Goal: Task Accomplishment & Management: Manage account settings

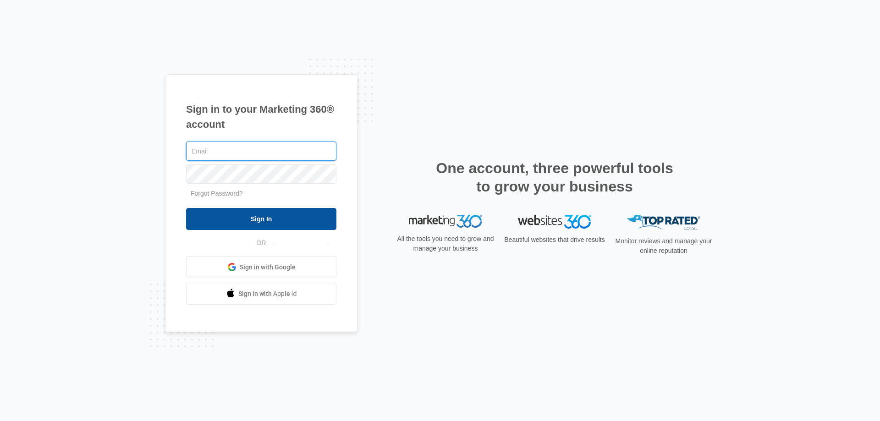
type input "[EMAIL_ADDRESS][DOMAIN_NAME]"
click at [264, 222] on input "Sign In" at bounding box center [261, 219] width 150 height 22
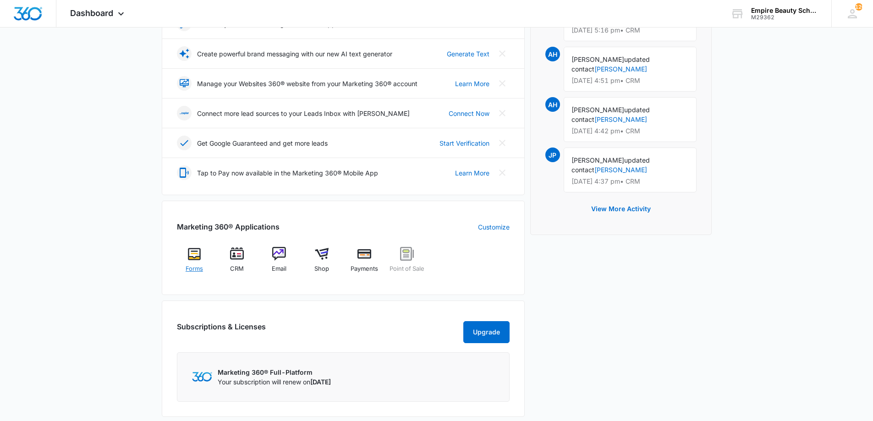
scroll to position [183, 0]
click at [195, 266] on span "Forms" at bounding box center [194, 268] width 17 height 9
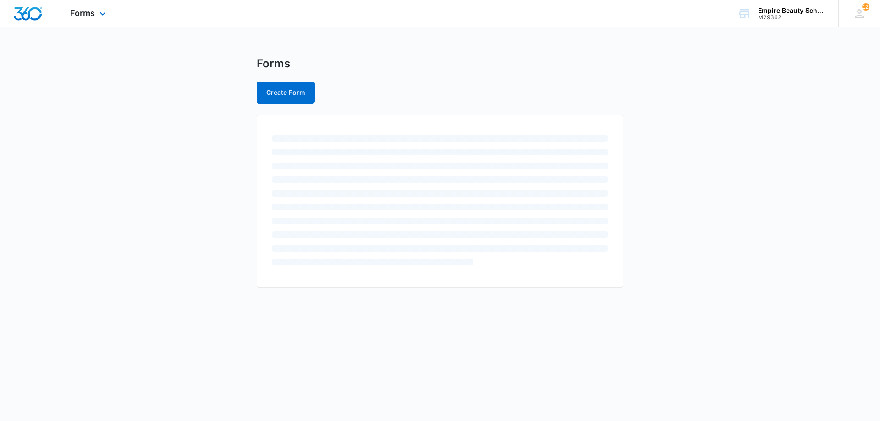
click at [36, 17] on img "Dashboard" at bounding box center [27, 14] width 29 height 14
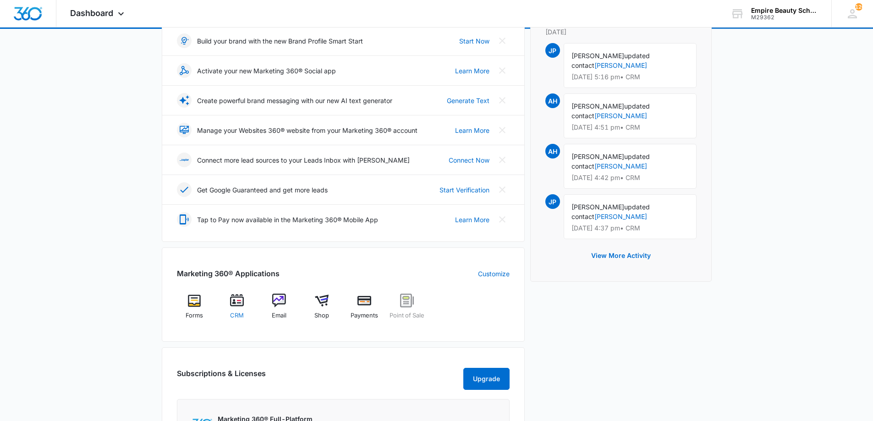
scroll to position [137, 0]
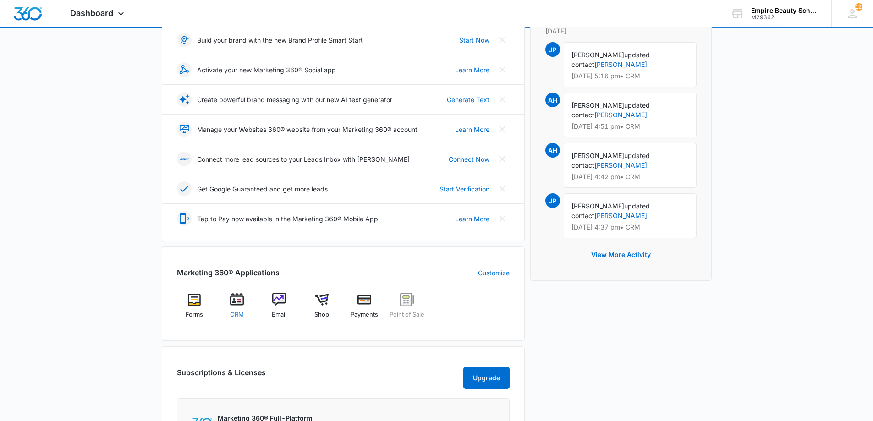
click at [238, 305] on img at bounding box center [237, 300] width 14 height 14
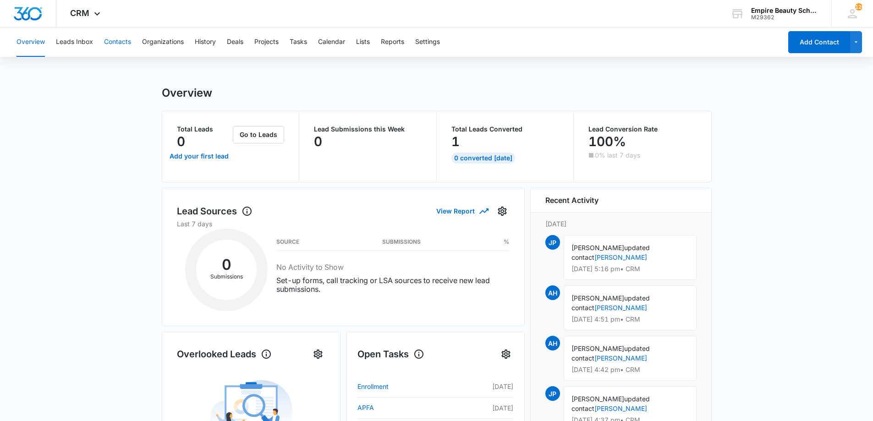
click at [118, 35] on button "Contacts" at bounding box center [117, 42] width 27 height 29
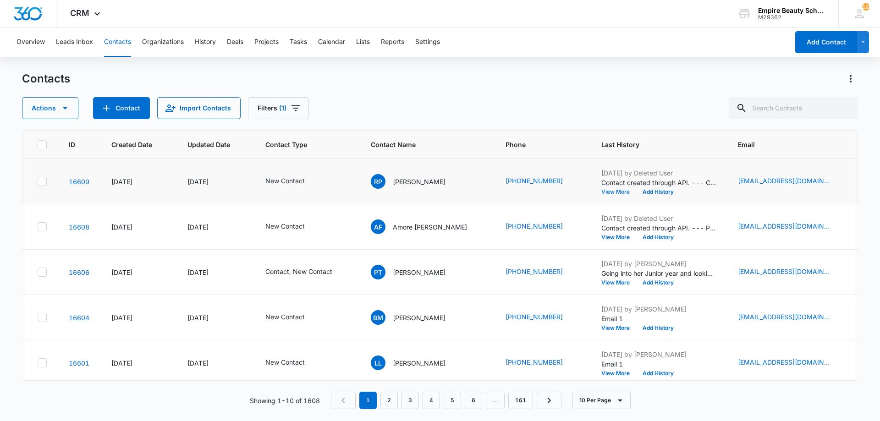
click at [601, 191] on button "View More" at bounding box center [618, 192] width 35 height 6
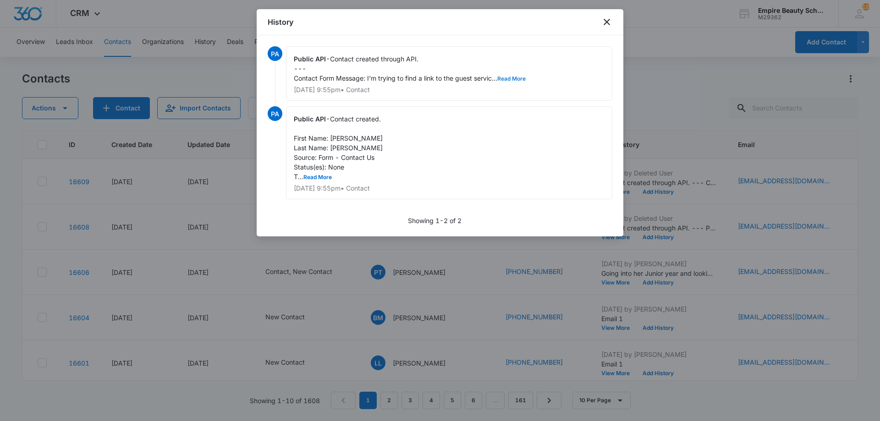
click at [506, 80] on button "Read More" at bounding box center [511, 79] width 28 height 6
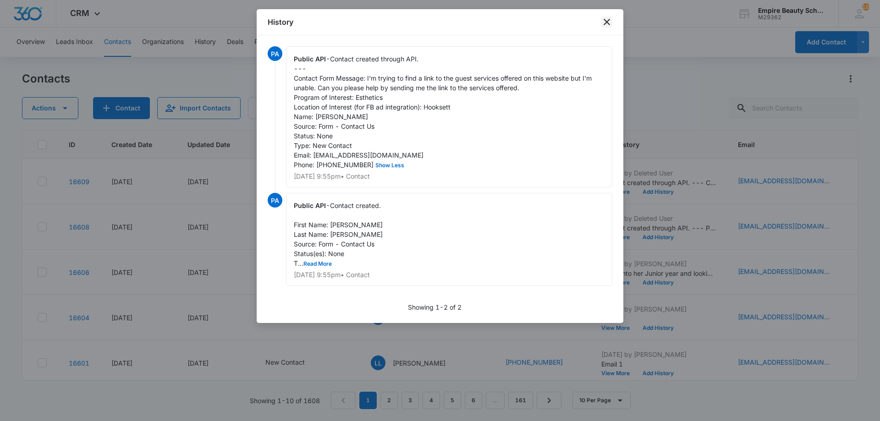
click at [606, 22] on icon "close" at bounding box center [607, 22] width 6 height 6
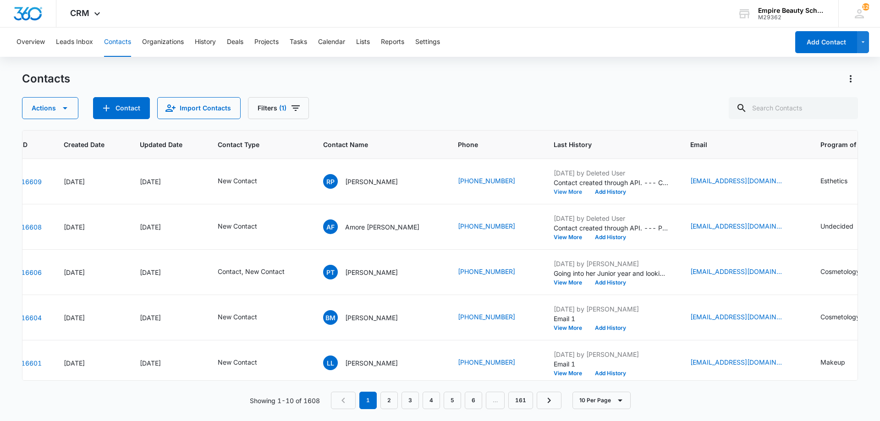
scroll to position [0, 97]
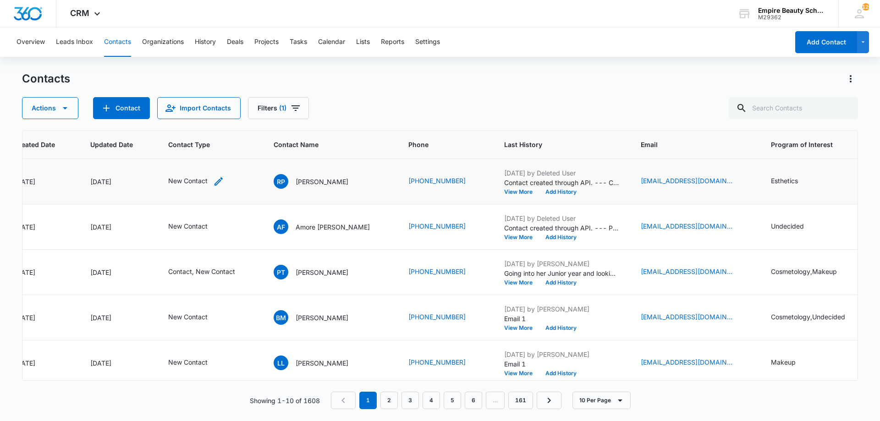
click at [217, 185] on icon "Contact Type - New Contact - Select to Edit Field" at bounding box center [218, 181] width 11 height 11
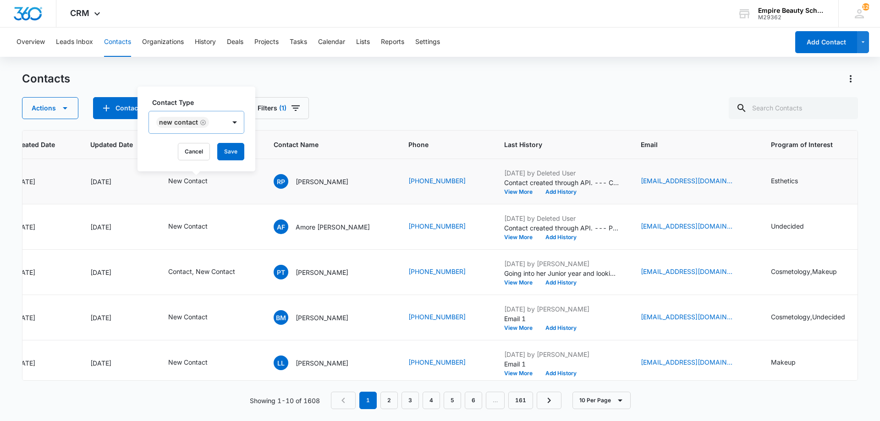
click at [201, 122] on div "Remove New Contact" at bounding box center [202, 122] width 8 height 6
click at [201, 122] on div "Contact Type" at bounding box center [179, 123] width 61 height 21
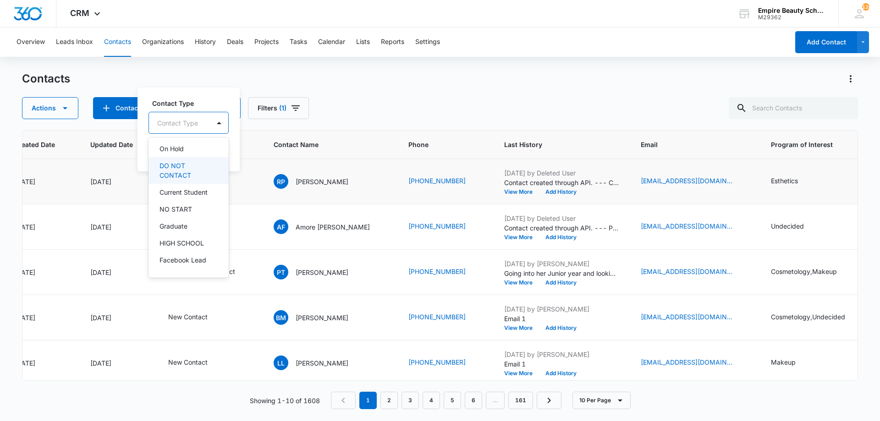
click at [183, 168] on p "DO NOT CONTACT" at bounding box center [188, 170] width 56 height 19
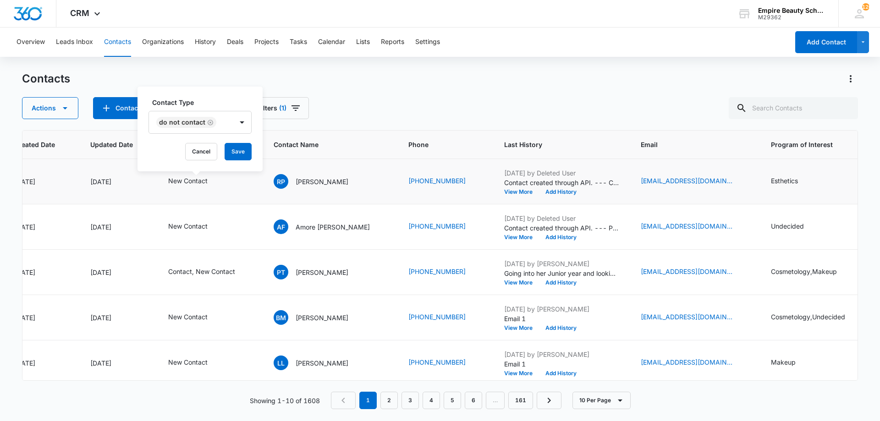
click at [202, 110] on div "Contact Type DO NOT CONTACT" at bounding box center [200, 116] width 103 height 36
click at [230, 143] on div "Contact Type DO NOT CONTACT Cancel Save" at bounding box center [200, 129] width 125 height 85
click at [231, 146] on button "Save" at bounding box center [238, 151] width 27 height 17
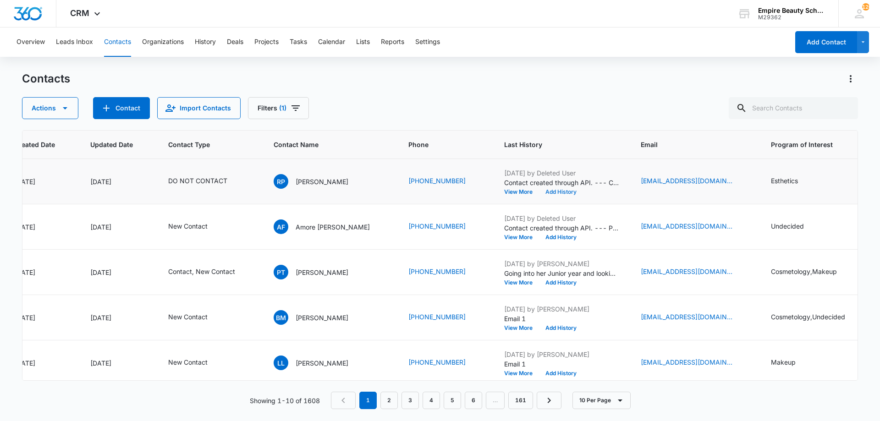
click at [539, 190] on button "Add History" at bounding box center [561, 192] width 44 height 6
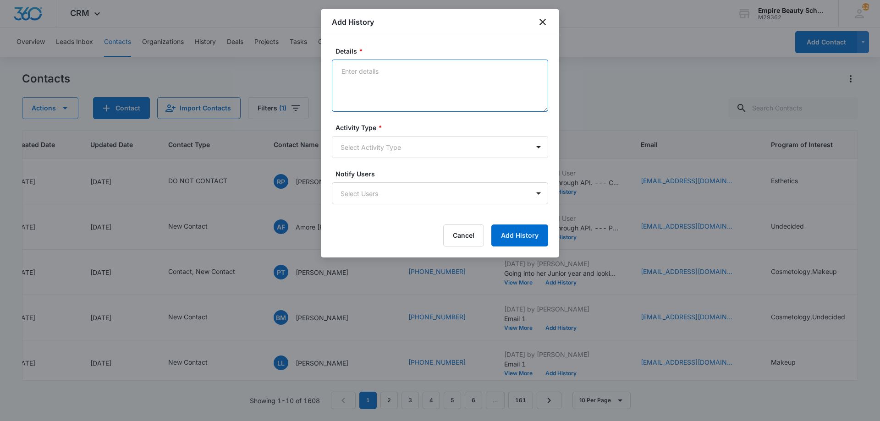
click at [432, 91] on textarea "Details *" at bounding box center [440, 86] width 216 height 52
type textarea "Was only looking for services - Provided link to service menu"
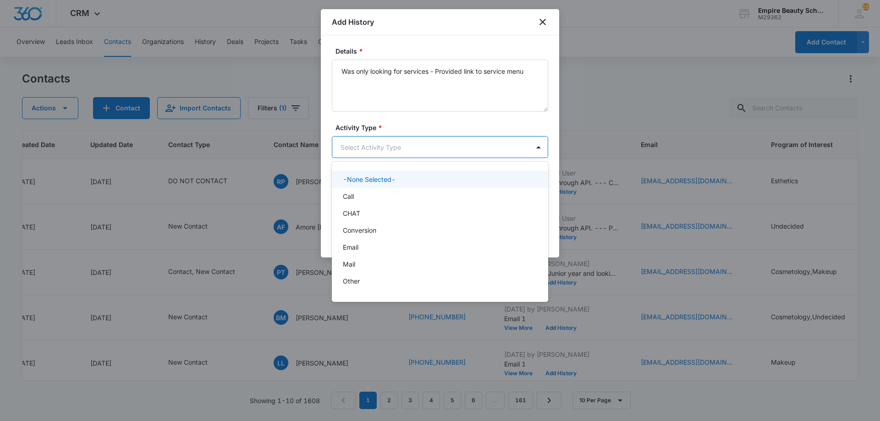
click at [417, 145] on body "CRM Apps Forms CRM Email Shop Payments POS Files Brand Settings Empire Beauty S…" at bounding box center [440, 210] width 880 height 421
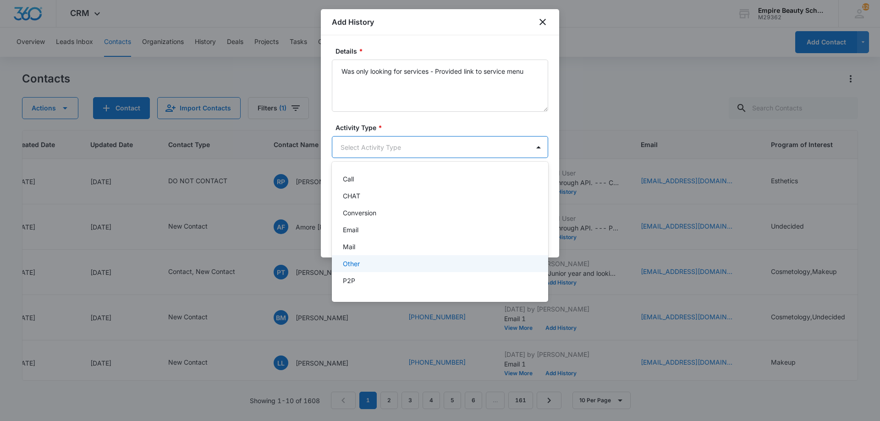
scroll to position [48, 0]
click at [357, 292] on div "Text" at bounding box center [440, 284] width 216 height 17
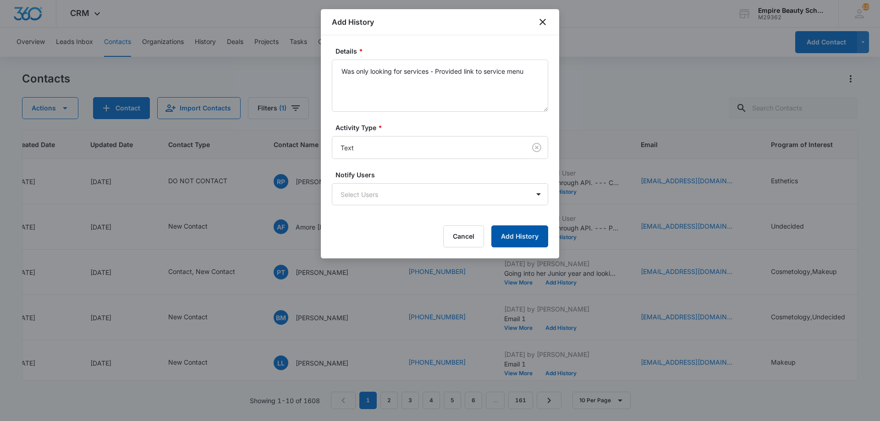
click at [518, 235] on button "Add History" at bounding box center [519, 237] width 57 height 22
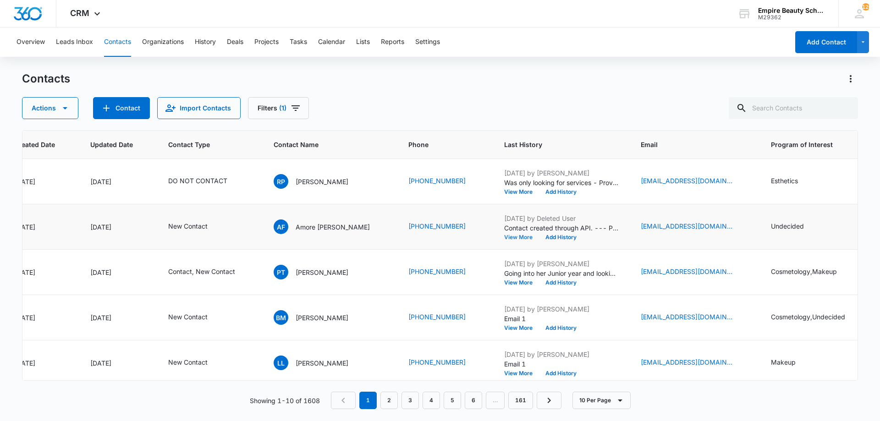
click at [504, 237] on button "View More" at bounding box center [521, 238] width 35 height 6
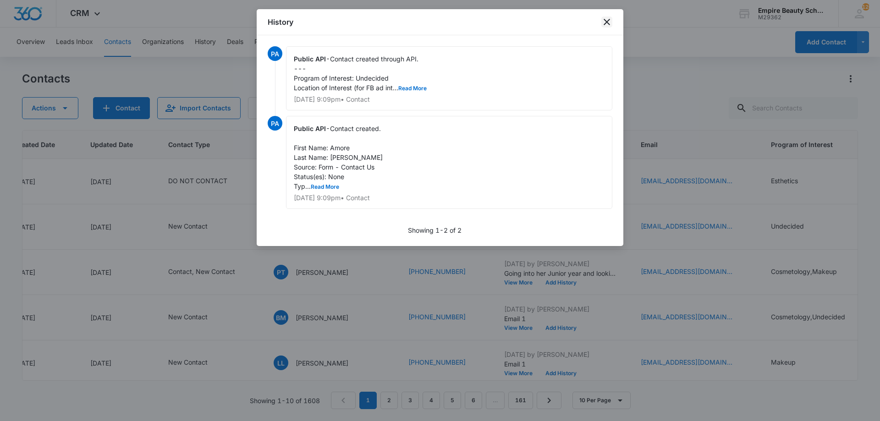
click at [602, 24] on icon "close" at bounding box center [606, 22] width 11 height 11
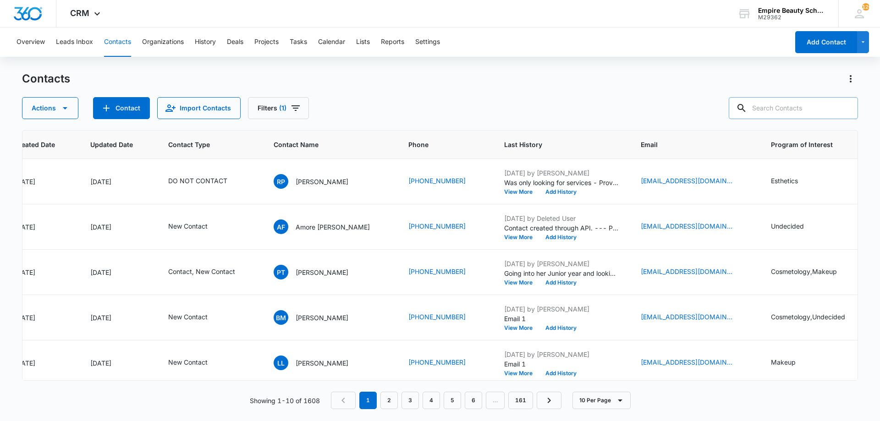
click at [787, 102] on input "text" at bounding box center [793, 108] width 129 height 22
click at [791, 114] on input "text" at bounding box center [793, 108] width 129 height 22
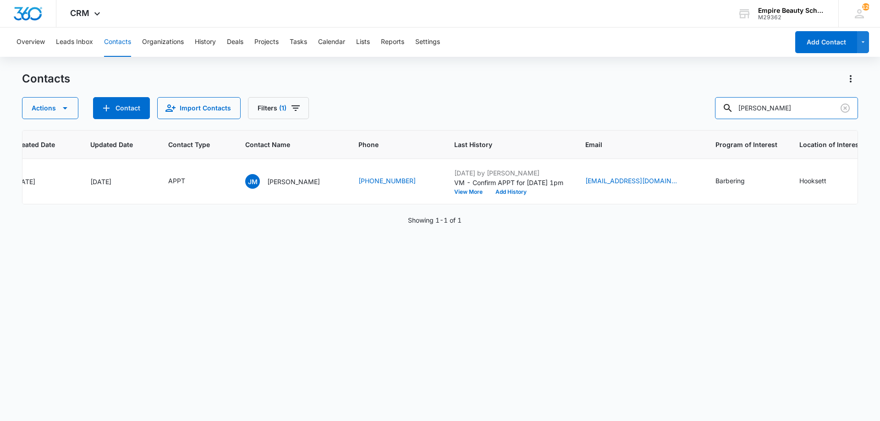
drag, startPoint x: 810, startPoint y: 115, endPoint x: 558, endPoint y: 113, distance: 251.2
click at [559, 113] on div "Actions Contact Import Contacts Filters (1) jake" at bounding box center [440, 108] width 836 height 22
type input "kayleigh"
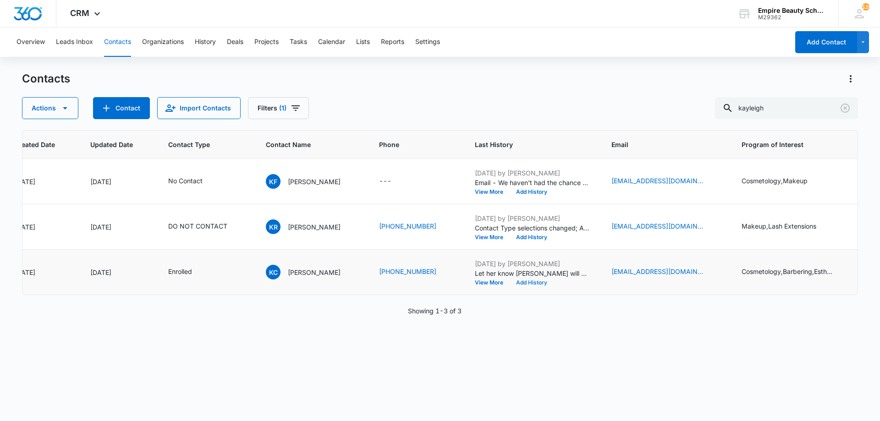
click at [524, 281] on button "Add History" at bounding box center [532, 283] width 44 height 6
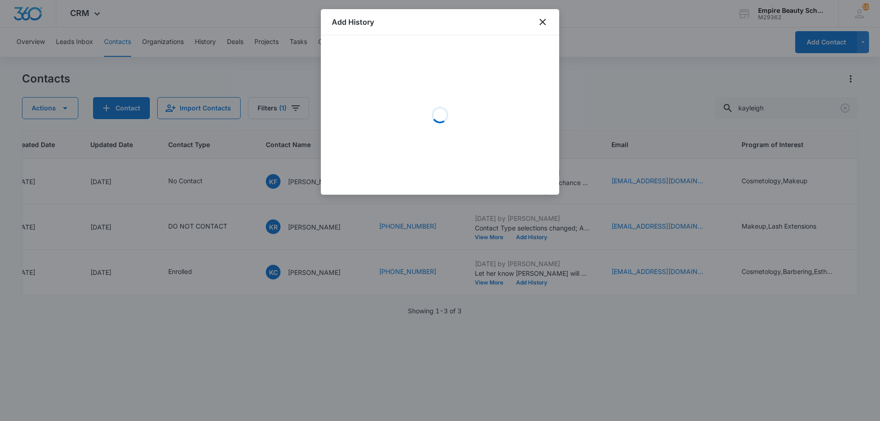
click at [432, 92] on div "Loading" at bounding box center [440, 115] width 216 height 138
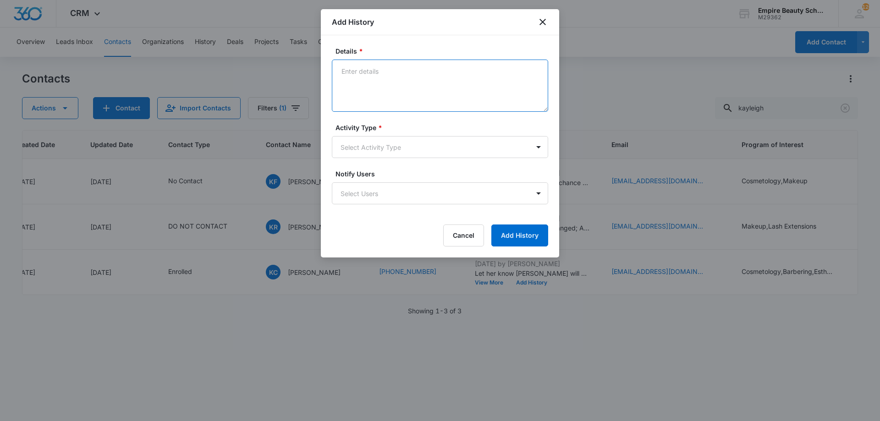
click at [421, 94] on textarea "Details *" at bounding box center [440, 86] width 216 height 52
type textarea "Does 8/19 at 1pm work best?"
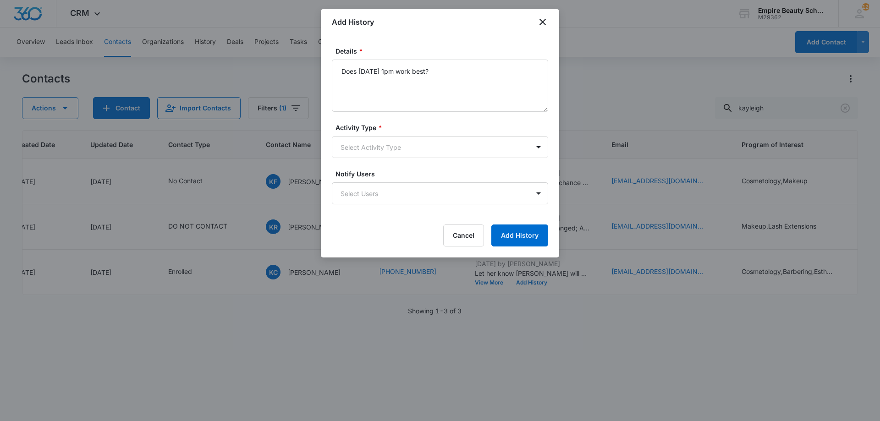
click at [355, 134] on div "Activity Type * Select Activity Type" at bounding box center [440, 140] width 216 height 35
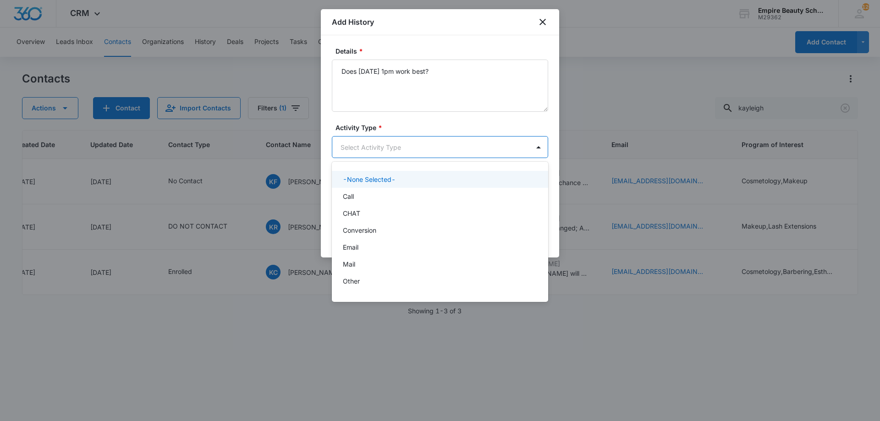
click at [372, 151] on body "CRM Apps Forms CRM Email Shop Payments POS Files Brand Settings Empire Beauty S…" at bounding box center [440, 210] width 880 height 421
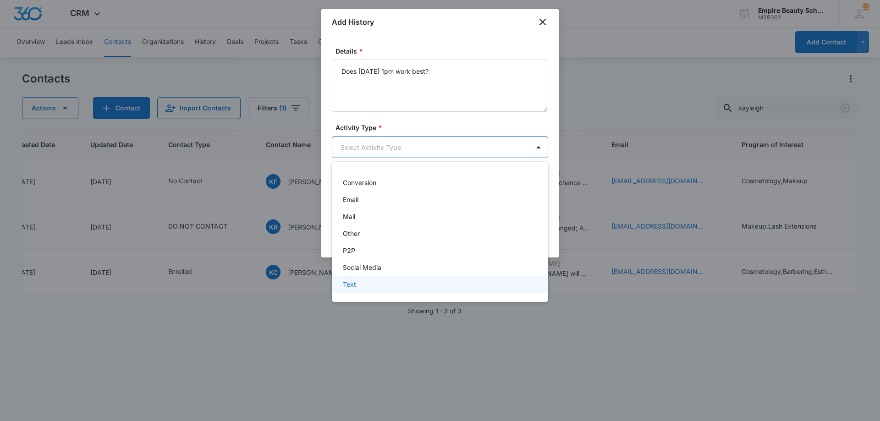
click at [361, 282] on div "Text" at bounding box center [439, 285] width 193 height 10
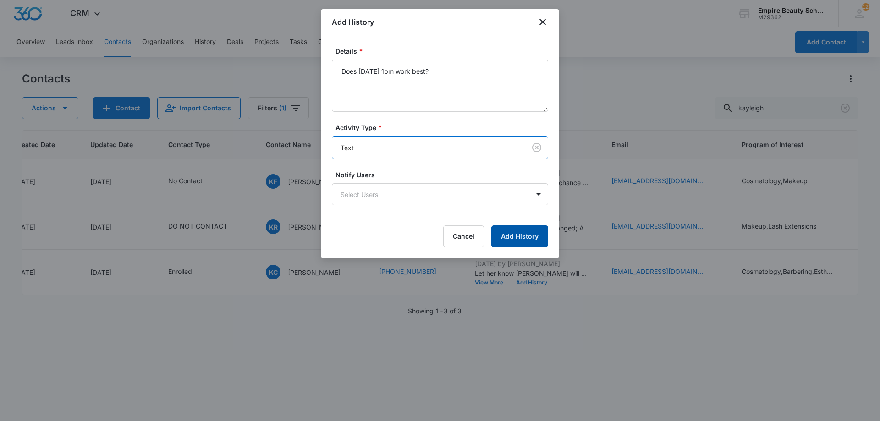
click at [530, 238] on button "Add History" at bounding box center [519, 237] width 57 height 22
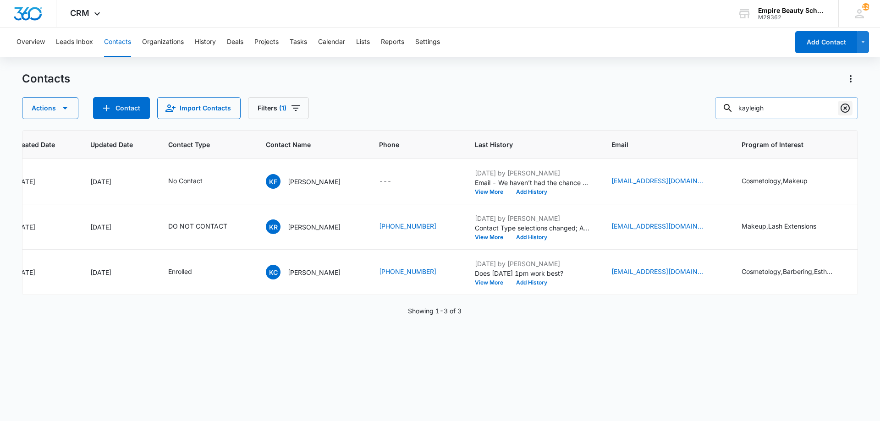
click at [843, 111] on icon "Clear" at bounding box center [845, 108] width 11 height 11
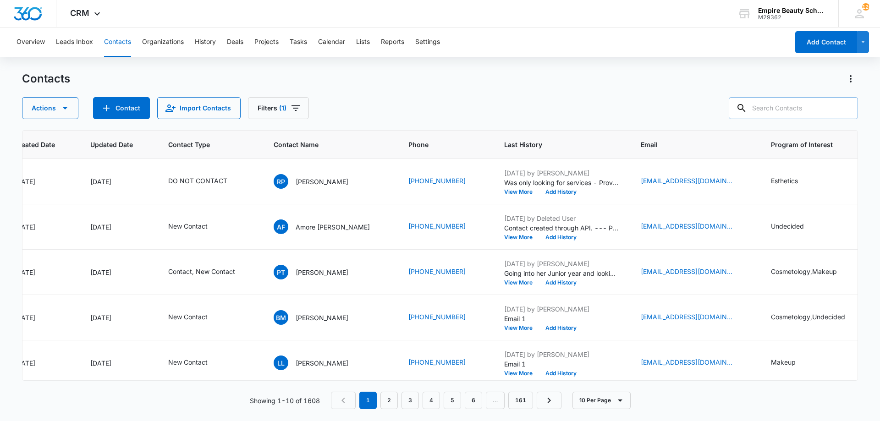
click at [793, 118] on input "text" at bounding box center [793, 108] width 129 height 22
type input "jake melo"
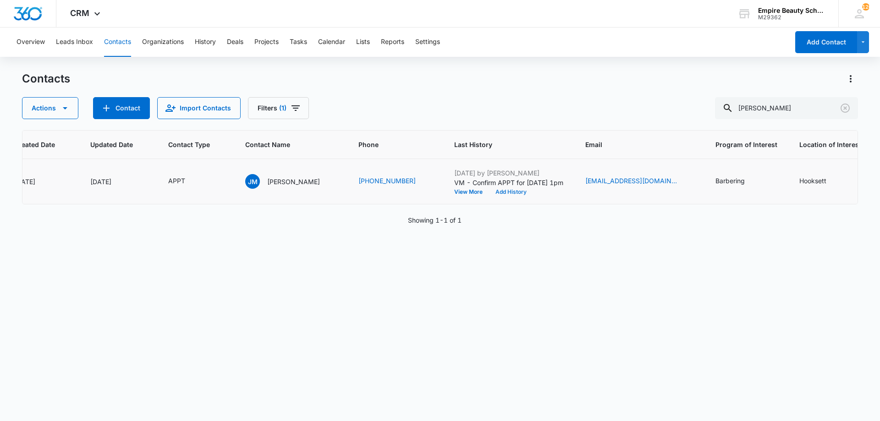
click at [489, 191] on button "Add History" at bounding box center [511, 192] width 44 height 6
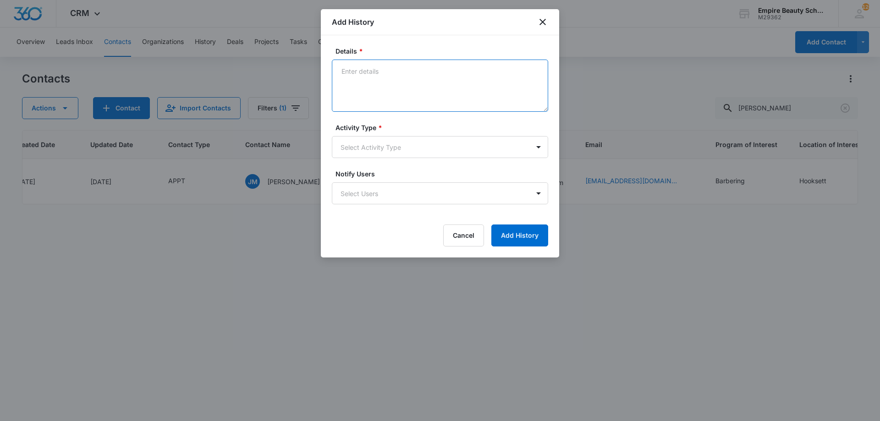
click at [415, 83] on textarea "Details *" at bounding box center [440, 86] width 216 height 52
type textarea "So excited to meet with you today!"
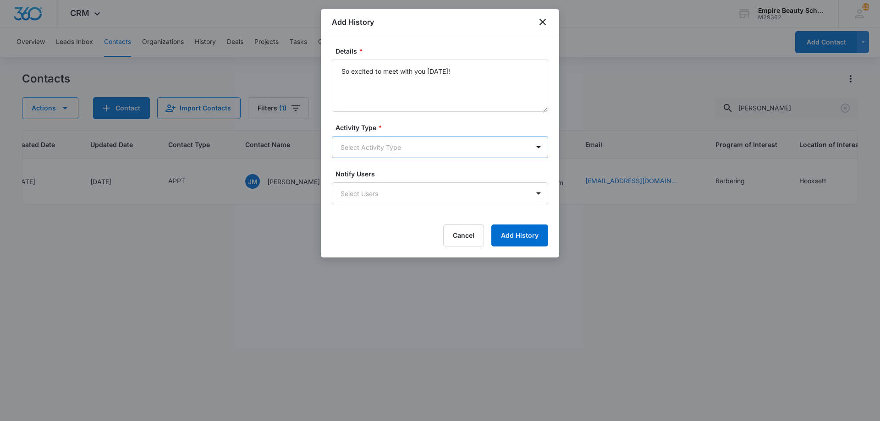
click at [387, 160] on form "Details * So excited to meet with you today! Activity Type * Select Activity Ty…" at bounding box center [440, 146] width 216 height 200
click at [393, 157] on body "CRM Apps Forms CRM Email Shop Payments POS Files Brand Settings Empire Beauty S…" at bounding box center [440, 210] width 880 height 421
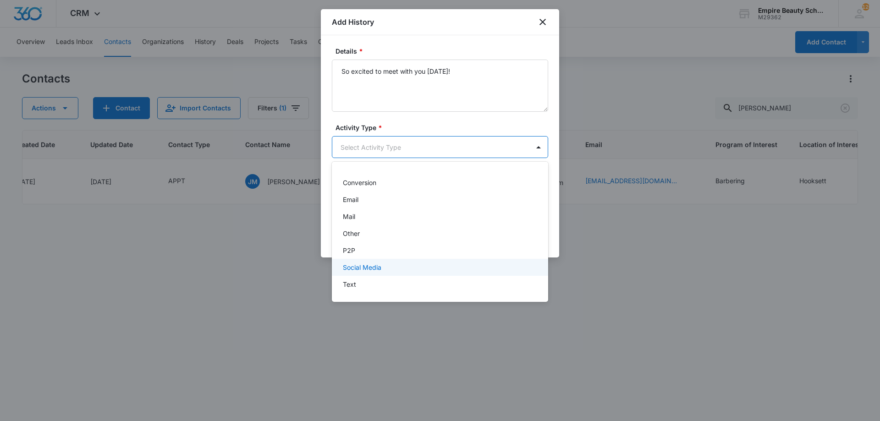
click at [359, 280] on div "Text" at bounding box center [439, 285] width 193 height 10
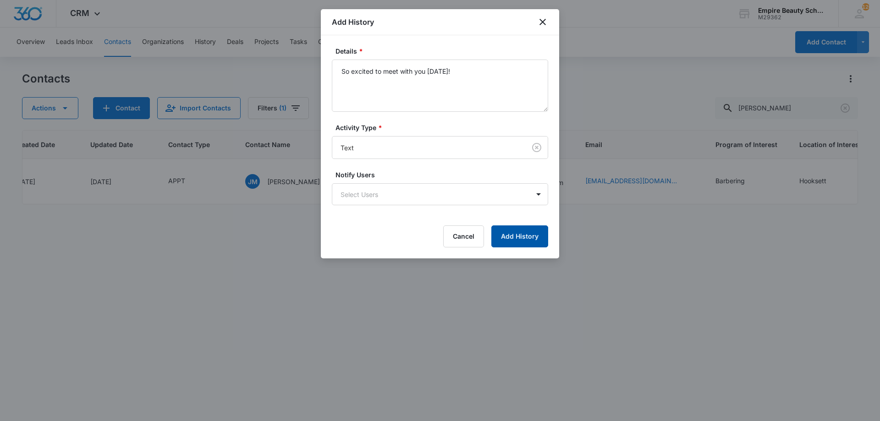
click at [519, 240] on button "Add History" at bounding box center [519, 237] width 57 height 22
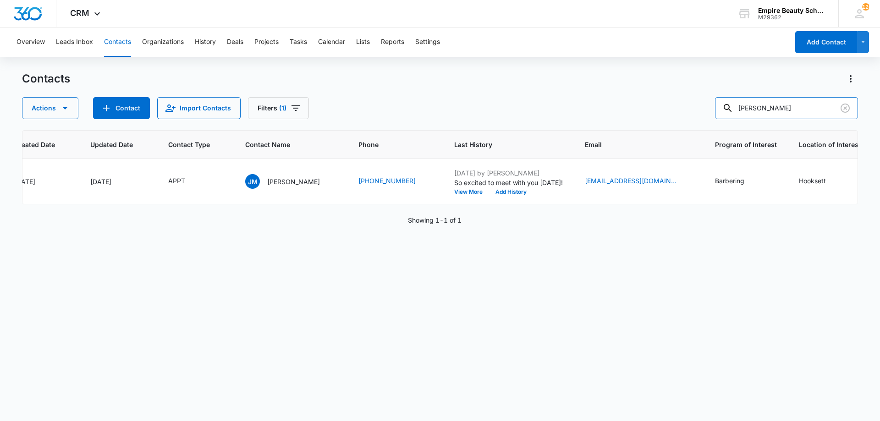
drag, startPoint x: 709, startPoint y: 109, endPoint x: 637, endPoint y: 105, distance: 71.6
click at [637, 105] on div "Actions Contact Import Contacts Filters (1) jake melo" at bounding box center [440, 108] width 836 height 22
type input "sam"
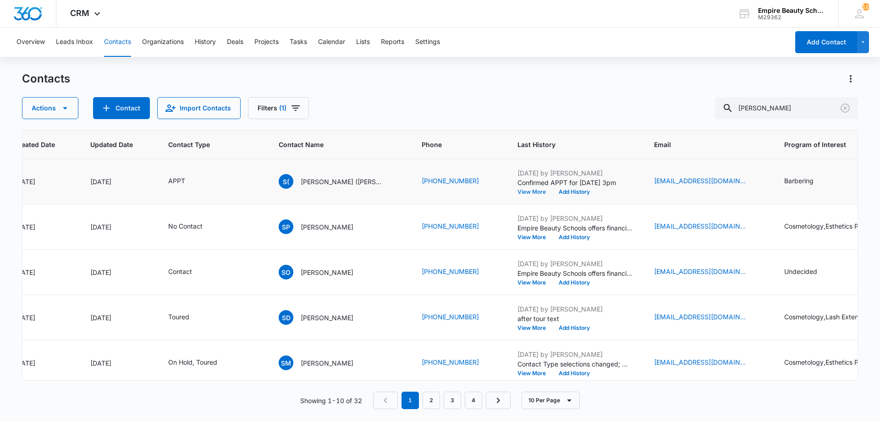
click at [518, 191] on button "View More" at bounding box center [535, 192] width 35 height 6
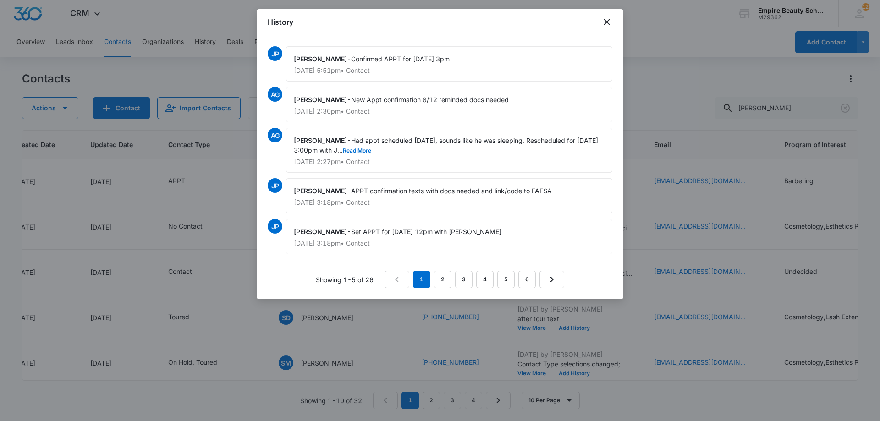
click at [389, 154] on div "Amelia Gauthier - Had appt scheduled today, sounds like he was sleeping. Resche…" at bounding box center [449, 150] width 326 height 45
click at [371, 150] on button "Read More" at bounding box center [357, 151] width 28 height 6
click at [606, 27] on icon "close" at bounding box center [606, 22] width 11 height 11
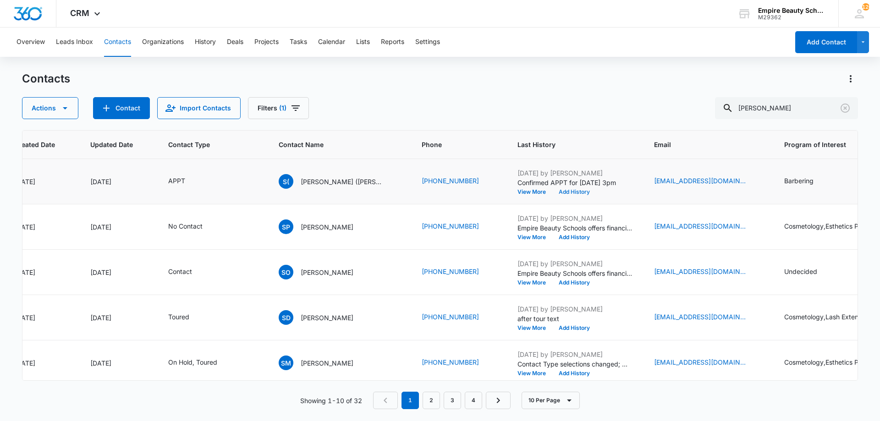
click at [556, 193] on button "Add History" at bounding box center [574, 192] width 44 height 6
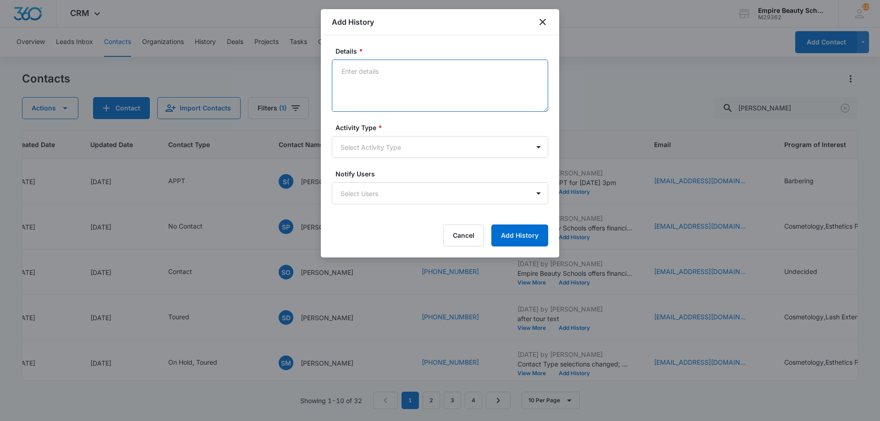
click at [397, 90] on textarea "Details *" at bounding box center [440, 86] width 216 height 52
type textarea "So excited to meet with you today!"
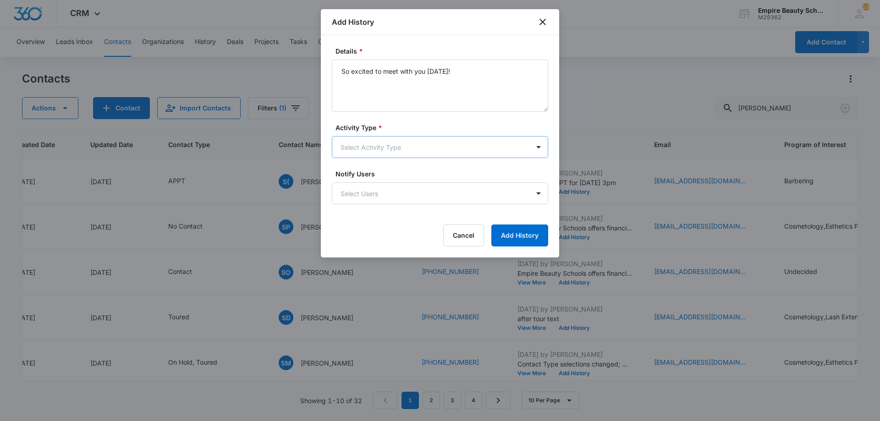
drag, startPoint x: 400, startPoint y: 137, endPoint x: 397, endPoint y: 142, distance: 5.5
click at [400, 138] on div "Activity Type * Select Activity Type" at bounding box center [440, 140] width 216 height 35
click at [399, 141] on body "CRM Apps Forms CRM Email Shop Payments POS Files Brand Settings Empire Beauty S…" at bounding box center [440, 210] width 880 height 421
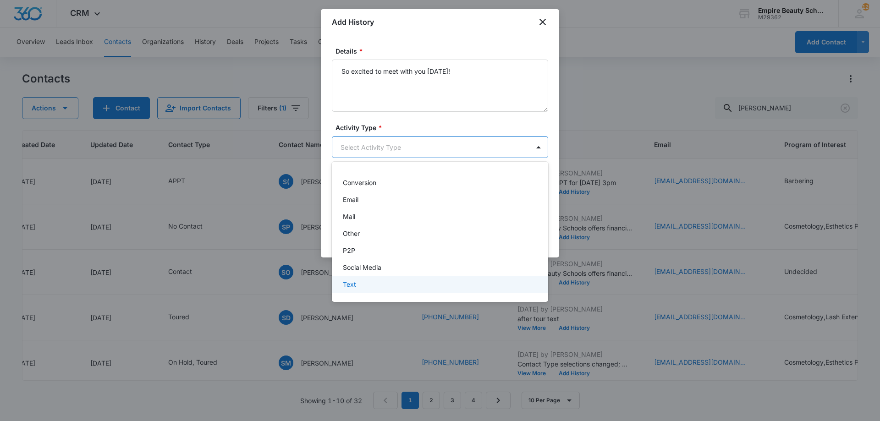
click at [383, 281] on div "Text" at bounding box center [439, 285] width 193 height 10
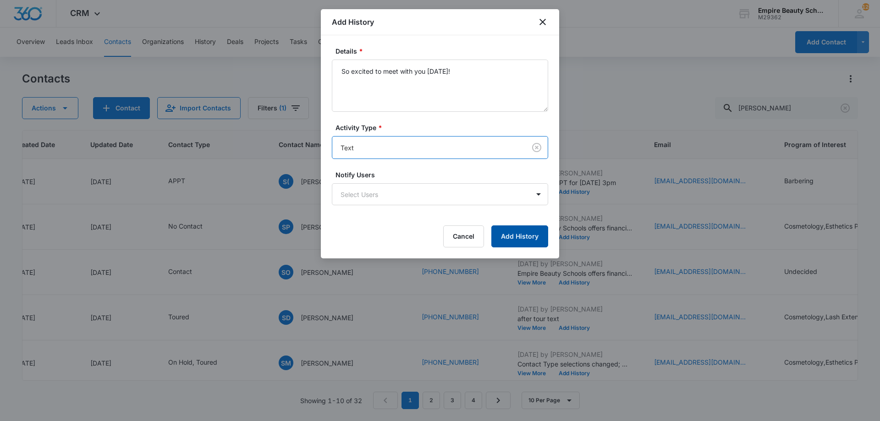
click at [522, 233] on button "Add History" at bounding box center [519, 237] width 57 height 22
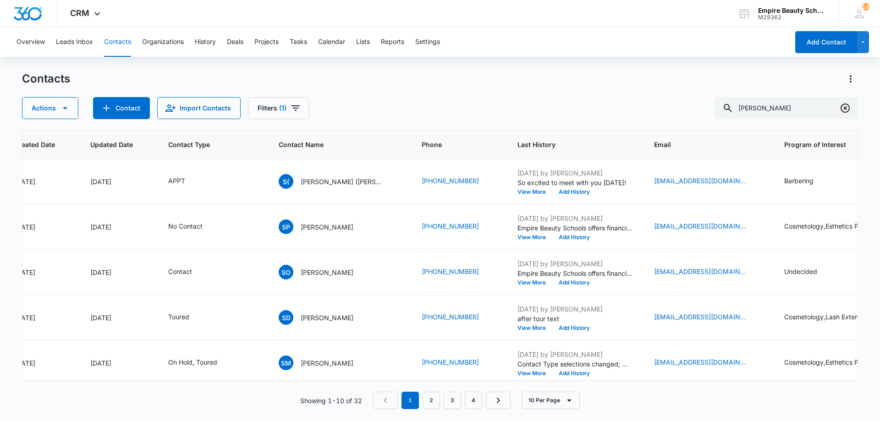
click at [845, 108] on icon "Clear" at bounding box center [845, 108] width 9 height 9
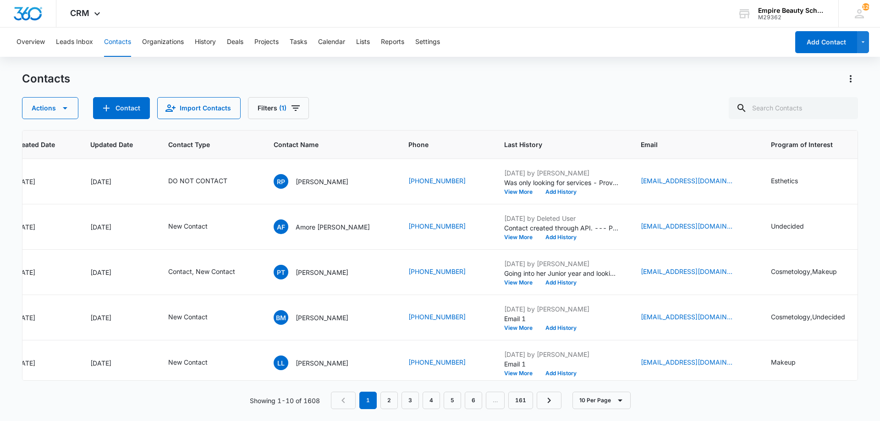
click at [497, 110] on div "Actions Contact Import Contacts Filters (1)" at bounding box center [440, 108] width 836 height 22
click at [773, 109] on input "text" at bounding box center [793, 108] width 129 height 22
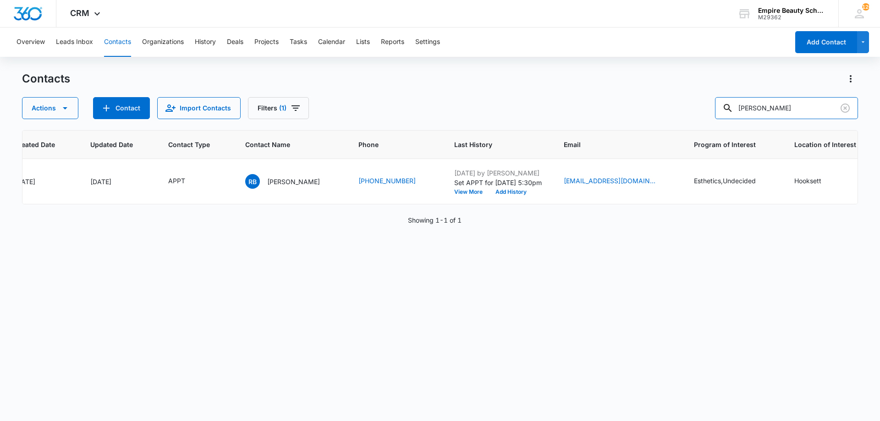
drag, startPoint x: 803, startPoint y: 104, endPoint x: 636, endPoint y: 105, distance: 166.4
click at [637, 105] on div "Actions Contact Import Contacts Filters (1) rebecca bandy" at bounding box center [440, 108] width 836 height 22
type input "7055"
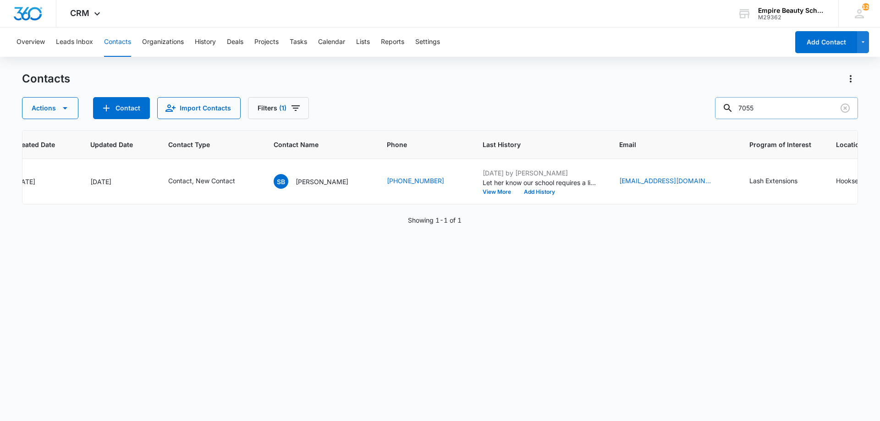
drag, startPoint x: 788, startPoint y: 114, endPoint x: 734, endPoint y: 105, distance: 54.4
click at [734, 105] on div "7055" at bounding box center [786, 108] width 143 height 22
click at [534, 192] on button "Add History" at bounding box center [540, 192] width 44 height 6
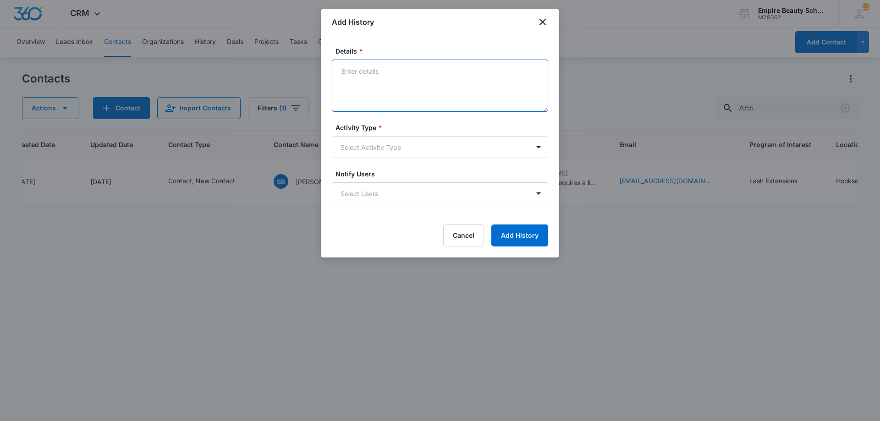
click at [433, 108] on textarea "Details *" at bounding box center [440, 86] width 216 height 52
type textarea "Provided EST 600/750/900 schedules and course outline description"
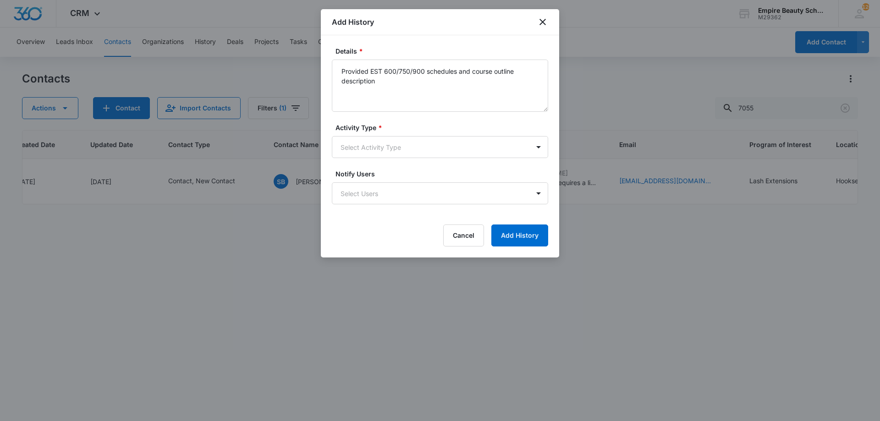
click at [416, 136] on div "Activity Type * Select Activity Type" at bounding box center [440, 140] width 216 height 35
click at [417, 148] on body "CRM Apps Forms CRM Email Shop Payments POS Files Brand Settings Empire Beauty S…" at bounding box center [440, 210] width 880 height 421
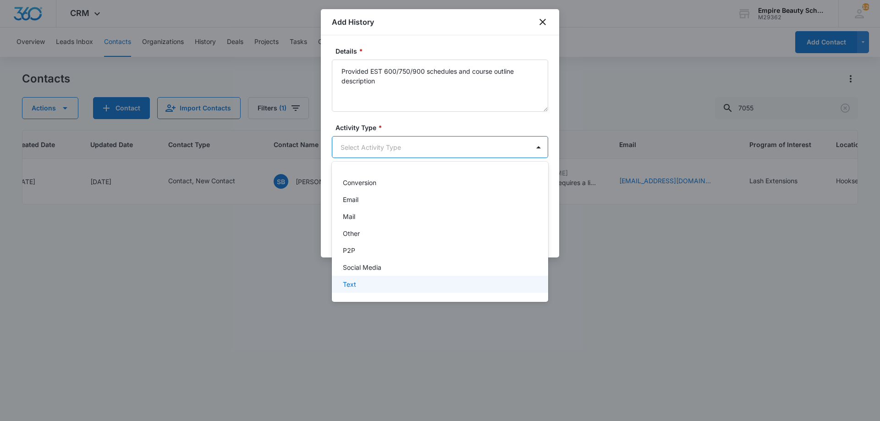
click at [364, 285] on div "Text" at bounding box center [439, 285] width 193 height 10
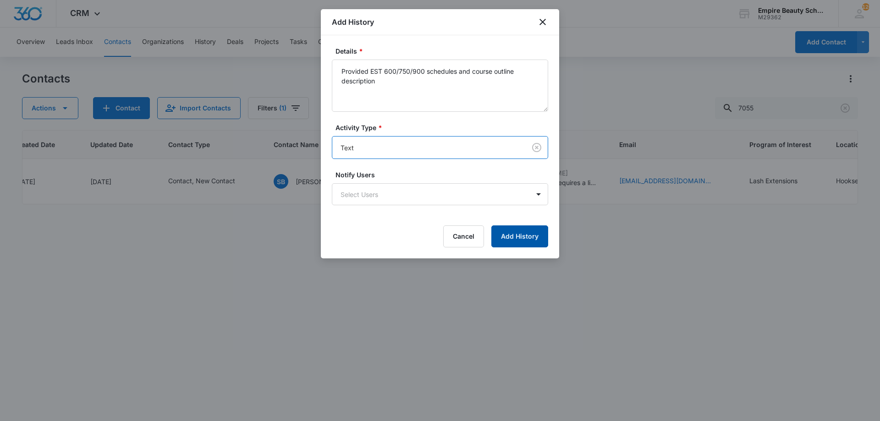
click at [515, 243] on button "Add History" at bounding box center [519, 237] width 57 height 22
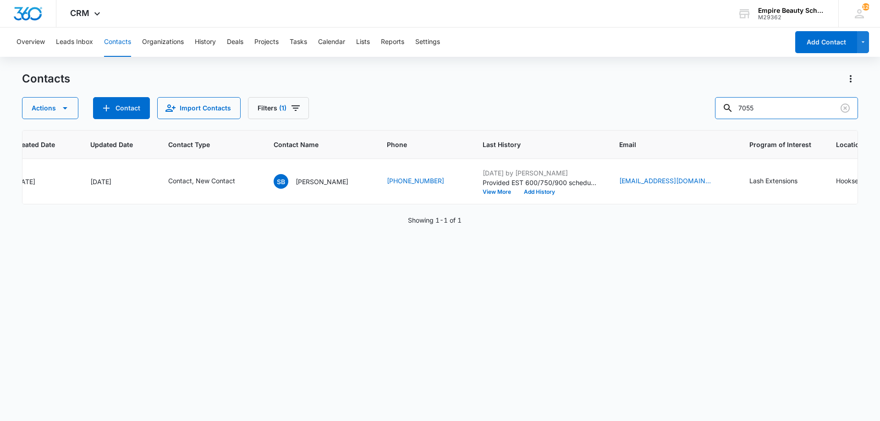
drag, startPoint x: 654, startPoint y: 102, endPoint x: 410, endPoint y: 62, distance: 247.0
click at [439, 69] on div "Overview Leads Inbox Contacts Organizations History Deals Projects Tasks Calend…" at bounding box center [440, 224] width 880 height 393
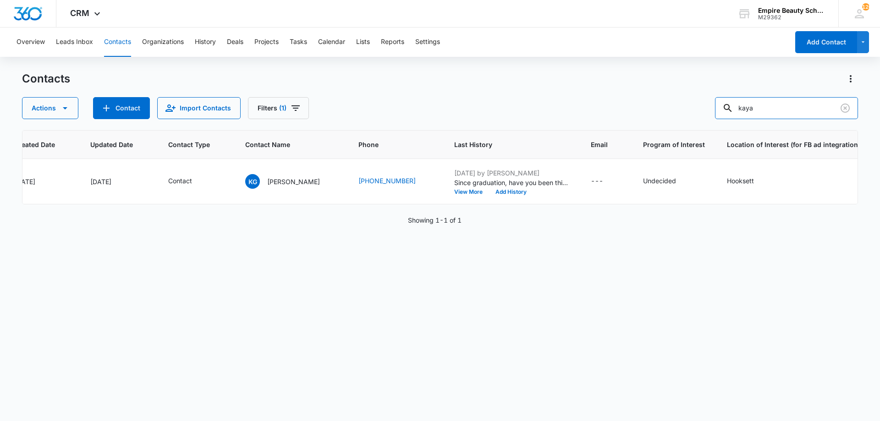
drag, startPoint x: 786, startPoint y: 108, endPoint x: 679, endPoint y: 114, distance: 106.5
click at [679, 114] on div "Actions Contact Import Contacts Filters (1) kaya" at bounding box center [440, 108] width 836 height 22
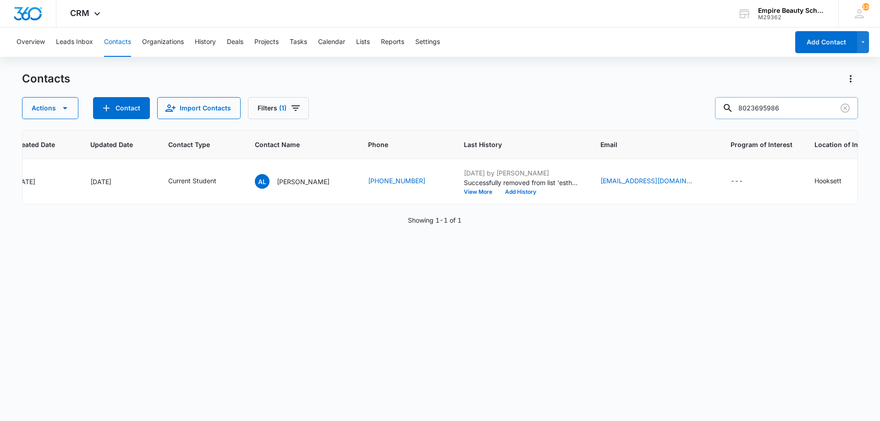
type input "8023695986"
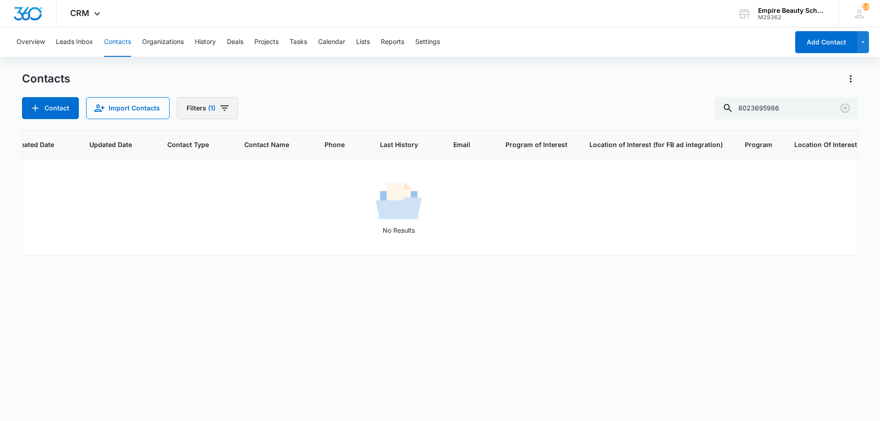
click at [229, 103] on button "Filters (1)" at bounding box center [207, 108] width 61 height 22
click at [246, 259] on icon "Clear" at bounding box center [246, 261] width 6 height 6
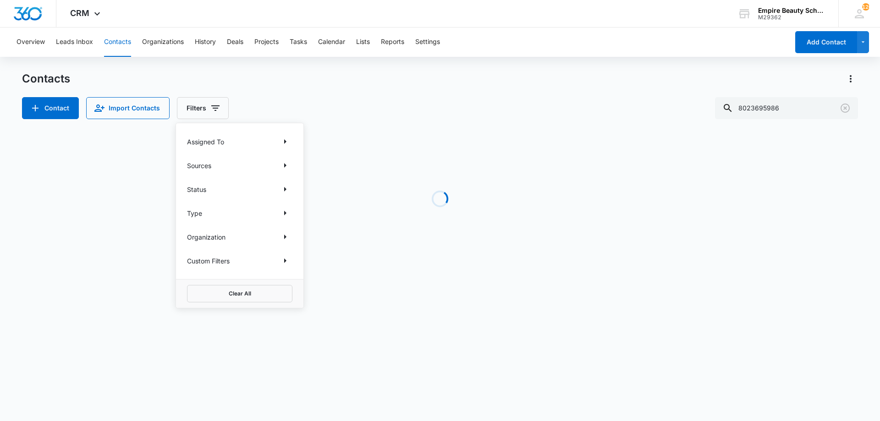
click at [332, 94] on div "Contacts Contact Import Contacts Filters Assigned To Sources Status Type Organi…" at bounding box center [440, 96] width 836 height 48
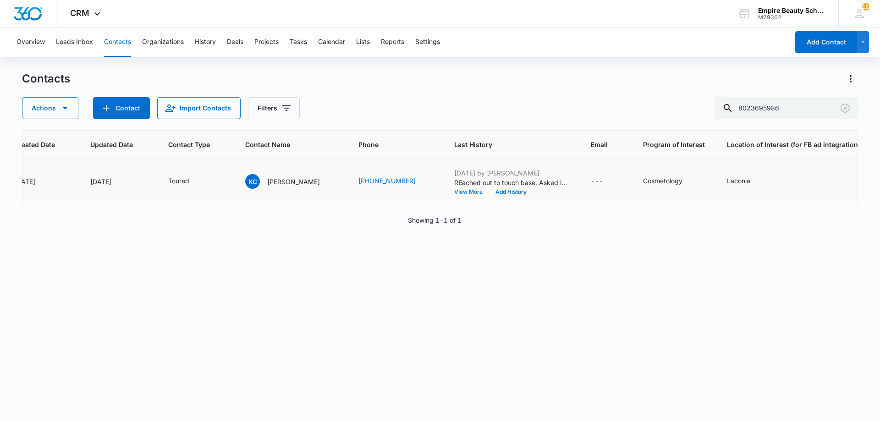
click at [454, 194] on button "View More" at bounding box center [471, 192] width 35 height 6
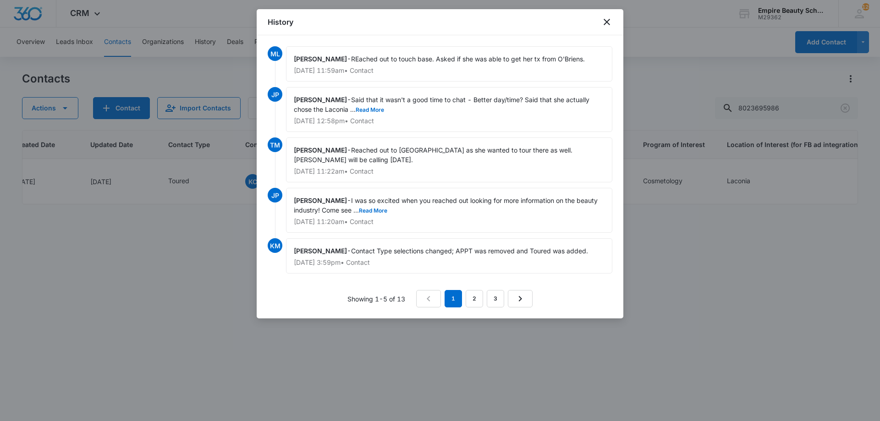
click at [379, 103] on span "Said that it wasn't a good time to chat - Better day/time? Said that she actual…" at bounding box center [442, 104] width 297 height 17
click at [380, 107] on button "Read More" at bounding box center [370, 110] width 28 height 6
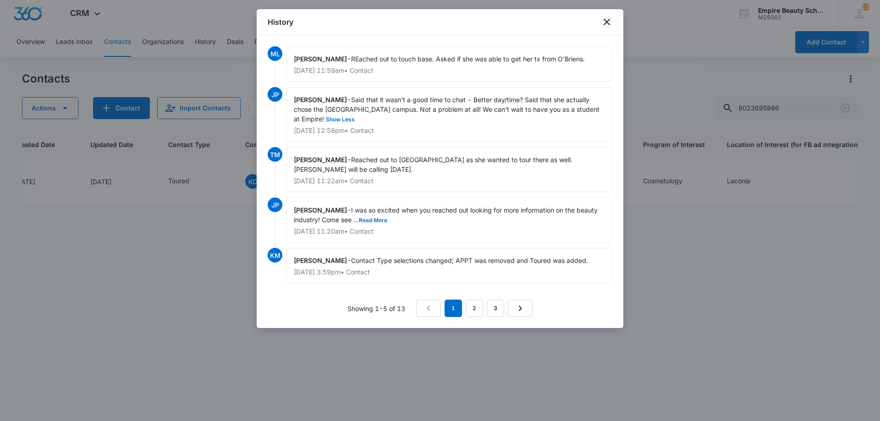
click at [608, 21] on icon "close" at bounding box center [607, 22] width 6 height 6
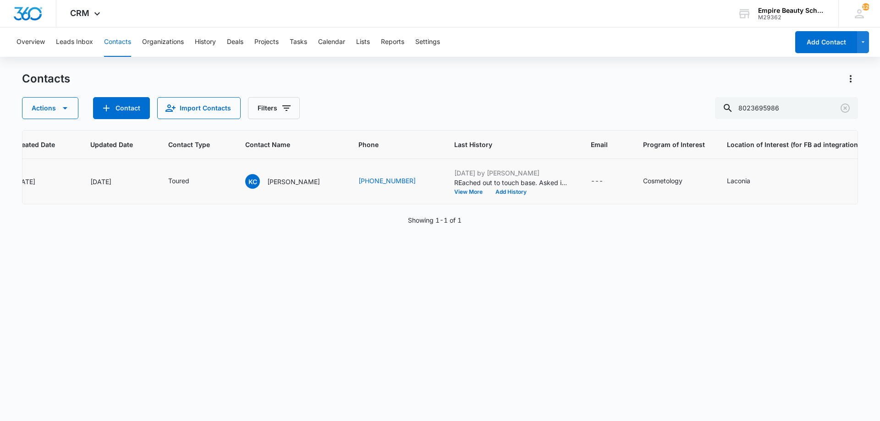
click at [486, 196] on td "Jul 18, 2025 by Matt Lambert REached out to touch base. Asked if she was able t…" at bounding box center [511, 181] width 137 height 45
click at [489, 192] on button "Add History" at bounding box center [511, 192] width 44 height 6
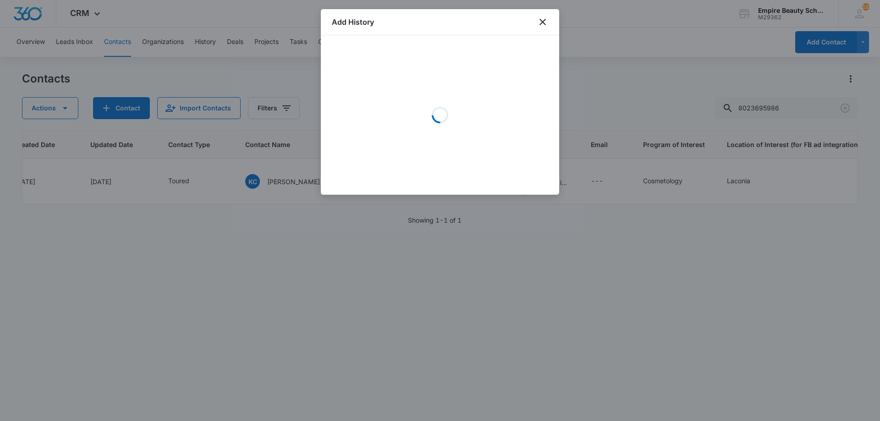
click at [402, 87] on div "Loading" at bounding box center [440, 115] width 216 height 138
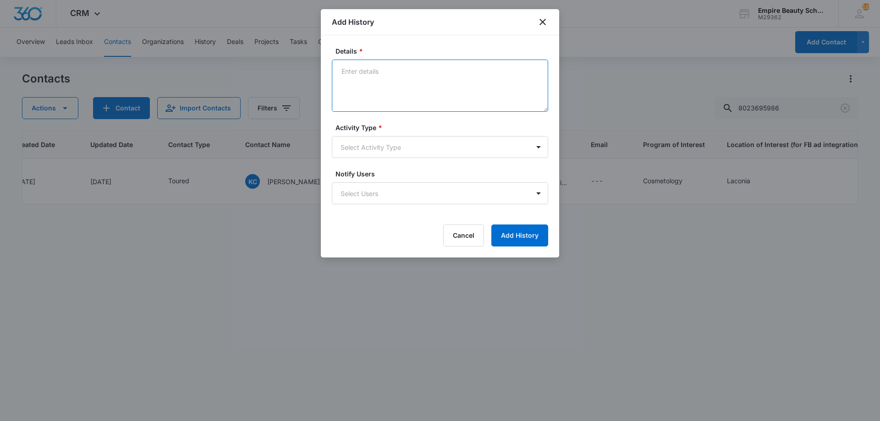
click at [397, 81] on textarea "Details *" at bounding box center [440, 86] width 216 height 52
type textarea "Interested in touring the Hooksett campus - Would love to show you around! Avai…"
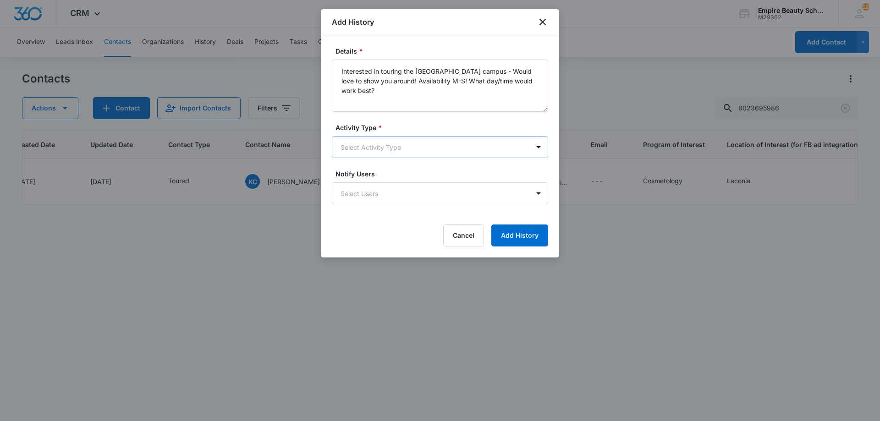
click at [419, 154] on body "CRM Apps Forms CRM Email Shop Payments POS Files Brand Settings Empire Beauty S…" at bounding box center [440, 210] width 880 height 421
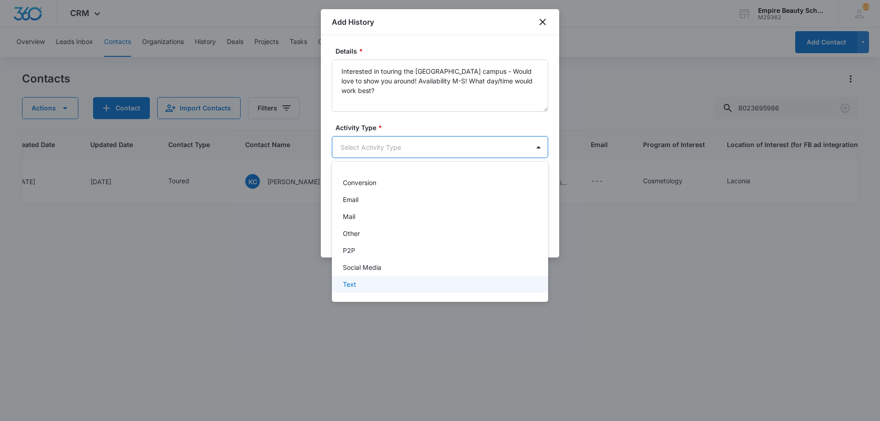
click at [371, 279] on div "Text" at bounding box center [440, 284] width 216 height 17
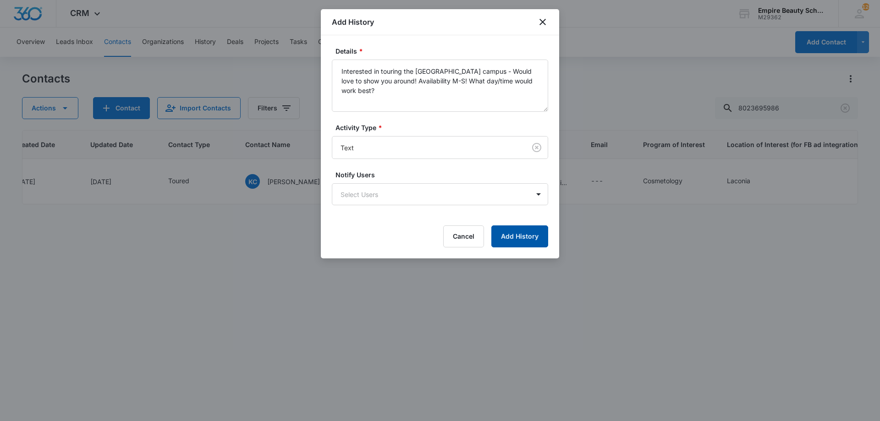
click at [518, 240] on button "Add History" at bounding box center [519, 237] width 57 height 22
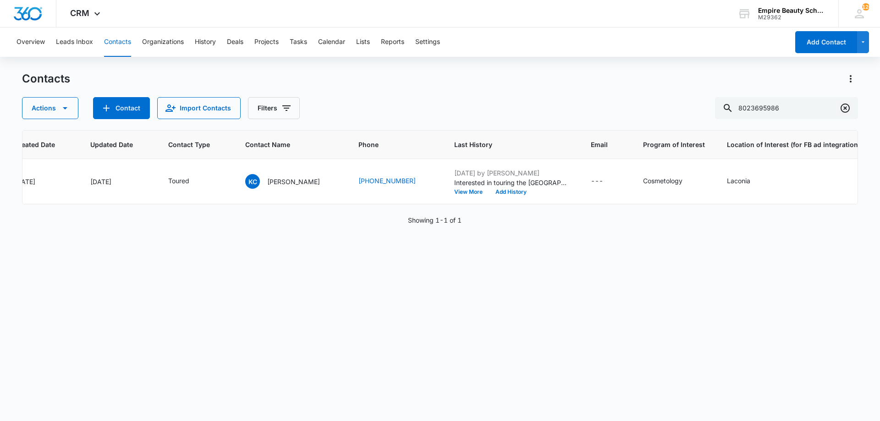
click at [841, 108] on icon "Clear" at bounding box center [845, 108] width 9 height 9
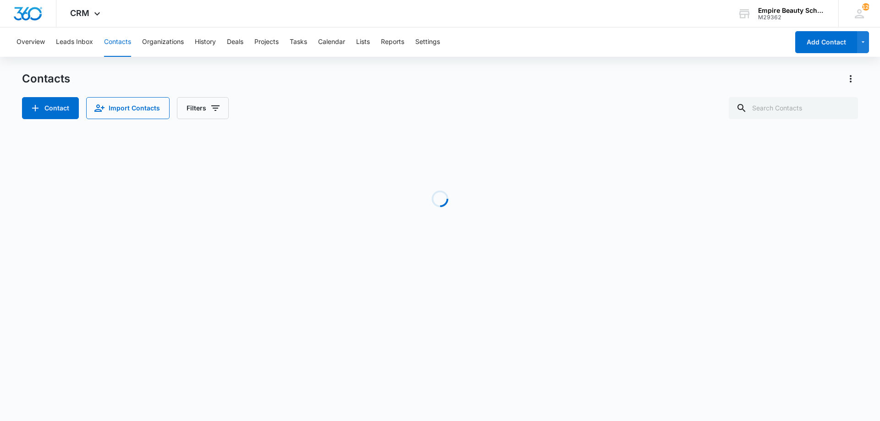
drag, startPoint x: 609, startPoint y: 99, endPoint x: 595, endPoint y: 110, distance: 18.3
click at [608, 99] on div "Contact Import Contacts Filters" at bounding box center [440, 108] width 836 height 22
click at [207, 108] on button "Filters" at bounding box center [203, 108] width 52 height 22
click at [280, 262] on icon "Show Custom Filters filters" at bounding box center [285, 260] width 11 height 11
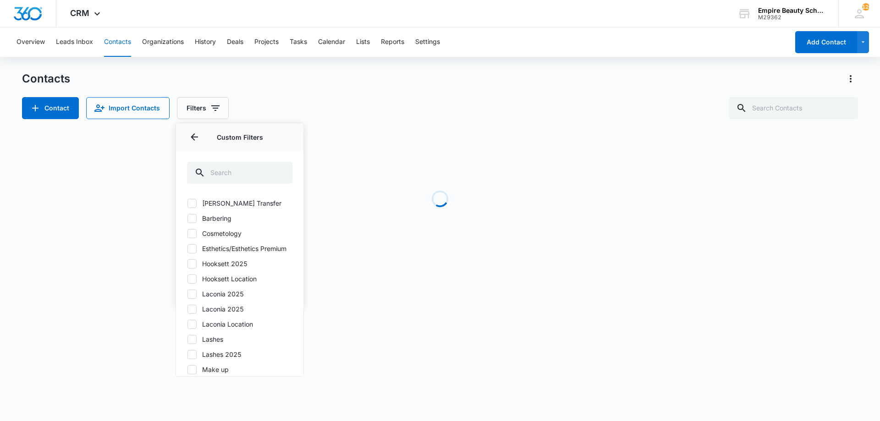
click at [216, 269] on label "Hooksett 2025" at bounding box center [239, 264] width 105 height 10
click at [187, 264] on input "Hooksett 2025" at bounding box center [187, 264] width 0 height 0
checkbox input "true"
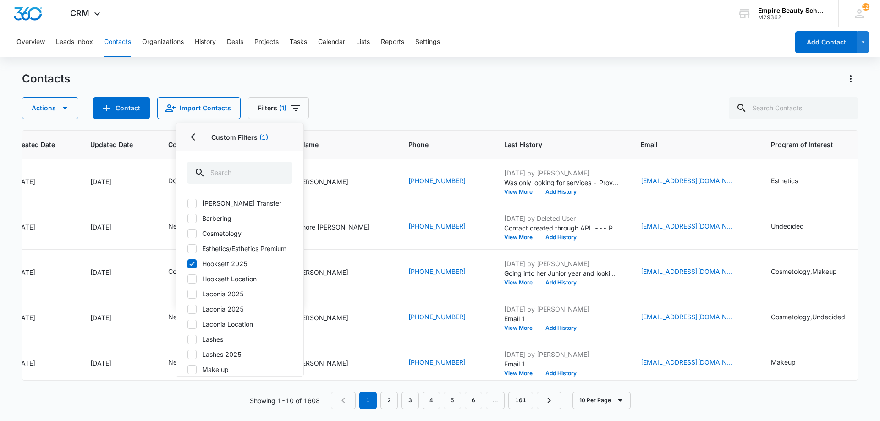
click at [364, 101] on div "Actions Contact Import Contacts Filters (1) Assigned To Sources Status Type Org…" at bounding box center [440, 108] width 836 height 22
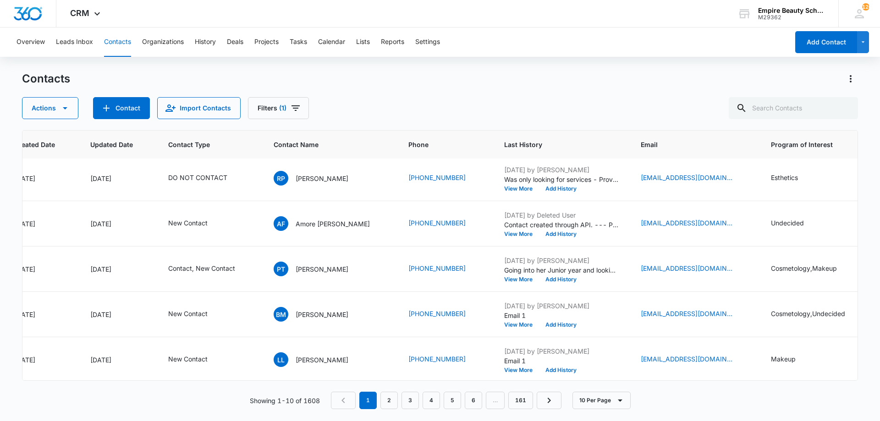
scroll to position [0, 97]
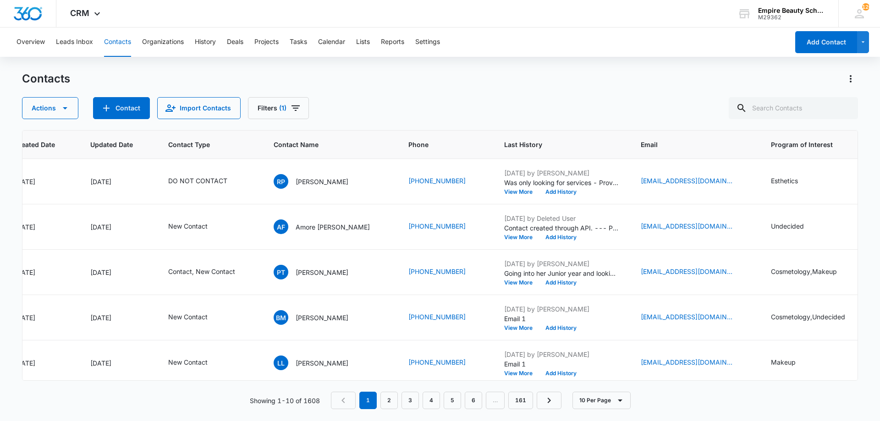
click at [266, 381] on div "ID Created Date Updated Date Contact Type Contact Name Phone Last History Email…" at bounding box center [440, 269] width 836 height 279
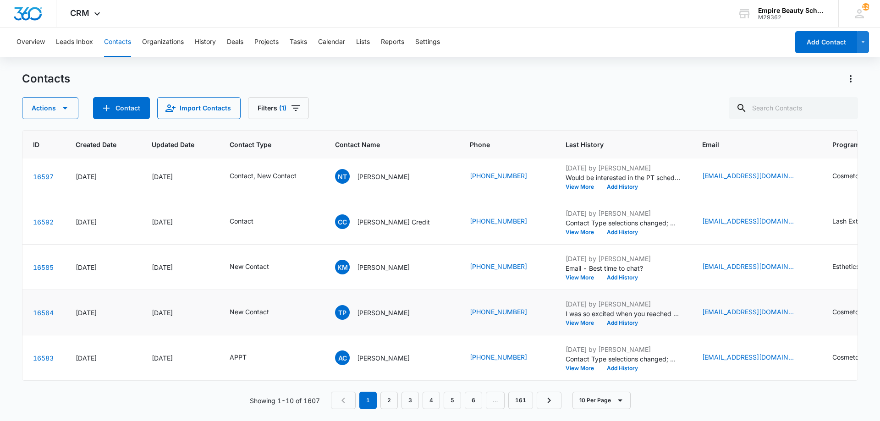
scroll to position [239, 36]
click at [281, 262] on icon "Contact Type - New Contact - Select to Edit Field" at bounding box center [280, 267] width 11 height 11
click at [262, 201] on icon "Remove New Contact" at bounding box center [264, 201] width 6 height 7
click at [262, 201] on div "Contact Type" at bounding box center [240, 202] width 61 height 21
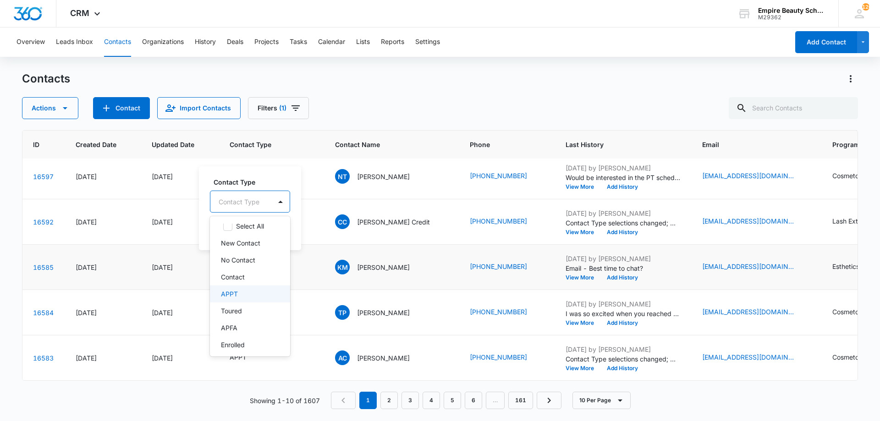
scroll to position [0, 0]
click at [253, 187] on div "Contact Type Contact Type" at bounding box center [250, 194] width 80 height 35
click at [249, 233] on button "Cancel" at bounding box center [240, 230] width 32 height 17
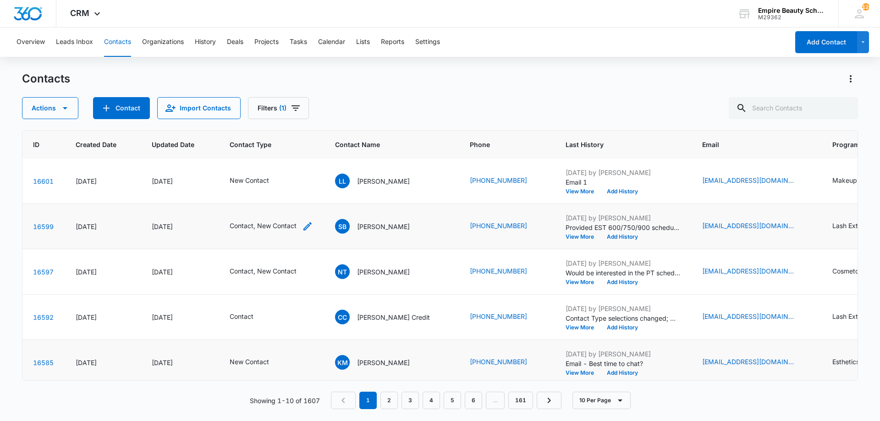
scroll to position [137, 36]
click at [309, 270] on icon "Contact Type - Contact, New Contact - Select to Edit Field" at bounding box center [307, 271] width 11 height 11
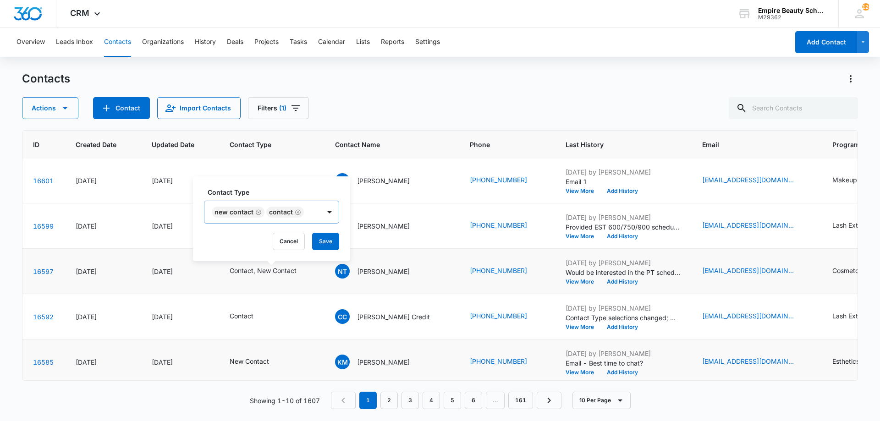
click at [259, 213] on icon "Remove New Contact" at bounding box center [258, 212] width 6 height 7
click at [275, 238] on button "Save" at bounding box center [271, 241] width 27 height 17
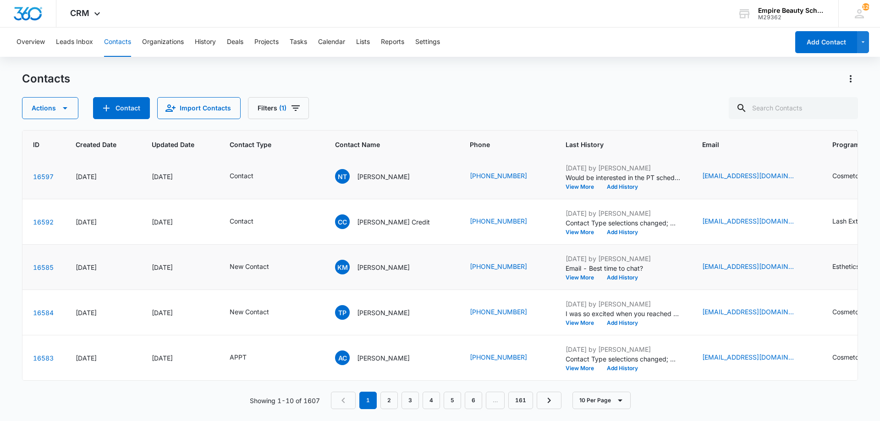
scroll to position [239, 36]
click at [278, 262] on icon "Contact Type - New Contact - Select to Edit Field" at bounding box center [280, 267] width 11 height 11
click at [262, 202] on icon "Remove New Contact" at bounding box center [264, 201] width 6 height 7
click at [262, 202] on div "New Contact" at bounding box center [248, 201] width 77 height 22
click at [250, 266] on p "No Contact" at bounding box center [238, 268] width 34 height 10
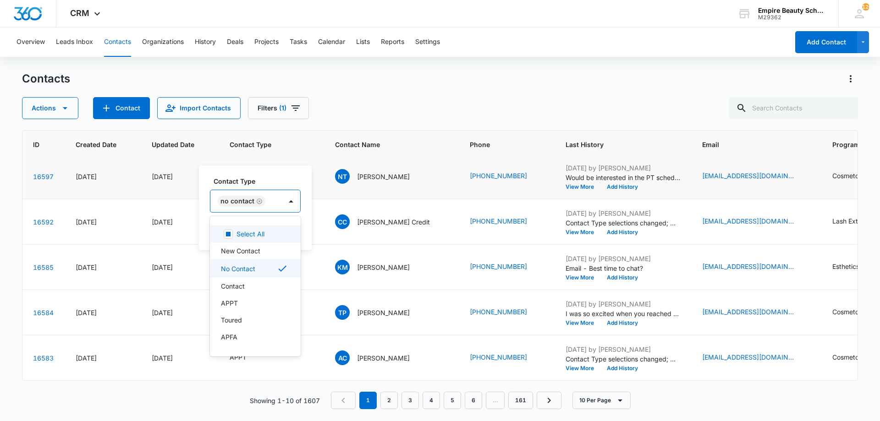
click at [262, 198] on div "No Contact" at bounding box center [242, 201] width 48 height 11
click at [278, 230] on button "Save" at bounding box center [287, 230] width 27 height 17
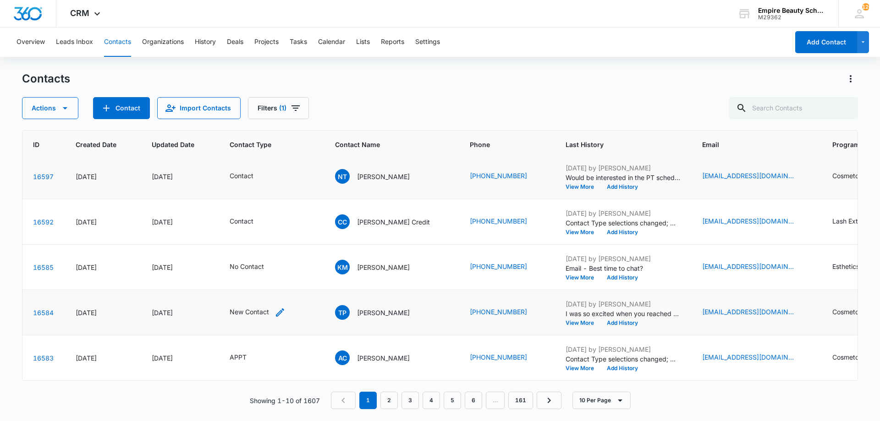
click at [283, 307] on icon "Contact Type - New Contact - Select to Edit Field" at bounding box center [280, 312] width 11 height 11
click at [263, 250] on icon "Remove New Contact" at bounding box center [264, 246] width 6 height 7
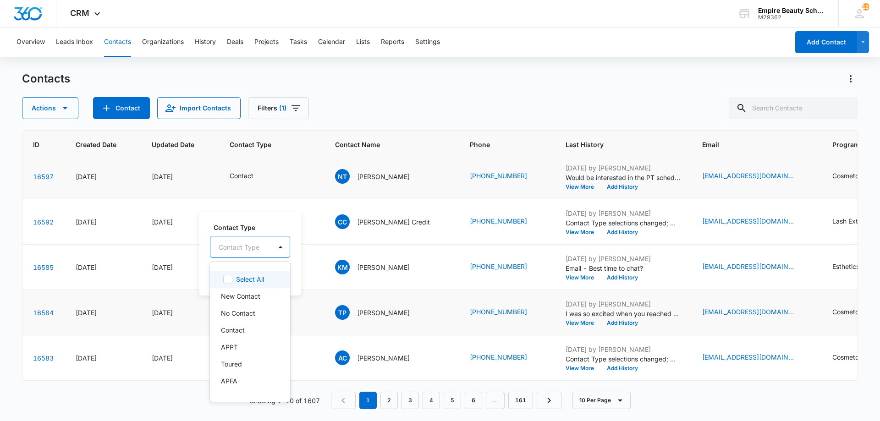
click at [263, 248] on div "Contact Type" at bounding box center [240, 247] width 61 height 21
click at [252, 312] on p "No Contact" at bounding box center [238, 313] width 34 height 10
click at [266, 235] on div "No Contact" at bounding box center [255, 246] width 91 height 23
click at [288, 269] on button "Save" at bounding box center [287, 275] width 27 height 17
click at [387, 400] on link "2" at bounding box center [388, 400] width 17 height 17
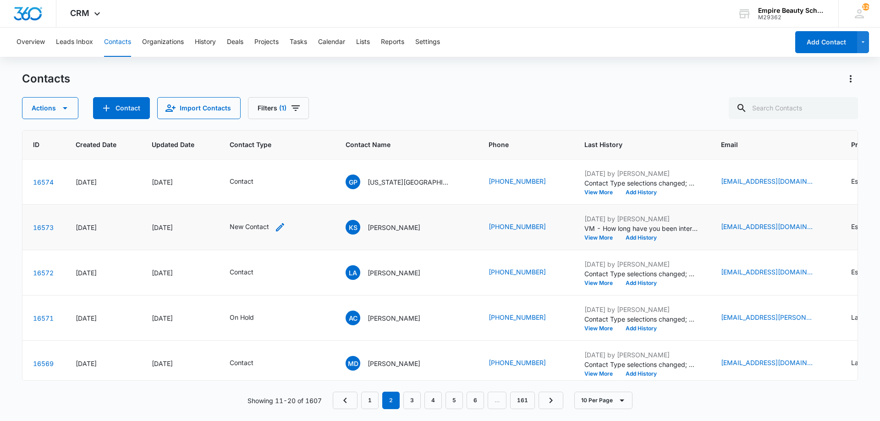
scroll to position [91, 36]
click at [282, 228] on icon "Contact Type - New Contact - Select to Edit Field" at bounding box center [280, 226] width 11 height 11
click at [268, 170] on div "New Contact" at bounding box center [244, 167] width 53 height 11
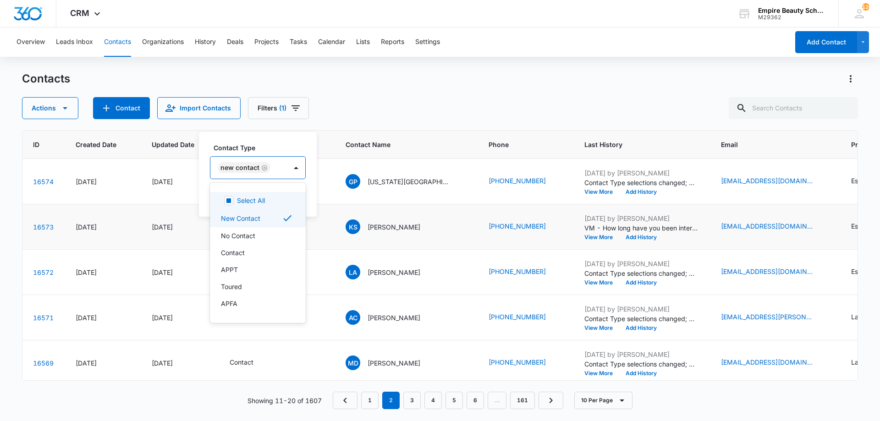
click at [265, 169] on icon "Remove New Contact" at bounding box center [264, 168] width 6 height 7
click at [264, 168] on div "Contact Type" at bounding box center [240, 168] width 61 height 21
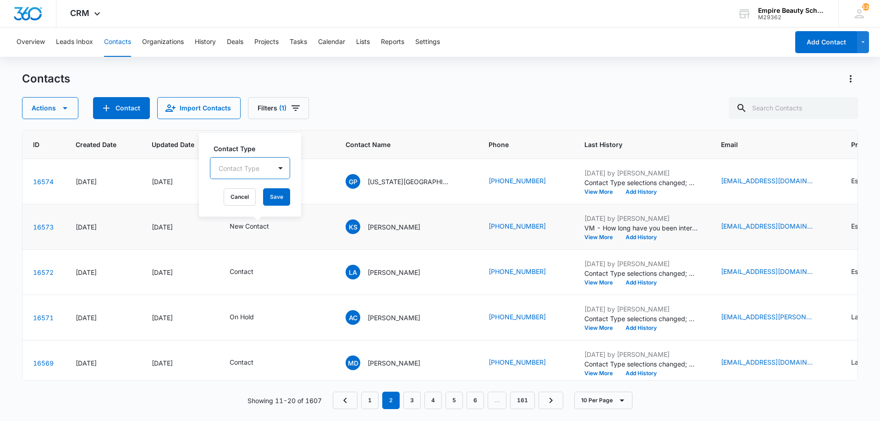
click at [261, 169] on div "Contact Type" at bounding box center [240, 168] width 61 height 21
click at [248, 257] on p "NO START" at bounding box center [237, 255] width 33 height 10
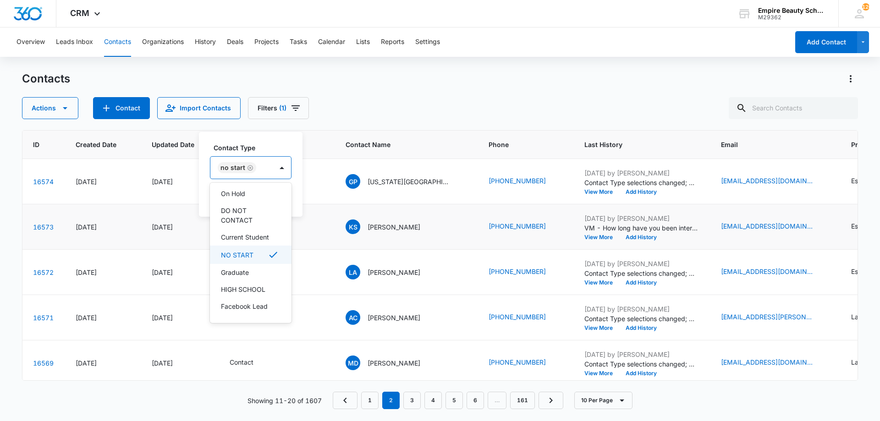
click at [248, 257] on p "NO START" at bounding box center [237, 255] width 33 height 10
click at [243, 238] on p "No Contact" at bounding box center [238, 235] width 34 height 10
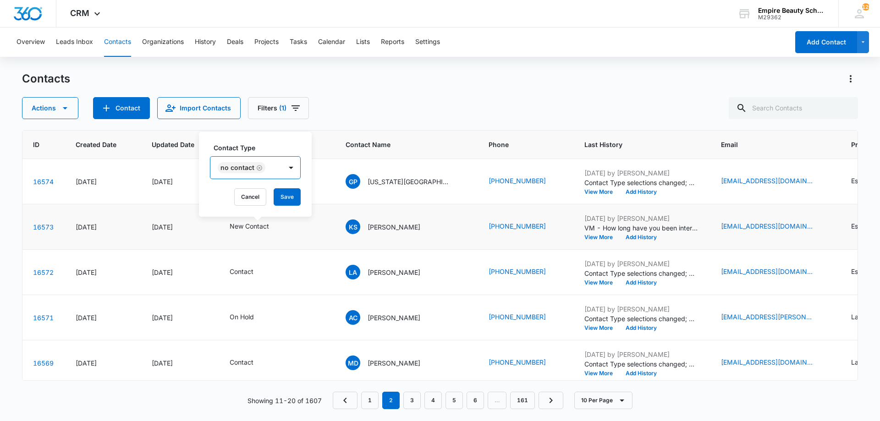
click at [252, 157] on div "No Contact" at bounding box center [246, 168] width 72 height 22
click at [280, 193] on button "Save" at bounding box center [287, 196] width 27 height 17
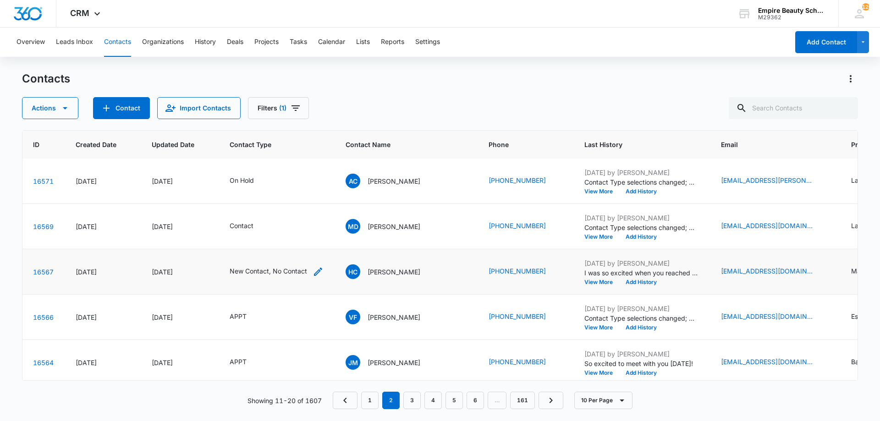
click at [314, 273] on icon "Contact Type - New Contact, No Contact - Select to Edit Field" at bounding box center [318, 271] width 11 height 11
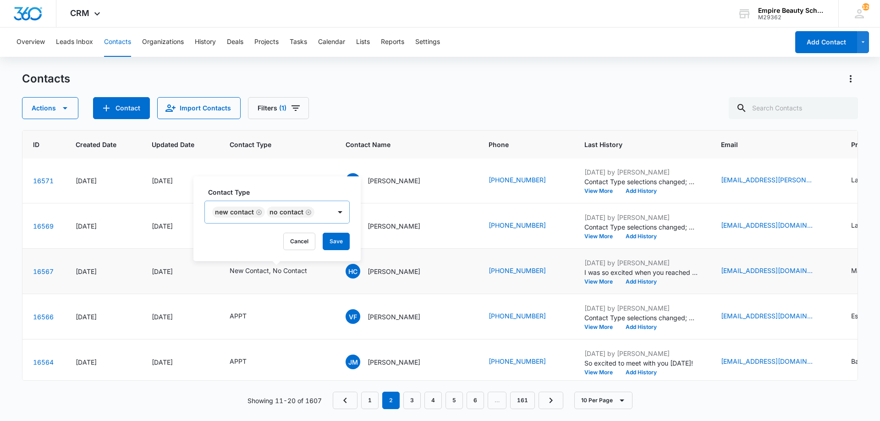
click at [258, 214] on icon "Remove New Contact" at bounding box center [259, 212] width 6 height 7
click at [272, 232] on div "Contact Type No Contact Cancel Save" at bounding box center [249, 218] width 113 height 85
click at [276, 240] on button "Save" at bounding box center [281, 241] width 27 height 17
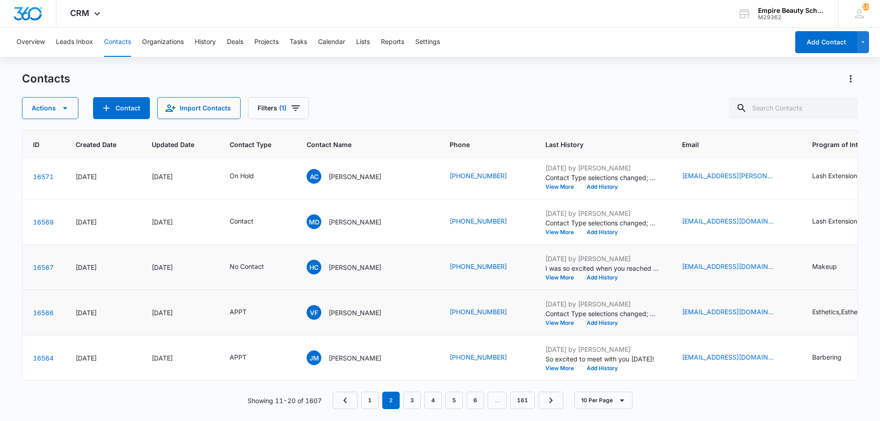
scroll to position [239, 36]
click at [408, 398] on link "3" at bounding box center [411, 400] width 17 height 17
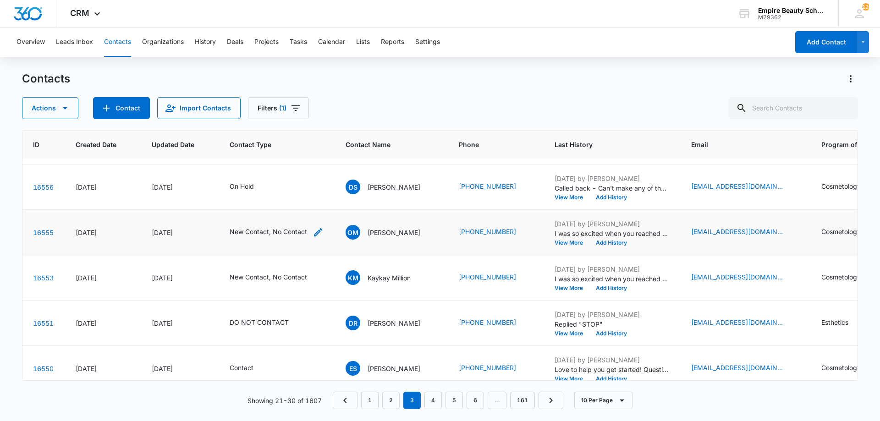
scroll to position [86, 36]
click at [317, 228] on icon "Contact Type - New Contact, No Contact - Select to Edit Field" at bounding box center [318, 231] width 11 height 11
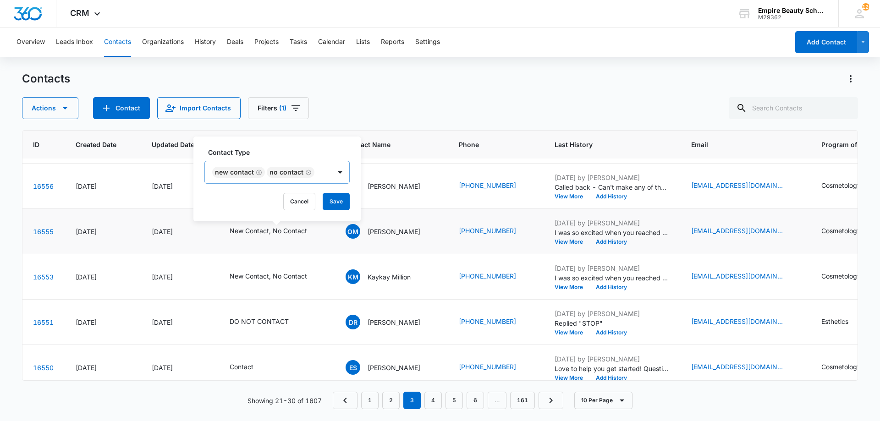
click at [259, 172] on icon "Remove New Contact" at bounding box center [259, 172] width 6 height 7
click at [275, 202] on button "Save" at bounding box center [281, 201] width 27 height 17
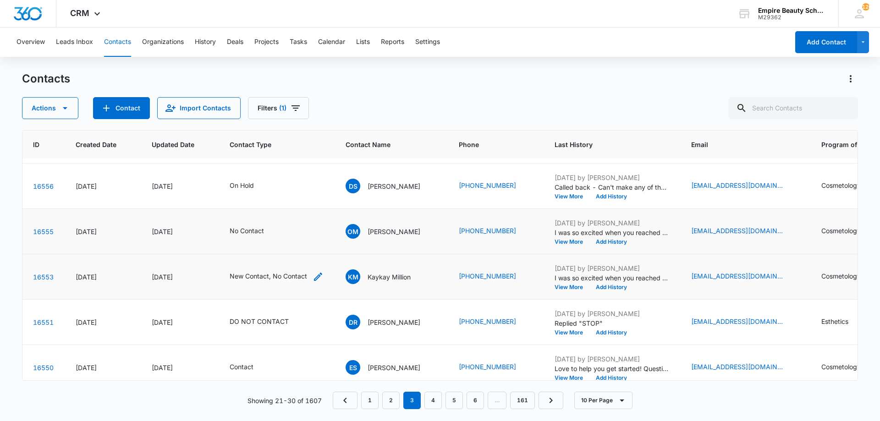
click at [318, 280] on icon "Contact Type - New Contact, No Contact - Select to Edit Field" at bounding box center [318, 276] width 11 height 11
click at [257, 218] on icon "Remove New Contact" at bounding box center [259, 218] width 6 height 7
click at [279, 244] on button "Save" at bounding box center [281, 246] width 27 height 17
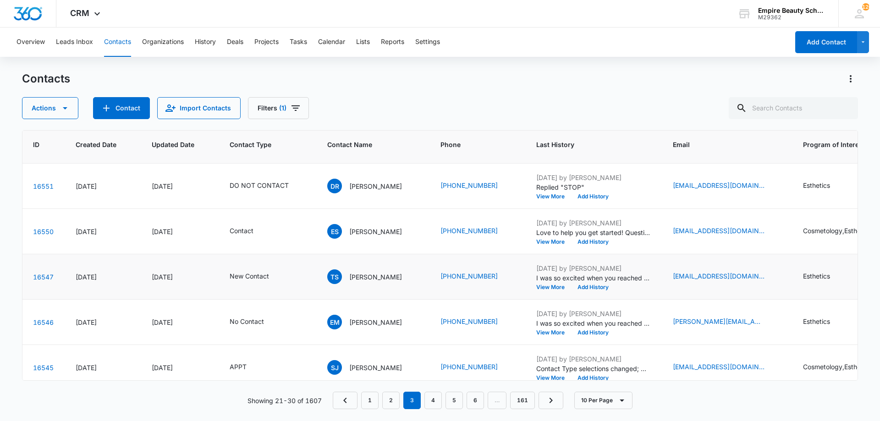
scroll to position [239, 36]
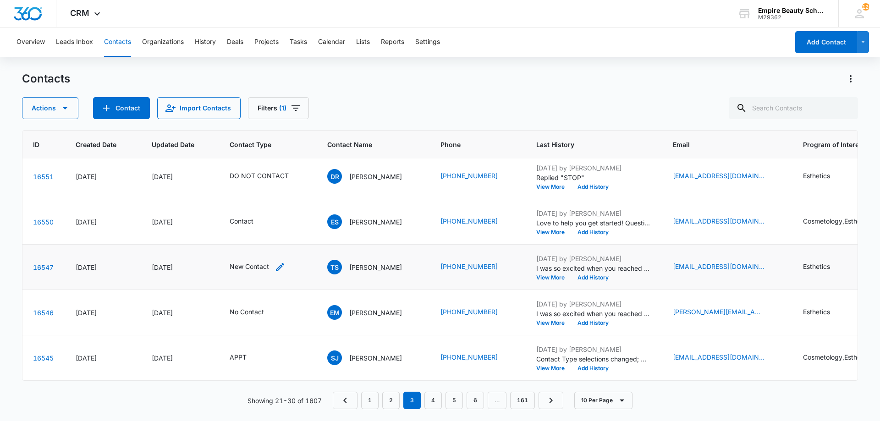
click at [280, 263] on icon "Contact Type - New Contact - Select to Edit Field" at bounding box center [280, 267] width 8 height 8
click at [264, 201] on icon "Remove New Contact" at bounding box center [264, 201] width 6 height 7
click at [264, 201] on div "New Contact" at bounding box center [248, 201] width 77 height 22
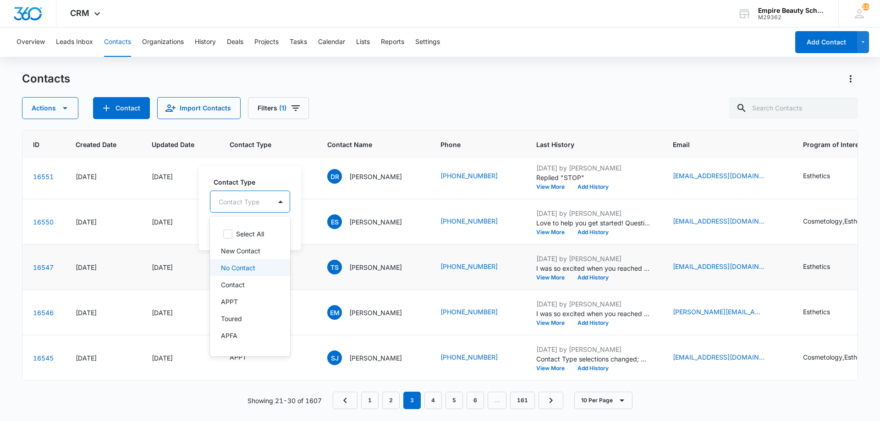
click at [250, 266] on p "No Contact" at bounding box center [238, 268] width 34 height 10
click at [267, 189] on div "Contact Type option No Contact, selected. 16 results available. Use Up and Down…" at bounding box center [255, 194] width 91 height 36
click at [288, 231] on button "Save" at bounding box center [287, 230] width 27 height 17
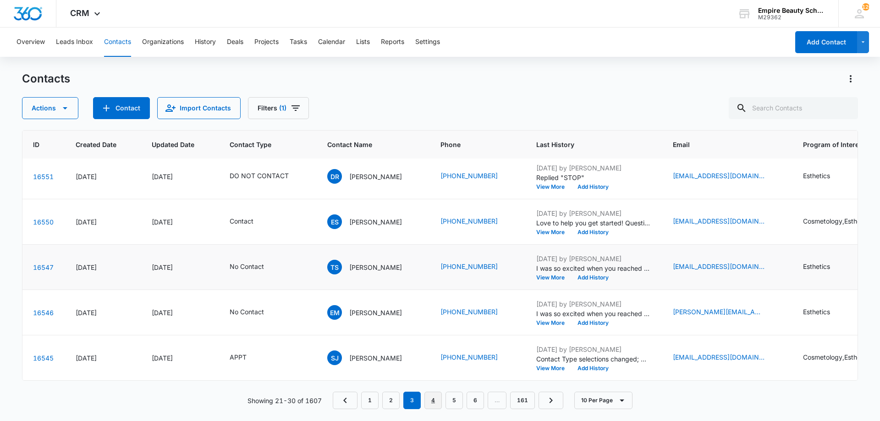
click at [433, 402] on link "4" at bounding box center [432, 400] width 17 height 17
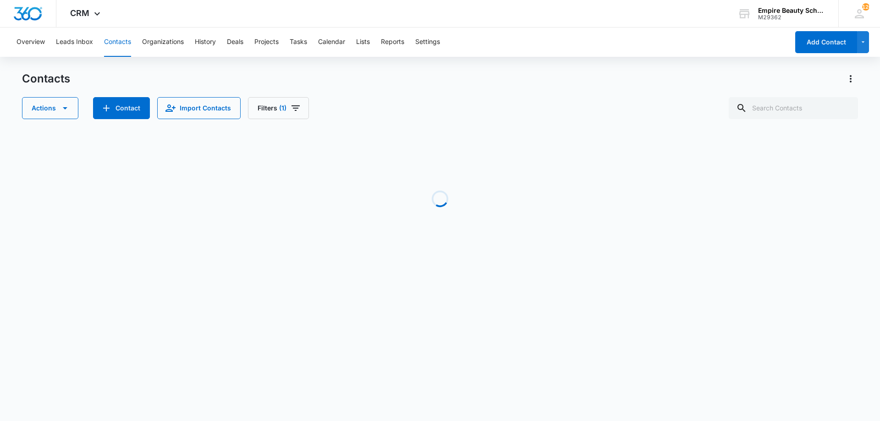
scroll to position [0, 36]
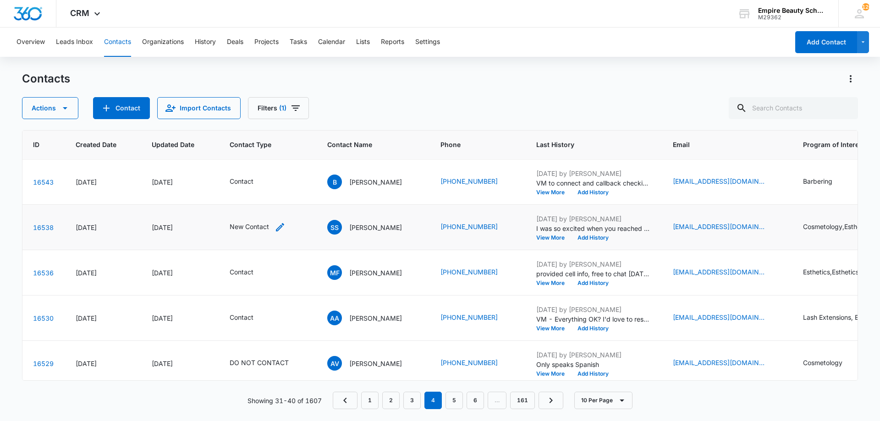
click at [279, 226] on icon "Contact Type - New Contact - Select to Edit Field" at bounding box center [280, 227] width 11 height 11
click at [262, 171] on icon "Remove New Contact" at bounding box center [264, 168] width 6 height 7
click at [262, 171] on div "New Contact" at bounding box center [248, 168] width 77 height 22
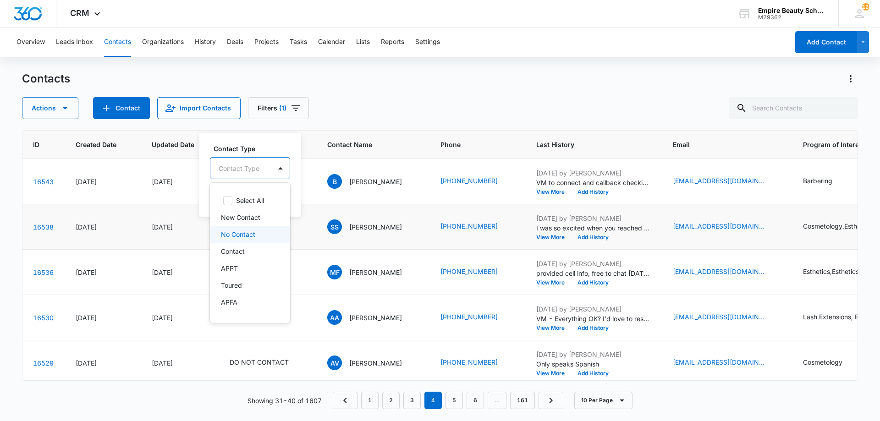
click at [242, 230] on p "No Contact" at bounding box center [238, 235] width 34 height 10
click at [248, 150] on label "Contact Type" at bounding box center [259, 148] width 91 height 10
click at [295, 206] on div "Contact Type No Contact Cancel Save" at bounding box center [255, 174] width 113 height 85
click at [291, 197] on button "Save" at bounding box center [287, 196] width 27 height 17
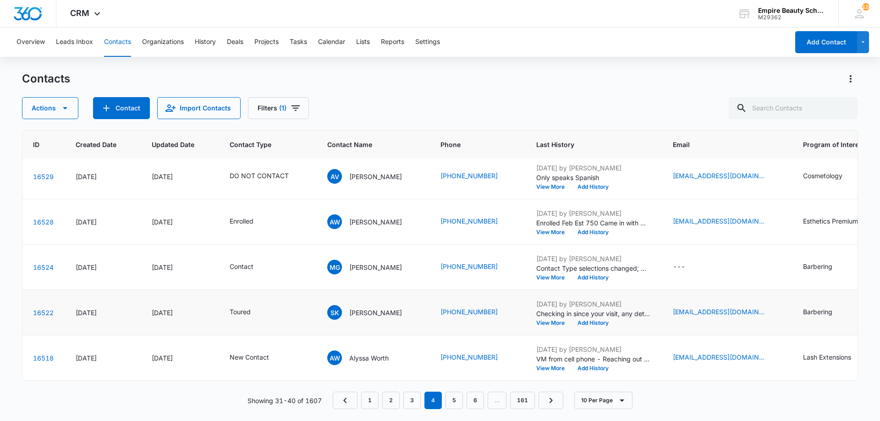
scroll to position [239, 36]
click at [279, 352] on icon "Contact Type - New Contact - Select to Edit Field" at bounding box center [280, 357] width 11 height 11
click at [261, 293] on icon "Remove New Contact" at bounding box center [264, 292] width 6 height 7
click at [261, 293] on div "Contact Type 16 results available. Use Up and Down to choose options, press Ent…" at bounding box center [257, 299] width 102 height 84
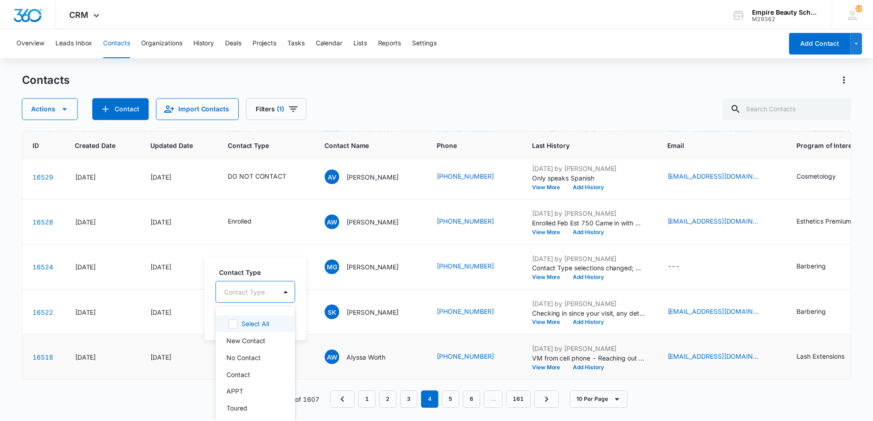
scroll to position [11, 0]
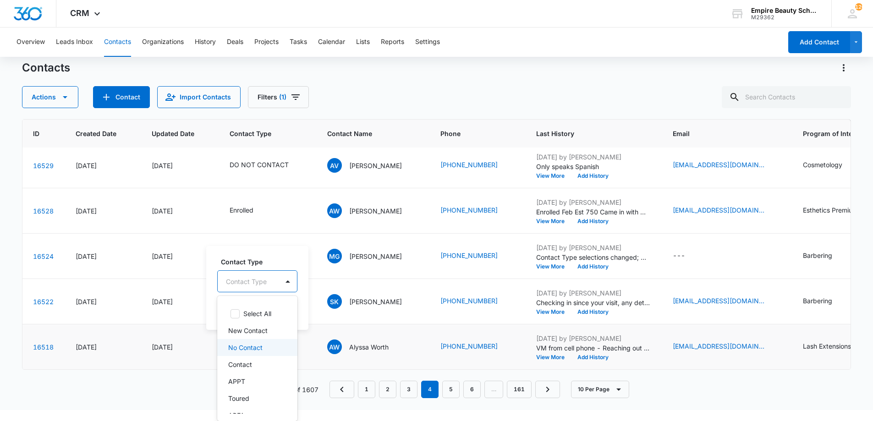
click at [245, 350] on p "No Contact" at bounding box center [245, 348] width 34 height 10
click at [265, 278] on icon "Remove No Contact" at bounding box center [267, 281] width 6 height 7
click at [251, 349] on p "No Contact" at bounding box center [245, 348] width 34 height 10
click at [263, 268] on div "Contact Type option No Contact, selected. 16 results available. Use Up and Down…" at bounding box center [262, 274] width 91 height 36
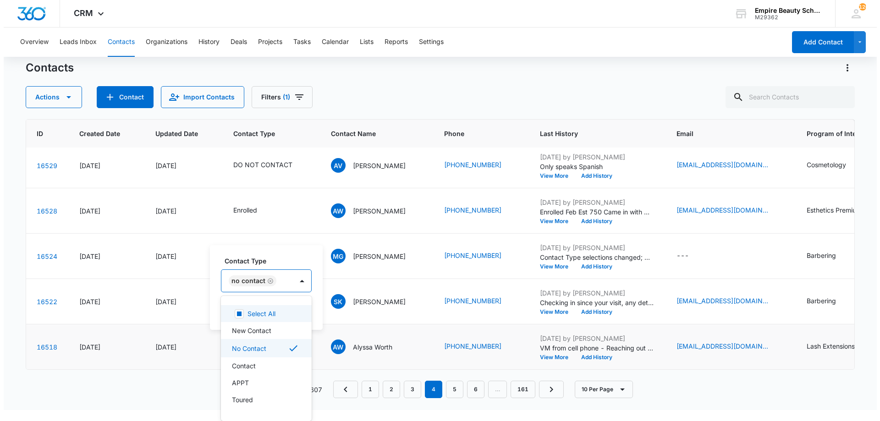
scroll to position [0, 0]
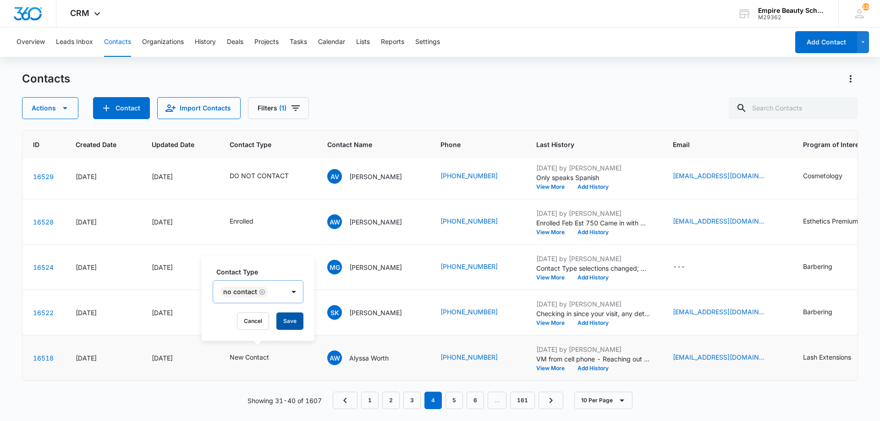
click at [285, 317] on button "Save" at bounding box center [289, 321] width 27 height 17
click at [457, 401] on link "5" at bounding box center [454, 400] width 17 height 17
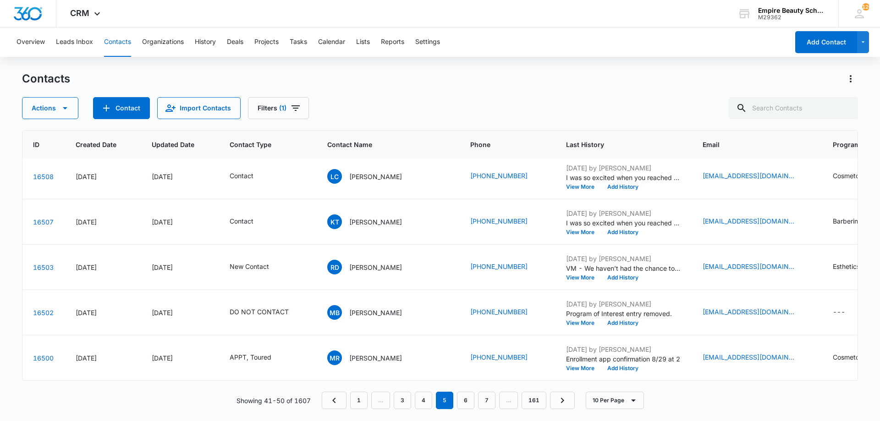
scroll to position [239, 36]
click at [273, 262] on div "New Contact" at bounding box center [258, 267] width 56 height 11
click at [262, 204] on icon "Remove New Contact" at bounding box center [264, 201] width 6 height 7
click at [264, 204] on div "Contact Type" at bounding box center [240, 202] width 61 height 21
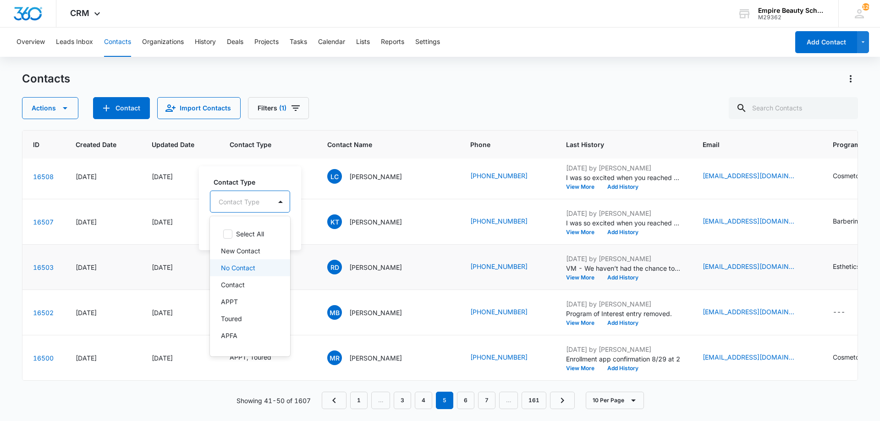
click at [241, 273] on div "No Contact" at bounding box center [250, 267] width 80 height 17
click at [257, 174] on div "Contact Type option No Contact, selected. 16 results available. Use Up and Down…" at bounding box center [255, 207] width 113 height 85
click at [290, 230] on button "Save" at bounding box center [287, 230] width 27 height 17
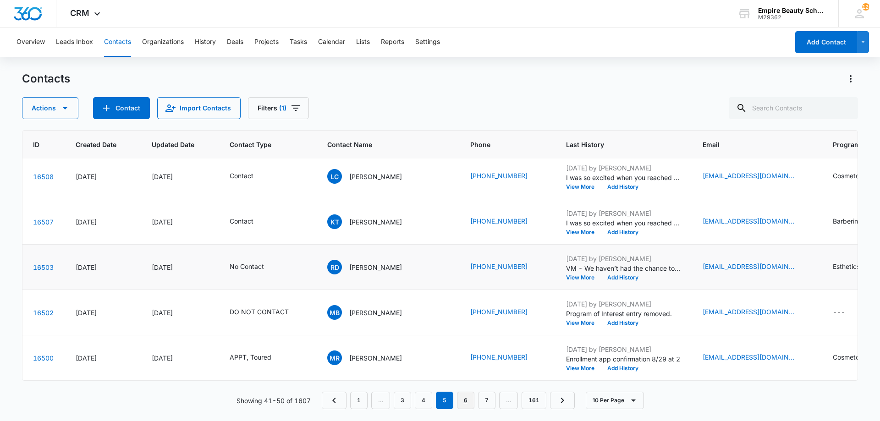
click at [471, 402] on link "6" at bounding box center [465, 400] width 17 height 17
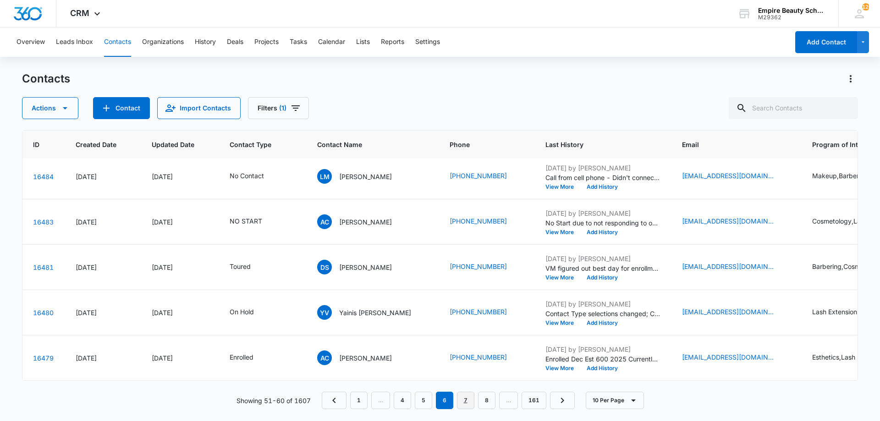
click at [462, 401] on link "7" at bounding box center [465, 400] width 17 height 17
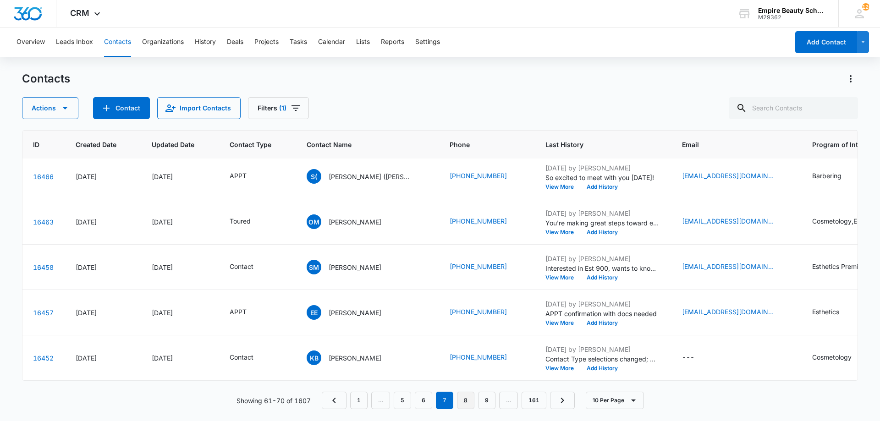
click at [468, 398] on link "8" at bounding box center [465, 400] width 17 height 17
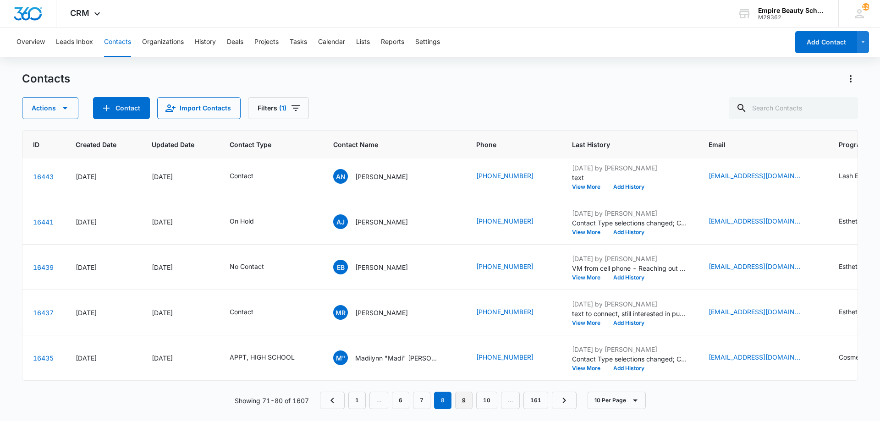
click at [461, 401] on link "9" at bounding box center [463, 400] width 17 height 17
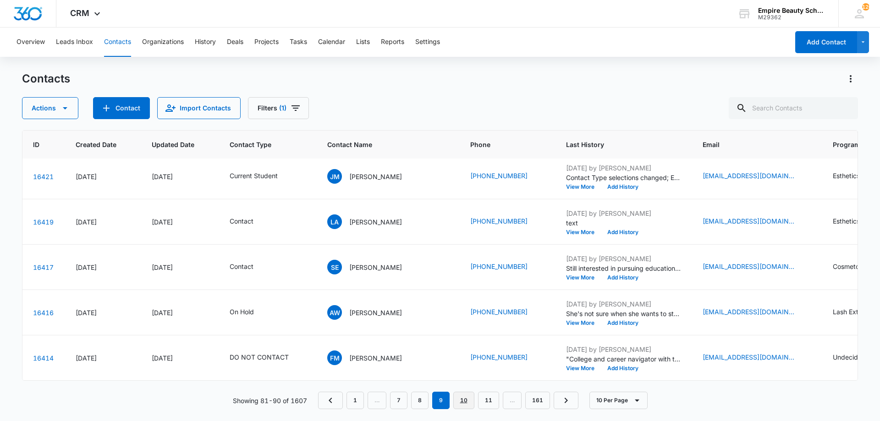
click at [463, 399] on link "10" at bounding box center [463, 400] width 21 height 17
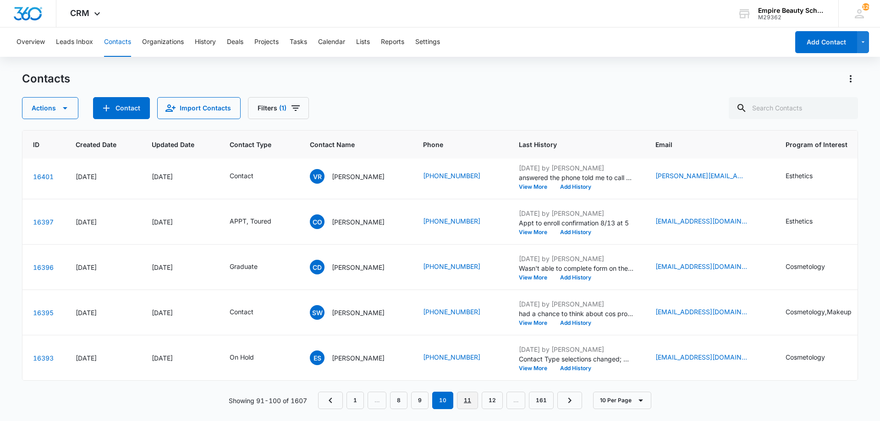
click at [465, 394] on link "11" at bounding box center [467, 400] width 21 height 17
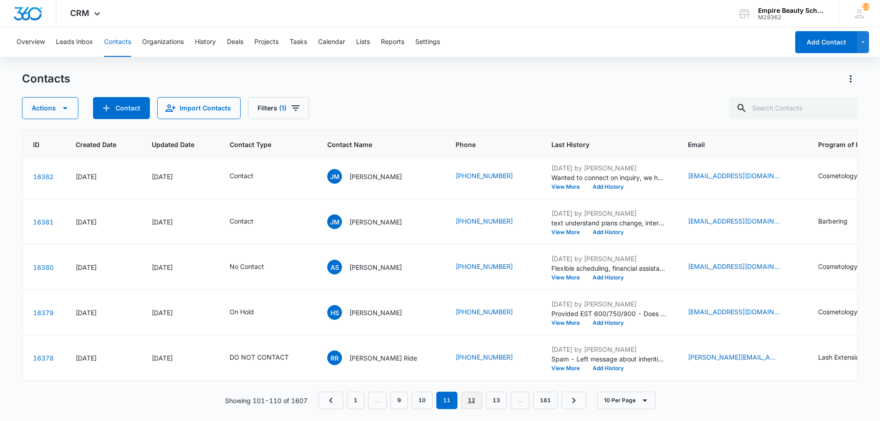
click at [474, 399] on link "12" at bounding box center [471, 400] width 21 height 17
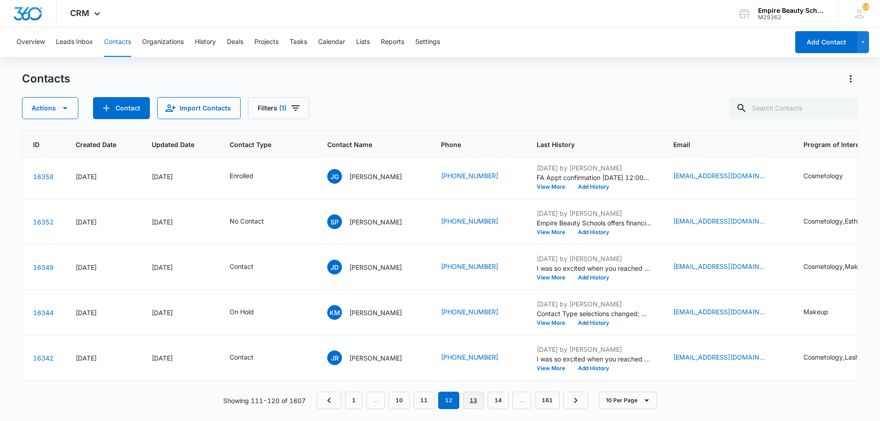
click at [467, 397] on link "13" at bounding box center [473, 400] width 21 height 17
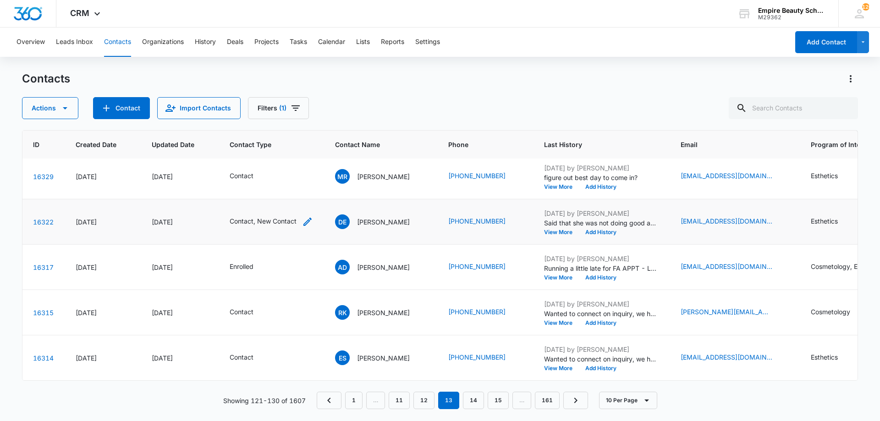
click at [303, 216] on icon "Contact Type - Contact, New Contact - Select to Edit Field" at bounding box center [307, 221] width 11 height 11
click at [257, 156] on icon "Remove New Contact" at bounding box center [258, 156] width 6 height 7
click at [268, 185] on button "Save" at bounding box center [271, 184] width 27 height 17
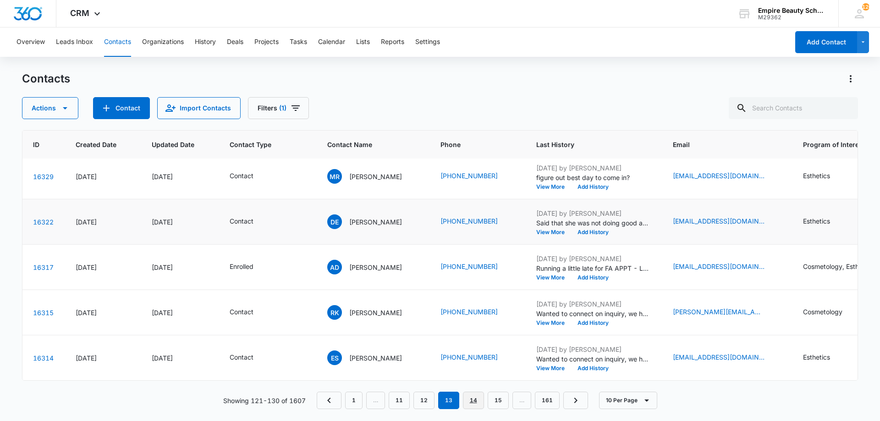
click at [471, 404] on link "14" at bounding box center [473, 400] width 21 height 17
click at [473, 402] on link "15" at bounding box center [473, 400] width 21 height 17
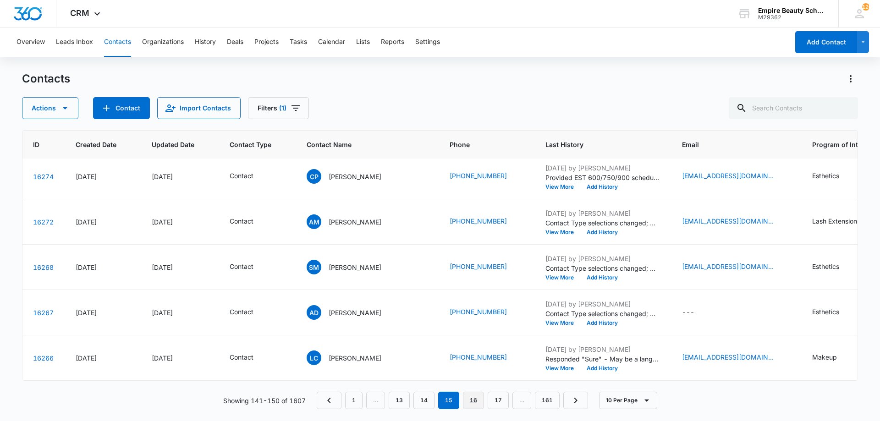
click at [473, 397] on link "16" at bounding box center [473, 400] width 21 height 17
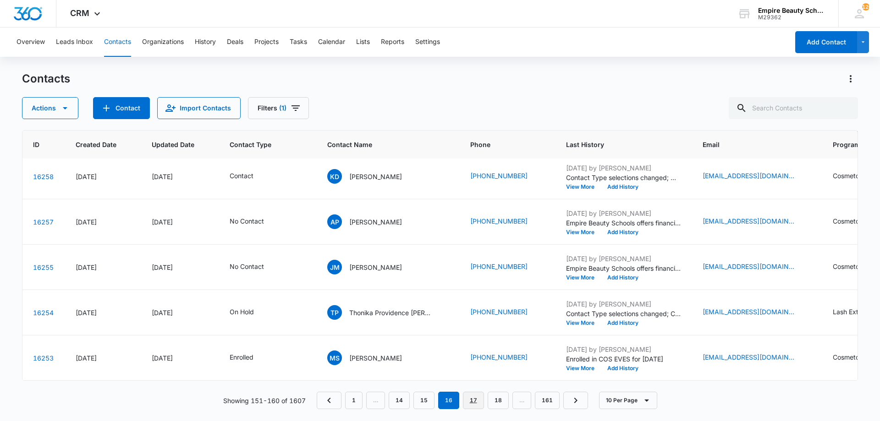
click at [474, 405] on link "17" at bounding box center [473, 400] width 21 height 17
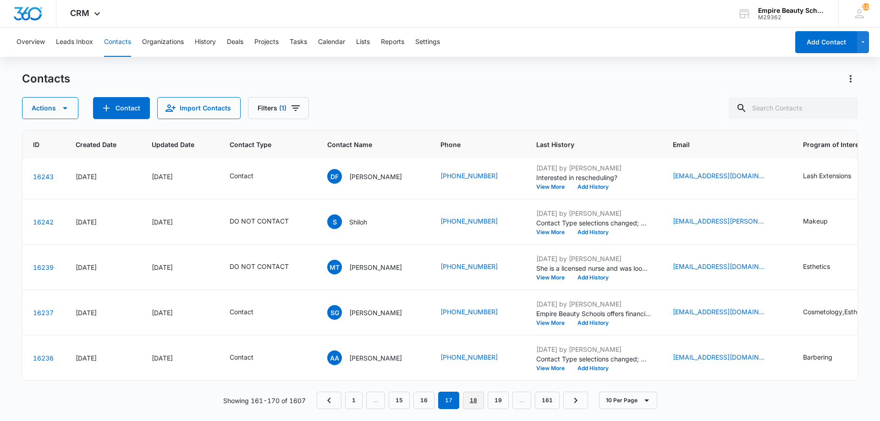
click at [477, 401] on link "18" at bounding box center [473, 400] width 21 height 17
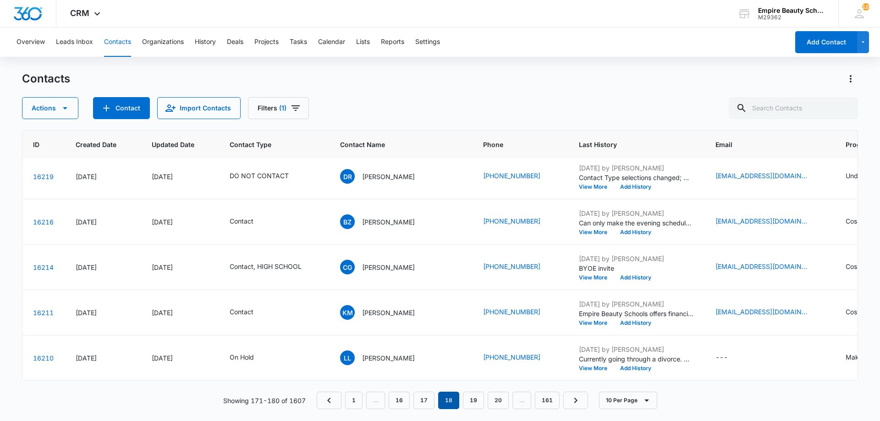
click at [458, 399] on em "18" at bounding box center [448, 400] width 21 height 17
click at [480, 401] on link "19" at bounding box center [473, 400] width 21 height 17
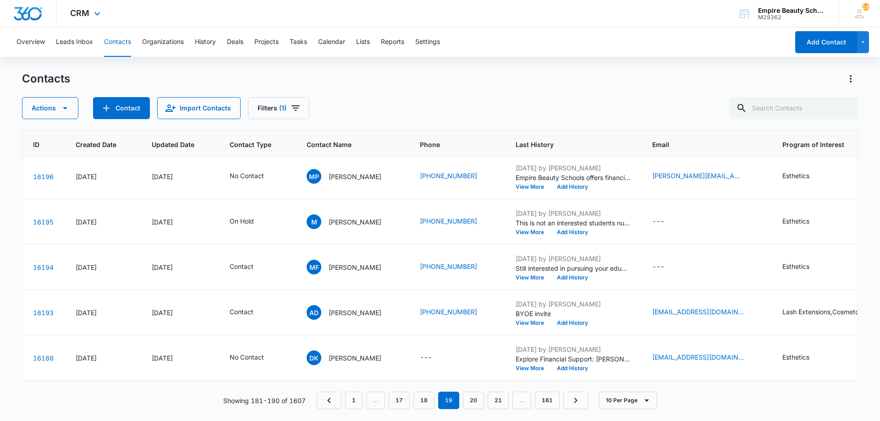
scroll to position [0, 36]
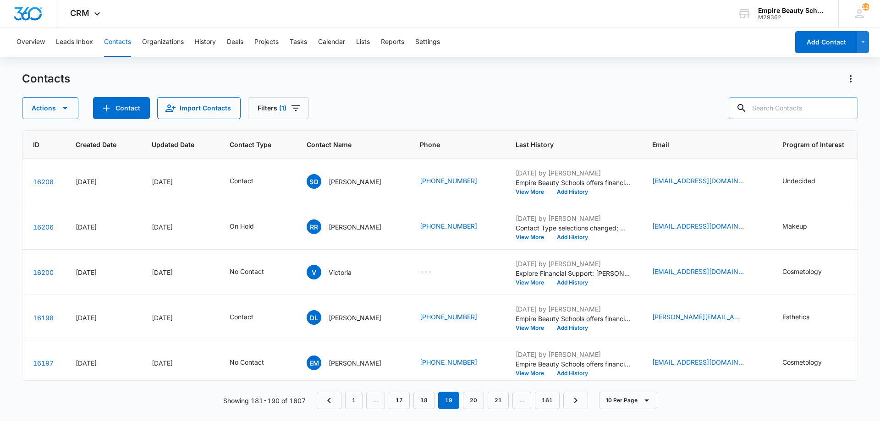
click at [822, 110] on input "text" at bounding box center [793, 108] width 129 height 22
type input "brianna sawyer"
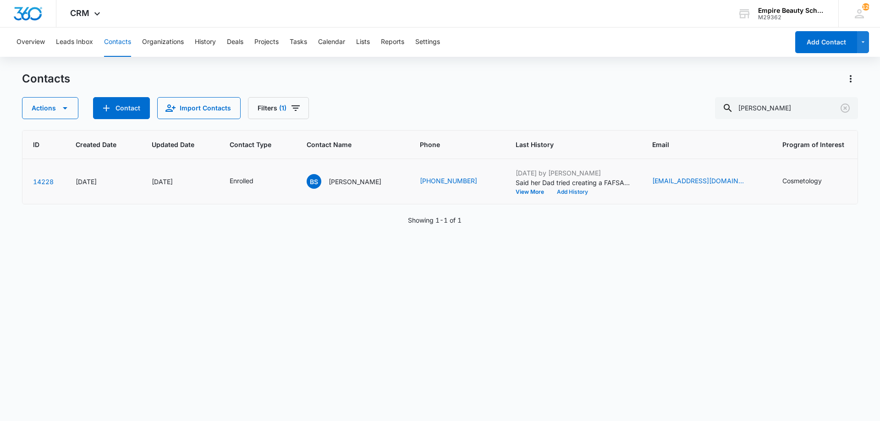
click at [565, 193] on button "Add History" at bounding box center [573, 192] width 44 height 6
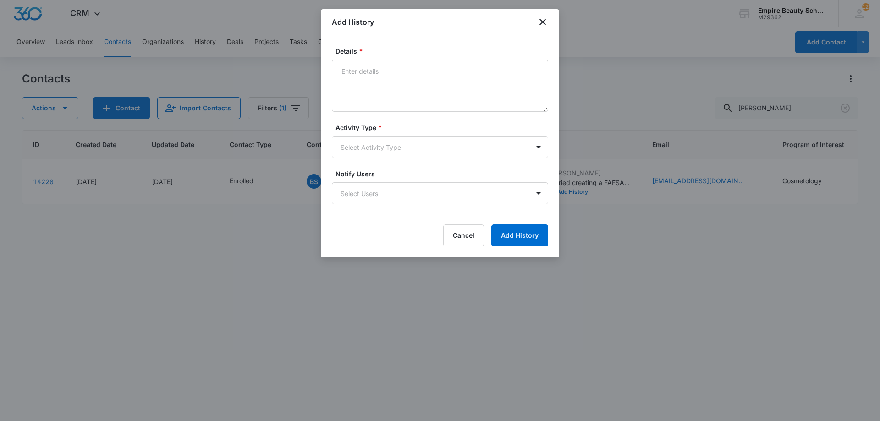
click at [404, 113] on form "Details * Activity Type * Select Activity Type Notify Users Select Users Cancel…" at bounding box center [440, 146] width 216 height 200
click at [364, 76] on textarea "Details *" at bounding box center [440, 86] width 216 height 52
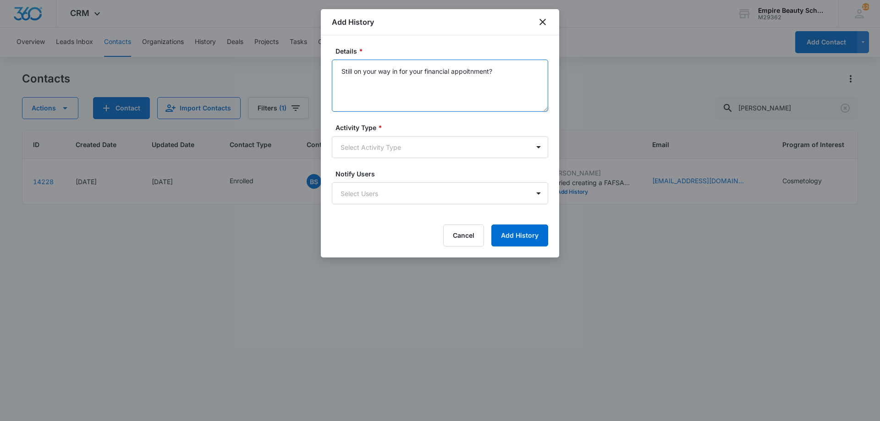
click at [472, 76] on textarea "Still on your way in for your financial appoitnment?" at bounding box center [440, 86] width 216 height 52
type textarea "Still on your way in for your financial appointment?"
click at [441, 147] on body "CRM Apps Forms CRM Email Shop Payments POS Files Brand Settings Empire Beauty S…" at bounding box center [440, 210] width 880 height 421
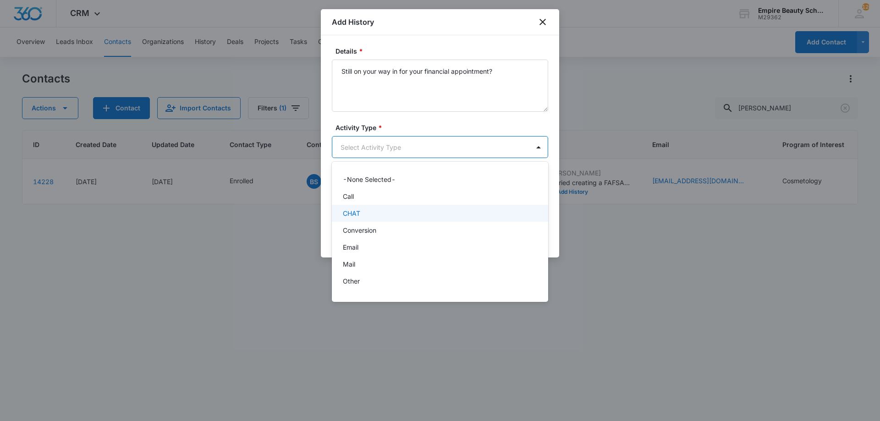
scroll to position [48, 0]
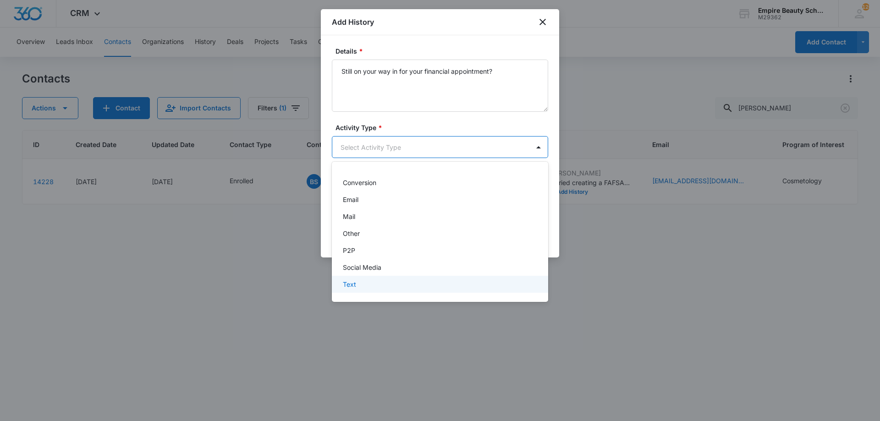
click at [373, 286] on div "Text" at bounding box center [439, 285] width 193 height 10
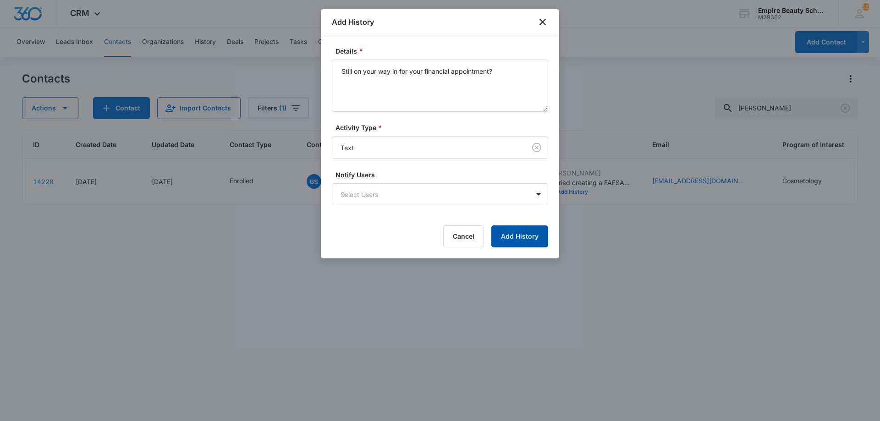
click at [532, 237] on button "Add History" at bounding box center [519, 237] width 57 height 22
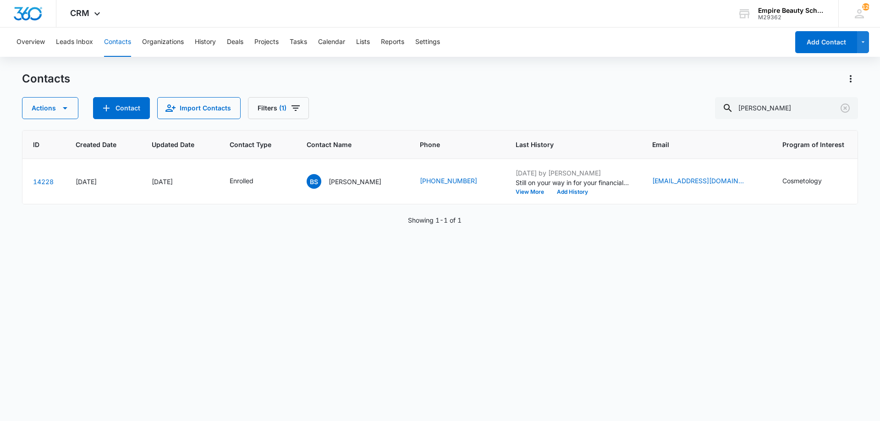
click at [629, 83] on div "Contacts" at bounding box center [440, 79] width 836 height 15
click at [847, 113] on icon "Clear" at bounding box center [845, 108] width 11 height 11
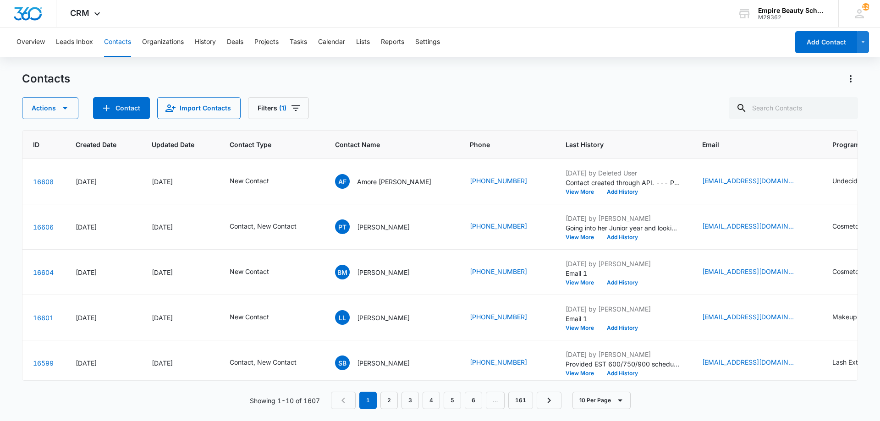
click at [544, 88] on div "Contacts Actions Contact Import Contacts Filters (1)" at bounding box center [440, 96] width 836 height 48
click at [504, 109] on div "Actions Contact Import Contacts Filters (1)" at bounding box center [440, 108] width 836 height 22
click at [683, 107] on div "Actions Contact Import Contacts Filters (1)" at bounding box center [440, 108] width 836 height 22
click at [657, 102] on div "Actions Contact Import Contacts Filters (1)" at bounding box center [440, 108] width 836 height 22
click at [762, 98] on input "text" at bounding box center [793, 108] width 129 height 22
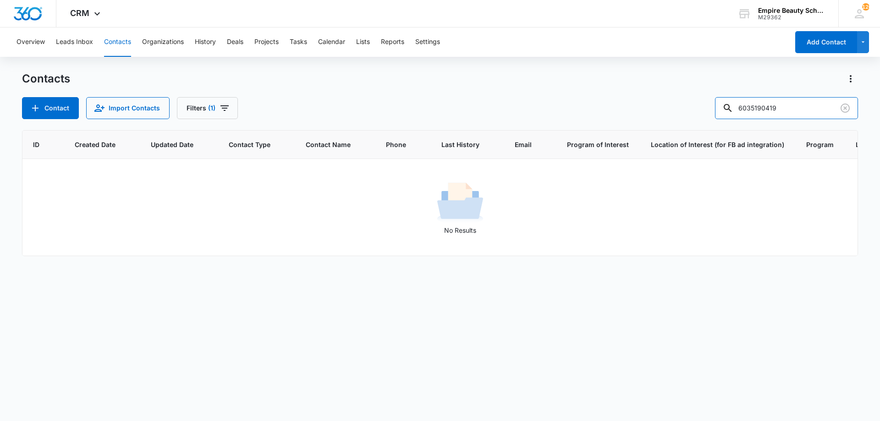
drag, startPoint x: 771, startPoint y: 107, endPoint x: 700, endPoint y: 111, distance: 71.7
click at [704, 111] on div "Contact Import Contacts Filters (1) 6035190419" at bounding box center [440, 108] width 836 height 22
type input "0419"
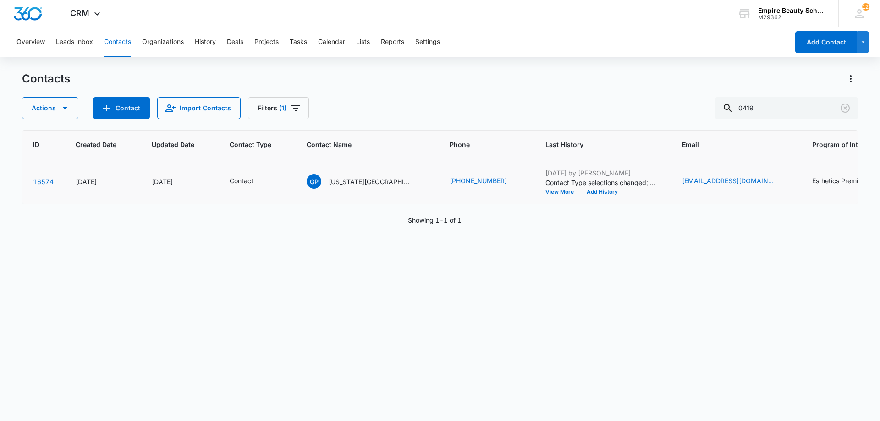
click at [541, 196] on td "Aug 11, 2025 by Jess Peltonovich Contact Type selections changed; New Contact w…" at bounding box center [602, 181] width 137 height 45
click at [580, 191] on button "Add History" at bounding box center [602, 192] width 44 height 6
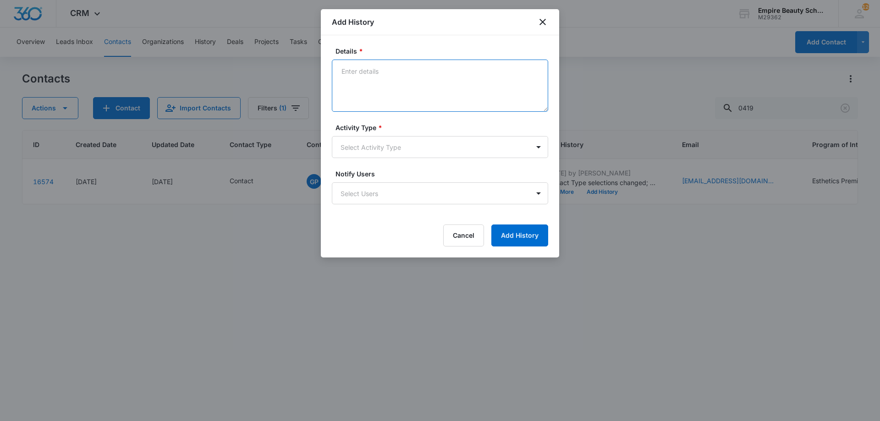
click at [411, 77] on textarea "Details *" at bounding box center [440, 86] width 216 height 52
type textarea "Interested in EST 600 then lashes after. Provided 2026 start dates - Does one s…"
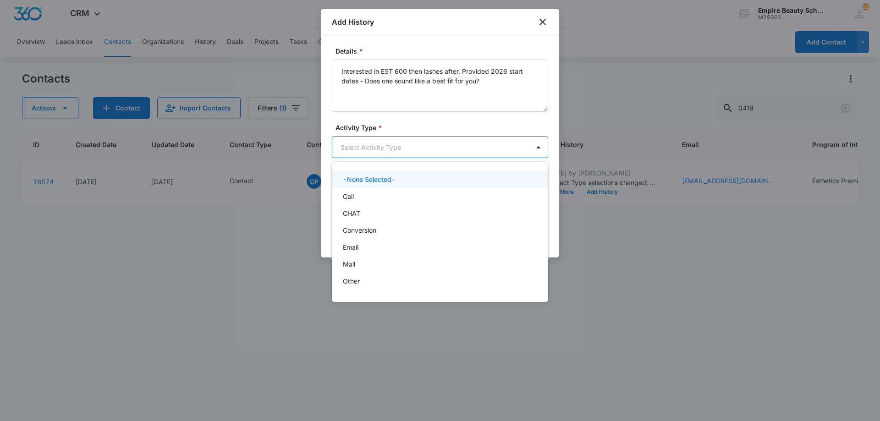
click at [415, 151] on body "CRM Apps Forms CRM Email Shop Payments POS Files Brand Settings Empire Beauty S…" at bounding box center [440, 210] width 880 height 421
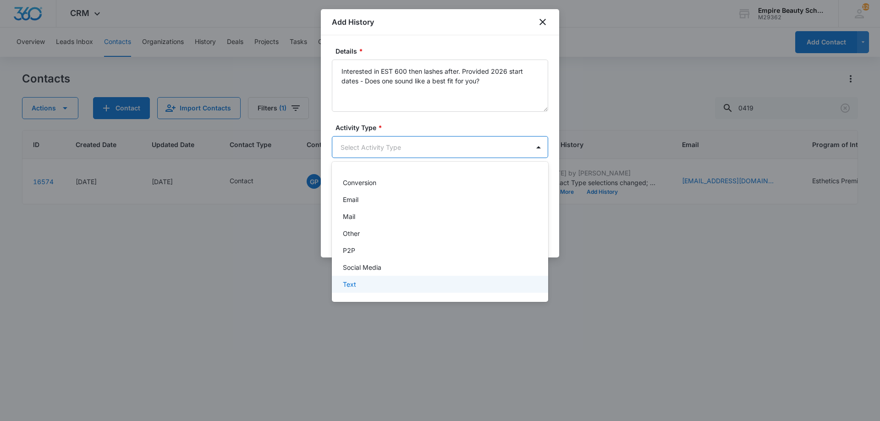
click at [364, 284] on div "Text" at bounding box center [439, 285] width 193 height 10
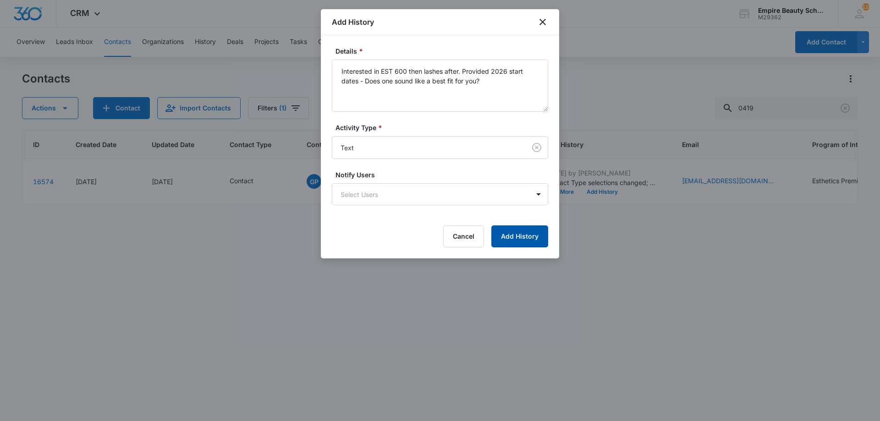
click at [514, 230] on button "Add History" at bounding box center [519, 237] width 57 height 22
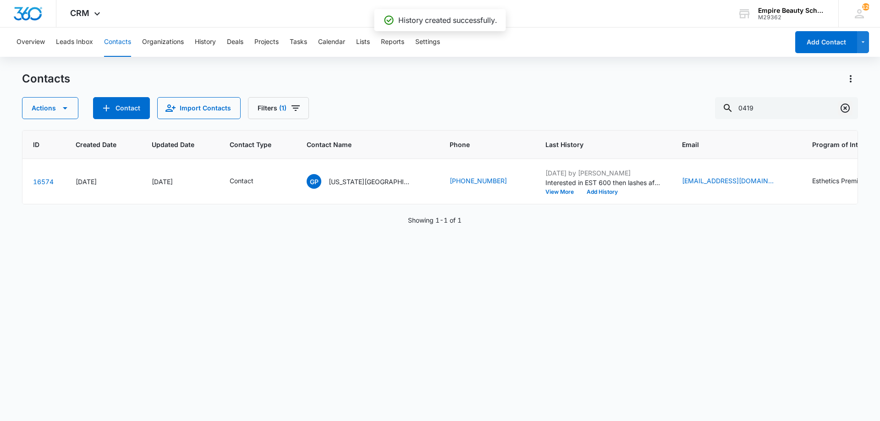
click at [848, 110] on icon "Clear" at bounding box center [845, 108] width 11 height 11
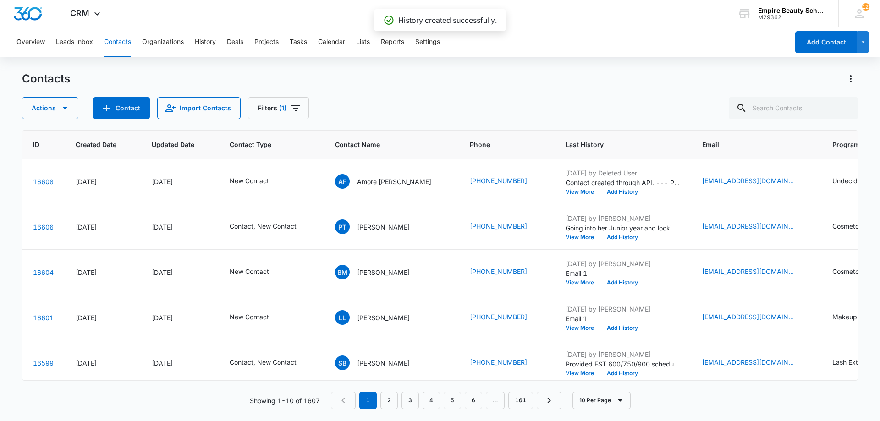
drag, startPoint x: 653, startPoint y: 79, endPoint x: 639, endPoint y: 84, distance: 14.2
click at [648, 80] on div "Contacts" at bounding box center [440, 79] width 836 height 15
click at [377, 102] on div "Actions Contact Import Contacts Filters (1)" at bounding box center [440, 108] width 836 height 22
click at [567, 91] on div "Contacts Actions Contact Import Contacts Filters (1)" at bounding box center [440, 96] width 836 height 48
click at [729, 101] on div "Actions Contact Import Contacts Filters (1)" at bounding box center [440, 108] width 836 height 22
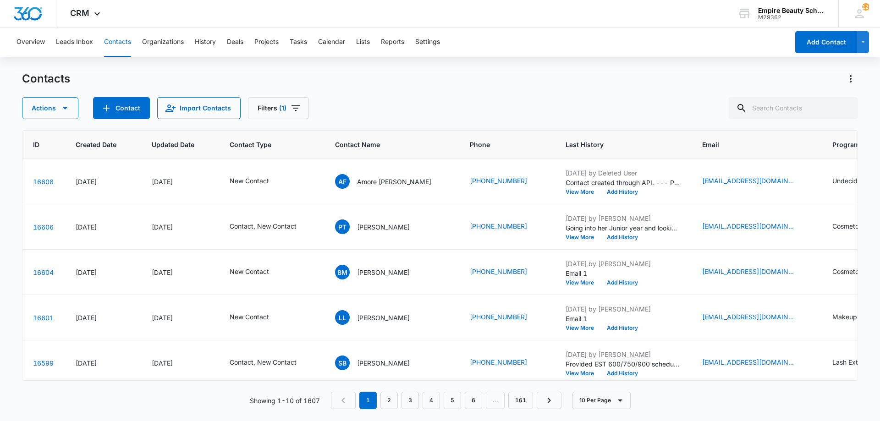
click at [587, 107] on div "Actions Contact Import Contacts Filters (1)" at bounding box center [440, 108] width 836 height 22
click at [655, 77] on div "Contacts" at bounding box center [440, 79] width 836 height 15
click at [486, 107] on div "Actions Contact Import Contacts Filters (1)" at bounding box center [440, 108] width 836 height 22
click at [684, 86] on div "Contacts Actions Contact Import Contacts Filters (1)" at bounding box center [440, 96] width 836 height 48
click at [673, 91] on div "Contacts Actions Contact Import Contacts Filters (1)" at bounding box center [440, 96] width 836 height 48
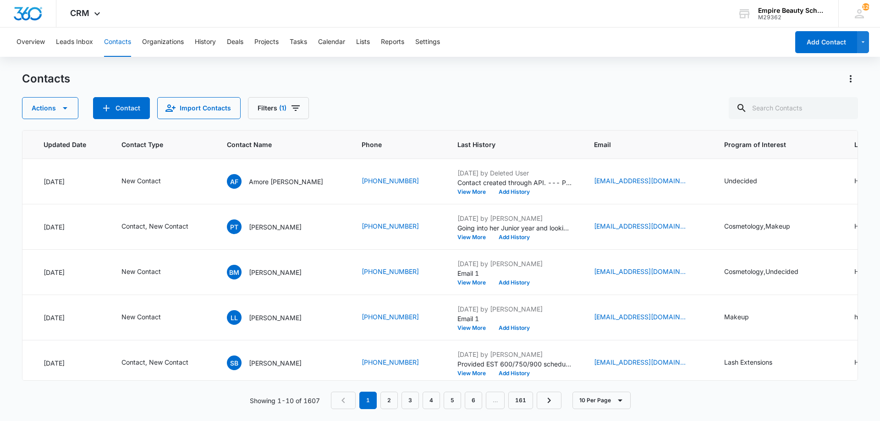
scroll to position [0, 156]
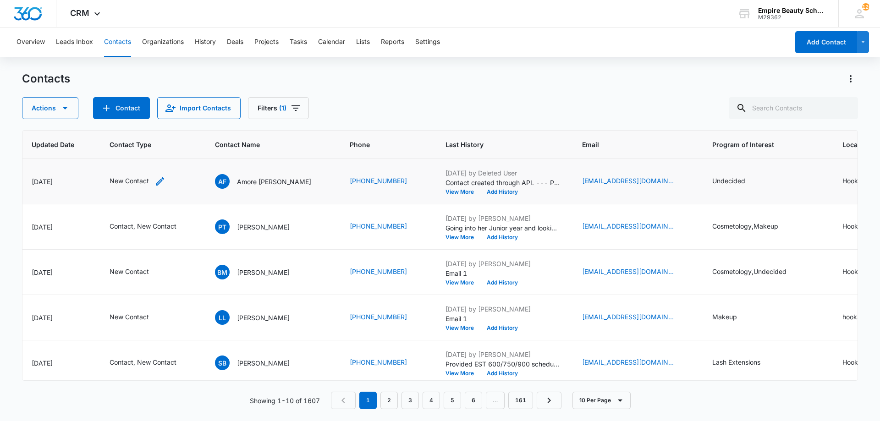
click at [161, 182] on icon "Contact Type - New Contact - Select to Edit Field" at bounding box center [160, 181] width 8 height 8
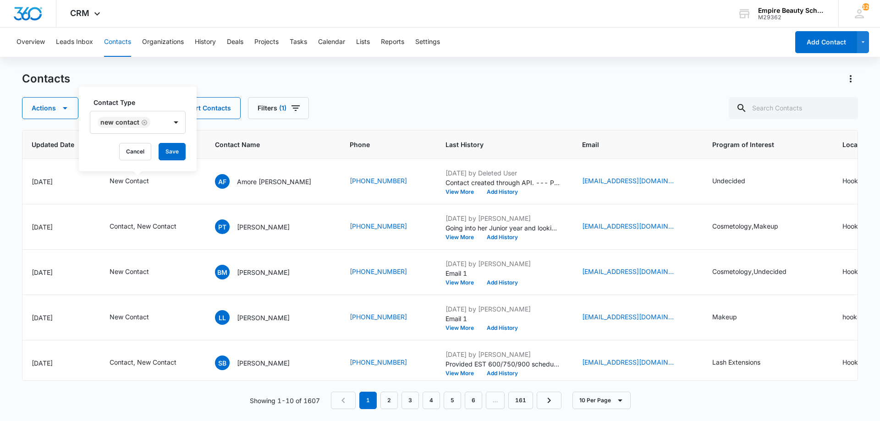
click at [164, 119] on div "New Contact" at bounding box center [128, 122] width 77 height 22
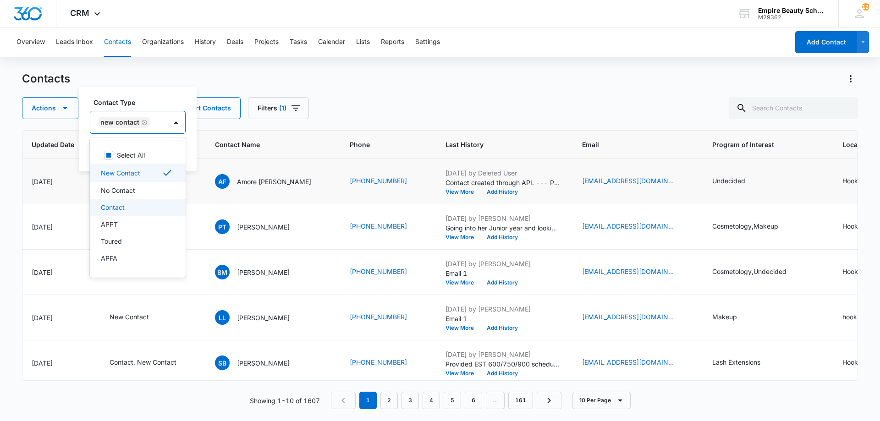
click at [129, 203] on div "Contact" at bounding box center [137, 208] width 72 height 10
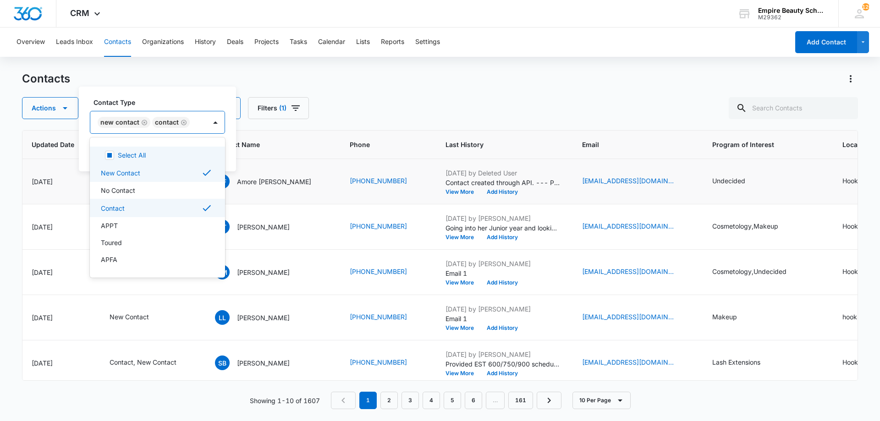
click at [160, 100] on label "Contact Type" at bounding box center [161, 103] width 135 height 10
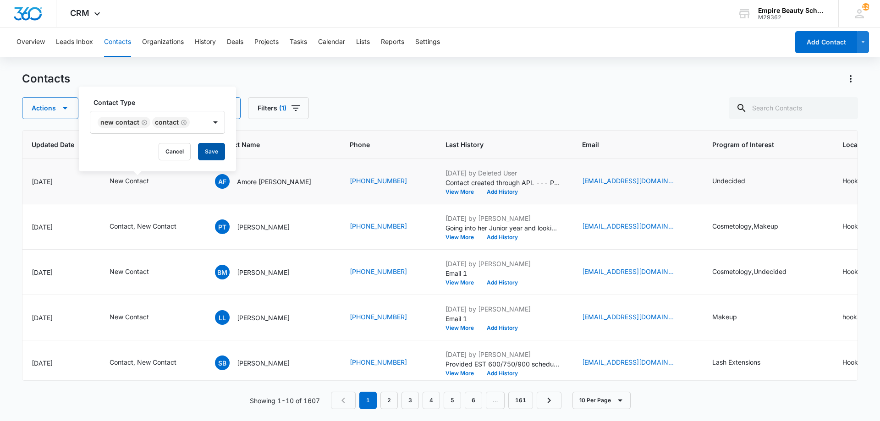
click at [200, 150] on button "Save" at bounding box center [211, 151] width 27 height 17
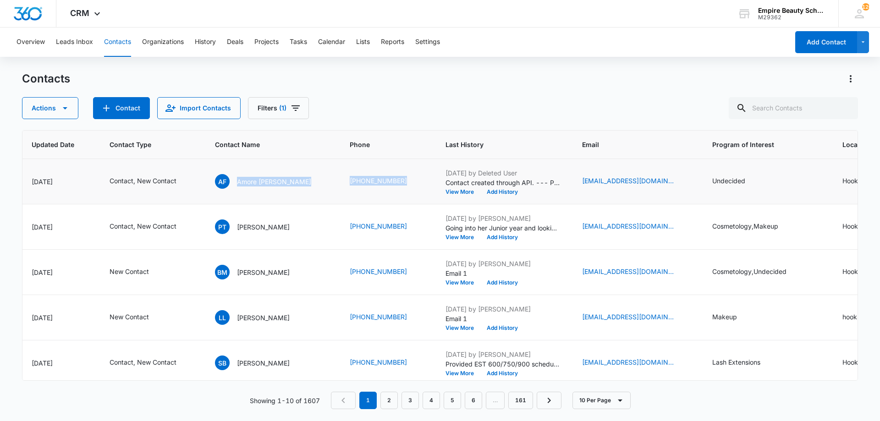
drag, startPoint x: 236, startPoint y: 182, endPoint x: 396, endPoint y: 189, distance: 160.1
click at [396, 189] on tr "16608 Aug 12, 2025 Aug 12, 2025 Contact, New Contact AF Amore Fannon (603) 212-…" at bounding box center [533, 181] width 1332 height 45
copy tr "Amore Fannon (603) 212-8047"
click at [468, 195] on td "Aug 12, 2025 by Deleted User Contact created through API. --- Program of Intere…" at bounding box center [503, 181] width 137 height 45
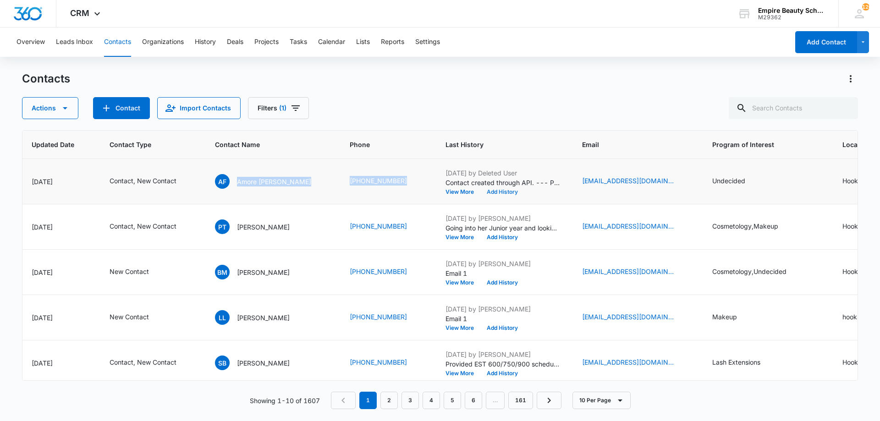
click at [480, 190] on button "Add History" at bounding box center [502, 192] width 44 height 6
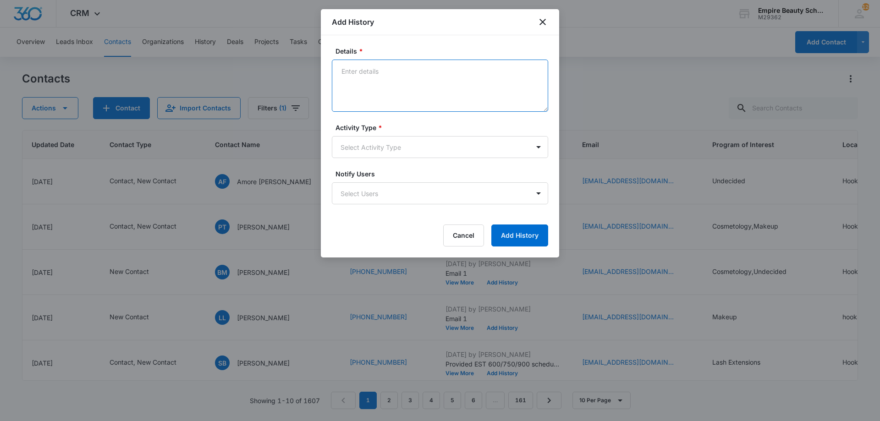
click at [394, 85] on textarea "Details *" at bounding box center [440, 86] width 216 height 52
type textarea "Wasn't the best time to chat as she was currently on her way into work - Better…"
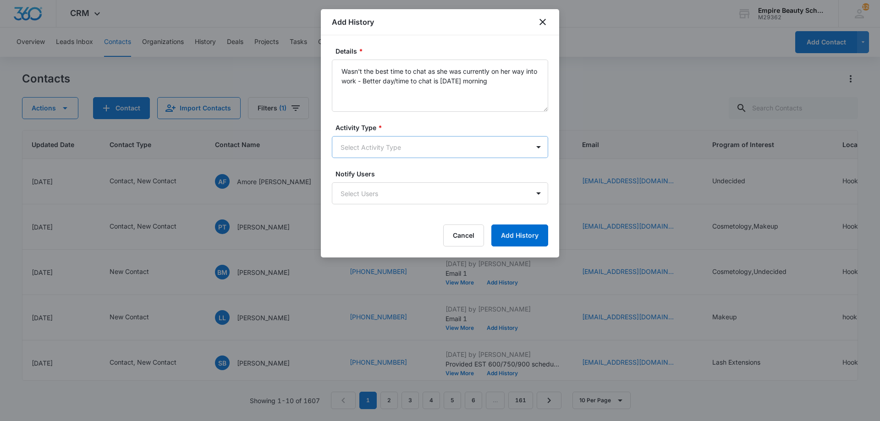
click at [411, 149] on body "CRM Apps Forms CRM Email Shop Payments POS Files Brand Settings Empire Beauty S…" at bounding box center [440, 210] width 880 height 421
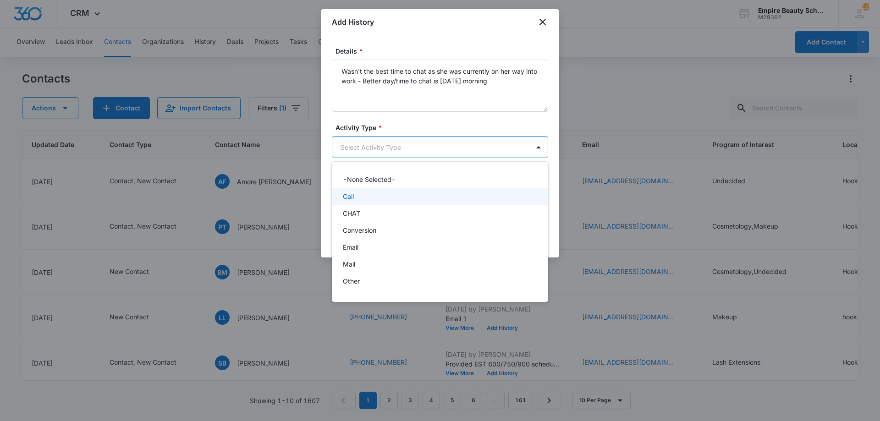
click at [370, 197] on div "Call" at bounding box center [439, 197] width 193 height 10
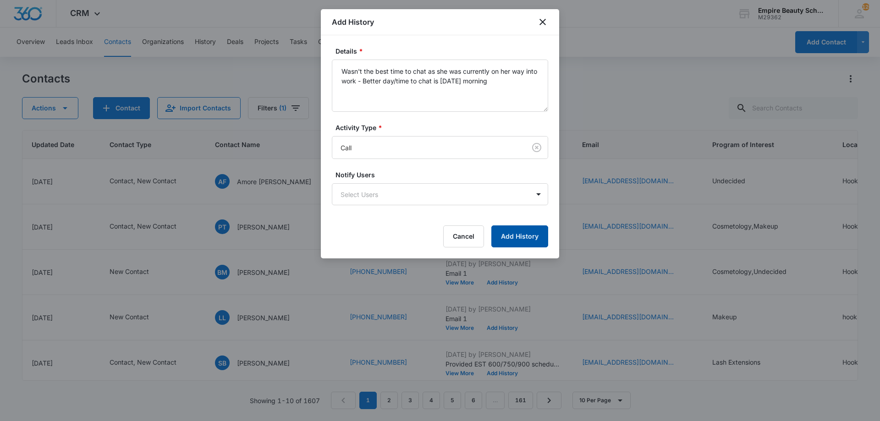
click at [520, 241] on button "Add History" at bounding box center [519, 237] width 57 height 22
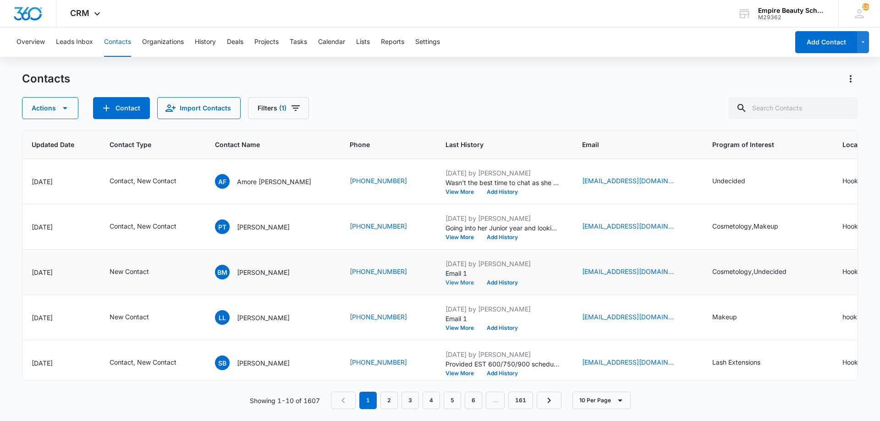
click at [446, 281] on button "View More" at bounding box center [463, 283] width 35 height 6
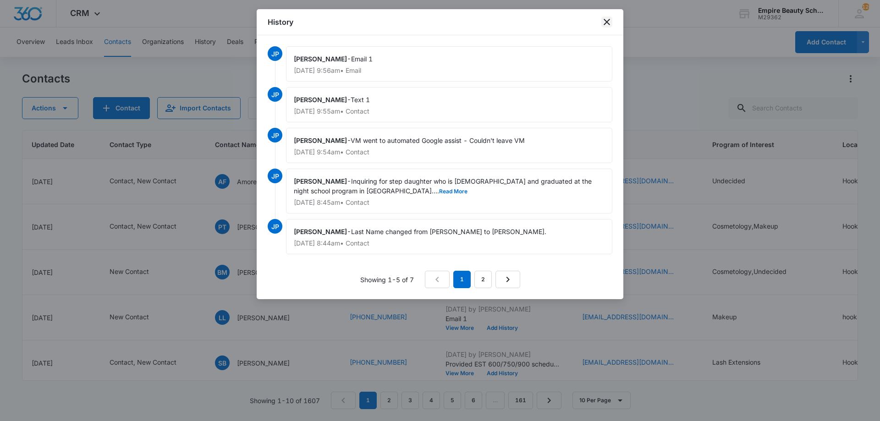
click at [608, 23] on icon "close" at bounding box center [607, 22] width 6 height 6
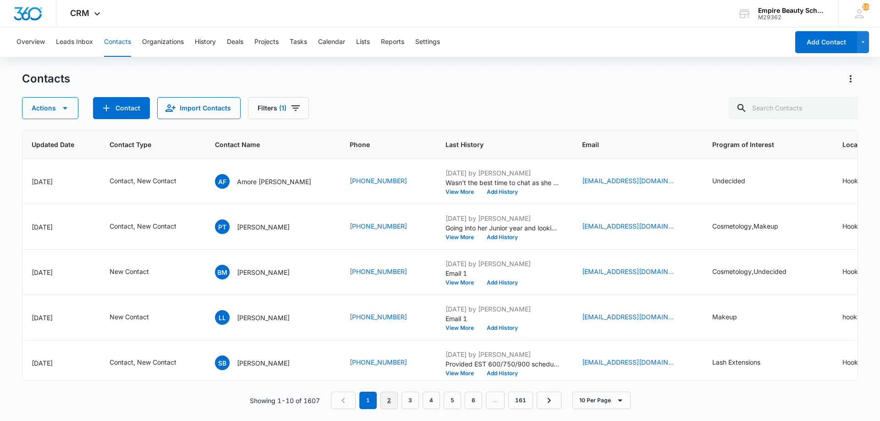
click at [392, 399] on link "2" at bounding box center [388, 400] width 17 height 17
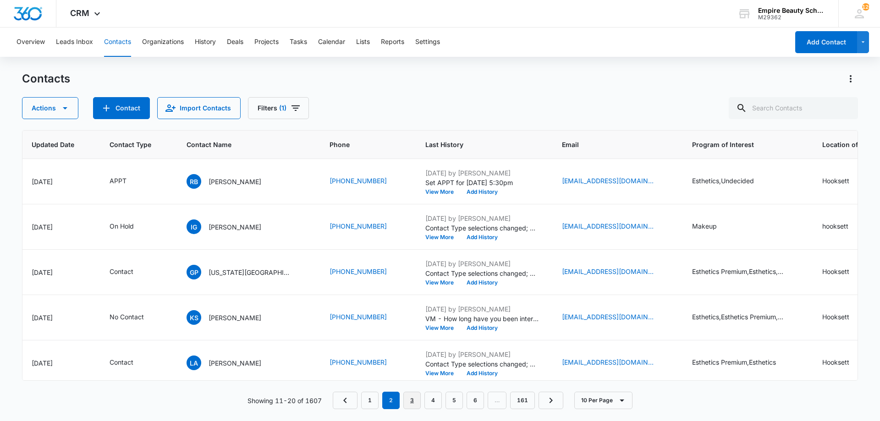
click at [408, 402] on link "3" at bounding box center [411, 400] width 17 height 17
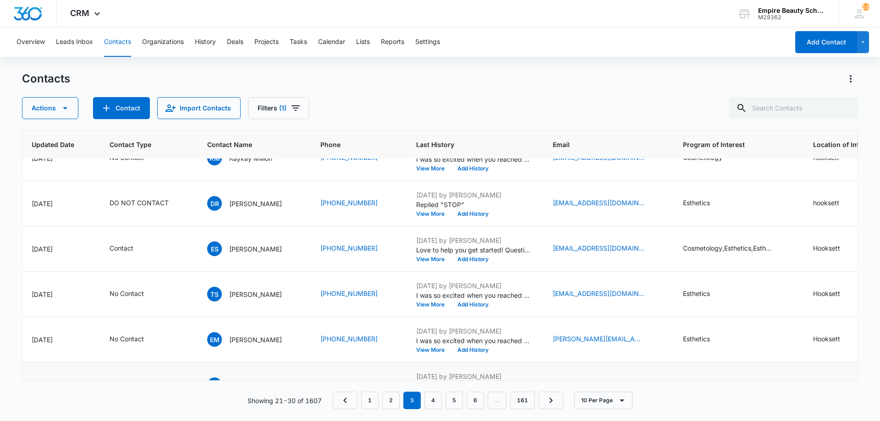
scroll to position [239, 156]
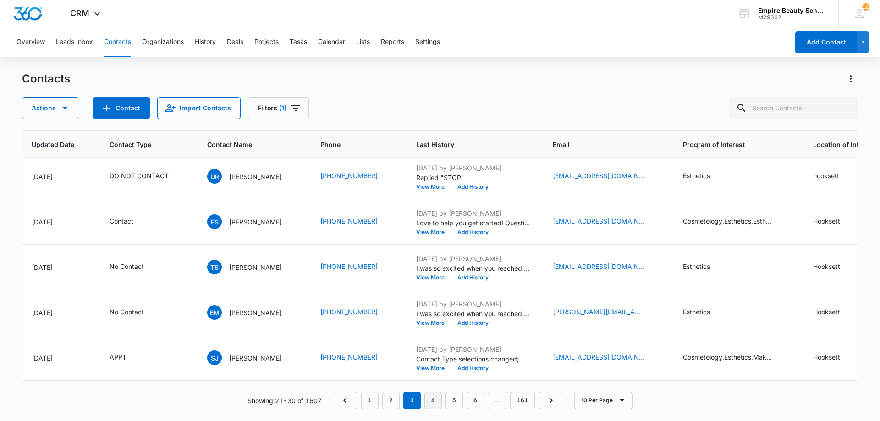
click at [433, 406] on link "4" at bounding box center [432, 400] width 17 height 17
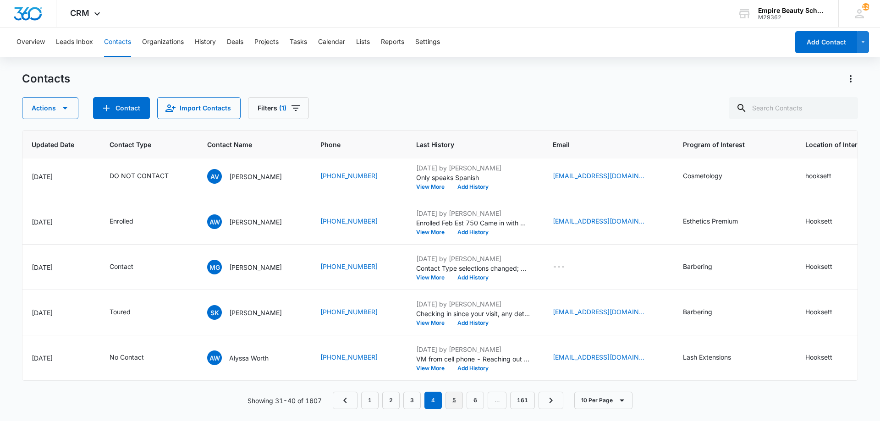
click at [454, 400] on link "5" at bounding box center [454, 400] width 17 height 17
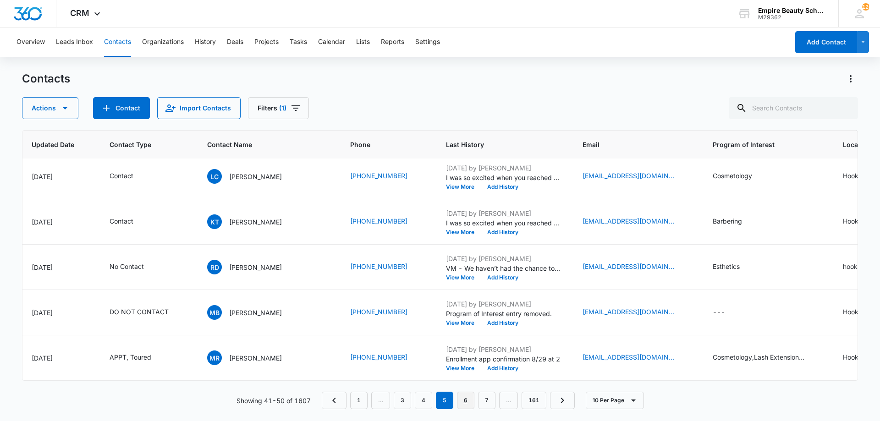
click at [466, 397] on link "6" at bounding box center [465, 400] width 17 height 17
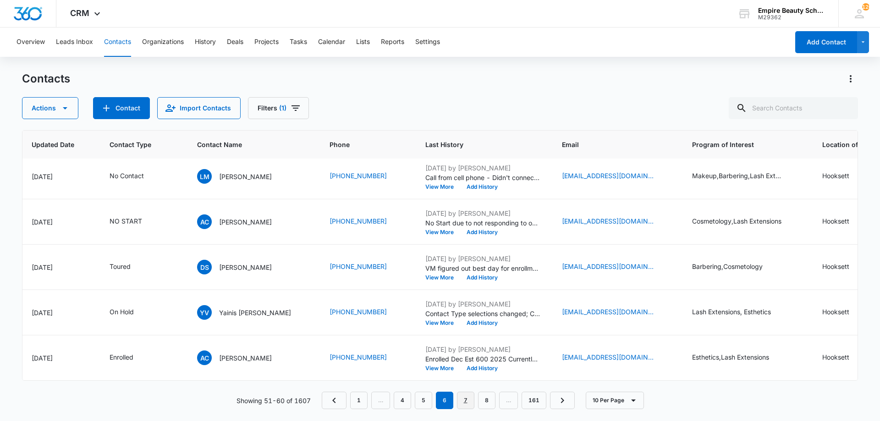
click at [459, 397] on link "7" at bounding box center [465, 400] width 17 height 17
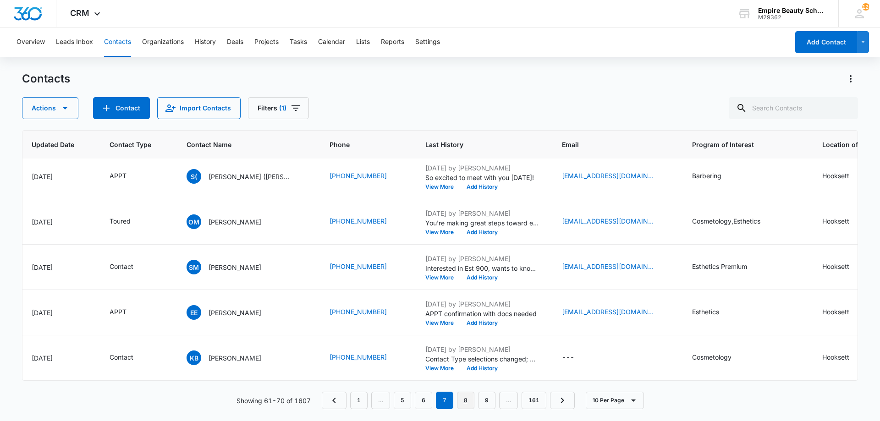
click at [463, 397] on link "8" at bounding box center [465, 400] width 17 height 17
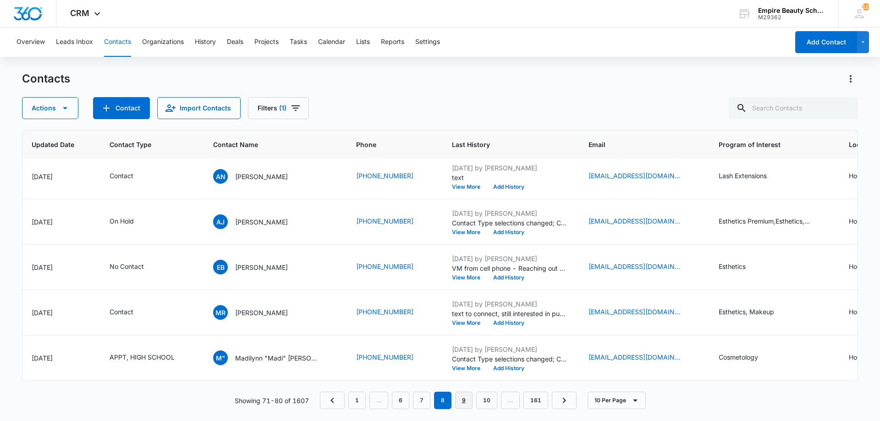
click at [468, 398] on link "9" at bounding box center [463, 400] width 17 height 17
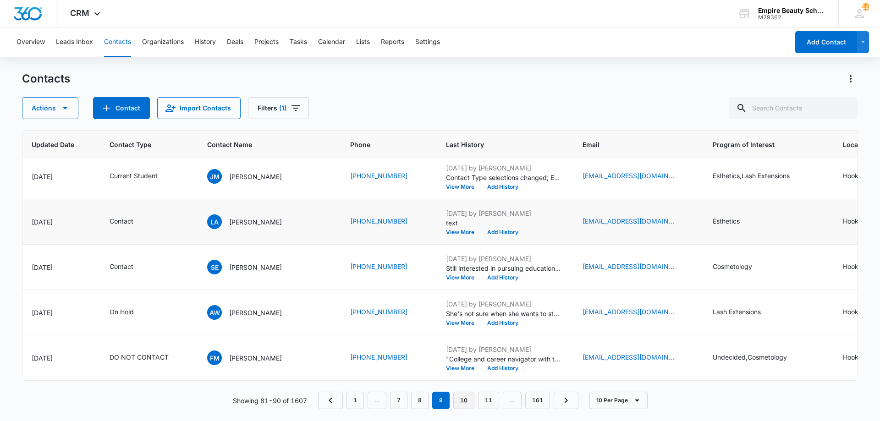
click at [463, 402] on link "10" at bounding box center [463, 400] width 21 height 17
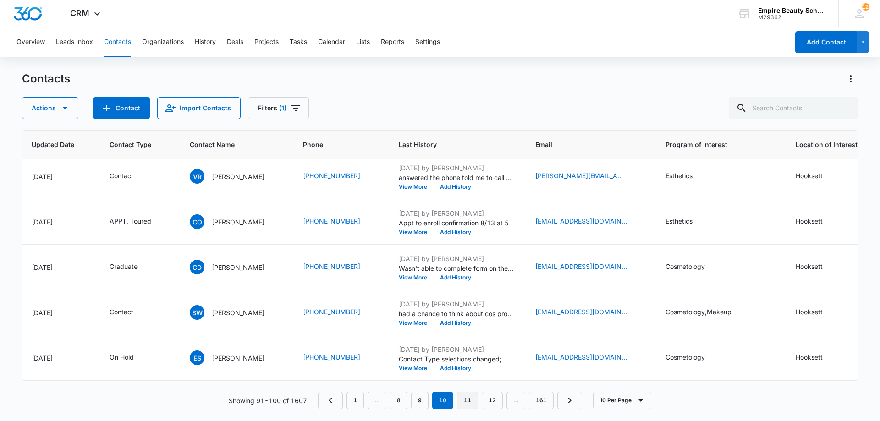
click at [474, 405] on link "11" at bounding box center [467, 400] width 21 height 17
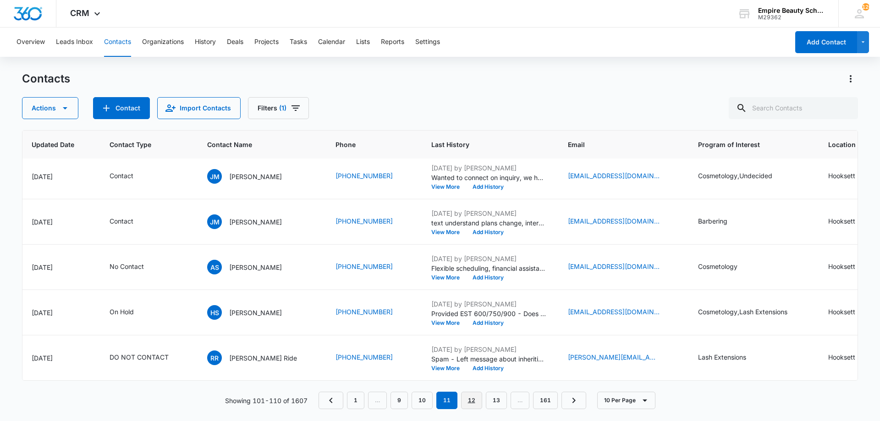
click at [468, 402] on link "12" at bounding box center [471, 400] width 21 height 17
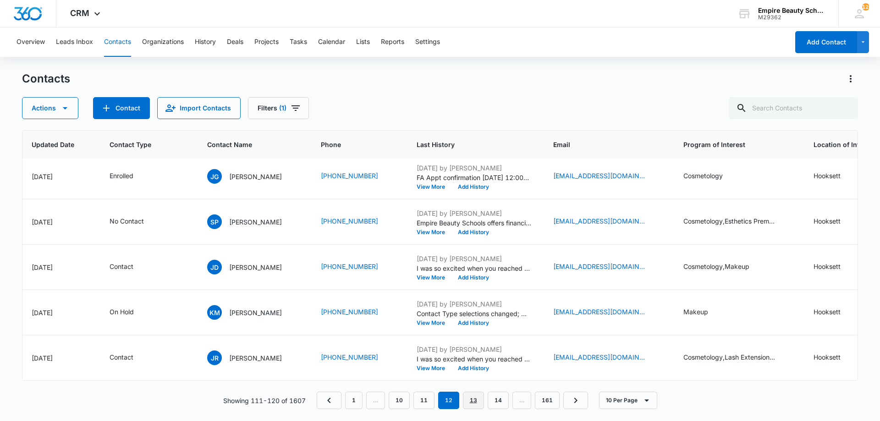
click at [480, 404] on link "13" at bounding box center [473, 400] width 21 height 17
click at [467, 401] on link "14" at bounding box center [473, 400] width 21 height 17
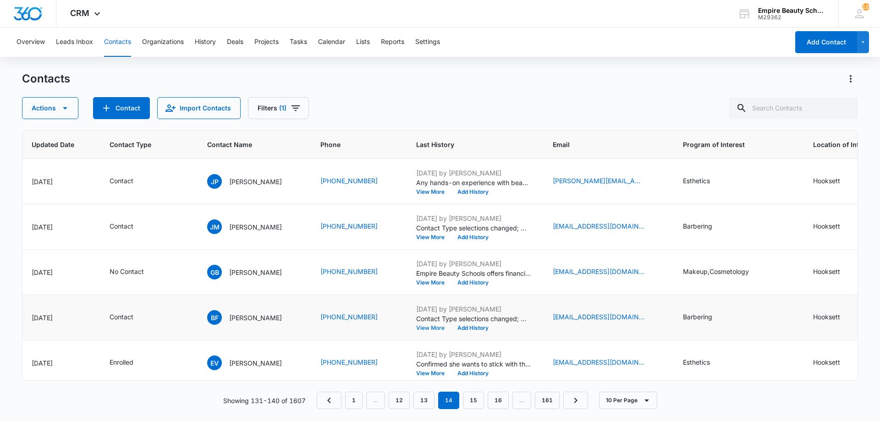
click at [444, 327] on button "View More" at bounding box center [433, 328] width 35 height 6
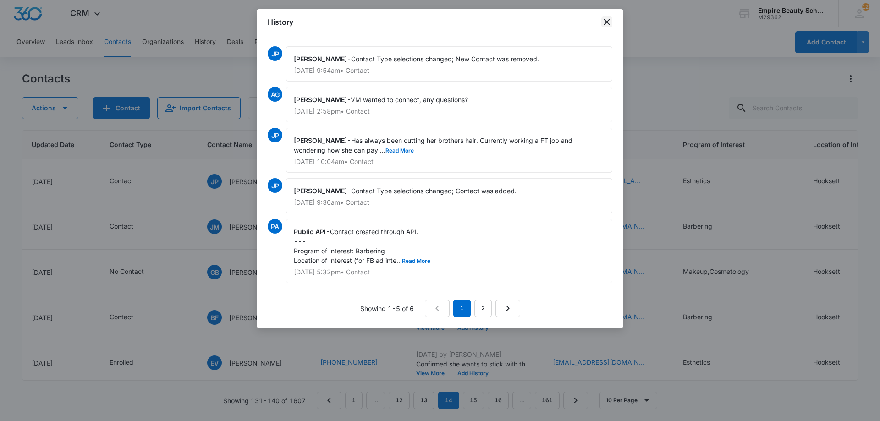
click at [606, 21] on icon "close" at bounding box center [607, 22] width 6 height 6
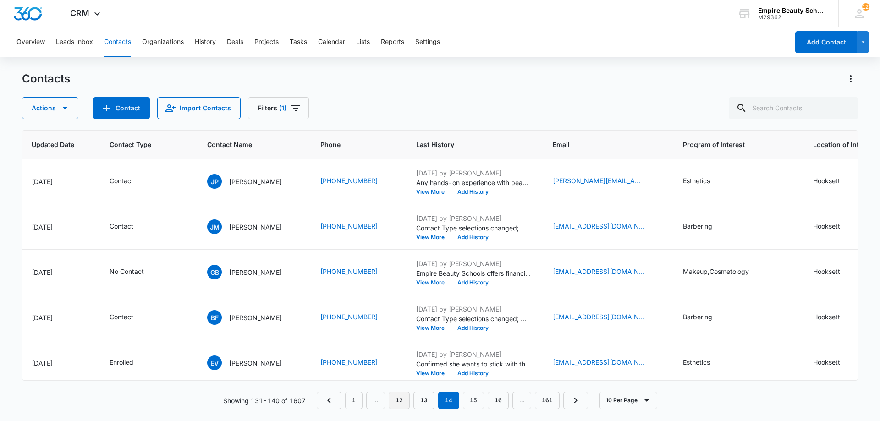
click at [394, 403] on link "12" at bounding box center [399, 400] width 21 height 17
click at [349, 402] on link "1" at bounding box center [353, 400] width 17 height 17
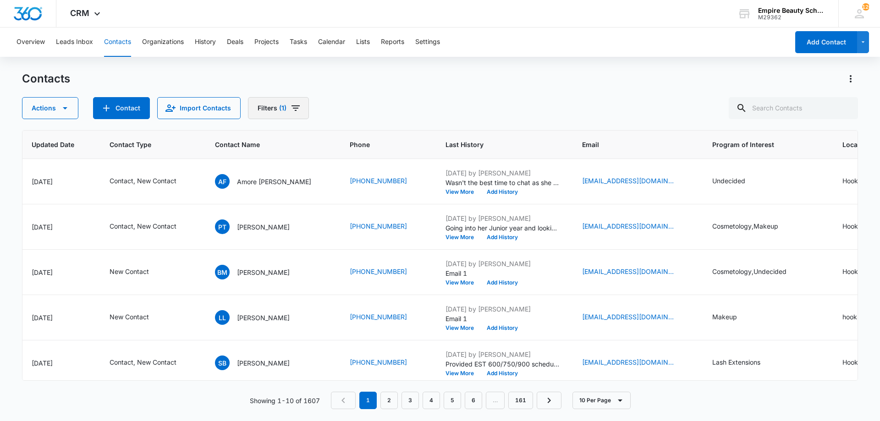
click at [267, 107] on button "Filters (1)" at bounding box center [278, 108] width 61 height 22
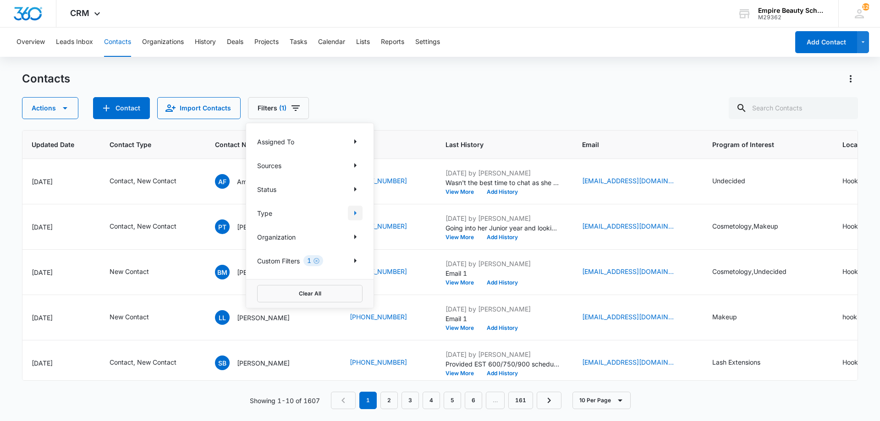
click at [357, 216] on icon "Show Type filters" at bounding box center [355, 213] width 11 height 11
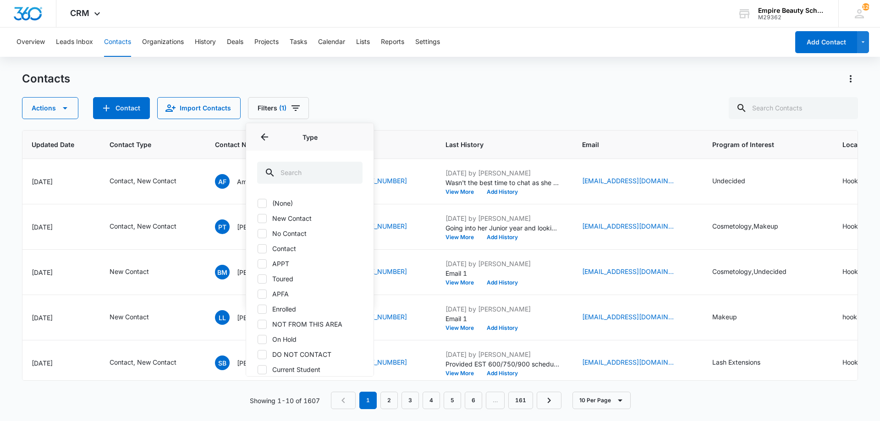
click at [283, 247] on label "Contact" at bounding box center [309, 249] width 105 height 10
click at [258, 248] on input "Contact" at bounding box center [257, 248] width 0 height 0
checkbox input "true"
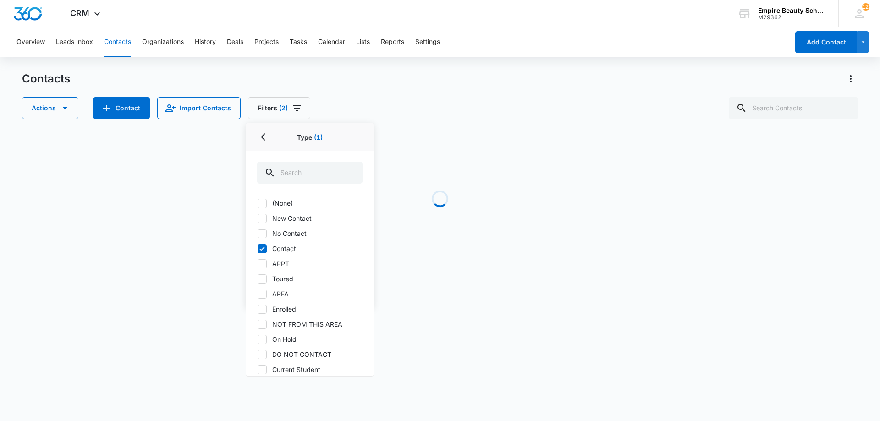
click at [474, 83] on div "Contacts" at bounding box center [440, 79] width 836 height 15
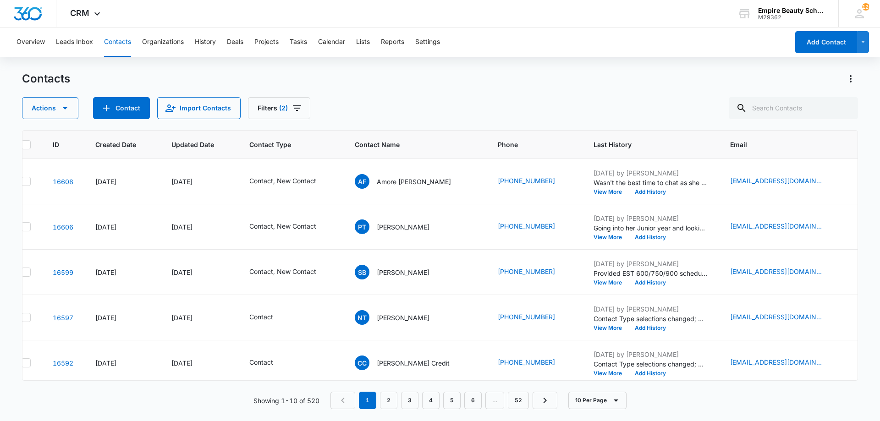
scroll to position [0, 7]
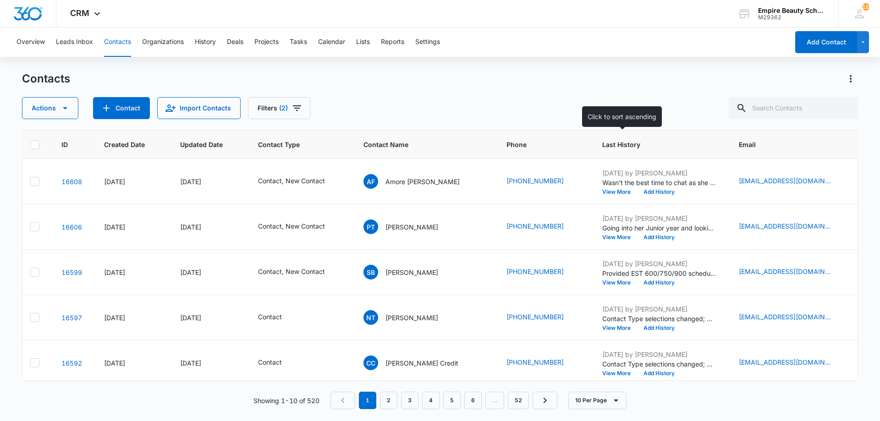
click at [602, 148] on span "Last History" at bounding box center [652, 145] width 101 height 10
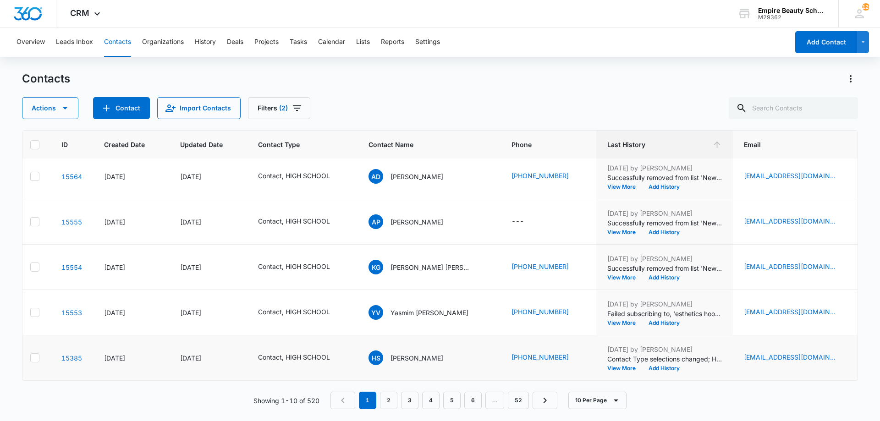
scroll to position [239, 7]
click at [395, 404] on link "2" at bounding box center [388, 400] width 17 height 17
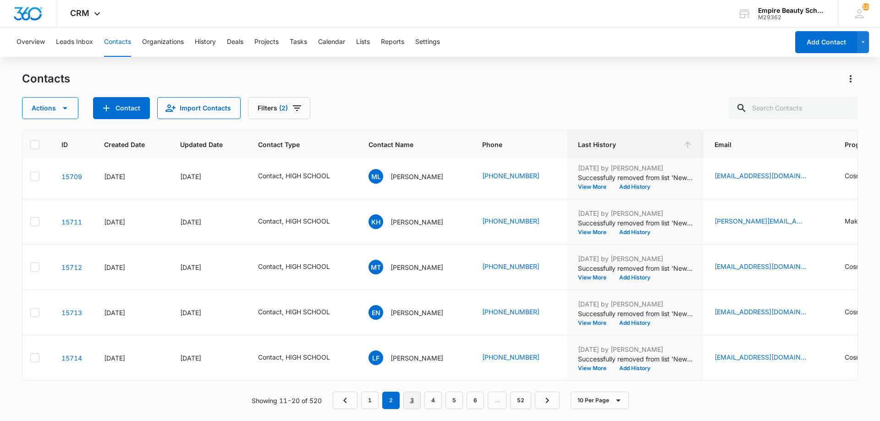
click at [413, 402] on link "3" at bounding box center [411, 400] width 17 height 17
click at [446, 401] on link "5" at bounding box center [454, 400] width 17 height 17
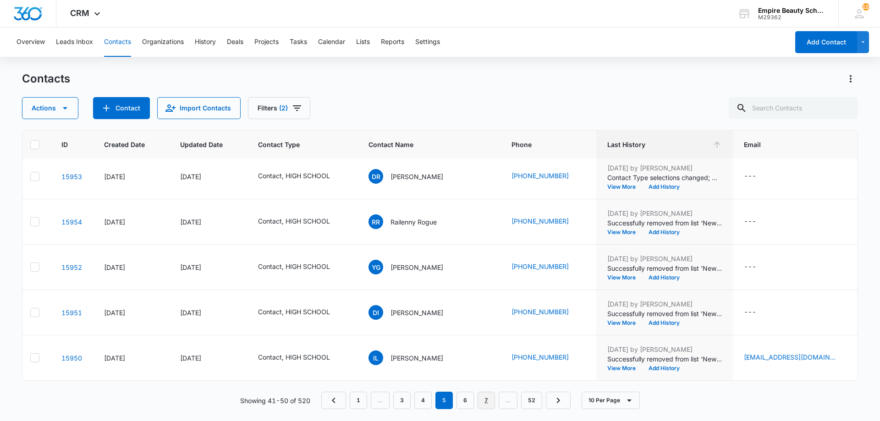
click at [490, 401] on link "7" at bounding box center [486, 400] width 17 height 17
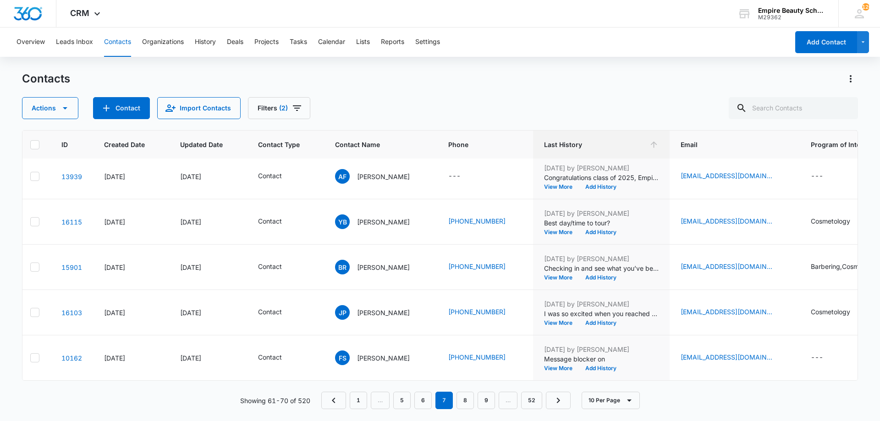
scroll to position [0, 7]
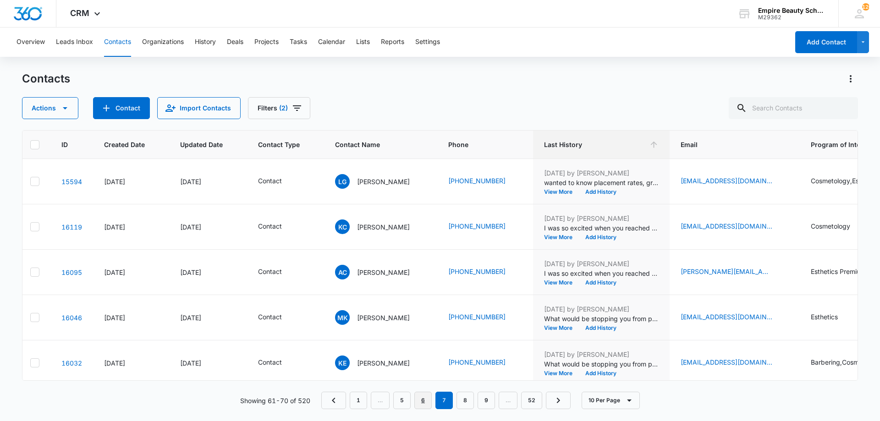
click at [430, 402] on link "6" at bounding box center [422, 400] width 17 height 17
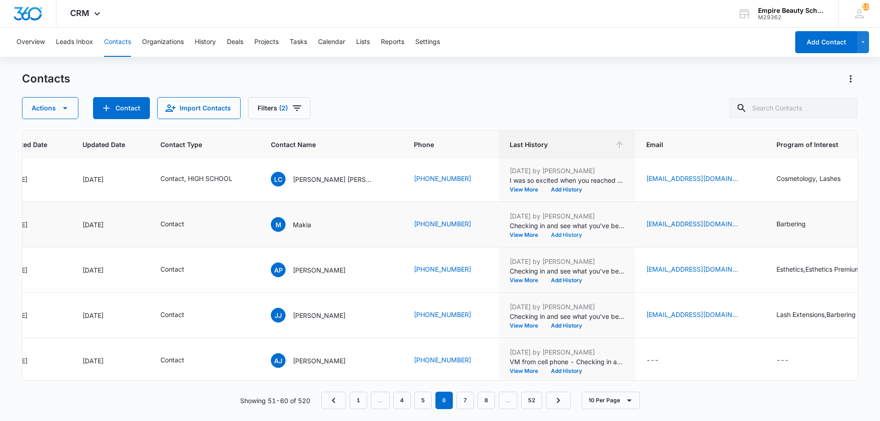
scroll to position [138, 105]
click at [564, 233] on button "Add History" at bounding box center [567, 236] width 44 height 6
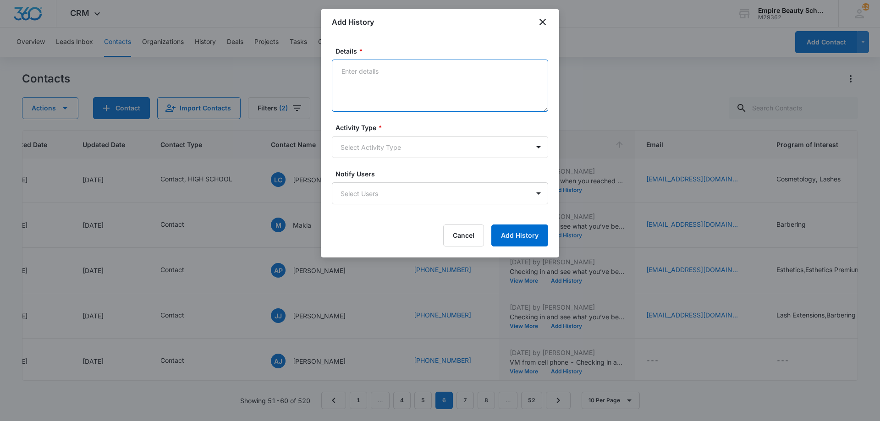
paste textarea "Empire Beauty Schools offers financial assistance opportunities, flexible sched…"
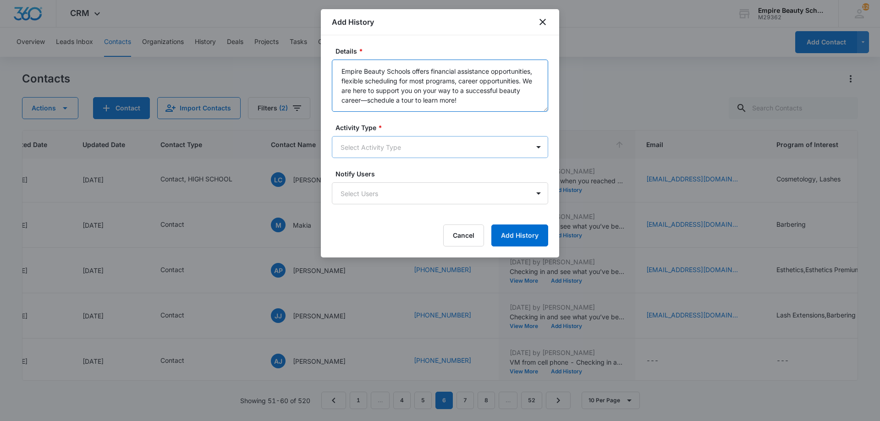
type textarea "Empire Beauty Schools offers financial assistance opportunities, flexible sched…"
click at [414, 152] on body "CRM Apps Forms CRM Email Shop Payments POS Files Brand Settings Empire Beauty S…" at bounding box center [440, 210] width 880 height 421
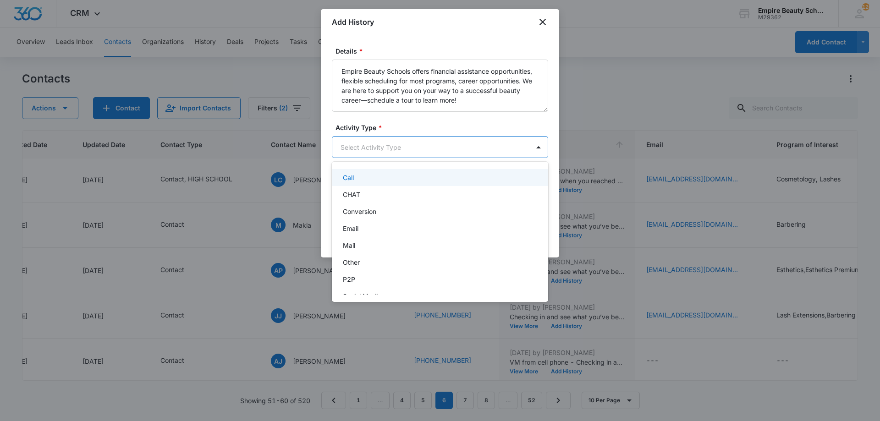
scroll to position [48, 0]
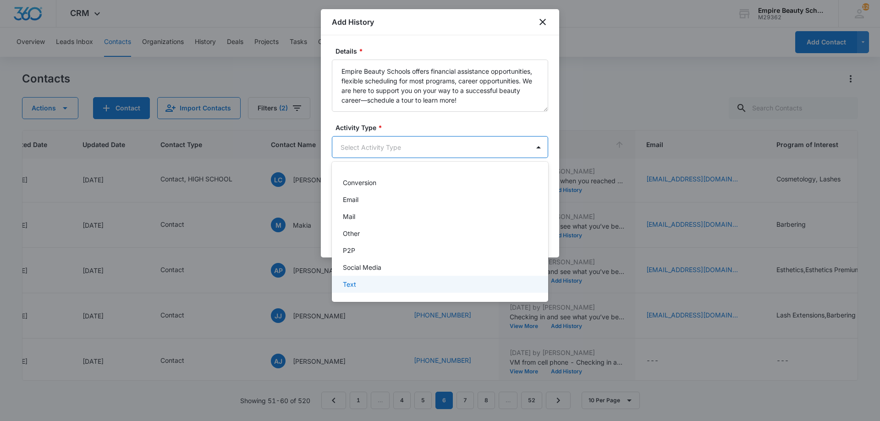
click at [390, 284] on div "Text" at bounding box center [439, 285] width 193 height 10
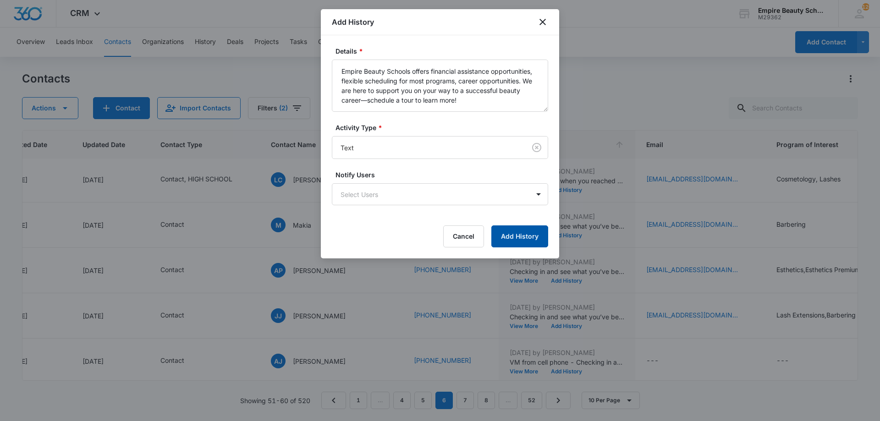
click at [506, 229] on button "Add History" at bounding box center [519, 237] width 57 height 22
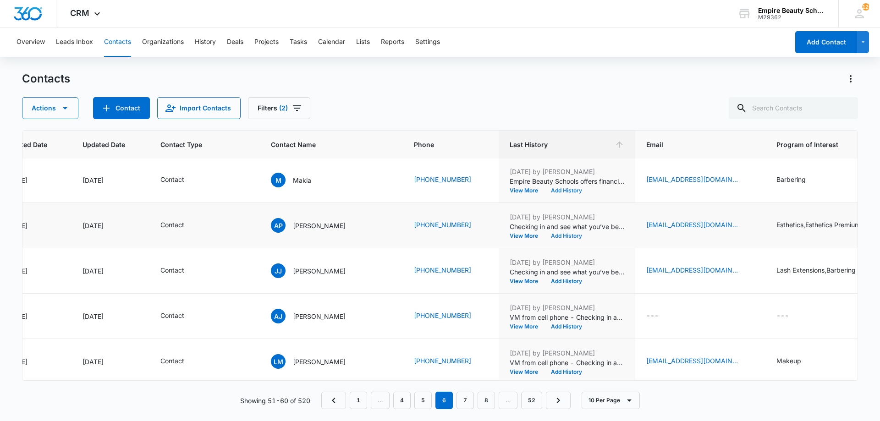
scroll to position [183, 105]
click at [564, 234] on button "Add History" at bounding box center [567, 236] width 44 height 6
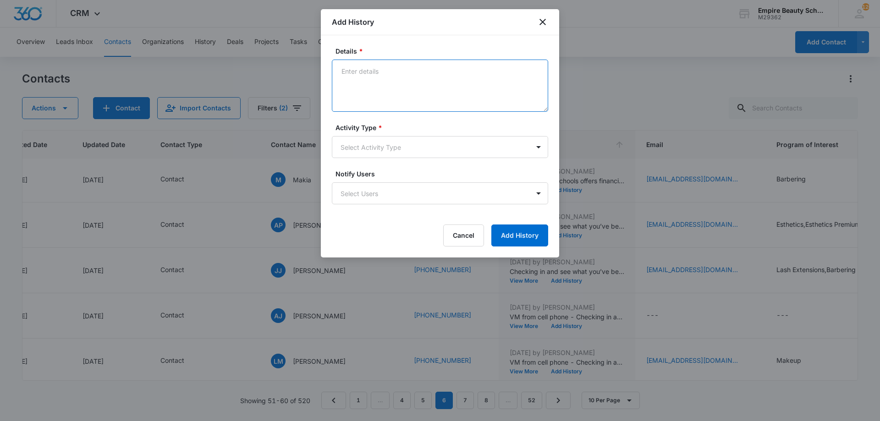
paste textarea "Empire Beauty Schools offers financial assistance opportunities, flexible sched…"
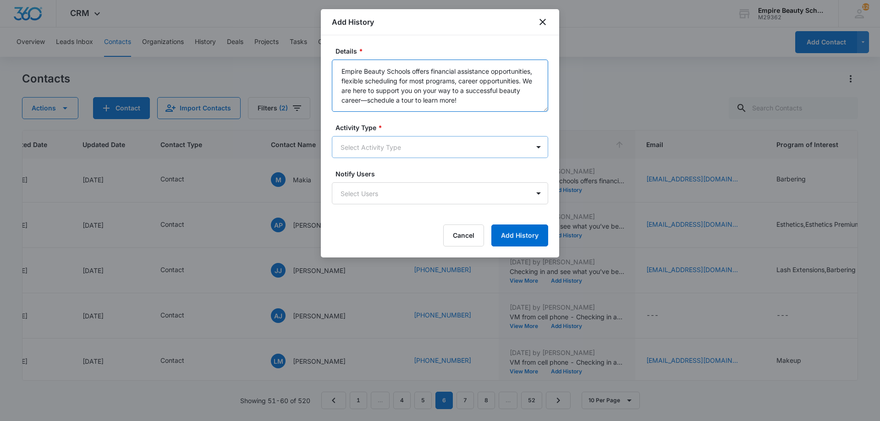
type textarea "Empire Beauty Schools offers financial assistance opportunities, flexible sched…"
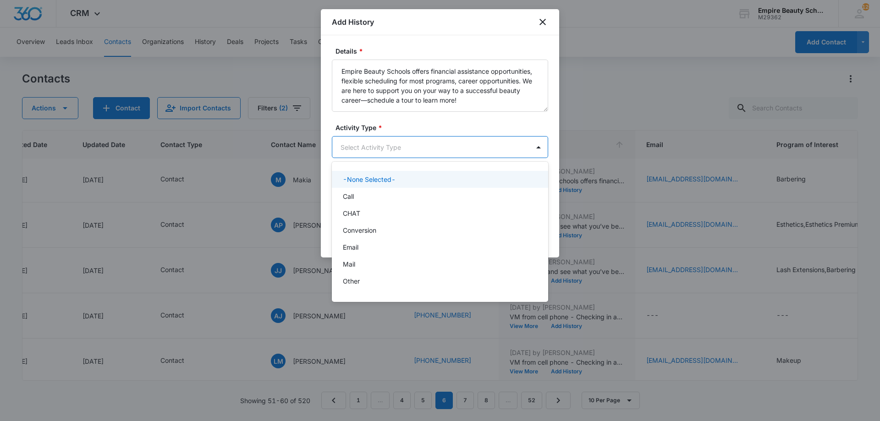
click at [357, 154] on body "CRM Apps Forms CRM Email Shop Payments POS Files Brand Settings Empire Beauty S…" at bounding box center [440, 210] width 880 height 421
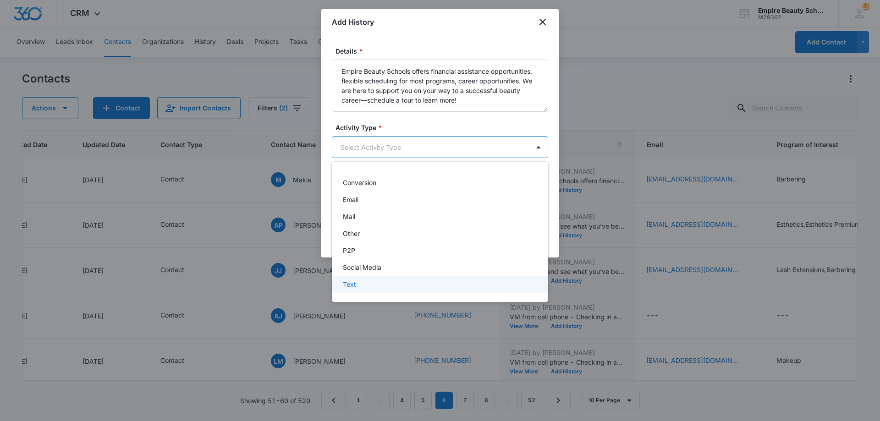
click at [378, 283] on div "Text" at bounding box center [439, 285] width 193 height 10
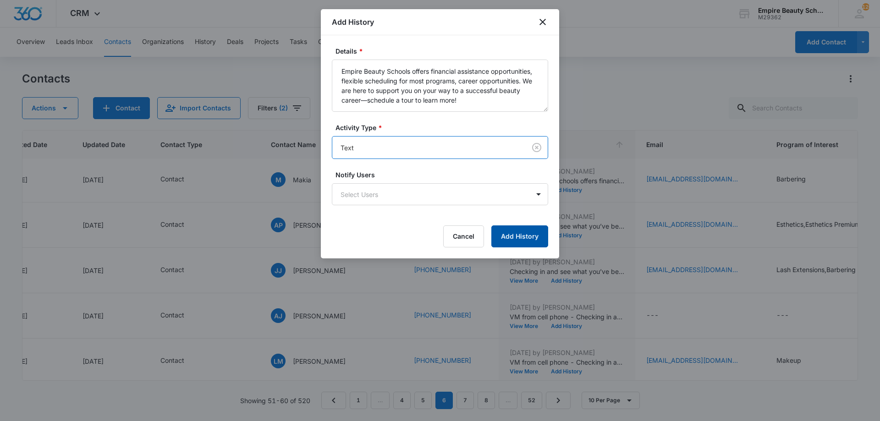
click at [508, 246] on button "Add History" at bounding box center [519, 237] width 57 height 22
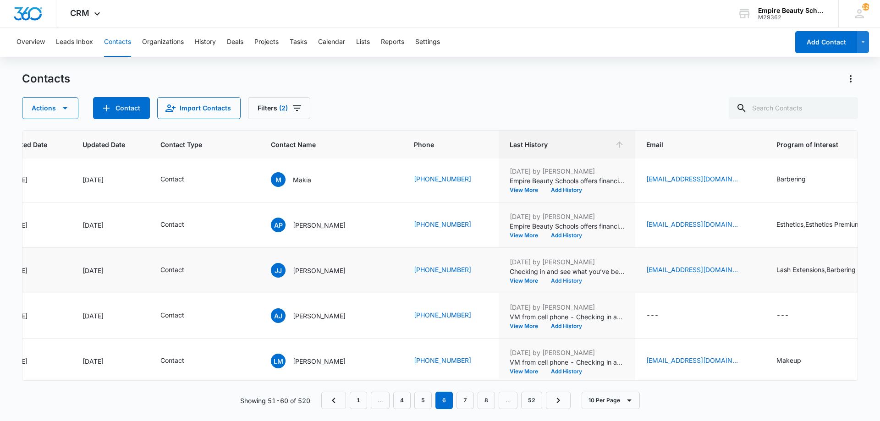
click at [551, 280] on button "Add History" at bounding box center [567, 281] width 44 height 6
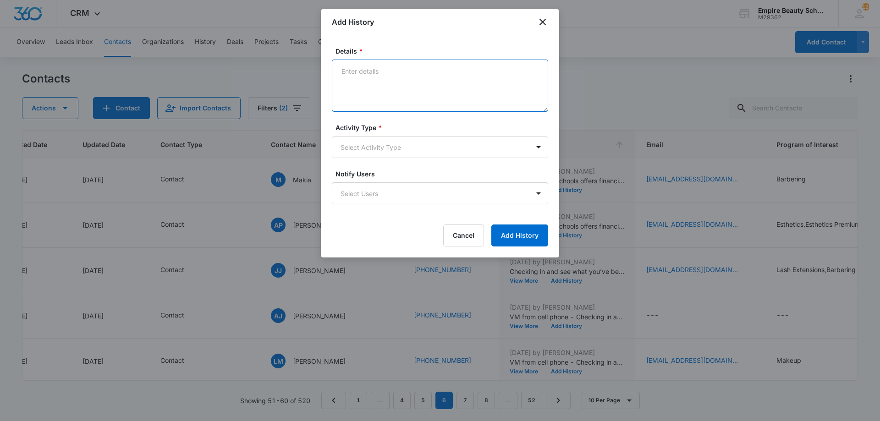
paste textarea "Empire Beauty Schools offers financial assistance opportunities, flexible sched…"
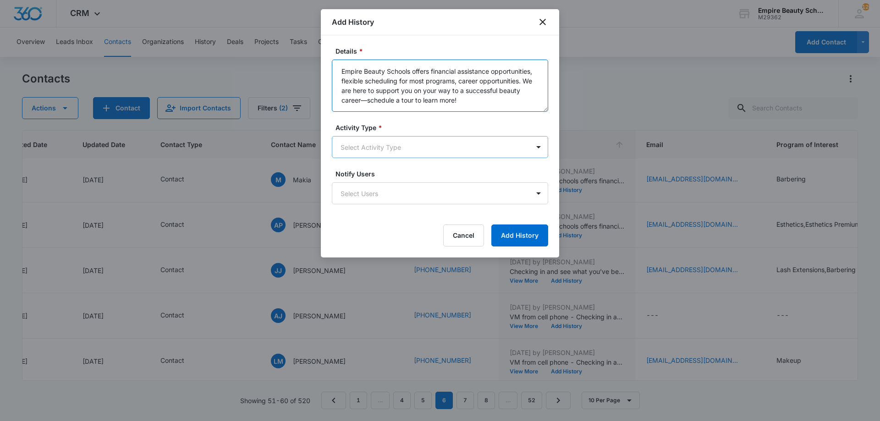
type textarea "Empire Beauty Schools offers financial assistance opportunities, flexible sched…"
click at [422, 149] on body "CRM Apps Forms CRM Email Shop Payments POS Files Brand Settings Empire Beauty S…" at bounding box center [440, 210] width 880 height 421
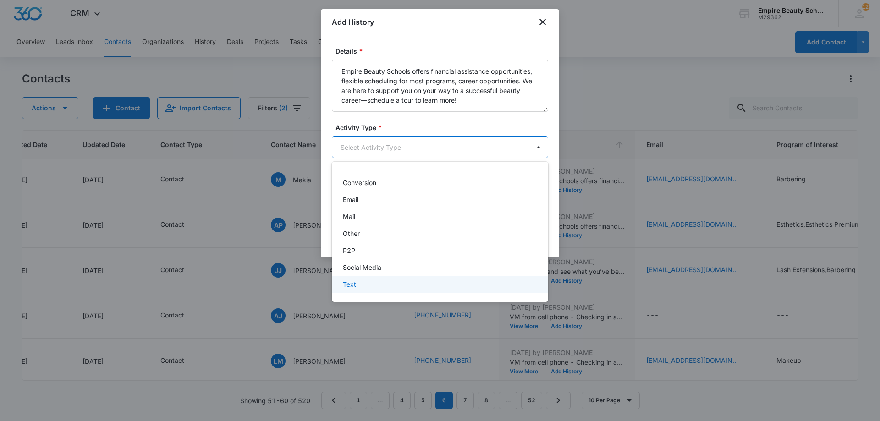
click at [364, 283] on div "Text" at bounding box center [439, 285] width 193 height 10
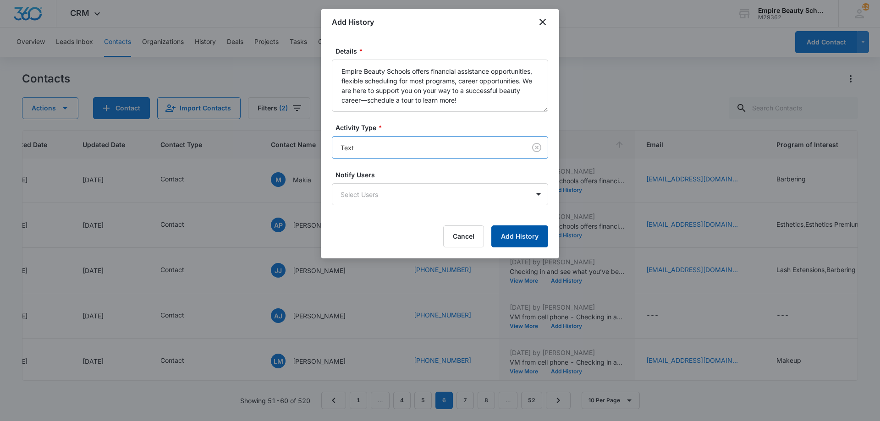
click at [526, 235] on button "Add History" at bounding box center [519, 237] width 57 height 22
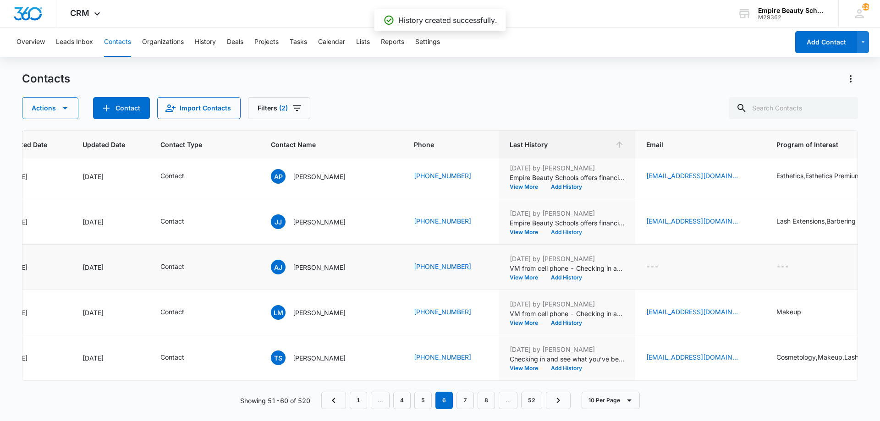
scroll to position [239, 105]
click at [551, 275] on button "Add History" at bounding box center [567, 278] width 44 height 6
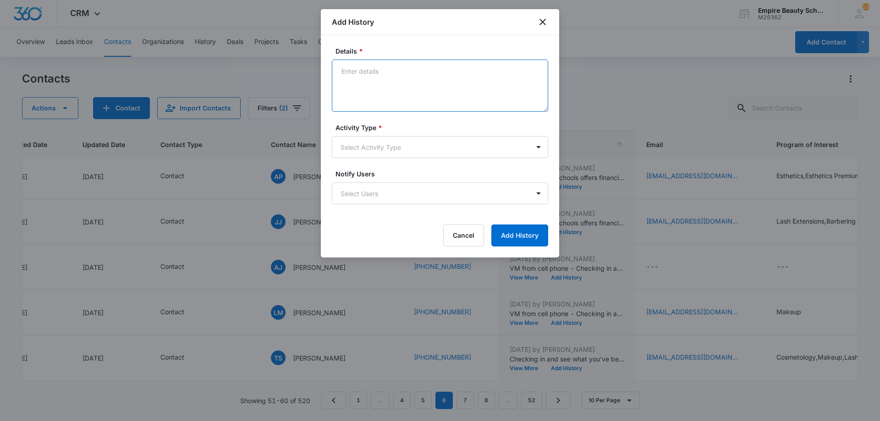
paste textarea "Empire Beauty Schools offers financial assistance opportunities, flexible sched…"
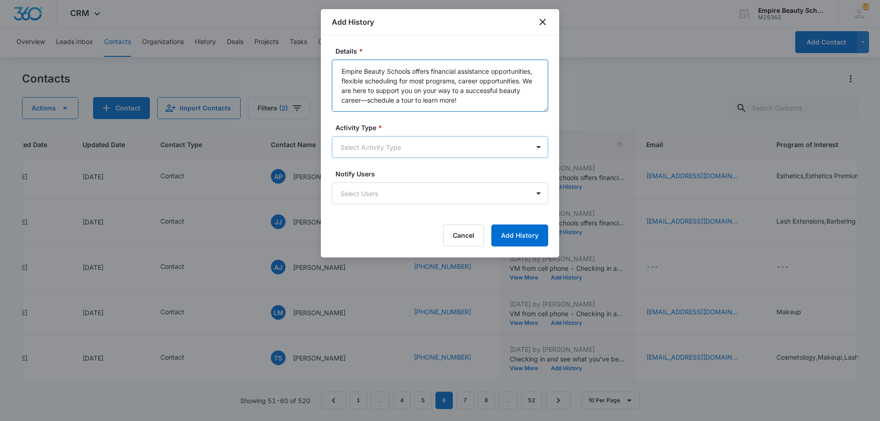
type textarea "Empire Beauty Schools offers financial assistance opportunities, flexible sched…"
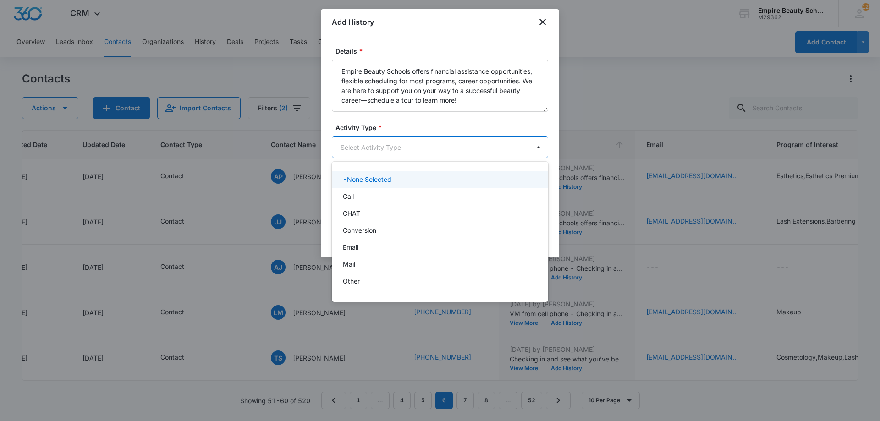
click at [408, 147] on body "CRM Apps Forms CRM Email Shop Payments POS Files Brand Settings Empire Beauty S…" at bounding box center [440, 210] width 880 height 421
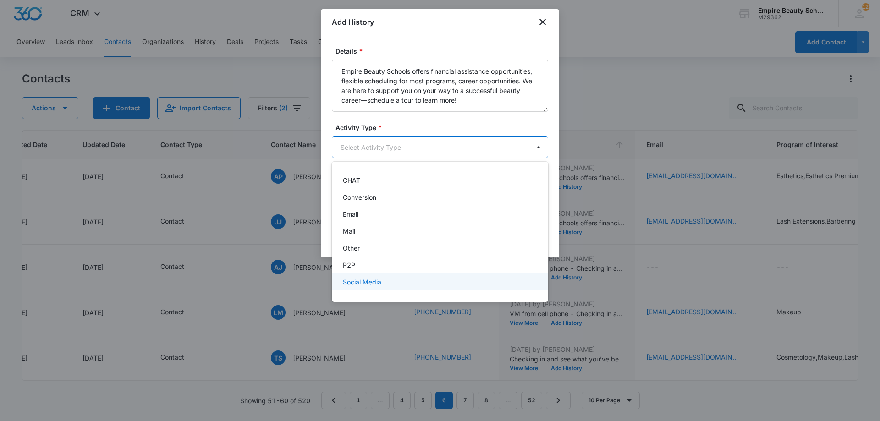
scroll to position [48, 0]
click at [361, 280] on div "Text" at bounding box center [439, 285] width 193 height 10
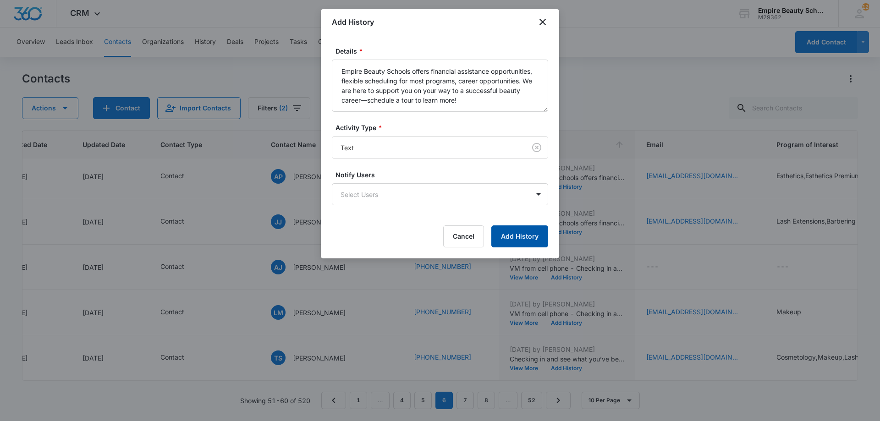
click at [507, 237] on button "Add History" at bounding box center [519, 237] width 57 height 22
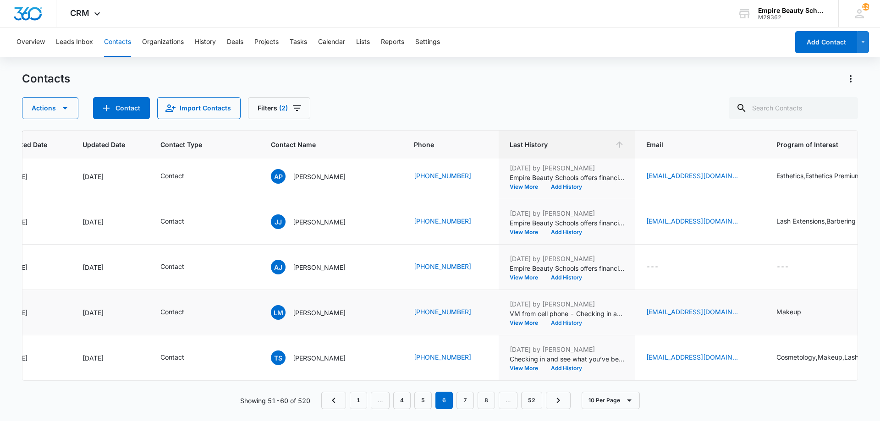
click at [556, 320] on button "Add History" at bounding box center [567, 323] width 44 height 6
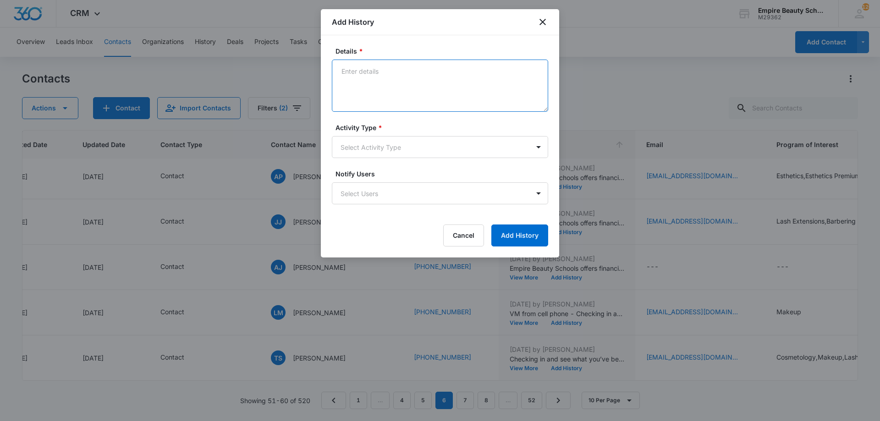
paste textarea "Empire Beauty Schools offers financial assistance opportunities, flexible sched…"
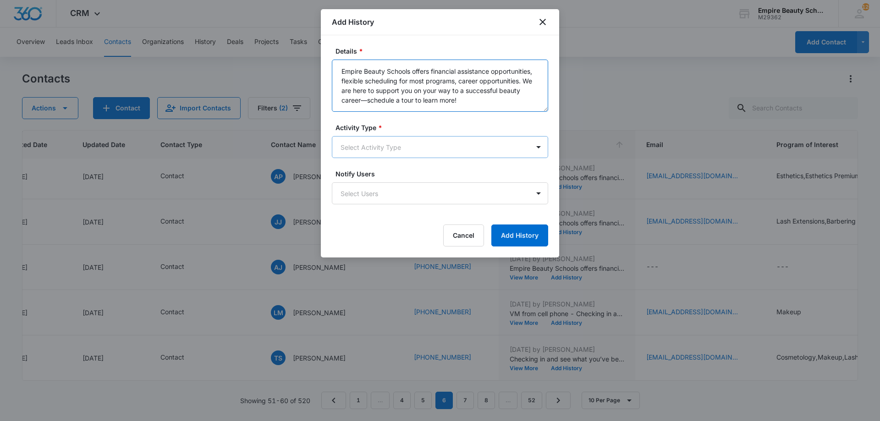
type textarea "Empire Beauty Schools offers financial assistance opportunities, flexible sched…"
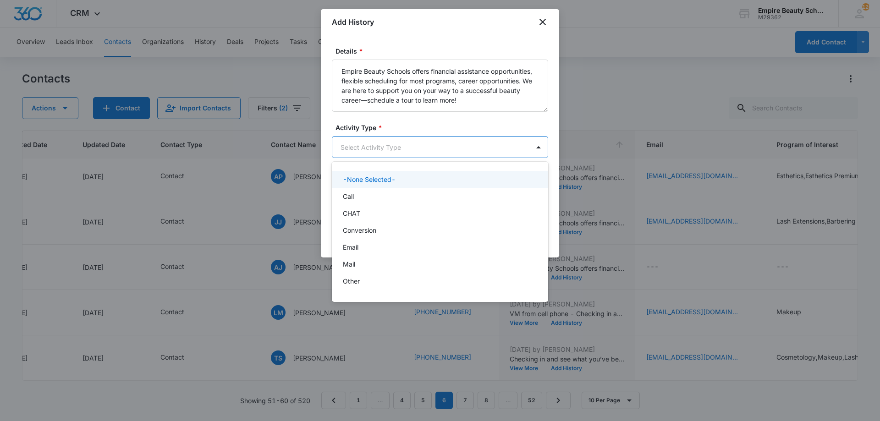
click at [415, 138] on body "CRM Apps Forms CRM Email Shop Payments POS Files Brand Settings Empire Beauty S…" at bounding box center [440, 210] width 880 height 421
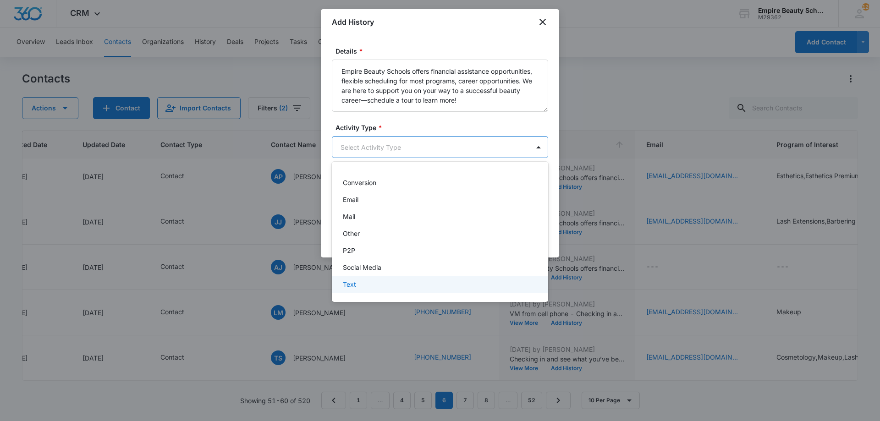
click at [378, 286] on div "Text" at bounding box center [439, 285] width 193 height 10
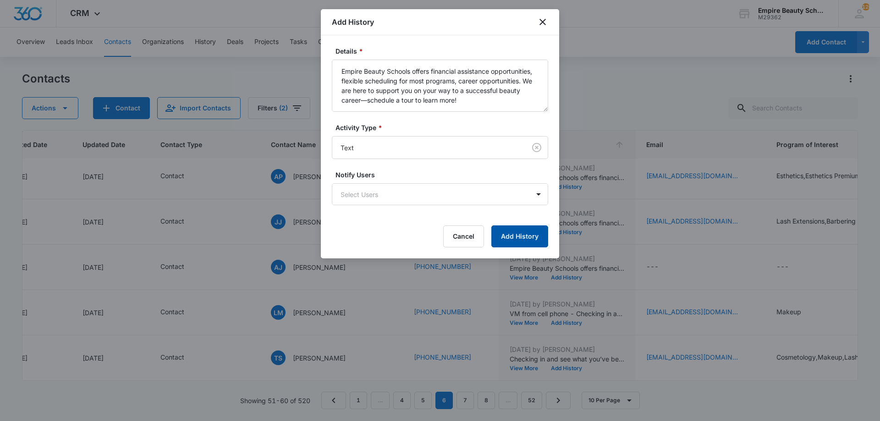
click at [514, 237] on button "Add History" at bounding box center [519, 237] width 57 height 22
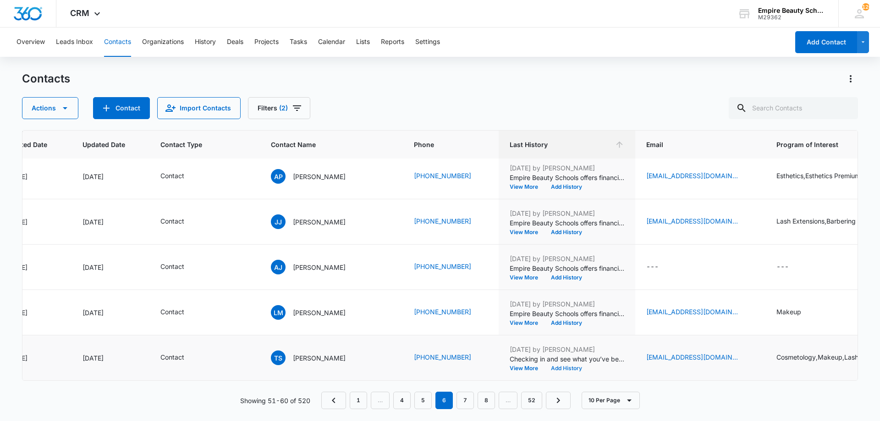
click at [556, 366] on button "Add History" at bounding box center [567, 369] width 44 height 6
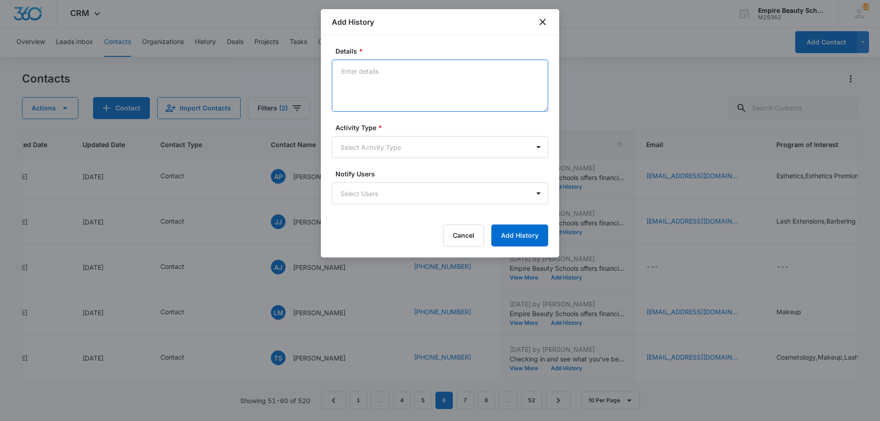
paste textarea "Empire Beauty Schools offers financial assistance opportunities, flexible sched…"
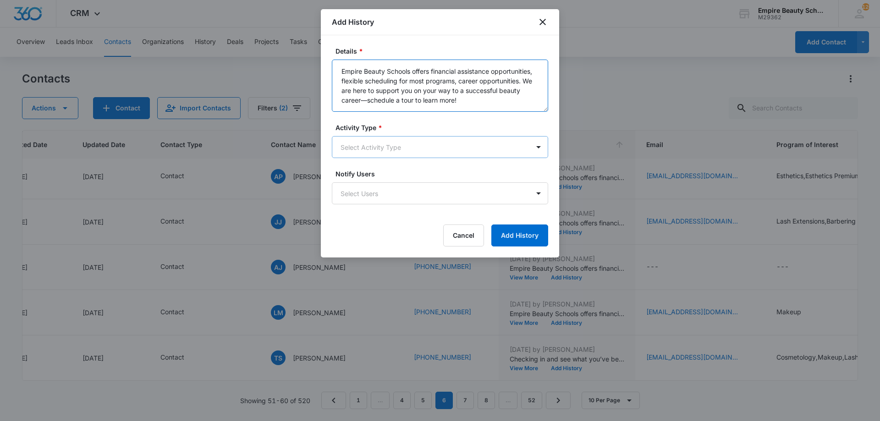
type textarea "Empire Beauty Schools offers financial assistance opportunities, flexible sched…"
click at [431, 156] on body "CRM Apps Forms CRM Email Shop Payments POS Files Brand Settings Empire Beauty S…" at bounding box center [440, 210] width 880 height 421
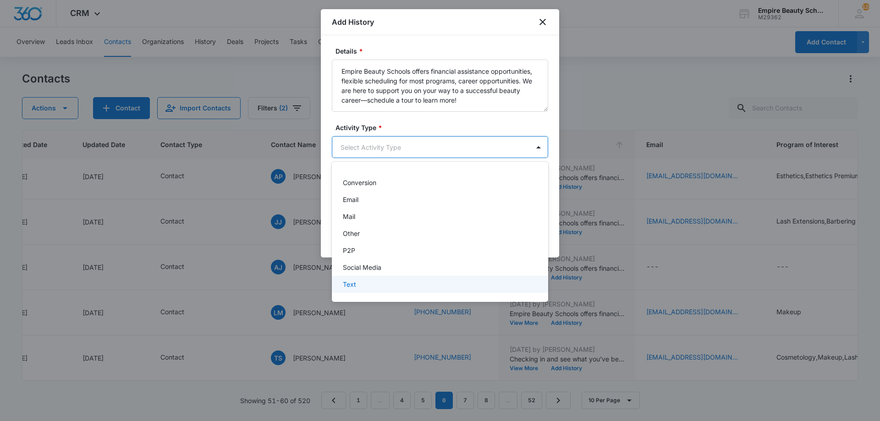
click at [390, 281] on div "Text" at bounding box center [439, 285] width 193 height 10
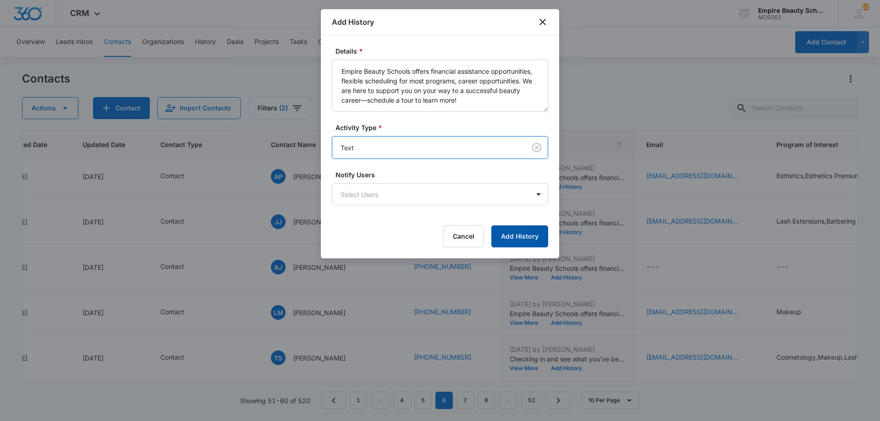
click at [508, 239] on button "Add History" at bounding box center [519, 237] width 57 height 22
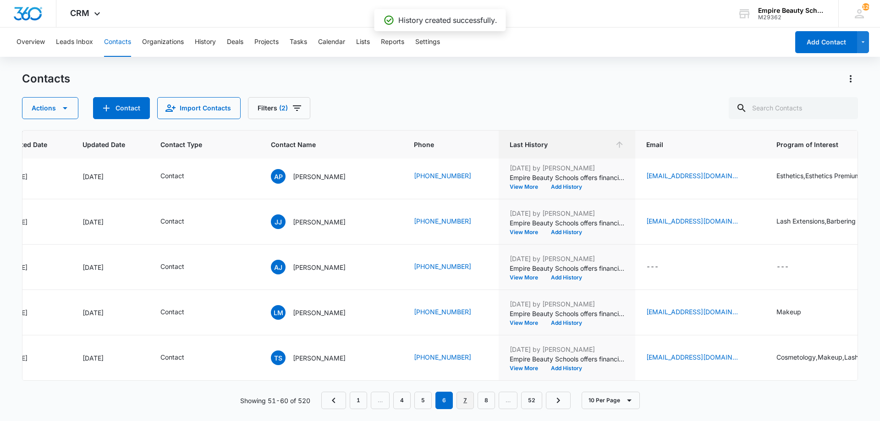
click at [465, 398] on link "7" at bounding box center [465, 400] width 17 height 17
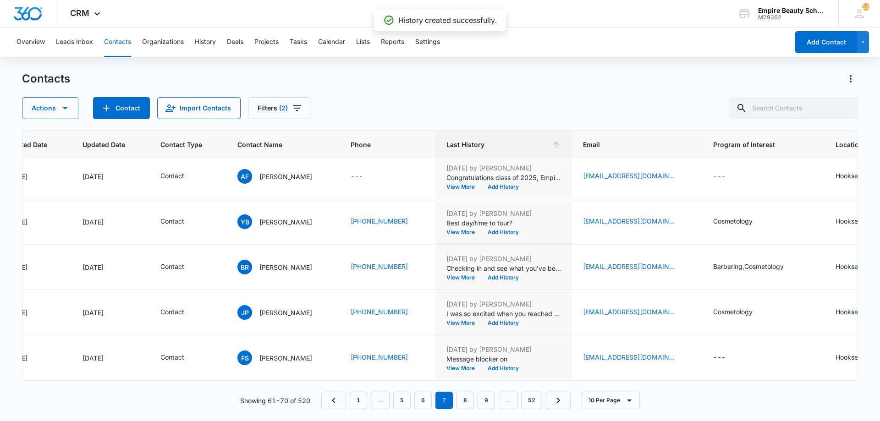
scroll to position [0, 105]
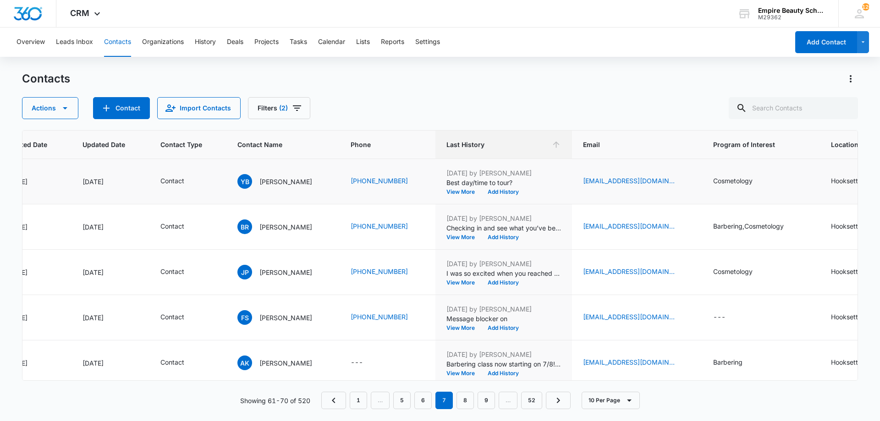
click at [490, 187] on div "Jun 2, 2025 by Jess Peltonovich Best day/time to tour? View More Add History" at bounding box center [503, 181] width 115 height 27
click at [490, 193] on button "Add History" at bounding box center [503, 192] width 44 height 6
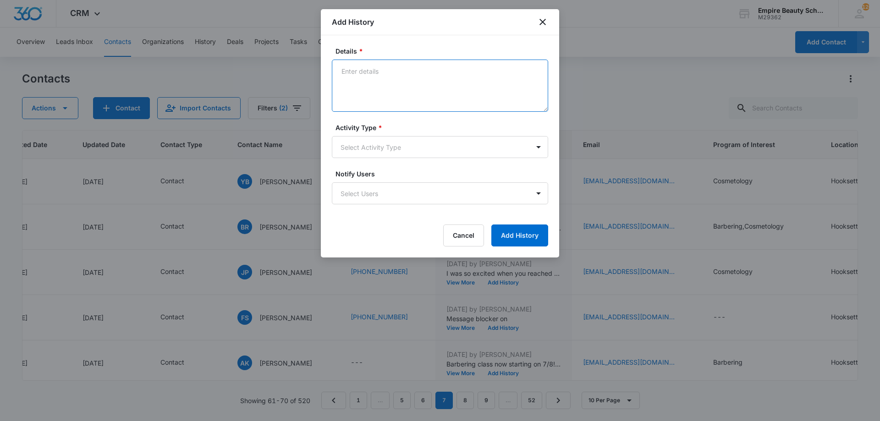
paste textarea "Empire Beauty Schools offers financial assistance opportunities, flexible sched…"
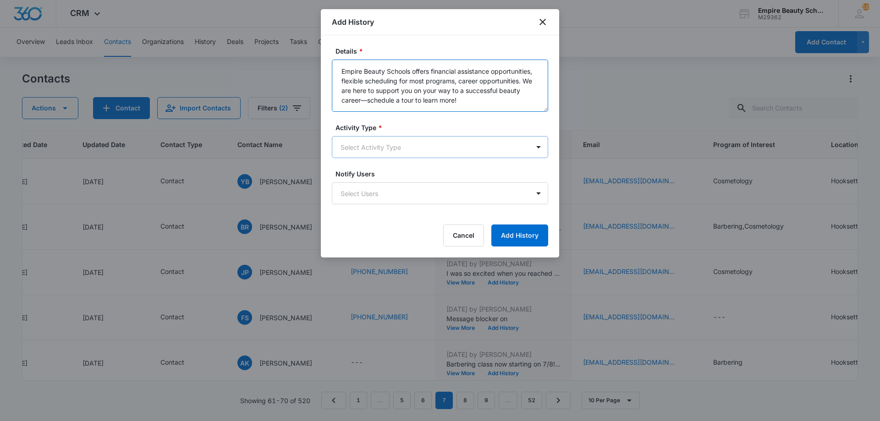
type textarea "Empire Beauty Schools offers financial assistance opportunities, flexible sched…"
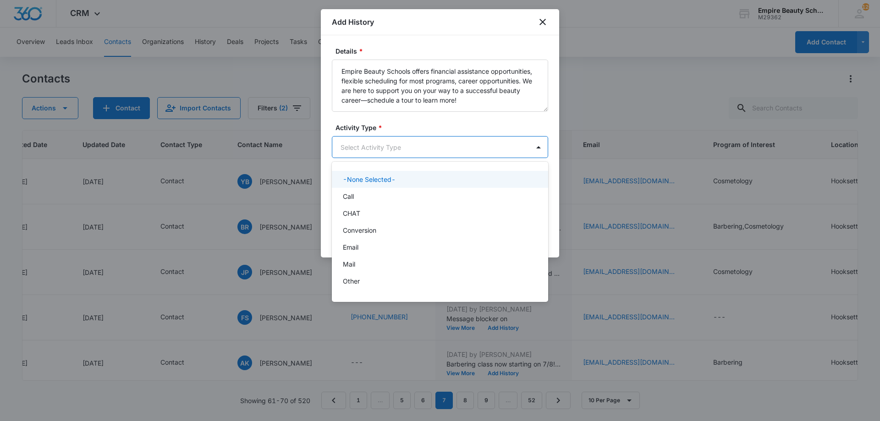
click at [404, 143] on body "CRM Apps Forms CRM Email Shop Payments POS Files Brand Settings Empire Beauty S…" at bounding box center [440, 210] width 880 height 421
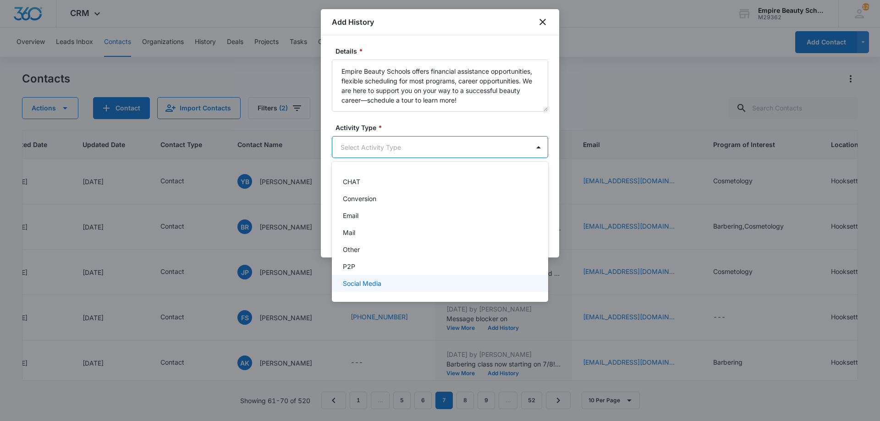
scroll to position [48, 0]
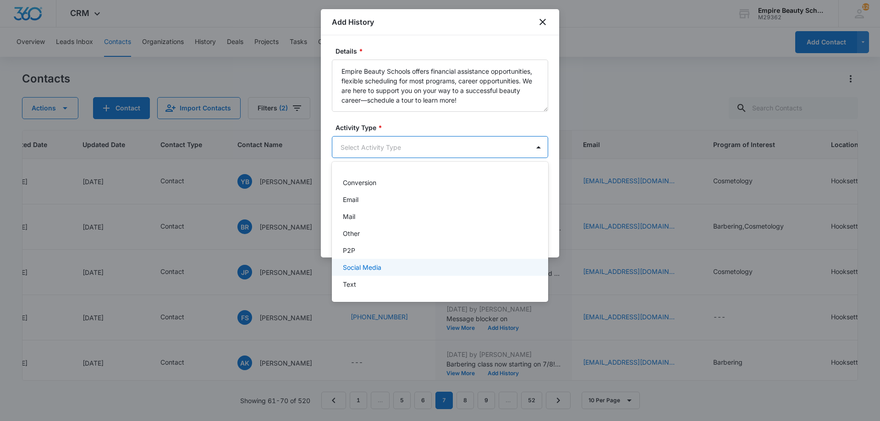
click at [358, 281] on div "Text" at bounding box center [439, 285] width 193 height 10
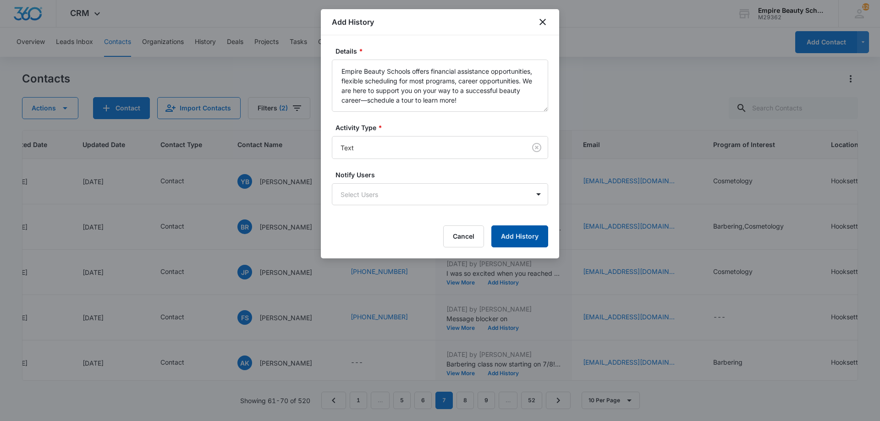
click at [508, 237] on button "Add History" at bounding box center [519, 237] width 57 height 22
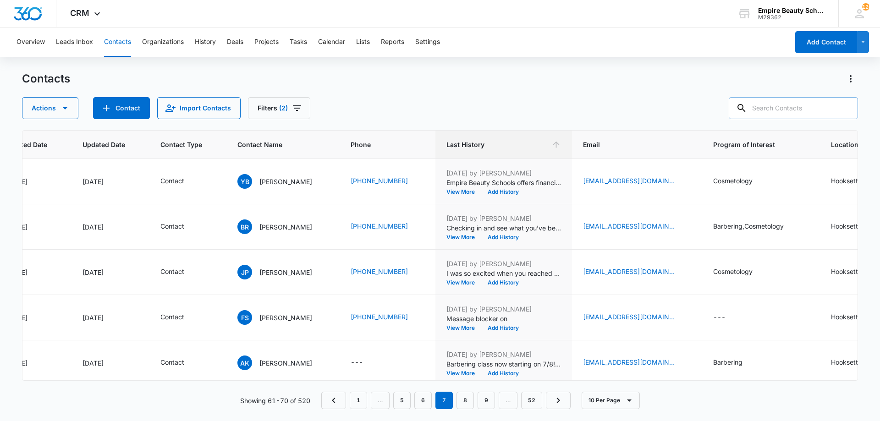
drag, startPoint x: 776, startPoint y: 102, endPoint x: 781, endPoint y: 99, distance: 6.0
click at [776, 102] on input "text" at bounding box center [793, 108] width 129 height 22
type input "courtney"
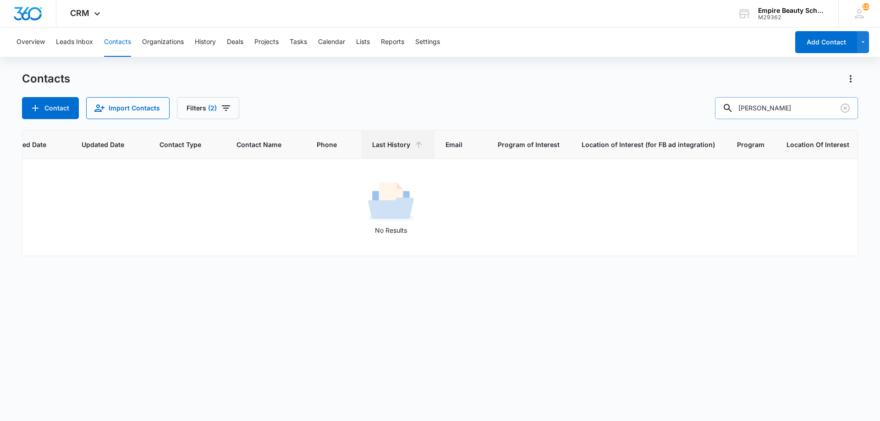
click at [779, 99] on input "courtney" at bounding box center [786, 108] width 143 height 22
click at [230, 114] on button "Filters (2)" at bounding box center [208, 108] width 62 height 22
click at [845, 107] on icon "Clear" at bounding box center [845, 108] width 9 height 9
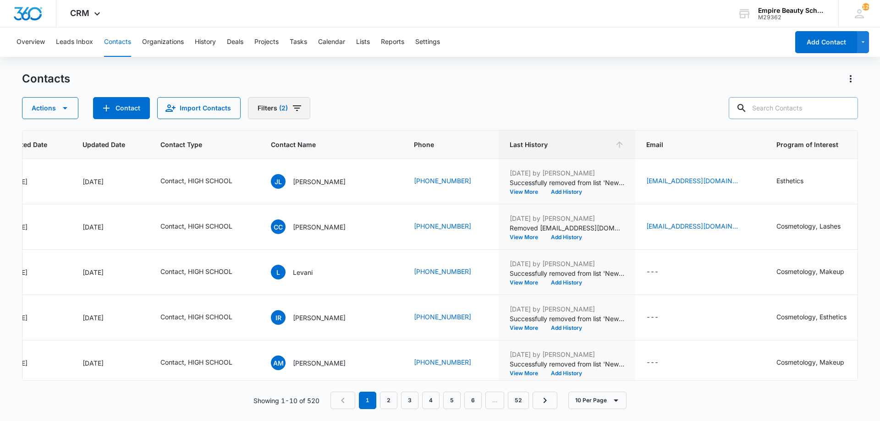
click at [302, 105] on button "Filters (2)" at bounding box center [279, 108] width 62 height 22
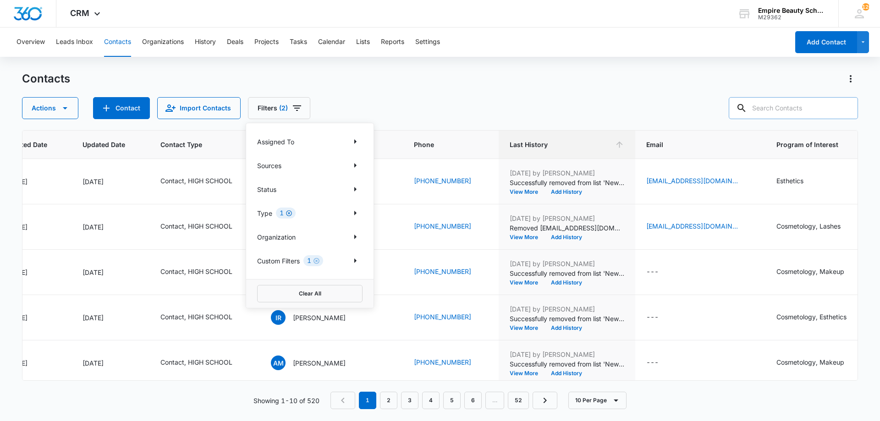
click at [289, 212] on icon "Clear" at bounding box center [289, 213] width 7 height 7
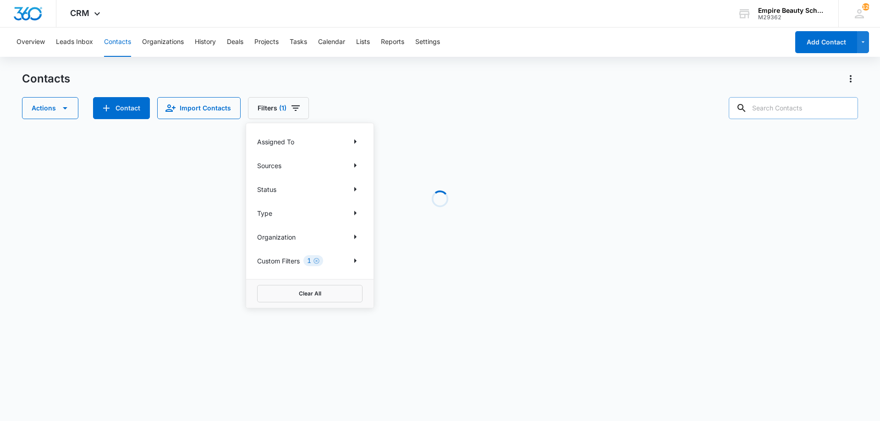
click at [796, 105] on input "text" at bounding box center [793, 108] width 129 height 22
type input "courtney rob"
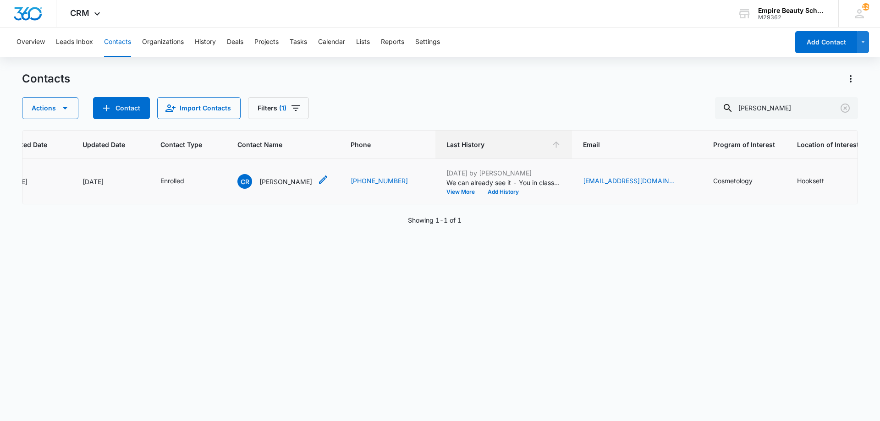
click at [286, 184] on p "Courtney Robidoux" at bounding box center [285, 182] width 53 height 10
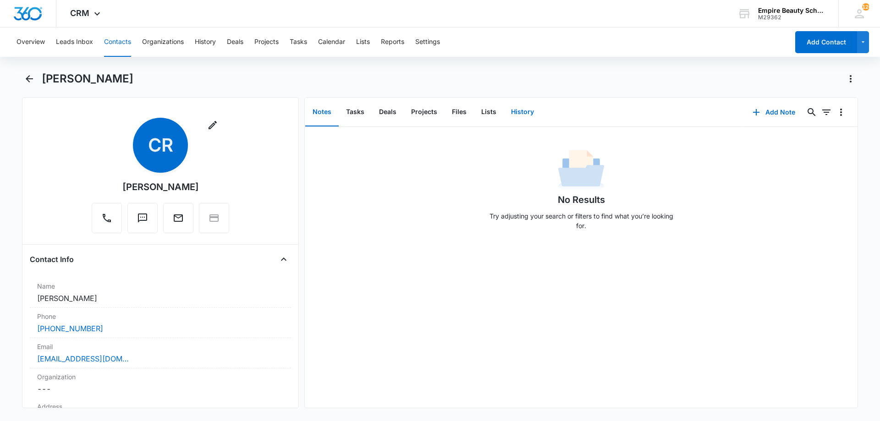
click at [524, 110] on button "History" at bounding box center [523, 112] width 38 height 28
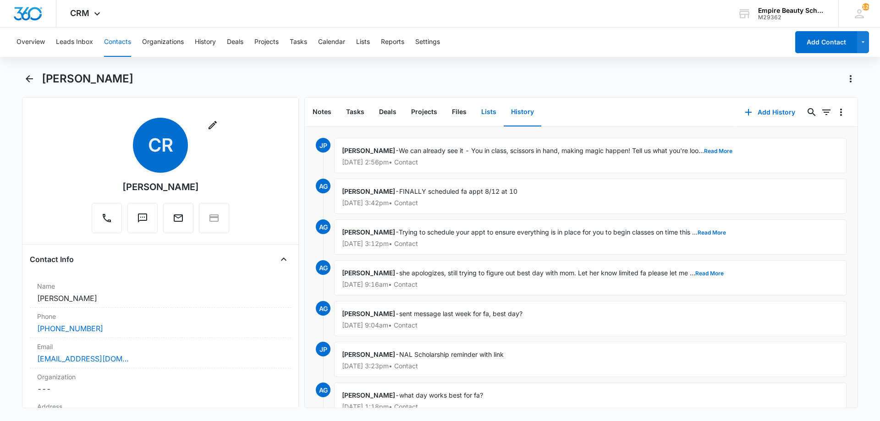
click at [479, 115] on button "Lists" at bounding box center [489, 112] width 30 height 28
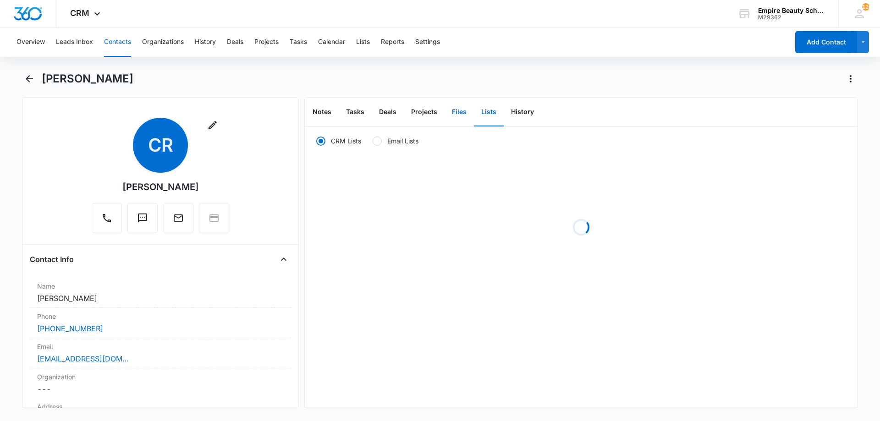
click at [457, 116] on button "Files" at bounding box center [459, 112] width 29 height 28
click at [799, 107] on button "Add File" at bounding box center [805, 112] width 57 height 22
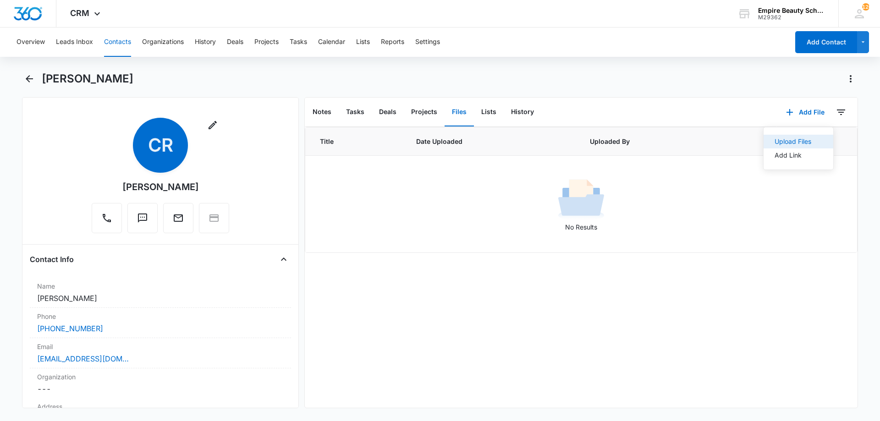
click at [765, 141] on button "Upload Files" at bounding box center [799, 142] width 70 height 14
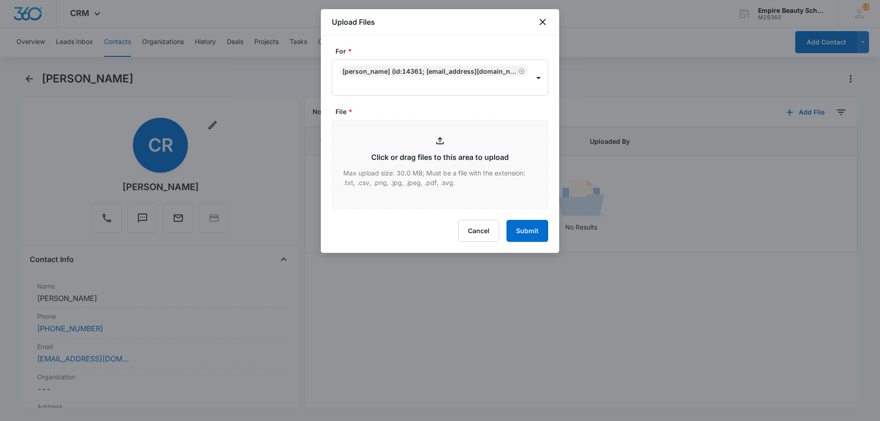
type input "C:\fakepath\Courtney Robidoux Sept COS X 2025.pdf"
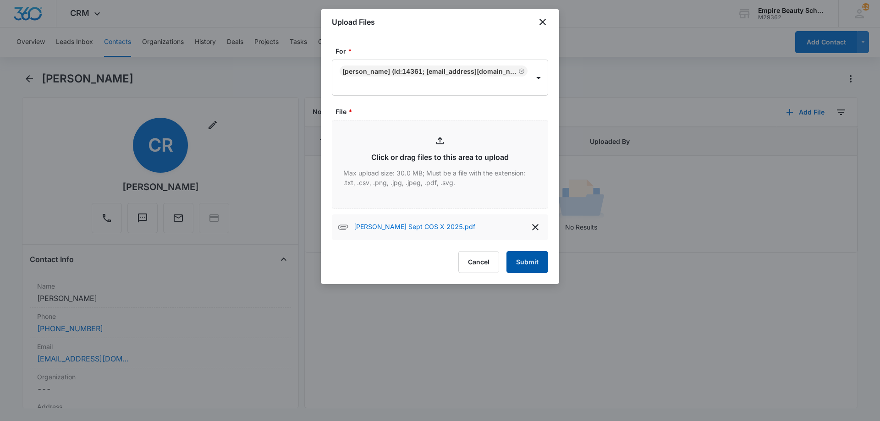
click at [532, 263] on button "Submit" at bounding box center [528, 262] width 42 height 22
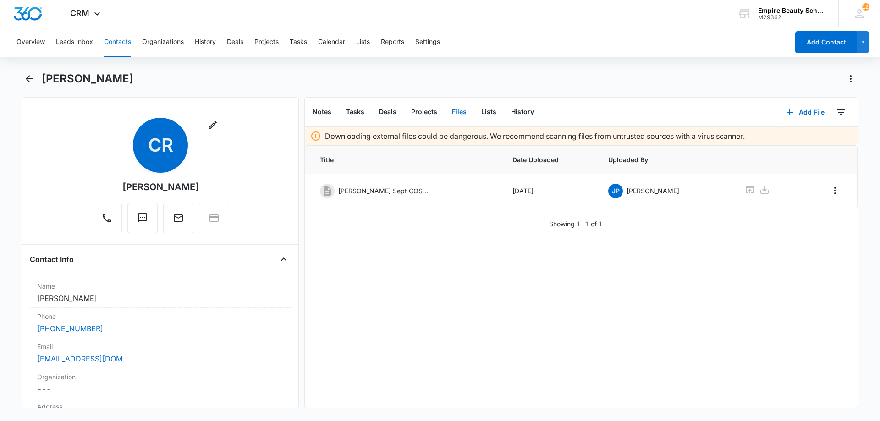
click at [39, 77] on div "Courtney Robidoux" at bounding box center [440, 85] width 836 height 26
click at [28, 77] on icon "Back" at bounding box center [29, 78] width 7 height 7
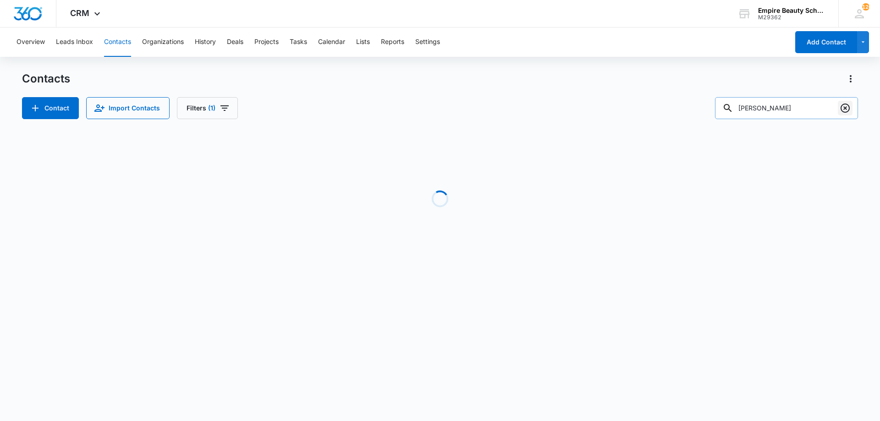
click at [843, 110] on icon "Clear" at bounding box center [845, 108] width 11 height 11
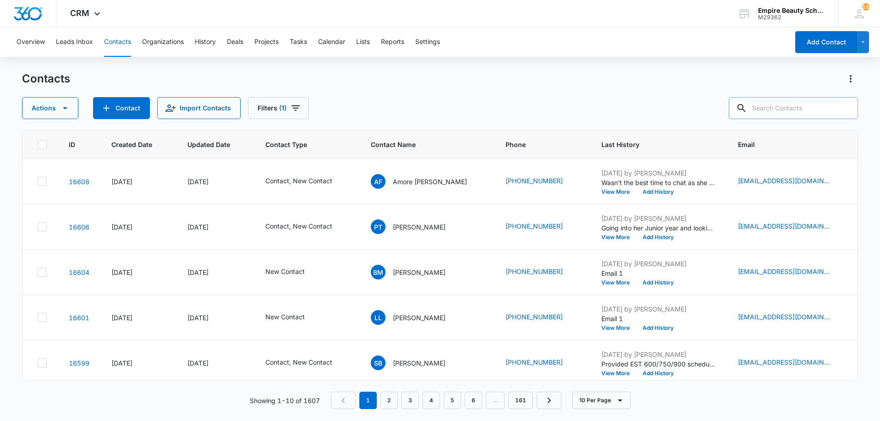
click at [502, 107] on div "Actions Contact Import Contacts Filters (1)" at bounding box center [440, 108] width 836 height 22
click at [512, 78] on div "Contacts" at bounding box center [440, 79] width 836 height 15
click at [306, 105] on button "Filters (1)" at bounding box center [278, 108] width 61 height 22
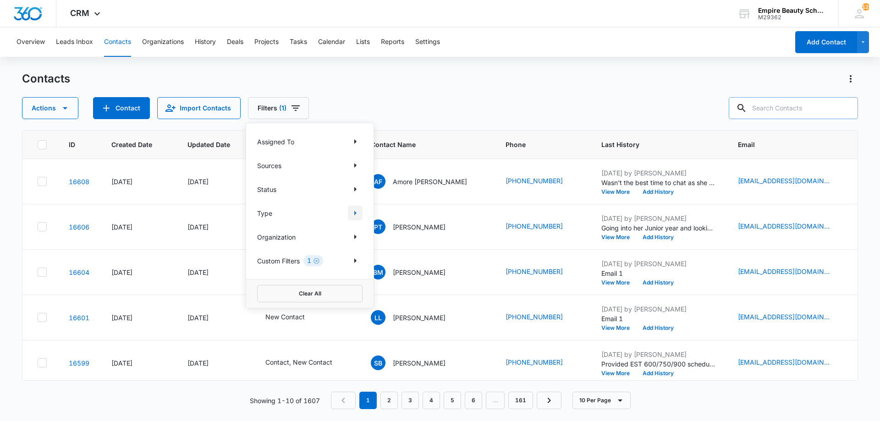
click at [351, 213] on icon "Show Type filters" at bounding box center [355, 213] width 11 height 11
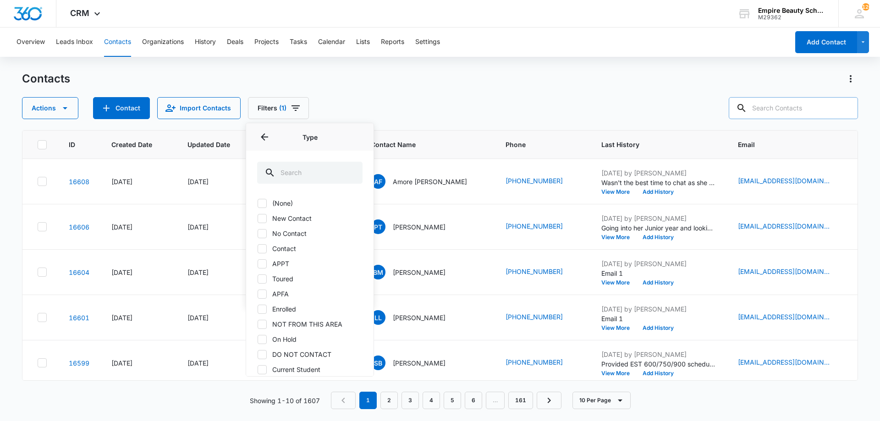
click at [279, 249] on label "Contact" at bounding box center [309, 249] width 105 height 10
click at [258, 249] on input "Contact" at bounding box center [257, 248] width 0 height 0
checkbox input "true"
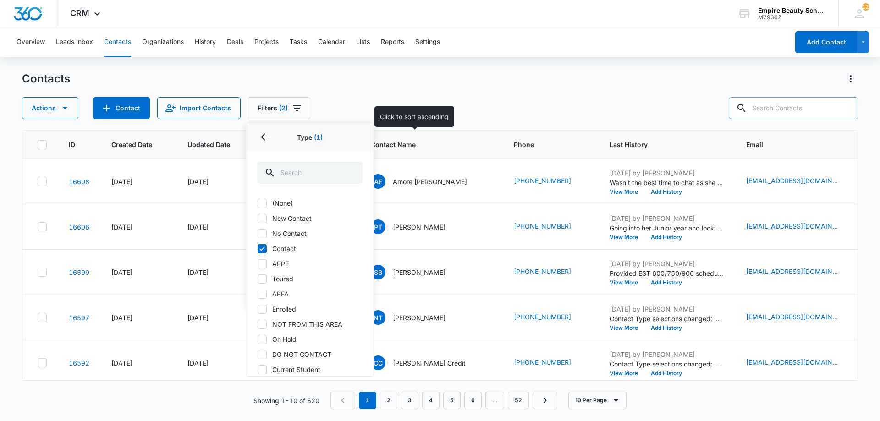
click at [456, 111] on div "Actions Contact Import Contacts Filters (2) Assigned To Sources Status Type 1 T…" at bounding box center [440, 108] width 836 height 22
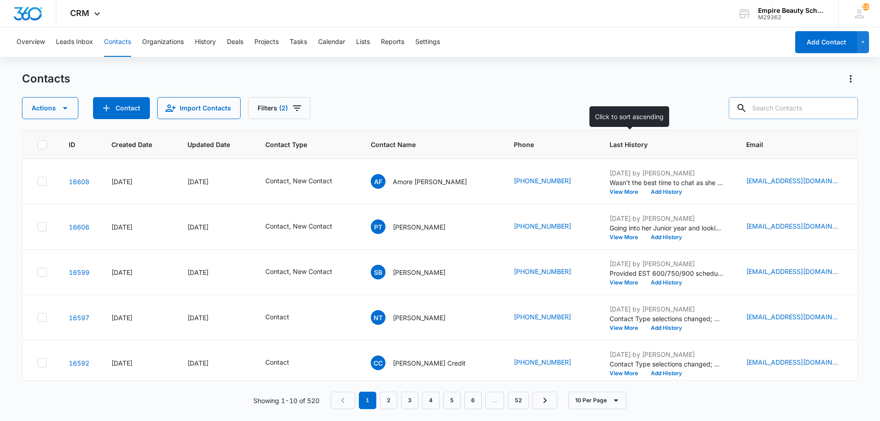
click at [616, 141] on span "Last History" at bounding box center [660, 145] width 101 height 10
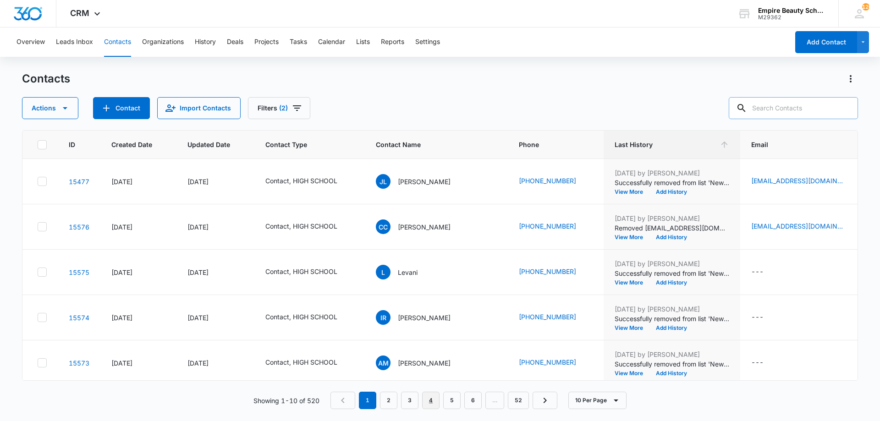
click at [426, 400] on link "4" at bounding box center [430, 400] width 17 height 17
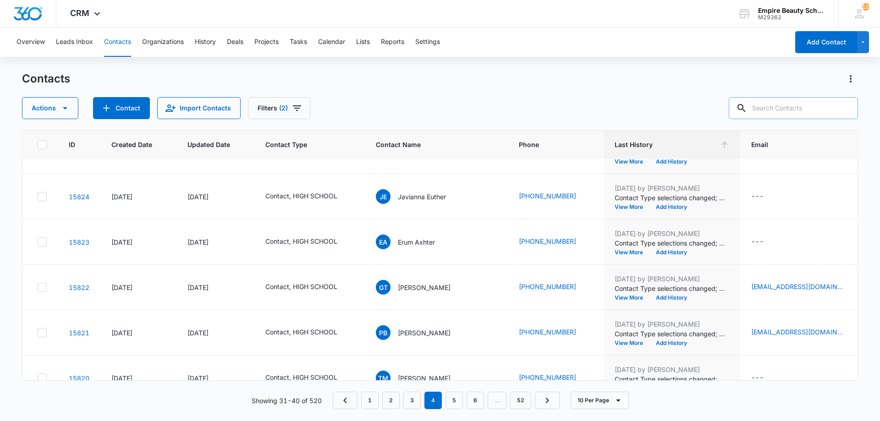
scroll to position [239, 0]
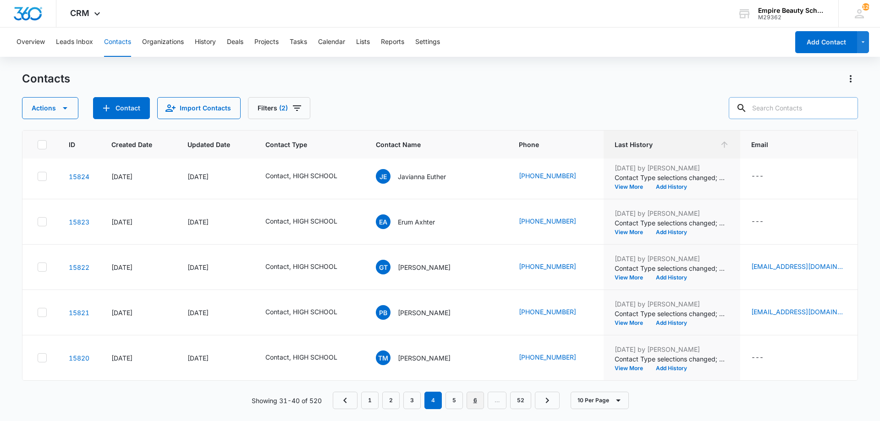
click at [468, 400] on link "6" at bounding box center [475, 400] width 17 height 17
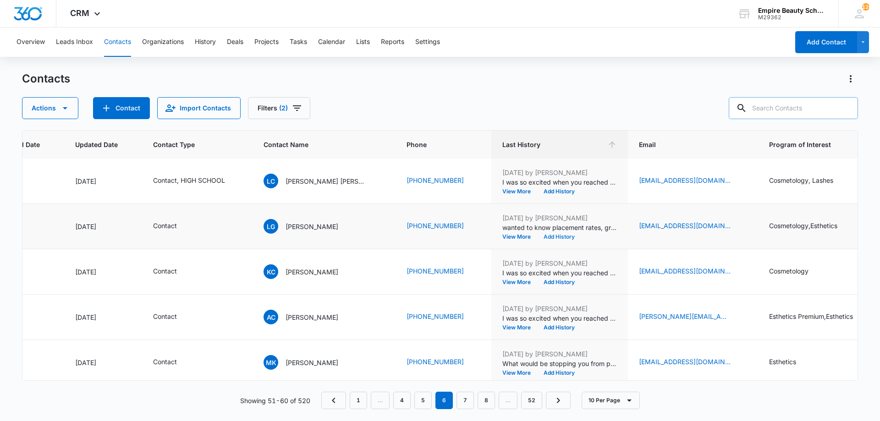
scroll to position [137, 112]
click at [292, 123] on div "Contacts Actions Contact Import Contacts Filters (2) ID Created Date Updated Da…" at bounding box center [440, 246] width 836 height 349
click at [292, 110] on icon "Filters" at bounding box center [297, 108] width 11 height 11
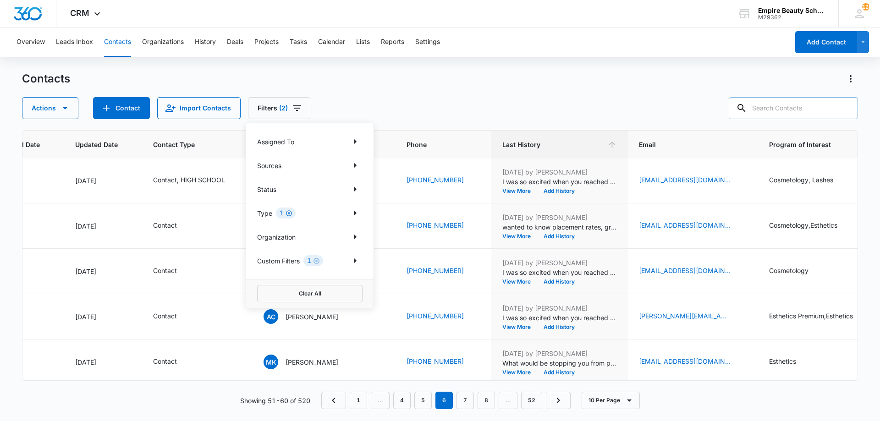
click at [290, 212] on icon "Clear" at bounding box center [289, 213] width 7 height 7
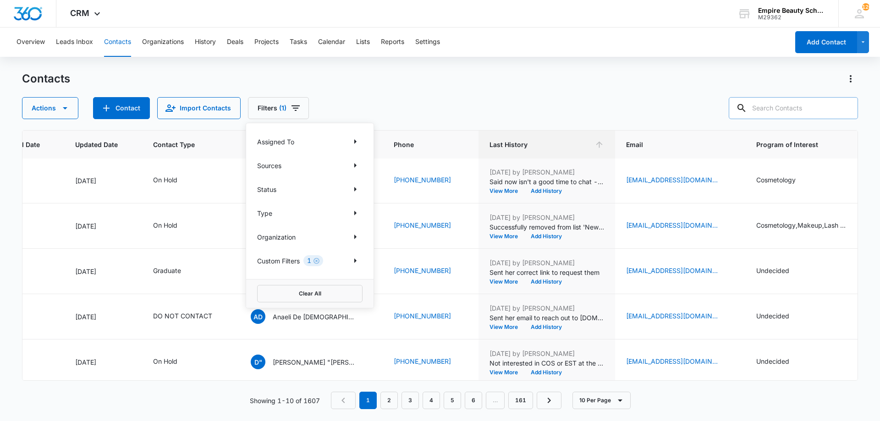
scroll to position [0, 112]
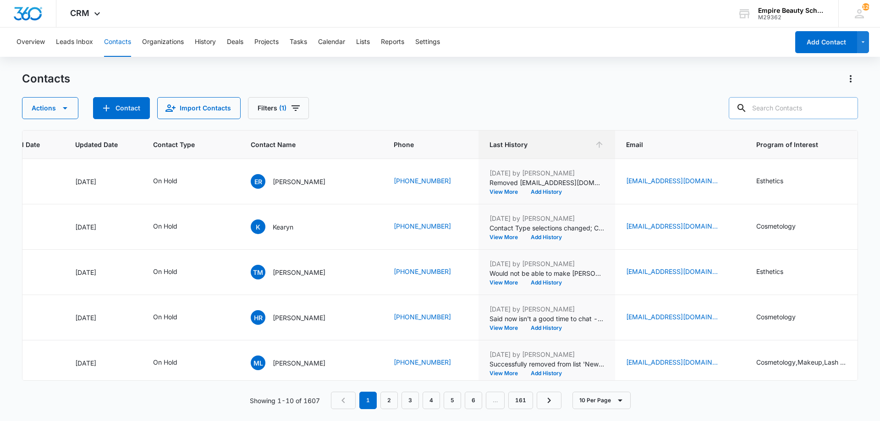
click at [788, 107] on input "text" at bounding box center [793, 108] width 129 height 22
type input "carnaha"
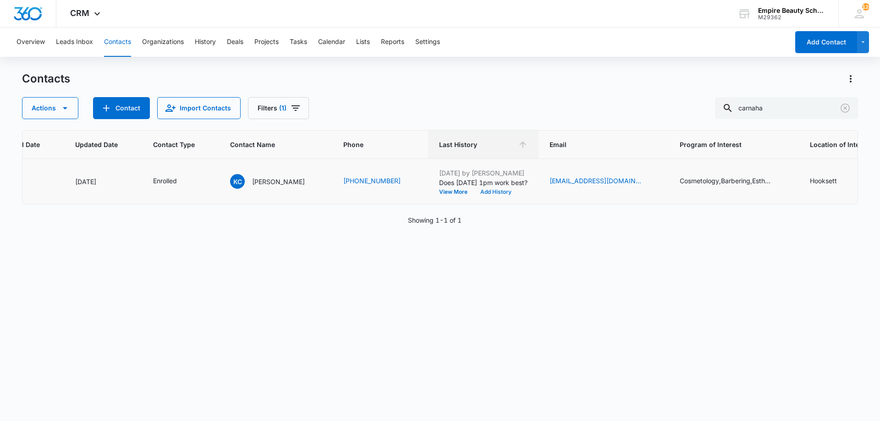
click at [499, 193] on button "Add History" at bounding box center [496, 192] width 44 height 6
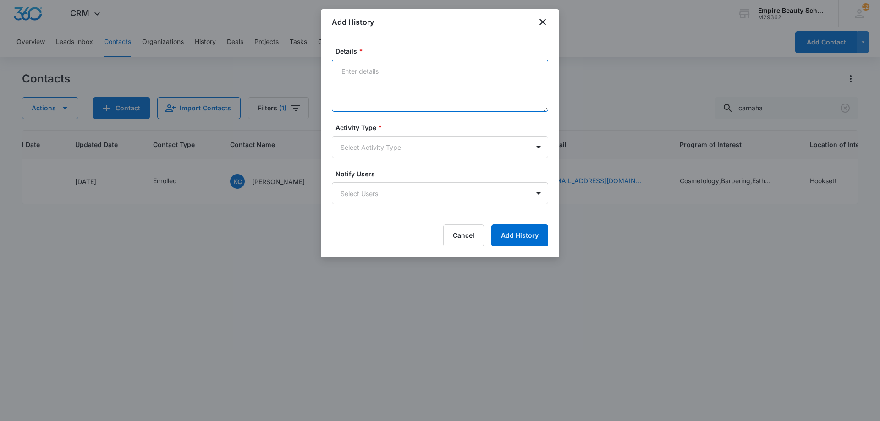
click at [395, 98] on textarea "Details *" at bounding box center [440, 86] width 216 height 52
type textarea "Set FA APPT for 8/19 at 1pm"
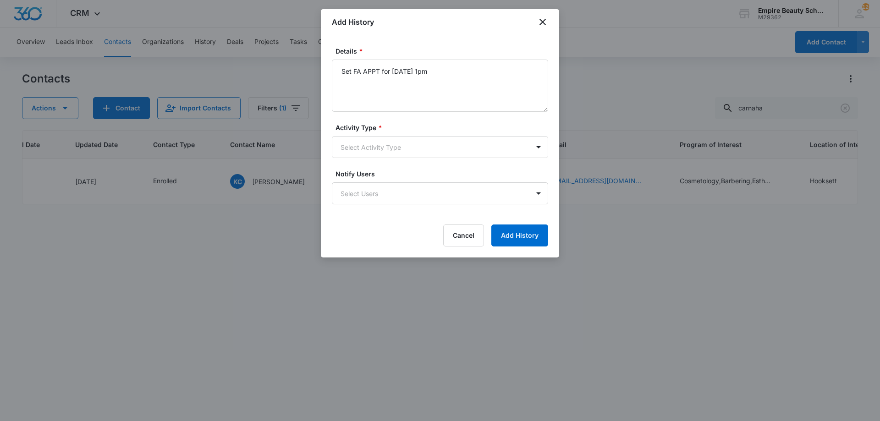
click at [395, 132] on label "Activity Type *" at bounding box center [444, 128] width 216 height 10
click at [392, 145] on body "CRM Apps Forms CRM Email Shop Payments POS Files Brand Settings Empire Beauty S…" at bounding box center [440, 210] width 880 height 421
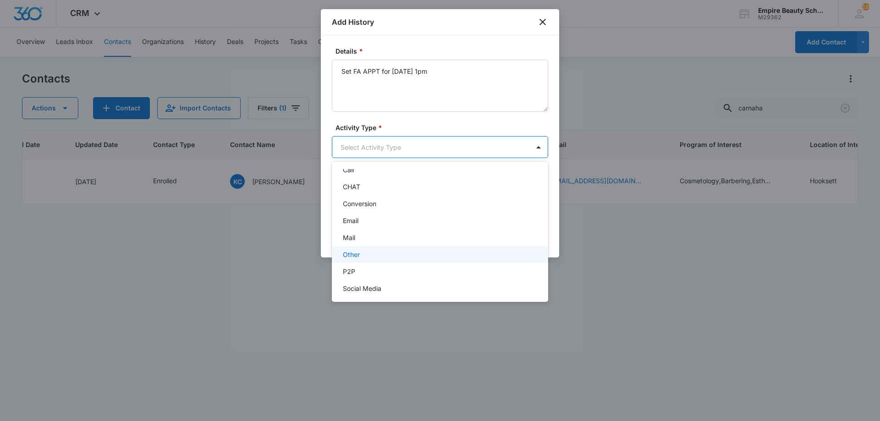
scroll to position [48, 0]
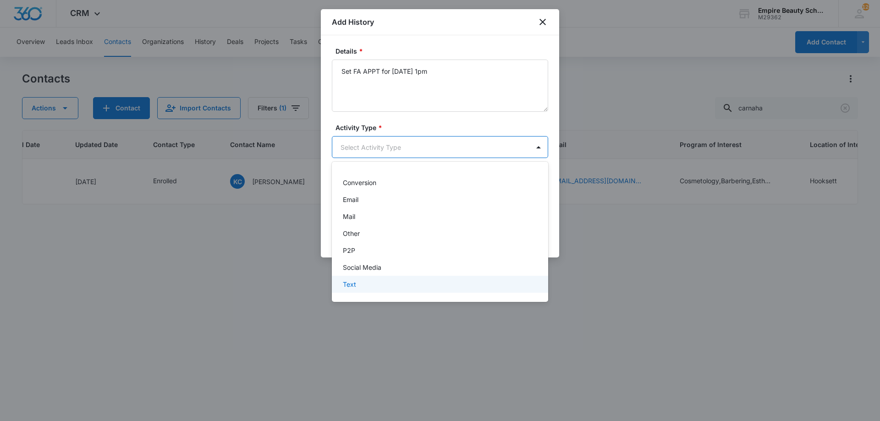
click at [361, 290] on div "Text" at bounding box center [440, 284] width 216 height 17
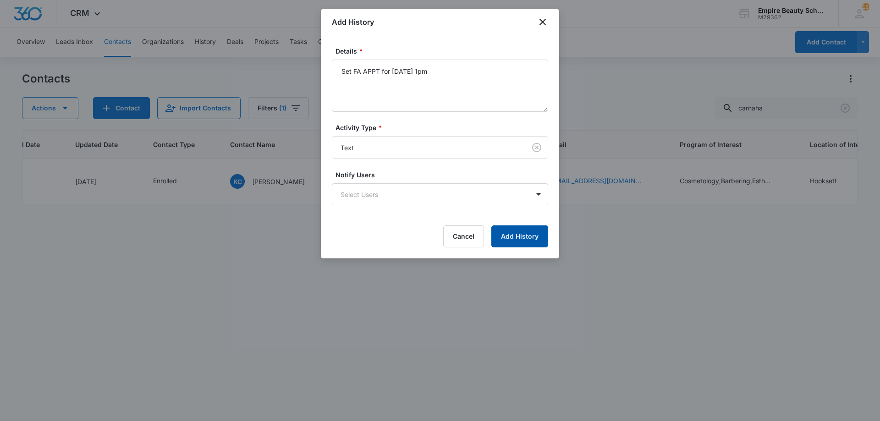
click at [519, 236] on button "Add History" at bounding box center [519, 237] width 57 height 22
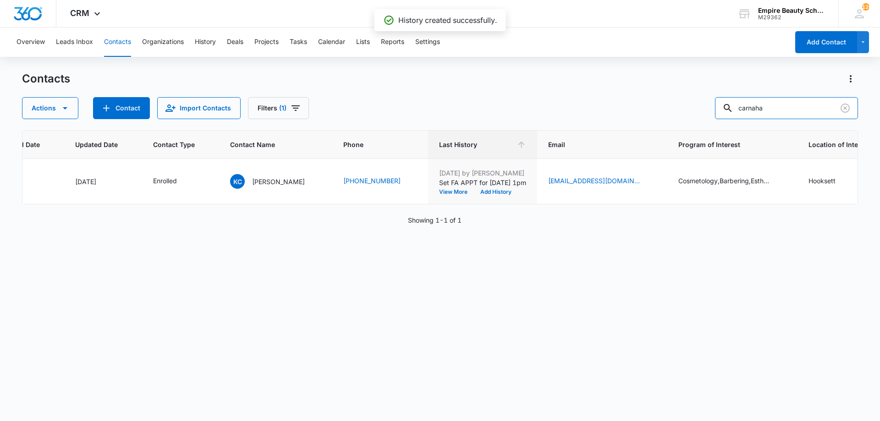
drag, startPoint x: 799, startPoint y: 106, endPoint x: 667, endPoint y: 118, distance: 132.1
click at [667, 118] on div "Actions Contact Import Contacts Filters (1) carnaha" at bounding box center [440, 108] width 836 height 22
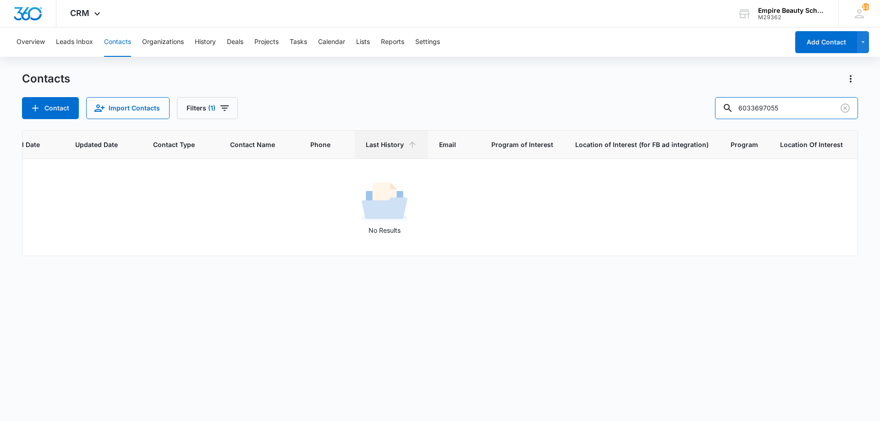
scroll to position [0, 109]
drag, startPoint x: 771, startPoint y: 106, endPoint x: 664, endPoint y: 102, distance: 106.9
click at [668, 103] on div "Contact Import Contacts Filters (1) 6033697055" at bounding box center [440, 108] width 836 height 22
type input "7055"
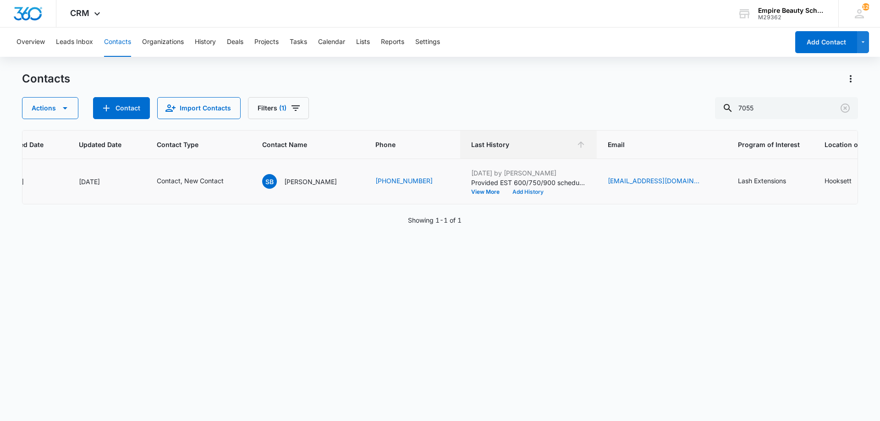
click at [529, 191] on button "Add History" at bounding box center [528, 192] width 44 height 6
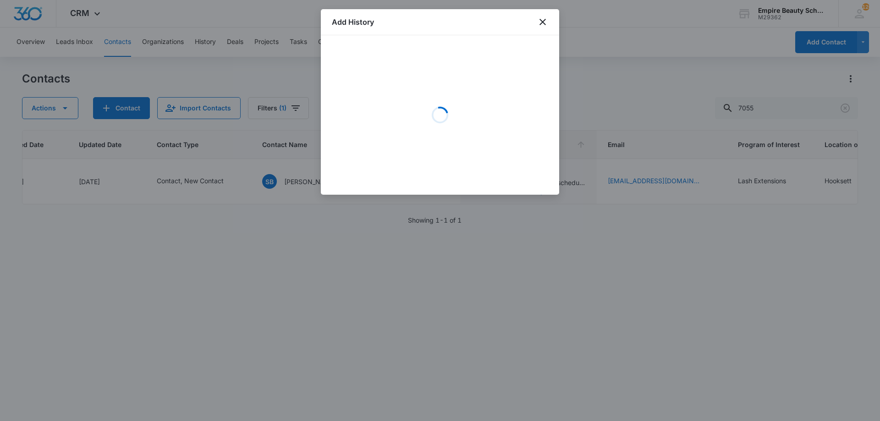
click at [371, 102] on div "Loading" at bounding box center [440, 115] width 216 height 138
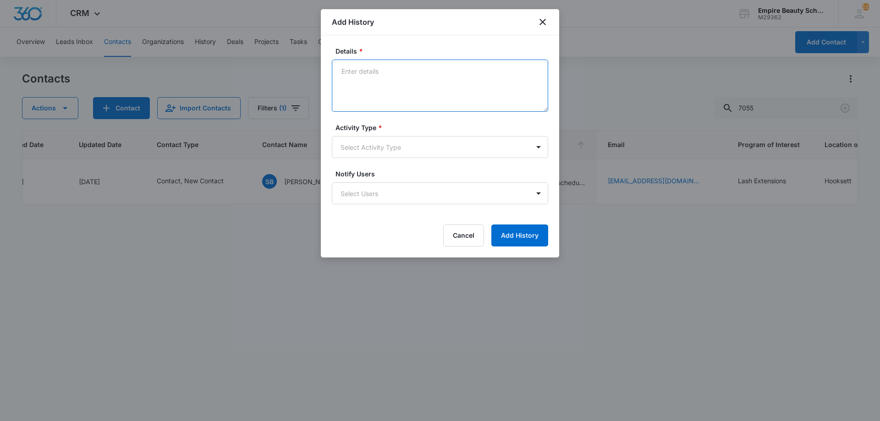
click at [371, 102] on textarea "Details *" at bounding box center [440, 86] width 216 height 52
type textarea "Provided total costs for EST 600/750/900 MU/LASH"
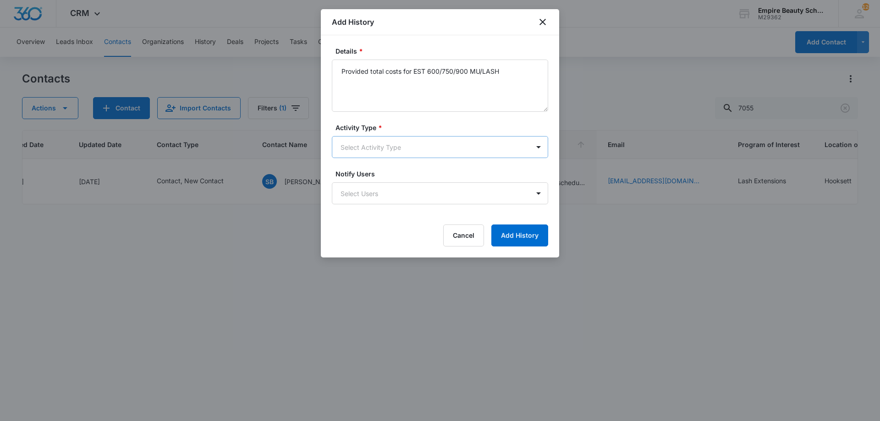
click at [365, 138] on body "CRM Apps Forms CRM Email Shop Payments POS Files Brand Settings Empire Beauty S…" at bounding box center [440, 210] width 880 height 421
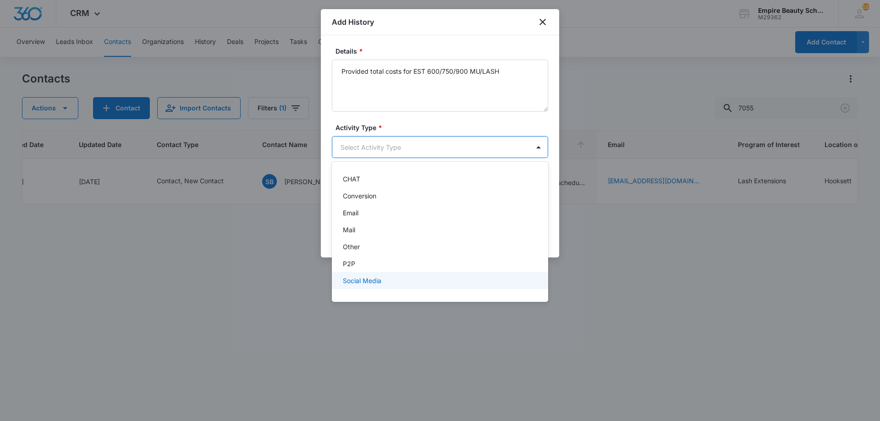
scroll to position [48, 0]
click at [353, 285] on p "Text" at bounding box center [349, 285] width 13 height 10
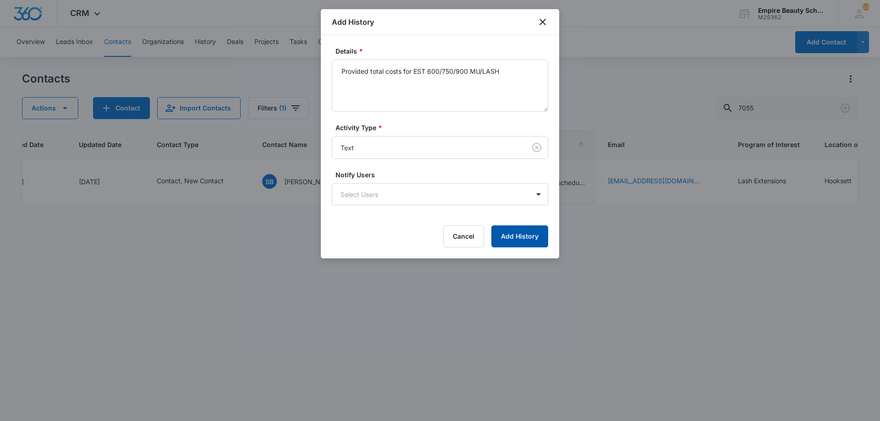
click at [534, 244] on button "Add History" at bounding box center [519, 237] width 57 height 22
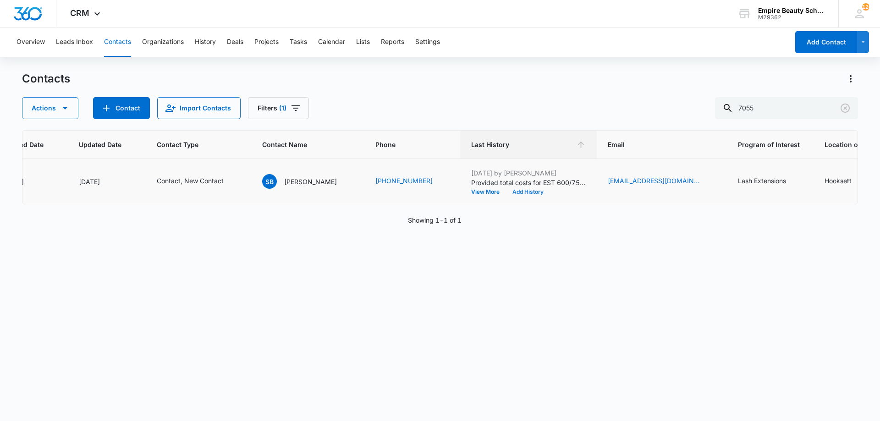
click at [529, 189] on button "Add History" at bounding box center [528, 192] width 44 height 6
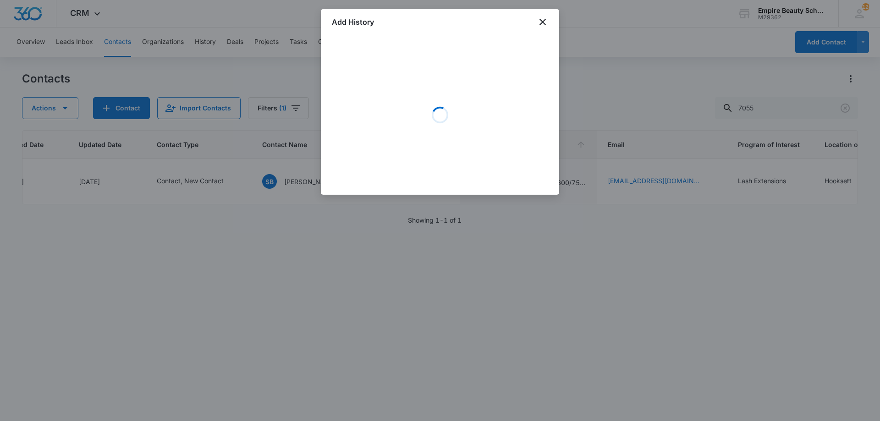
click at [393, 85] on div "Loading" at bounding box center [440, 115] width 216 height 138
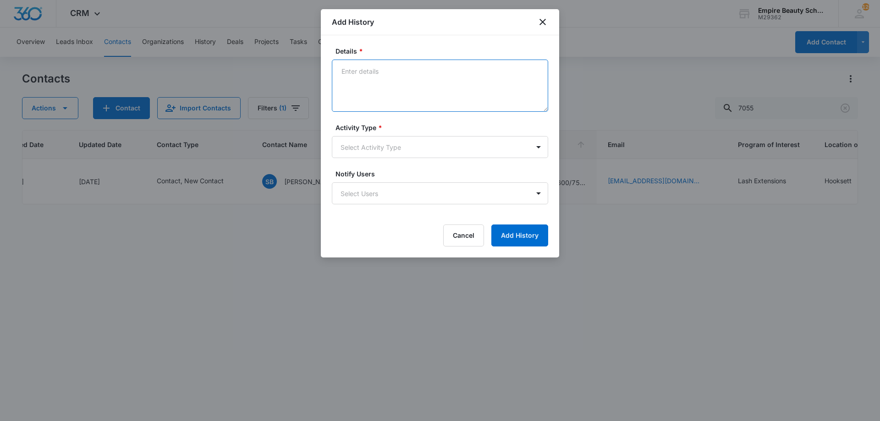
click at [418, 84] on textarea "Details *" at bounding box center [440, 86] width 216 height 52
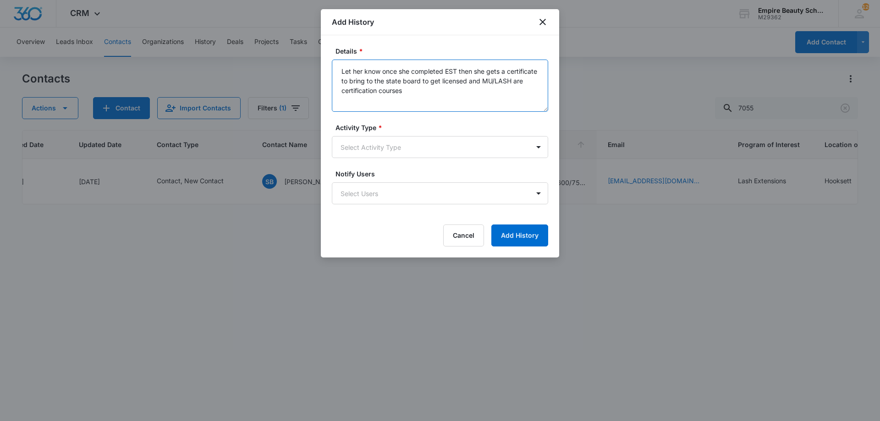
click at [475, 105] on textarea "Let her know once she completed EST then she gets a certificate to bring to the…" at bounding box center [440, 86] width 216 height 52
click at [382, 91] on textarea "Let her know once she completed EST then she gets a certificate to bring to the…" at bounding box center [440, 86] width 216 height 52
click at [377, 91] on textarea "Let her know once she completed EST then she gets a certificate to bring to the…" at bounding box center [440, 86] width 216 height 52
drag, startPoint x: 376, startPoint y: 91, endPoint x: 534, endPoint y: 96, distance: 158.2
click at [534, 96] on textarea "Let her know once she completed EST then she gets a certificate to bring to the…" at bounding box center [440, 86] width 216 height 52
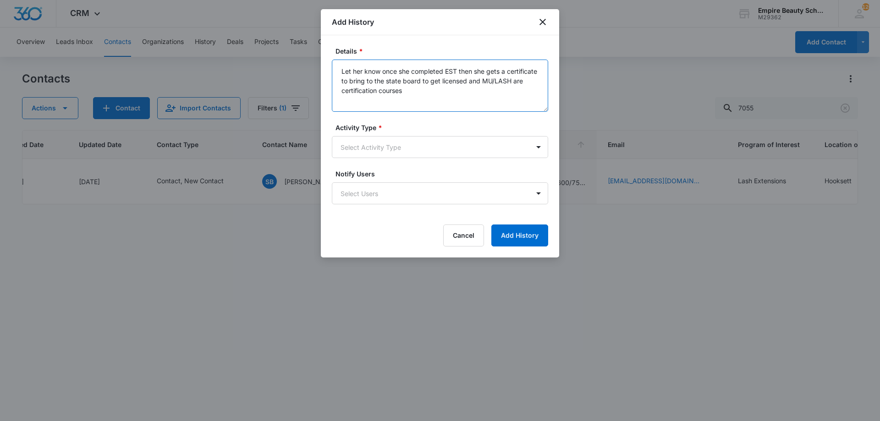
type textarea "Let her know once she completed EST then she gets a certificate to bring to the…"
click at [449, 165] on form "Details * Let her know once she completed EST then she gets a certificate to br…" at bounding box center [440, 146] width 216 height 200
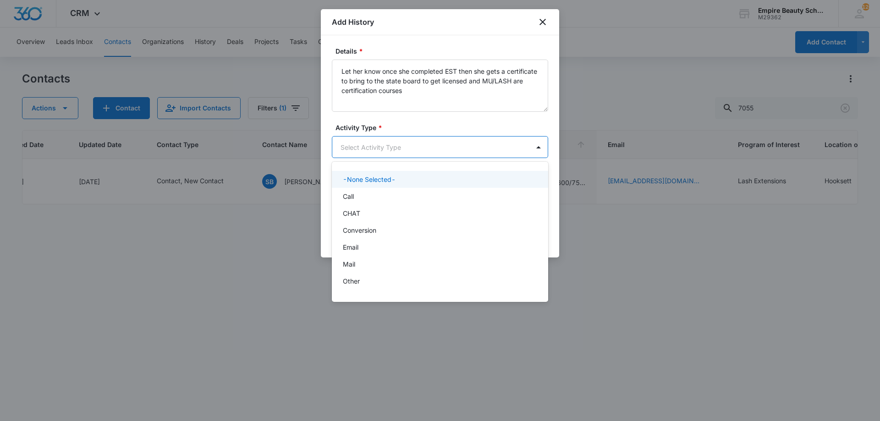
click at [444, 148] on body "CRM Apps Forms CRM Email Shop Payments POS Files Brand Settings Empire Beauty S…" at bounding box center [440, 210] width 880 height 421
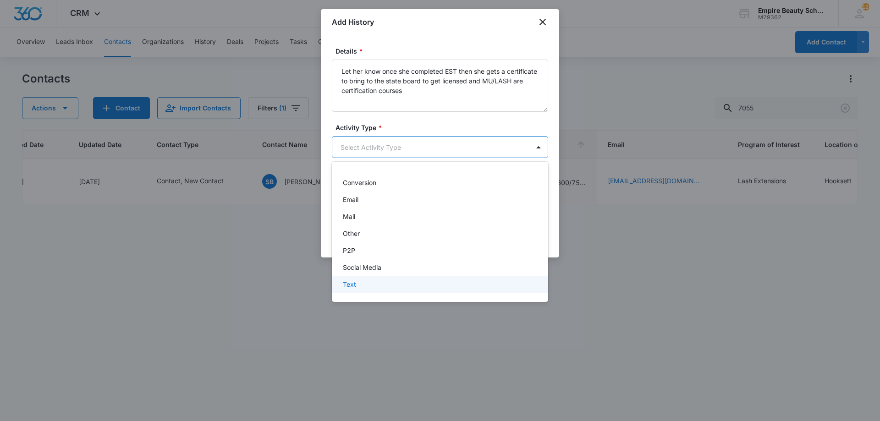
click at [378, 286] on div "Text" at bounding box center [439, 285] width 193 height 10
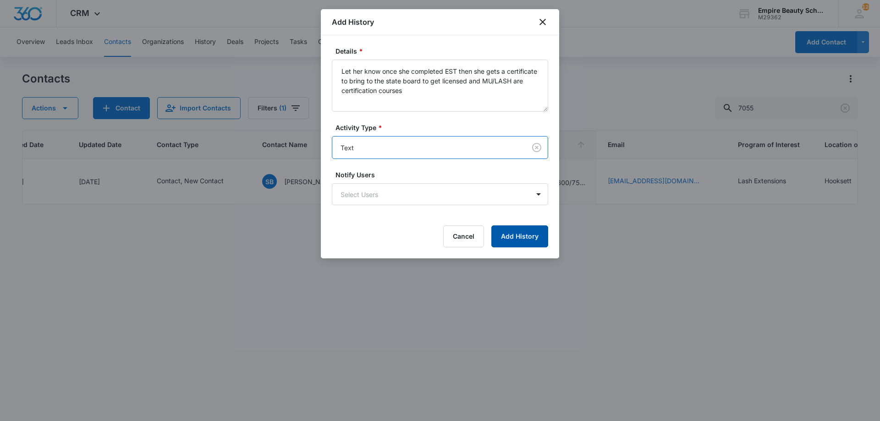
click at [519, 227] on button "Add History" at bounding box center [519, 237] width 57 height 22
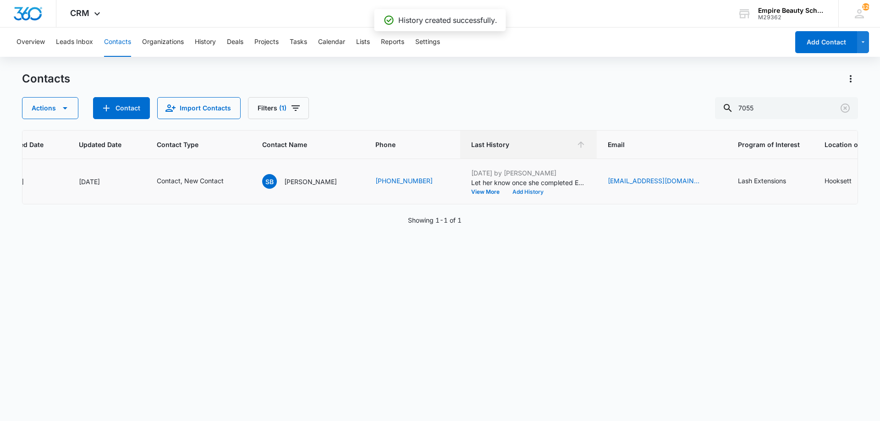
click at [517, 192] on button "Add History" at bounding box center [528, 192] width 44 height 6
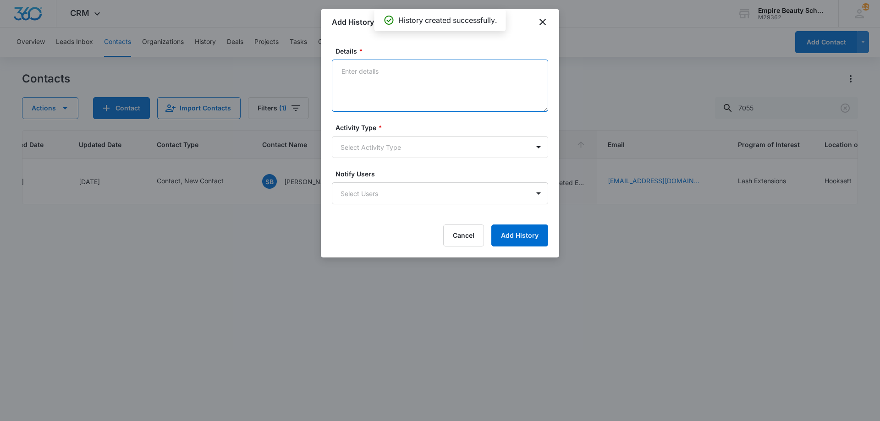
click at [389, 83] on textarea "Details *" at bounding box center [440, 86] width 216 height 52
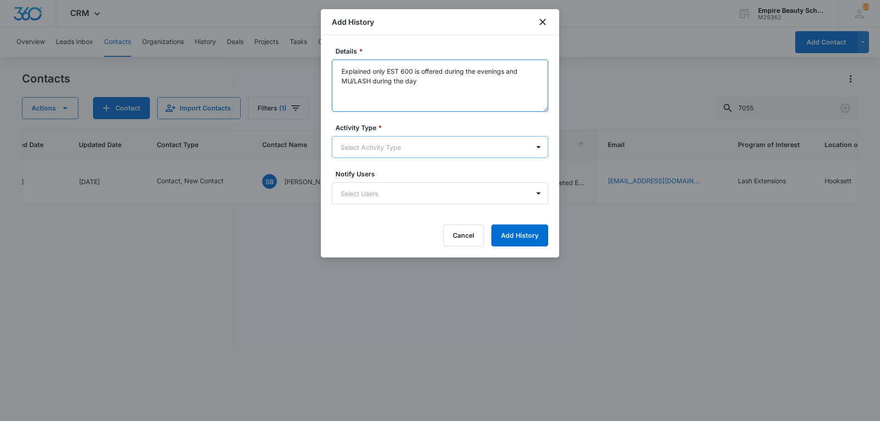
type textarea "Explained only EST 600 is offered during the evenings and MU/LASH during the day"
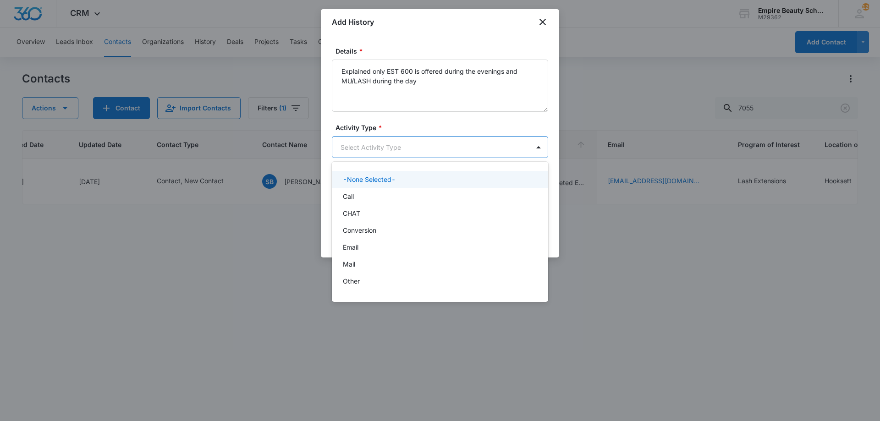
click at [395, 142] on body "CRM Apps Forms CRM Email Shop Payments POS Files Brand Settings Empire Beauty S…" at bounding box center [440, 210] width 880 height 421
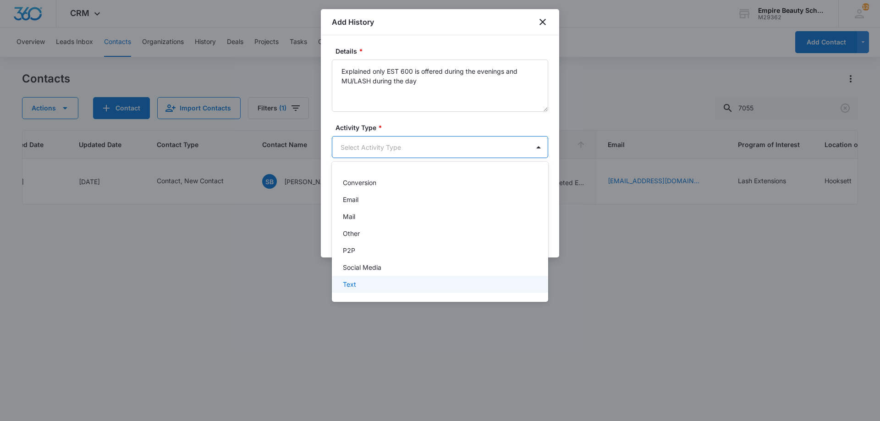
click at [357, 281] on div "Text" at bounding box center [439, 285] width 193 height 10
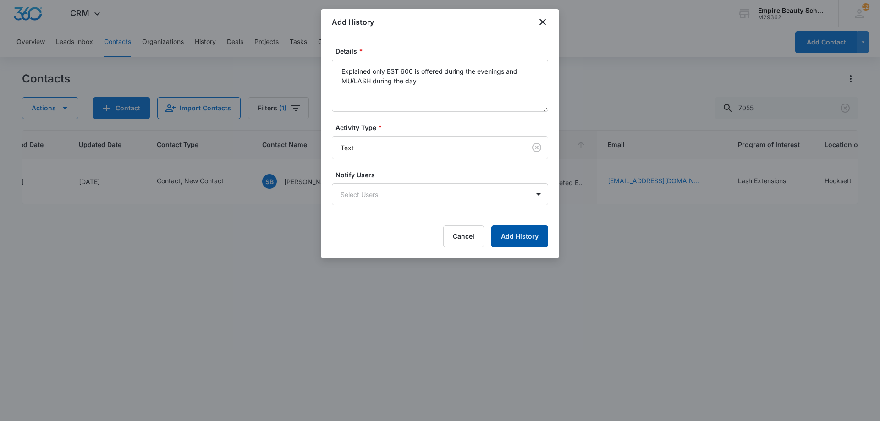
click at [534, 234] on button "Add History" at bounding box center [519, 237] width 57 height 22
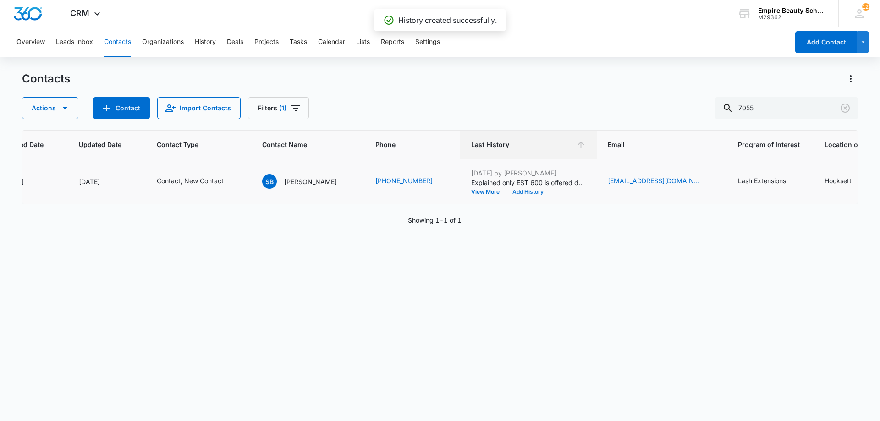
click at [530, 192] on button "Add History" at bounding box center [528, 192] width 44 height 6
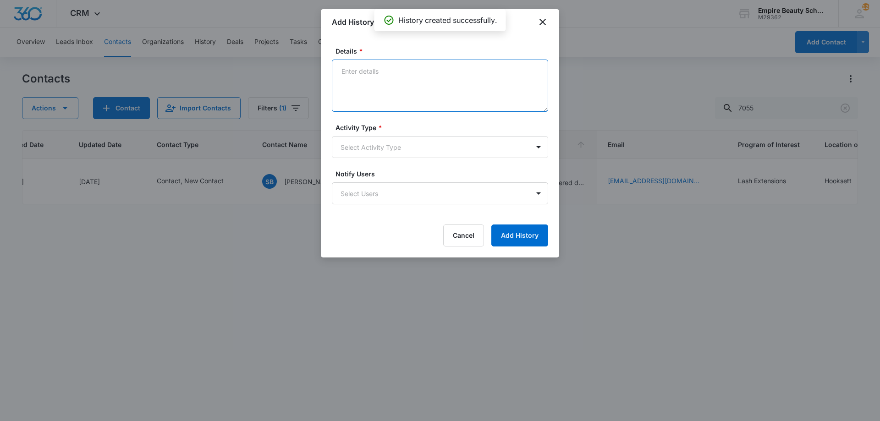
click at [436, 105] on textarea "Details *" at bounding box center [440, 86] width 216 height 52
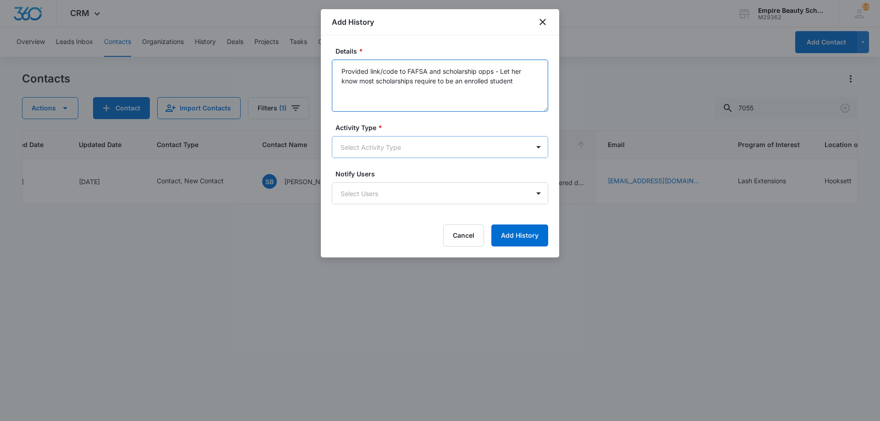
type textarea "Provided link/code to FAFSA and scholarship opps - Let her know most scholarshi…"
click at [419, 142] on body "CRM Apps Forms CRM Email Shop Payments POS Files Brand Settings Empire Beauty S…" at bounding box center [440, 210] width 880 height 421
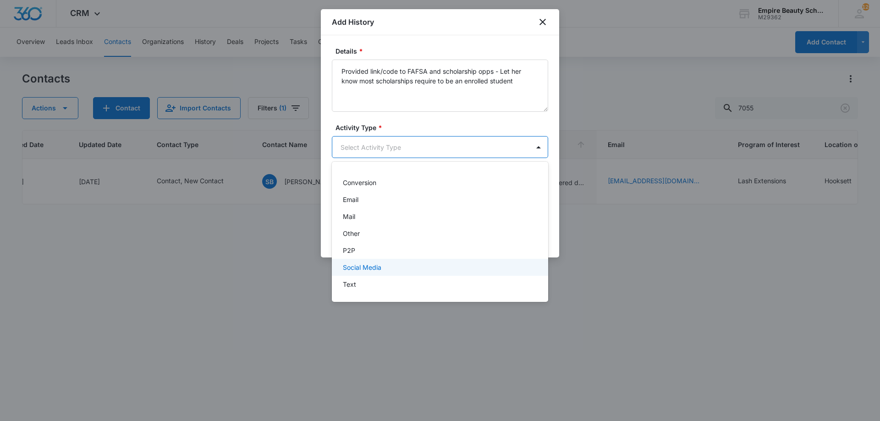
click at [380, 284] on div "Text" at bounding box center [439, 285] width 193 height 10
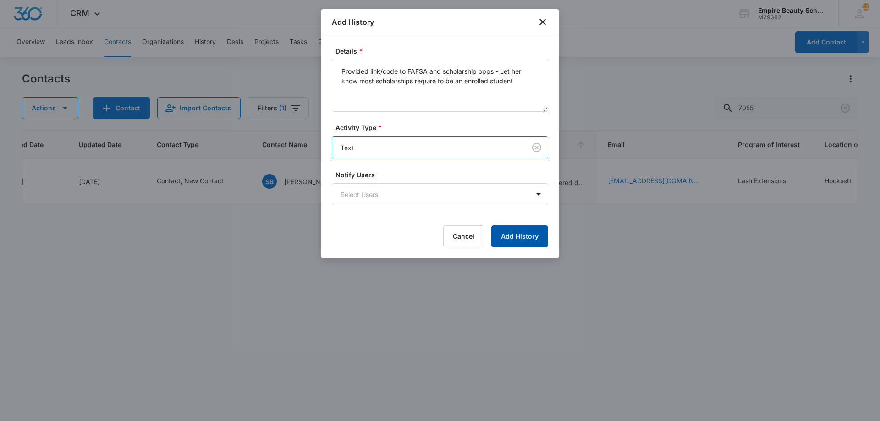
click at [509, 237] on button "Add History" at bounding box center [519, 237] width 57 height 22
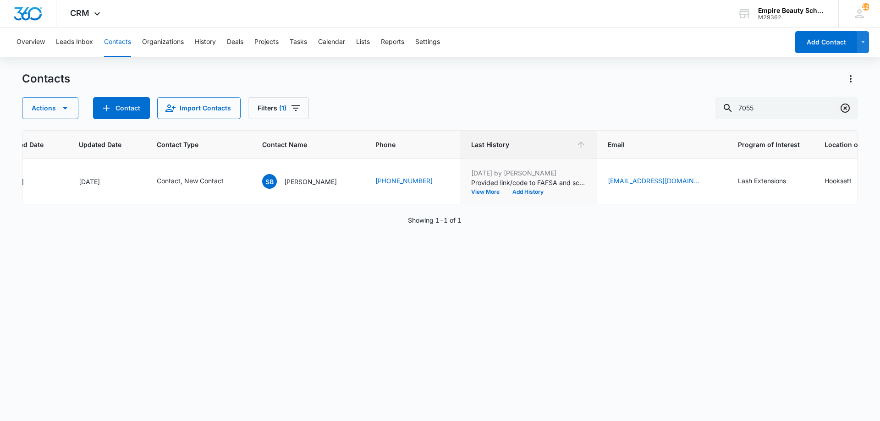
click at [843, 109] on icon "Clear" at bounding box center [845, 108] width 11 height 11
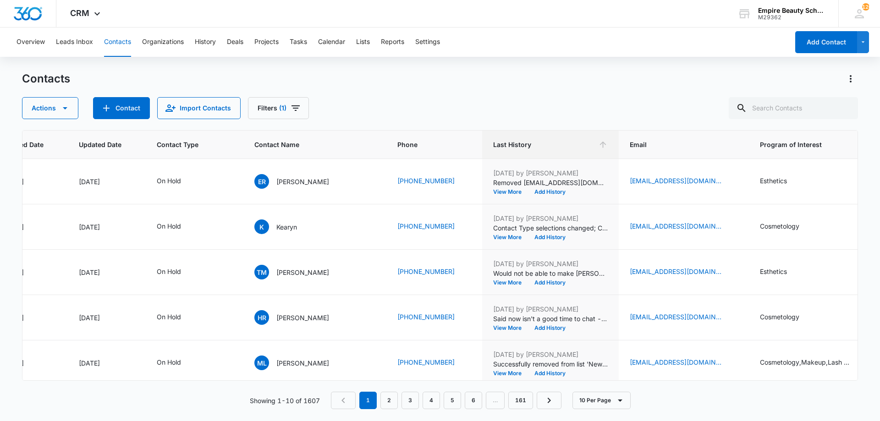
click at [506, 68] on div "Overview Leads Inbox Contacts Organizations History Deals Projects Tasks Calend…" at bounding box center [440, 224] width 880 height 393
click at [285, 106] on button "Filters (1)" at bounding box center [278, 108] width 61 height 22
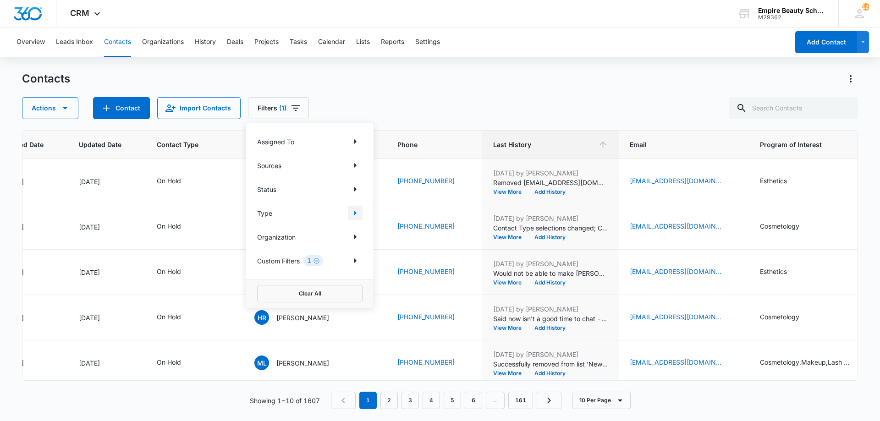
click at [356, 215] on icon "Show Type filters" at bounding box center [355, 213] width 11 height 11
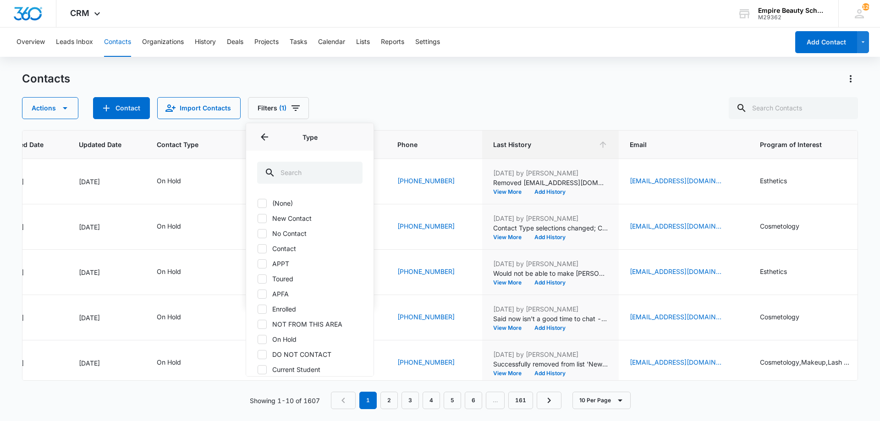
click at [281, 247] on label "Contact" at bounding box center [309, 249] width 105 height 10
click at [258, 248] on input "Contact" at bounding box center [257, 248] width 0 height 0
checkbox input "true"
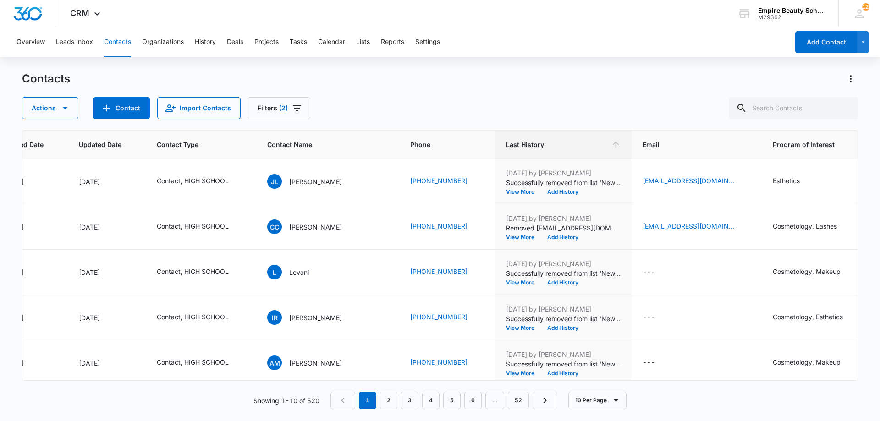
click at [429, 103] on div "Actions Contact Import Contacts Filters (2)" at bounding box center [440, 108] width 836 height 22
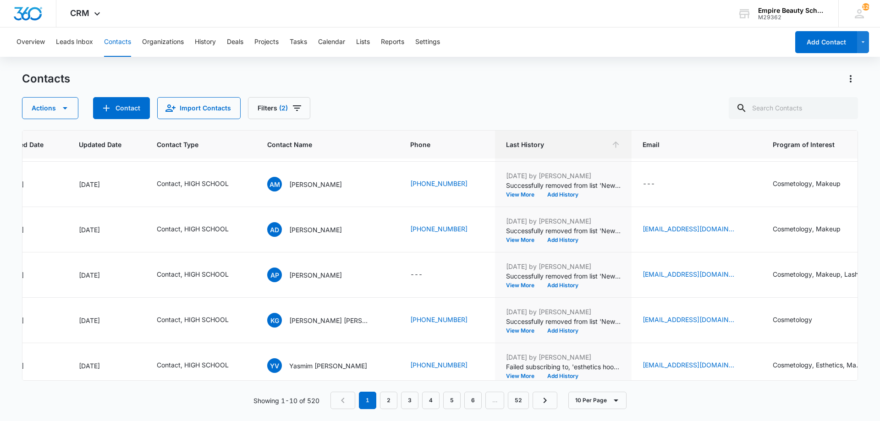
scroll to position [239, 109]
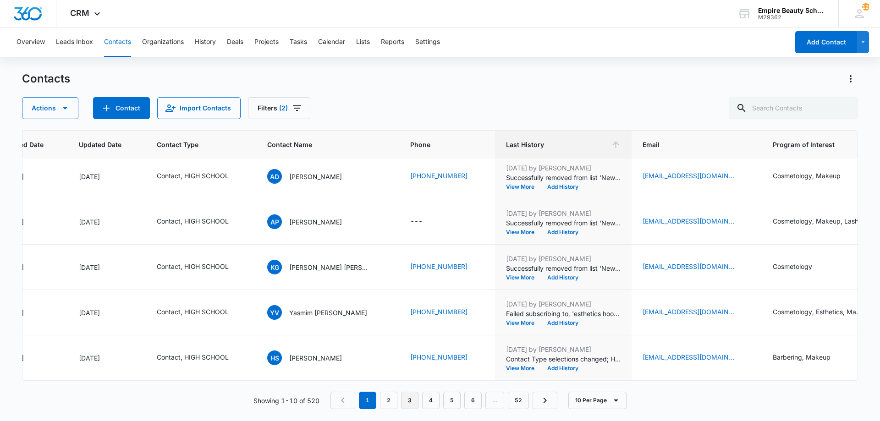
click at [412, 400] on link "3" at bounding box center [409, 400] width 17 height 17
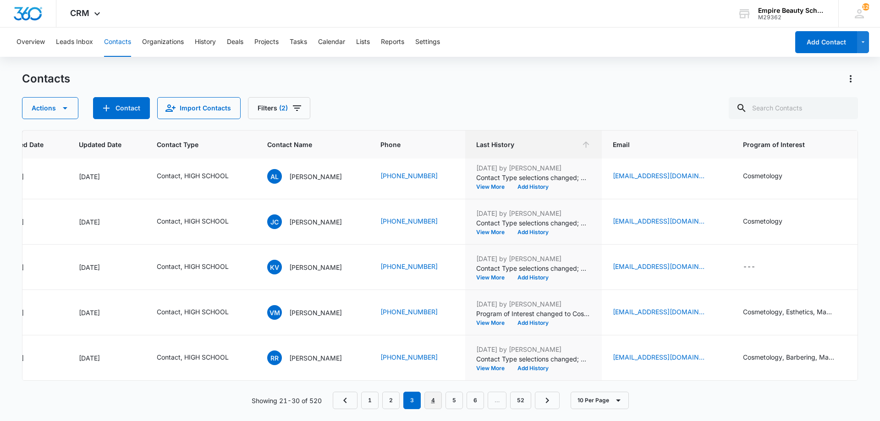
click at [430, 400] on link "4" at bounding box center [432, 400] width 17 height 17
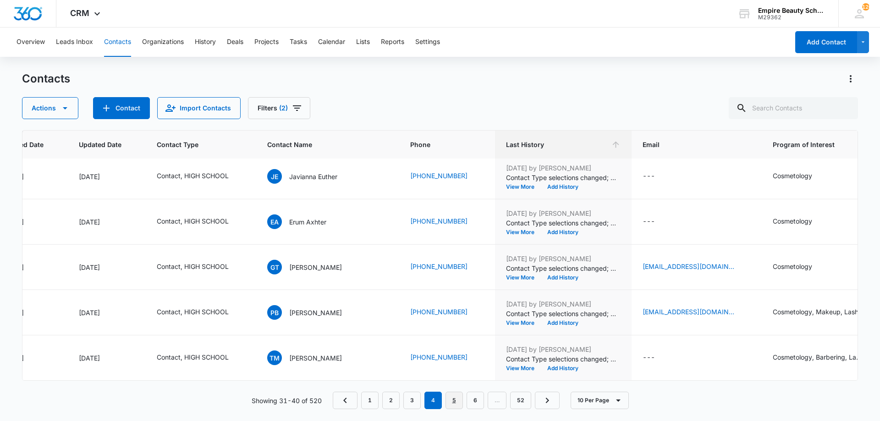
click at [452, 406] on link "5" at bounding box center [454, 400] width 17 height 17
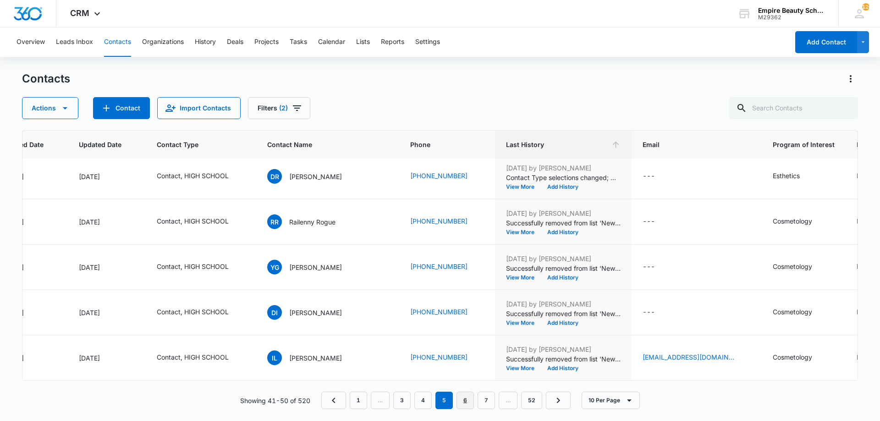
click at [470, 406] on link "6" at bounding box center [465, 400] width 17 height 17
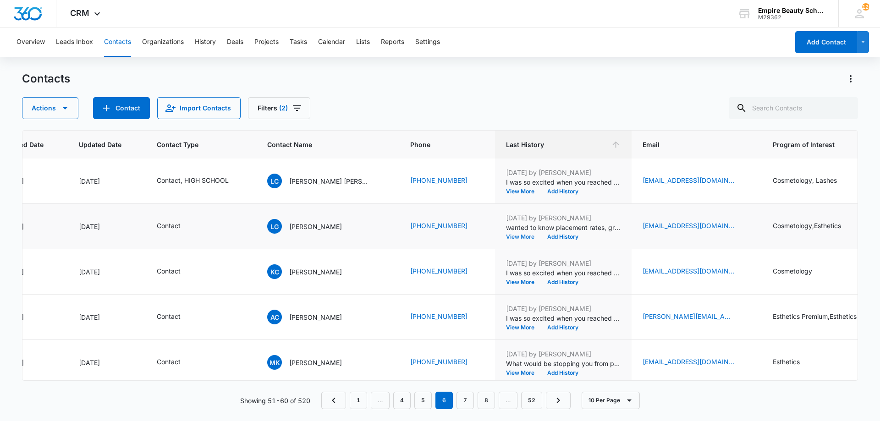
scroll to position [137, 109]
click at [550, 240] on td "May 30, 2025 by Amelia Gauthier wanted to know placement rates, grad rates, and…" at bounding box center [563, 226] width 137 height 45
click at [550, 237] on button "Add History" at bounding box center [563, 237] width 44 height 6
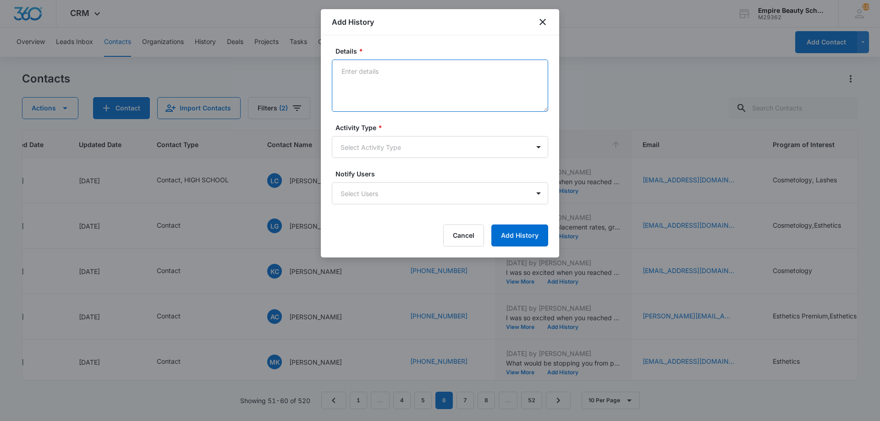
paste textarea "Empire Beauty Schools offers financial assistance opportunities, flexible sched…"
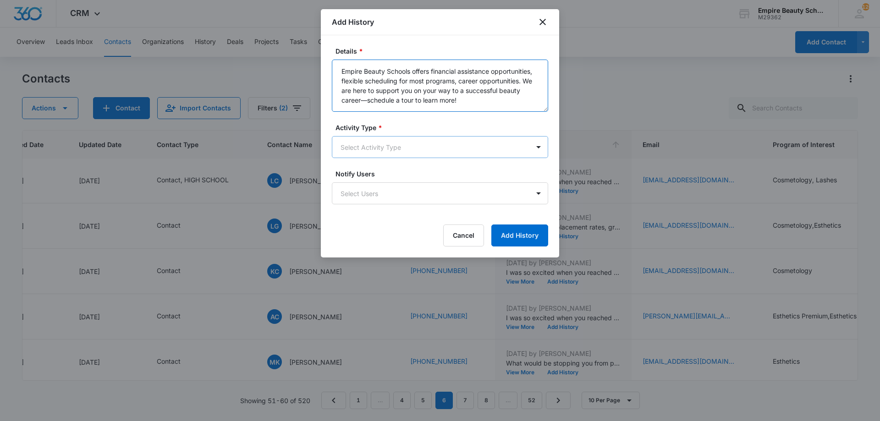
type textarea "Empire Beauty Schools offers financial assistance opportunities, flexible sched…"
click at [396, 142] on body "CRM Apps Forms CRM Email Shop Payments POS Files Brand Settings Empire Beauty S…" at bounding box center [440, 210] width 880 height 421
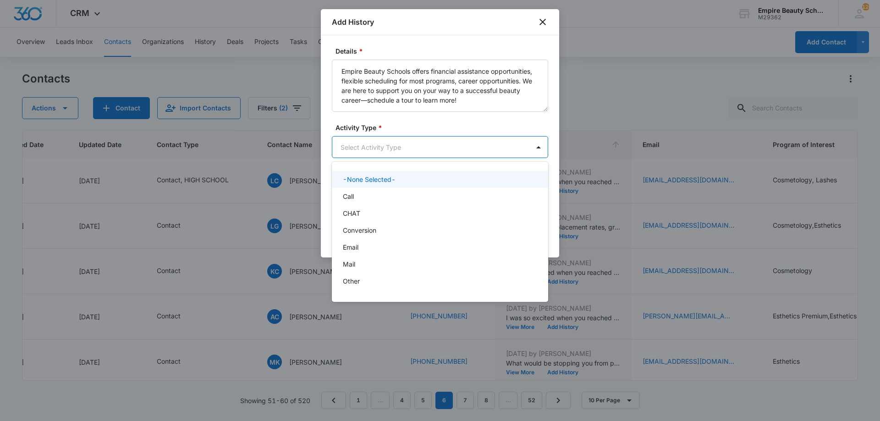
scroll to position [48, 0]
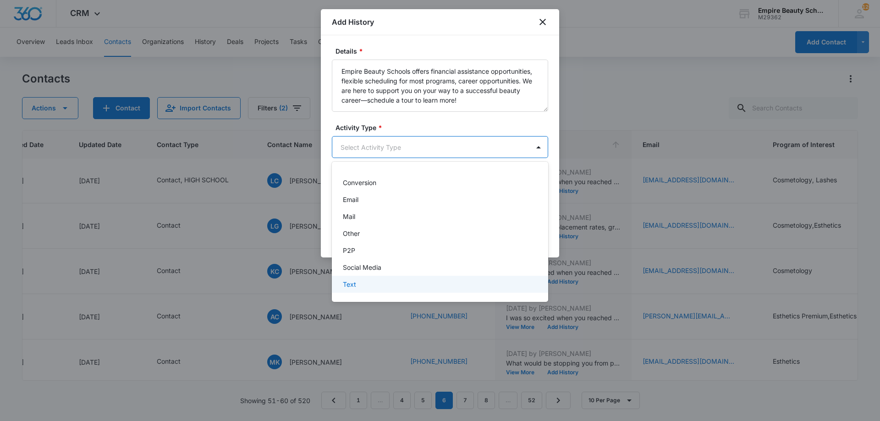
click at [367, 287] on div "Text" at bounding box center [439, 285] width 193 height 10
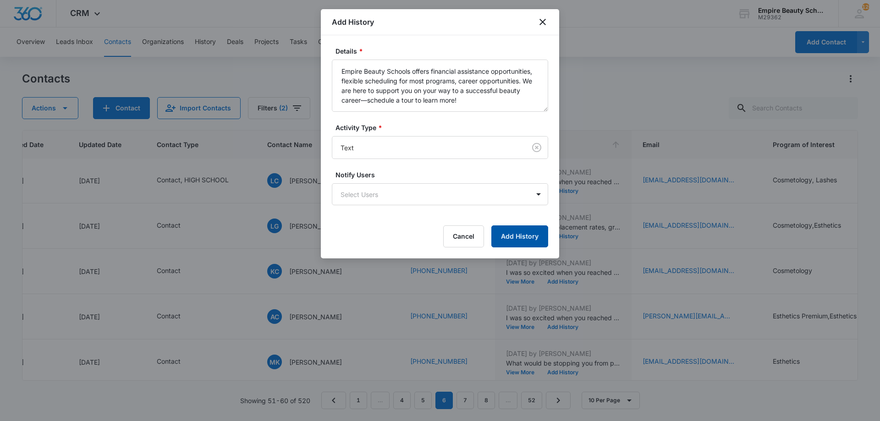
click at [534, 240] on button "Add History" at bounding box center [519, 237] width 57 height 22
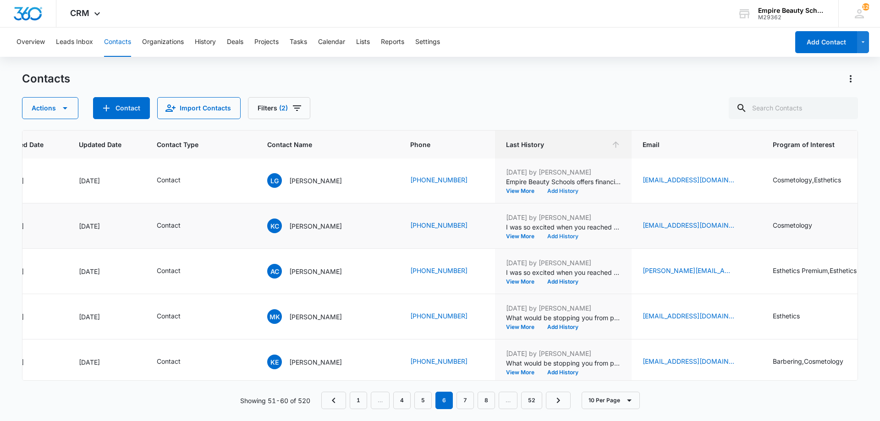
scroll to position [183, 109]
click at [559, 235] on button "Add History" at bounding box center [563, 236] width 44 height 6
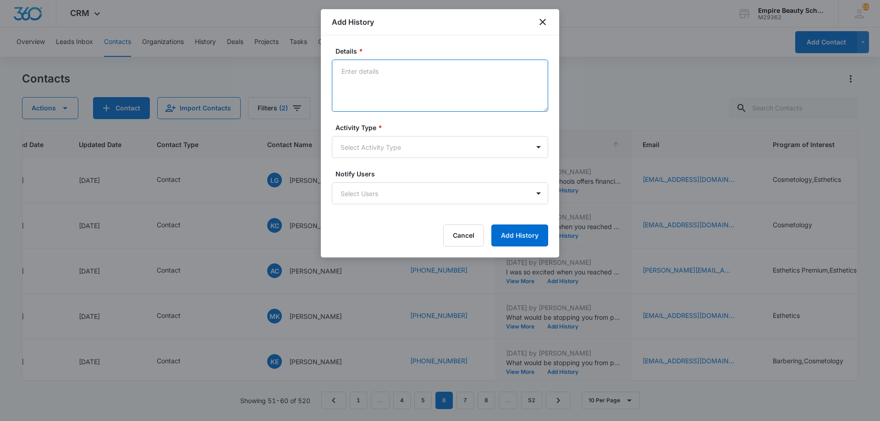
paste textarea "Empire Beauty Schools offers financial assistance opportunities, flexible sched…"
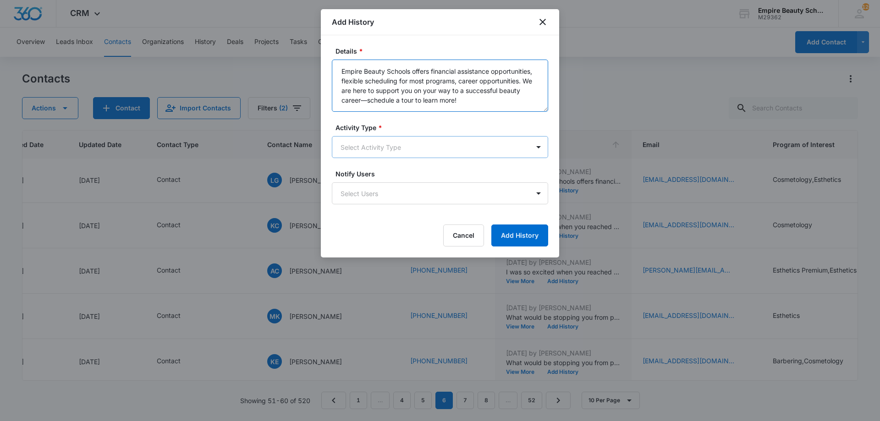
type textarea "Empire Beauty Schools offers financial assistance opportunities, flexible sched…"
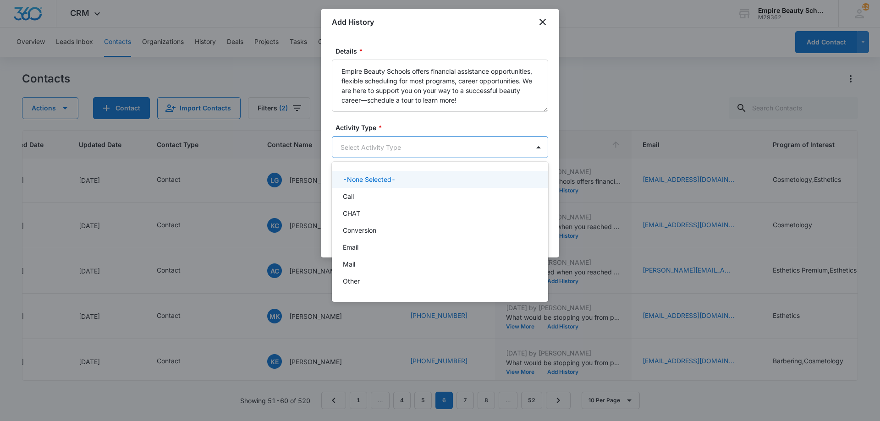
click at [438, 146] on body "CRM Apps Forms CRM Email Shop Payments POS Files Brand Settings Empire Beauty S…" at bounding box center [440, 210] width 880 height 421
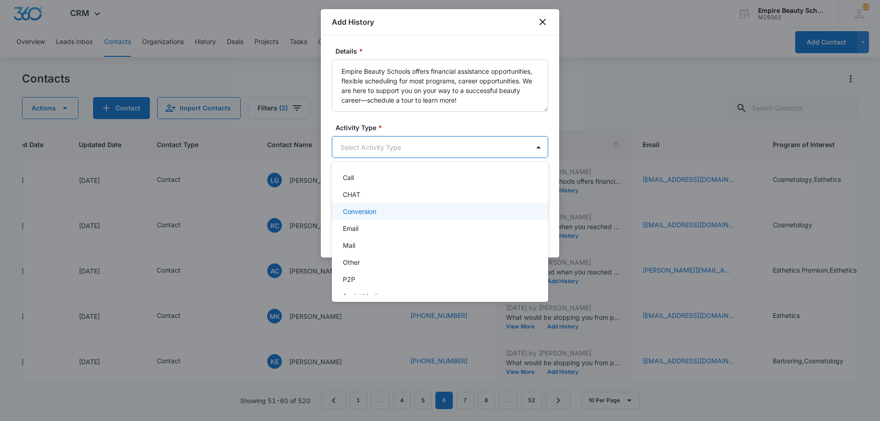
scroll to position [48, 0]
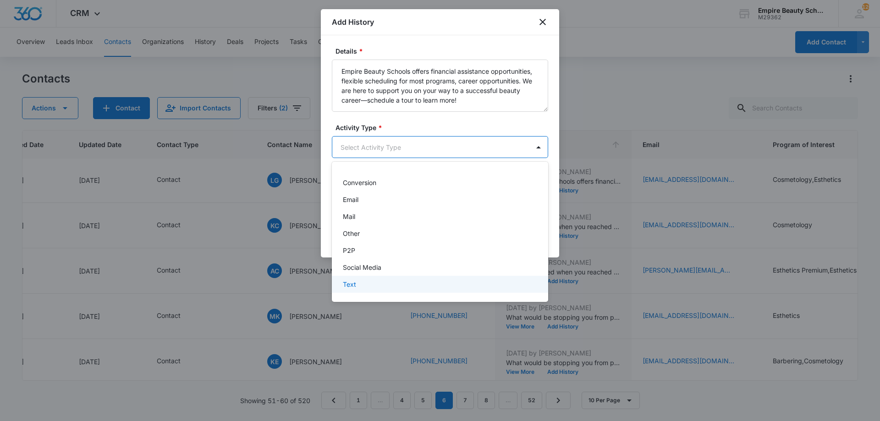
click at [376, 283] on div "Text" at bounding box center [439, 285] width 193 height 10
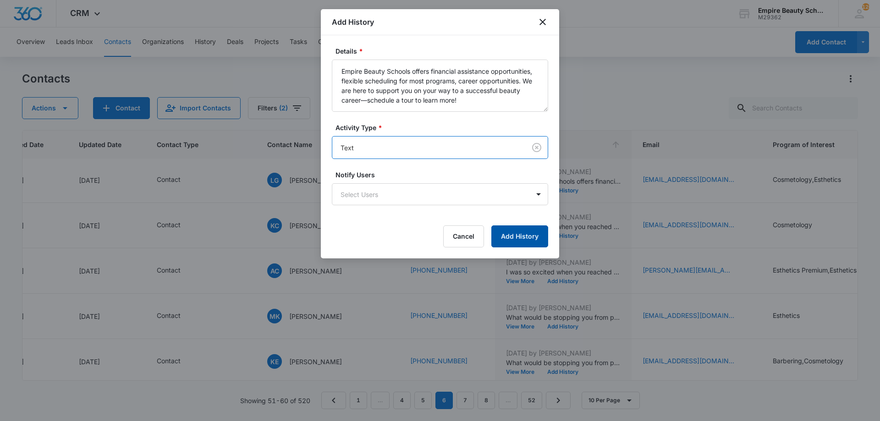
click at [513, 229] on button "Add History" at bounding box center [519, 237] width 57 height 22
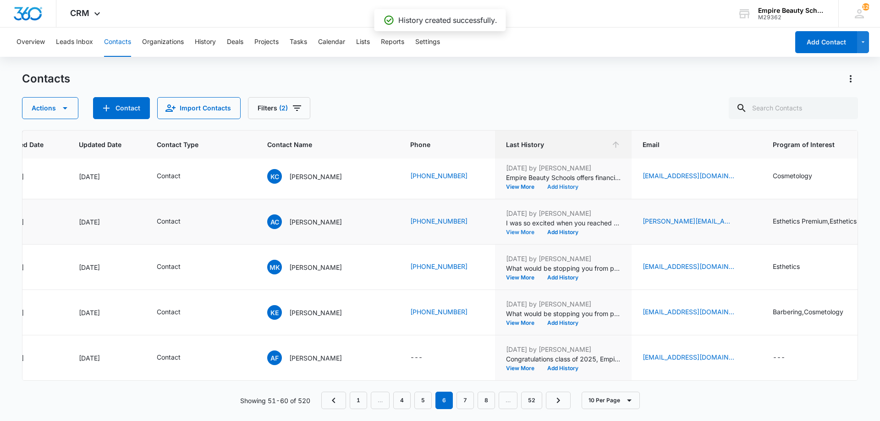
scroll to position [239, 109]
click at [556, 230] on button "Add History" at bounding box center [563, 233] width 44 height 6
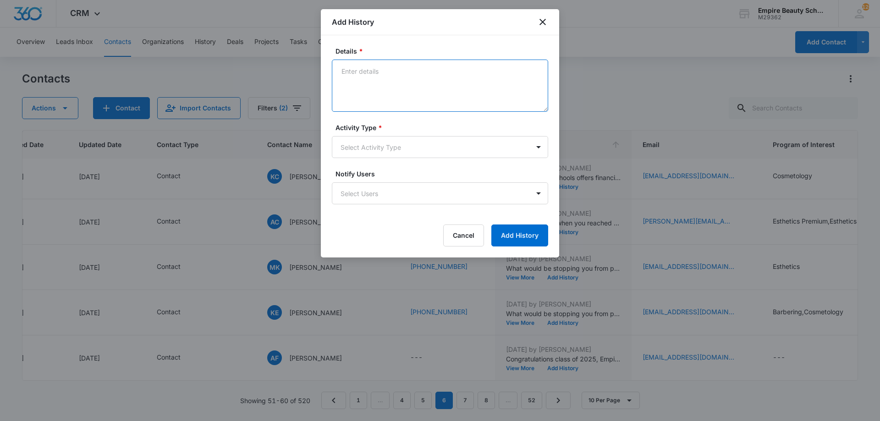
paste textarea "Empire Beauty Schools offers financial assistance opportunities, flexible sched…"
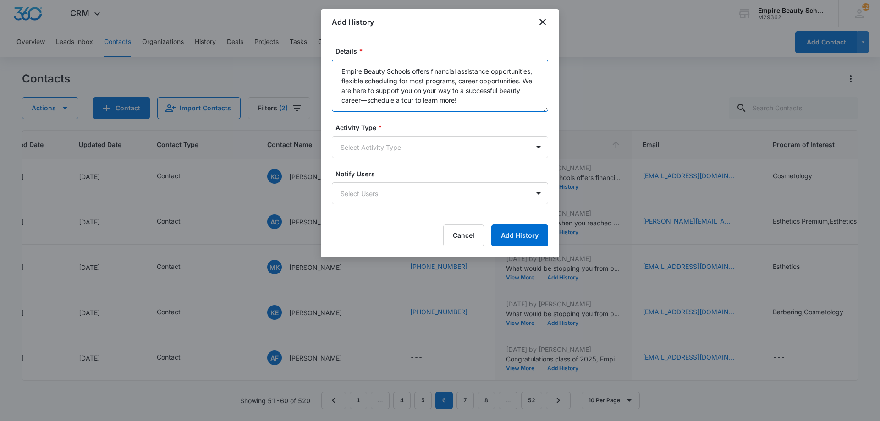
type textarea "Empire Beauty Schools offers financial assistance opportunities, flexible sched…"
click at [392, 158] on form "Details * Empire Beauty Schools offers financial assistance opportunities, flex…" at bounding box center [440, 146] width 216 height 200
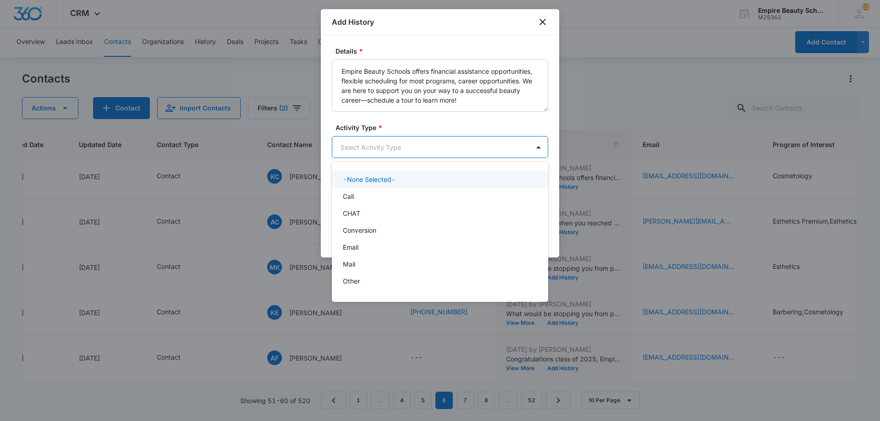
drag, startPoint x: 395, startPoint y: 150, endPoint x: 389, endPoint y: 157, distance: 9.1
click at [396, 150] on body "CRM Apps Forms CRM Email Shop Payments POS Files Brand Settings Empire Beauty S…" at bounding box center [440, 210] width 880 height 421
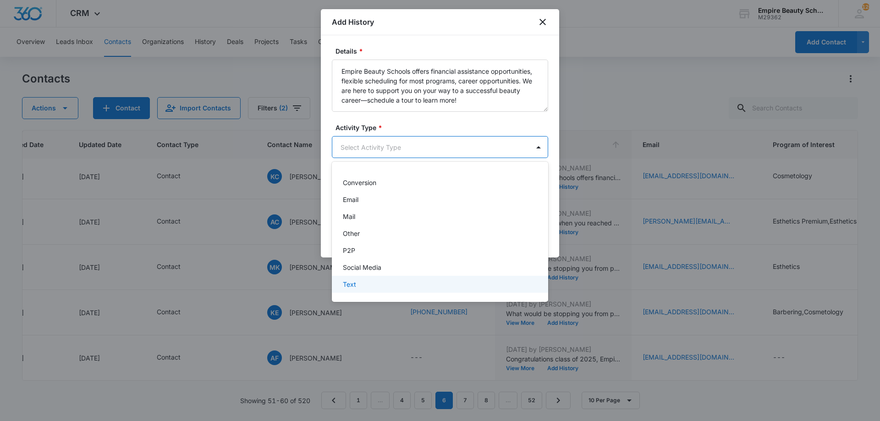
click at [358, 286] on div "Text" at bounding box center [439, 285] width 193 height 10
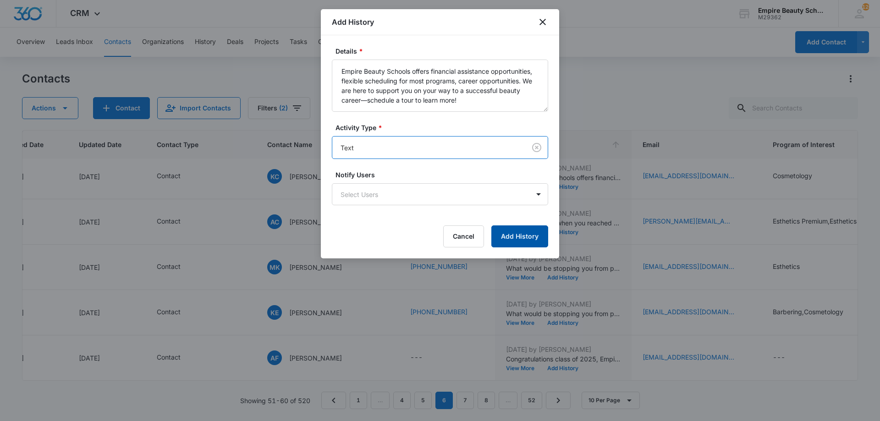
click at [510, 234] on button "Add History" at bounding box center [519, 237] width 57 height 22
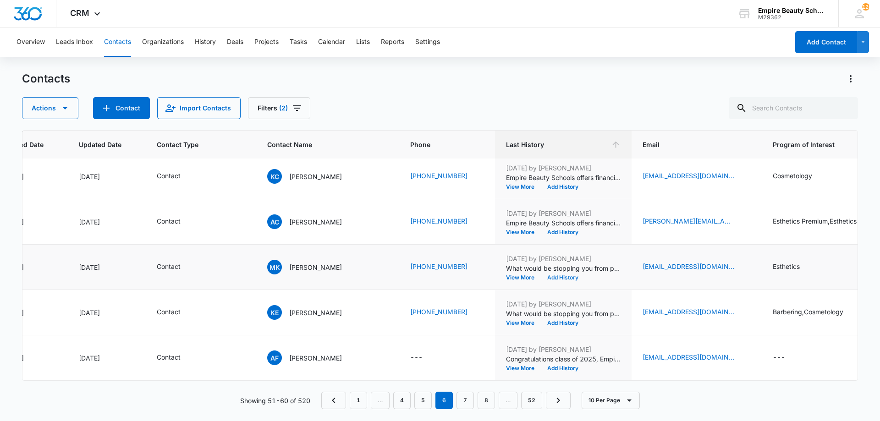
click at [555, 275] on button "Add History" at bounding box center [563, 278] width 44 height 6
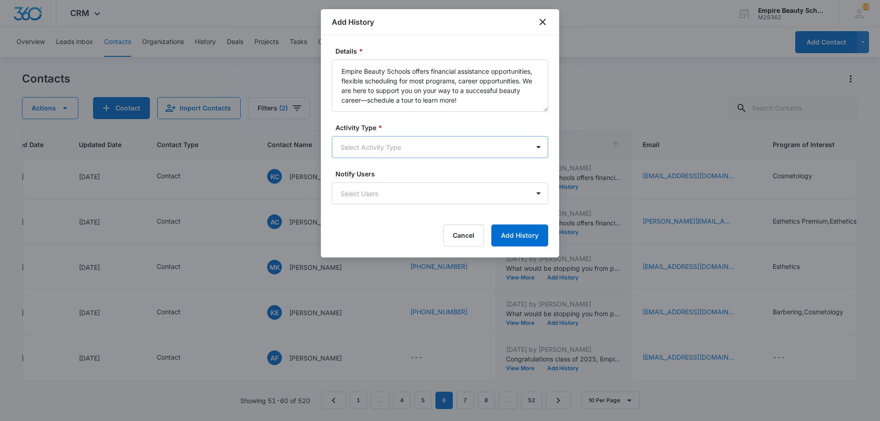
type textarea "Empire Beauty Schools offers financial assistance opportunities, flexible sched…"
click at [391, 153] on body "CRM Apps Forms CRM Email Shop Payments POS Files Brand Settings Empire Beauty S…" at bounding box center [440, 210] width 880 height 421
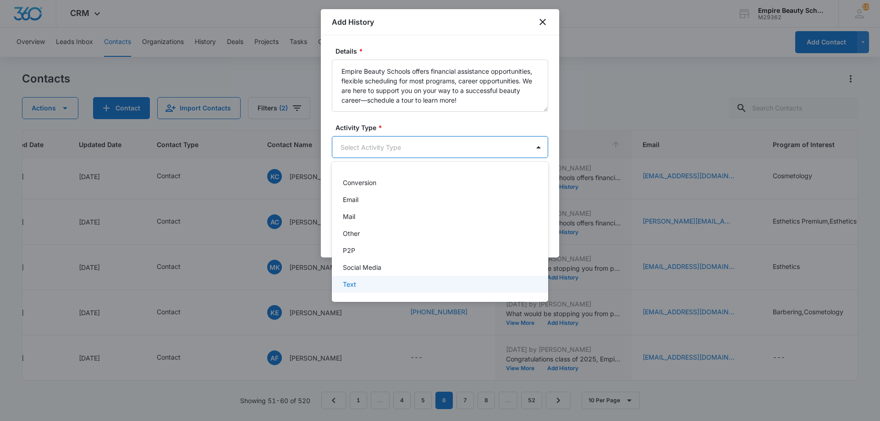
click at [360, 290] on div "Text" at bounding box center [440, 284] width 216 height 17
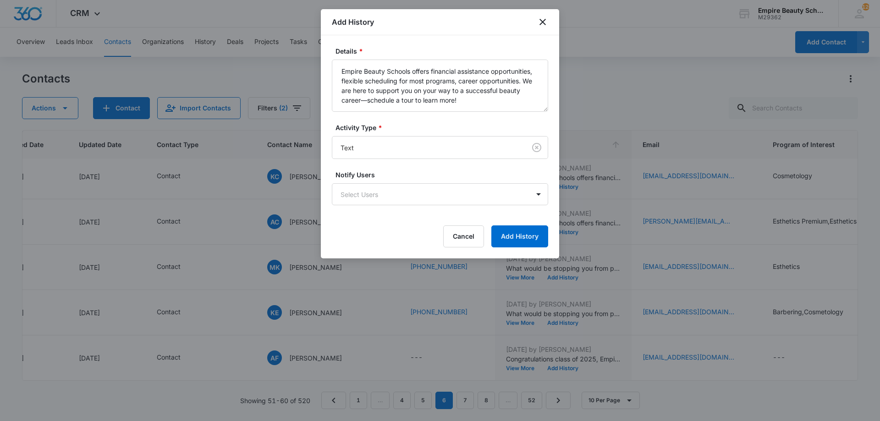
click at [559, 229] on div at bounding box center [440, 210] width 880 height 421
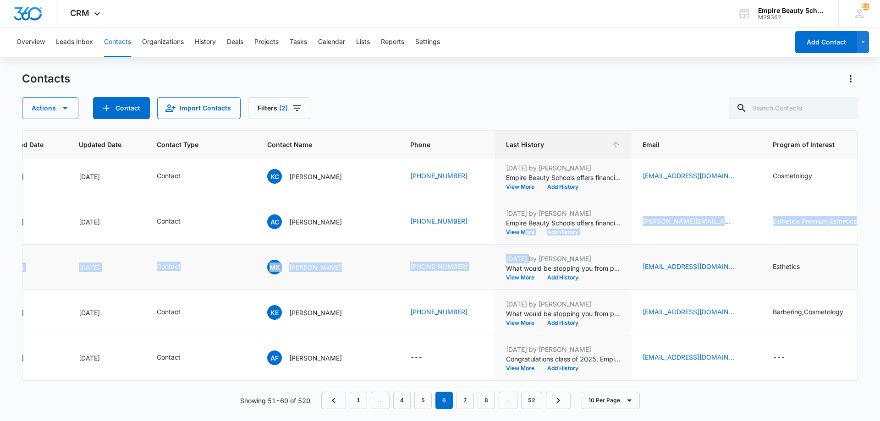
drag, startPoint x: 521, startPoint y: 233, endPoint x: 518, endPoint y: 265, distance: 32.2
click at [520, 256] on tbody "15949 May 2, 2025 May 6, 2025 Contact, HIGH SCHOOL BA Brianna Arriaga (978) 230…" at bounding box center [586, 154] width 1344 height 454
click at [567, 267] on div "Jun 2, 2025 by Jess Peltonovich What would be stopping you from pursuing your d…" at bounding box center [563, 267] width 115 height 27
click at [564, 275] on button "Add History" at bounding box center [563, 278] width 44 height 6
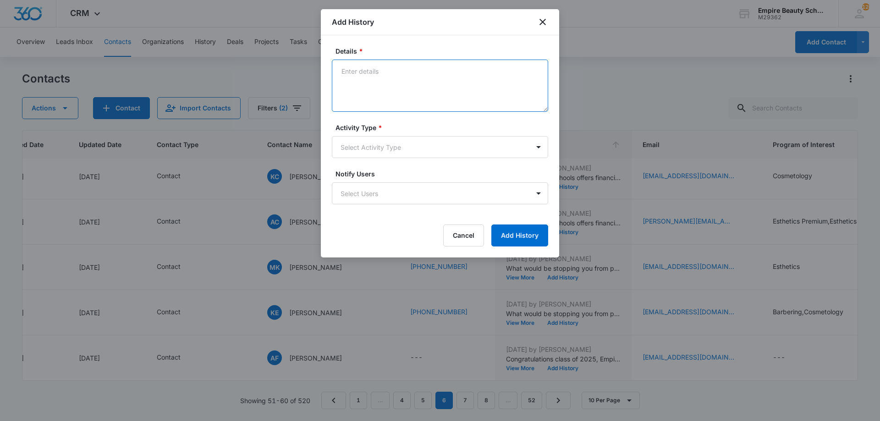
drag, startPoint x: 408, startPoint y: 100, endPoint x: 393, endPoint y: 94, distance: 16.9
paste textarea "Empire Beauty Schools offers financial assistance opportunities, flexible sched…"
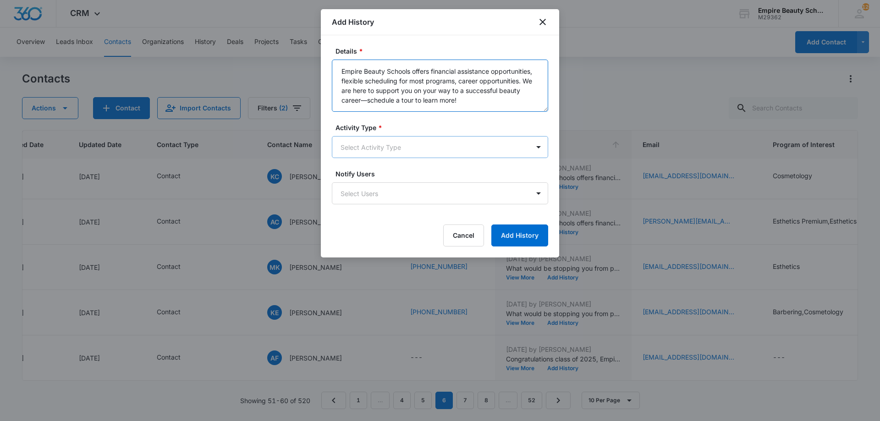
type textarea "Empire Beauty Schools offers financial assistance opportunities, flexible sched…"
click at [401, 155] on body "CRM Apps Forms CRM Email Shop Payments POS Files Brand Settings Empire Beauty S…" at bounding box center [440, 210] width 880 height 421
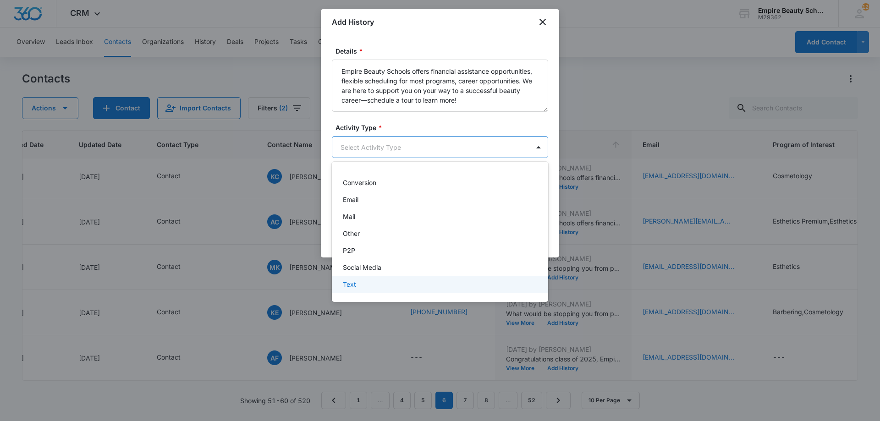
click at [372, 282] on div "Text" at bounding box center [439, 285] width 193 height 10
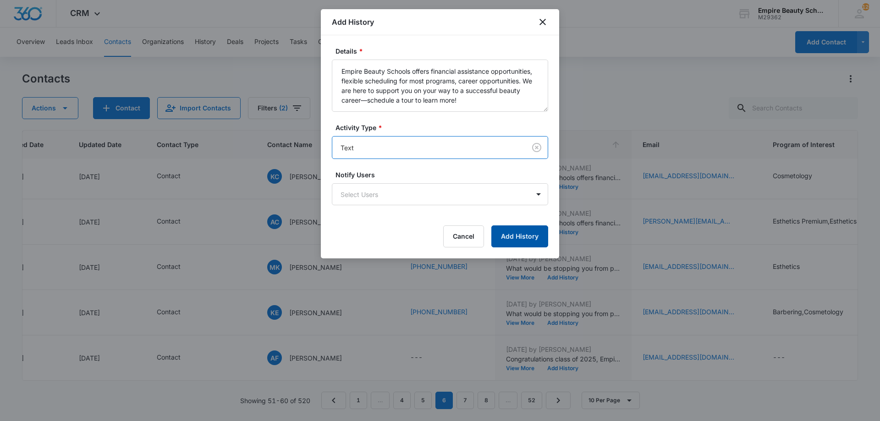
click at [509, 233] on button "Add History" at bounding box center [519, 237] width 57 height 22
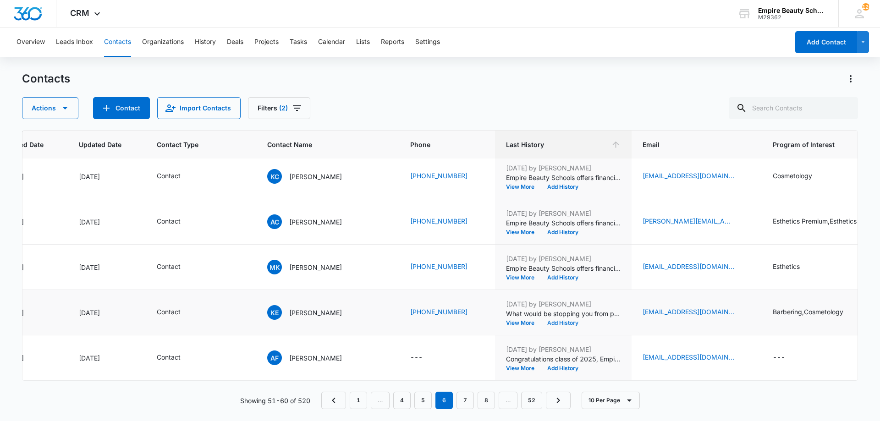
click at [559, 320] on button "Add History" at bounding box center [563, 323] width 44 height 6
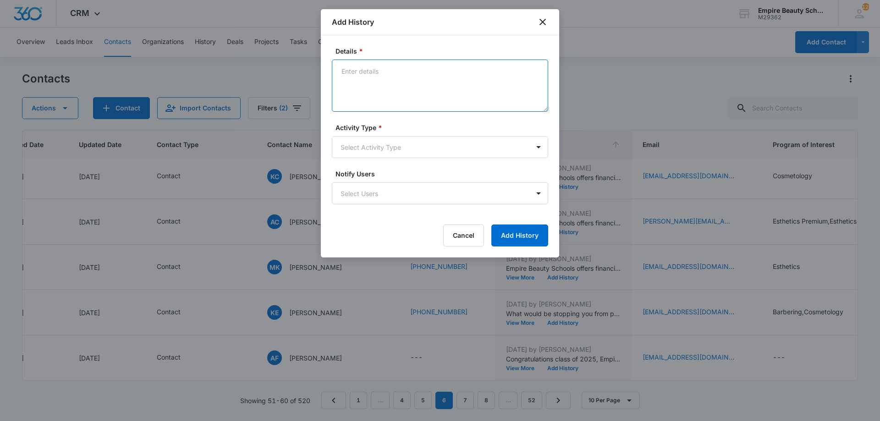
paste textarea "Empire Beauty Schools offers financial assistance opportunities, flexible sched…"
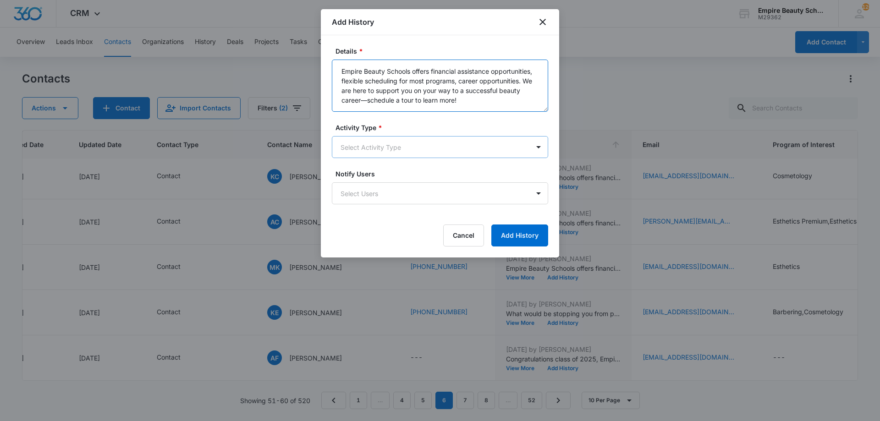
type textarea "Empire Beauty Schools offers financial assistance opportunities, flexible sched…"
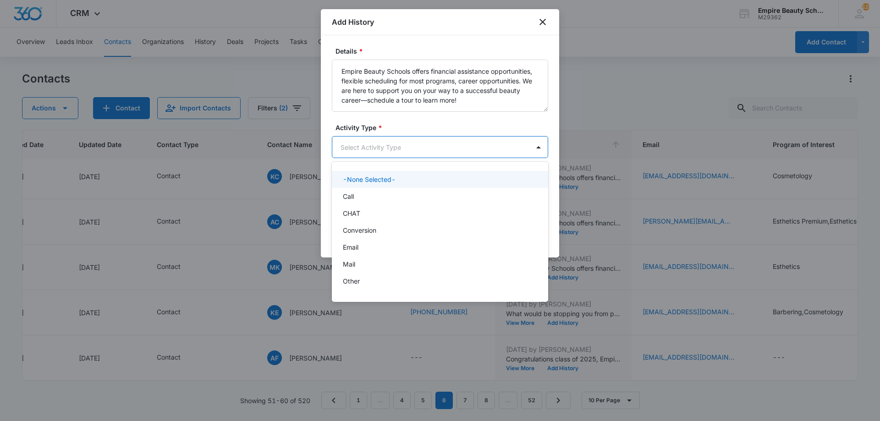
click at [413, 156] on body "CRM Apps Forms CRM Email Shop Payments POS Files Brand Settings Empire Beauty S…" at bounding box center [440, 210] width 880 height 421
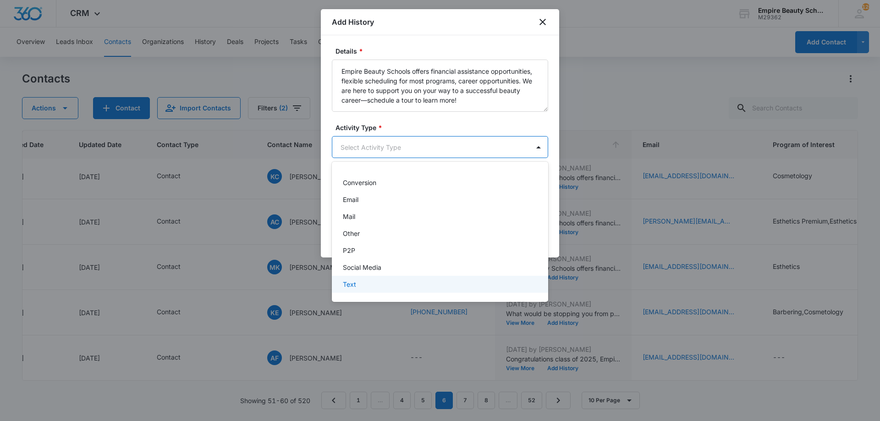
click at [390, 283] on div "Text" at bounding box center [439, 285] width 193 height 10
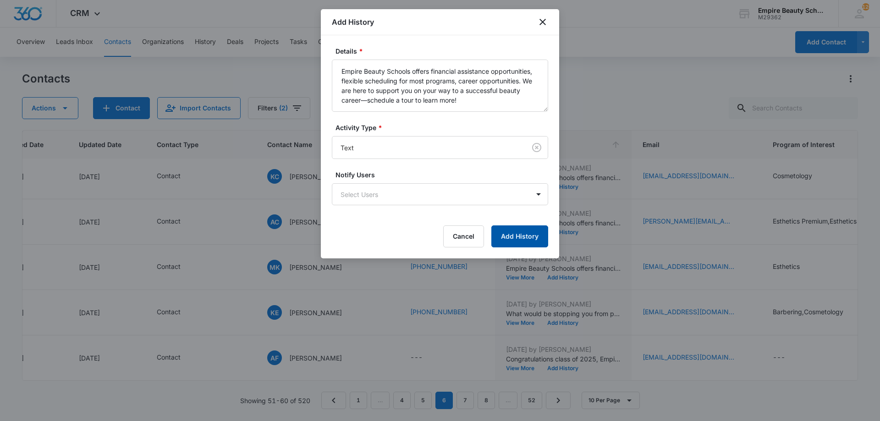
click at [534, 230] on button "Add History" at bounding box center [519, 237] width 57 height 22
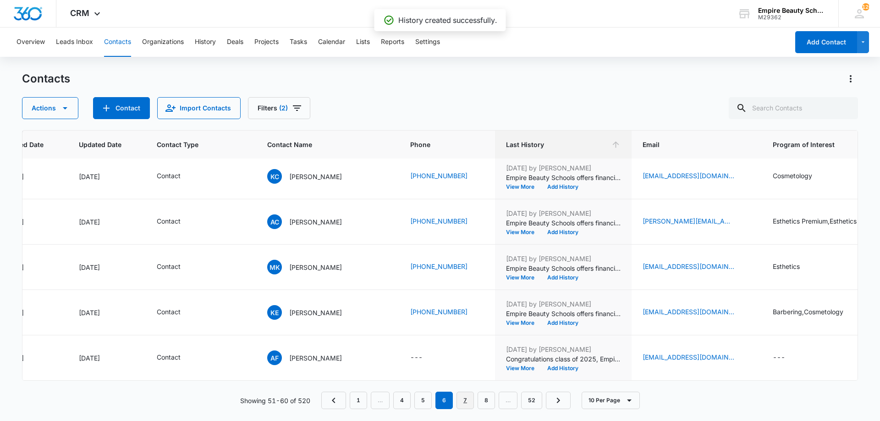
click at [468, 399] on link "7" at bounding box center [465, 400] width 17 height 17
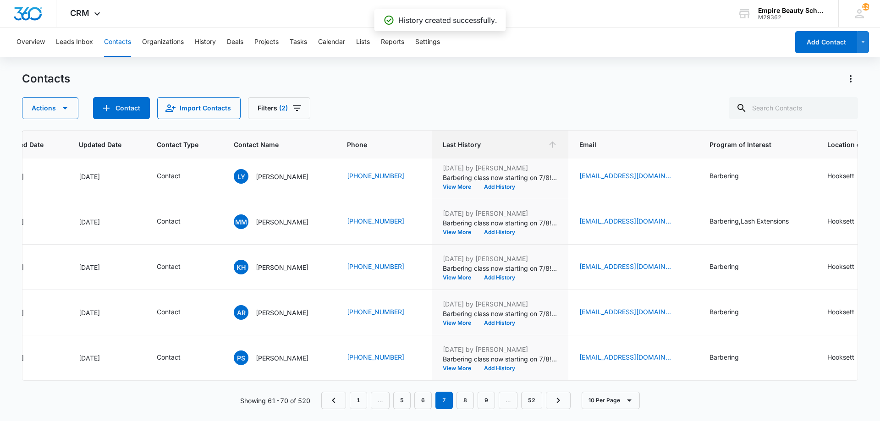
scroll to position [0, 109]
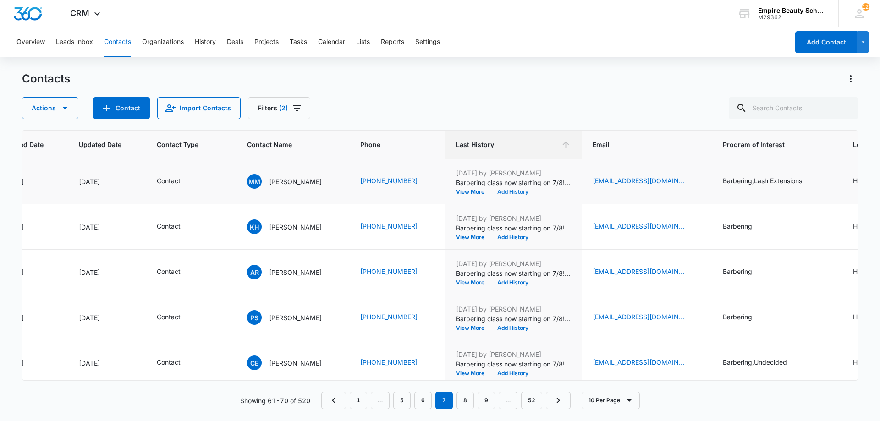
click at [512, 189] on button "Add History" at bounding box center [513, 192] width 44 height 6
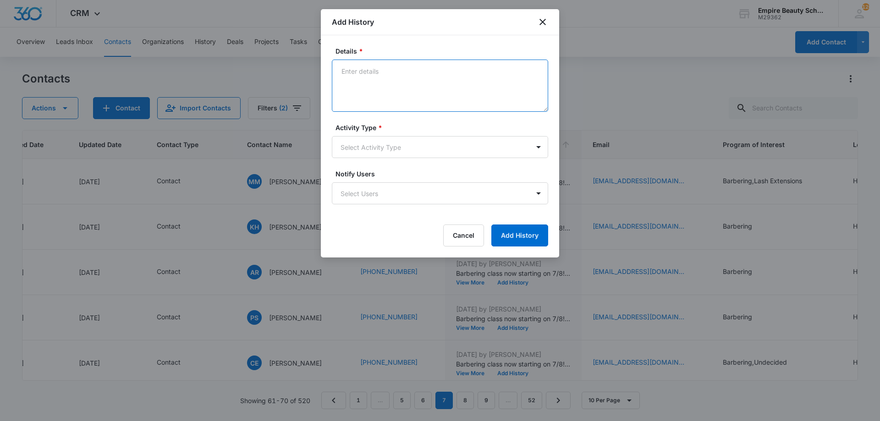
paste textarea "Empire Beauty Schools offers financial assistance opportunities, flexible sched…"
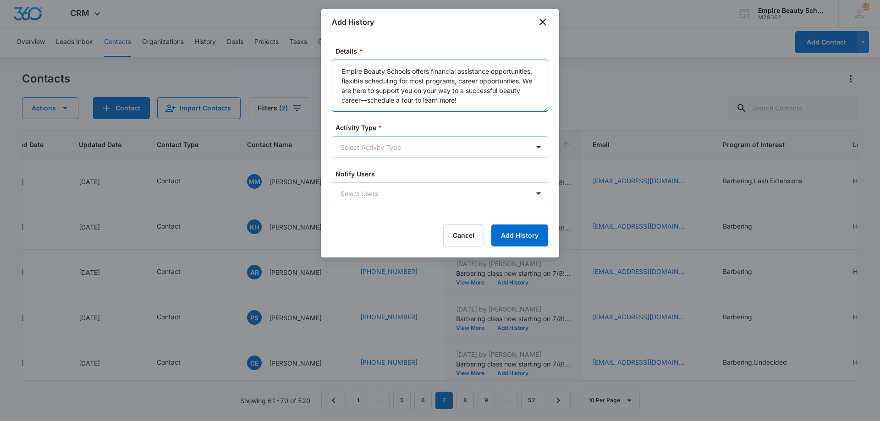
type textarea "Empire Beauty Schools offers financial assistance opportunities, flexible sched…"
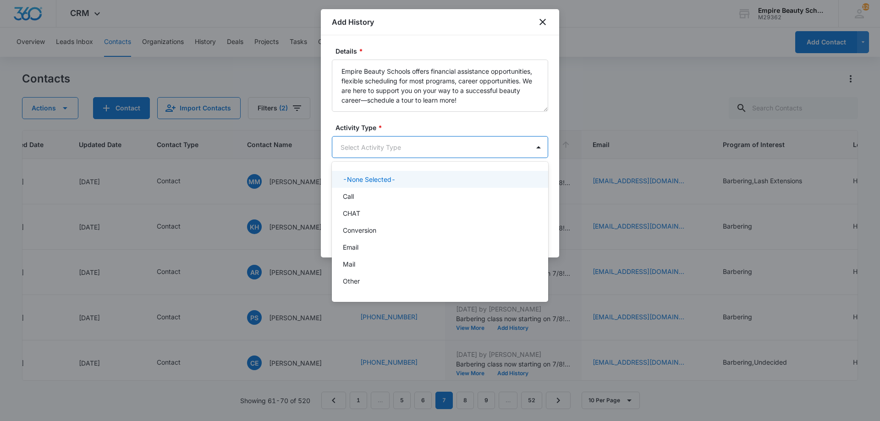
click at [423, 153] on body "CRM Apps Forms CRM Email Shop Payments POS Files Brand Settings Empire Beauty S…" at bounding box center [440, 210] width 880 height 421
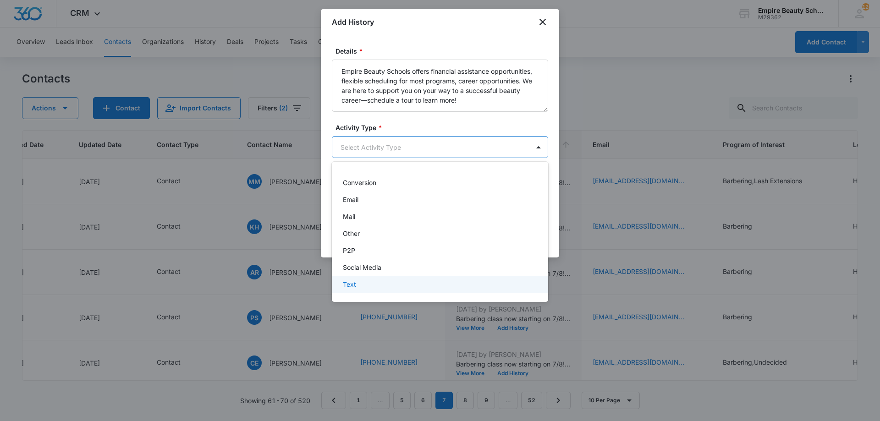
click at [380, 290] on div "Text" at bounding box center [440, 284] width 216 height 17
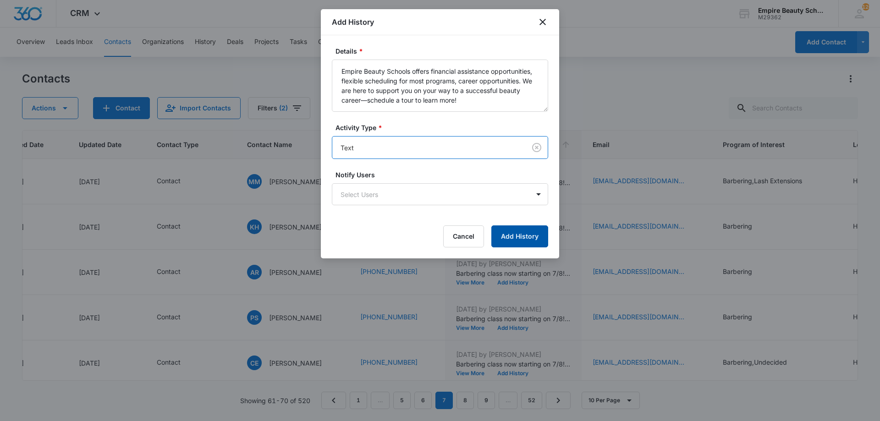
click at [497, 242] on button "Add History" at bounding box center [519, 237] width 57 height 22
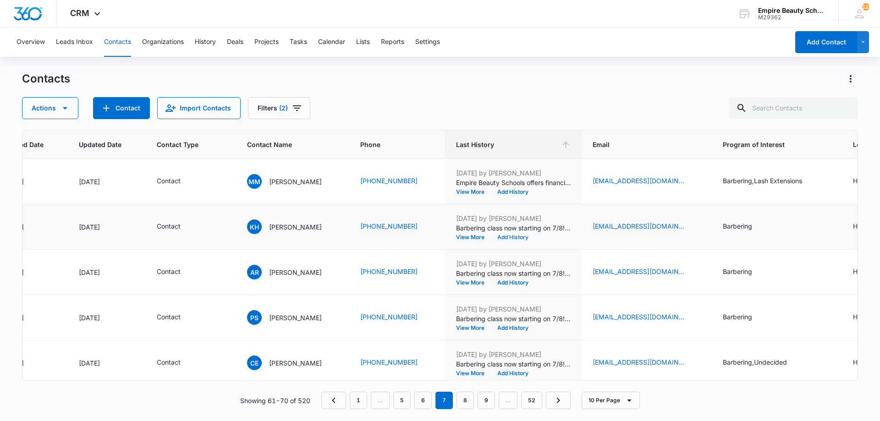
click at [519, 235] on button "Add History" at bounding box center [513, 238] width 44 height 6
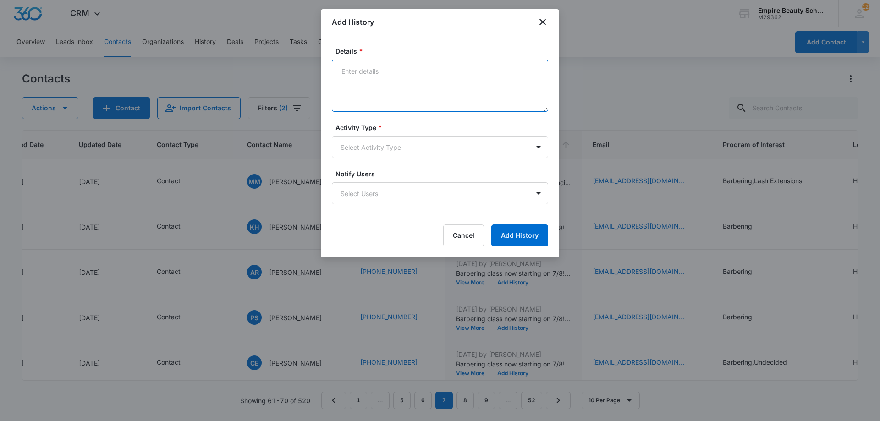
paste textarea "Empire Beauty Schools offers financial assistance opportunities, flexible sched…"
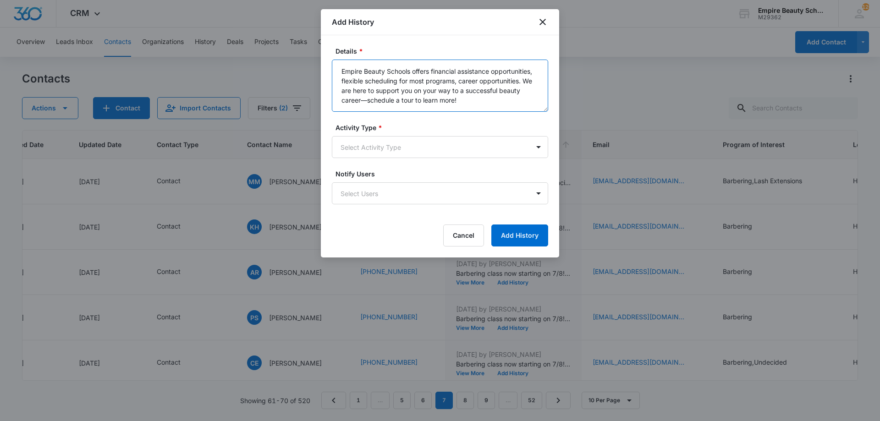
type textarea "Empire Beauty Schools offers financial assistance opportunities, flexible sched…"
click at [432, 159] on form "Details * Empire Beauty Schools offers financial assistance opportunities, flex…" at bounding box center [440, 146] width 216 height 200
click at [427, 156] on body "CRM Apps Forms CRM Email Shop Payments POS Files Brand Settings Empire Beauty S…" at bounding box center [440, 210] width 880 height 421
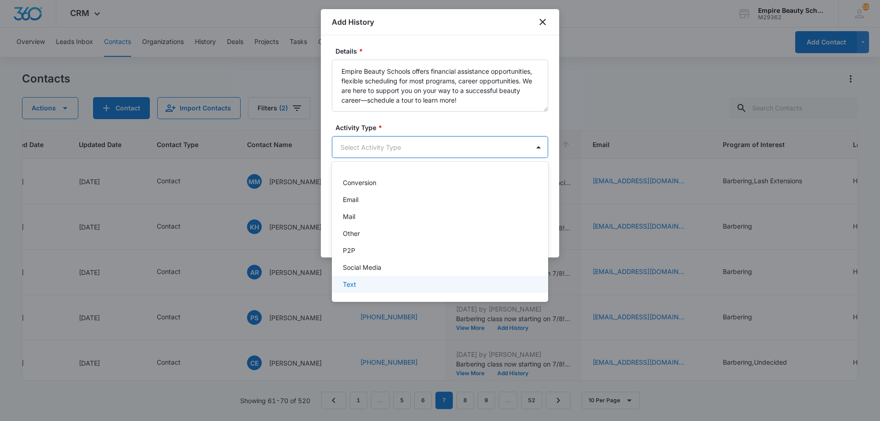
click at [373, 285] on div "Text" at bounding box center [439, 285] width 193 height 10
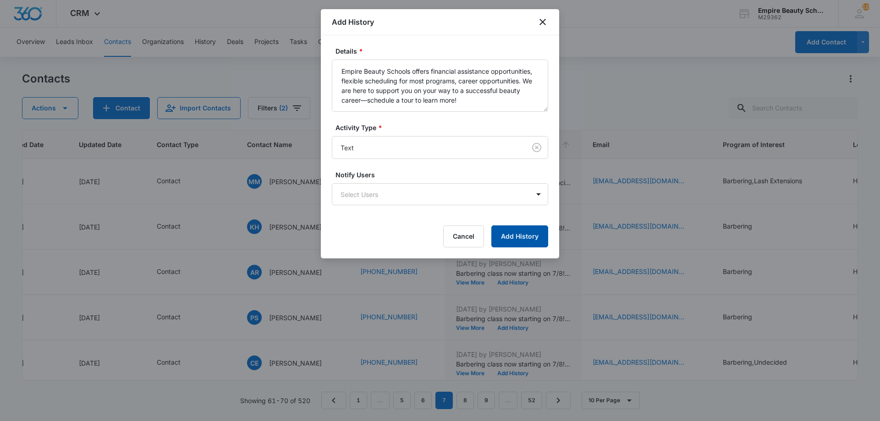
click at [510, 233] on button "Add History" at bounding box center [519, 237] width 57 height 22
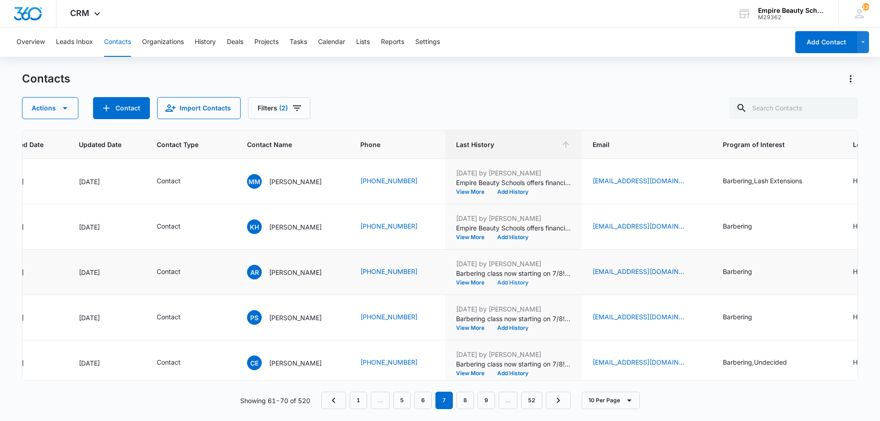
click at [514, 285] on button "Add History" at bounding box center [513, 283] width 44 height 6
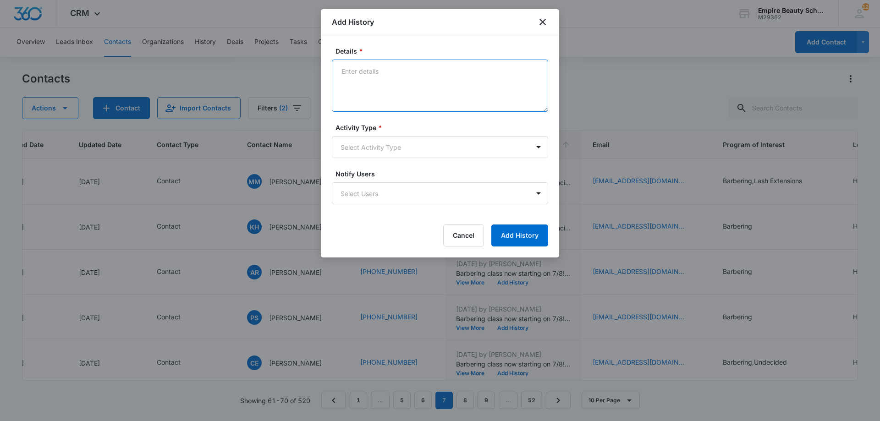
paste textarea "Empire Beauty Schools offers financial assistance opportunities, flexible sched…"
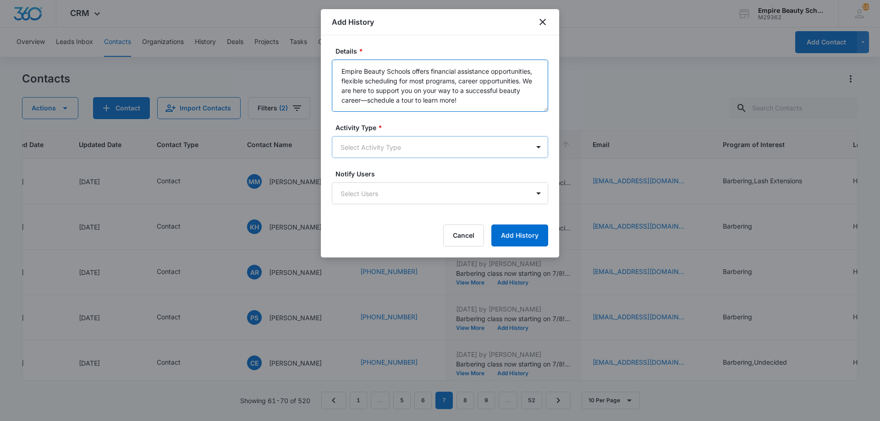
type textarea "Empire Beauty Schools offers financial assistance opportunities, flexible sched…"
click at [405, 156] on body "CRM Apps Forms CRM Email Shop Payments POS Files Brand Settings Empire Beauty S…" at bounding box center [440, 210] width 880 height 421
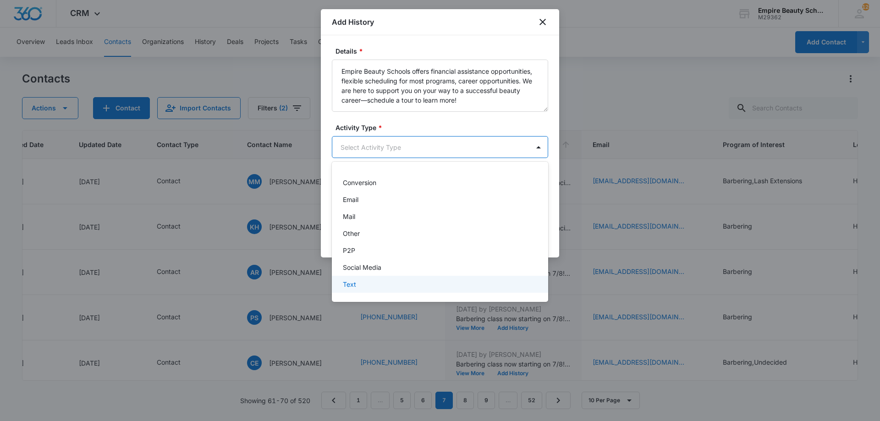
click at [358, 292] on div "Text" at bounding box center [440, 284] width 216 height 17
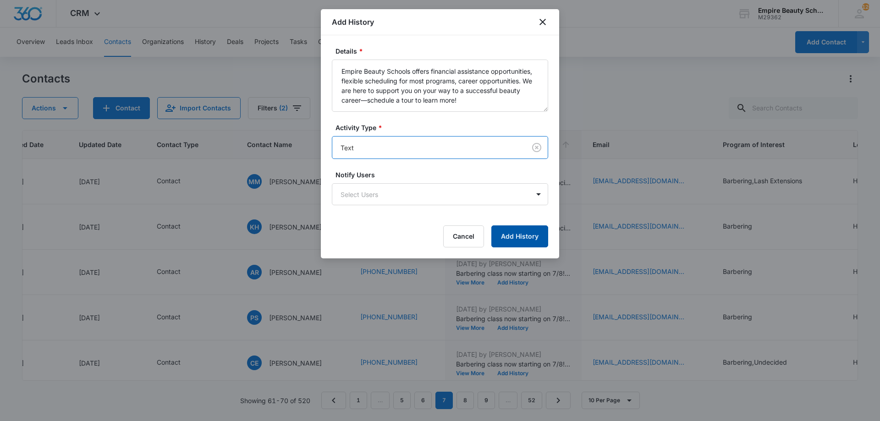
click at [526, 234] on button "Add History" at bounding box center [519, 237] width 57 height 22
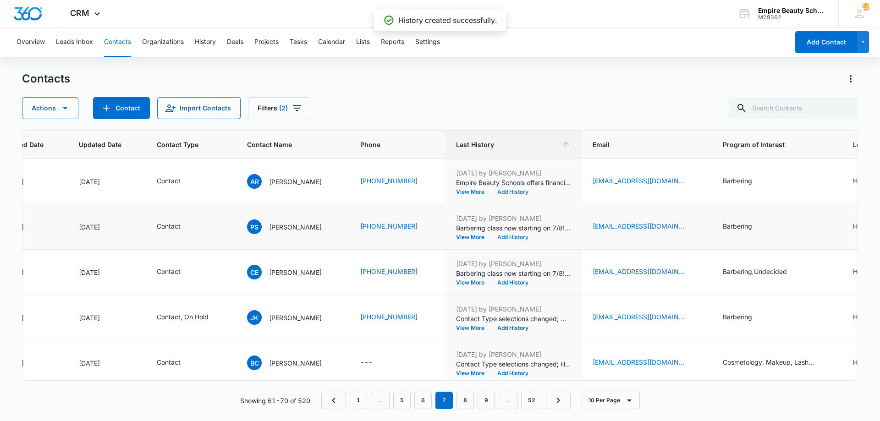
scroll to position [91, 109]
click at [515, 240] on button "Add History" at bounding box center [513, 237] width 44 height 6
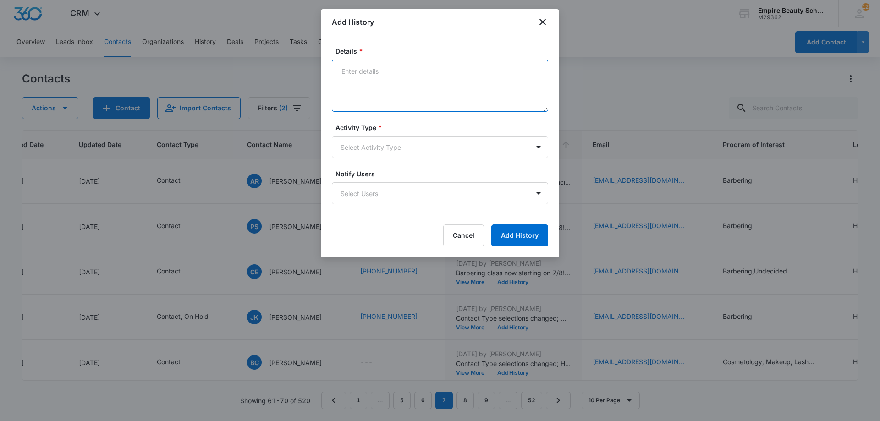
paste textarea "Empire Beauty Schools offers financial assistance opportunities, flexible sched…"
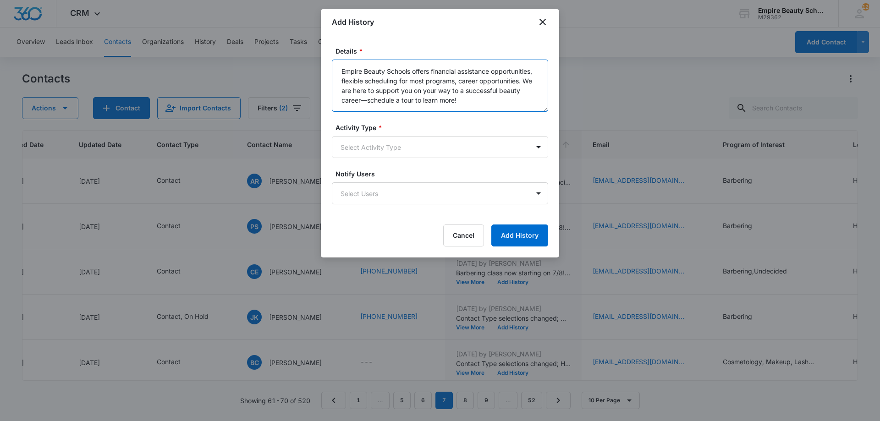
type textarea "Empire Beauty Schools offers financial assistance opportunities, flexible sched…"
click at [420, 159] on form "Details * Empire Beauty Schools offers financial assistance opportunities, flex…" at bounding box center [440, 146] width 216 height 200
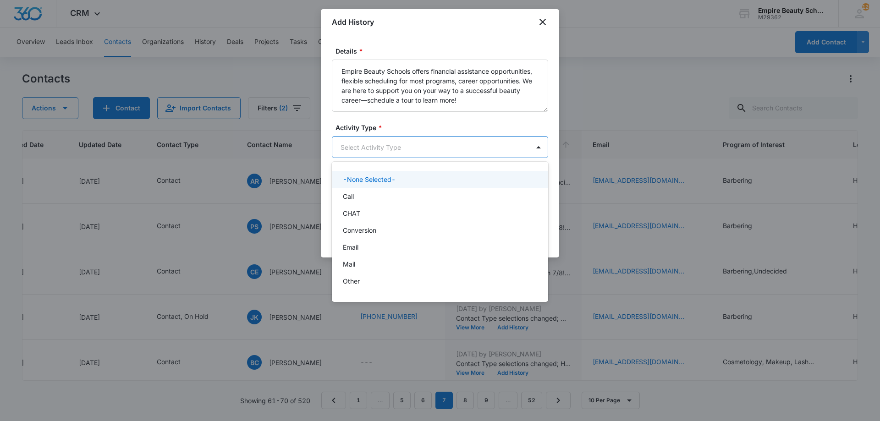
click at [420, 148] on body "CRM Apps Forms CRM Email Shop Payments POS Files Brand Settings Empire Beauty S…" at bounding box center [440, 210] width 880 height 421
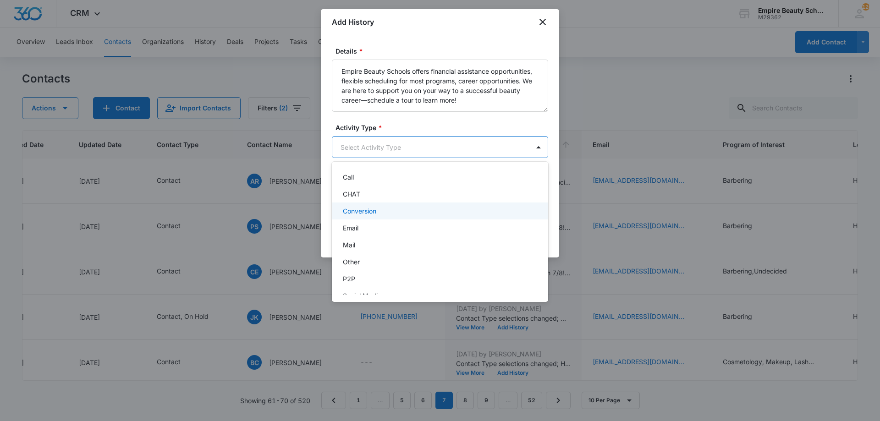
scroll to position [48, 0]
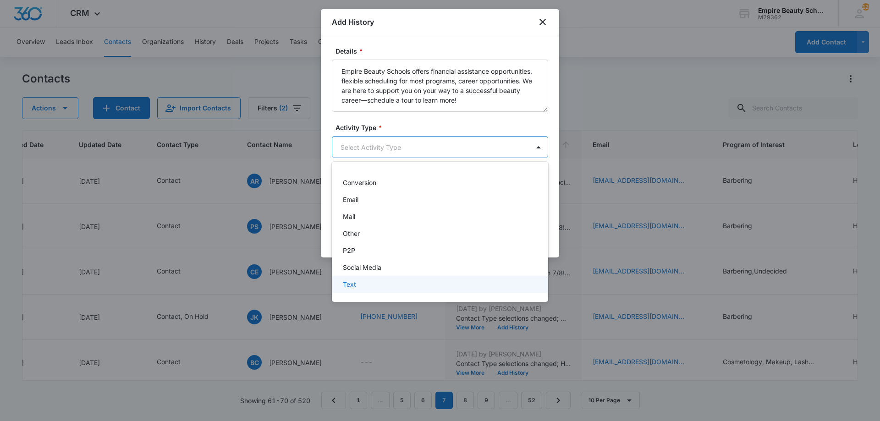
click at [388, 287] on div "Text" at bounding box center [439, 285] width 193 height 10
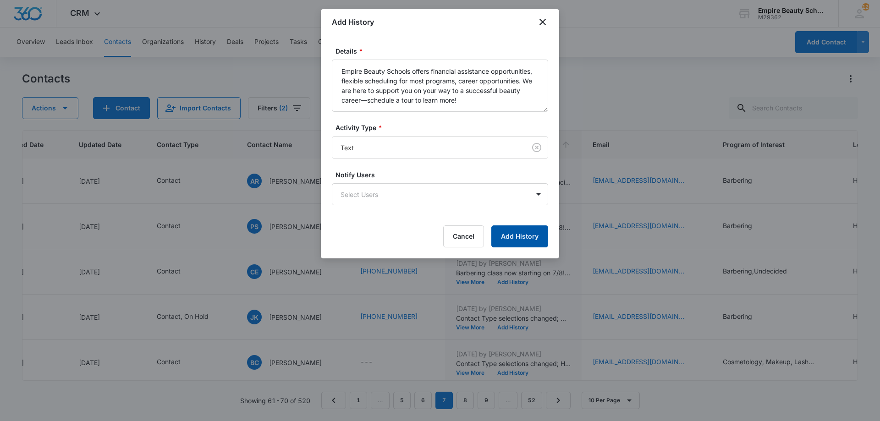
click at [496, 244] on button "Add History" at bounding box center [519, 237] width 57 height 22
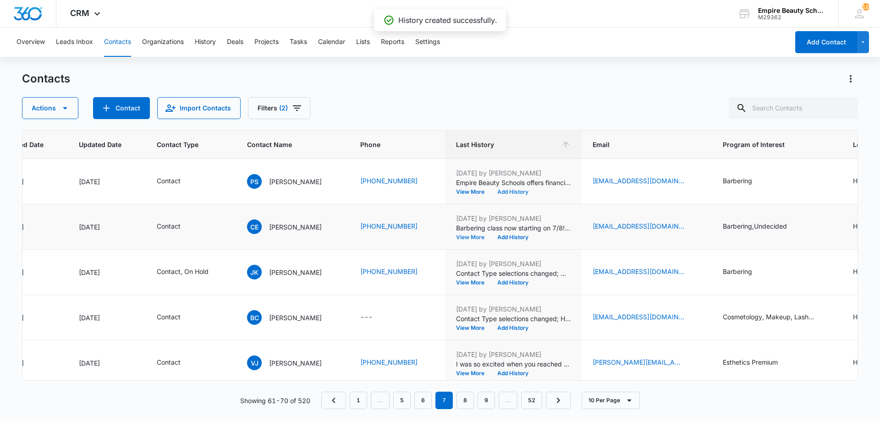
scroll to position [137, 109]
click at [513, 236] on button "Add History" at bounding box center [513, 237] width 44 height 6
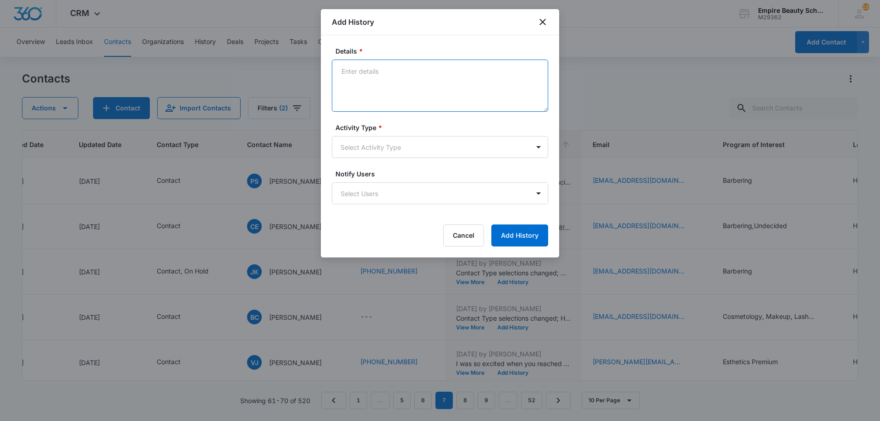
paste textarea "Empire Beauty Schools offers financial assistance opportunities, flexible sched…"
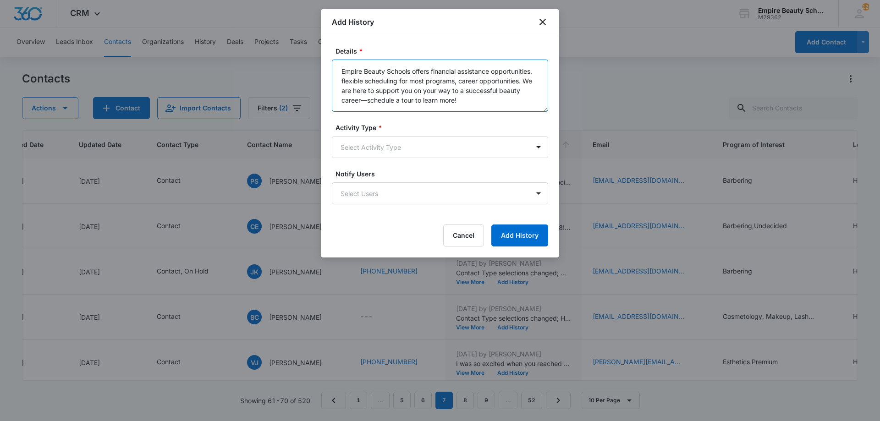
type textarea "Empire Beauty Schools offers financial assistance opportunities, flexible sched…"
click at [429, 114] on form "Details * Empire Beauty Schools offers financial assistance opportunities, flex…" at bounding box center [440, 146] width 216 height 200
click at [414, 139] on body "CRM Apps Forms CRM Email Shop Payments POS Files Brand Settings Empire Beauty S…" at bounding box center [440, 210] width 880 height 421
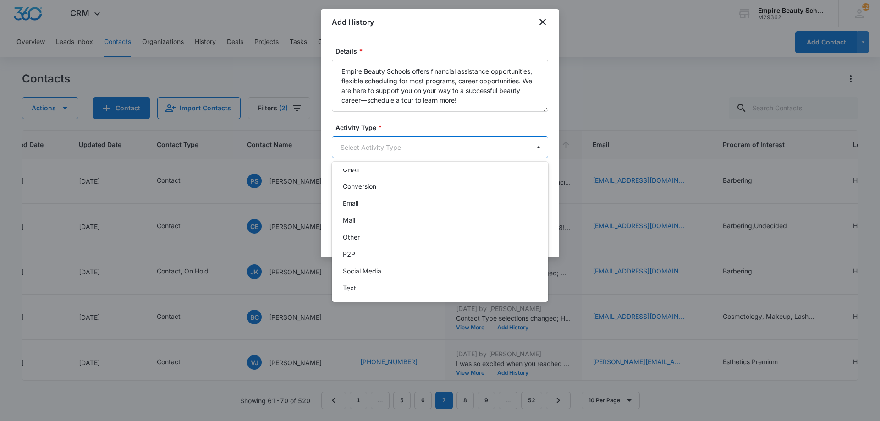
scroll to position [48, 0]
click at [359, 290] on div "Text" at bounding box center [440, 284] width 216 height 17
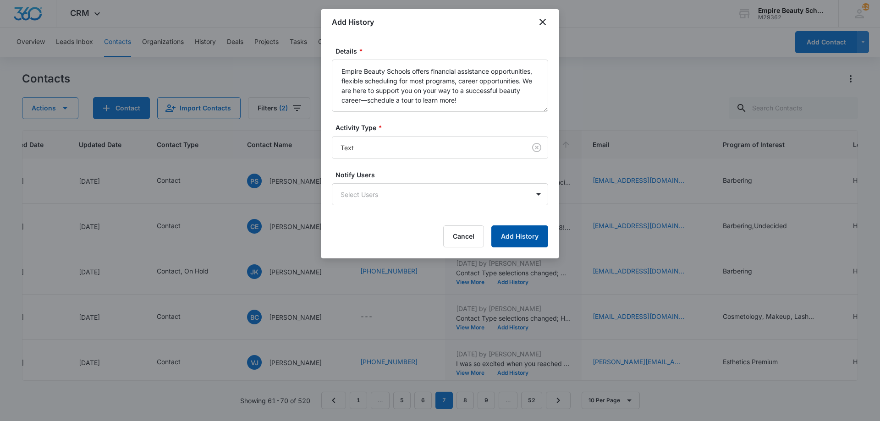
click at [500, 237] on button "Add History" at bounding box center [519, 237] width 57 height 22
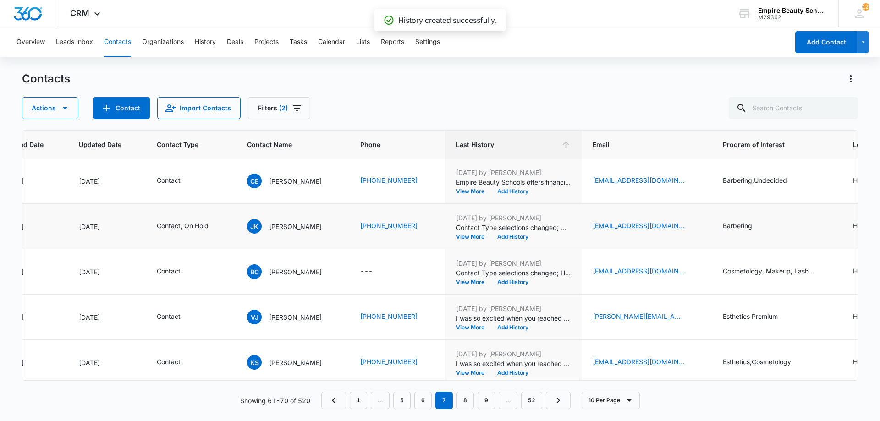
scroll to position [182, 109]
click at [478, 237] on button "View More" at bounding box center [473, 237] width 35 height 6
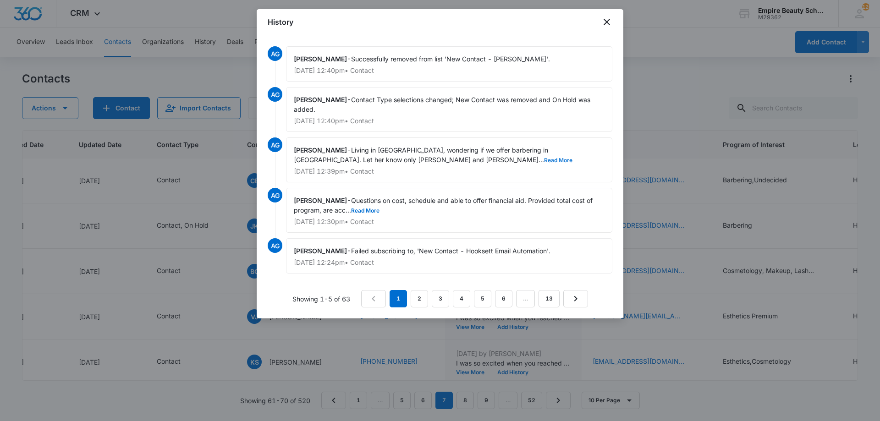
click at [544, 160] on button "Read More" at bounding box center [558, 161] width 28 height 6
drag, startPoint x: 605, startPoint y: 22, endPoint x: 482, endPoint y: 210, distance: 224.5
click at [482, 210] on div "History AG Amelia Gauthier - Successfully removed from list 'New Contact - Hook…" at bounding box center [440, 163] width 367 height 309
click at [379, 214] on button "Read More" at bounding box center [365, 211] width 28 height 6
click at [551, 161] on button "Show Less" at bounding box center [567, 161] width 33 height 6
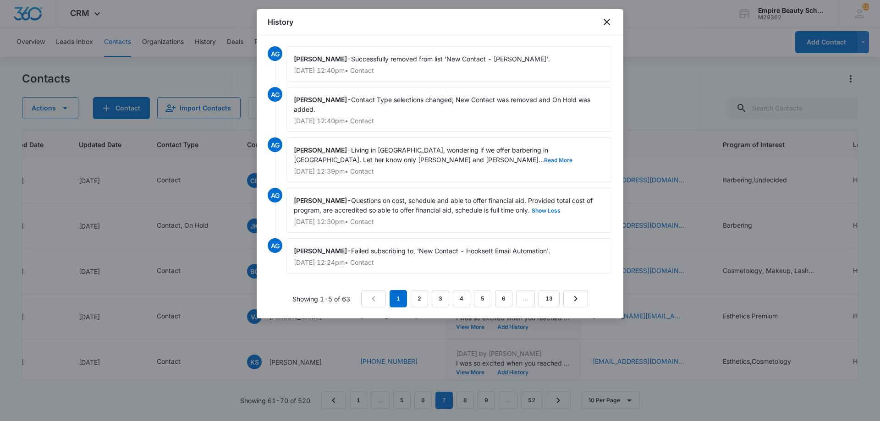
click at [544, 160] on button "Read More" at bounding box center [558, 161] width 28 height 6
click at [606, 22] on icon "close" at bounding box center [606, 22] width 11 height 11
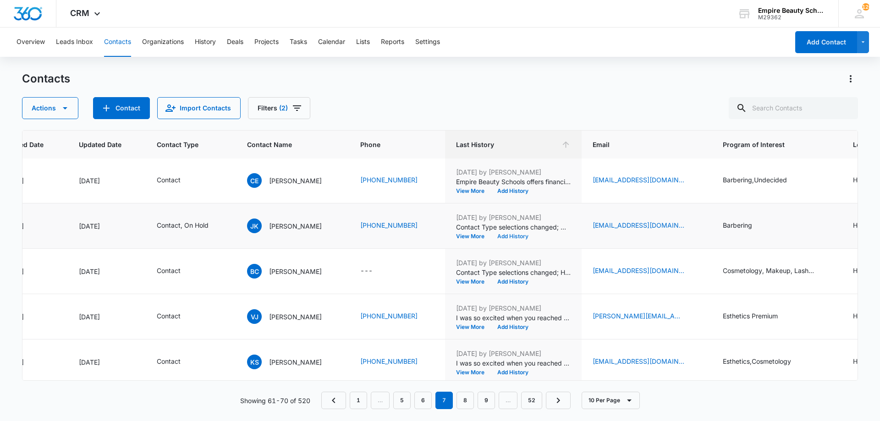
click at [520, 236] on button "Add History" at bounding box center [513, 237] width 44 height 6
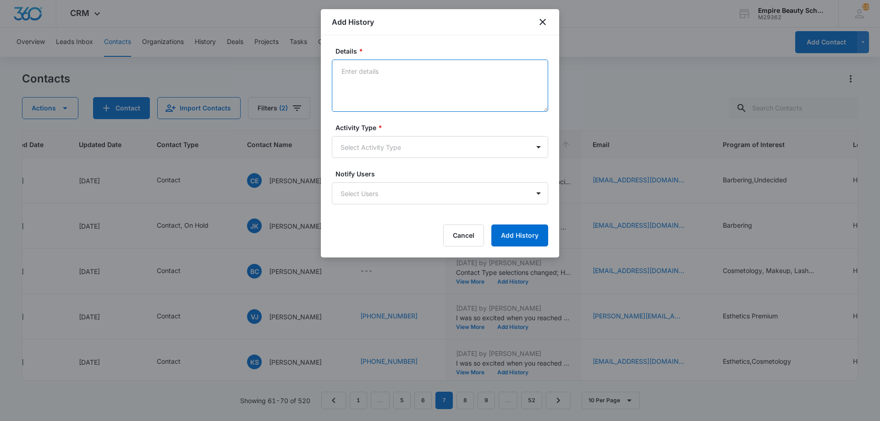
paste textarea "Empire Beauty Schools offers financial assistance opportunities, flexible sched…"
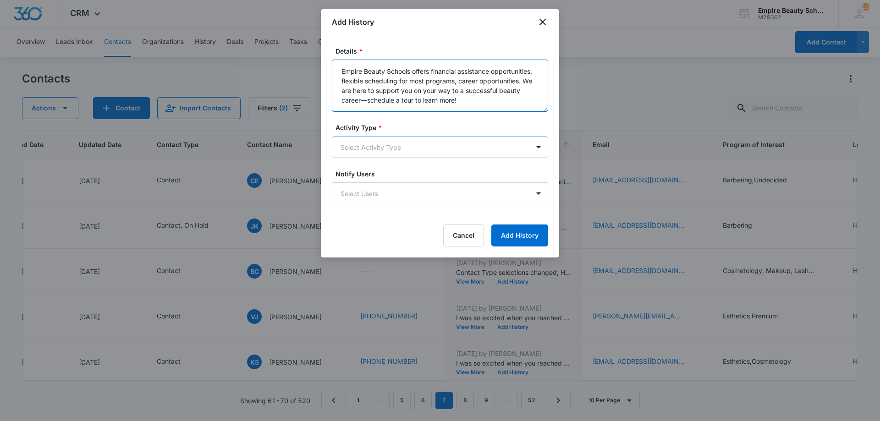
type textarea "Empire Beauty Schools offers financial assistance opportunities, flexible sched…"
click at [363, 144] on body "CRM Apps Forms CRM Email Shop Payments POS Files Brand Settings Empire Beauty S…" at bounding box center [440, 210] width 880 height 421
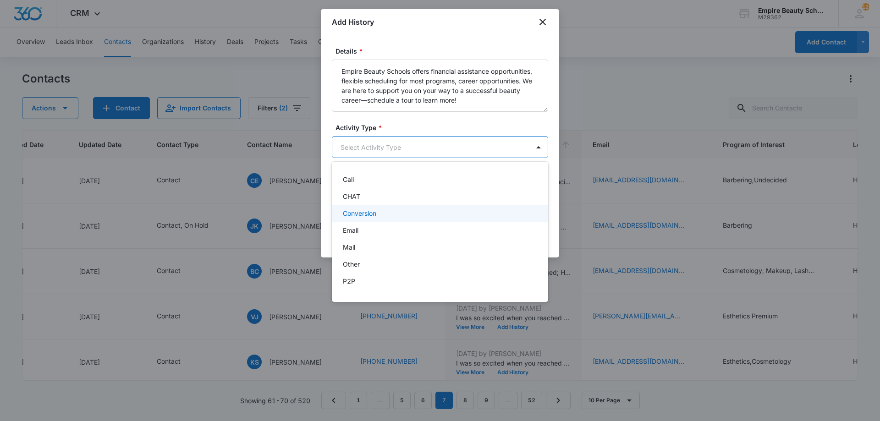
scroll to position [48, 0]
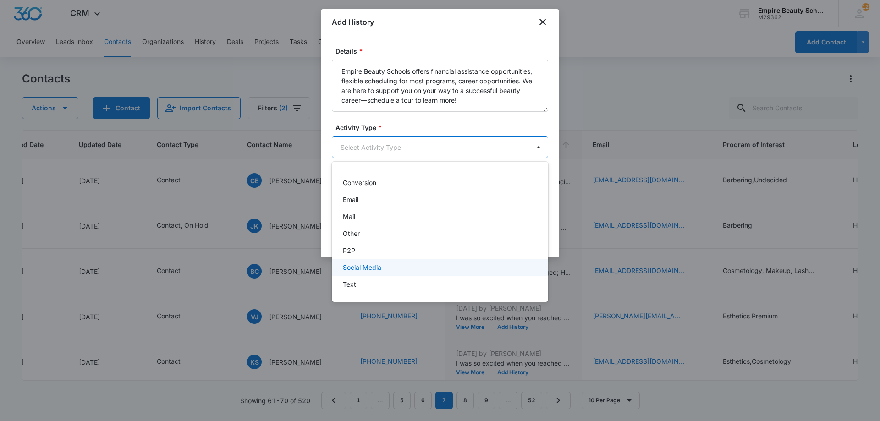
click at [365, 281] on div "Text" at bounding box center [439, 285] width 193 height 10
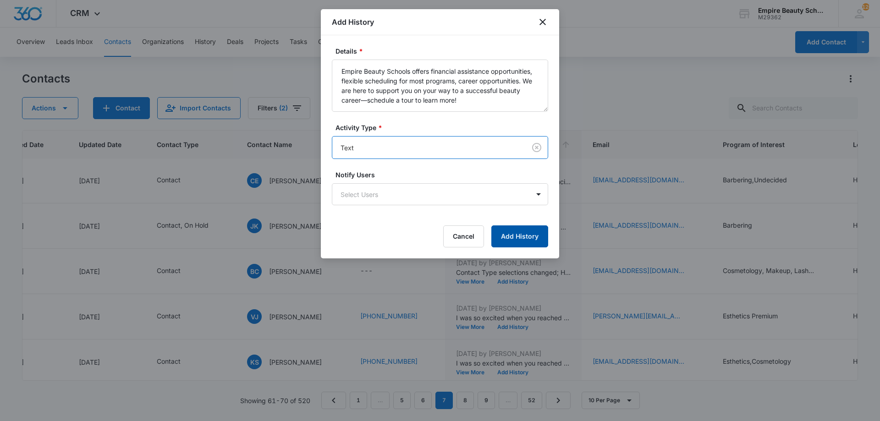
click at [506, 234] on button "Add History" at bounding box center [519, 237] width 57 height 22
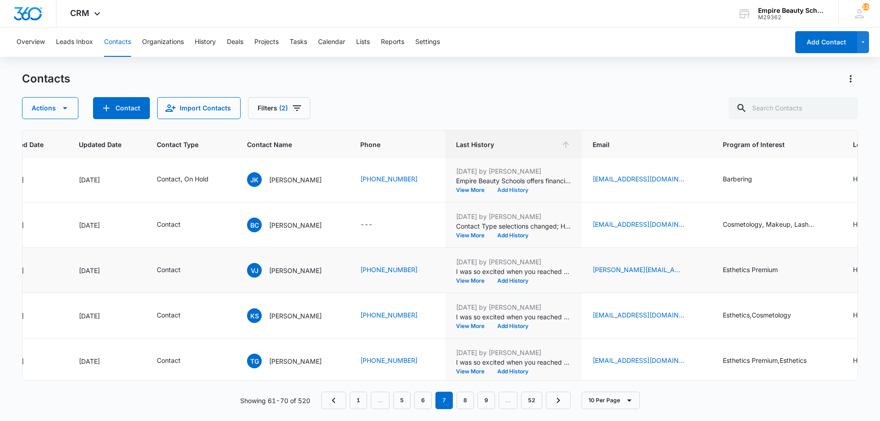
scroll to position [239, 109]
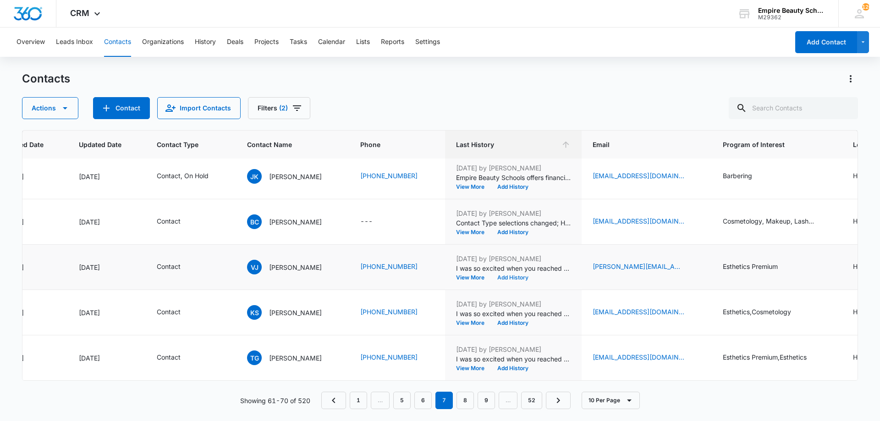
click at [519, 275] on button "Add History" at bounding box center [513, 278] width 44 height 6
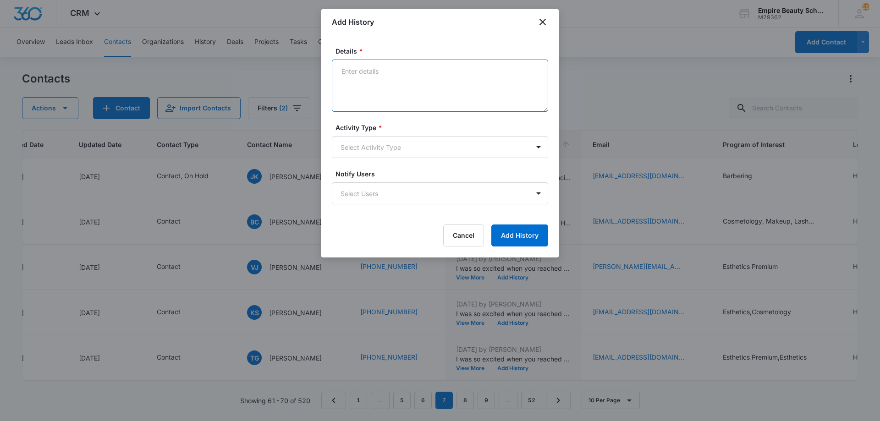
paste textarea "Empire Beauty Schools offers financial assistance opportunities, flexible sched…"
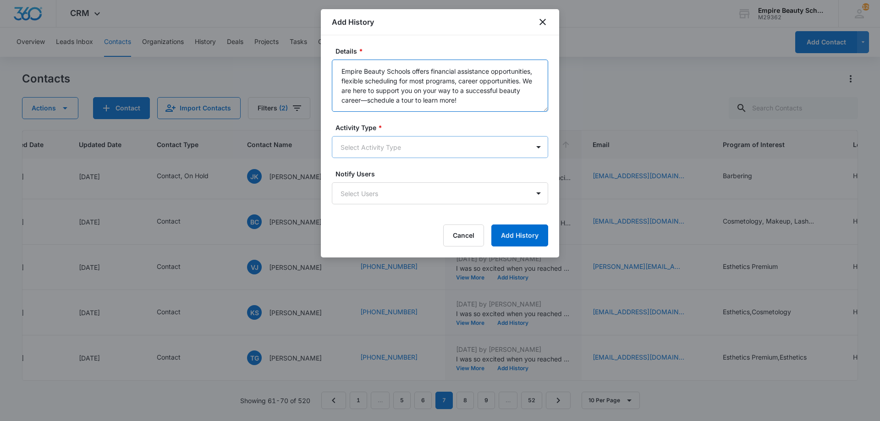
type textarea "Empire Beauty Schools offers financial assistance opportunities, flexible sched…"
click at [452, 151] on body "CRM Apps Forms CRM Email Shop Payments POS Files Brand Settings Empire Beauty S…" at bounding box center [440, 210] width 880 height 421
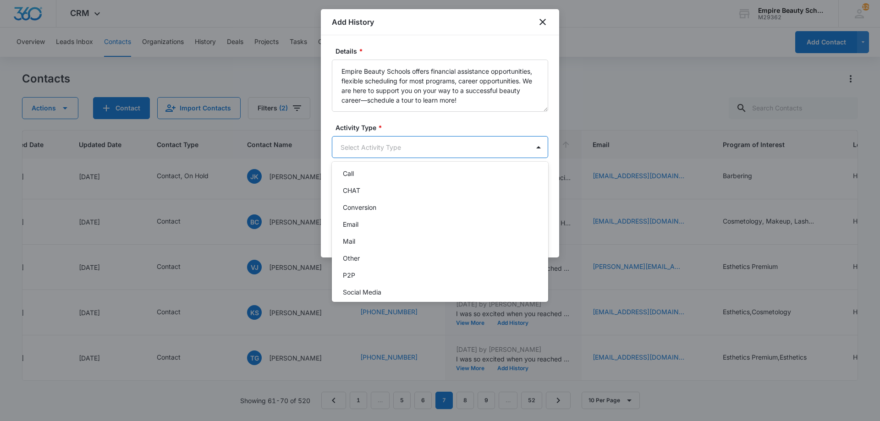
scroll to position [48, 0]
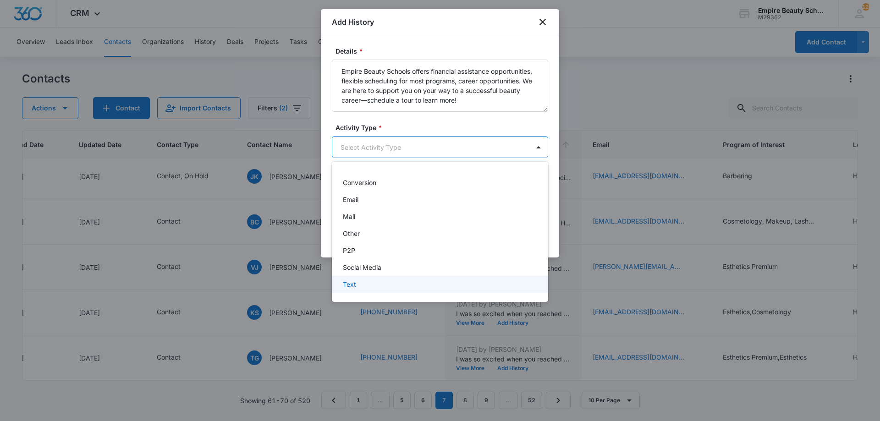
click at [403, 290] on div "Text" at bounding box center [440, 284] width 216 height 17
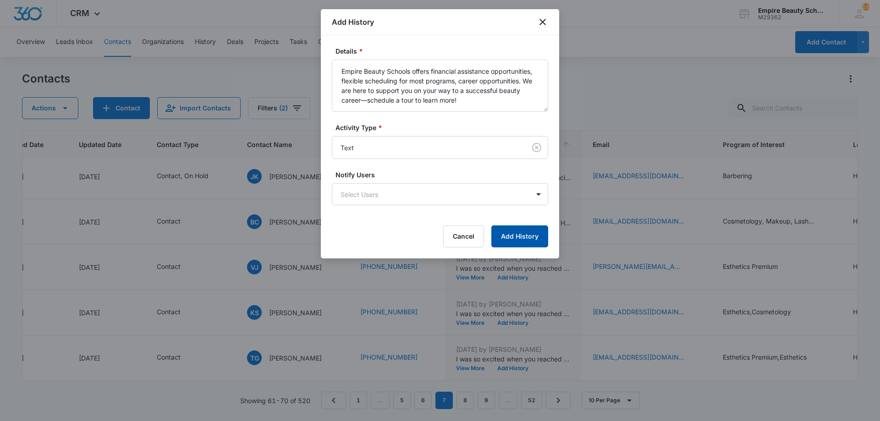
click at [524, 244] on button "Add History" at bounding box center [519, 237] width 57 height 22
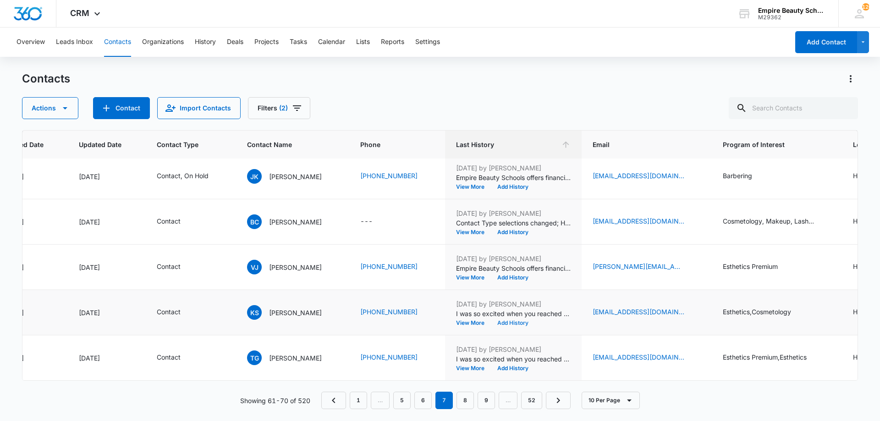
click at [524, 320] on button "Add History" at bounding box center [513, 323] width 44 height 6
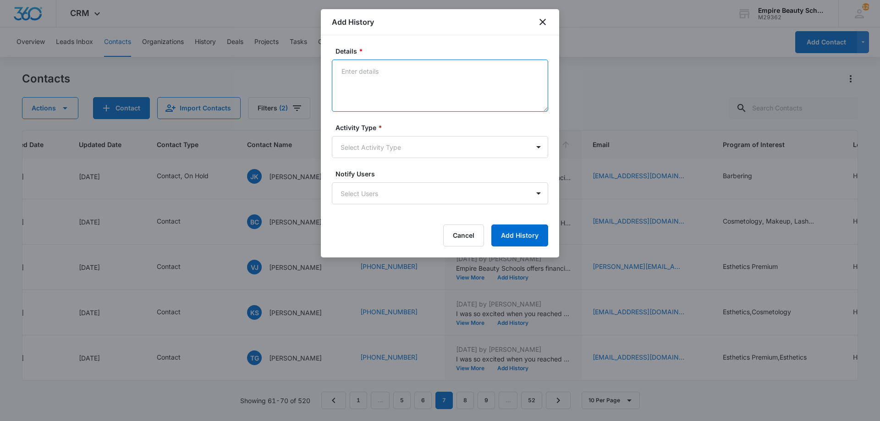
paste textarea "Empire Beauty Schools offers financial assistance opportunities, flexible sched…"
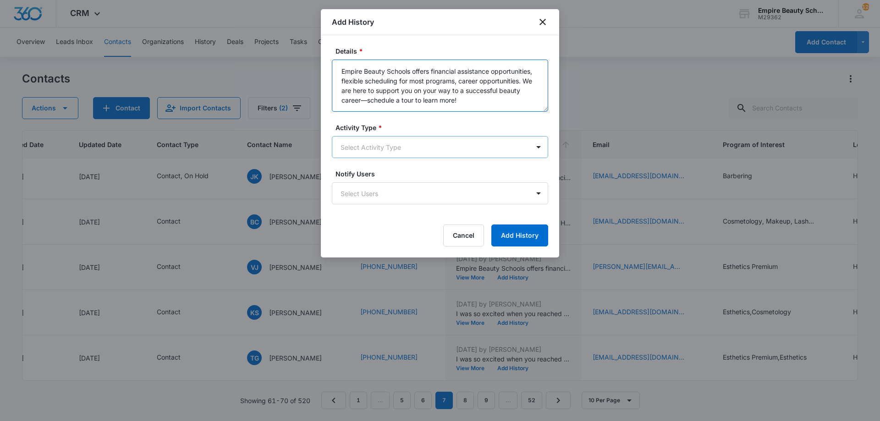
type textarea "Empire Beauty Schools offers financial assistance opportunities, flexible sched…"
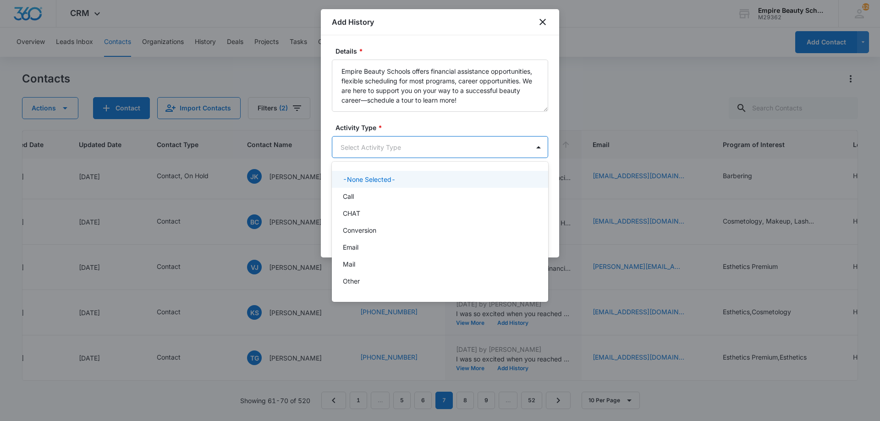
click at [383, 143] on body "CRM Apps Forms CRM Email Shop Payments POS Files Brand Settings Empire Beauty S…" at bounding box center [440, 210] width 880 height 421
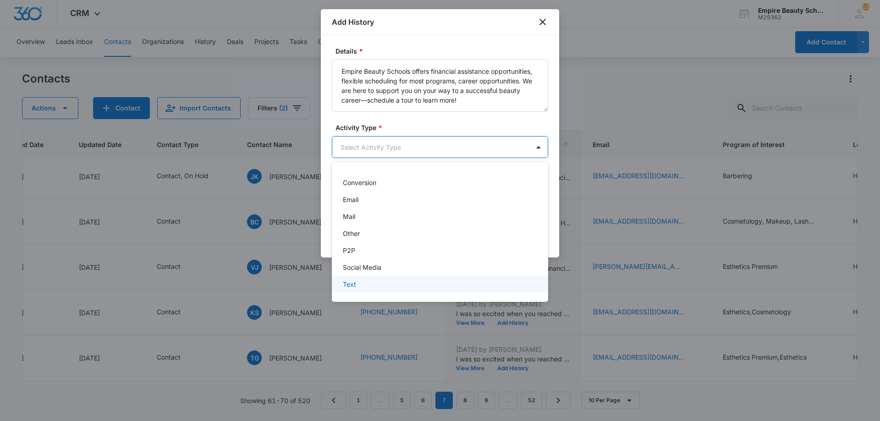
drag, startPoint x: 373, startPoint y: 274, endPoint x: 370, endPoint y: 285, distance: 11.5
click at [370, 285] on div "-None Selected- Call CHAT Conversion Email Mail Other P2P Social Media Text" at bounding box center [440, 232] width 216 height 126
click at [370, 285] on div "Text" at bounding box center [439, 285] width 193 height 10
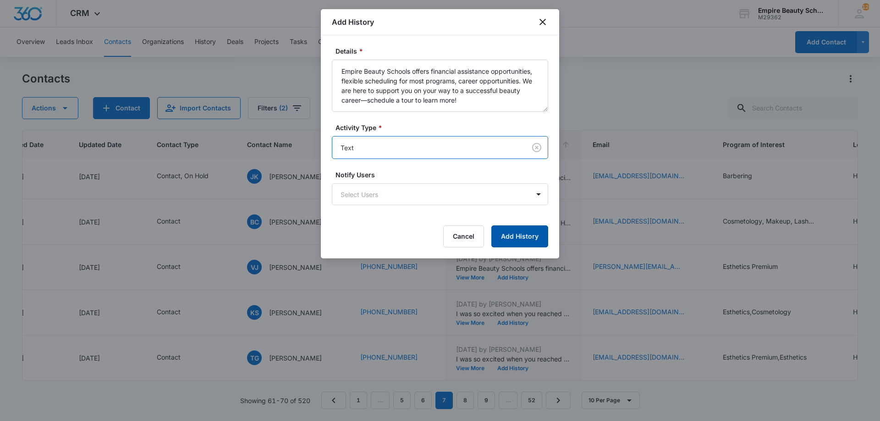
click at [503, 240] on button "Add History" at bounding box center [519, 237] width 57 height 22
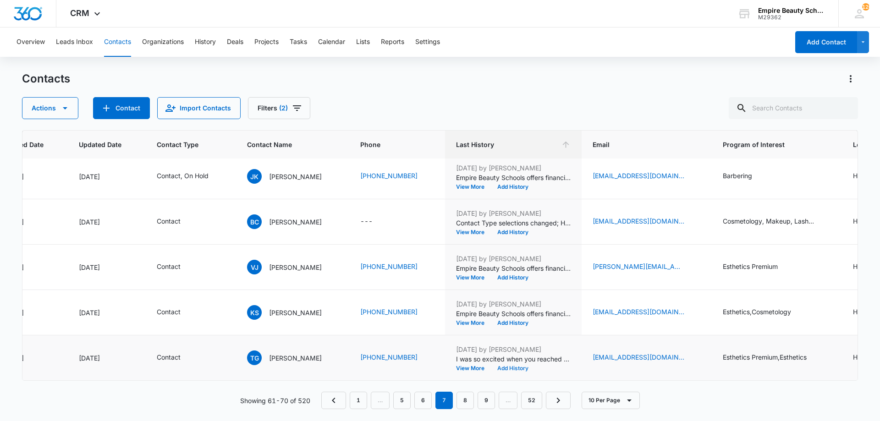
click at [522, 366] on button "Add History" at bounding box center [513, 369] width 44 height 6
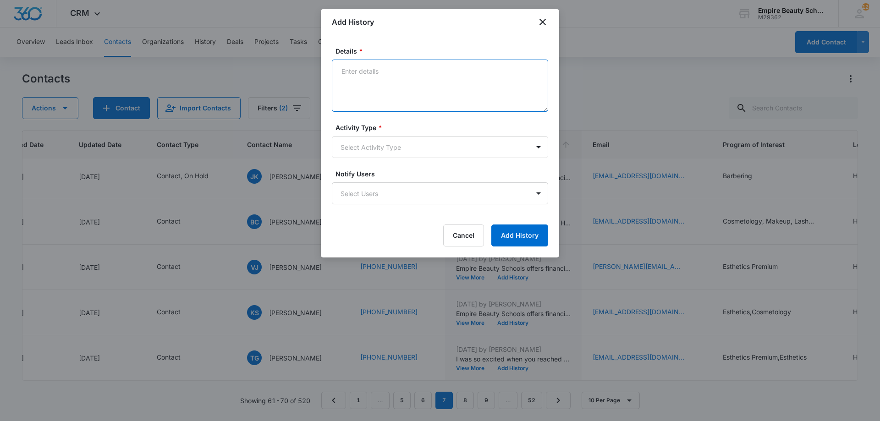
paste textarea "Empire Beauty Schools offers financial assistance opportunities, flexible sched…"
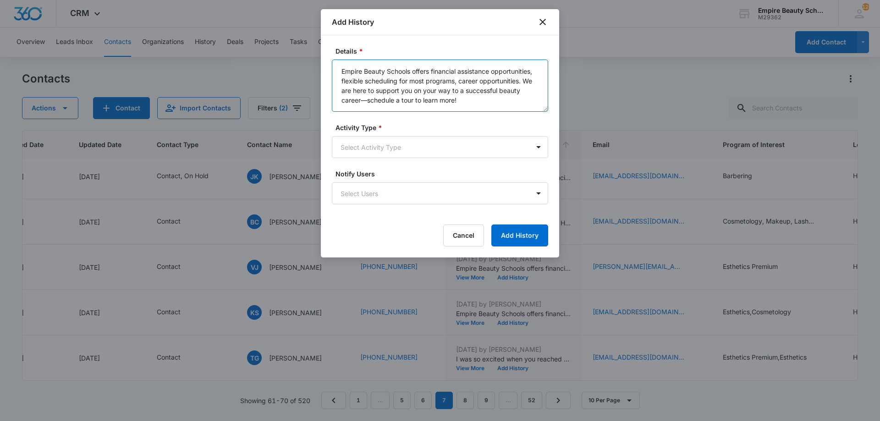
type textarea "Empire Beauty Schools offers financial assistance opportunities, flexible sched…"
click at [414, 159] on form "Details * Empire Beauty Schools offers financial assistance opportunities, flex…" at bounding box center [440, 146] width 216 height 200
click at [408, 150] on body "CRM Apps Forms CRM Email Shop Payments POS Files Brand Settings Empire Beauty S…" at bounding box center [440, 210] width 880 height 421
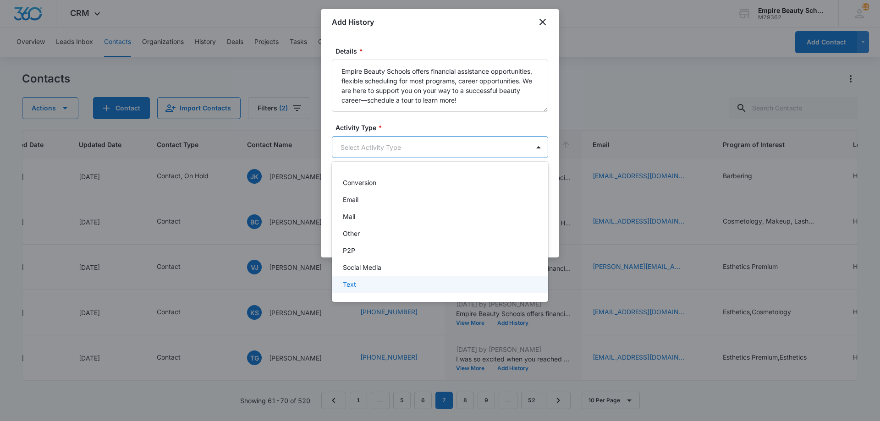
click at [390, 278] on div "Text" at bounding box center [440, 284] width 216 height 17
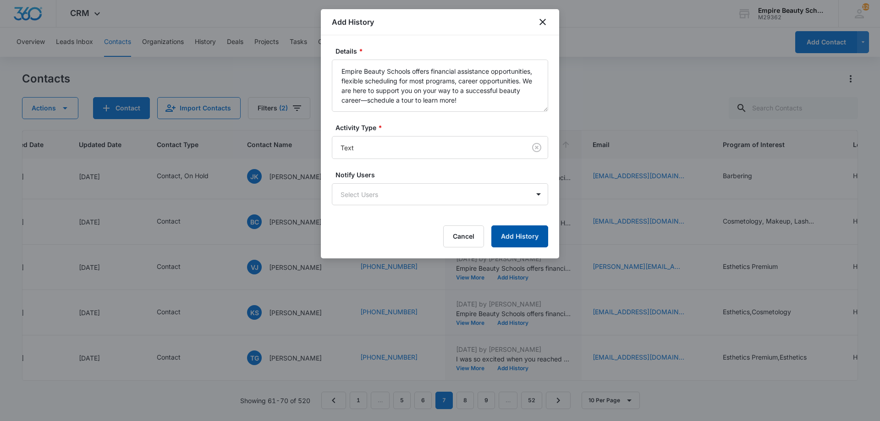
click at [531, 242] on button "Add History" at bounding box center [519, 237] width 57 height 22
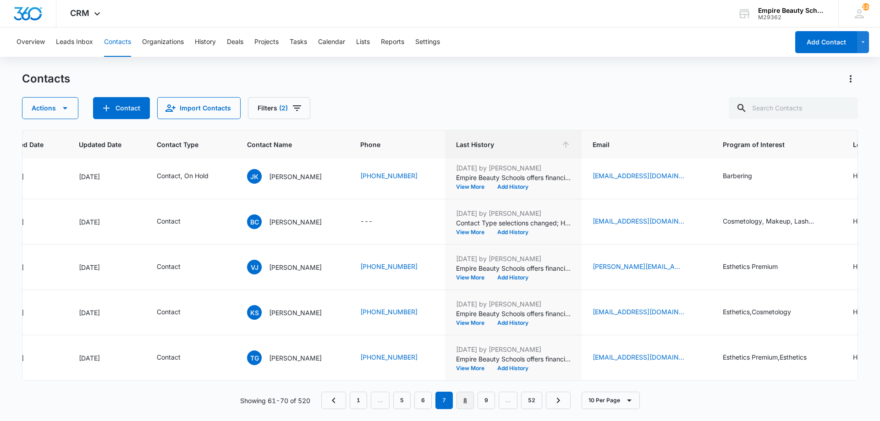
click at [466, 408] on link "8" at bounding box center [465, 400] width 17 height 17
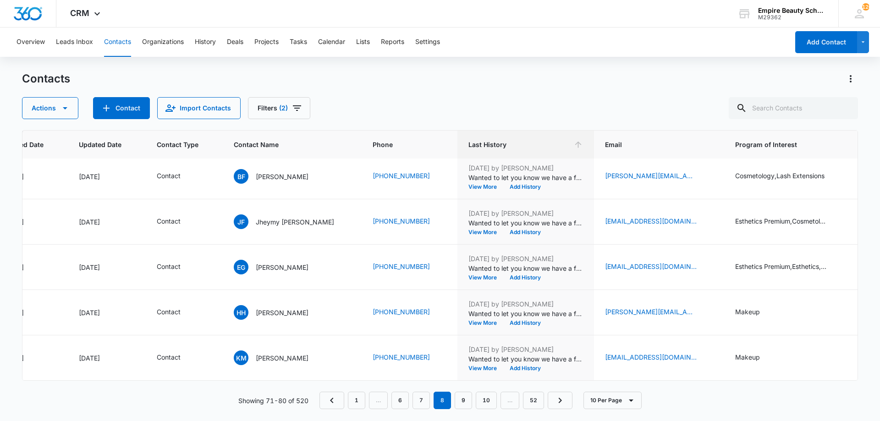
scroll to position [0, 109]
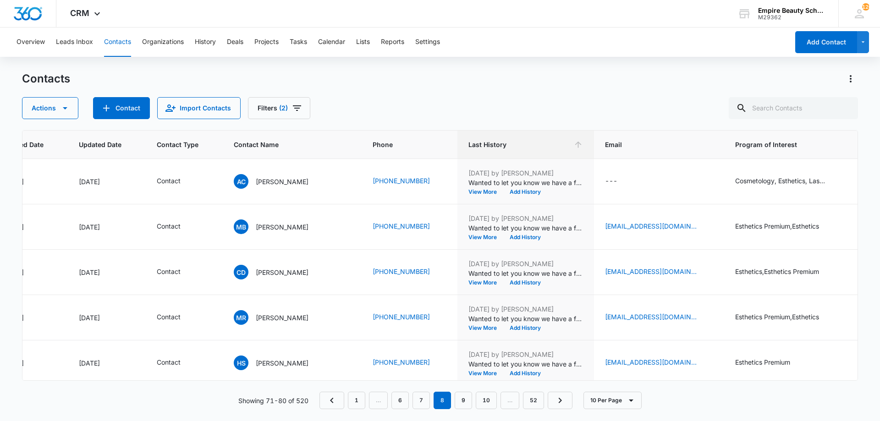
click at [527, 97] on div "Contacts Actions Contact Import Contacts Filters (2)" at bounding box center [440, 96] width 836 height 48
click at [552, 95] on div "Contacts Actions Contact Import Contacts Filters (2)" at bounding box center [440, 96] width 836 height 48
click at [640, 95] on div "Contacts Actions Contact Import Contacts Filters (2)" at bounding box center [440, 96] width 836 height 48
click at [526, 92] on div "Contacts Actions Contact Import Contacts Filters (2)" at bounding box center [440, 96] width 836 height 48
click at [708, 111] on div "Actions Contact Import Contacts Filters (2)" at bounding box center [440, 108] width 836 height 22
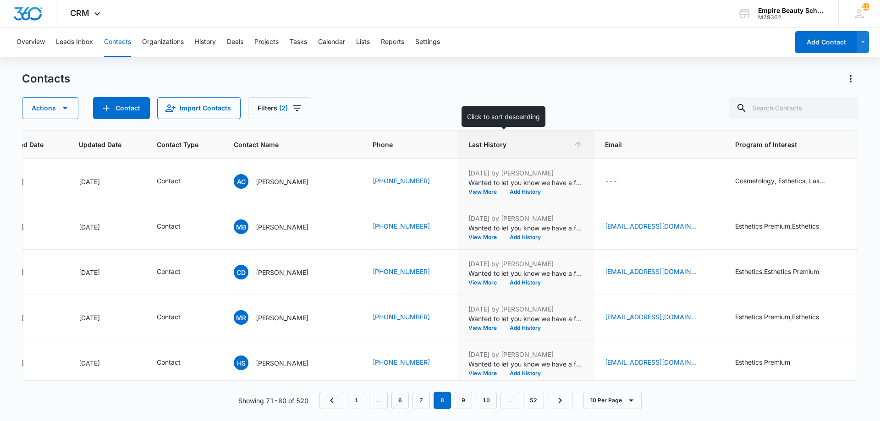
click at [508, 143] on span "Last History" at bounding box center [518, 145] width 101 height 10
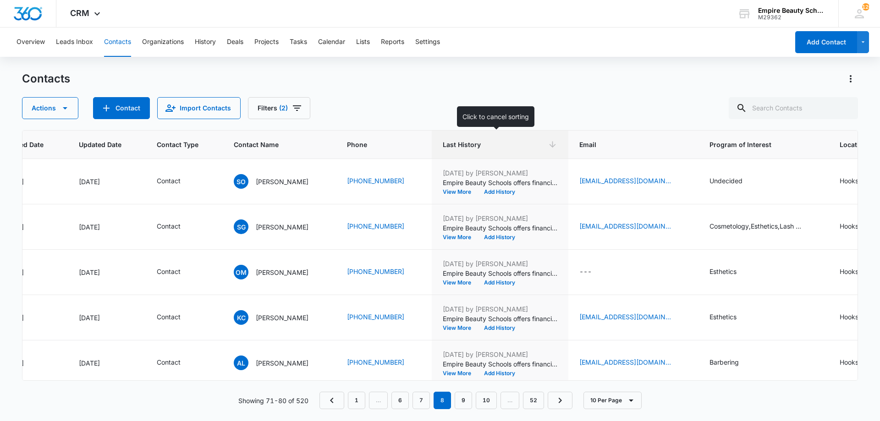
click at [534, 149] on span "Last History" at bounding box center [493, 145] width 101 height 10
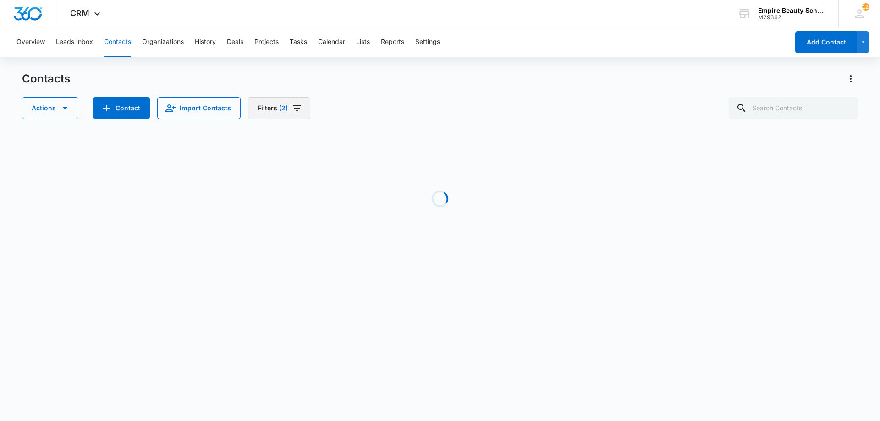
click at [279, 112] on button "Filters (2)" at bounding box center [279, 108] width 62 height 22
click at [286, 214] on icon "Clear" at bounding box center [289, 213] width 7 height 7
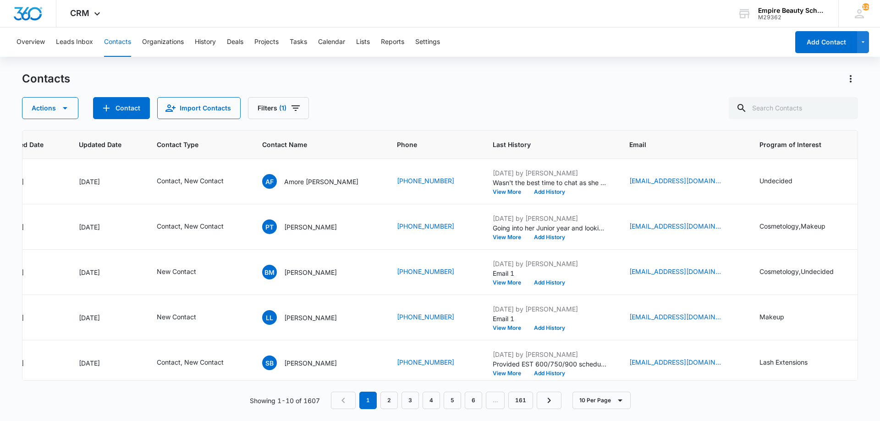
click at [408, 95] on div "Contacts Actions Contact Import Contacts Filters (1)" at bounding box center [440, 96] width 836 height 48
click at [444, 110] on div "Actions Contact Import Contacts Filters (1)" at bounding box center [440, 108] width 836 height 22
click at [803, 108] on input "text" at bounding box center [793, 108] width 129 height 22
click at [757, 105] on div at bounding box center [793, 108] width 129 height 22
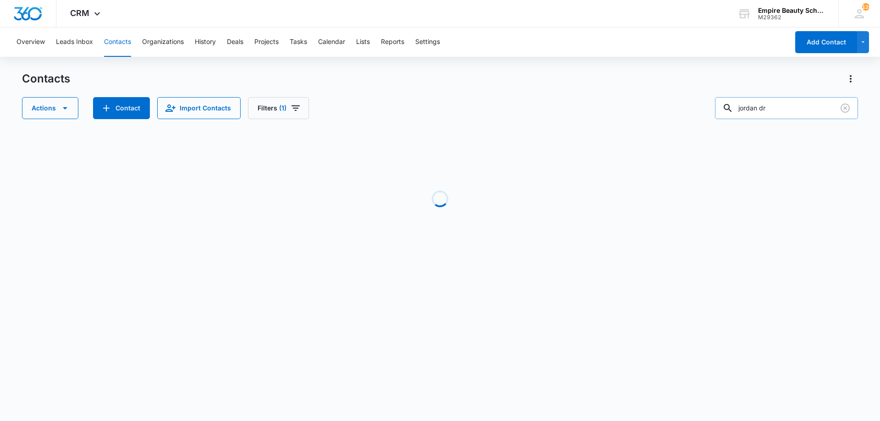
type input "jordan dr"
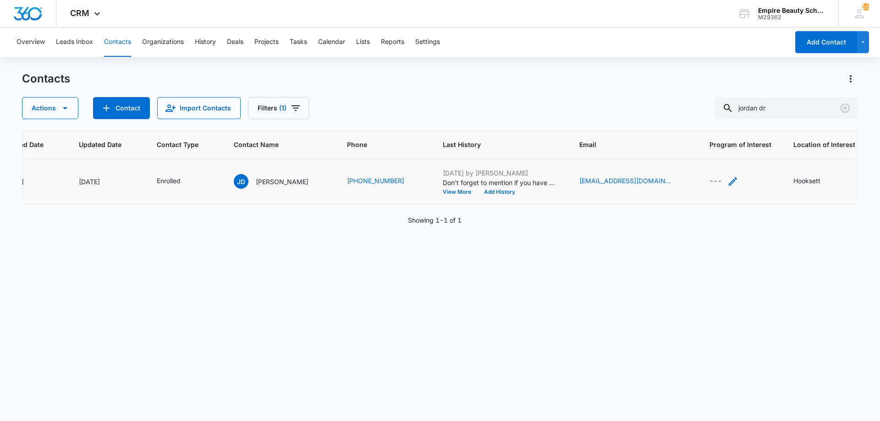
click at [727, 182] on icon "Program of Interest - - Select to Edit Field" at bounding box center [732, 181] width 11 height 11
click at [676, 118] on input "Program of Interest" at bounding box center [706, 123] width 116 height 22
type input "Cosmetology"
click at [745, 149] on button "Save" at bounding box center [750, 151] width 27 height 17
click at [485, 191] on button "Add History" at bounding box center [500, 192] width 44 height 6
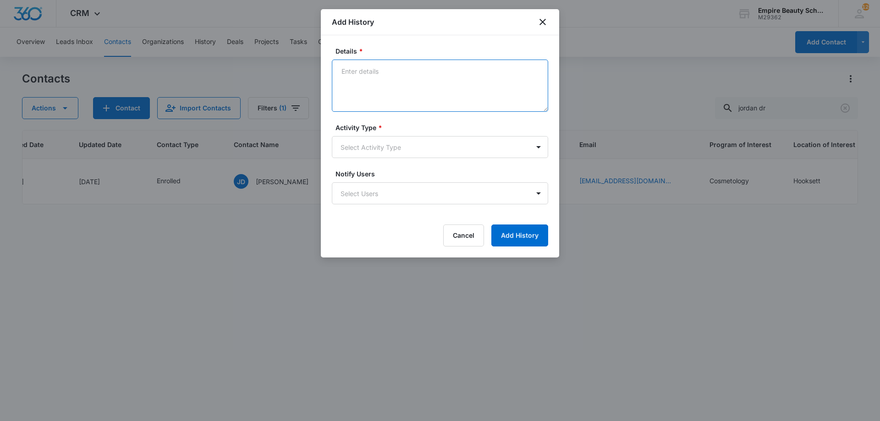
click at [411, 96] on textarea "Details *" at bounding box center [440, 86] width 216 height 52
type textarea "VM not set up"
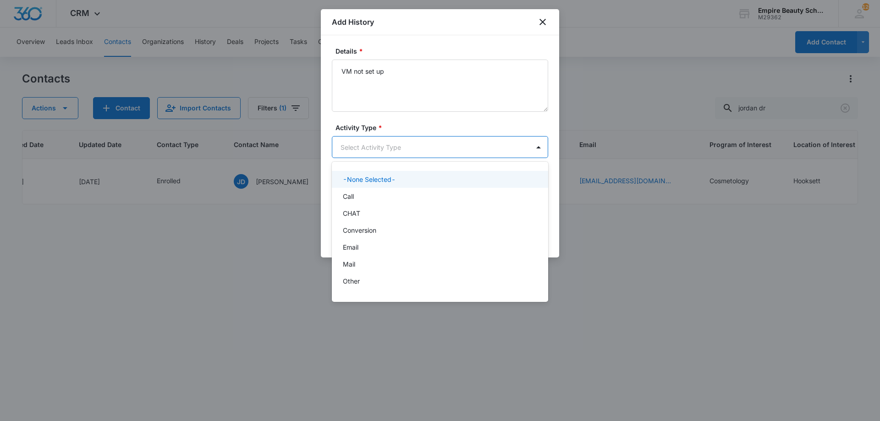
click at [383, 155] on body "CRM Apps Forms CRM Email Shop Payments POS Files Brand Settings Empire Beauty S…" at bounding box center [440, 210] width 880 height 421
click at [355, 195] on div "Call" at bounding box center [439, 197] width 193 height 10
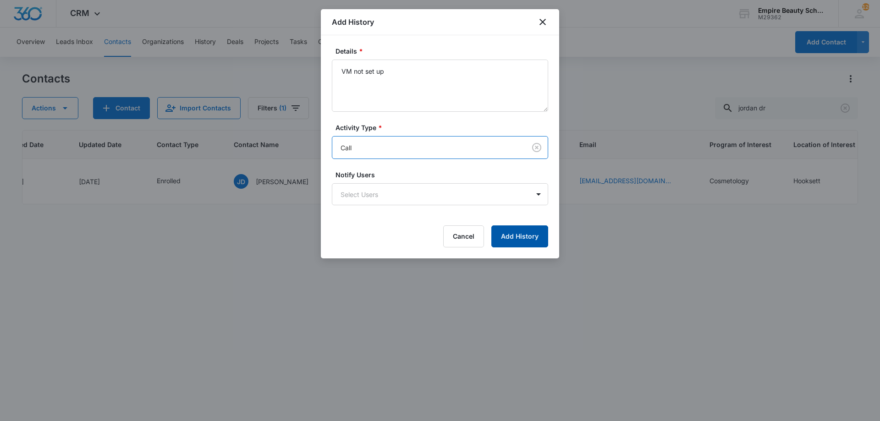
click at [508, 244] on button "Add History" at bounding box center [519, 237] width 57 height 22
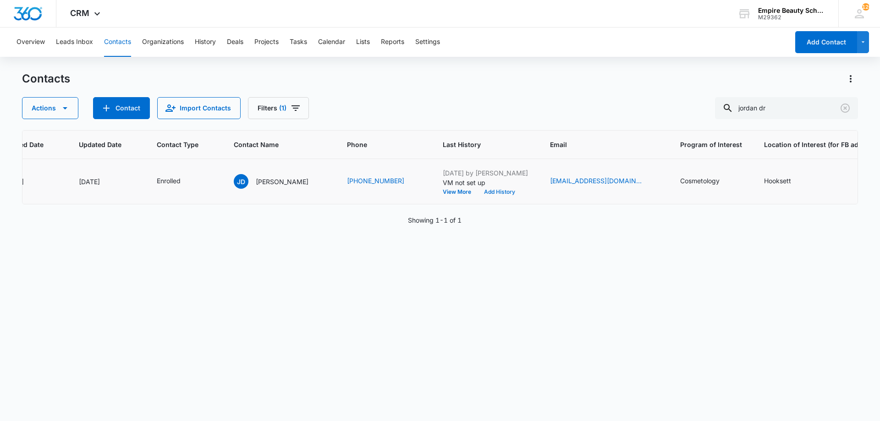
click at [484, 189] on button "Add History" at bounding box center [500, 192] width 44 height 6
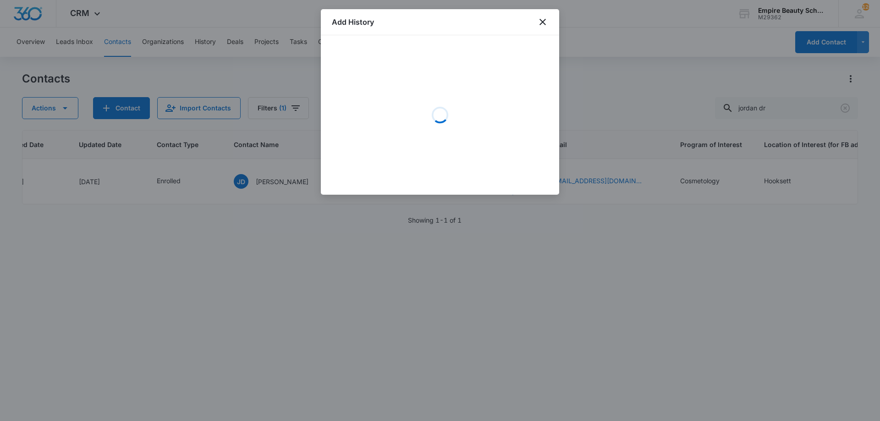
click at [410, 95] on div "Loading" at bounding box center [440, 115] width 216 height 138
click at [377, 86] on div "Loading" at bounding box center [440, 115] width 216 height 138
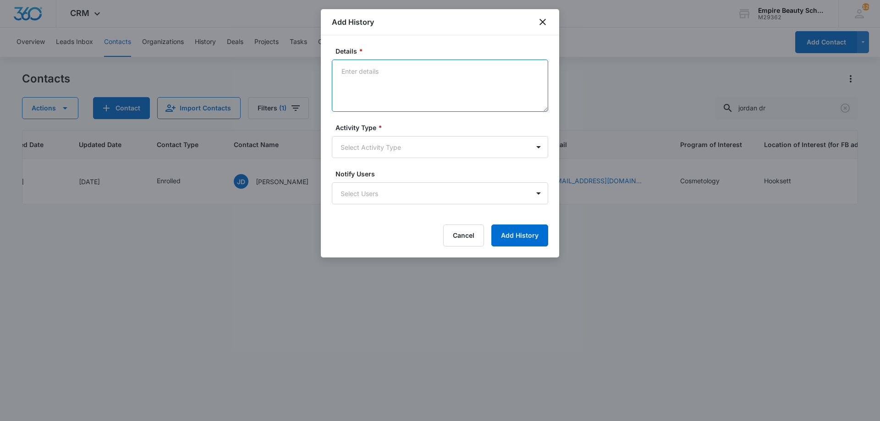
click at [377, 86] on textarea "Details *" at bounding box center [440, 86] width 216 height 52
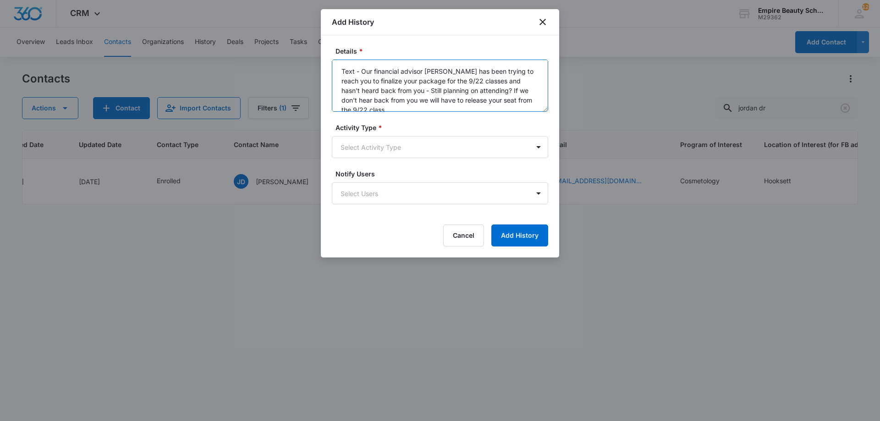
drag, startPoint x: 362, startPoint y: 69, endPoint x: 544, endPoint y: 107, distance: 185.9
click at [544, 107] on textarea "Text - Our financial advisor Katie has been trying to reach you to finalize you…" at bounding box center [440, 86] width 216 height 52
type textarea "Text - Our financial advisor Katie has been trying to reach you to finalize you…"
drag, startPoint x: 441, startPoint y: 162, endPoint x: 439, endPoint y: 149, distance: 12.9
click at [440, 152] on form "Details * Text - Our financial advisor Katie has been trying to reach you to fi…" at bounding box center [440, 146] width 216 height 200
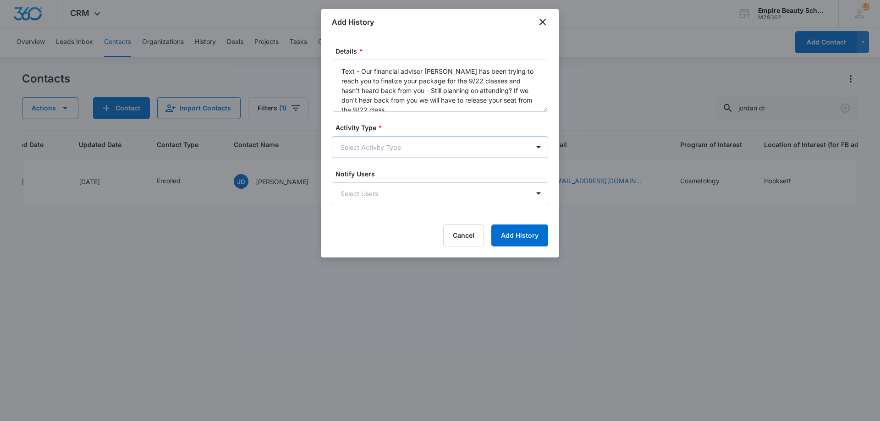
click at [439, 149] on body "CRM Apps Forms CRM Email Shop Payments POS Files Brand Settings Empire Beauty S…" at bounding box center [440, 210] width 880 height 421
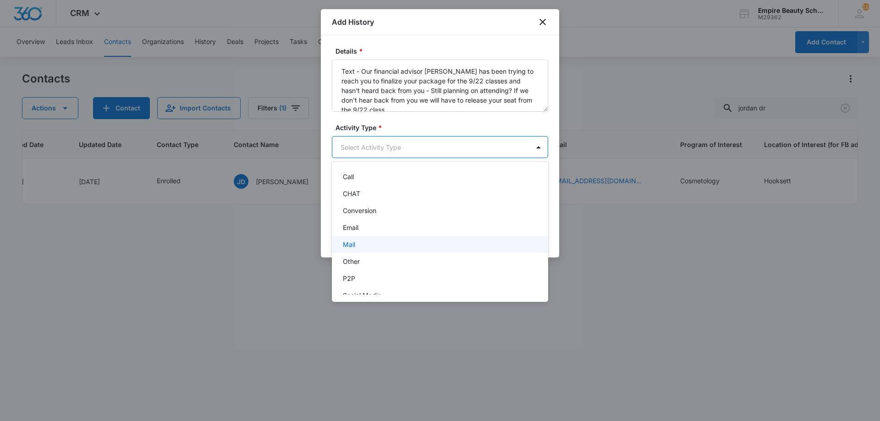
scroll to position [48, 0]
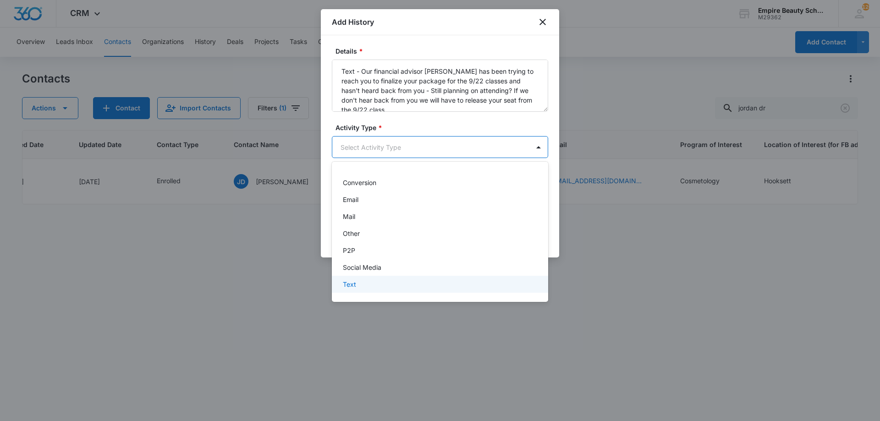
click at [389, 288] on div "Text" at bounding box center [439, 285] width 193 height 10
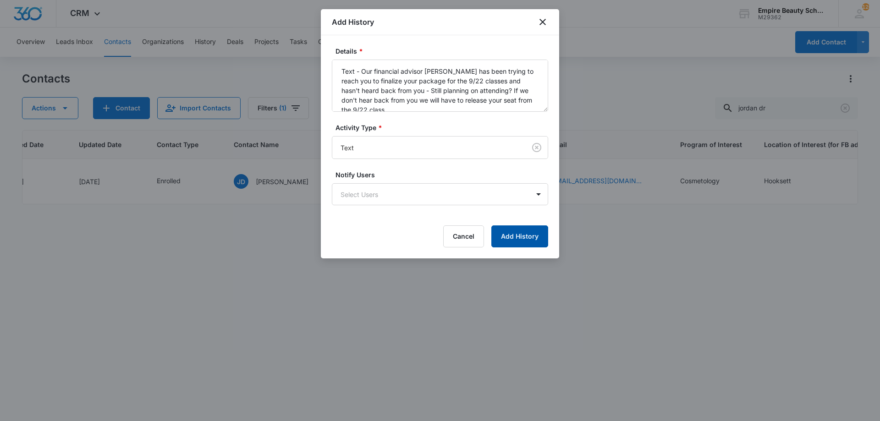
click at [518, 240] on button "Add History" at bounding box center [519, 237] width 57 height 22
click at [790, 107] on div at bounding box center [440, 210] width 880 height 421
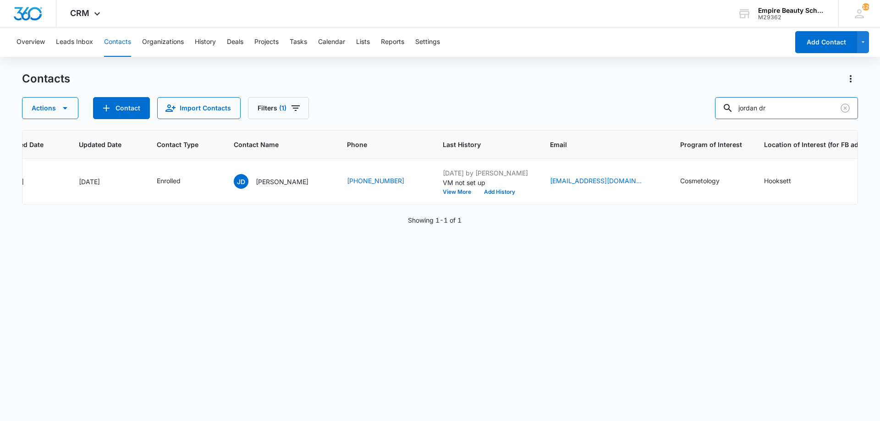
drag, startPoint x: 792, startPoint y: 109, endPoint x: 634, endPoint y: 115, distance: 158.3
click at [634, 115] on div "Actions Contact Import Contacts Filters (1) jordan dr" at bounding box center [440, 108] width 836 height 22
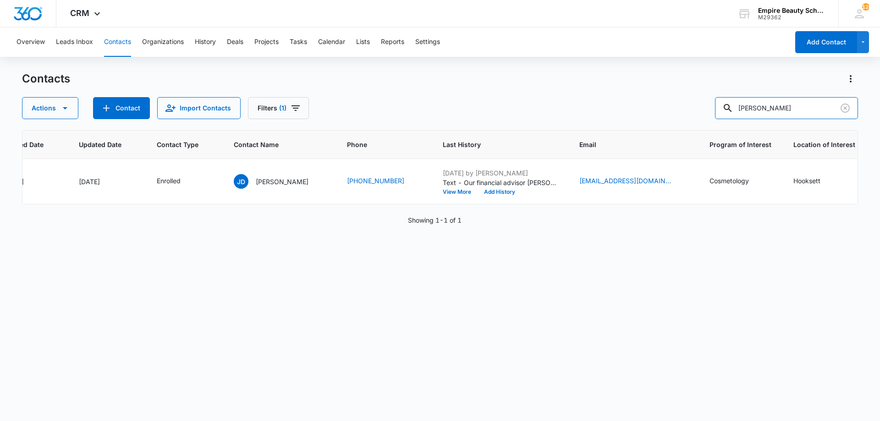
type input "sophia sar"
click at [492, 196] on td "Aug 7, 2025 by Amelia Gauthier Don't forget to mention if you have an intereste…" at bounding box center [500, 181] width 137 height 45
click at [491, 193] on button "Add History" at bounding box center [500, 192] width 44 height 6
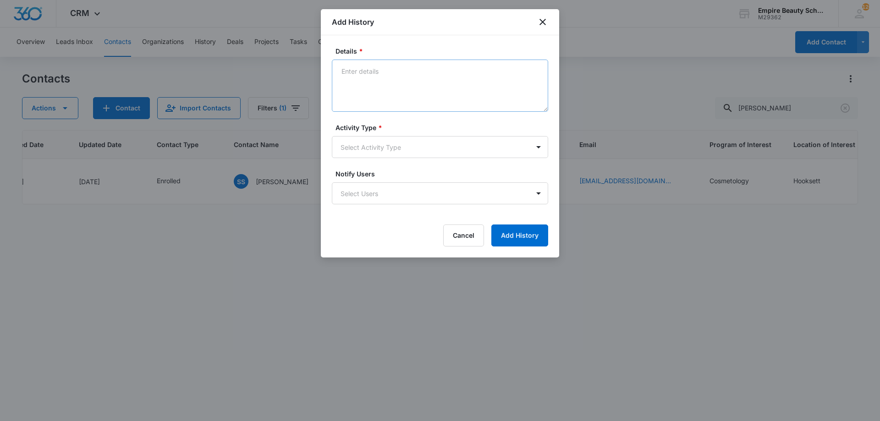
click at [386, 96] on textarea "Details *" at bounding box center [440, 86] width 216 height 52
type textarea "VM full"
click at [396, 149] on body "CRM Apps Forms CRM Email Shop Payments POS Files Brand Settings Empire Beauty S…" at bounding box center [440, 210] width 880 height 421
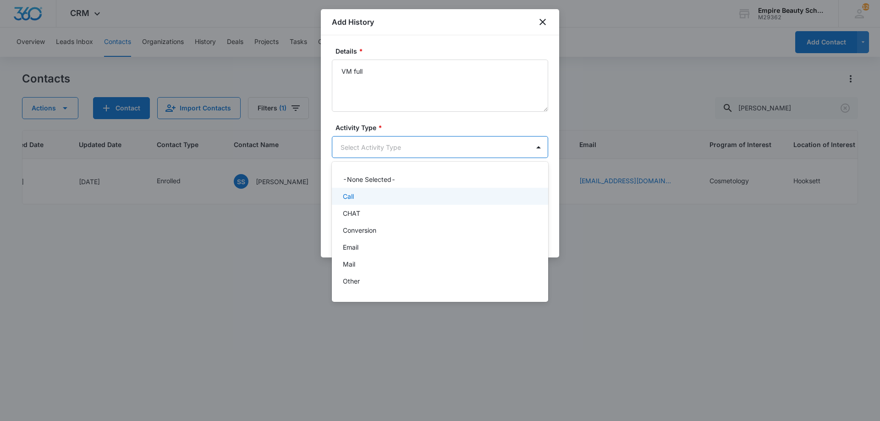
click at [373, 198] on div "Call" at bounding box center [439, 197] width 193 height 10
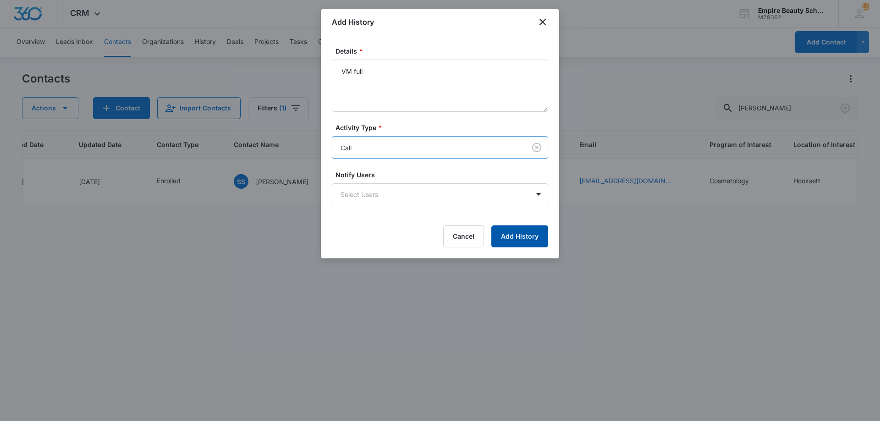
click at [514, 236] on button "Add History" at bounding box center [519, 237] width 57 height 22
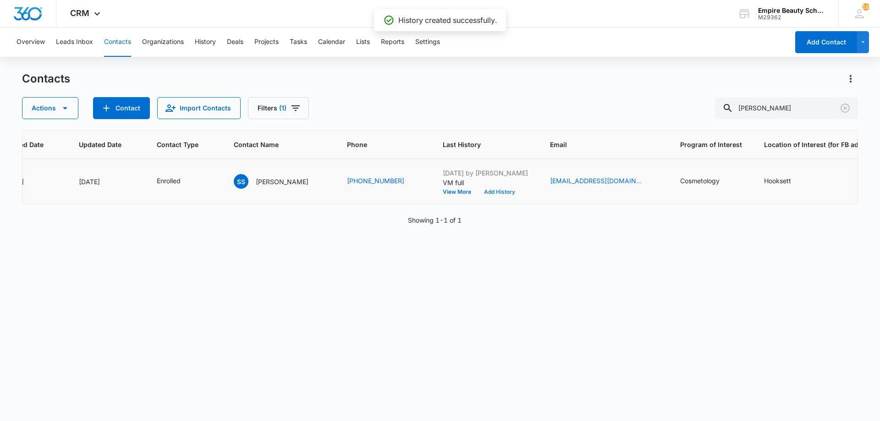
click at [496, 193] on button "Add History" at bounding box center [500, 192] width 44 height 6
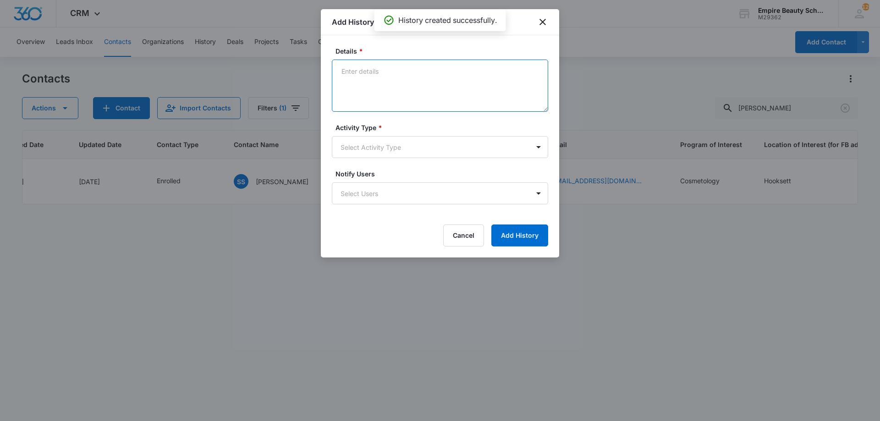
click at [393, 92] on textarea "Details *" at bounding box center [440, 86] width 216 height 52
paste textarea "Our financial advisor Katie has been trying to reach you to finalize your packa…"
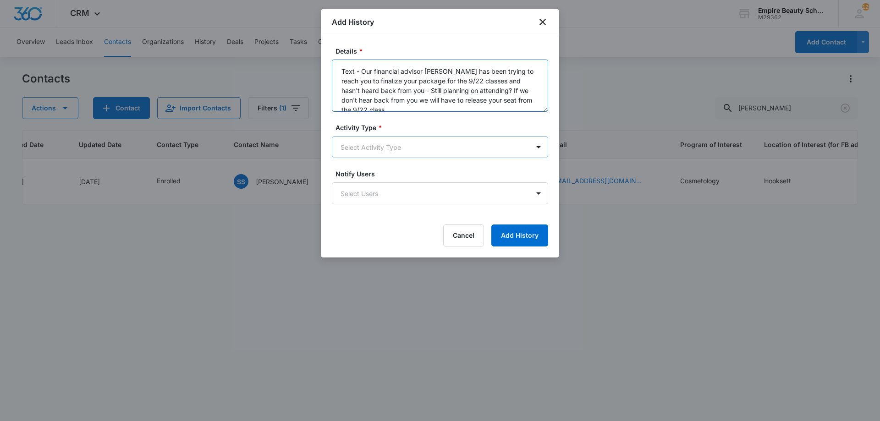
type textarea "Text - Our financial advisor Katie has been trying to reach you to finalize you…"
click at [407, 155] on body "CRM Apps Forms CRM Email Shop Payments POS Files Brand Settings Empire Beauty S…" at bounding box center [440, 210] width 880 height 421
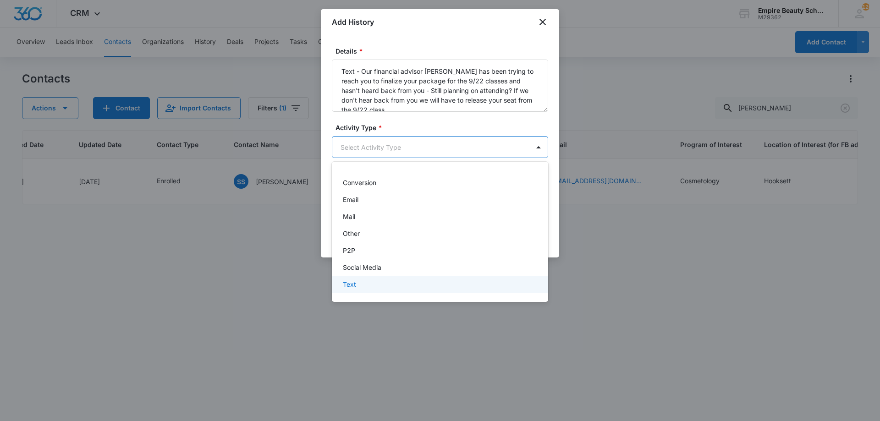
click at [376, 283] on div "Text" at bounding box center [439, 285] width 193 height 10
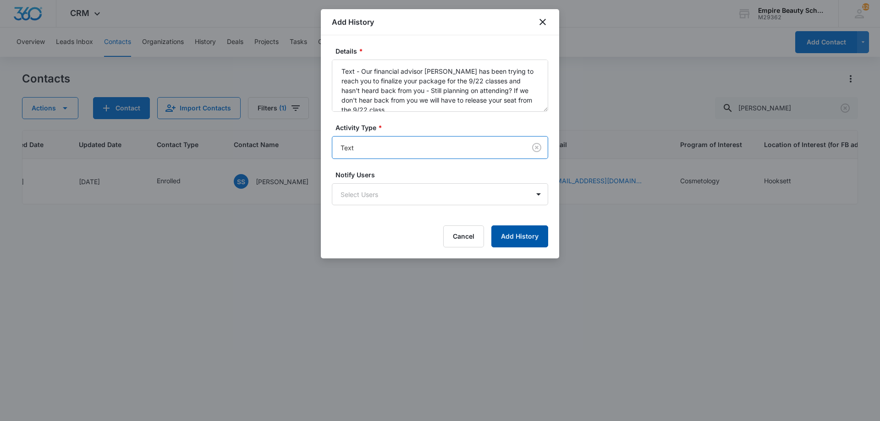
click at [502, 238] on button "Add History" at bounding box center [519, 237] width 57 height 22
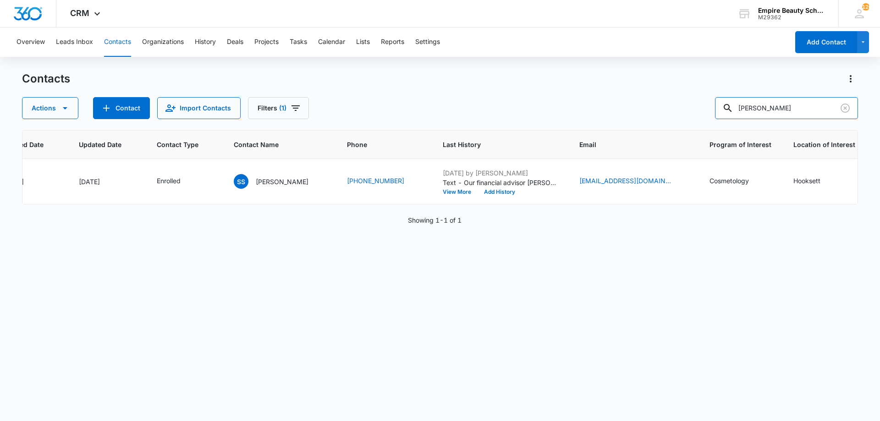
drag, startPoint x: 816, startPoint y: 109, endPoint x: 620, endPoint y: 95, distance: 196.7
click at [618, 99] on div "Actions Contact Import Contacts Filters (1) sophia sar" at bounding box center [440, 108] width 836 height 22
type input "4441"
click at [184, 179] on div "Contact" at bounding box center [177, 181] width 40 height 11
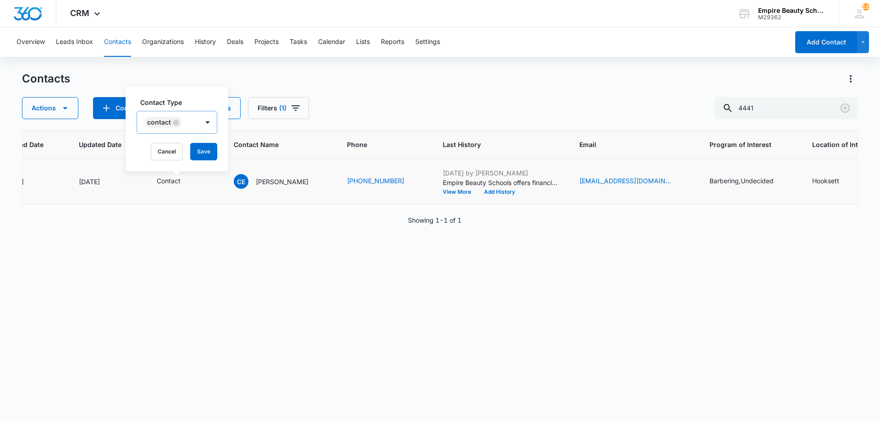
click at [178, 121] on icon "Remove Contact" at bounding box center [176, 123] width 6 height 6
click at [185, 123] on div at bounding box center [186, 122] width 2 height 11
click at [163, 181] on p "On Hold" at bounding box center [160, 181] width 24 height 10
click at [193, 95] on div "Contact Type On Hold Cancel Save" at bounding box center [177, 129] width 103 height 85
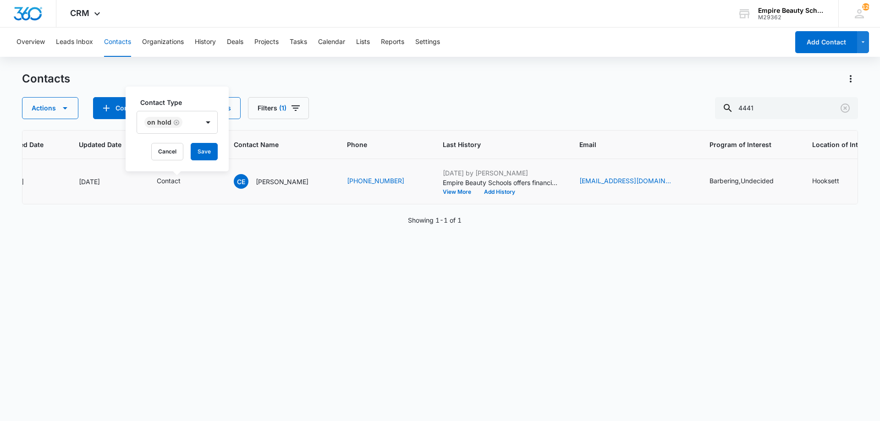
click at [204, 142] on div "Contact Type On Hold Cancel Save" at bounding box center [177, 129] width 103 height 85
click at [202, 148] on button "Save" at bounding box center [204, 151] width 27 height 17
click at [480, 192] on button "Add History" at bounding box center [500, 192] width 44 height 6
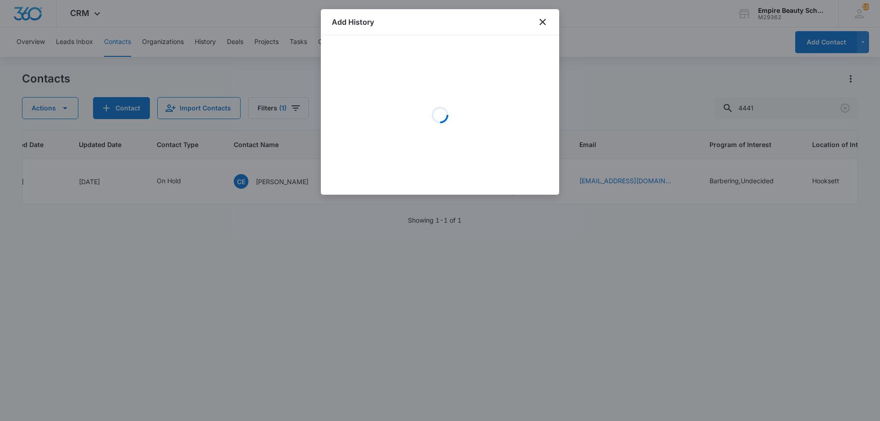
click at [419, 95] on div "Loading" at bounding box center [440, 115] width 216 height 138
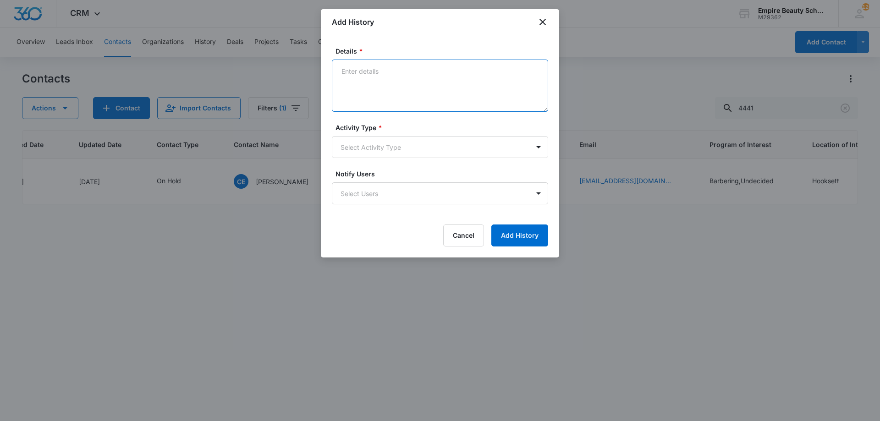
click at [419, 95] on textarea "Details *" at bounding box center [440, 86] width 216 height 52
type textarea "Not interested at this time"
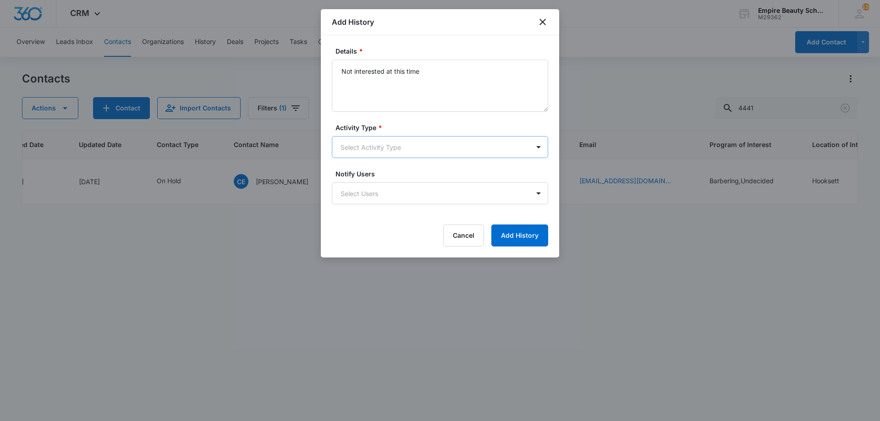
click at [399, 144] on body "CRM Apps Forms CRM Email Shop Payments POS Files Brand Settings Empire Beauty S…" at bounding box center [440, 210] width 880 height 421
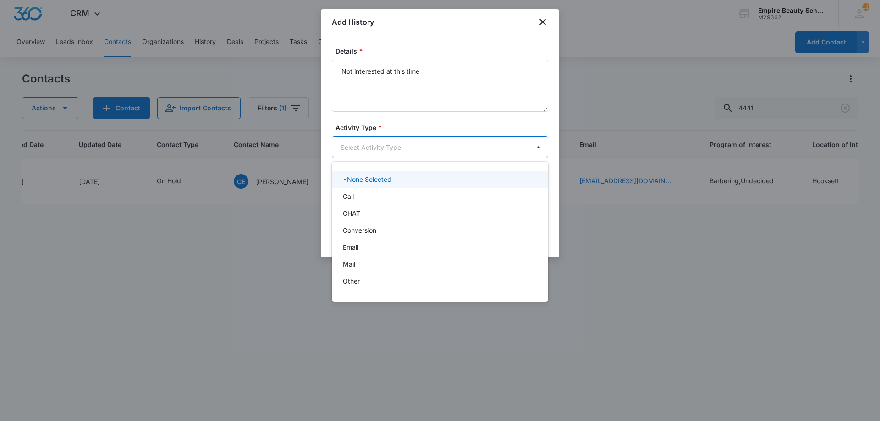
scroll to position [48, 0]
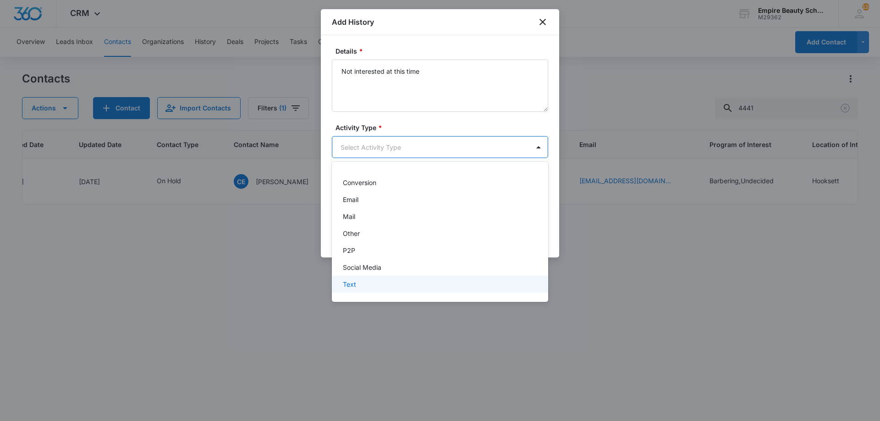
click at [381, 281] on div "Text" at bounding box center [439, 285] width 193 height 10
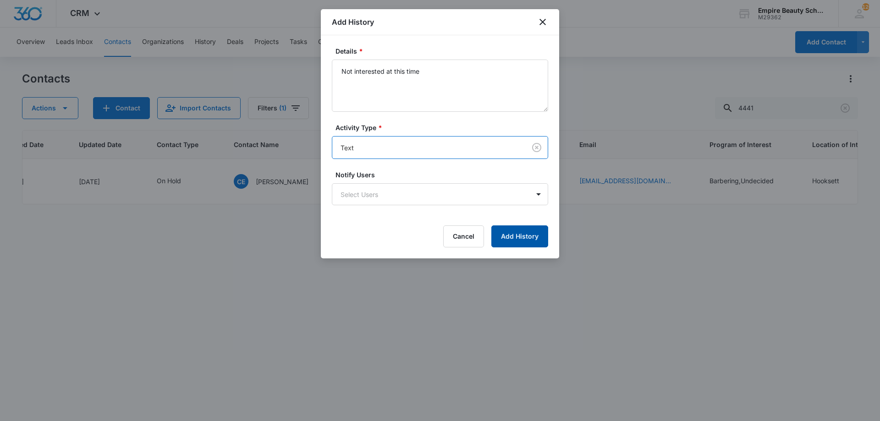
click at [514, 231] on button "Add History" at bounding box center [519, 237] width 57 height 22
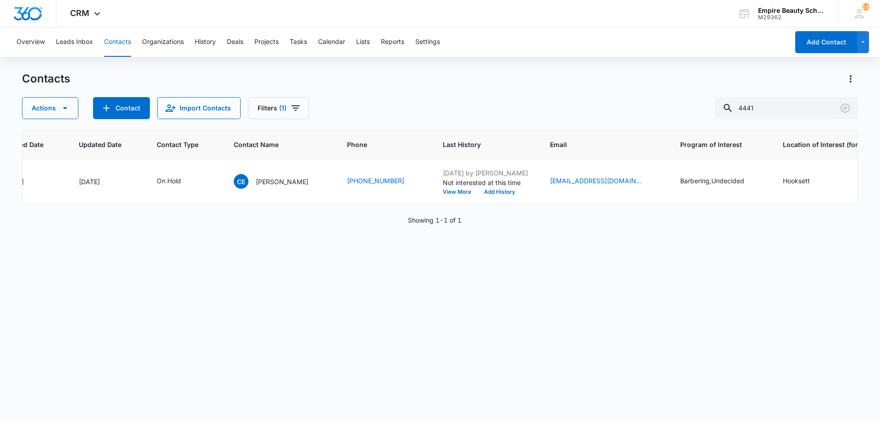
click at [847, 111] on icon "Clear" at bounding box center [845, 108] width 11 height 11
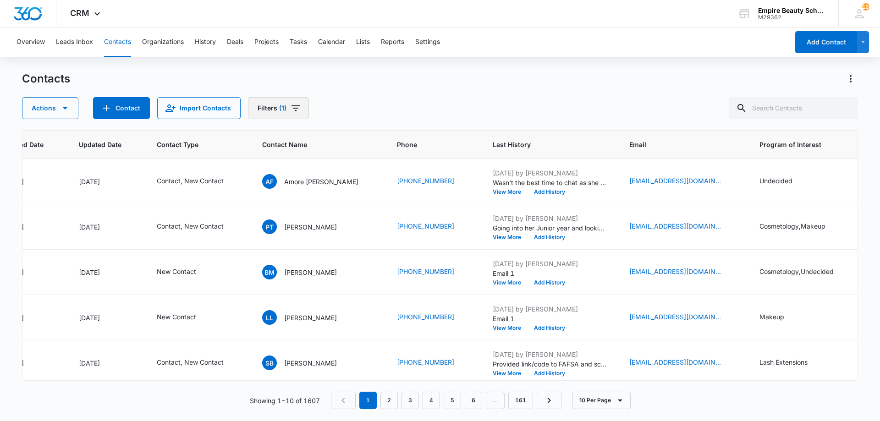
click at [293, 103] on icon "Filters" at bounding box center [295, 108] width 11 height 11
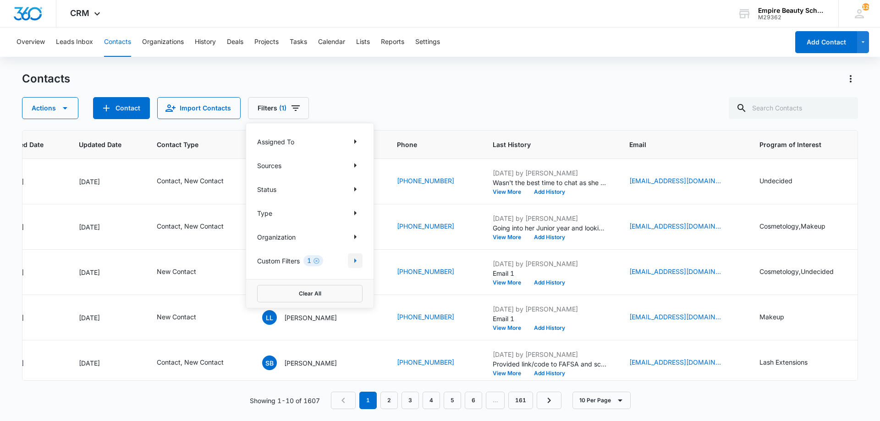
drag, startPoint x: 359, startPoint y: 262, endPoint x: 312, endPoint y: 265, distance: 47.8
click at [304, 270] on div "Assigned To Sources Status Type Organization Custom Filters 1" at bounding box center [309, 201] width 127 height 156
click at [356, 216] on icon "Show Type filters" at bounding box center [355, 213] width 11 height 11
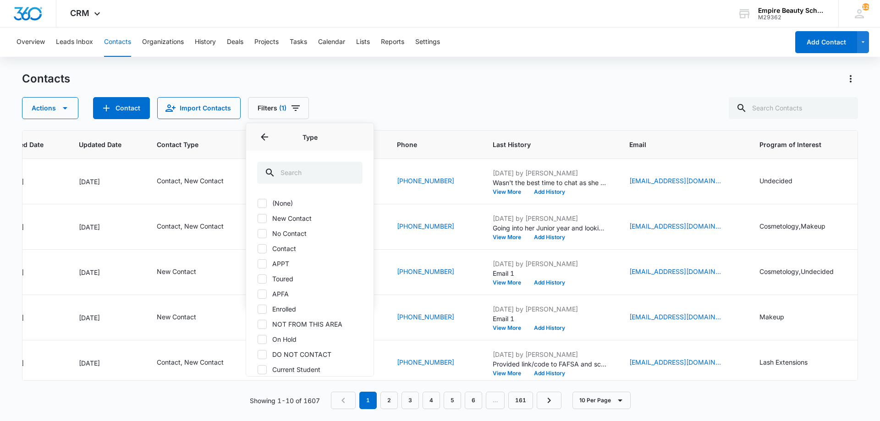
click at [276, 246] on label "Contact" at bounding box center [309, 249] width 105 height 10
click at [258, 248] on input "Contact" at bounding box center [257, 248] width 0 height 0
checkbox input "true"
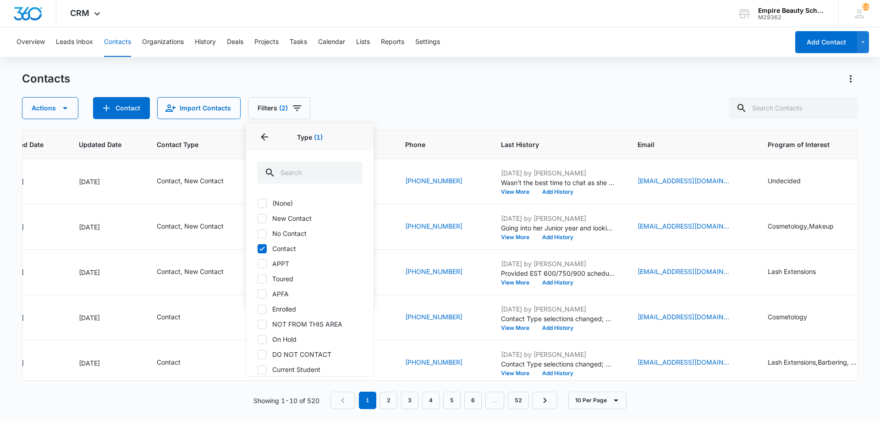
click at [528, 112] on div "Actions Contact Import Contacts Filters (2) Assigned To Sources Status Type 1 T…" at bounding box center [440, 108] width 836 height 22
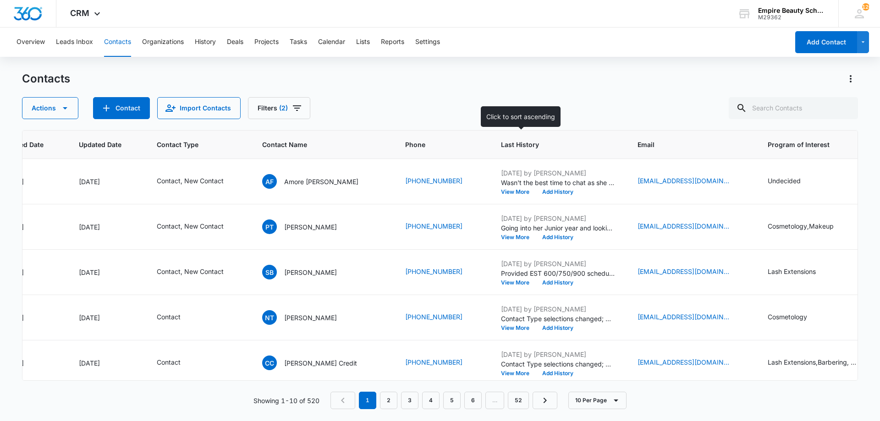
click at [502, 143] on span "Last History" at bounding box center [551, 145] width 101 height 10
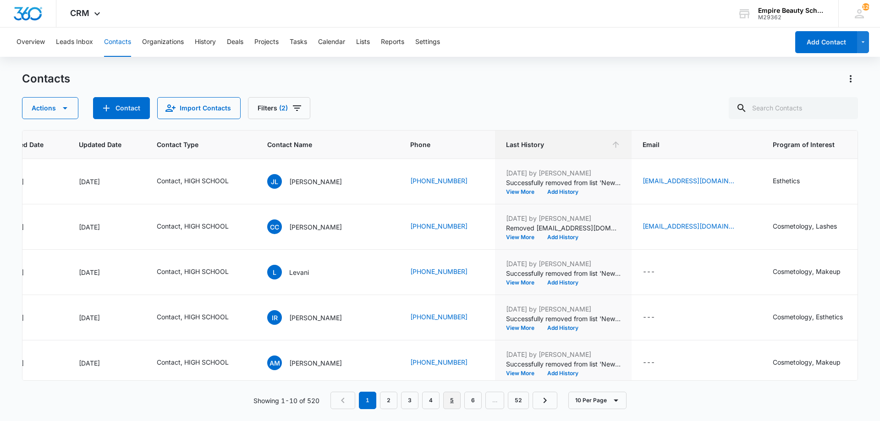
click at [454, 400] on link "5" at bounding box center [451, 400] width 17 height 17
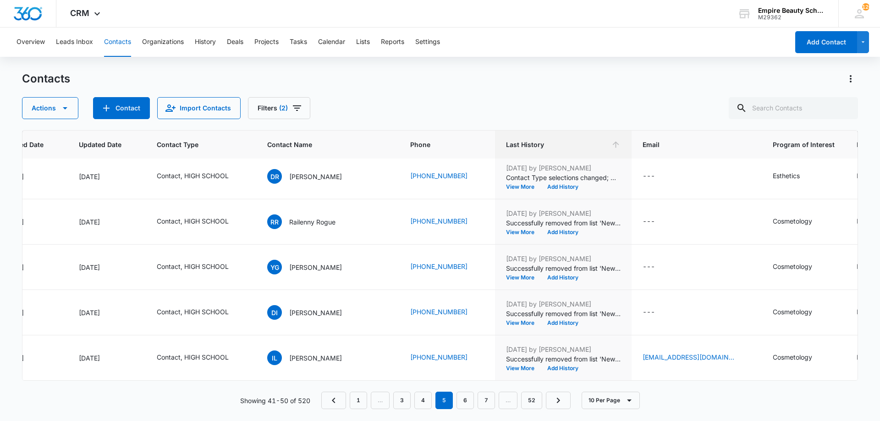
scroll to position [239, 109]
click at [463, 399] on link "6" at bounding box center [465, 400] width 17 height 17
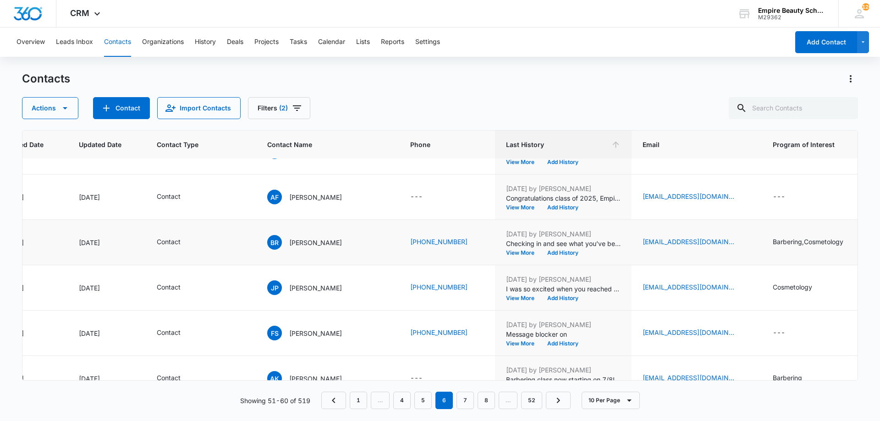
scroll to position [167, 109]
click at [564, 253] on button "Add History" at bounding box center [563, 252] width 44 height 6
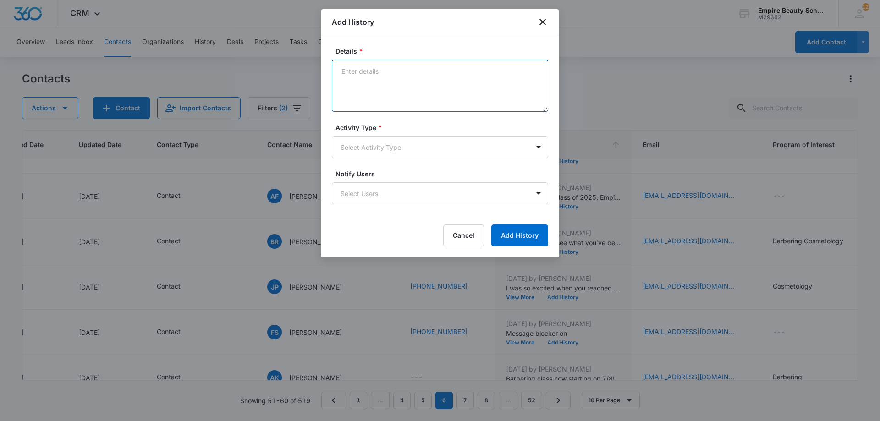
paste textarea "Empire Beauty Schools offers financial assistance opportunities, flexible sched…"
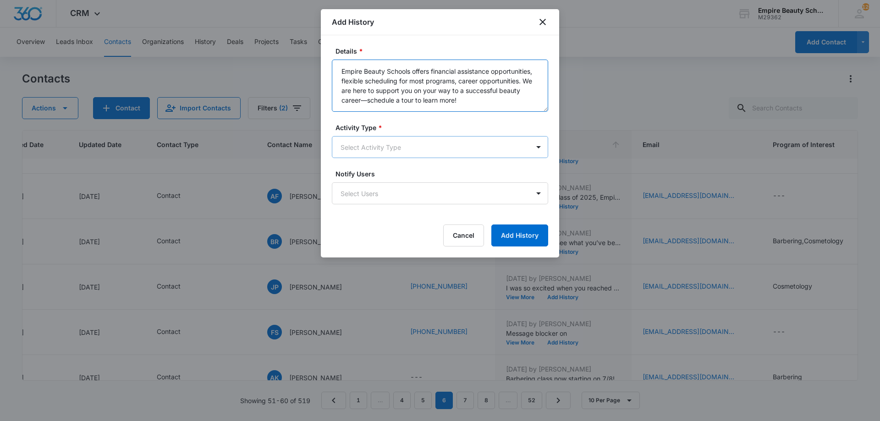
type textarea "Empire Beauty Schools offers financial assistance opportunities, flexible sched…"
click at [425, 148] on body "CRM Apps Forms CRM Email Shop Payments POS Files Brand Settings Empire Beauty S…" at bounding box center [440, 210] width 880 height 421
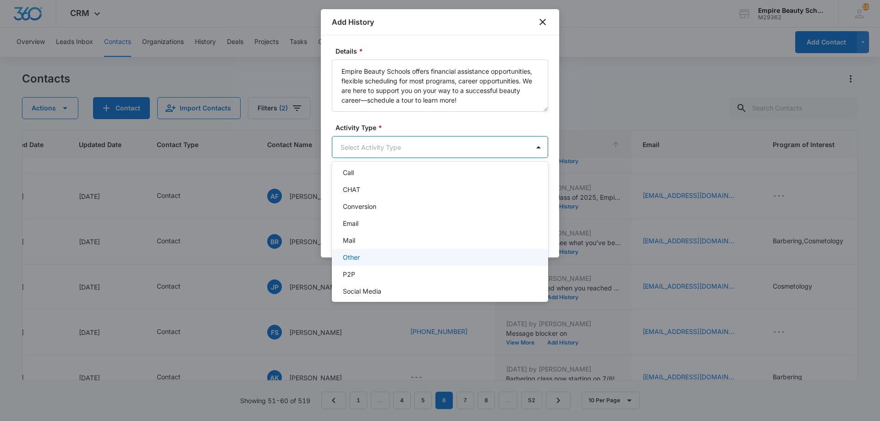
scroll to position [48, 0]
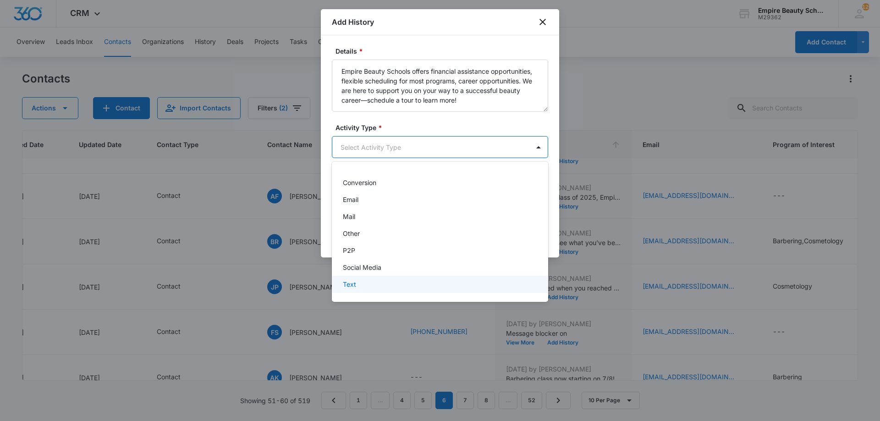
click at [404, 284] on div "Text" at bounding box center [439, 285] width 193 height 10
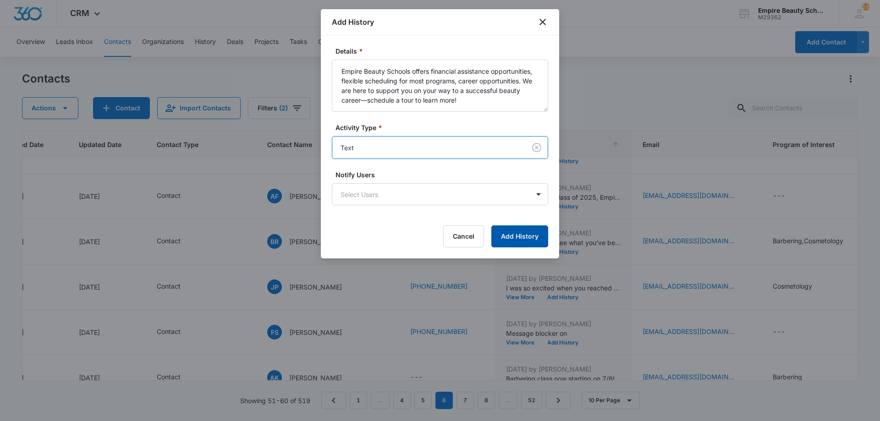
click at [511, 237] on button "Add History" at bounding box center [519, 237] width 57 height 22
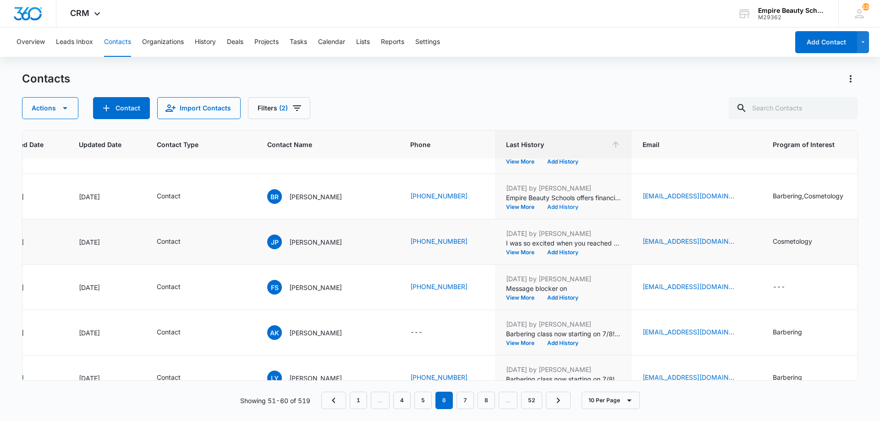
scroll to position [212, 109]
click at [560, 250] on button "Add History" at bounding box center [563, 252] width 44 height 6
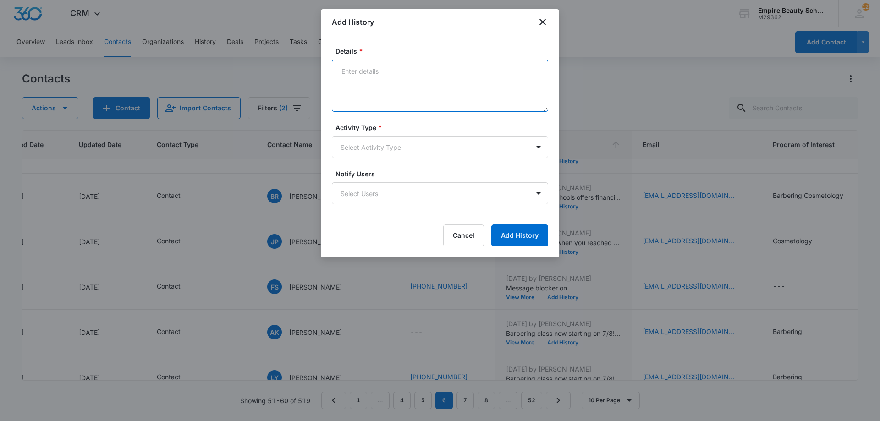
paste textarea "Empire Beauty Schools offers financial assistance opportunities, flexible sched…"
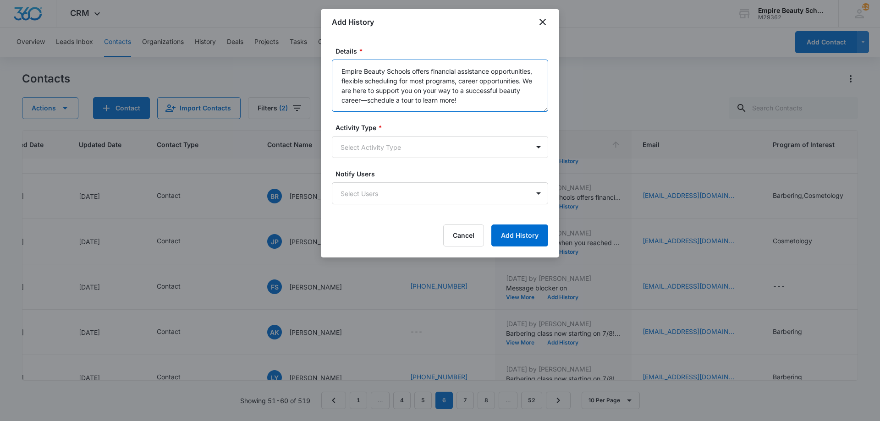
type textarea "Empire Beauty Schools offers financial assistance opportunities, flexible sched…"
click at [414, 161] on form "Details * Empire Beauty Schools offers financial assistance opportunities, flex…" at bounding box center [440, 146] width 216 height 200
click at [413, 146] on body "CRM Apps Forms CRM Email Shop Payments POS Files Brand Settings Empire Beauty S…" at bounding box center [440, 210] width 880 height 421
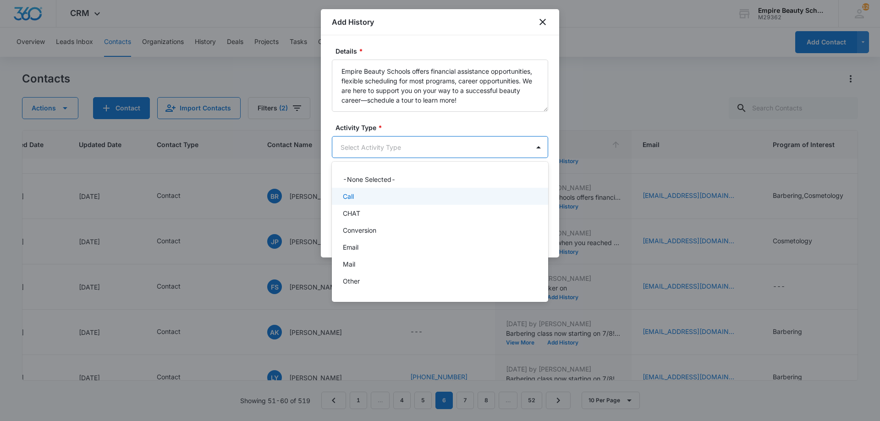
scroll to position [48, 0]
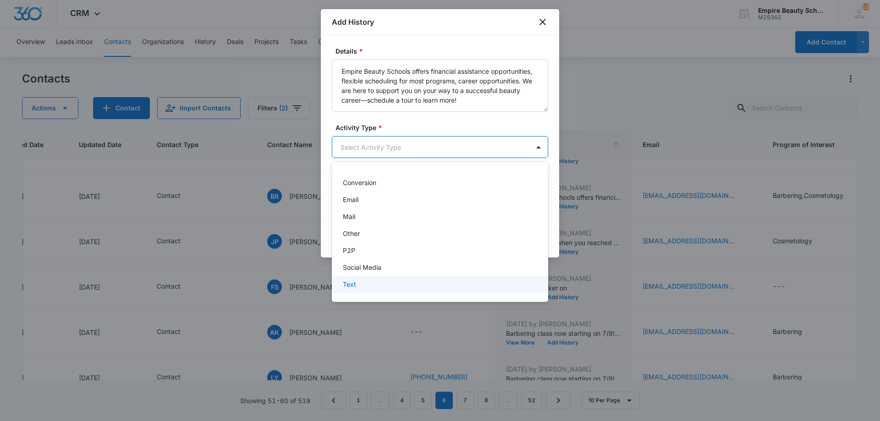
click at [382, 282] on div "Text" at bounding box center [439, 285] width 193 height 10
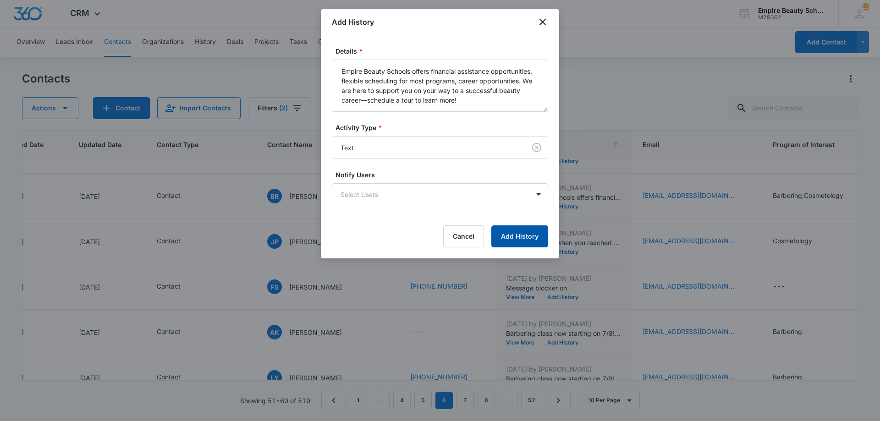
click at [545, 232] on button "Add History" at bounding box center [519, 237] width 57 height 22
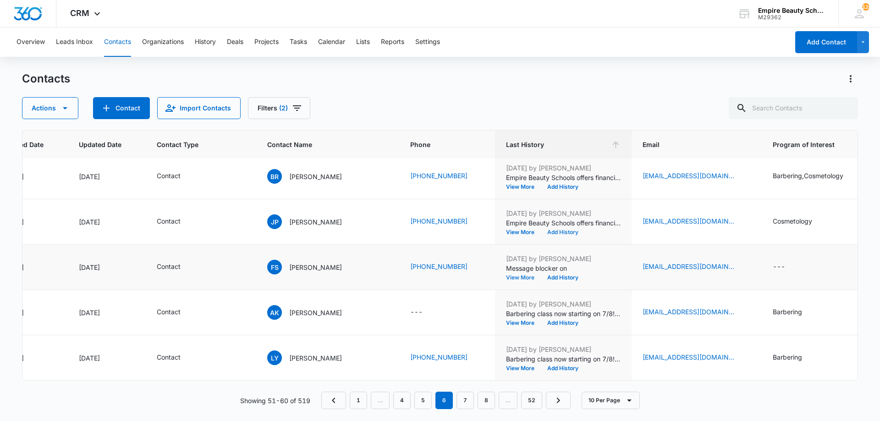
scroll to position [239, 109]
click at [556, 366] on button "Add History" at bounding box center [563, 369] width 44 height 6
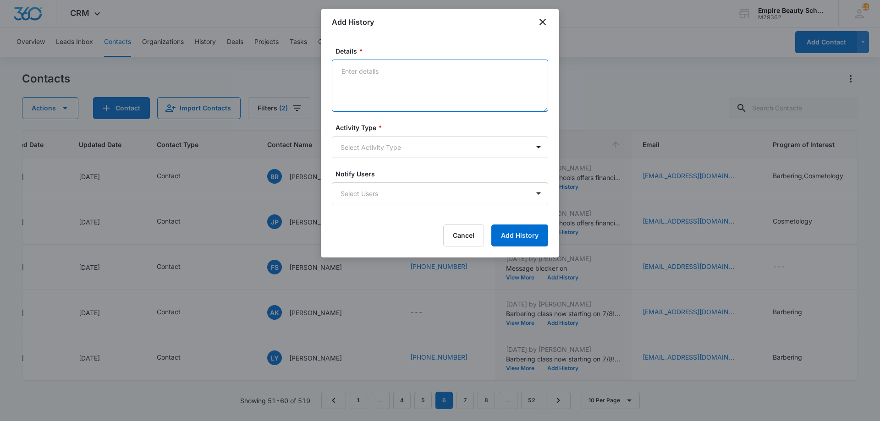
paste textarea "Empire Beauty Schools offers financial assistance opportunities, flexible sched…"
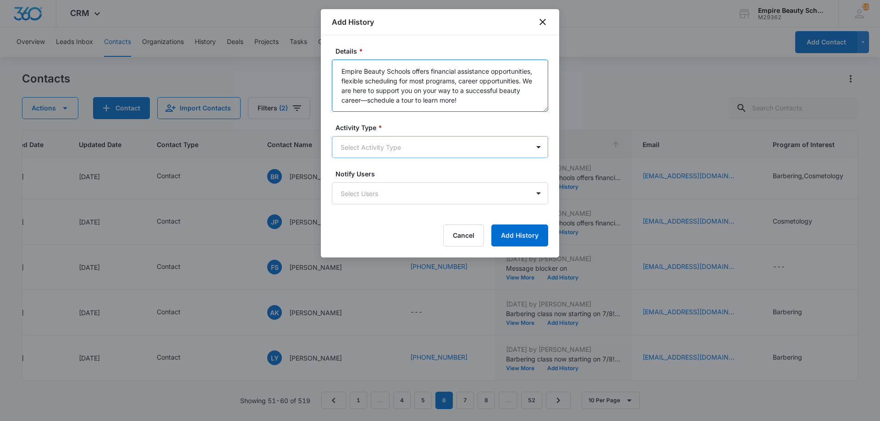
type textarea "Empire Beauty Schools offers financial assistance opportunities, flexible sched…"
click at [393, 156] on body "CRM Apps Forms CRM Email Shop Payments POS Files Brand Settings Empire Beauty S…" at bounding box center [440, 210] width 880 height 421
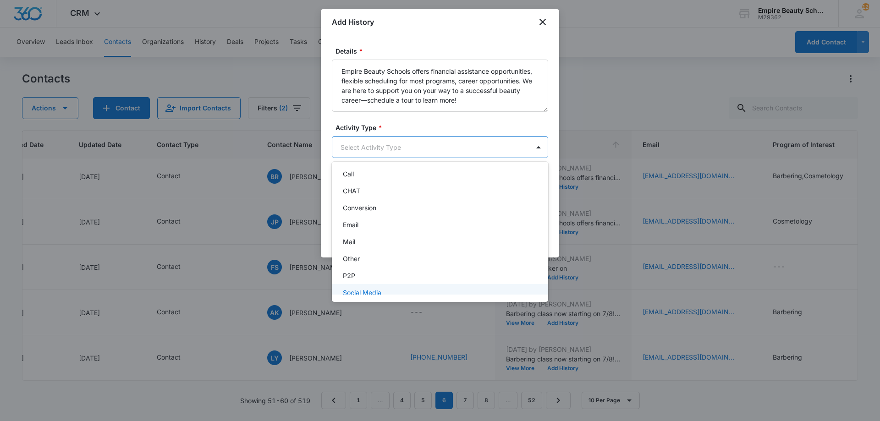
scroll to position [48, 0]
click at [371, 281] on div "Text" at bounding box center [439, 285] width 193 height 10
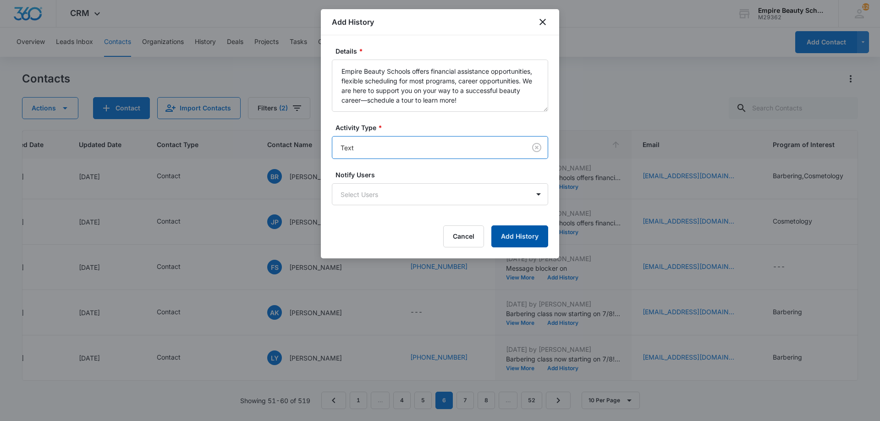
click at [519, 233] on button "Add History" at bounding box center [519, 237] width 57 height 22
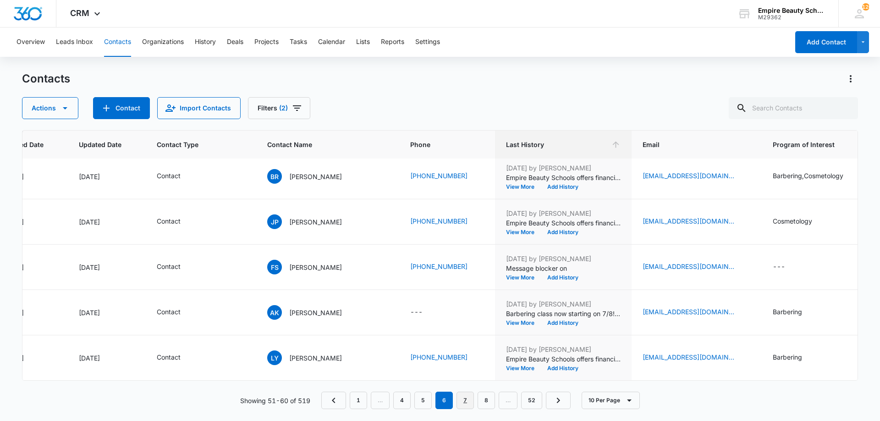
click at [466, 405] on link "7" at bounding box center [465, 400] width 17 height 17
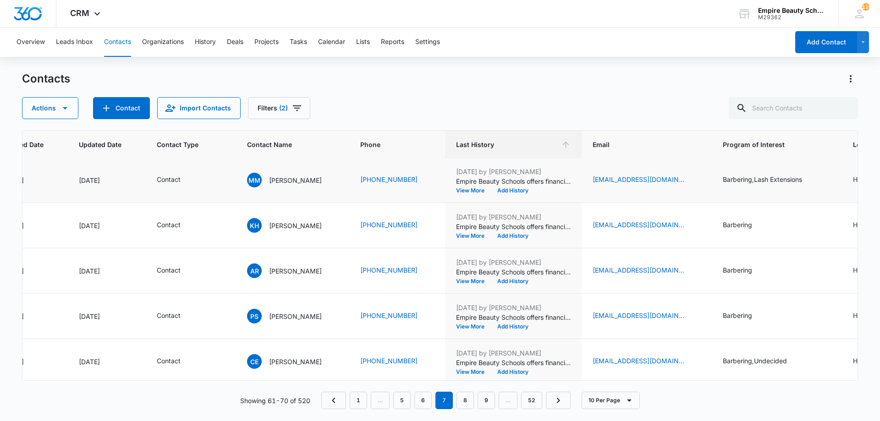
scroll to position [0, 109]
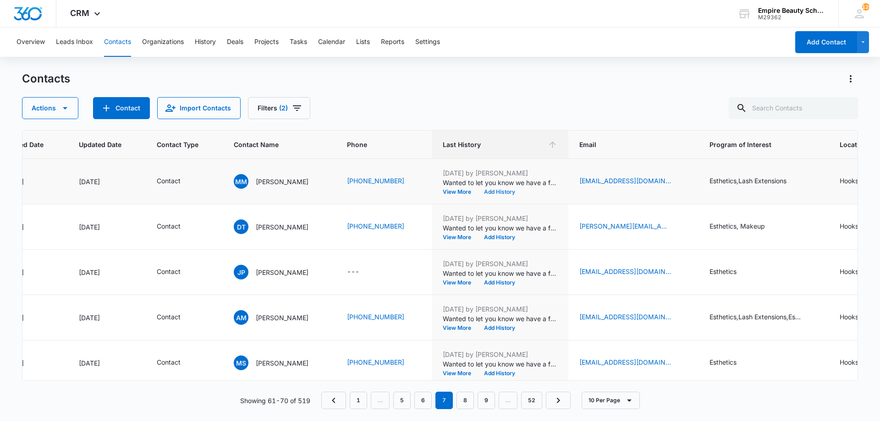
click at [503, 194] on button "Add History" at bounding box center [500, 192] width 44 height 6
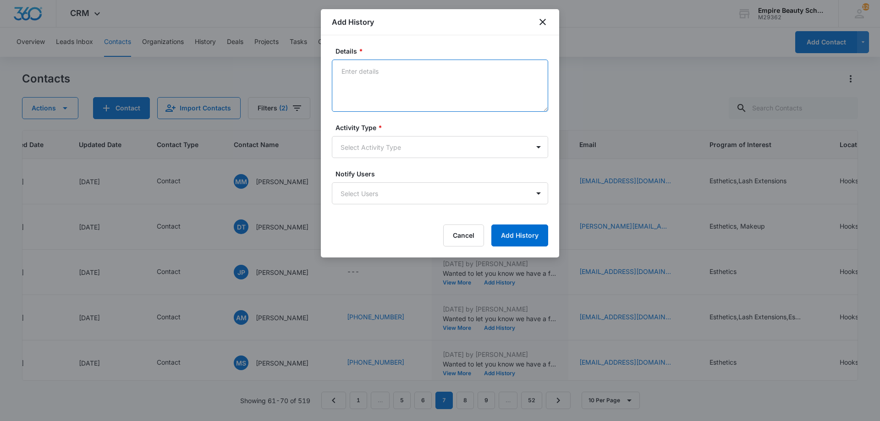
drag, startPoint x: 399, startPoint y: 107, endPoint x: 395, endPoint y: 104, distance: 5.2
paste textarea "Empire Beauty Schools offers financial assistance opportunities, flexible sched…"
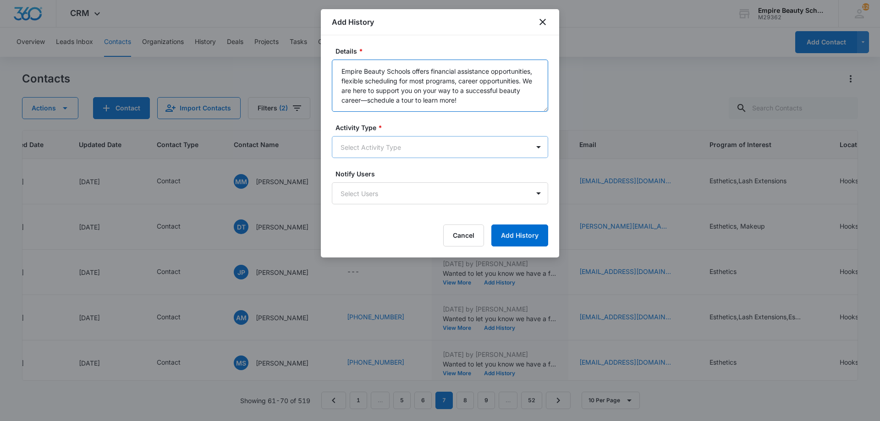
type textarea "Empire Beauty Schools offers financial assistance opportunities, flexible sched…"
click at [400, 156] on body "CRM Apps Forms CRM Email Shop Payments POS Files Brand Settings Empire Beauty S…" at bounding box center [440, 210] width 880 height 421
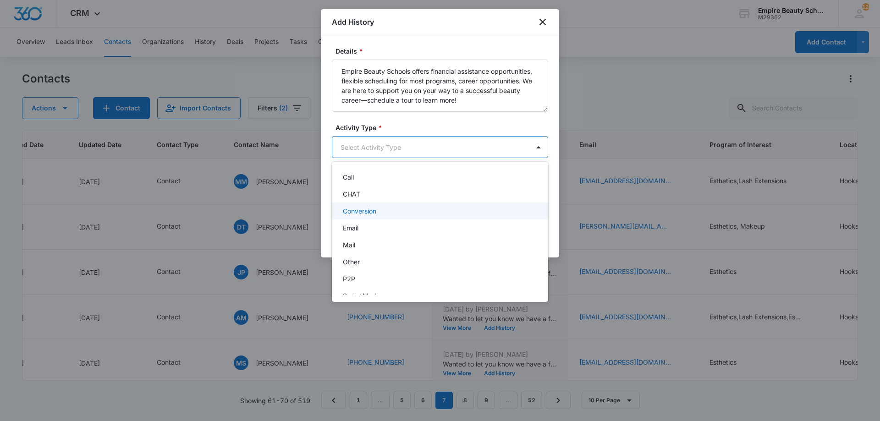
scroll to position [48, 0]
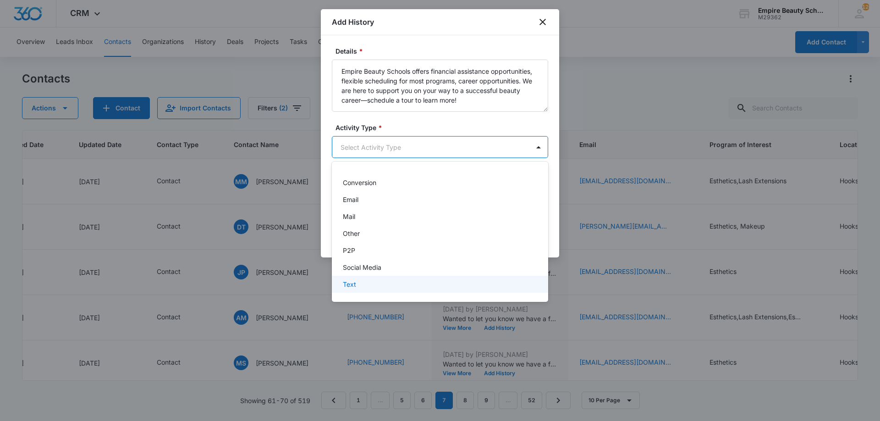
click at [363, 285] on div "Text" at bounding box center [439, 285] width 193 height 10
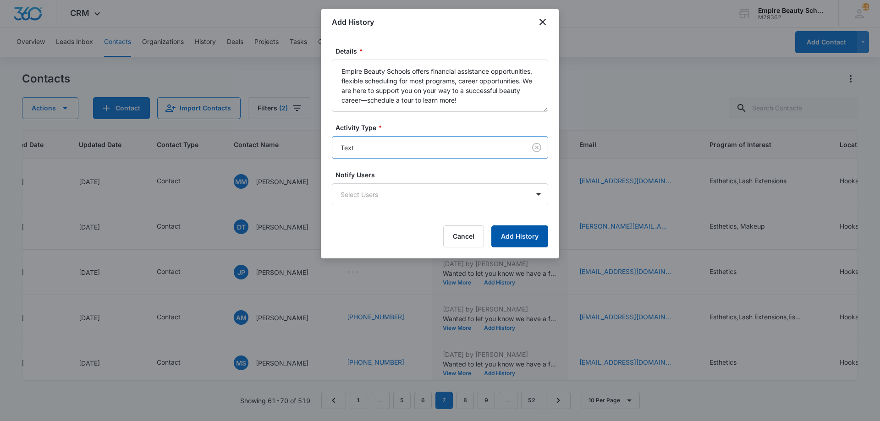
click at [515, 243] on button "Add History" at bounding box center [519, 237] width 57 height 22
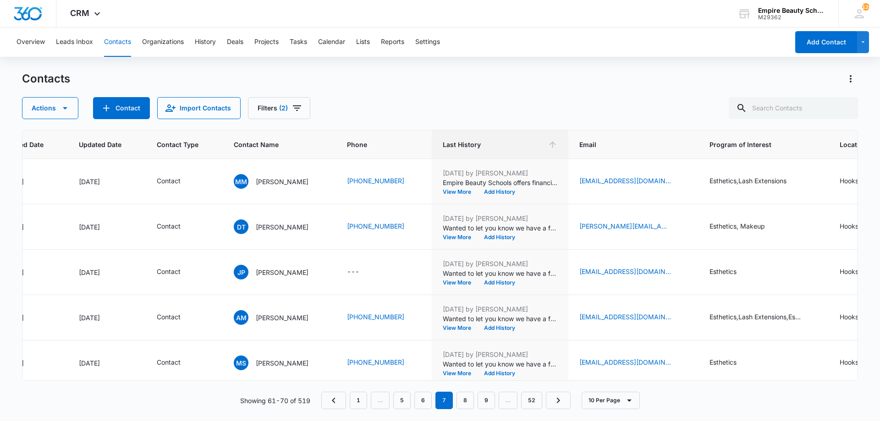
drag, startPoint x: 716, startPoint y: 120, endPoint x: 707, endPoint y: 143, distance: 24.5
click at [717, 127] on div "Contacts Actions Contact Import Contacts Filters (2) ID Created Date Updated Da…" at bounding box center [440, 246] width 836 height 349
click at [294, 109] on icon "Filters" at bounding box center [297, 108] width 11 height 11
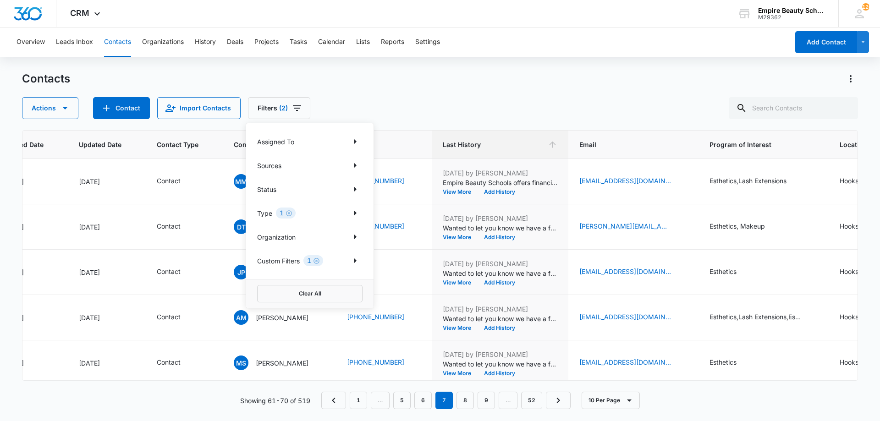
click at [291, 215] on icon "Clear" at bounding box center [289, 213] width 7 height 7
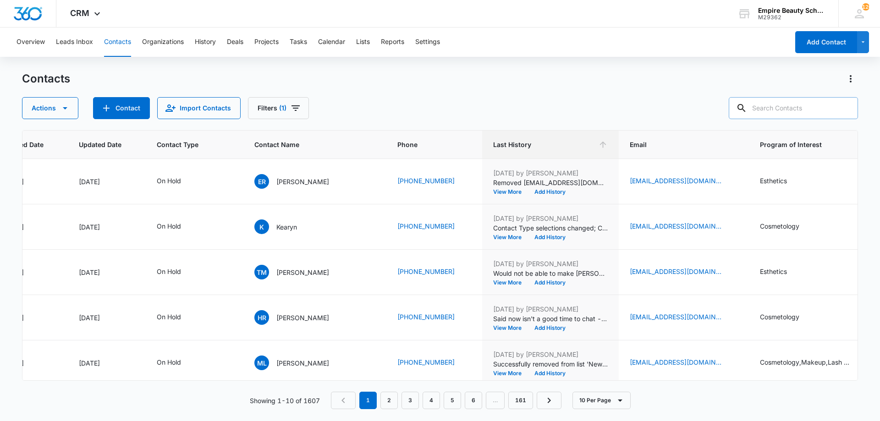
click at [815, 112] on input "text" at bounding box center [793, 108] width 129 height 22
type input "barger"
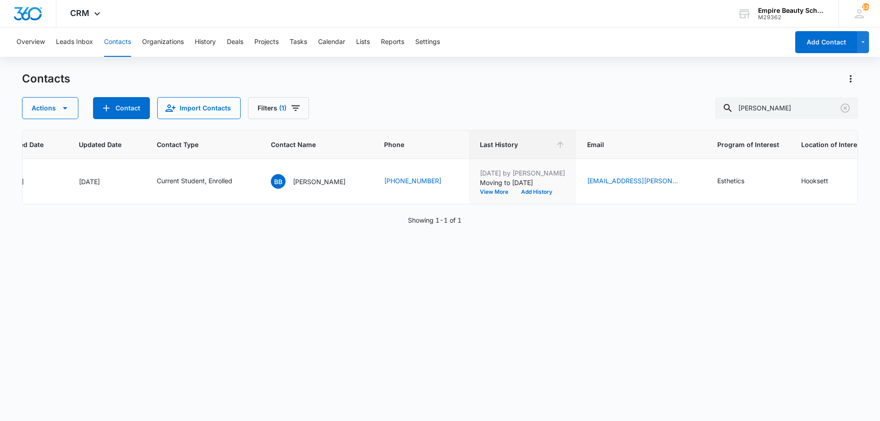
click at [609, 102] on div "Actions Contact Import Contacts Filters (1) barger" at bounding box center [440, 108] width 836 height 22
click at [492, 195] on button "View More" at bounding box center [497, 192] width 35 height 6
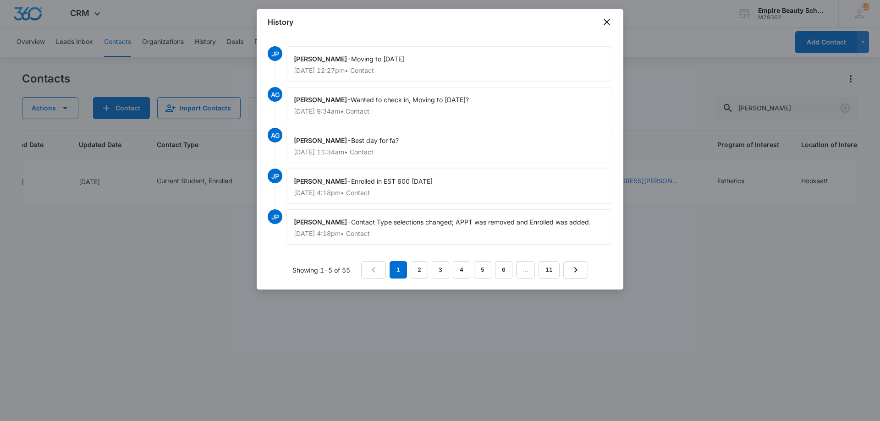
click at [614, 22] on div "History" at bounding box center [440, 22] width 367 height 26
click at [609, 20] on icon "close" at bounding box center [607, 22] width 6 height 6
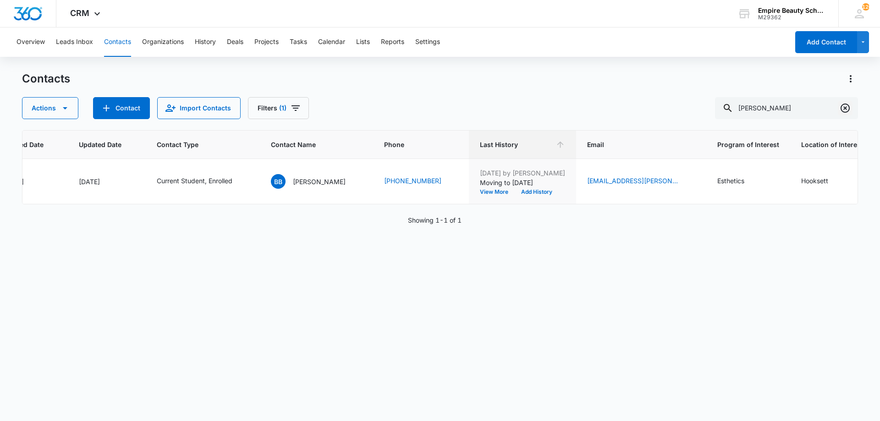
click at [844, 105] on icon "Clear" at bounding box center [845, 108] width 11 height 11
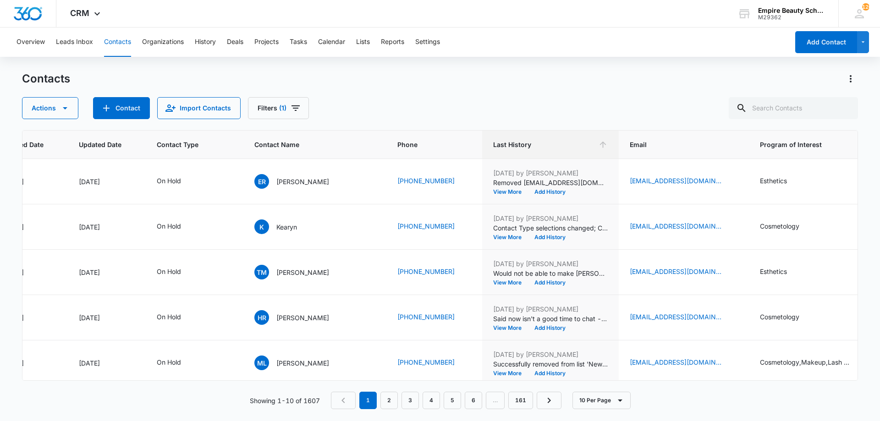
click at [695, 100] on div "Actions Contact Import Contacts Filters (1)" at bounding box center [440, 108] width 836 height 22
click at [562, 149] on th "Last History" at bounding box center [550, 145] width 137 height 28
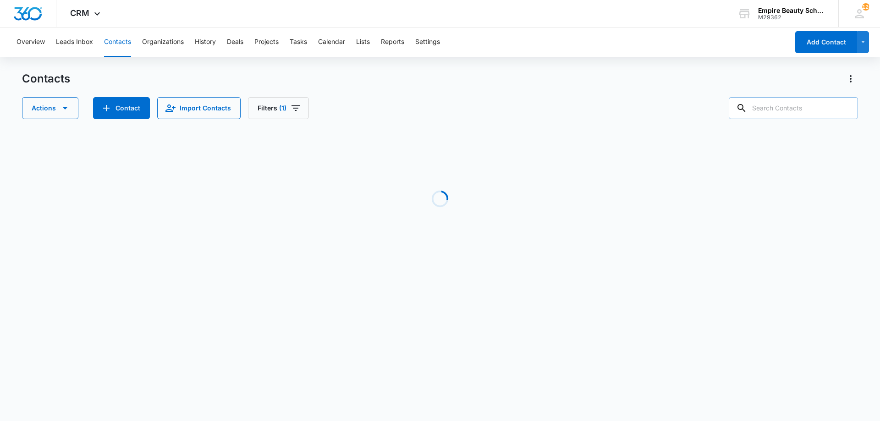
click at [813, 110] on input "text" at bounding box center [793, 108] width 129 height 22
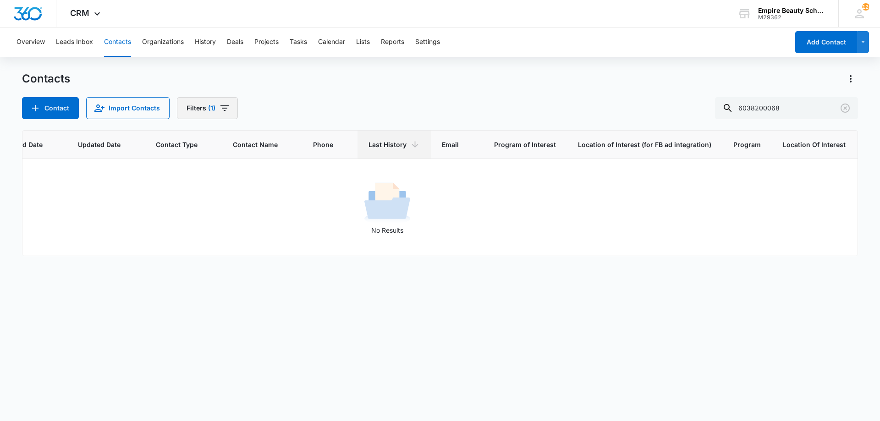
click at [219, 104] on icon "Filters" at bounding box center [224, 108] width 11 height 11
drag, startPoint x: 245, startPoint y: 261, endPoint x: 252, endPoint y: 251, distance: 12.3
click at [245, 262] on icon "Clear" at bounding box center [246, 261] width 7 height 7
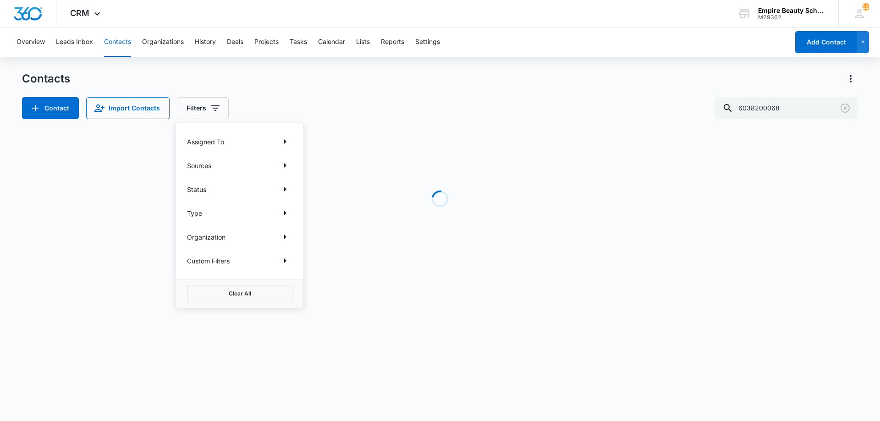
click at [496, 132] on div "Loading" at bounding box center [440, 199] width 836 height 138
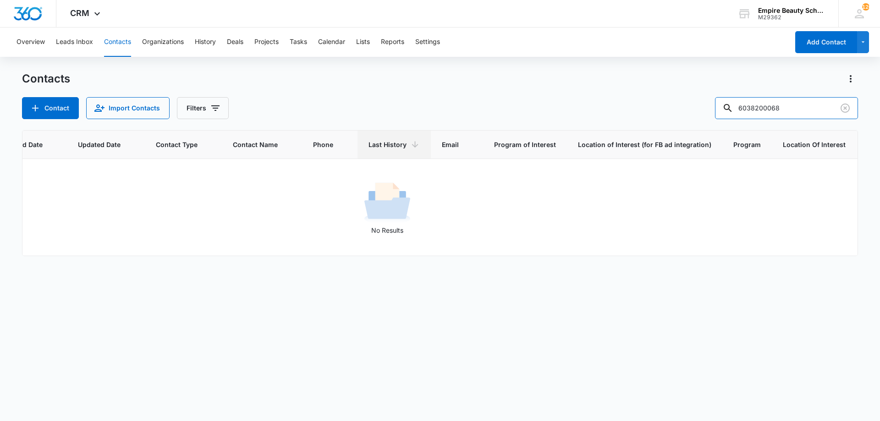
drag, startPoint x: 771, startPoint y: 106, endPoint x: 692, endPoint y: 108, distance: 78.4
click at [692, 108] on div "Contact Import Contacts Filters 6038200068" at bounding box center [440, 108] width 836 height 22
type input "0068"
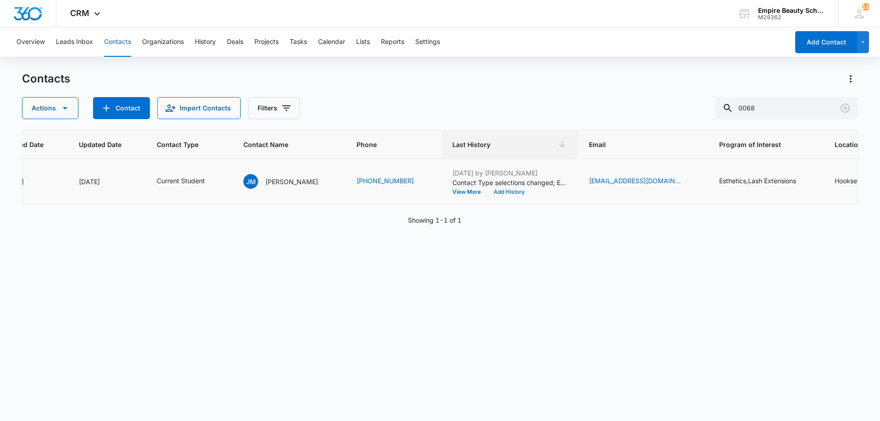
click at [505, 194] on button "Add History" at bounding box center [509, 192] width 44 height 6
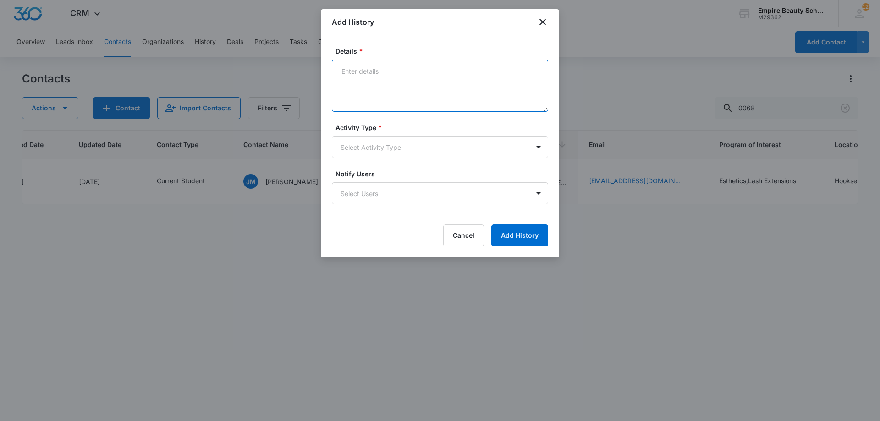
click at [379, 81] on textarea "Details *" at bounding box center [440, 86] width 216 height 52
click at [459, 235] on button "Cancel" at bounding box center [463, 236] width 41 height 22
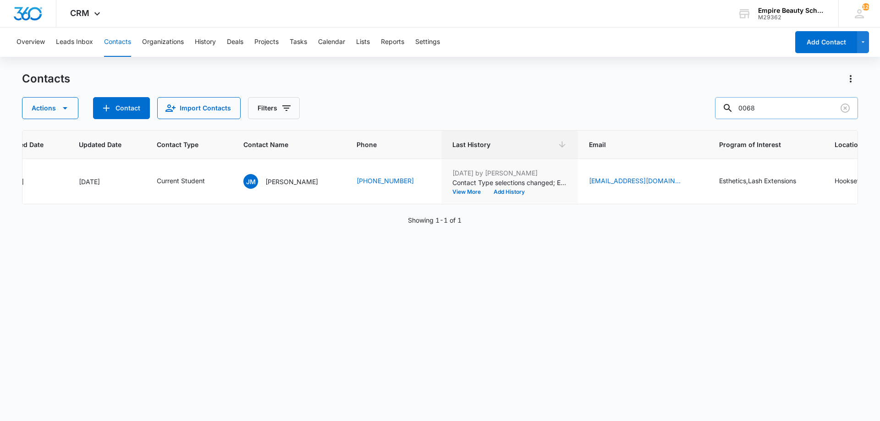
click at [853, 109] on input "0068" at bounding box center [786, 108] width 143 height 22
click at [848, 105] on icon "Clear" at bounding box center [845, 108] width 9 height 9
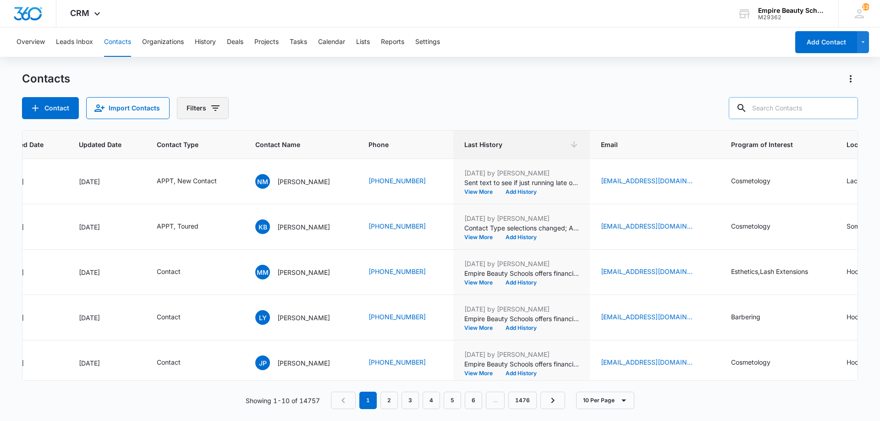
click at [225, 110] on button "Filters" at bounding box center [203, 108] width 52 height 22
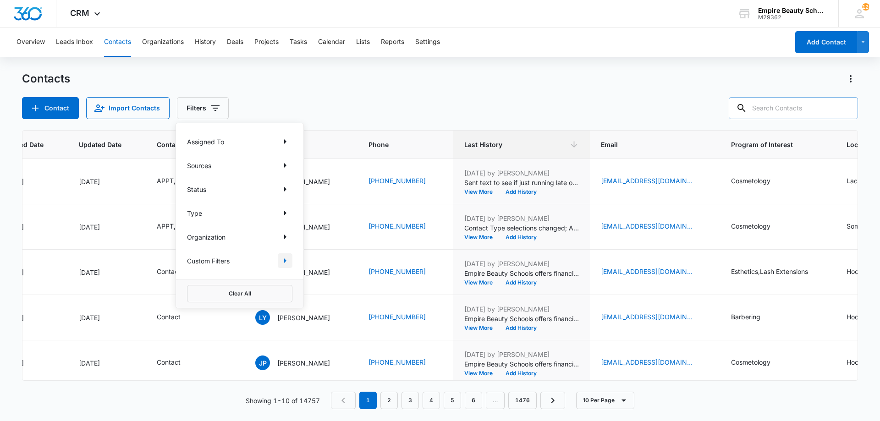
click at [283, 262] on icon "Show Custom Filters filters" at bounding box center [285, 260] width 11 height 11
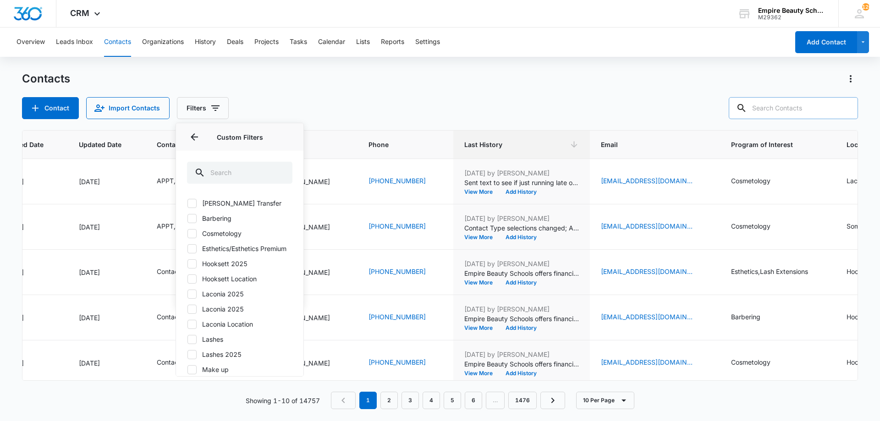
click at [223, 284] on label "Hooksett Location" at bounding box center [239, 279] width 105 height 10
click at [187, 279] on input "Hooksett Location" at bounding box center [187, 279] width 0 height 0
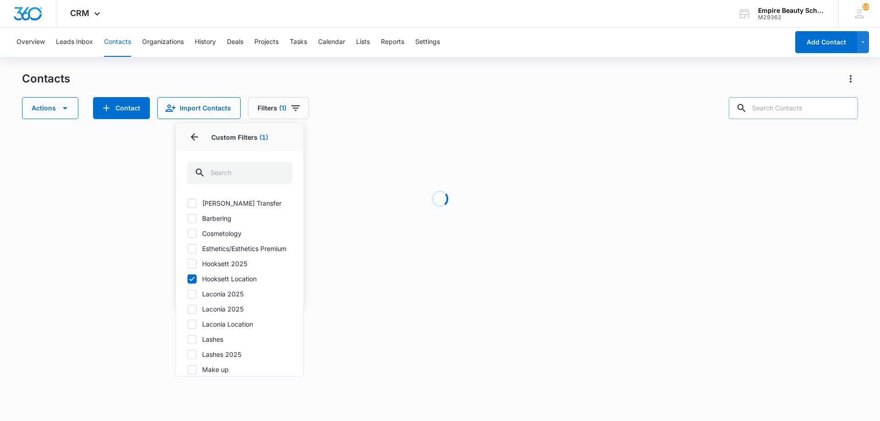
click at [198, 284] on label "Hooksett Location" at bounding box center [239, 279] width 105 height 10
click at [187, 279] on input "Hooksett Location" at bounding box center [187, 279] width 0 height 0
checkbox input "false"
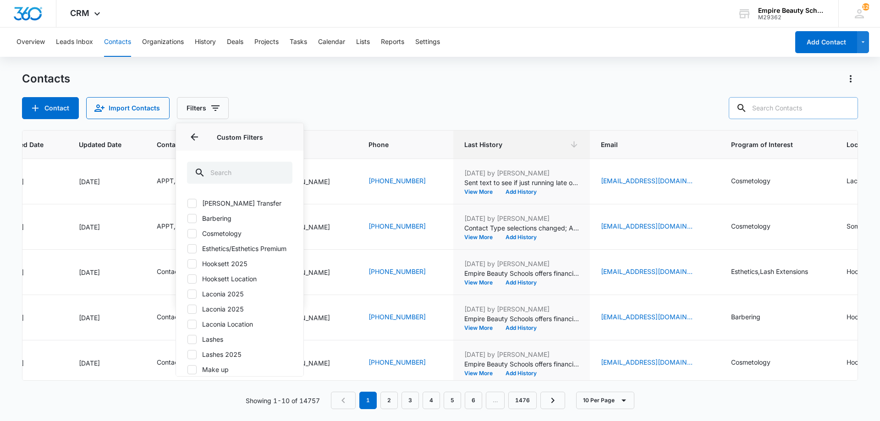
click at [195, 268] on icon at bounding box center [192, 264] width 8 height 8
click at [187, 264] on input "Hooksett 2025" at bounding box center [187, 264] width 0 height 0
checkbox input "true"
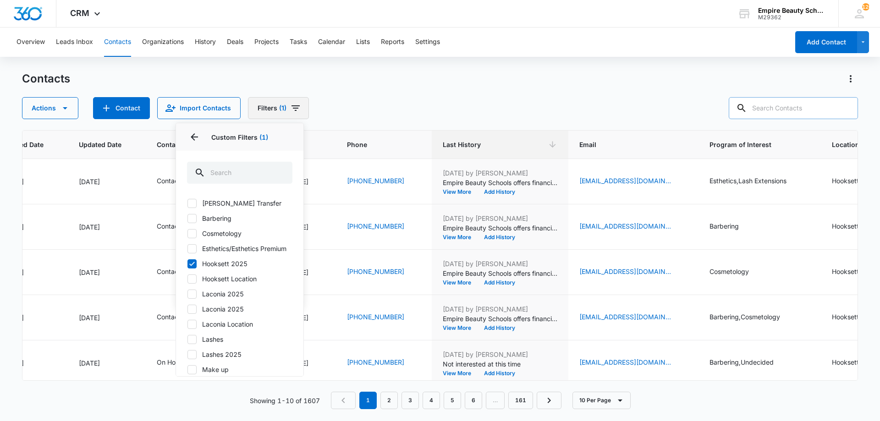
click at [286, 104] on button "Filters (1)" at bounding box center [278, 108] width 61 height 22
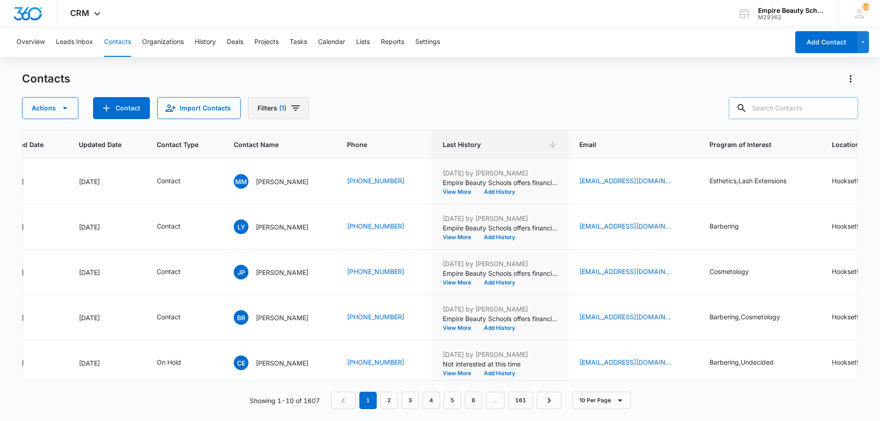
click at [282, 109] on span "(1)" at bounding box center [282, 108] width 7 height 6
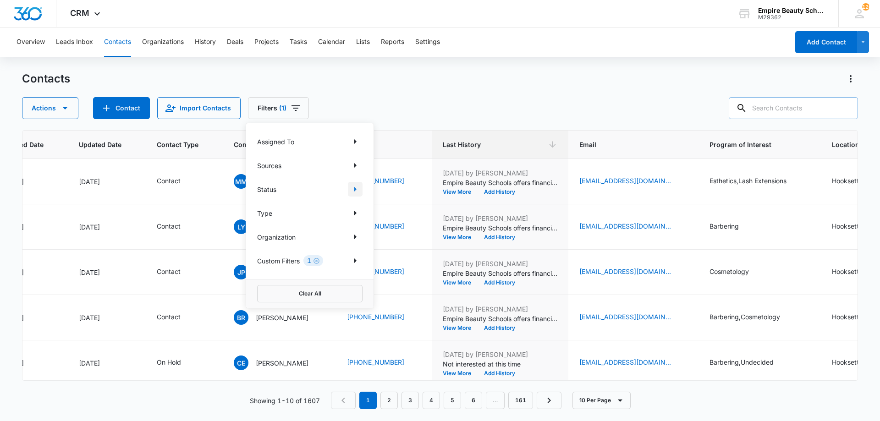
click at [357, 190] on icon "Show Status filters" at bounding box center [355, 189] width 11 height 11
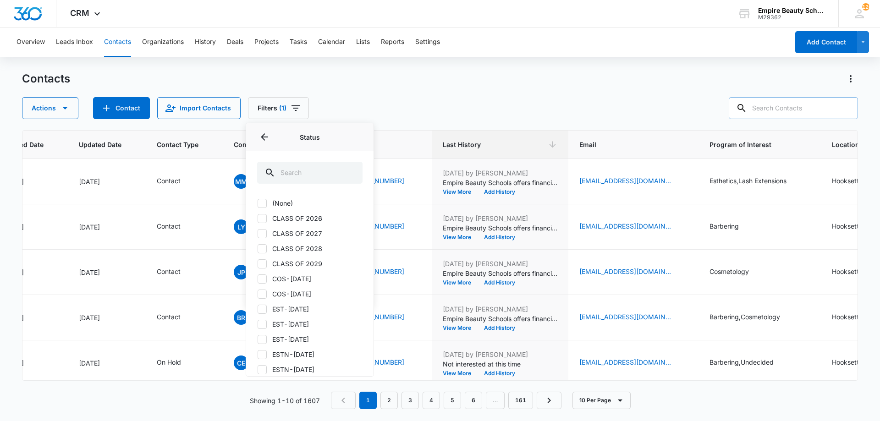
click at [300, 219] on label "CLASS OF 2026" at bounding box center [309, 219] width 105 height 10
click at [258, 219] on input "CLASS OF 2026" at bounding box center [257, 218] width 0 height 0
checkbox input "true"
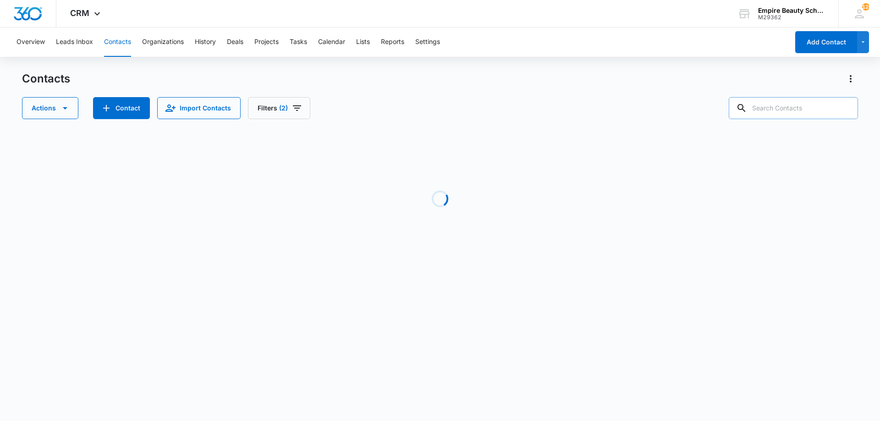
click at [435, 112] on div "Actions Contact Import Contacts Filters (2)" at bounding box center [440, 108] width 836 height 22
drag, startPoint x: 444, startPoint y: 123, endPoint x: 296, endPoint y: 116, distance: 148.7
click at [440, 124] on div "Contacts Actions Contact Import Contacts Filters (2) Loading No Results Showing…" at bounding box center [440, 175] width 836 height 207
click at [279, 114] on button "Filters (2)" at bounding box center [279, 108] width 62 height 22
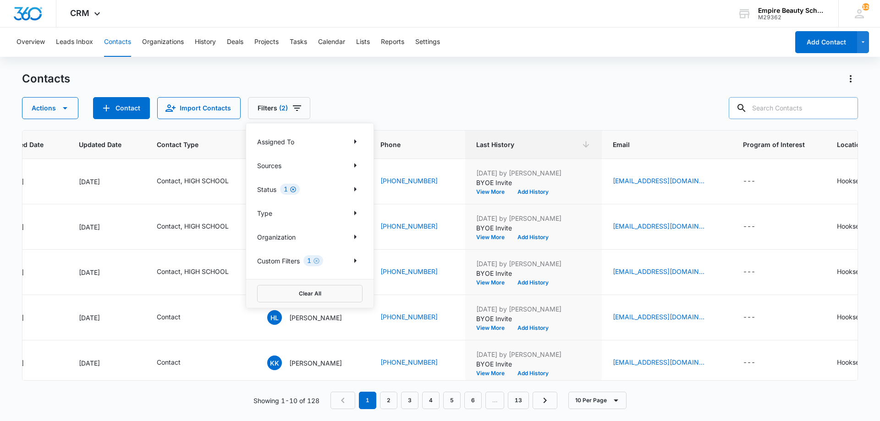
click at [294, 189] on icon "Clear" at bounding box center [293, 189] width 7 height 7
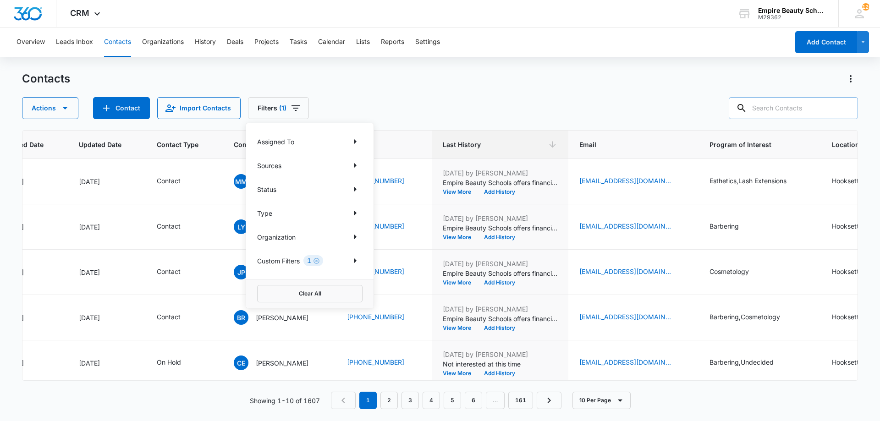
click at [521, 87] on div "Contacts Actions Contact Import Contacts Filters (1) Assigned To Sources Status…" at bounding box center [440, 96] width 836 height 48
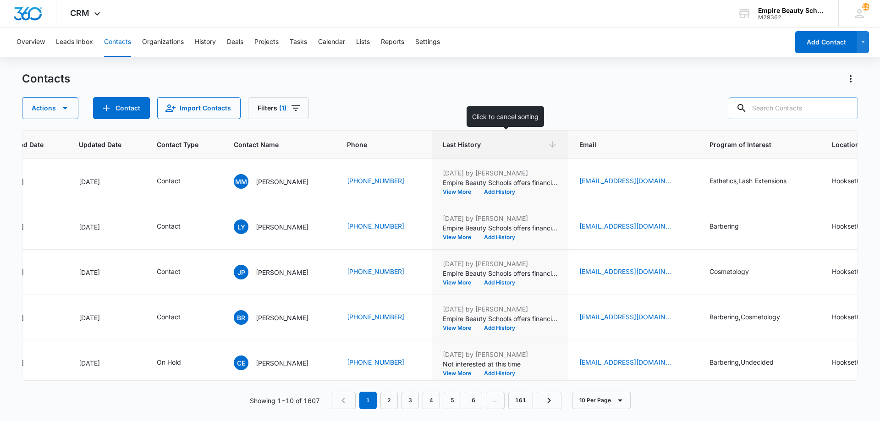
click at [510, 148] on span "Last History" at bounding box center [493, 145] width 101 height 10
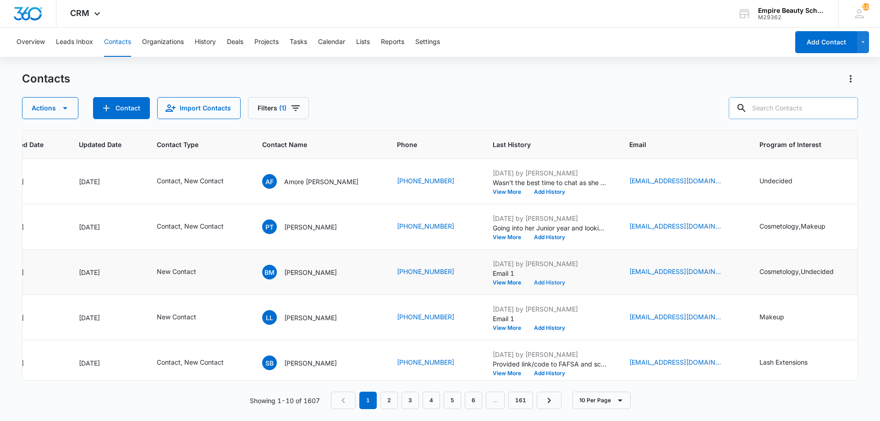
click at [534, 283] on button "Add History" at bounding box center [550, 283] width 44 height 6
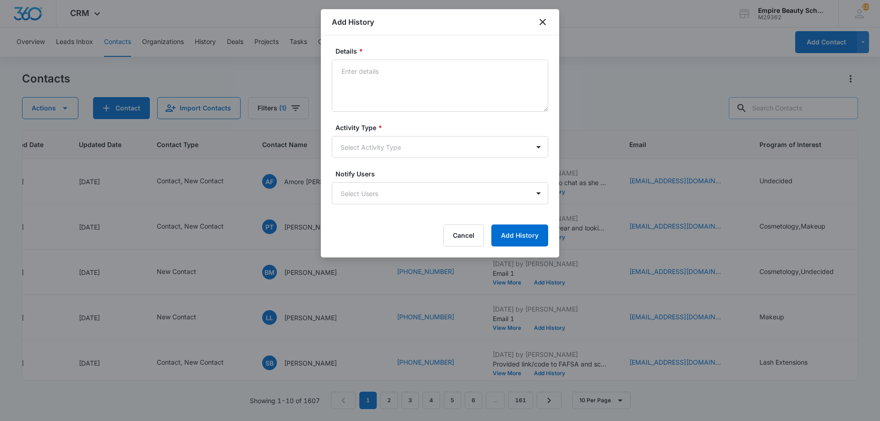
click at [374, 114] on form "Details * Activity Type * Select Activity Type Notify Users Select Users Cancel…" at bounding box center [440, 146] width 216 height 200
click at [370, 89] on textarea "Details *" at bounding box center [440, 86] width 216 height 52
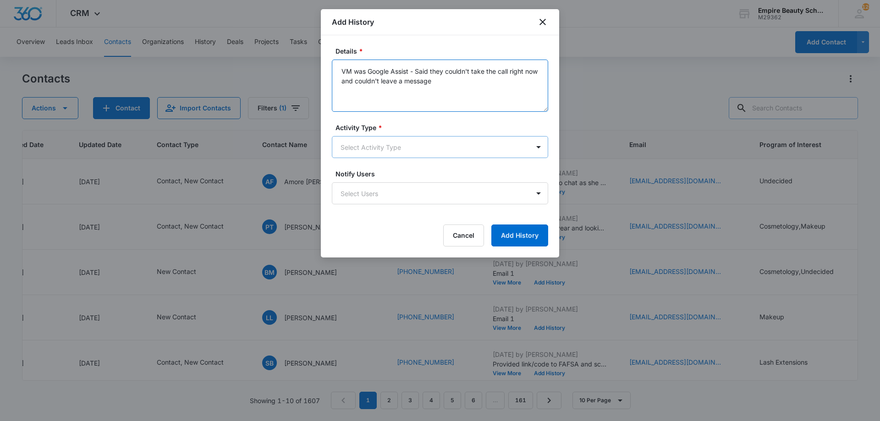
type textarea "VM was Google Assist - Said they couldn't take the call right now and couldn't …"
click at [385, 156] on body "CRM Apps Forms CRM Email Shop Payments POS Files Brand Settings Empire Beauty S…" at bounding box center [440, 210] width 880 height 421
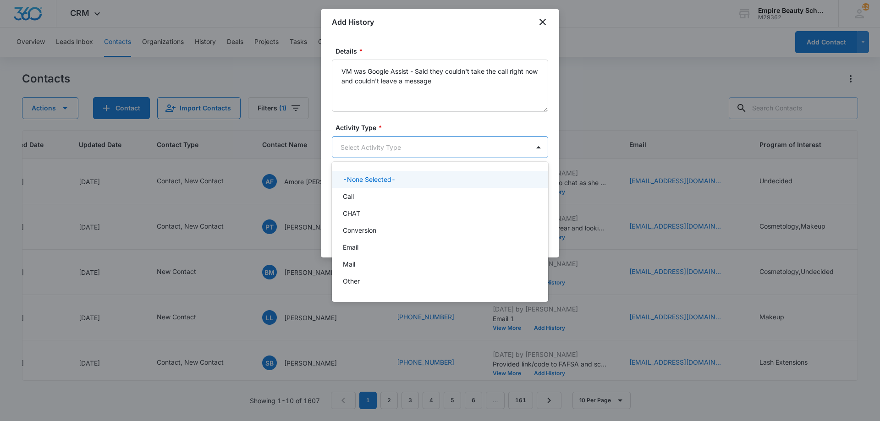
click at [363, 198] on div "Call" at bounding box center [439, 197] width 193 height 10
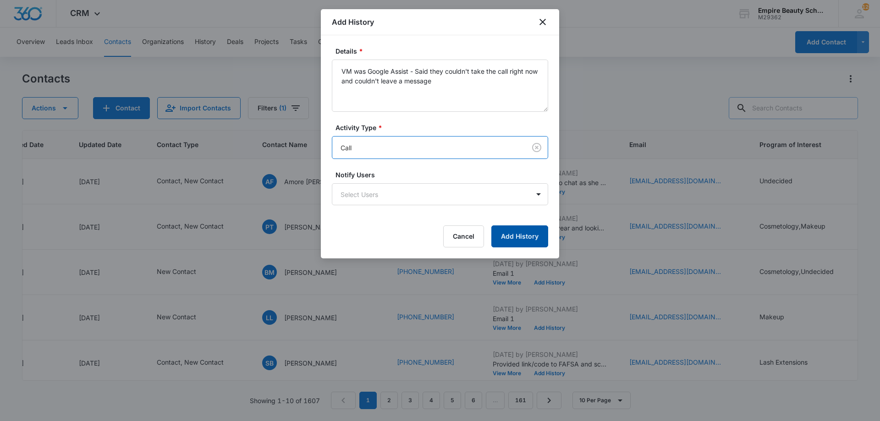
click at [508, 239] on button "Add History" at bounding box center [519, 237] width 57 height 22
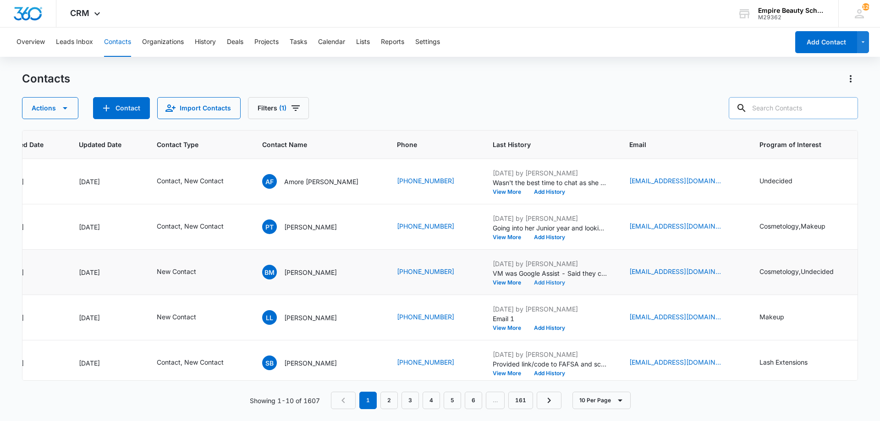
click at [528, 280] on button "Add History" at bounding box center [550, 283] width 44 height 6
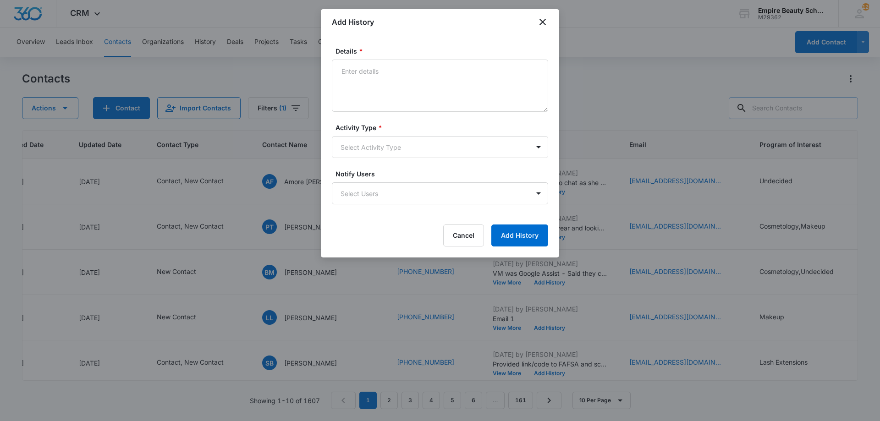
click at [389, 66] on textarea "Details *" at bounding box center [440, 86] width 216 height 52
click at [425, 74] on textarea "Details *" at bounding box center [440, 86] width 216 height 52
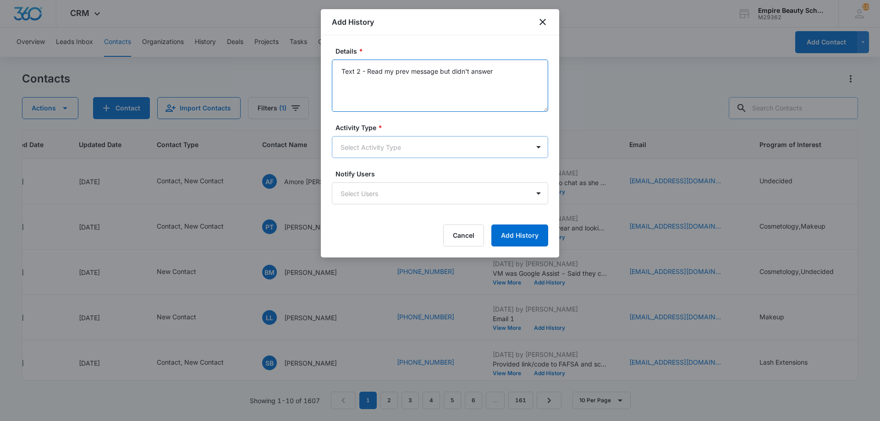
type textarea "Text 2 - Read my prev message but didn't answer"
click at [398, 143] on body "CRM Apps Forms CRM Email Shop Payments POS Files Brand Settings Empire Beauty S…" at bounding box center [440, 210] width 880 height 421
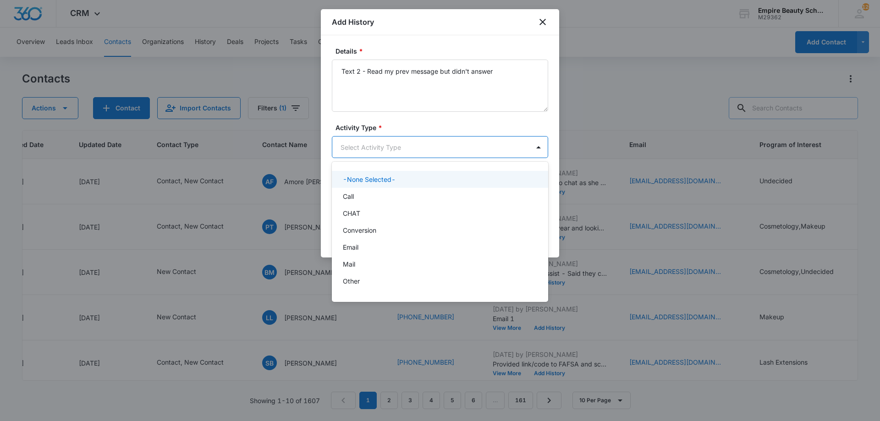
click at [397, 149] on div at bounding box center [440, 210] width 880 height 421
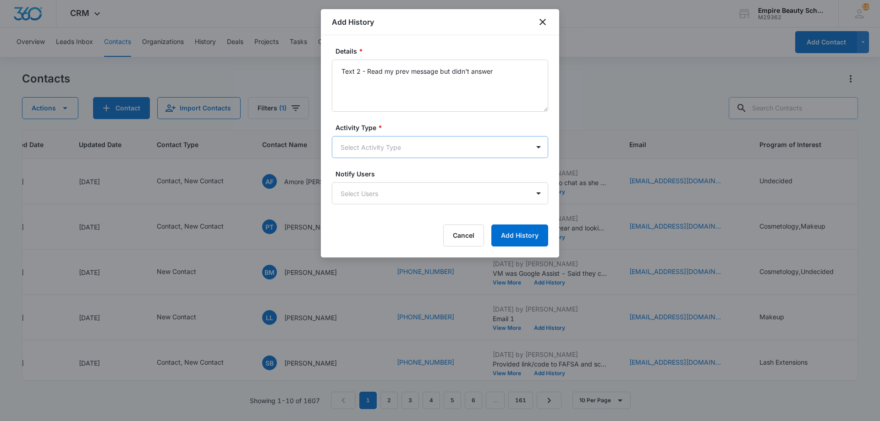
click at [388, 153] on body "CRM Apps Forms CRM Email Shop Payments POS Files Brand Settings Empire Beauty S…" at bounding box center [440, 210] width 880 height 421
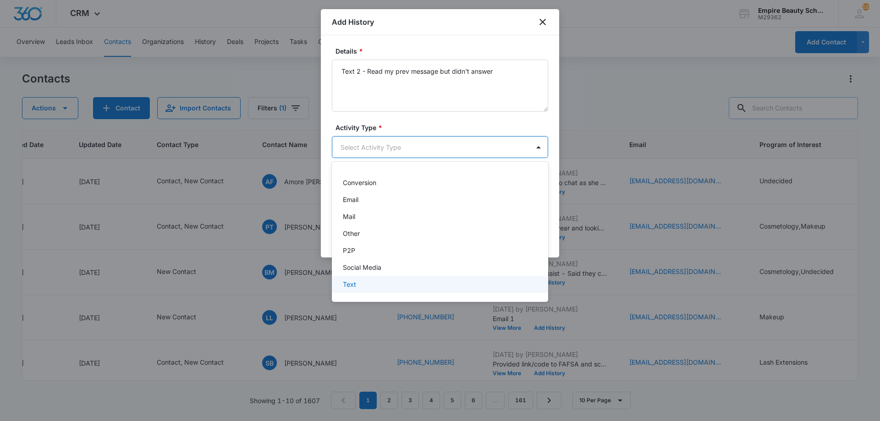
click at [371, 281] on div "Text" at bounding box center [439, 285] width 193 height 10
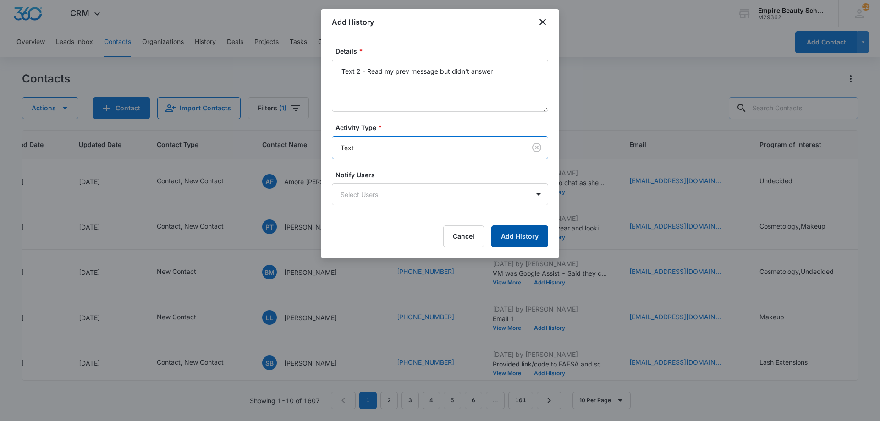
click at [511, 231] on button "Add History" at bounding box center [519, 237] width 57 height 22
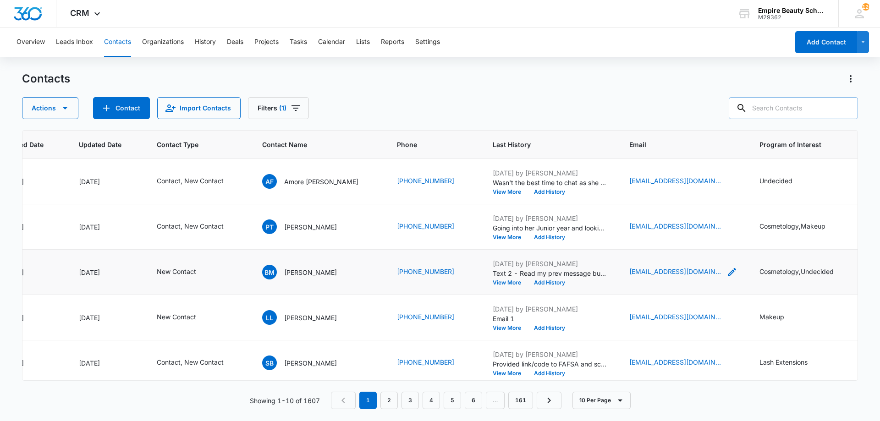
click at [728, 270] on icon "Email - roxybre82@gmail.com - Select to Edit Field" at bounding box center [732, 272] width 8 height 8
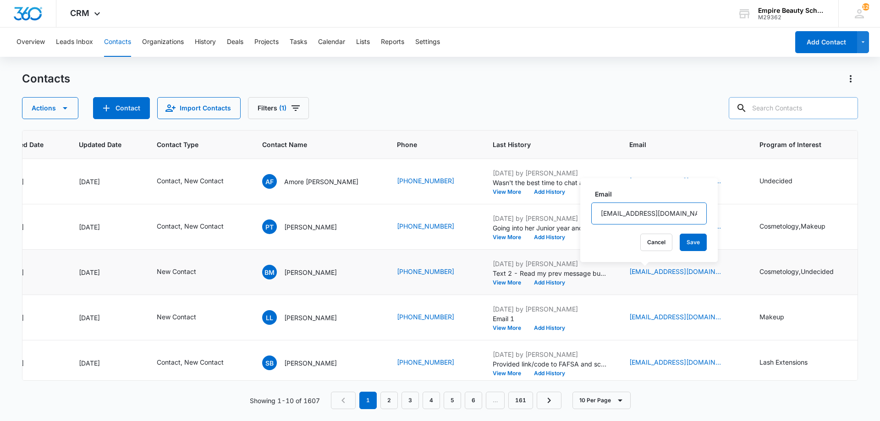
click at [642, 210] on input "roxybre82@gmail.com" at bounding box center [649, 214] width 116 height 22
click at [528, 282] on button "Add History" at bounding box center [550, 283] width 44 height 6
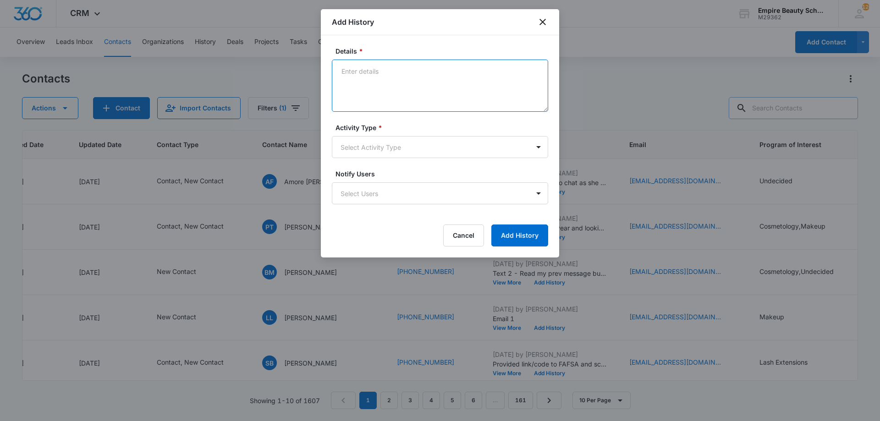
click at [421, 85] on textarea "Details *" at bounding box center [440, 86] width 216 height 52
type textarea "Email 2"
click at [413, 149] on body "CRM Apps Forms CRM Email Shop Payments POS Files Brand Settings Empire Beauty S…" at bounding box center [440, 210] width 880 height 421
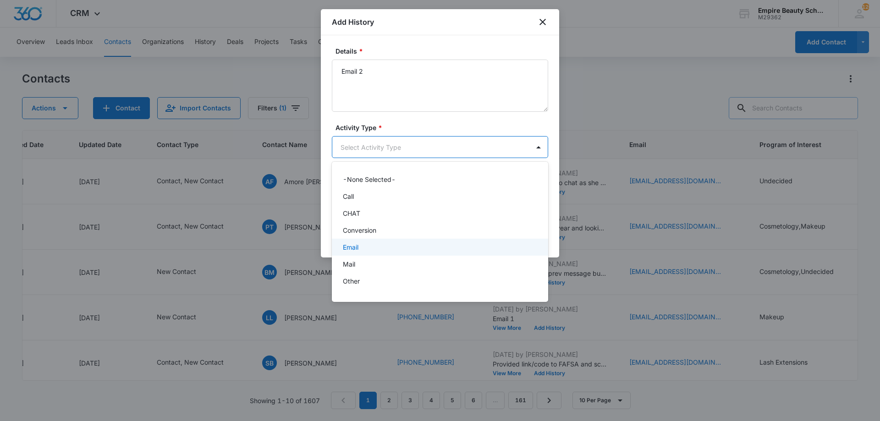
click at [362, 252] on div "Email" at bounding box center [440, 247] width 216 height 17
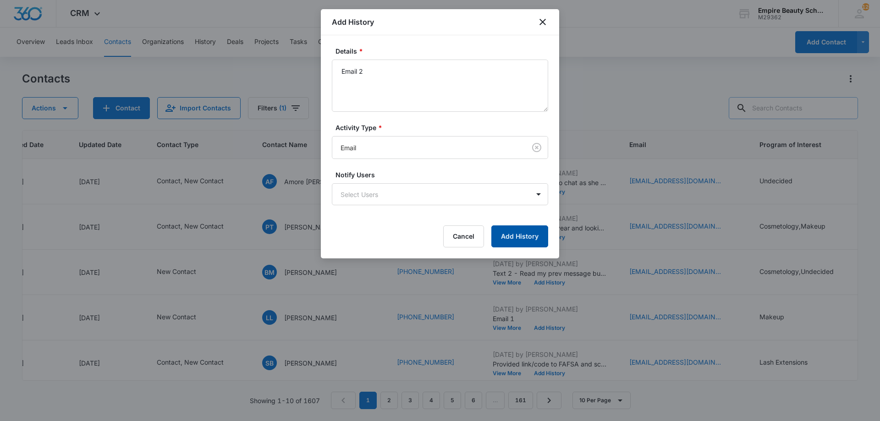
click at [508, 229] on button "Add History" at bounding box center [519, 237] width 57 height 22
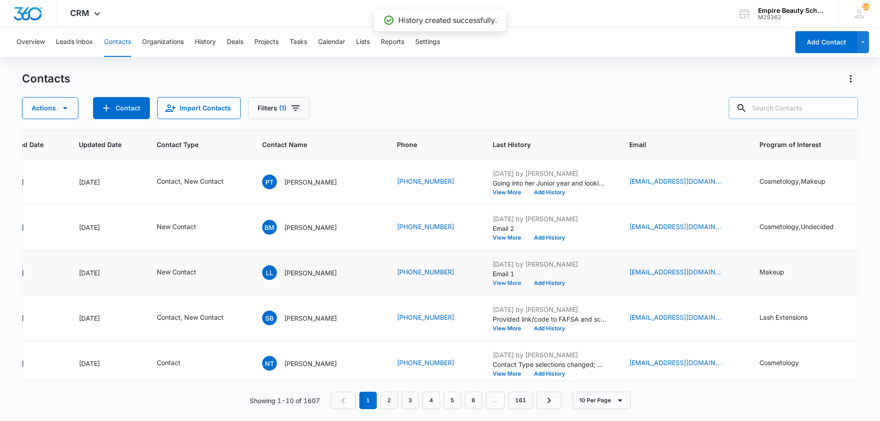
click at [493, 282] on button "View More" at bounding box center [510, 284] width 35 height 6
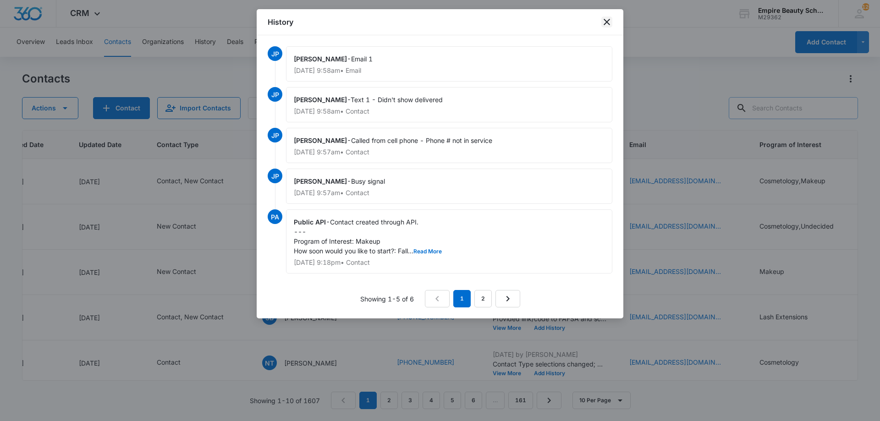
click at [608, 25] on icon "close" at bounding box center [606, 22] width 11 height 11
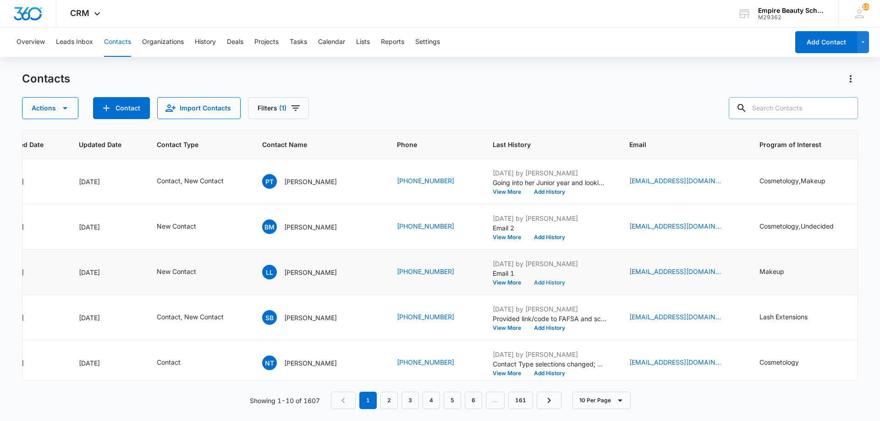
click at [528, 282] on button "Add History" at bounding box center [550, 283] width 44 height 6
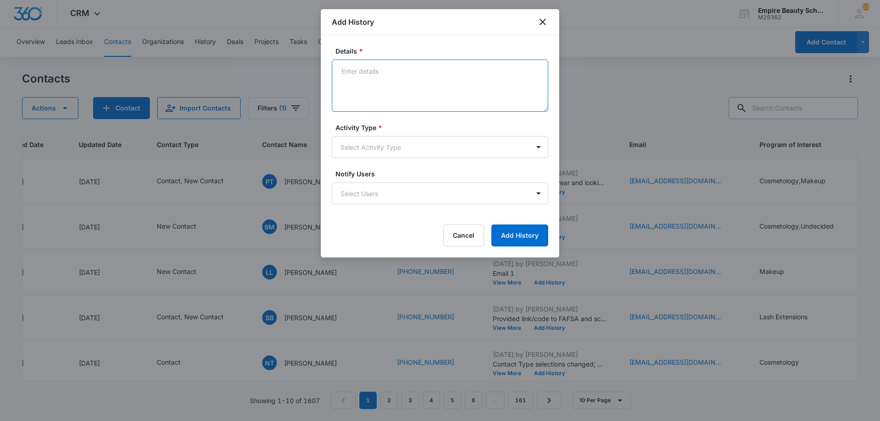
click at [405, 84] on textarea "Details *" at bounding box center [440, 86] width 216 height 52
type textarea "Busy signal again"
click at [443, 166] on form "Details * Busy signal again Activity Type * Select Activity Type Notify Users S…" at bounding box center [440, 146] width 216 height 200
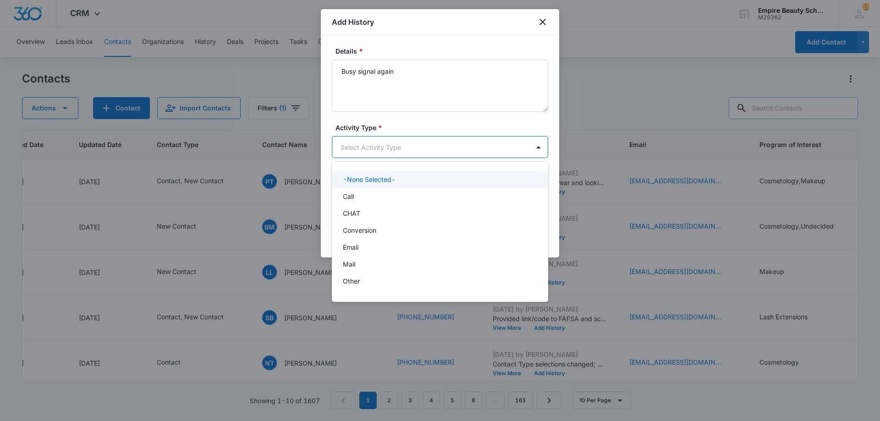
drag, startPoint x: 435, startPoint y: 147, endPoint x: 429, endPoint y: 160, distance: 14.4
click at [435, 147] on body "CRM Apps Forms CRM Email Shop Payments POS Files Brand Settings Empire Beauty S…" at bounding box center [440, 210] width 880 height 421
click at [404, 194] on div "Call" at bounding box center [439, 197] width 193 height 10
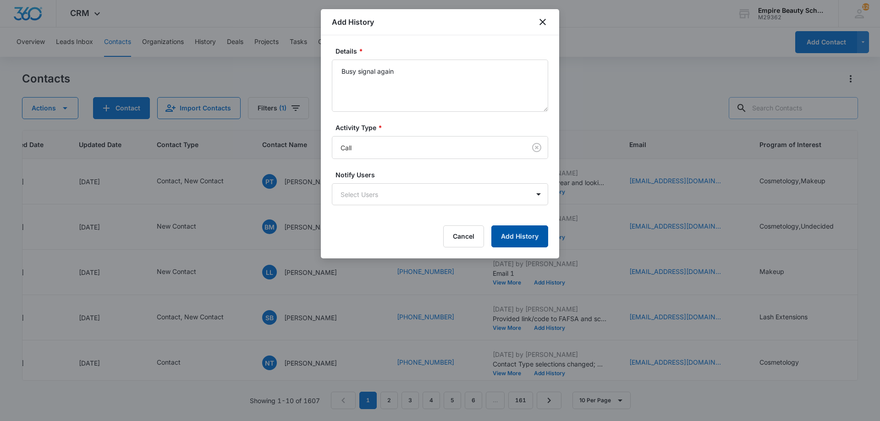
click at [504, 233] on button "Add History" at bounding box center [519, 237] width 57 height 22
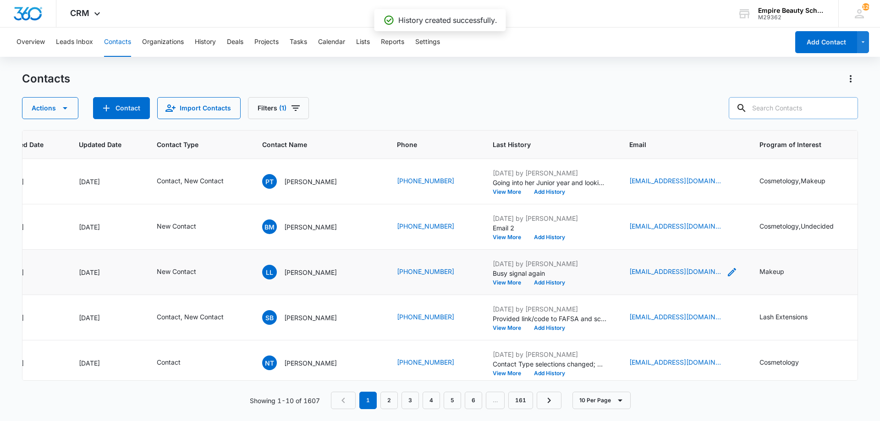
click at [727, 271] on icon "Email - westlatoya173@gmail.com - Select to Edit Field" at bounding box center [732, 272] width 11 height 11
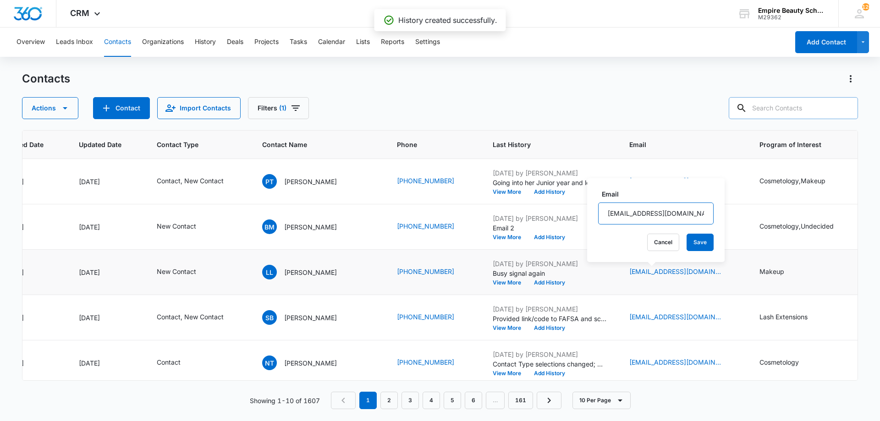
click at [653, 213] on input "westlatoya173@gmail.com" at bounding box center [656, 214] width 116 height 22
click at [653, 215] on input "westlatoya173@gmail.com" at bounding box center [656, 214] width 116 height 22
drag, startPoint x: 653, startPoint y: 215, endPoint x: 613, endPoint y: 257, distance: 57.7
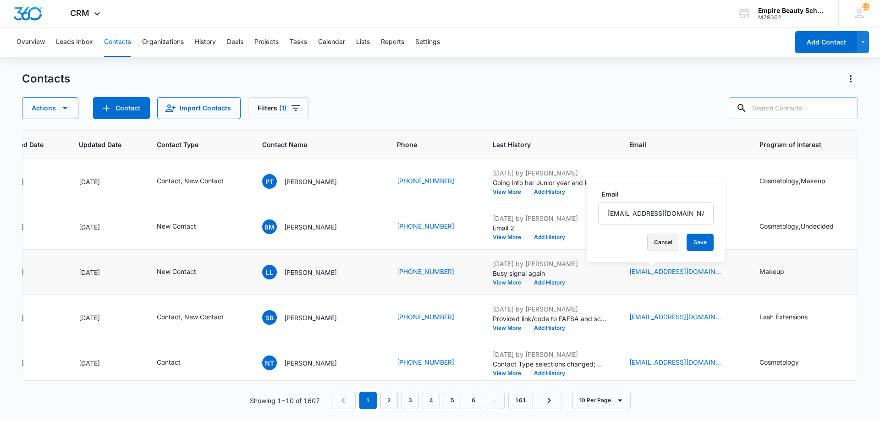
click at [655, 238] on button "Cancel" at bounding box center [663, 242] width 32 height 17
click at [493, 286] on button "View More" at bounding box center [510, 283] width 35 height 6
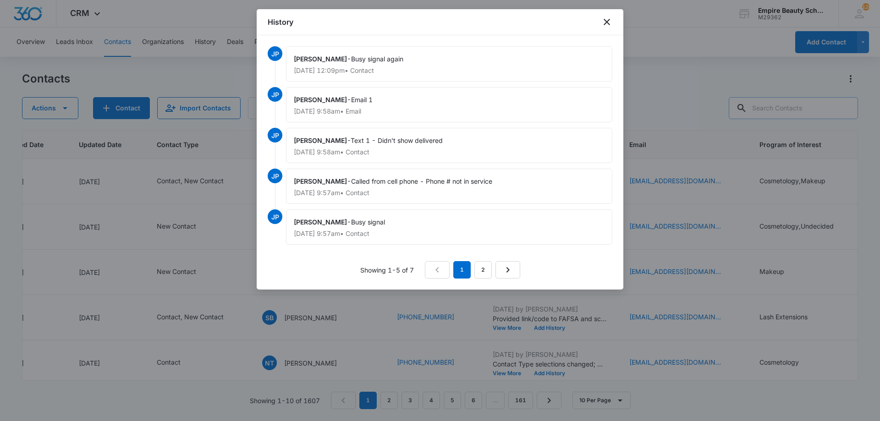
drag, startPoint x: 437, startPoint y: 102, endPoint x: 355, endPoint y: 100, distance: 82.1
click at [355, 100] on div "JP Jess Peltonovich - Busy signal again Aug 12, 2025 at 12:09pm • Contact JP Je…" at bounding box center [440, 148] width 345 height 204
click at [479, 130] on div "Jess Peltonovich - Text 1 - Didn't show delivered Aug 11, 2025 at 9:58am • Cont…" at bounding box center [449, 145] width 326 height 35
drag, startPoint x: 449, startPoint y: 142, endPoint x: 356, endPoint y: 141, distance: 92.6
click at [356, 141] on div "Jess Peltonovich - Text 1 - Didn't show delivered Aug 11, 2025 at 9:58am • Cont…" at bounding box center [449, 145] width 326 height 35
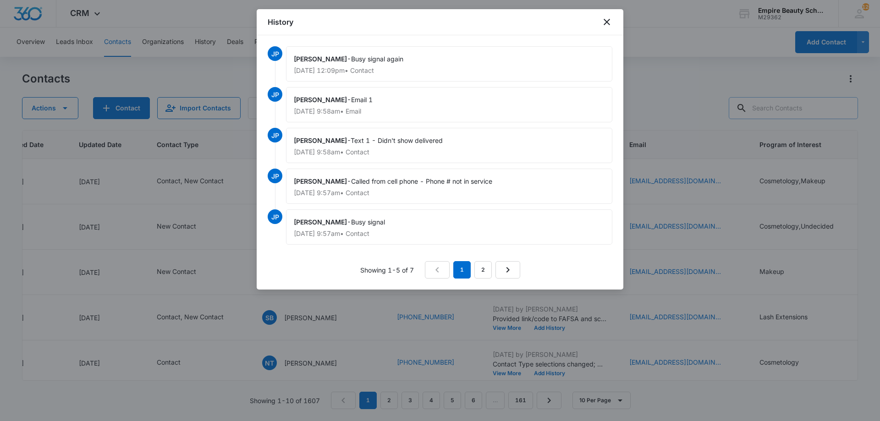
click at [356, 141] on span "Text 1 - Didn't show delivered" at bounding box center [397, 141] width 92 height 8
drag, startPoint x: 353, startPoint y: 141, endPoint x: 447, endPoint y: 140, distance: 94.0
click at [447, 140] on div "Jess Peltonovich - Text 1 - Didn't show delivered Aug 11, 2025 at 9:58am • Cont…" at bounding box center [449, 145] width 326 height 35
click at [612, 21] on icon "close" at bounding box center [606, 22] width 11 height 11
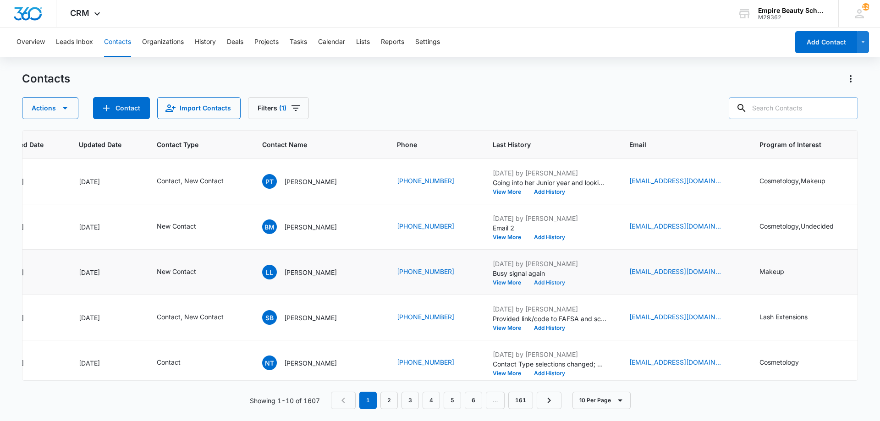
click at [528, 286] on button "Add History" at bounding box center [550, 283] width 44 height 6
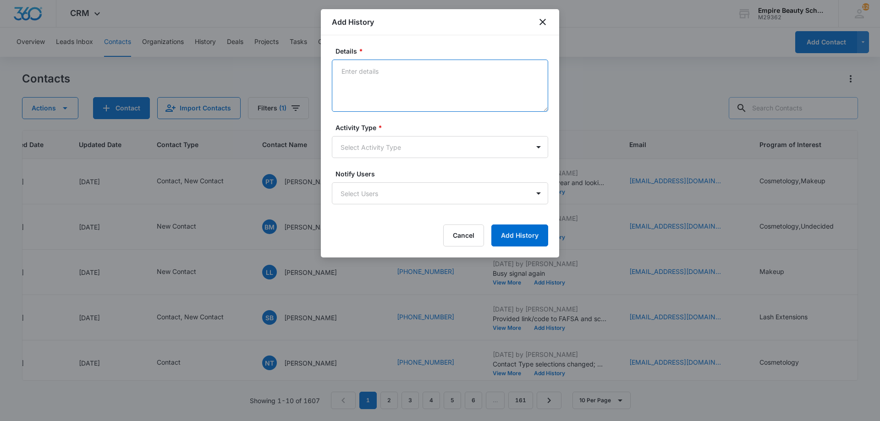
click at [385, 93] on textarea "Details *" at bounding box center [440, 86] width 216 height 52
paste textarea "Text 1 - Didn't show delivered"
drag, startPoint x: 344, startPoint y: 70, endPoint x: 331, endPoint y: 75, distance: 14.0
click at [331, 75] on div "Details * Text 1 - Didn't show delivered Activity Type * Select Activity Type N…" at bounding box center [440, 146] width 238 height 222
click at [358, 70] on textarea "Text 1 - Didn't show delivered" at bounding box center [440, 86] width 216 height 52
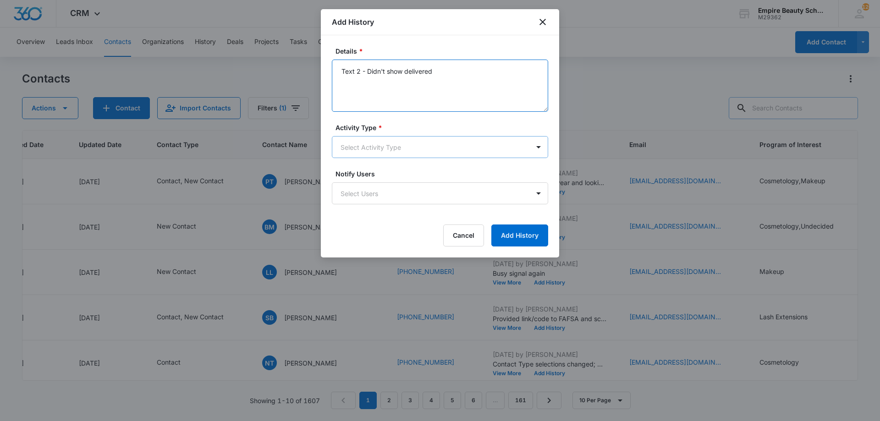
type textarea "Text 2 - Didn't show delivered"
click at [419, 148] on body "CRM Apps Forms CRM Email Shop Payments POS Files Brand Settings Empire Beauty S…" at bounding box center [440, 210] width 880 height 421
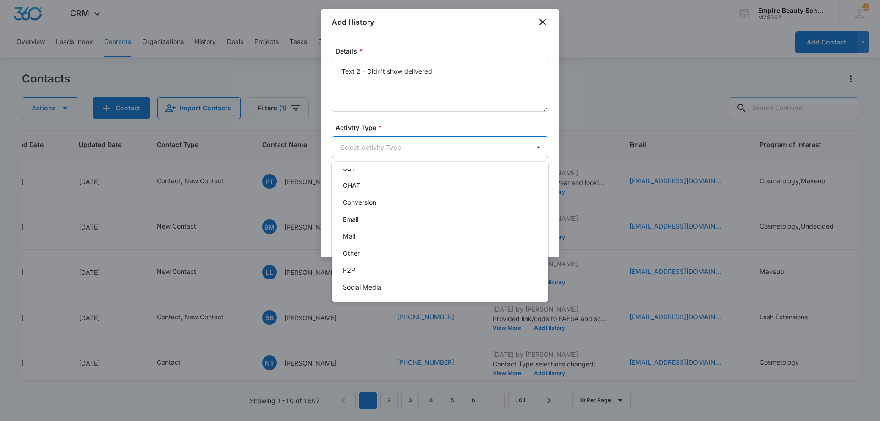
scroll to position [48, 0]
click at [375, 289] on div "Text" at bounding box center [440, 284] width 216 height 17
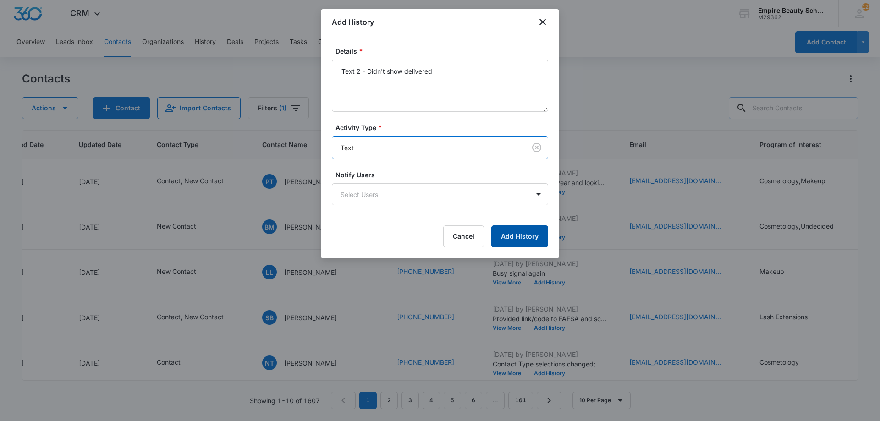
click at [516, 232] on button "Add History" at bounding box center [519, 237] width 57 height 22
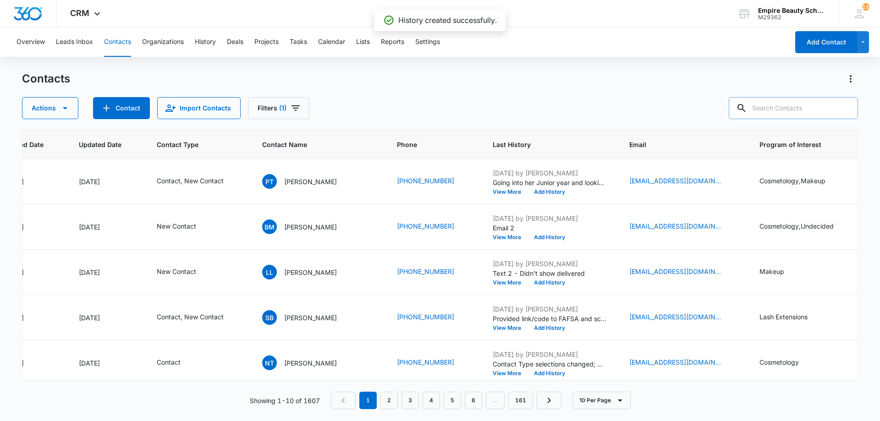
click at [727, 270] on icon "Email - westlatoya173@gmail.com - Select to Edit Field" at bounding box center [732, 272] width 11 height 11
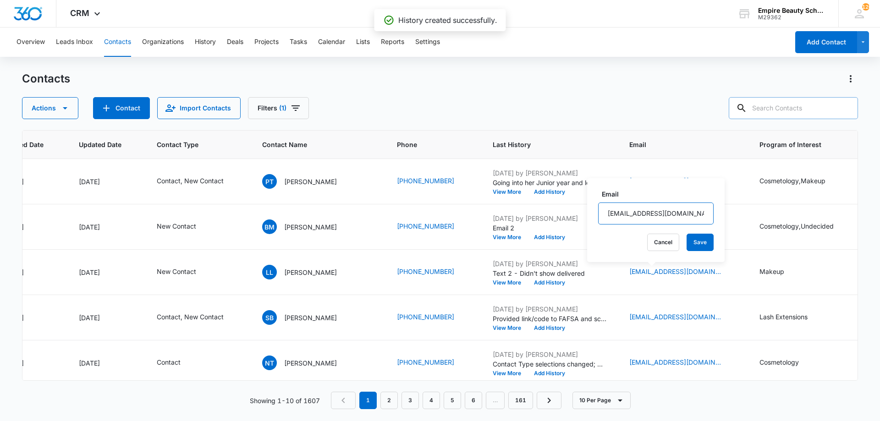
click at [654, 213] on input "westlatoya173@gmail.com" at bounding box center [656, 214] width 116 height 22
click at [651, 239] on button "Cancel" at bounding box center [663, 242] width 32 height 17
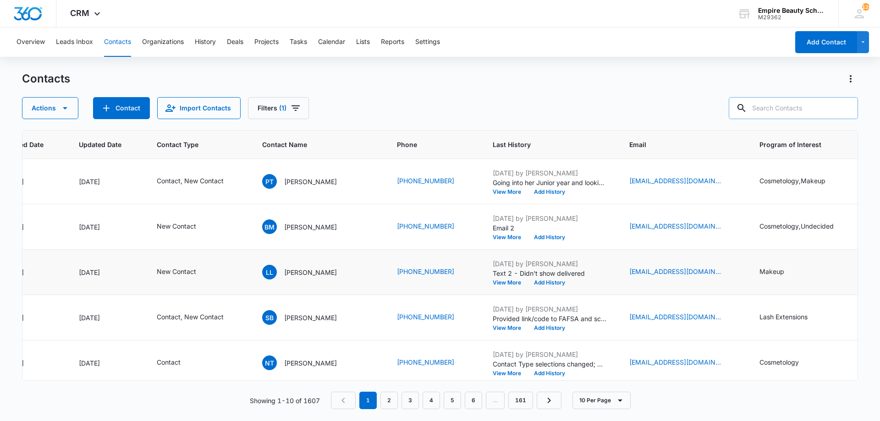
click at [527, 288] on td "Aug 12, 2025 by Jess Peltonovich Text 2 - Didn't show delivered View More Add H…" at bounding box center [550, 272] width 137 height 45
click at [528, 284] on button "Add History" at bounding box center [550, 283] width 44 height 6
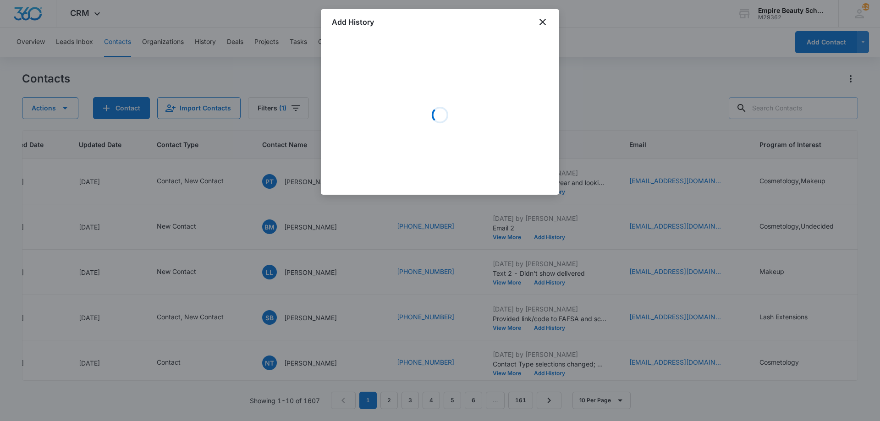
click at [374, 80] on div "Loading" at bounding box center [440, 115] width 216 height 138
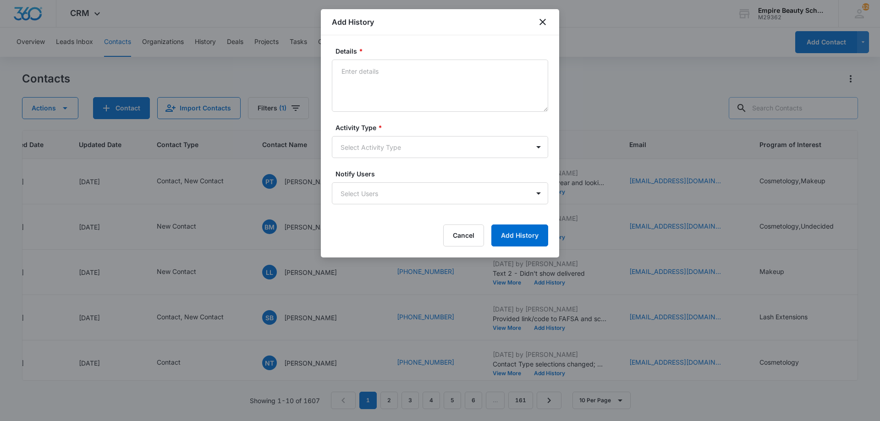
click at [371, 92] on textarea "Details *" at bounding box center [440, 86] width 216 height 52
type textarea "Email 2"
click at [369, 163] on form "Details * Email 2 Activity Type * Select Activity Type Notify Users Select User…" at bounding box center [440, 146] width 216 height 200
click at [369, 150] on body "CRM Apps Forms CRM Email Shop Payments POS Files Brand Settings Empire Beauty S…" at bounding box center [440, 210] width 880 height 421
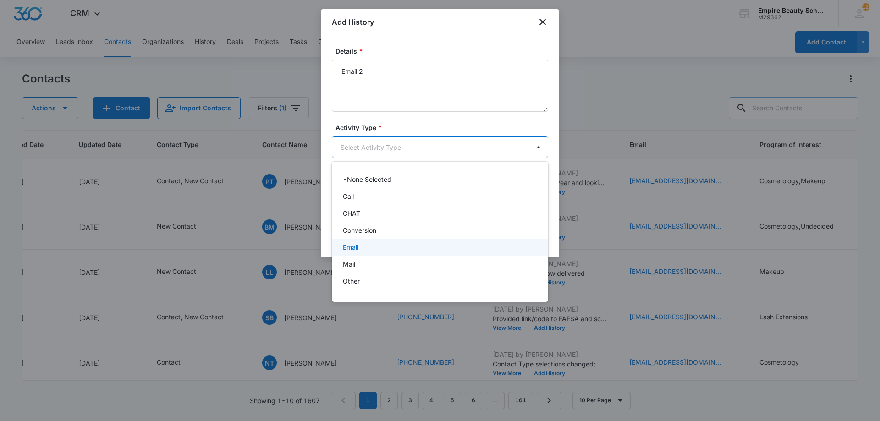
click at [358, 253] on div "Email" at bounding box center [440, 247] width 216 height 17
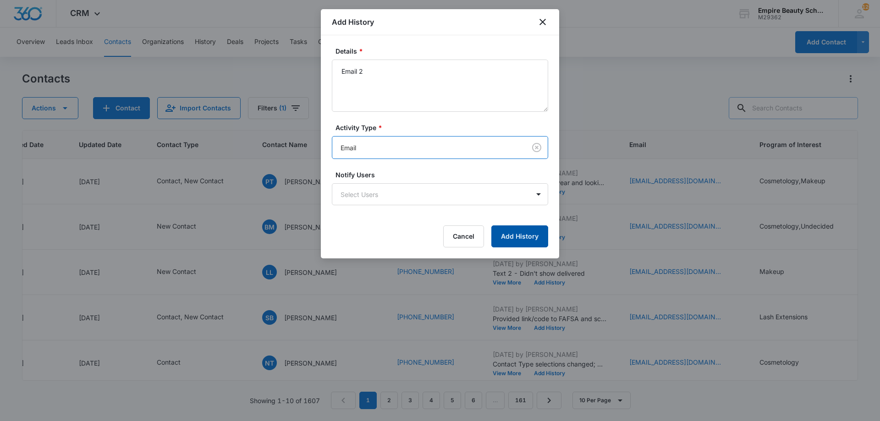
click at [500, 238] on div "Cancel Add History" at bounding box center [440, 237] width 216 height 22
click at [515, 238] on button "Add History" at bounding box center [519, 237] width 57 height 22
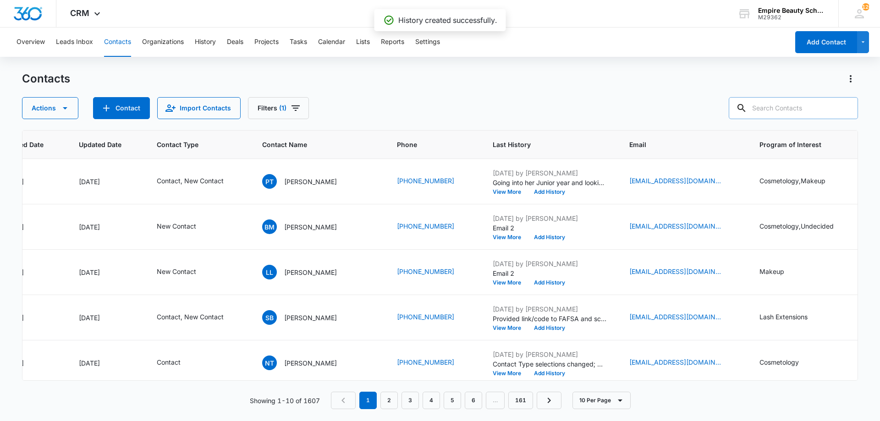
click at [775, 111] on input "text" at bounding box center [793, 108] width 129 height 22
type input "celeste"
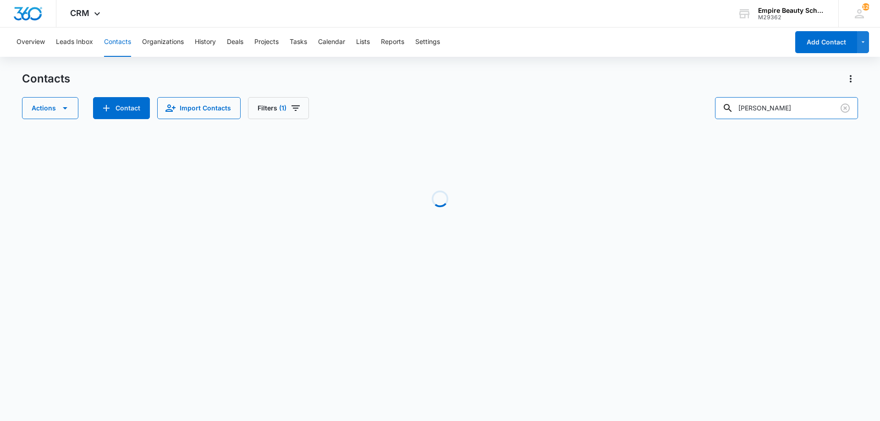
scroll to position [0, 109]
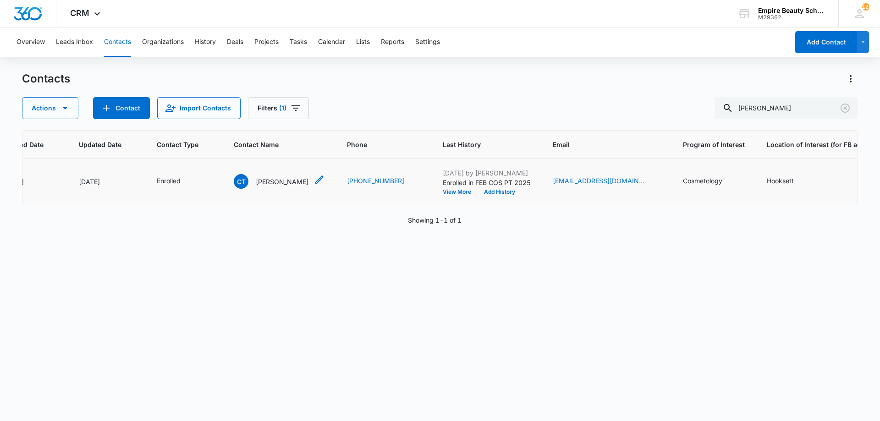
click at [325, 183] on icon "Contact Name - Celeste Tsouprakos - Select to Edit Field" at bounding box center [319, 179] width 11 height 11
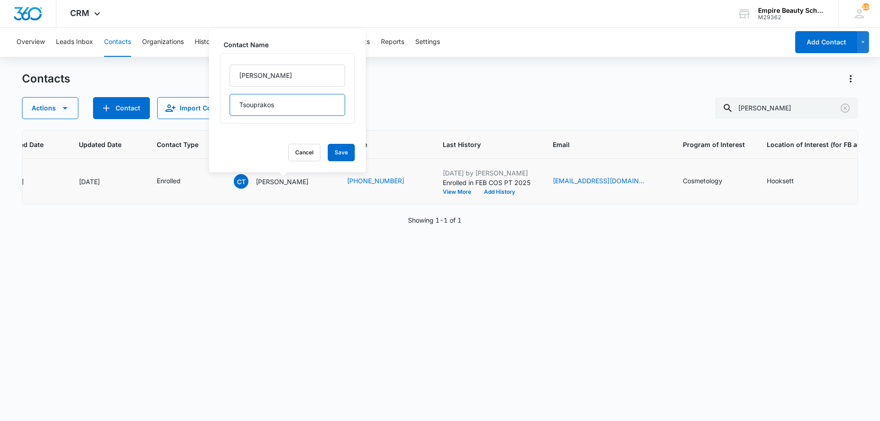
drag, startPoint x: 301, startPoint y: 110, endPoint x: 227, endPoint y: 110, distance: 73.8
click at [227, 110] on div "Celeste Tsouprakos" at bounding box center [287, 88] width 135 height 71
click at [304, 153] on button "Cancel" at bounding box center [304, 152] width 32 height 17
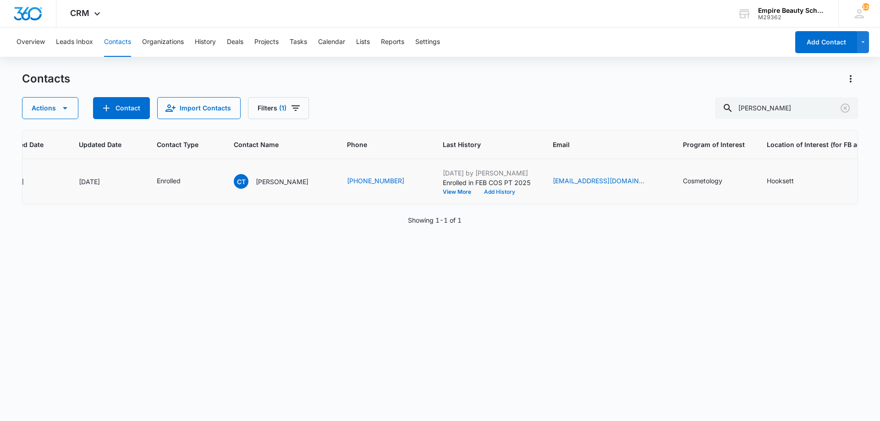
click at [502, 191] on button "Add History" at bounding box center [500, 192] width 44 height 6
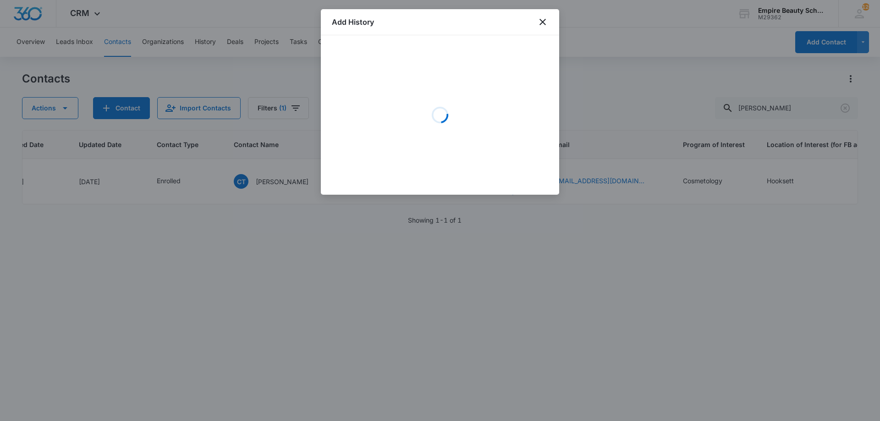
click at [396, 83] on div "Loading" at bounding box center [440, 115] width 216 height 138
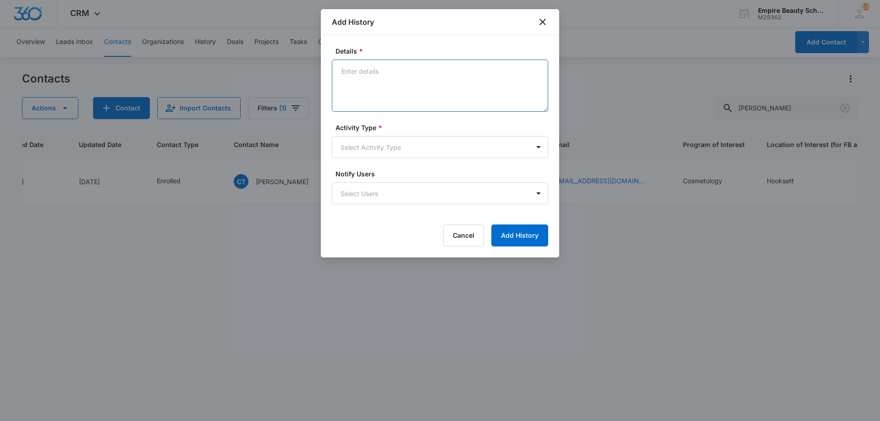
click at [354, 81] on textarea "Details *" at bounding box center [440, 86] width 216 height 52
type textarea "Set FA APPT for 9/23 at 10:30am"
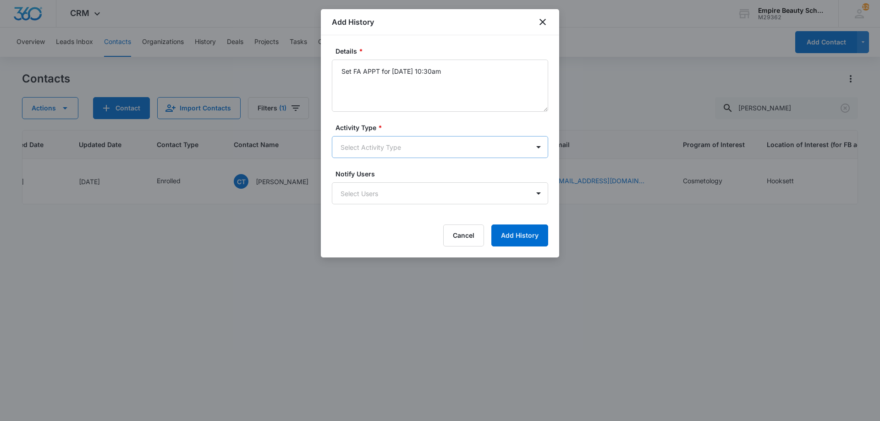
click at [444, 147] on body "CRM Apps Forms CRM Email Shop Payments POS Files Brand Settings Empire Beauty S…" at bounding box center [440, 210] width 880 height 421
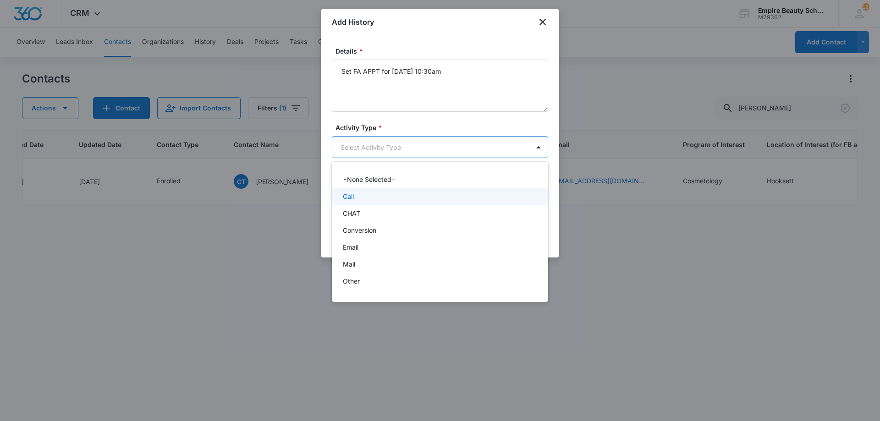
click at [373, 198] on div "Call" at bounding box center [439, 197] width 193 height 10
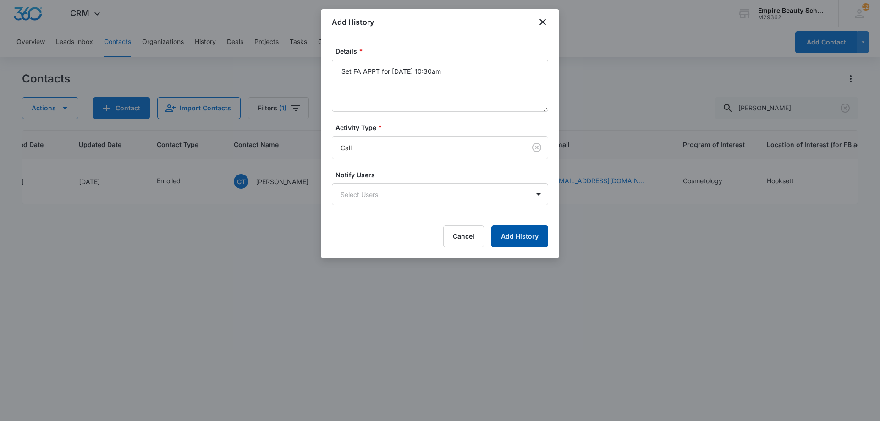
click at [502, 232] on button "Add History" at bounding box center [519, 237] width 57 height 22
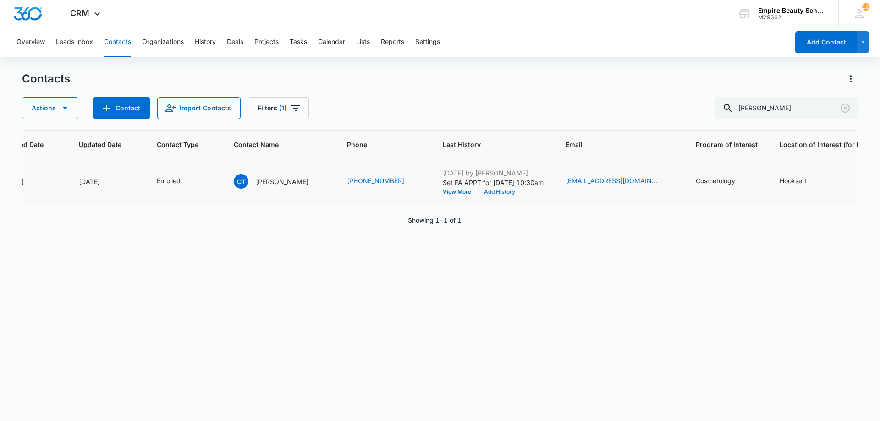
click at [490, 192] on button "Add History" at bounding box center [500, 192] width 44 height 6
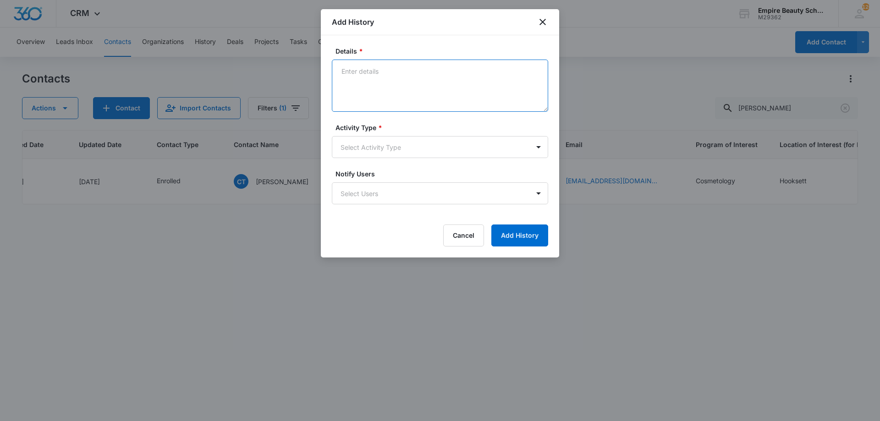
click at [392, 87] on textarea "Details *" at bounding box center [440, 86] width 216 height 52
type textarea "FA APPT confirmation with link/code to FAFSA"
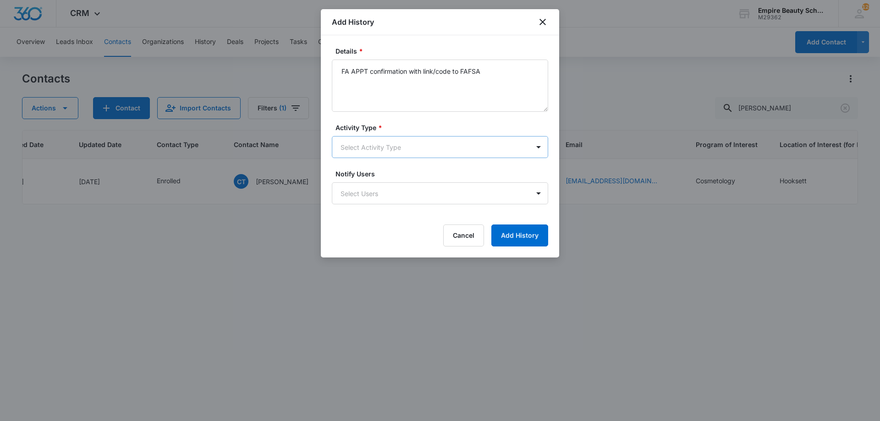
drag, startPoint x: 371, startPoint y: 162, endPoint x: 369, endPoint y: 148, distance: 14.4
click at [370, 162] on form "Details * FA APPT confirmation with link/code to FAFSA Activity Type * Select A…" at bounding box center [440, 146] width 216 height 200
click at [369, 147] on body "CRM Apps Forms CRM Email Shop Payments POS Files Brand Settings Empire Beauty S…" at bounding box center [440, 210] width 880 height 421
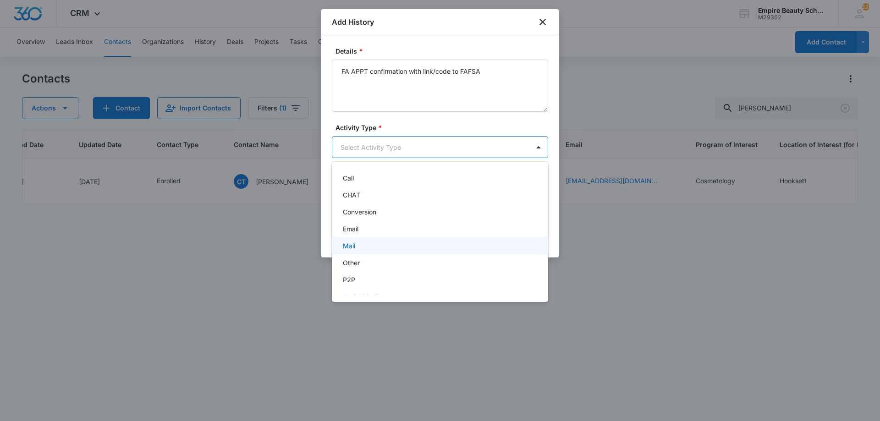
scroll to position [48, 0]
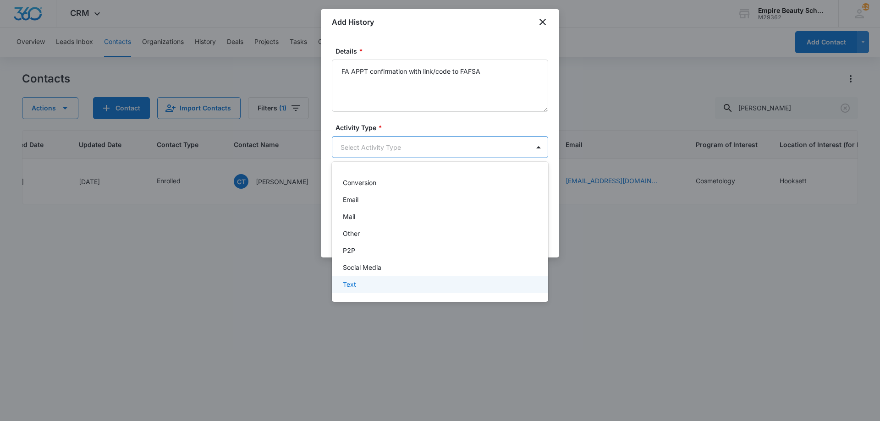
click at [370, 281] on div "Text" at bounding box center [439, 285] width 193 height 10
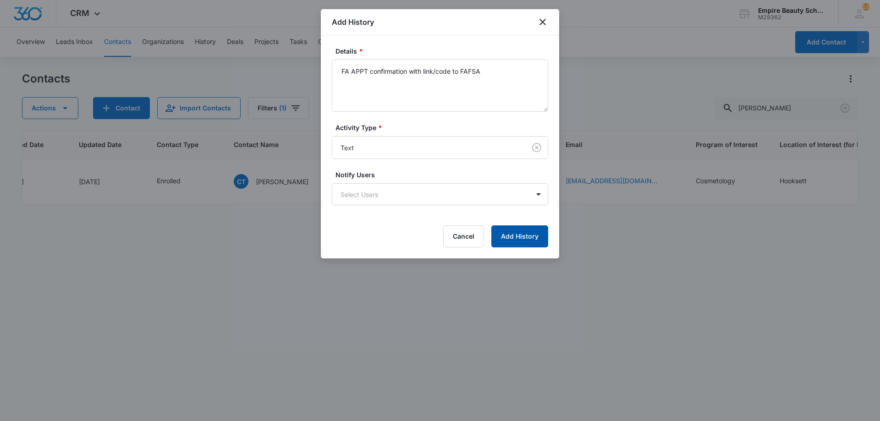
click at [540, 240] on button "Add History" at bounding box center [519, 237] width 57 height 22
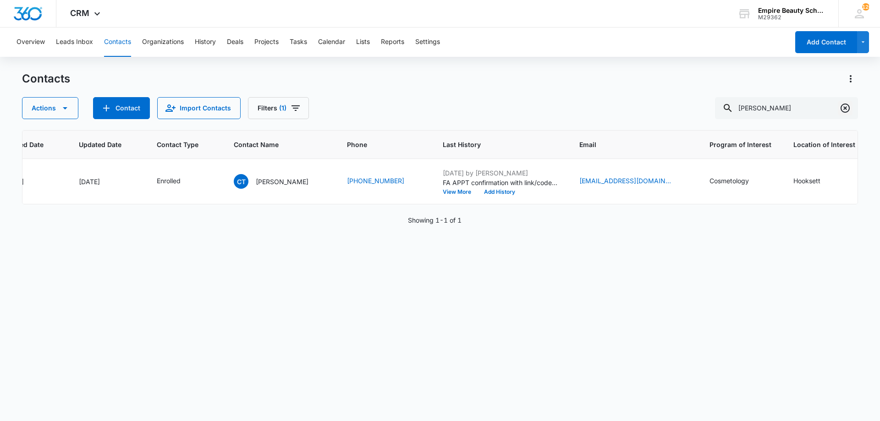
click at [847, 109] on icon "Clear" at bounding box center [845, 108] width 11 height 11
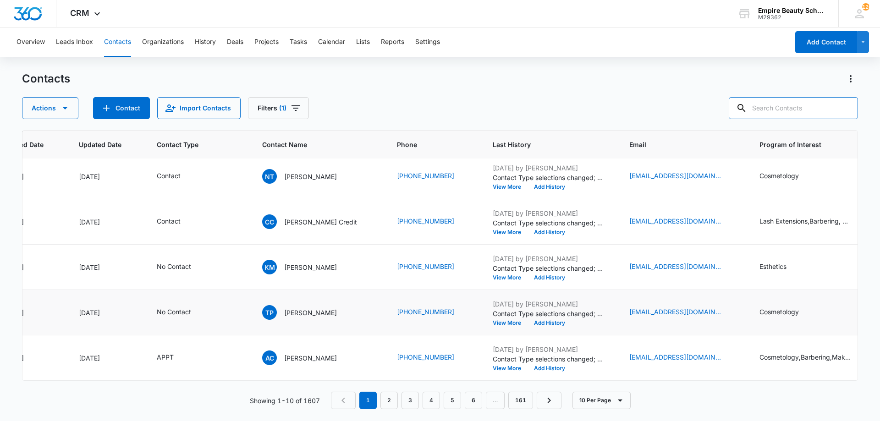
scroll to position [239, 109]
click at [493, 275] on button "View More" at bounding box center [510, 278] width 35 height 6
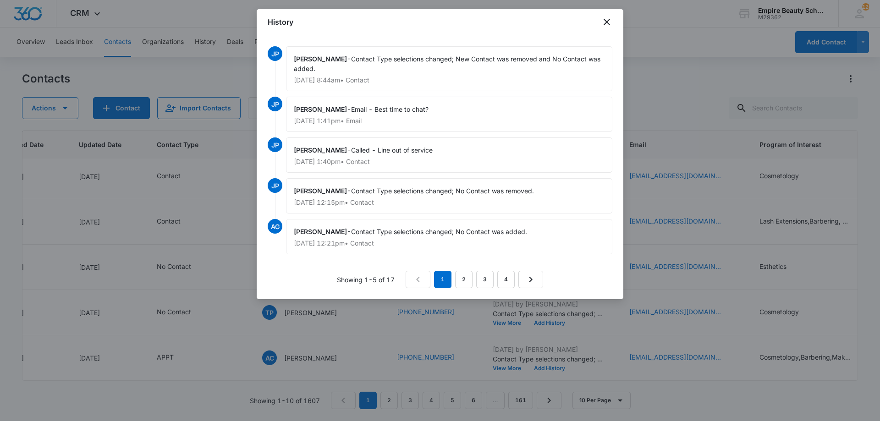
click at [474, 274] on nav "1 2 3 4" at bounding box center [475, 279] width 138 height 17
click at [465, 278] on link "2" at bounding box center [463, 279] width 17 height 17
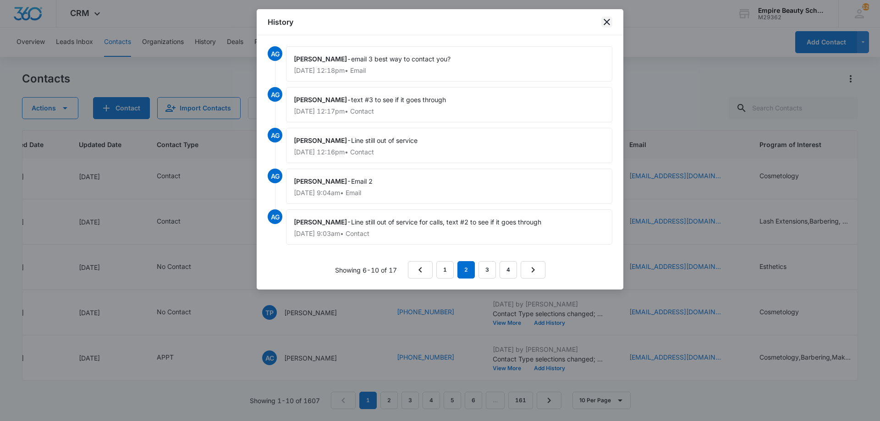
click at [604, 22] on icon "close" at bounding box center [606, 22] width 11 height 11
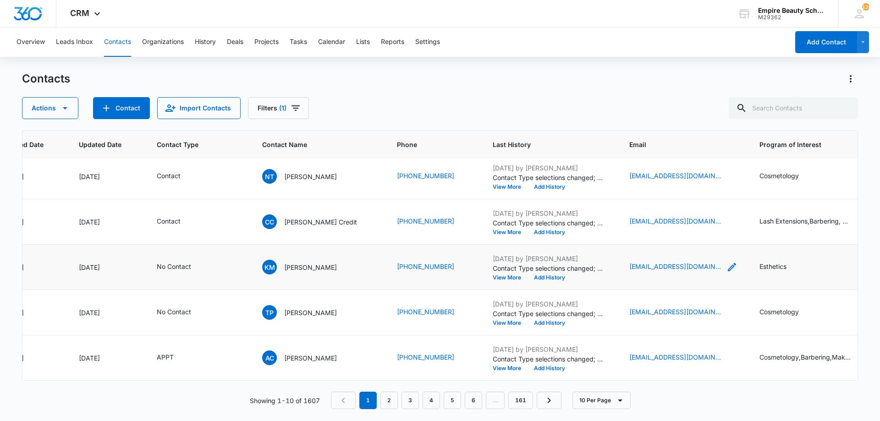
click at [727, 262] on icon "Email - khickson59@gmail.com - Select to Edit Field" at bounding box center [732, 267] width 11 height 11
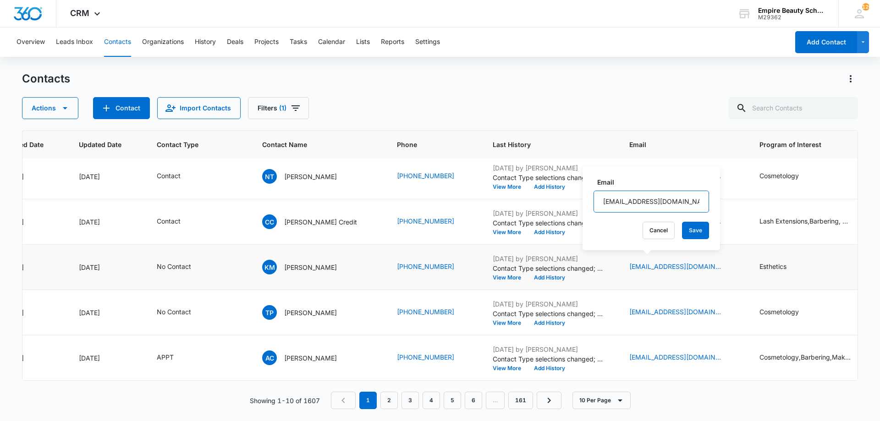
click at [646, 200] on input "khickson59@gmail.com" at bounding box center [652, 202] width 116 height 22
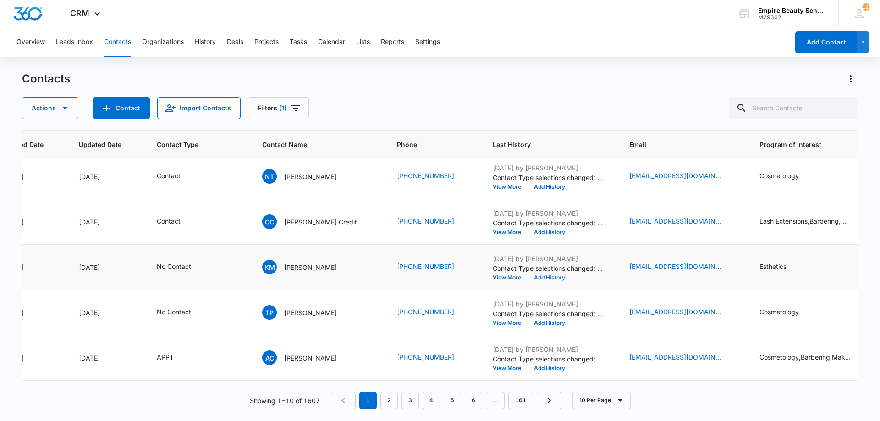
click at [528, 275] on button "Add History" at bounding box center [550, 278] width 44 height 6
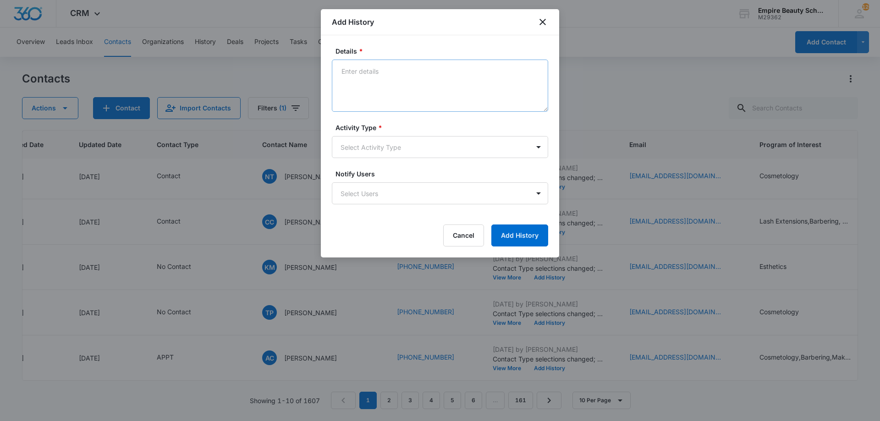
click at [399, 74] on textarea "Details *" at bounding box center [440, 86] width 216 height 52
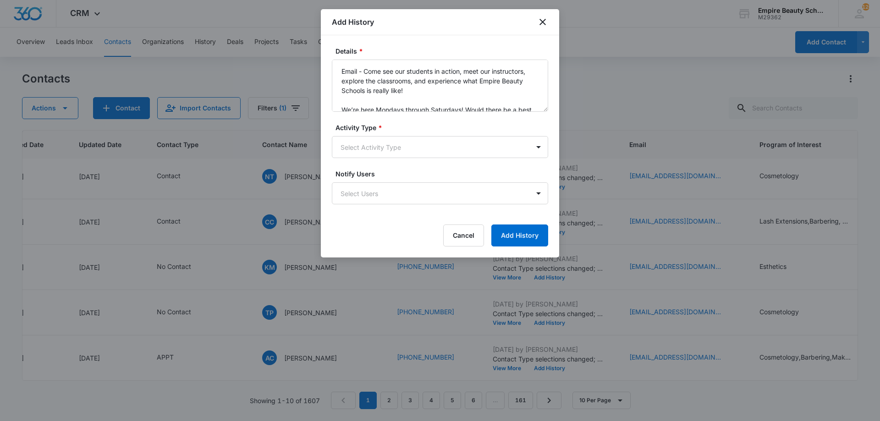
scroll to position [12, 0]
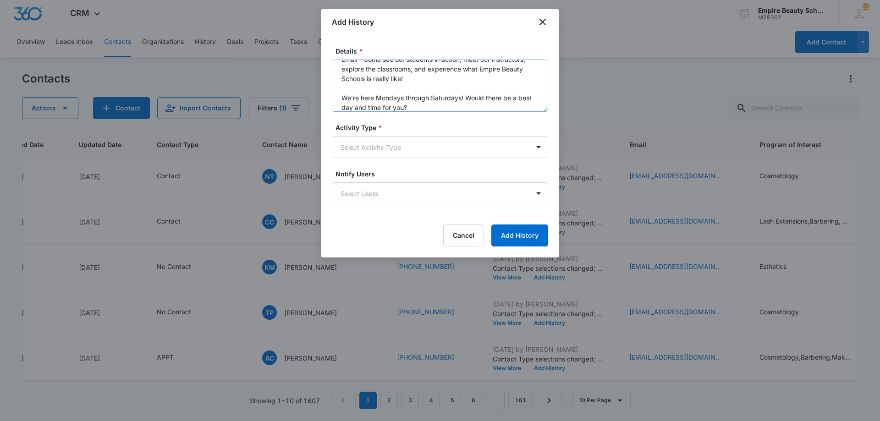
click at [341, 97] on textarea "Email - Come see our students in action, meet our instructors, explore the clas…" at bounding box center [440, 86] width 216 height 52
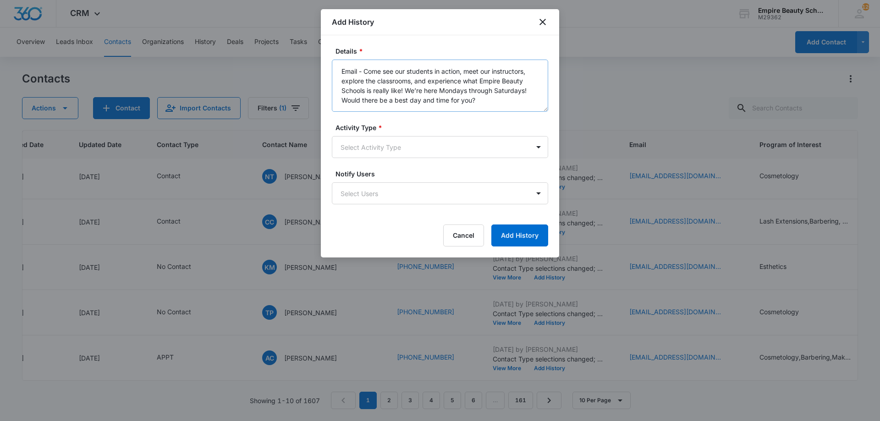
scroll to position [0, 0]
type textarea "Email - Come see our students in action, meet our instructors, explore the clas…"
click at [424, 145] on body "CRM Apps Forms CRM Email Shop Payments POS Files Brand Settings Empire Beauty S…" at bounding box center [440, 210] width 880 height 421
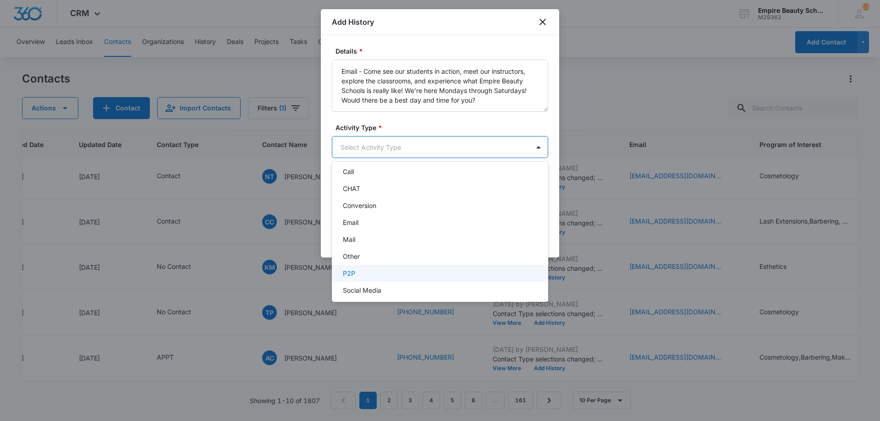
scroll to position [48, 0]
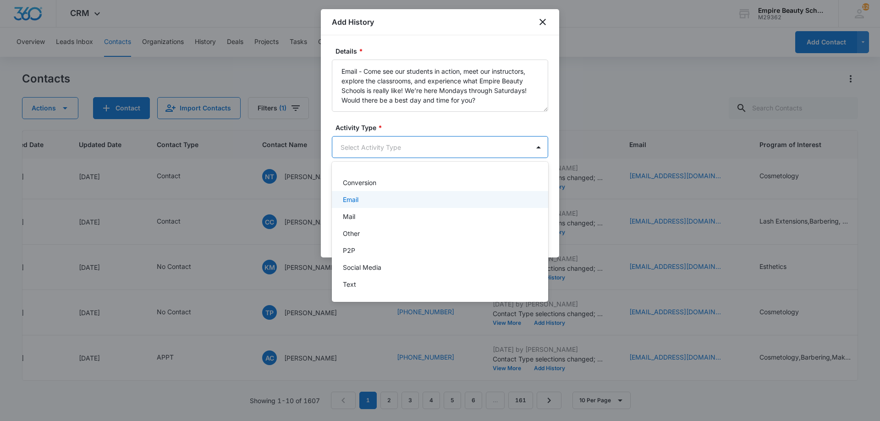
click at [376, 201] on div "Email" at bounding box center [439, 200] width 193 height 10
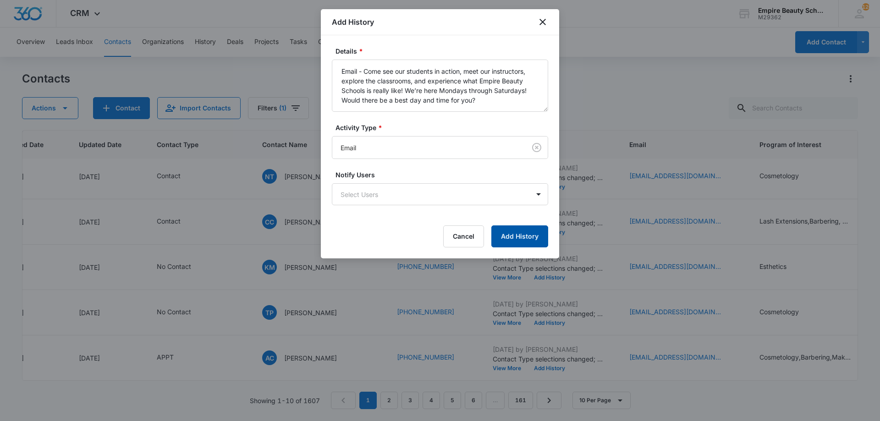
click at [517, 231] on button "Add History" at bounding box center [519, 237] width 57 height 22
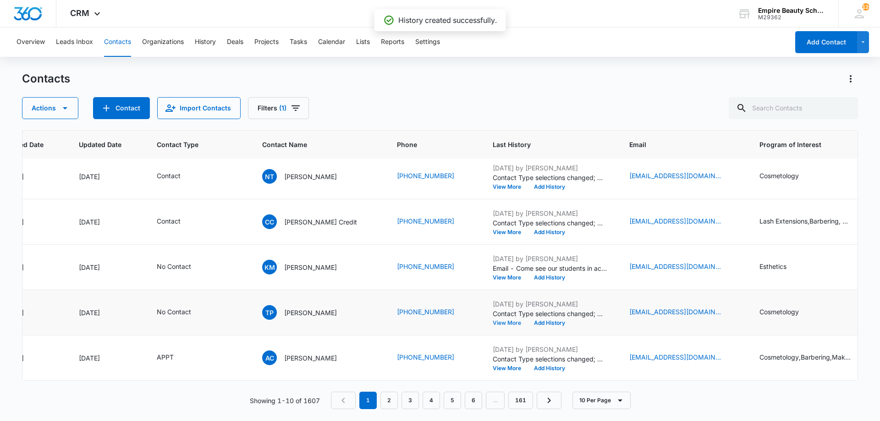
click at [493, 320] on button "View More" at bounding box center [510, 323] width 35 height 6
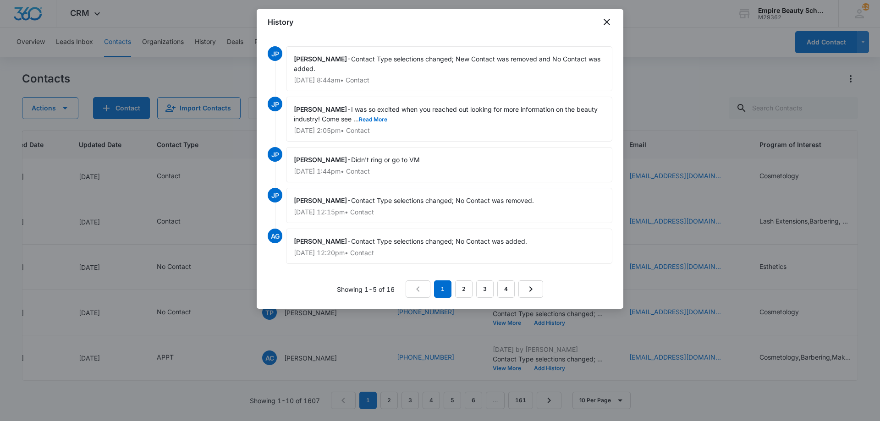
click at [380, 114] on div "Jess Peltonovich - I was so excited when you reached out looking for more infor…" at bounding box center [449, 119] width 326 height 45
click at [379, 115] on div "Jess Peltonovich - I was so excited when you reached out looking for more infor…" at bounding box center [449, 119] width 326 height 45
click at [376, 121] on button "Read More" at bounding box center [373, 120] width 28 height 6
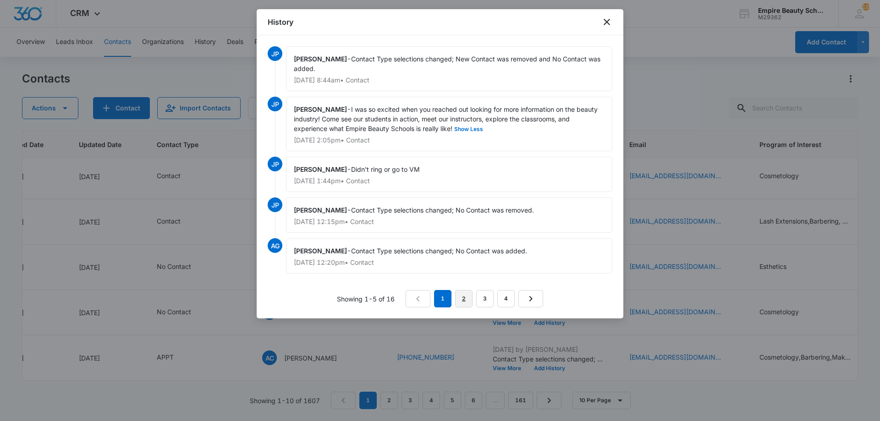
click at [465, 305] on link "2" at bounding box center [463, 298] width 17 height 17
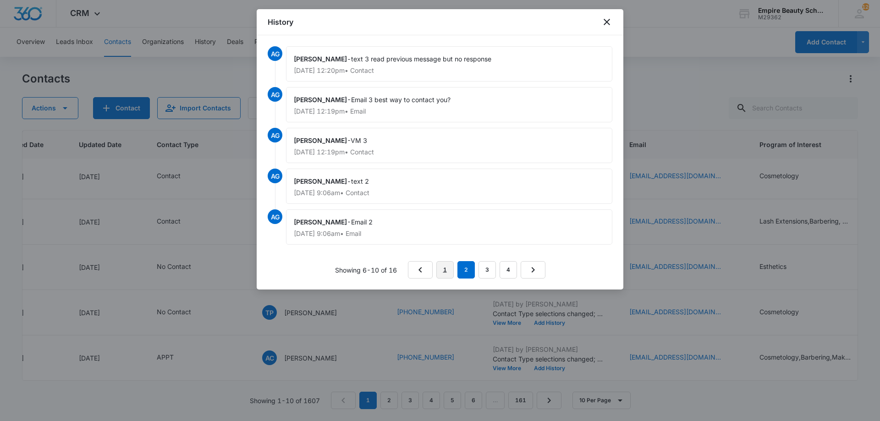
click at [450, 272] on link "1" at bounding box center [444, 269] width 17 height 17
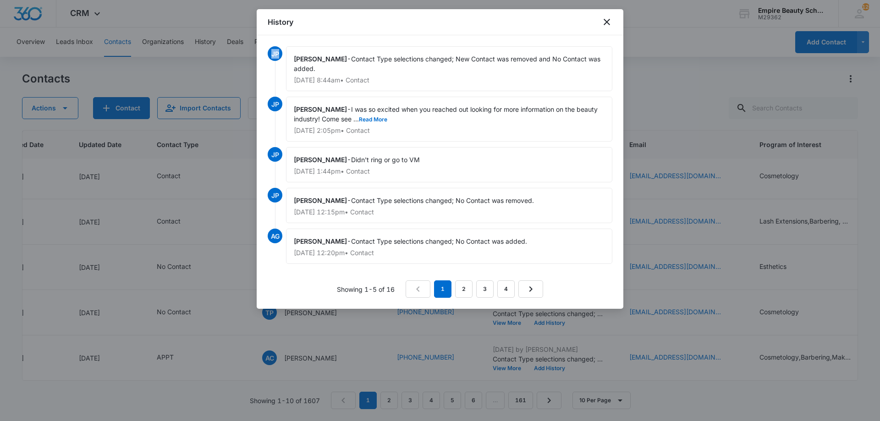
click at [600, 21] on div "History" at bounding box center [440, 22] width 367 height 26
click at [602, 21] on icon "close" at bounding box center [606, 22] width 11 height 11
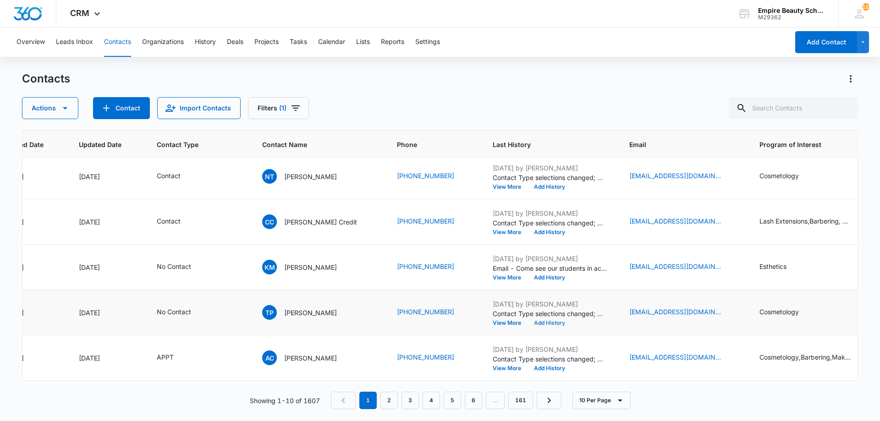
click at [531, 320] on button "Add History" at bounding box center [550, 323] width 44 height 6
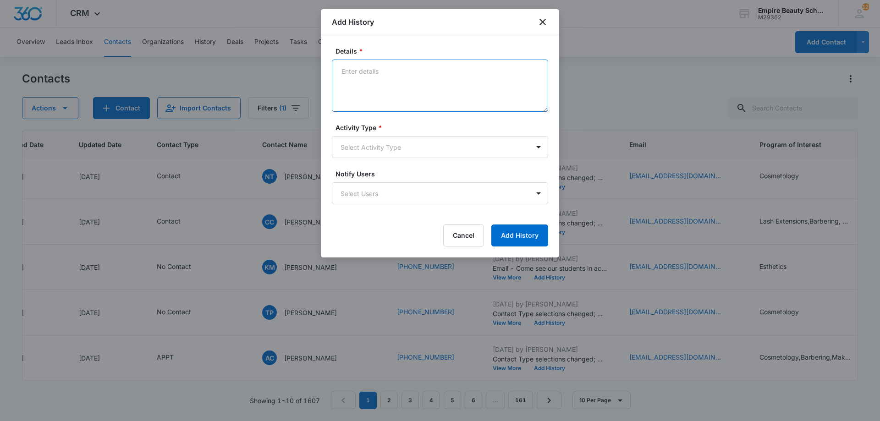
click at [400, 77] on textarea "Details *" at bounding box center [440, 86] width 216 height 52
paste textarea "Reaching out as we haven't had the chance to connect yet - I'd love to provide …"
type textarea "VM - Reaching out as we haven't had the chance to connect yet - I'd love to pro…"
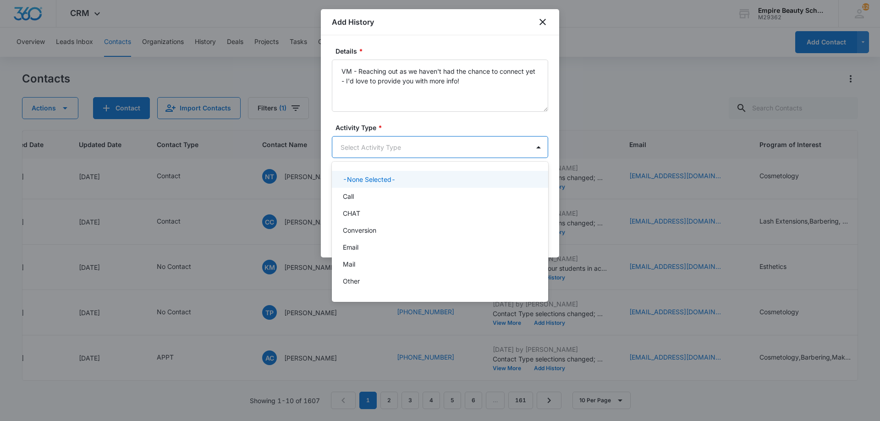
click at [407, 150] on body "CRM Apps Forms CRM Email Shop Payments POS Files Brand Settings Empire Beauty S…" at bounding box center [440, 210] width 880 height 421
click at [378, 198] on div "Call" at bounding box center [439, 197] width 193 height 10
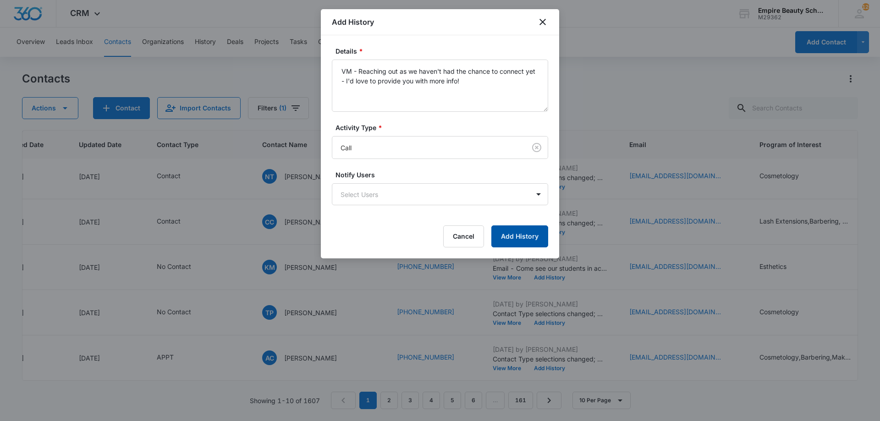
click at [516, 247] on button "Add History" at bounding box center [519, 237] width 57 height 22
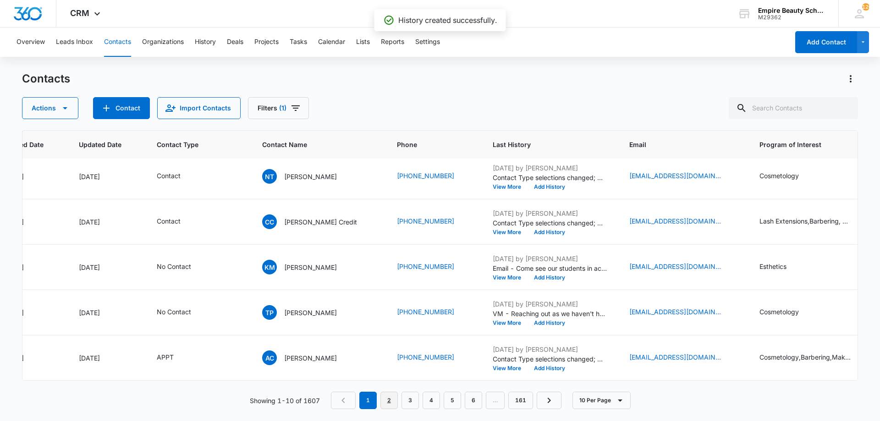
click at [396, 401] on link "2" at bounding box center [388, 400] width 17 height 17
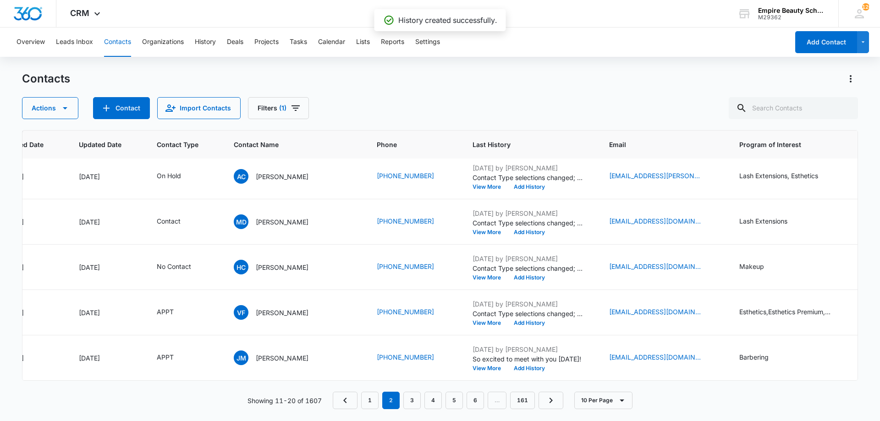
scroll to position [0, 109]
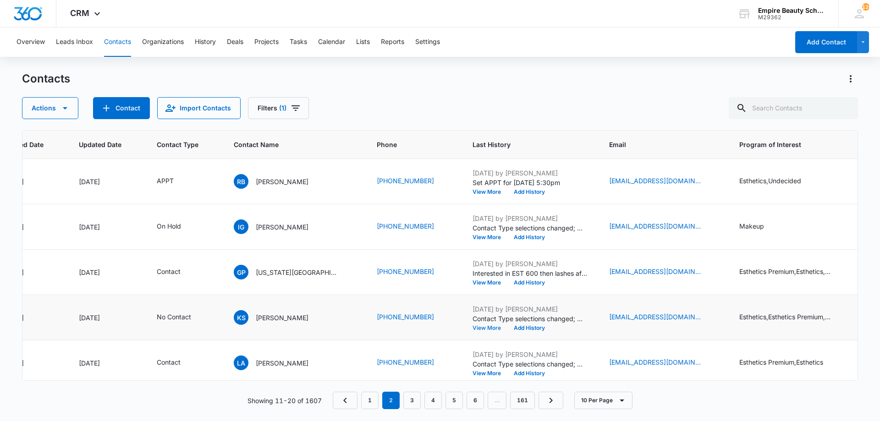
click at [473, 325] on button "View More" at bounding box center [490, 328] width 35 height 6
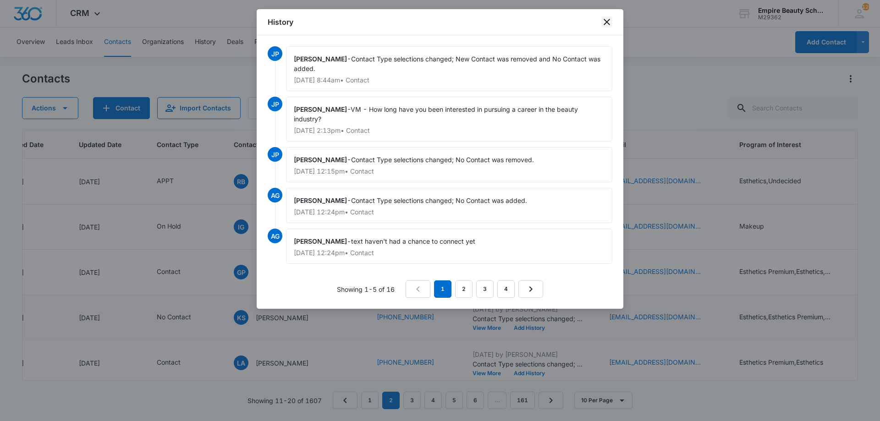
click at [607, 23] on icon "close" at bounding box center [606, 22] width 11 height 11
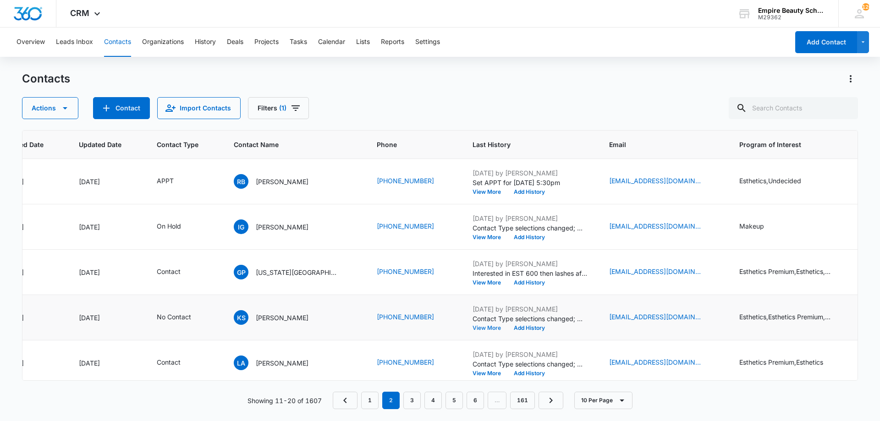
click at [473, 326] on button "View More" at bounding box center [490, 328] width 35 height 6
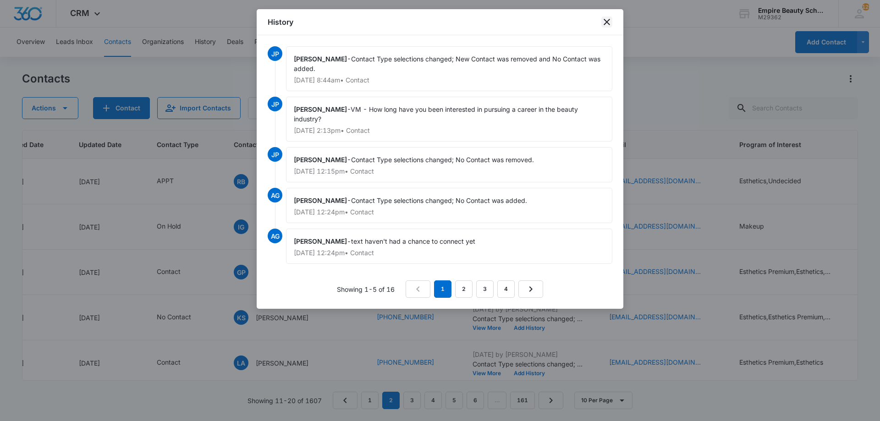
click at [610, 25] on icon "close" at bounding box center [607, 22] width 6 height 6
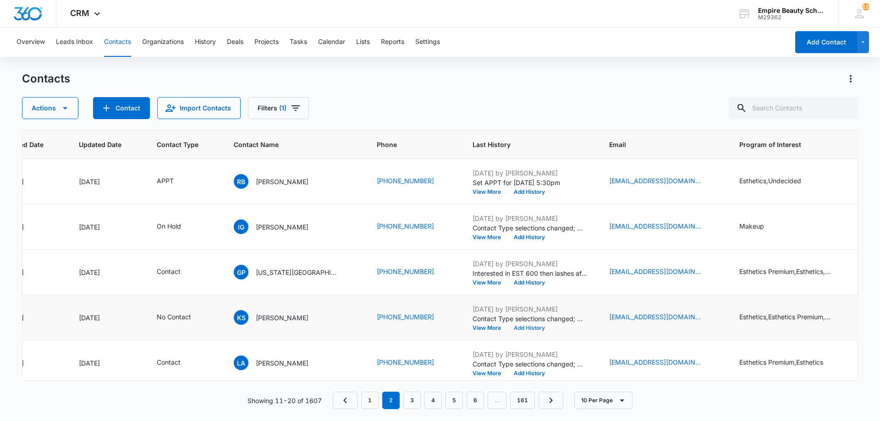
click at [507, 330] on button "Add History" at bounding box center [529, 328] width 44 height 6
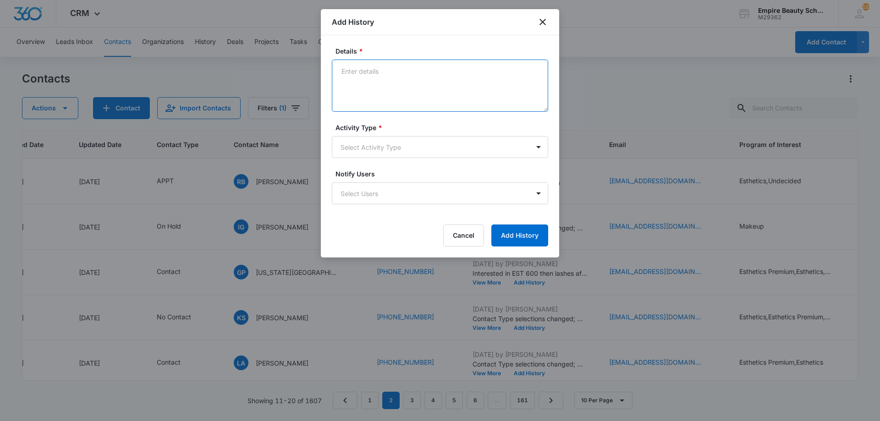
paste textarea "Empire Beauty Schools offers financial assistance opportunities, flexible sched…"
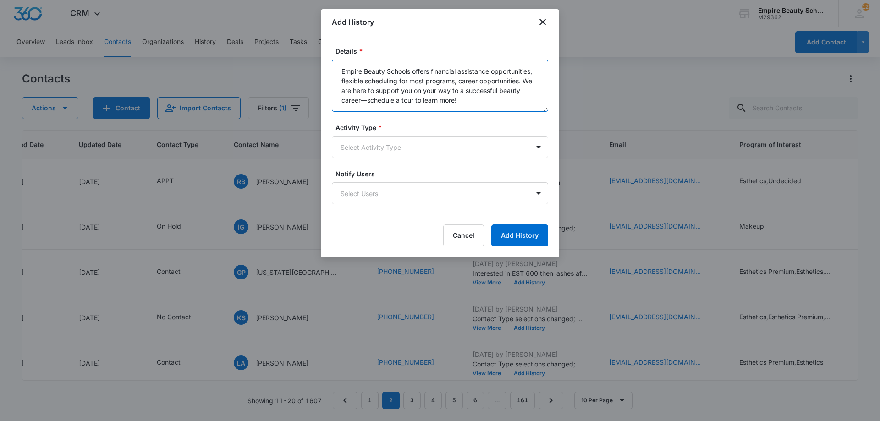
type textarea "Empire Beauty Schools offers financial assistance opportunities, flexible sched…"
click at [409, 123] on label "Activity Type *" at bounding box center [444, 128] width 216 height 10
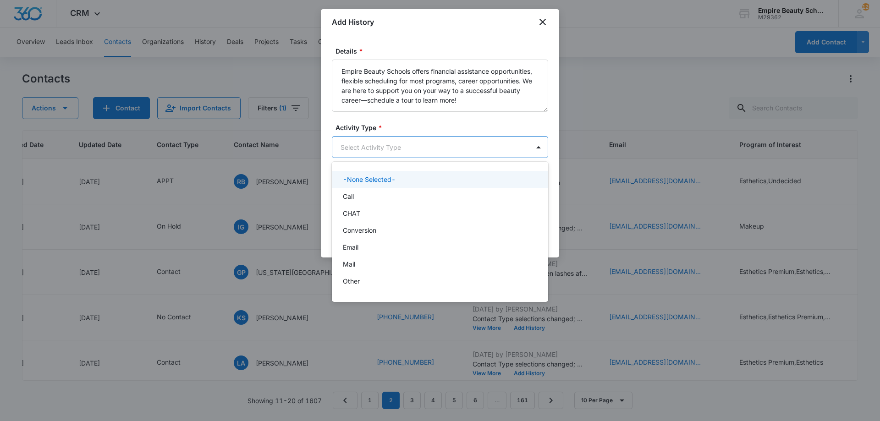
click at [395, 148] on body "CRM Apps Forms CRM Email Shop Payments POS Files Brand Settings Empire Beauty S…" at bounding box center [440, 210] width 880 height 421
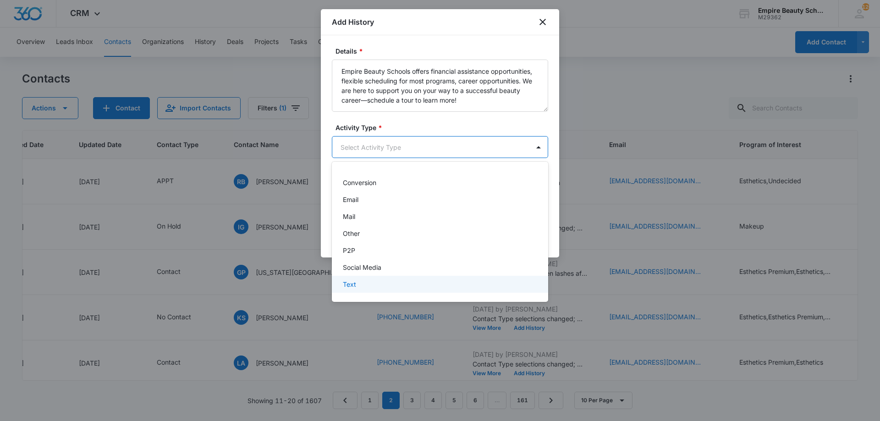
click at [400, 284] on div "Text" at bounding box center [439, 285] width 193 height 10
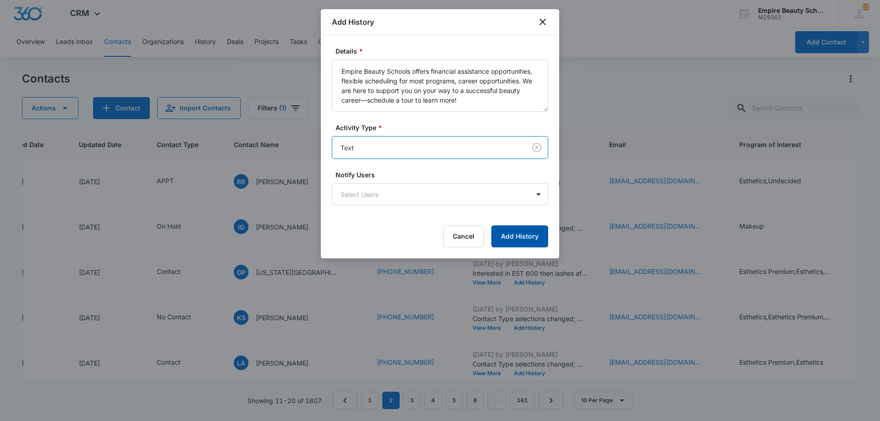
click at [529, 242] on button "Add History" at bounding box center [519, 237] width 57 height 22
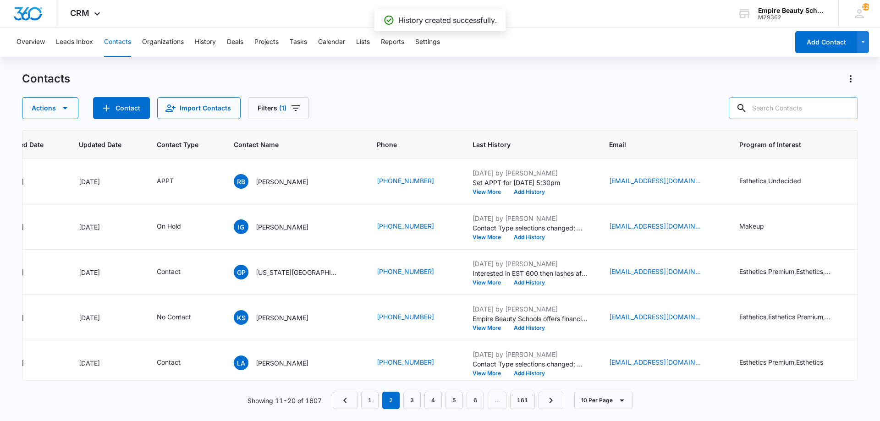
click at [773, 111] on input "text" at bounding box center [793, 108] width 129 height 22
type input "landyn"
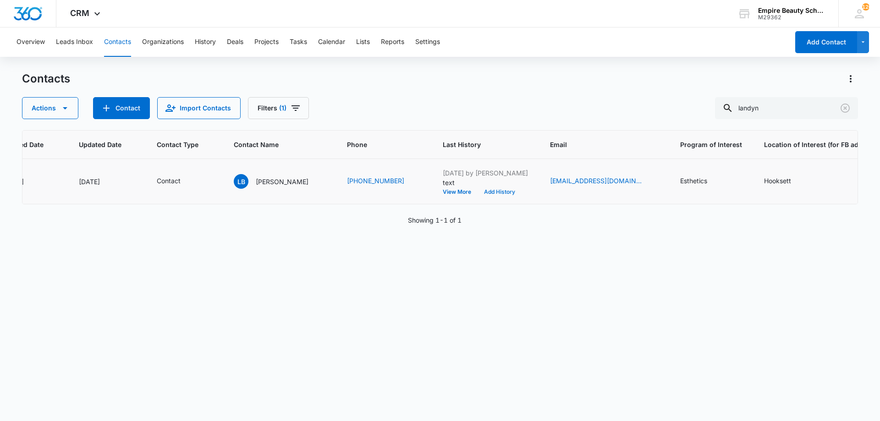
click at [492, 193] on button "Add History" at bounding box center [500, 192] width 44 height 6
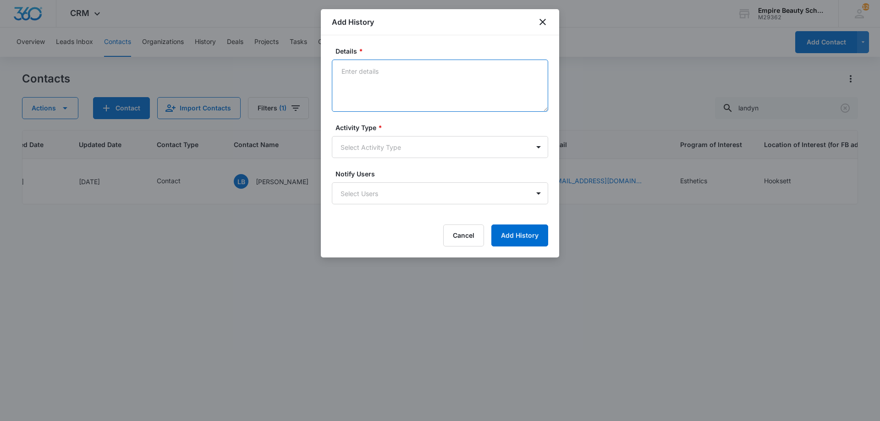
paste textarea "Empire Beauty Schools offers financial assistance opportunities, flexible sched…"
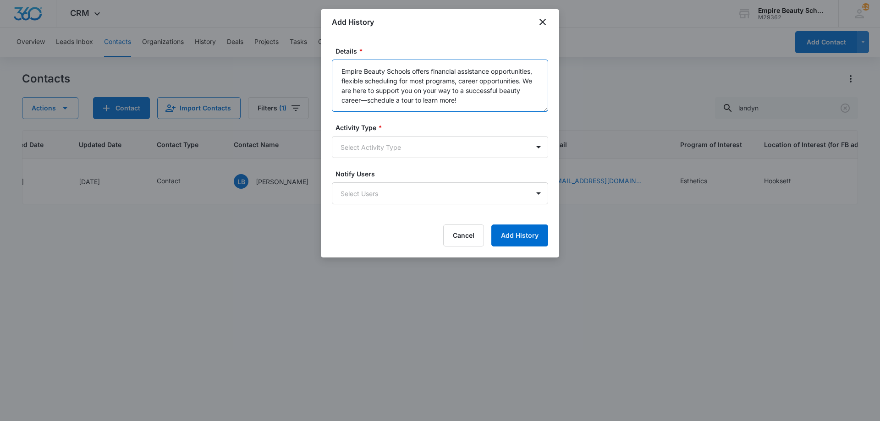
type textarea "Empire Beauty Schools offers financial assistance opportunities, flexible sched…"
click at [405, 132] on div "Activity Type * Select Activity Type" at bounding box center [440, 140] width 216 height 35
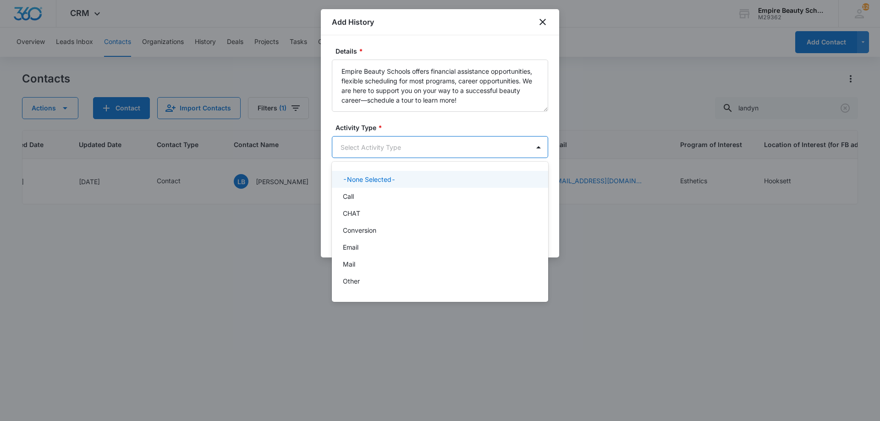
drag, startPoint x: 394, startPoint y: 143, endPoint x: 378, endPoint y: 159, distance: 21.7
click at [394, 143] on body "CRM Apps Forms CRM Email Shop Payments POS Files Brand Settings Empire Beauty S…" at bounding box center [440, 210] width 880 height 421
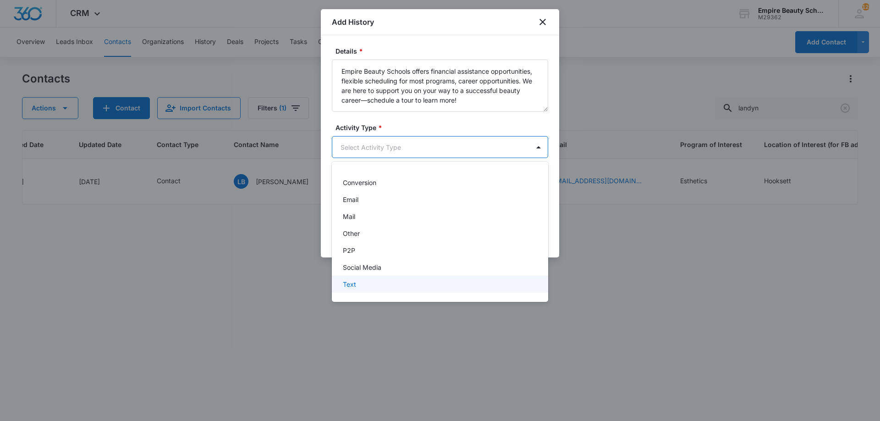
click at [372, 281] on div "Text" at bounding box center [439, 285] width 193 height 10
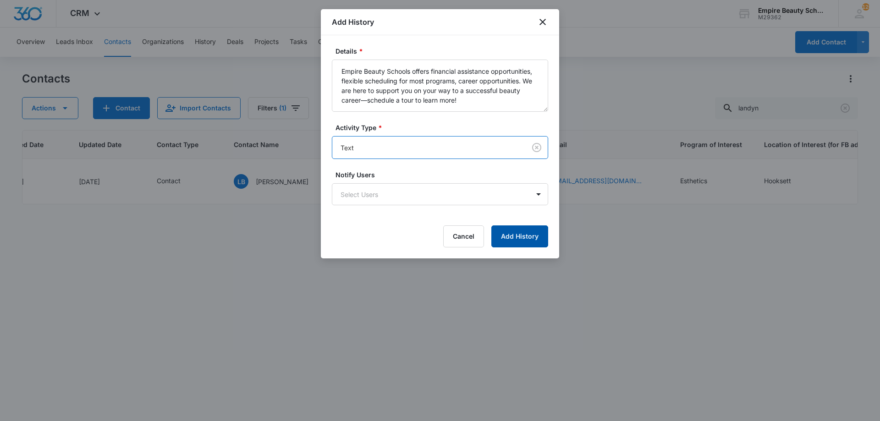
click at [529, 239] on button "Add History" at bounding box center [519, 237] width 57 height 22
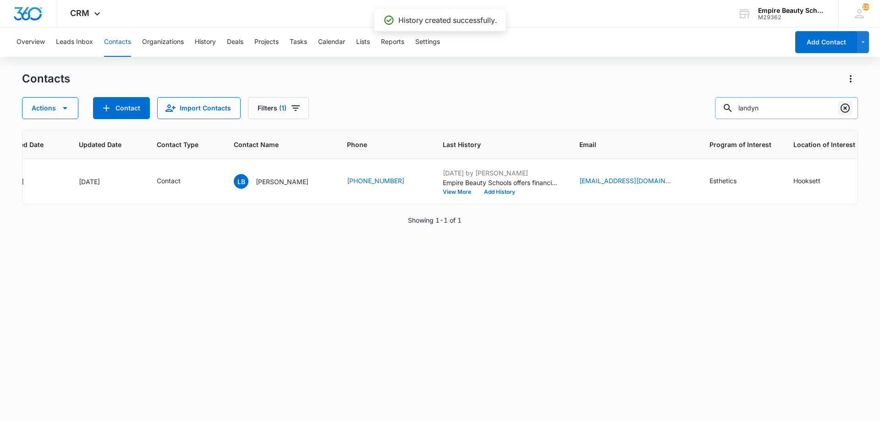
click at [852, 107] on button "Clear" at bounding box center [845, 108] width 15 height 15
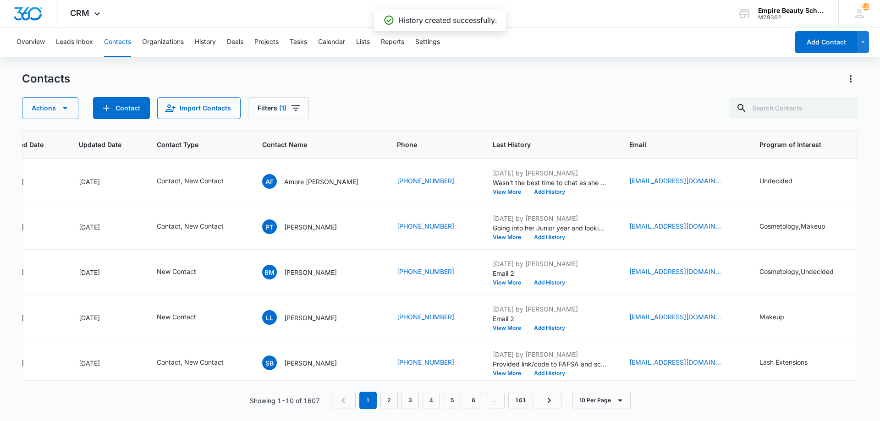
click at [598, 88] on div "Contacts Actions Contact Import Contacts Filters (1)" at bounding box center [440, 96] width 836 height 48
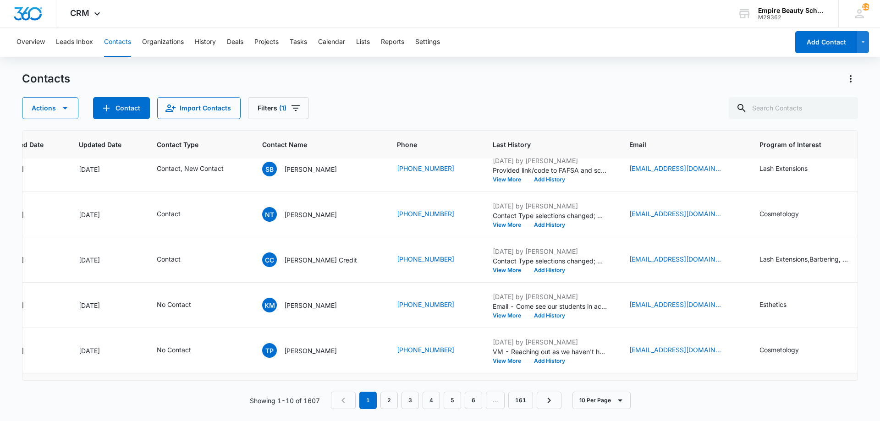
scroll to position [239, 109]
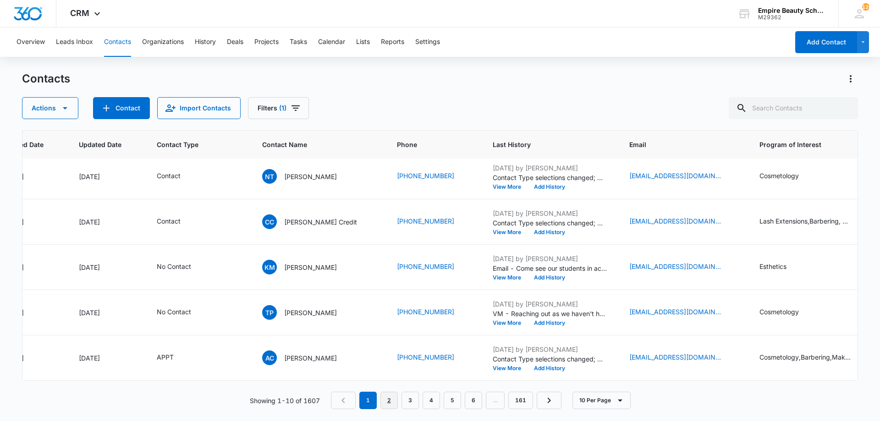
click at [396, 401] on link "2" at bounding box center [388, 400] width 17 height 17
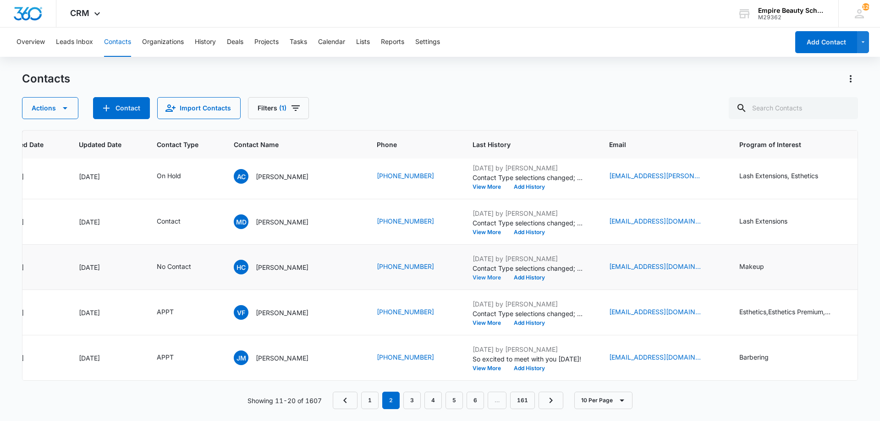
click at [473, 275] on button "View More" at bounding box center [490, 278] width 35 height 6
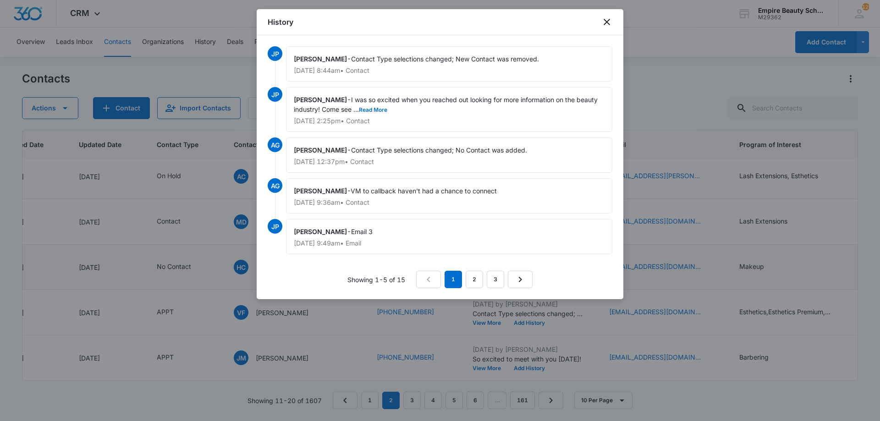
click at [402, 112] on div "Jess Peltonovich - I was so excited when you reached out looking for more infor…" at bounding box center [449, 109] width 326 height 45
click at [373, 110] on button "Read More" at bounding box center [373, 110] width 28 height 6
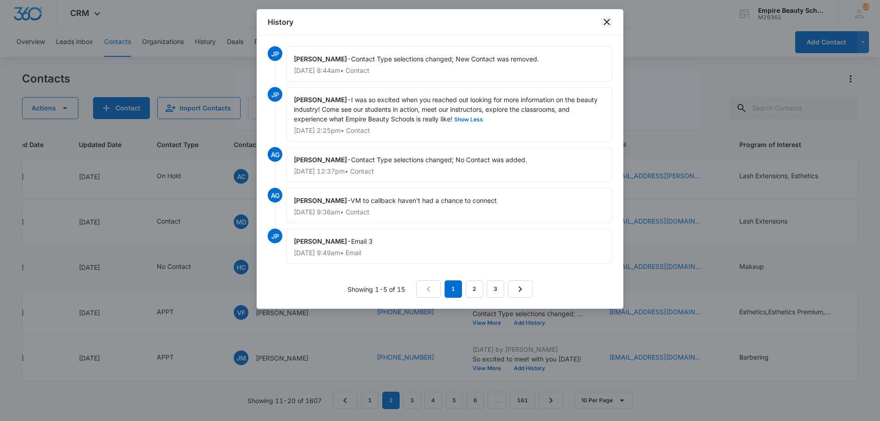
click at [608, 21] on icon "close" at bounding box center [607, 22] width 6 height 6
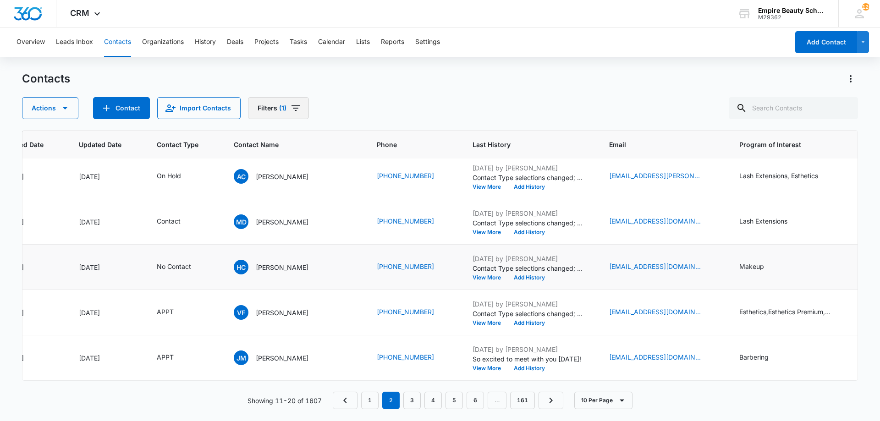
click at [295, 111] on icon "Filters" at bounding box center [295, 108] width 11 height 11
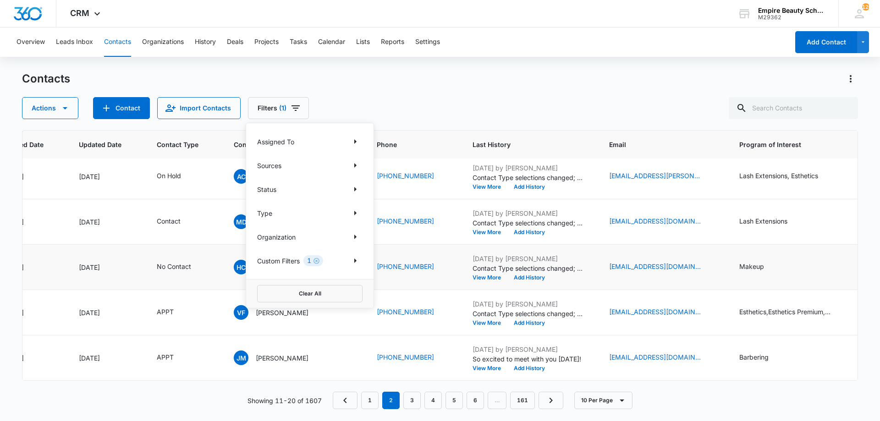
click at [349, 205] on div "Assigned To Sources Status Type Organization Custom Filters 1" at bounding box center [309, 201] width 127 height 156
click at [350, 210] on icon "Show Type filters" at bounding box center [355, 213] width 11 height 11
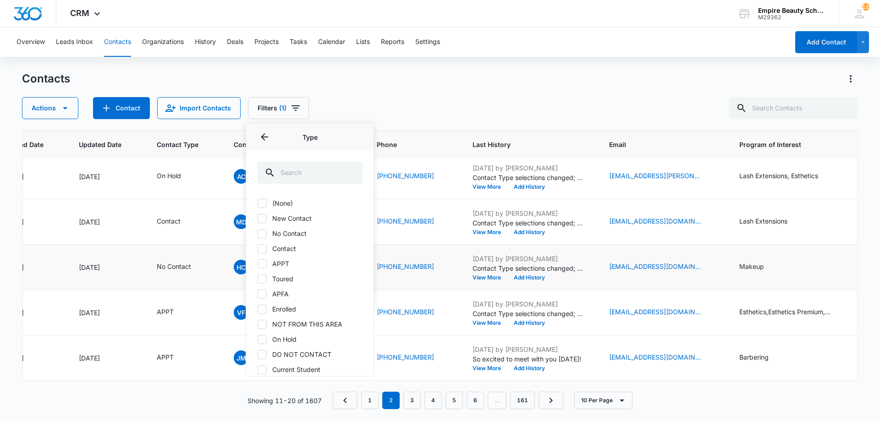
click at [292, 242] on div "(None) New Contact No Contact Contact APPT Toured APFA Enrolled NOT FROM THIS A…" at bounding box center [309, 316] width 105 height 237
click at [285, 248] on label "Contact" at bounding box center [309, 249] width 105 height 10
click at [258, 248] on input "Contact" at bounding box center [257, 248] width 0 height 0
checkbox input "true"
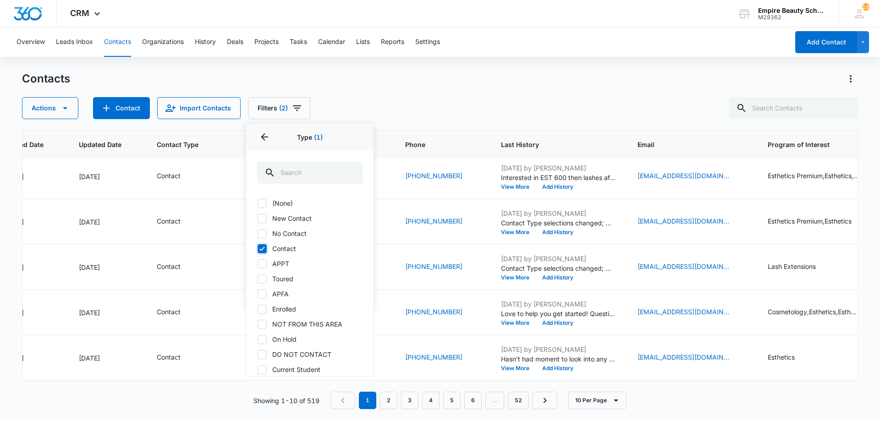
scroll to position [0, 109]
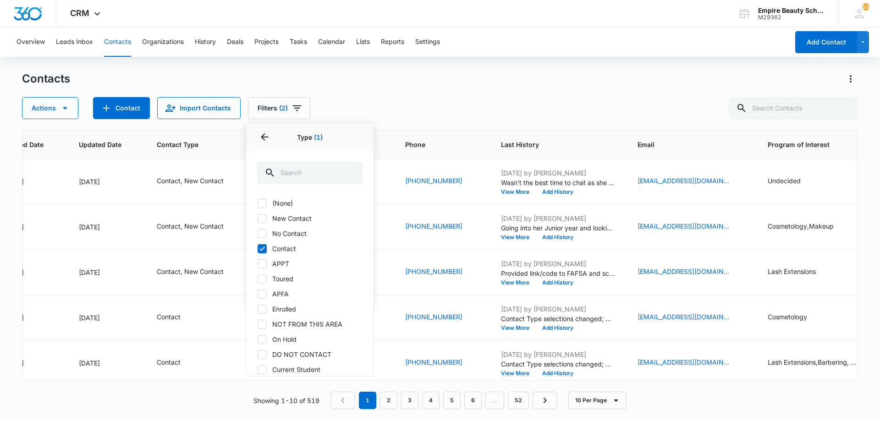
click at [428, 84] on div "Contacts" at bounding box center [440, 79] width 836 height 15
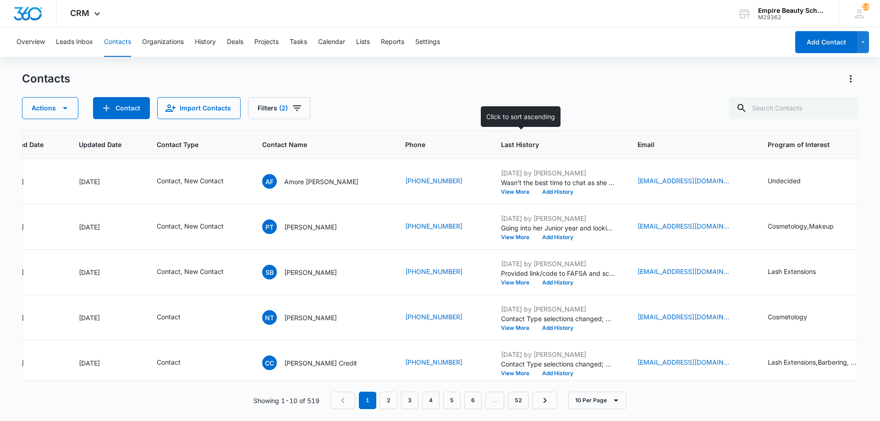
click at [517, 150] on th "Last History" at bounding box center [558, 145] width 137 height 28
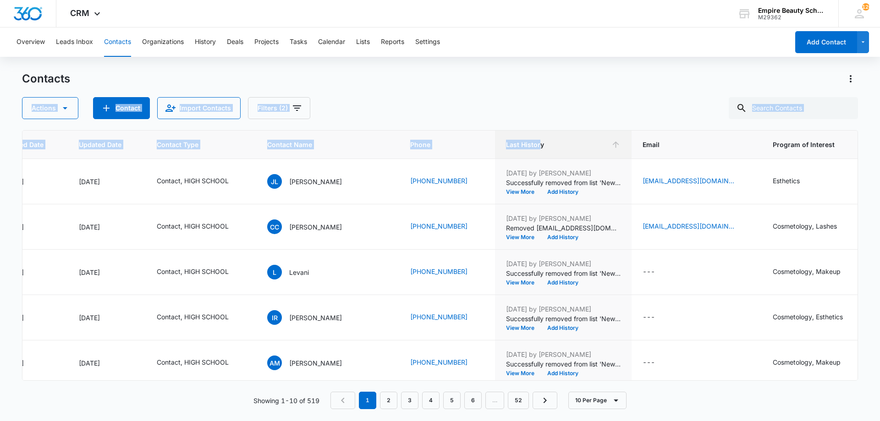
drag, startPoint x: 535, startPoint y: 144, endPoint x: 554, endPoint y: 103, distance: 45.5
click at [554, 100] on div "Contacts Actions Contact Import Contacts Filters (2) ID Created Date Updated Da…" at bounding box center [440, 246] width 836 height 349
click at [554, 103] on div "Actions Contact Import Contacts Filters (2)" at bounding box center [440, 108] width 836 height 22
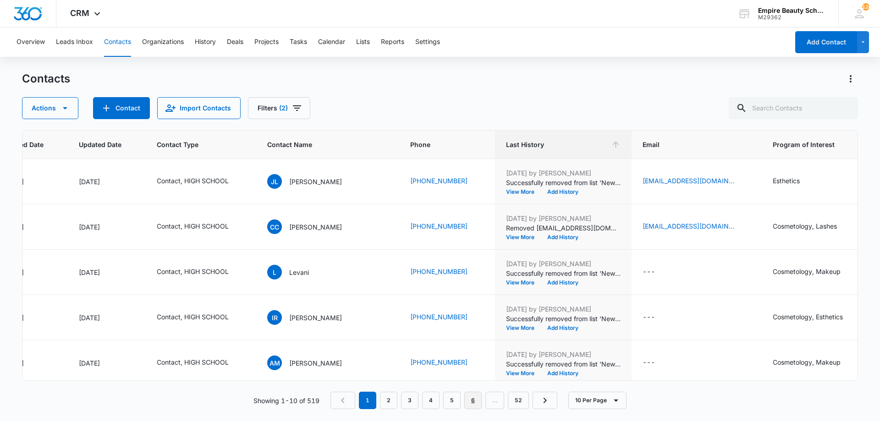
click at [468, 402] on link "6" at bounding box center [472, 400] width 17 height 17
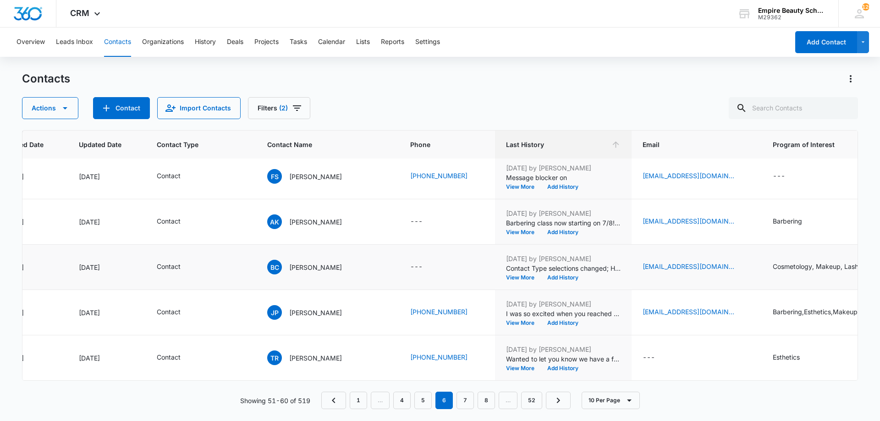
scroll to position [239, 109]
click at [547, 320] on button "Add History" at bounding box center [563, 323] width 44 height 6
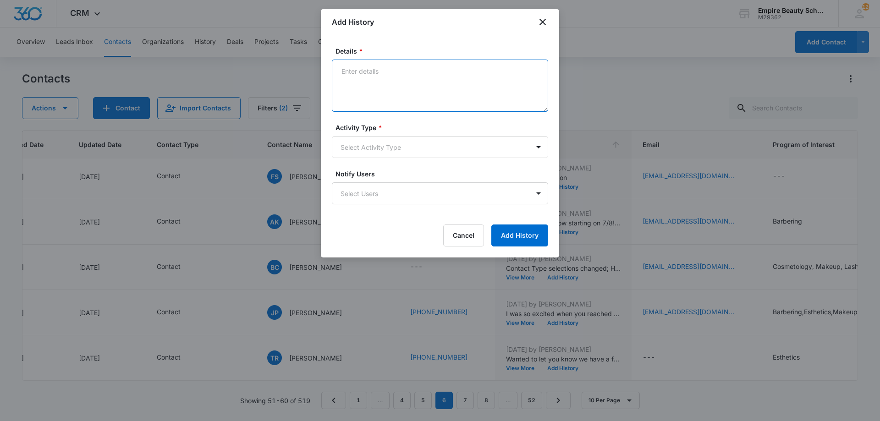
paste textarea "Empire Beauty Schools offers financial assistance opportunities, flexible sched…"
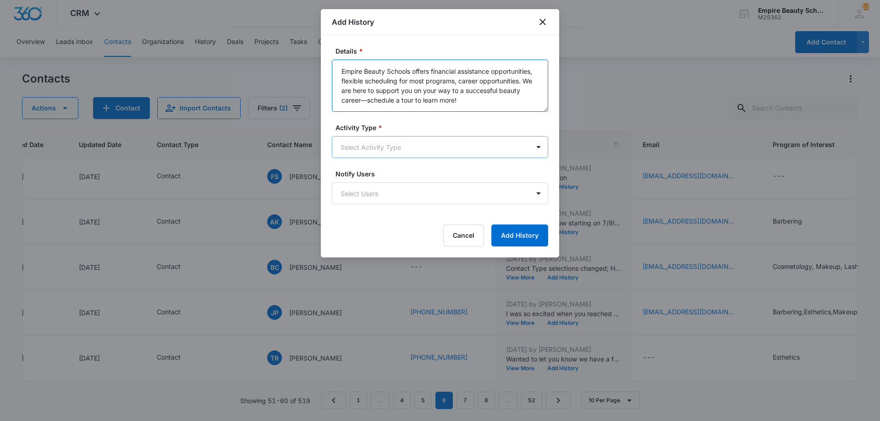
type textarea "Empire Beauty Schools offers financial assistance opportunities, flexible sched…"
click at [390, 148] on body "CRM Apps Forms CRM Email Shop Payments POS Files Brand Settings Empire Beauty S…" at bounding box center [440, 210] width 880 height 421
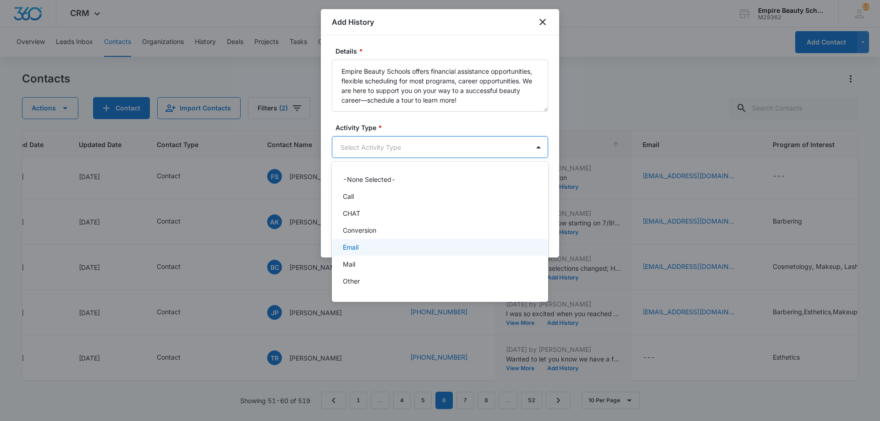
scroll to position [48, 0]
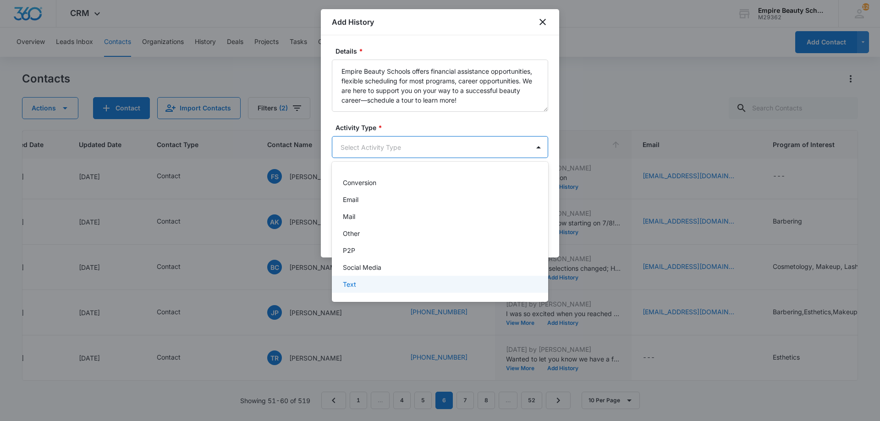
click at [399, 283] on div "Text" at bounding box center [439, 285] width 193 height 10
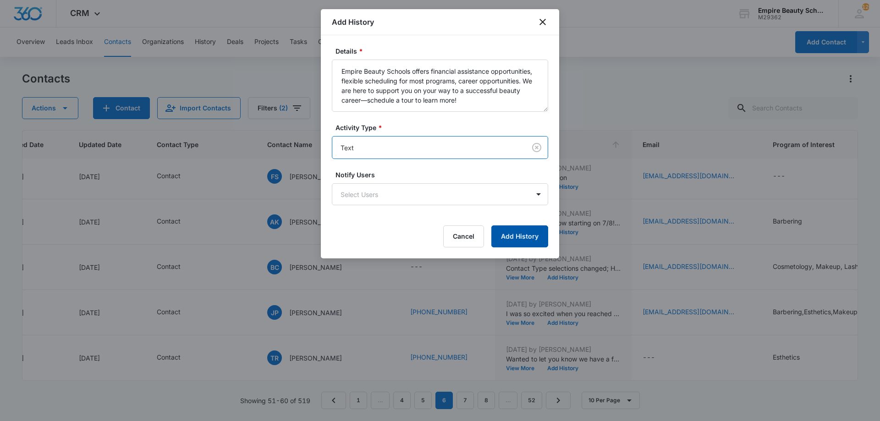
click at [528, 238] on button "Add History" at bounding box center [519, 237] width 57 height 22
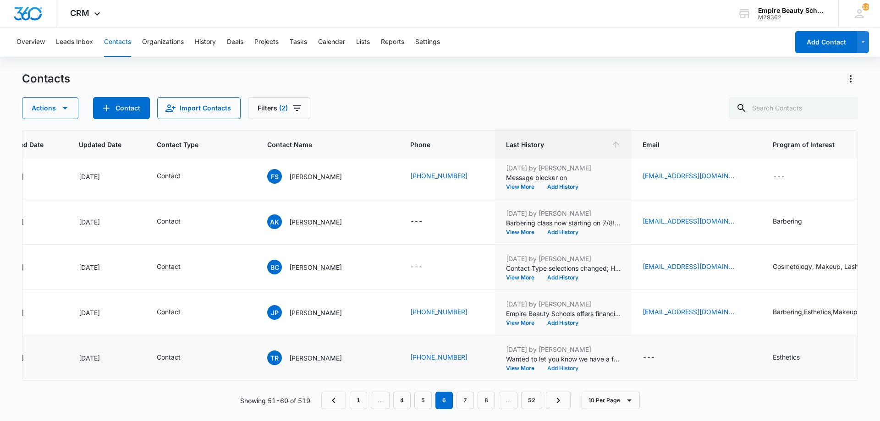
click at [566, 366] on button "Add History" at bounding box center [563, 369] width 44 height 6
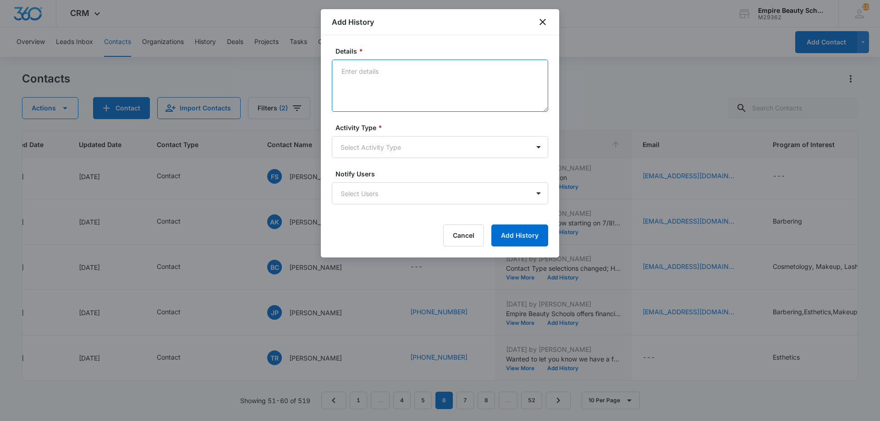
paste textarea "Empire Beauty Schools offers financial assistance opportunities, flexible sched…"
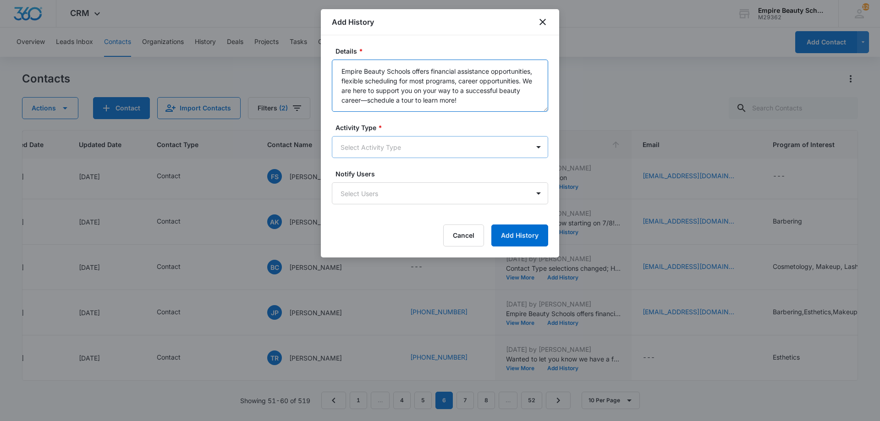
type textarea "Empire Beauty Schools offers financial assistance opportunities, flexible sched…"
click at [397, 154] on body "CRM Apps Forms CRM Email Shop Payments POS Files Brand Settings Empire Beauty S…" at bounding box center [440, 210] width 880 height 421
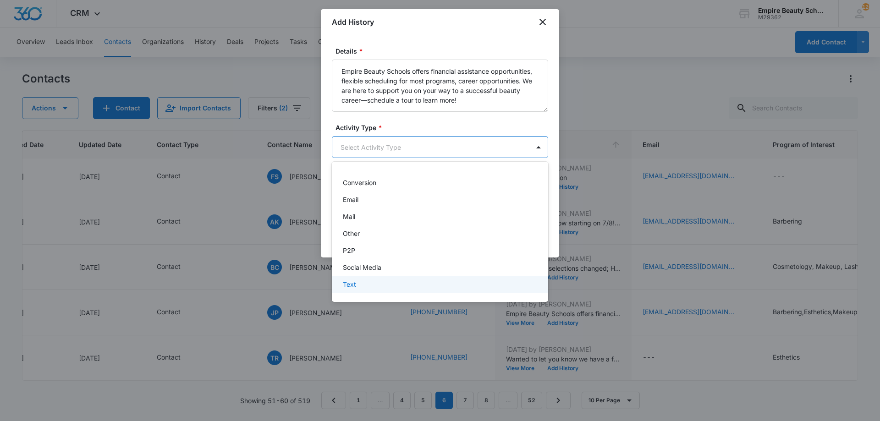
click at [367, 281] on div "Text" at bounding box center [439, 285] width 193 height 10
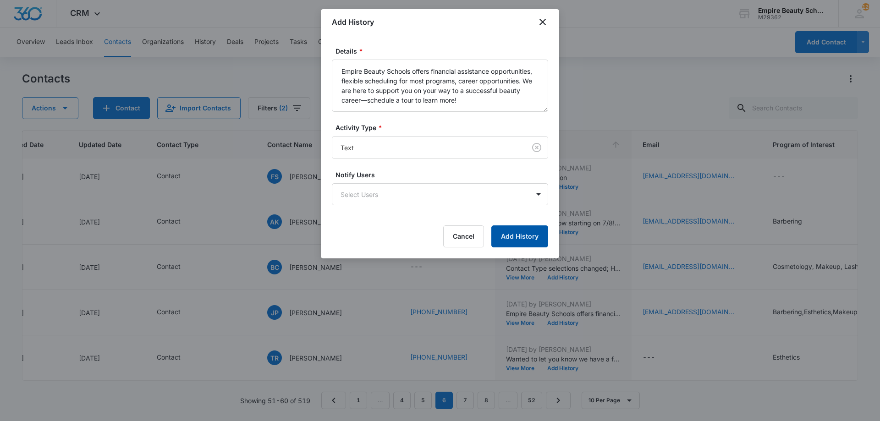
click at [523, 236] on button "Add History" at bounding box center [519, 237] width 57 height 22
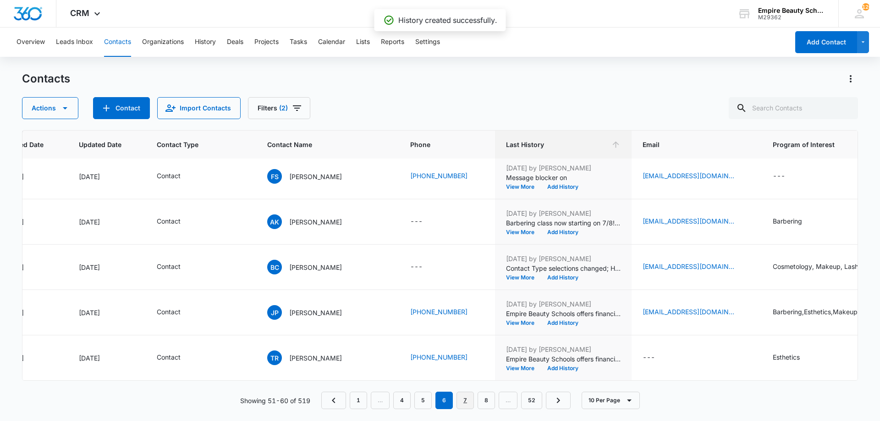
click at [458, 401] on link "7" at bounding box center [465, 400] width 17 height 17
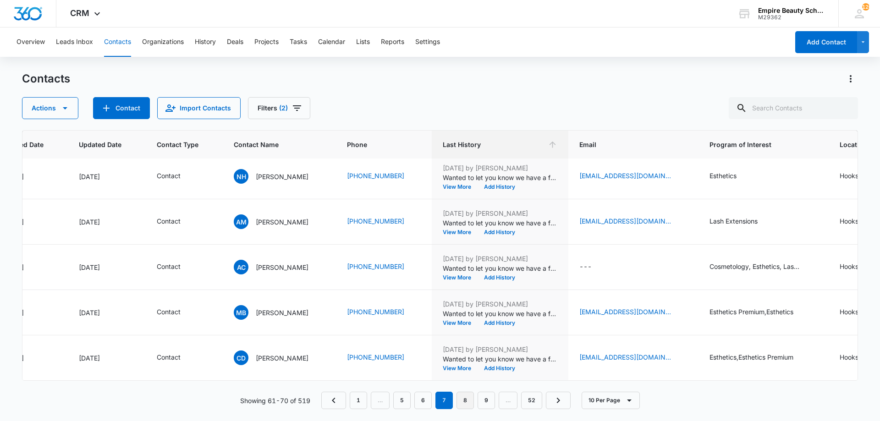
scroll to position [0, 109]
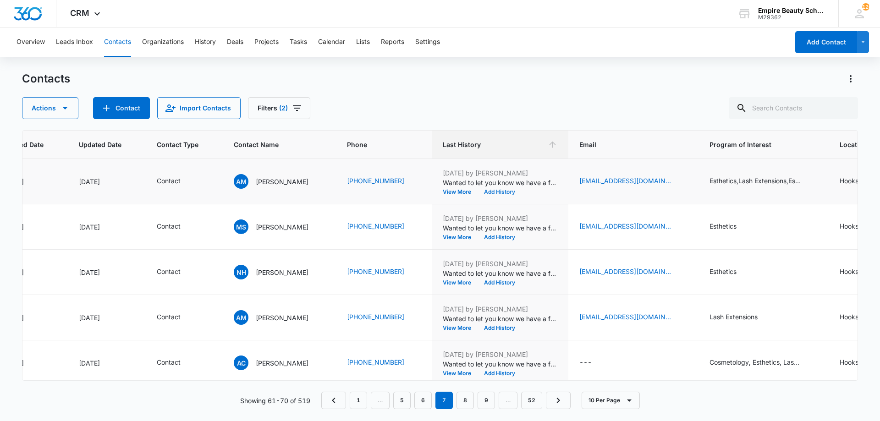
click at [488, 193] on button "Add History" at bounding box center [500, 192] width 44 height 6
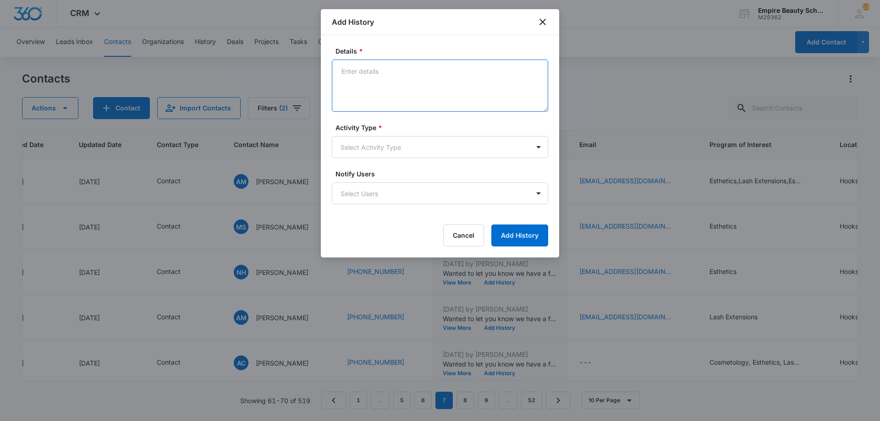
paste textarea "Empire Beauty Schools offers financial assistance opportunities, flexible sched…"
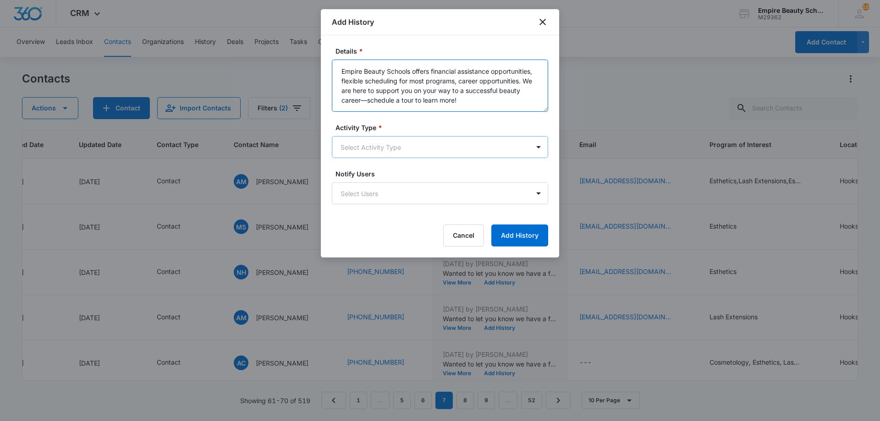
type textarea "Empire Beauty Schools offers financial assistance opportunities, flexible sched…"
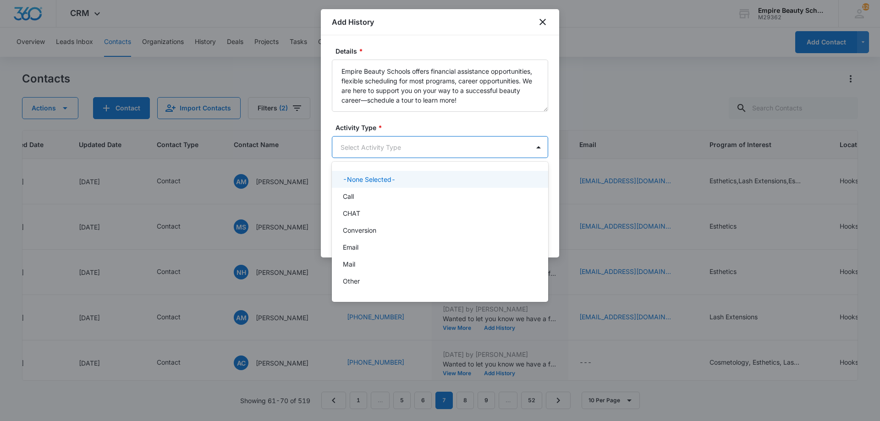
click at [383, 149] on body "CRM Apps Forms CRM Email Shop Payments POS Files Brand Settings Empire Beauty S…" at bounding box center [440, 210] width 880 height 421
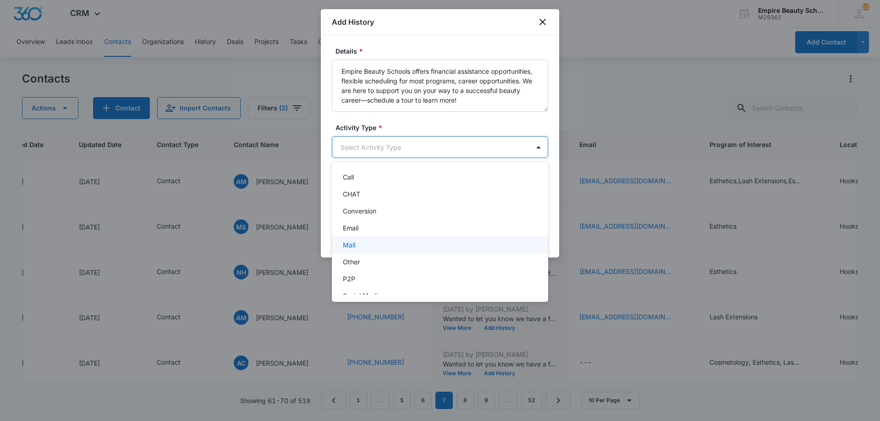
scroll to position [48, 0]
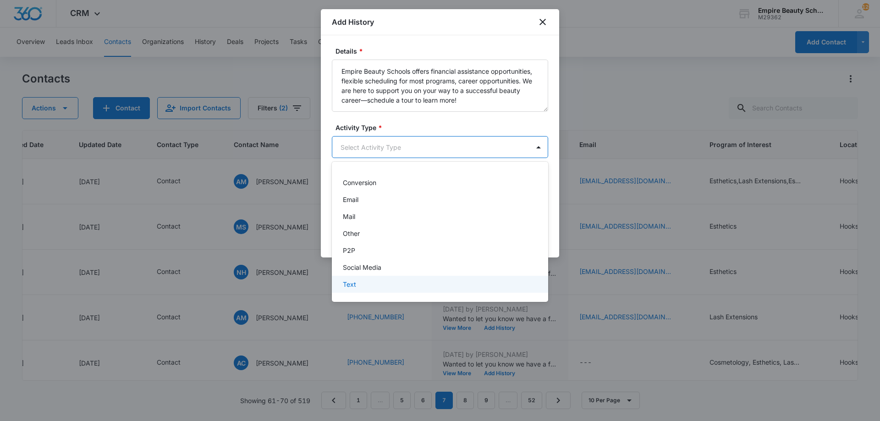
click at [349, 284] on p "Text" at bounding box center [349, 285] width 13 height 10
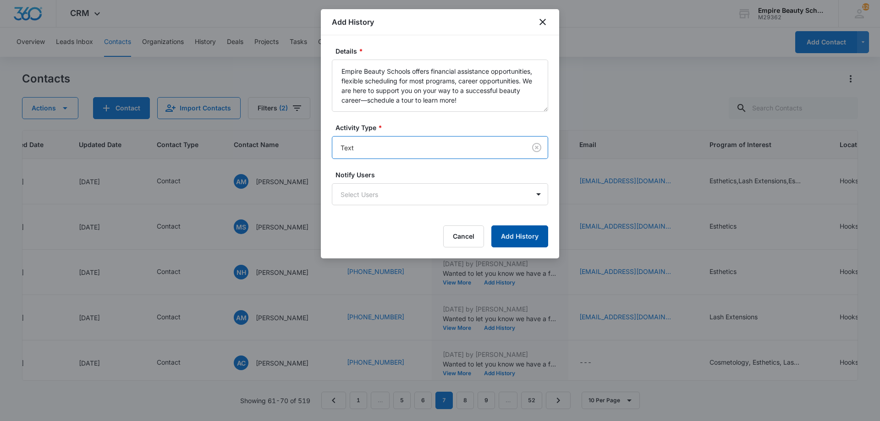
click at [507, 237] on button "Add History" at bounding box center [519, 237] width 57 height 22
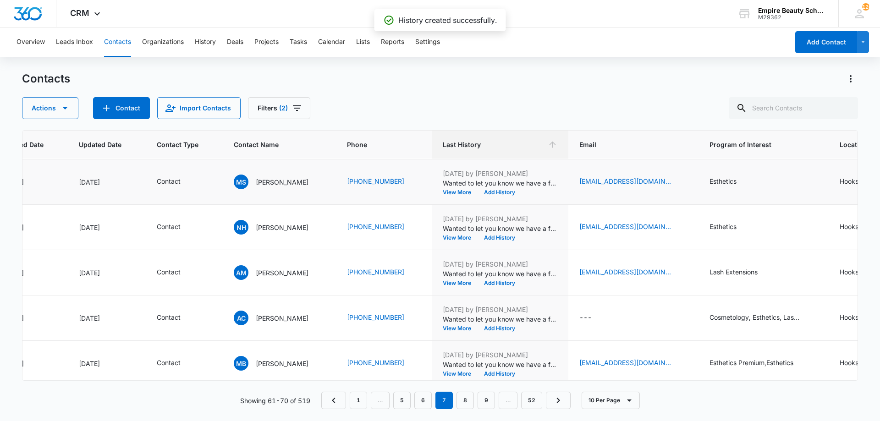
scroll to position [45, 109]
click at [498, 189] on button "Add History" at bounding box center [500, 192] width 44 height 6
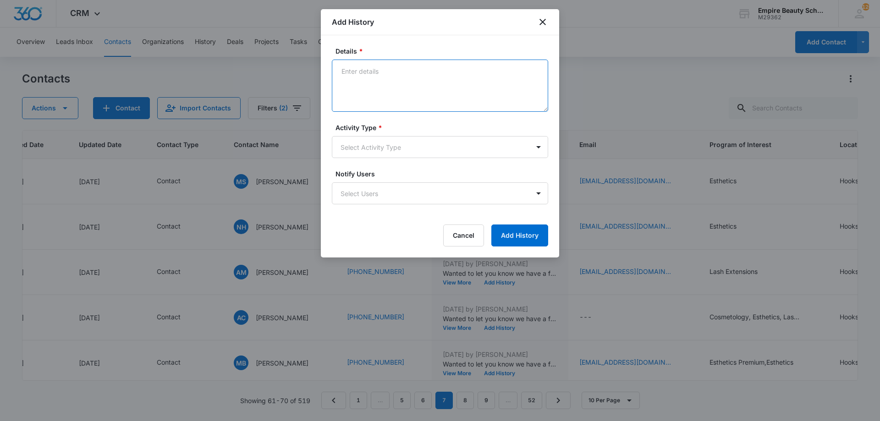
drag, startPoint x: 427, startPoint y: 93, endPoint x: 422, endPoint y: 88, distance: 6.5
click at [427, 92] on textarea "Details *" at bounding box center [440, 86] width 216 height 52
drag, startPoint x: 422, startPoint y: 88, endPoint x: 420, endPoint y: 94, distance: 6.4
paste textarea "Empire Beauty Schools offers financial assistance opportunities, flexible sched…"
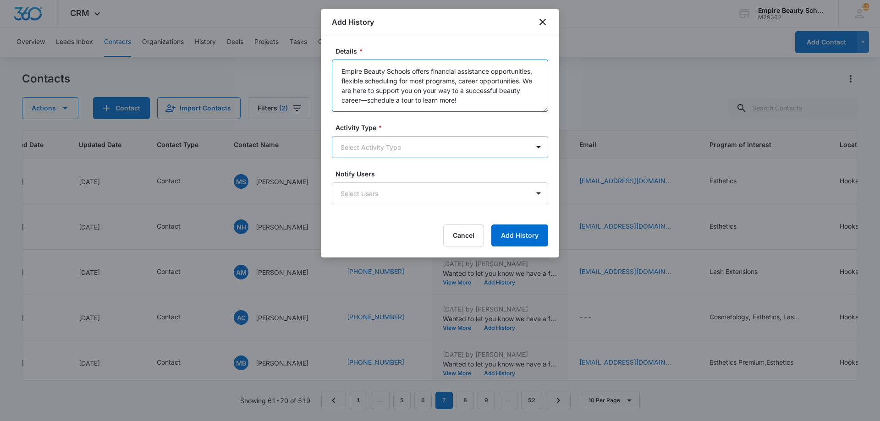
type textarea "Empire Beauty Schools offers financial assistance opportunities, flexible sched…"
click at [368, 142] on body "CRM Apps Forms CRM Email Shop Payments POS Files Brand Settings Empire Beauty S…" at bounding box center [440, 210] width 880 height 421
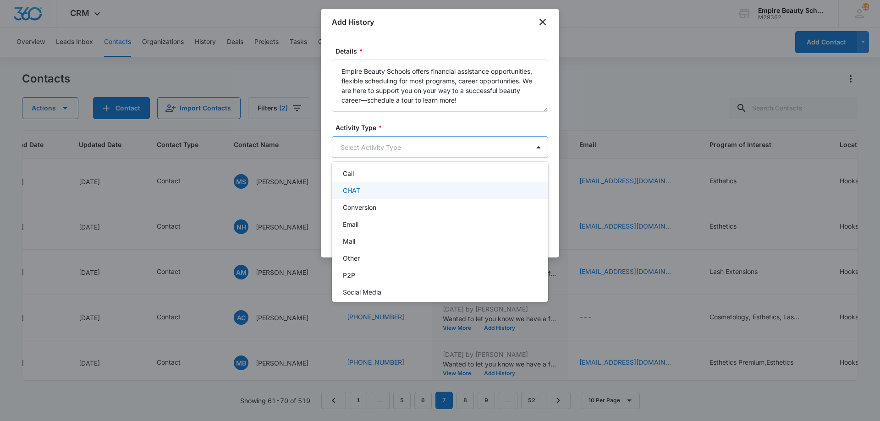
scroll to position [48, 0]
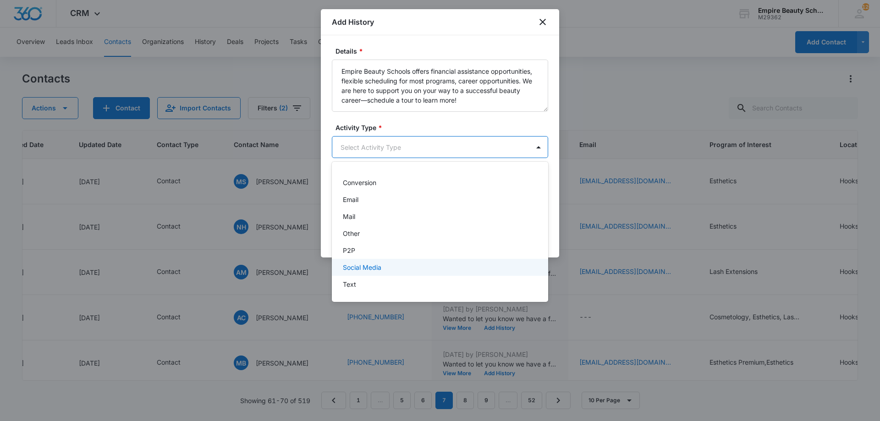
click at [363, 282] on div "Text" at bounding box center [439, 285] width 193 height 10
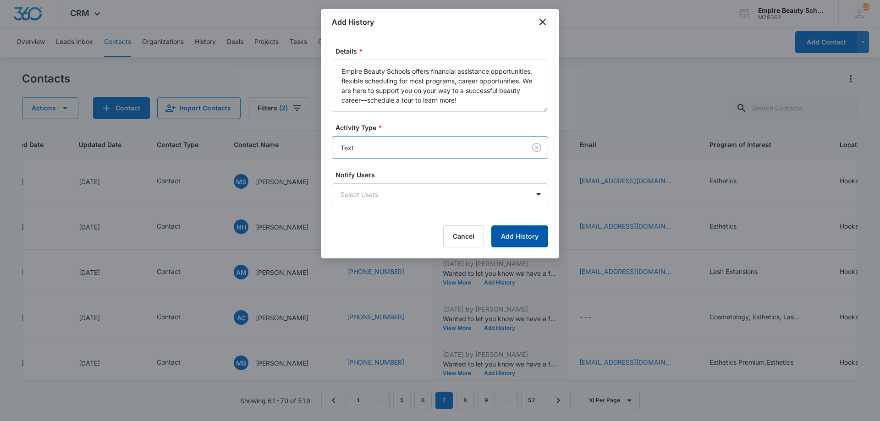
click at [508, 231] on button "Add History" at bounding box center [519, 237] width 57 height 22
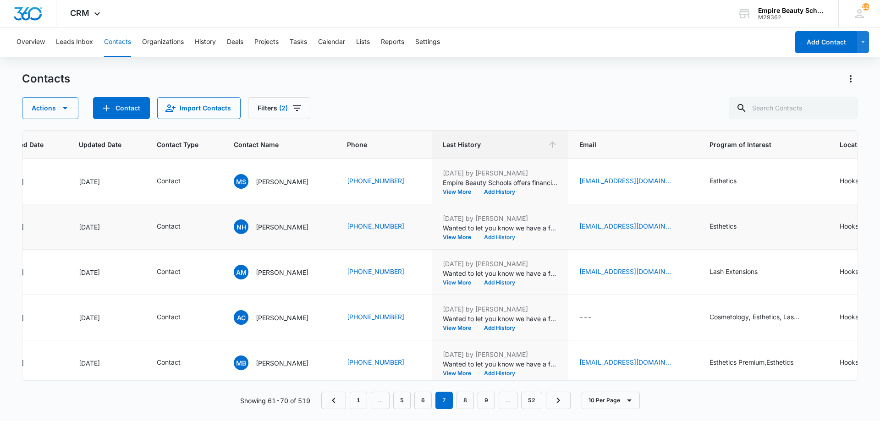
click at [502, 240] on button "Add History" at bounding box center [500, 238] width 44 height 6
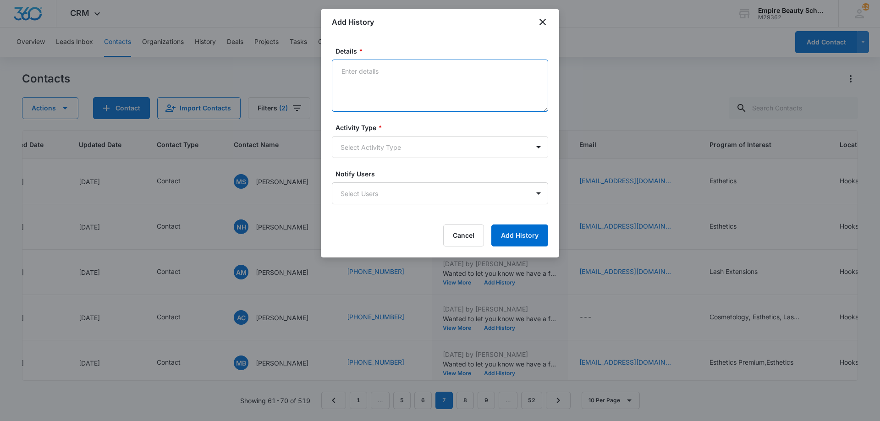
drag, startPoint x: 406, startPoint y: 85, endPoint x: 368, endPoint y: 74, distance: 40.2
paste textarea "Empire Beauty Schools offers financial assistance opportunities, flexible sched…"
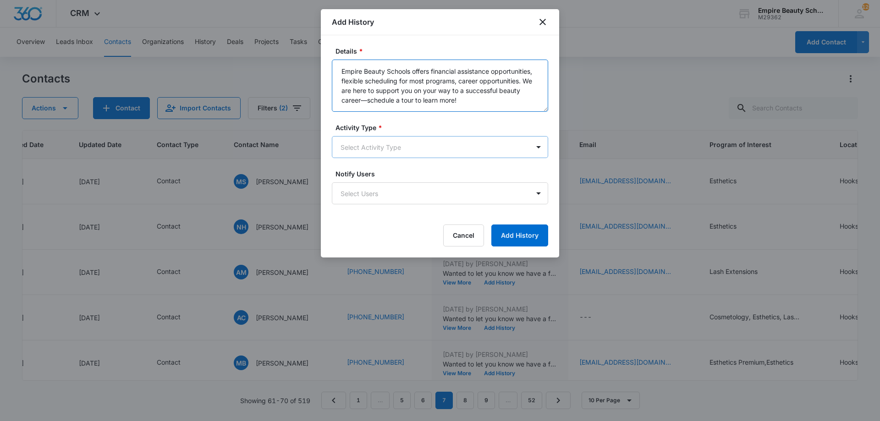
type textarea "Empire Beauty Schools offers financial assistance opportunities, flexible sched…"
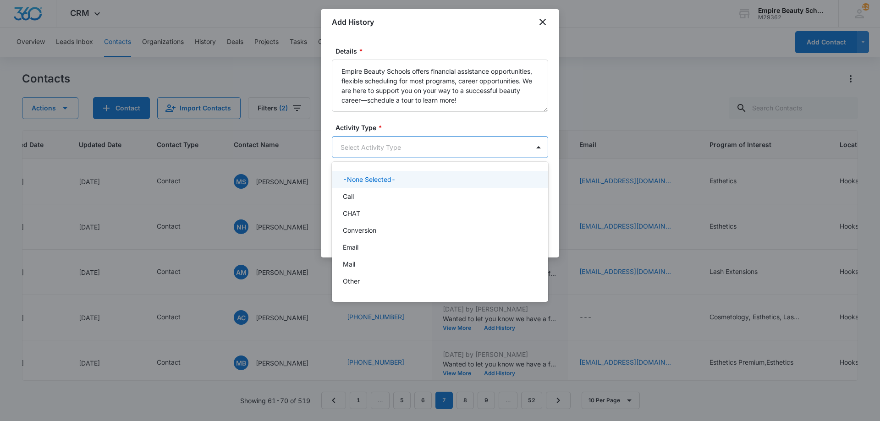
click at [384, 149] on body "CRM Apps Forms CRM Email Shop Payments POS Files Brand Settings Empire Beauty S…" at bounding box center [440, 210] width 880 height 421
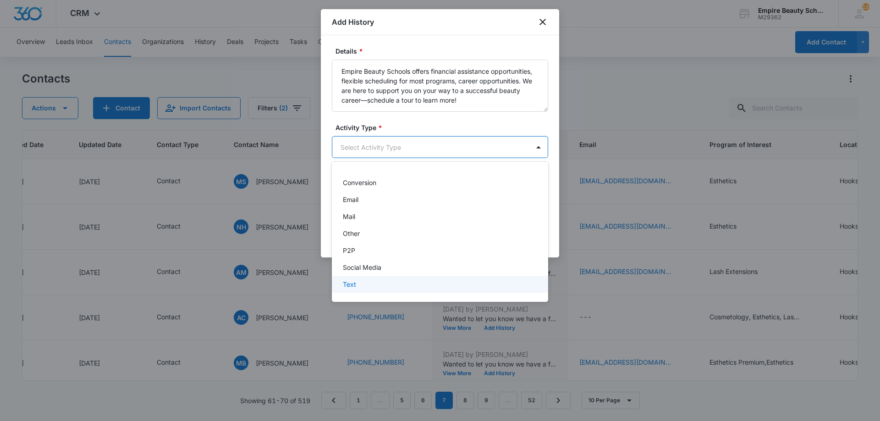
click at [358, 283] on div "Text" at bounding box center [439, 285] width 193 height 10
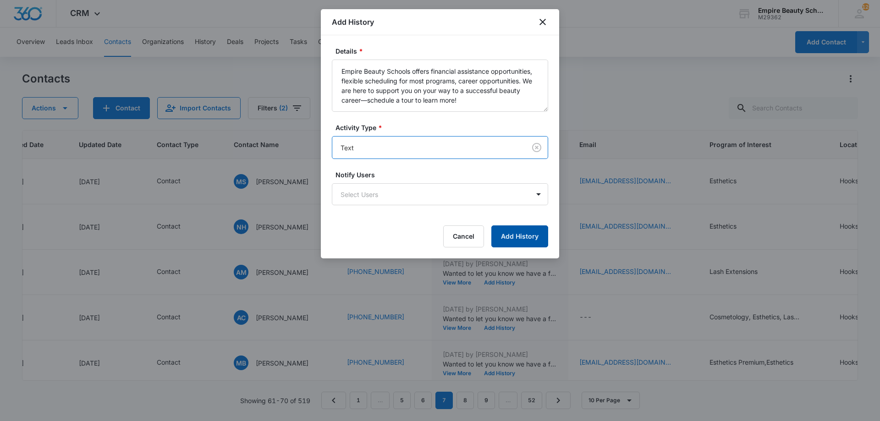
click at [522, 237] on button "Add History" at bounding box center [519, 237] width 57 height 22
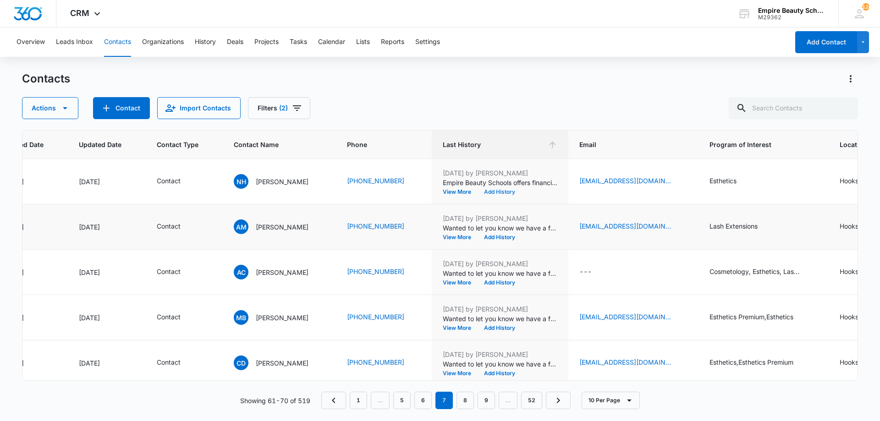
scroll to position [91, 109]
click at [492, 236] on button "Add History" at bounding box center [500, 237] width 44 height 6
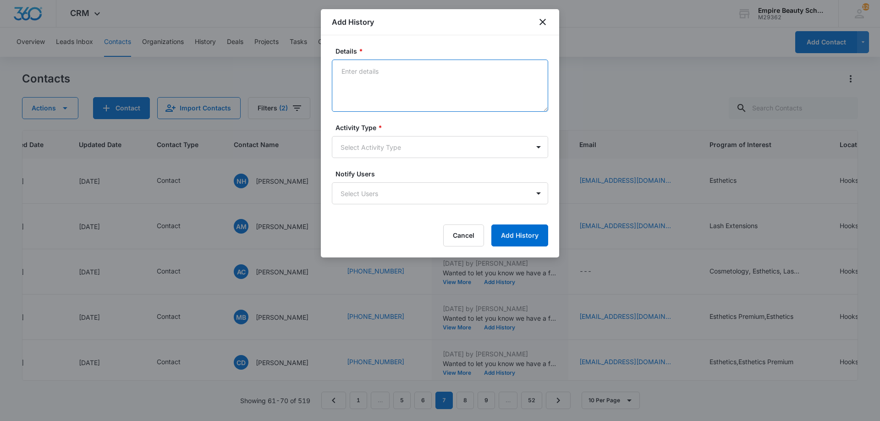
paste textarea "Empire Beauty Schools offers financial assistance opportunities, flexible sched…"
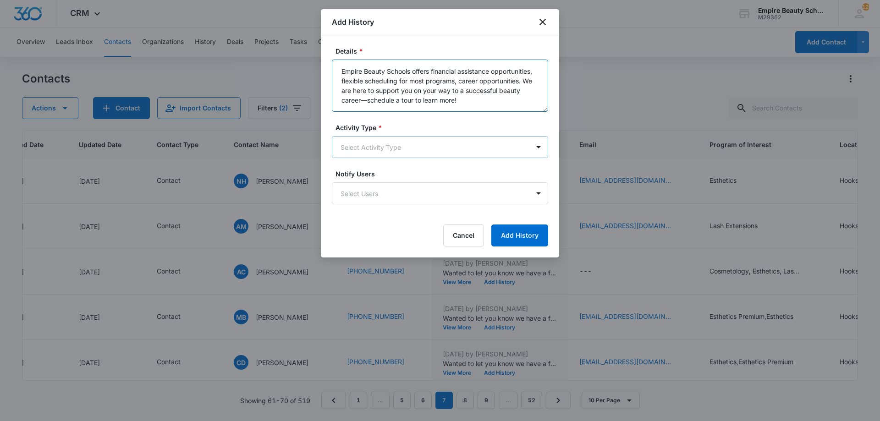
type textarea "Empire Beauty Schools offers financial assistance opportunities, flexible sched…"
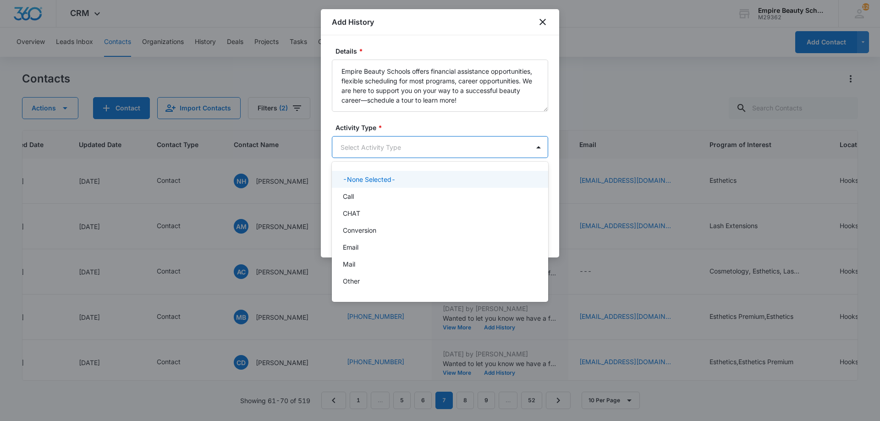
click at [393, 144] on body "CRM Apps Forms CRM Email Shop Payments POS Files Brand Settings Empire Beauty S…" at bounding box center [440, 210] width 880 height 421
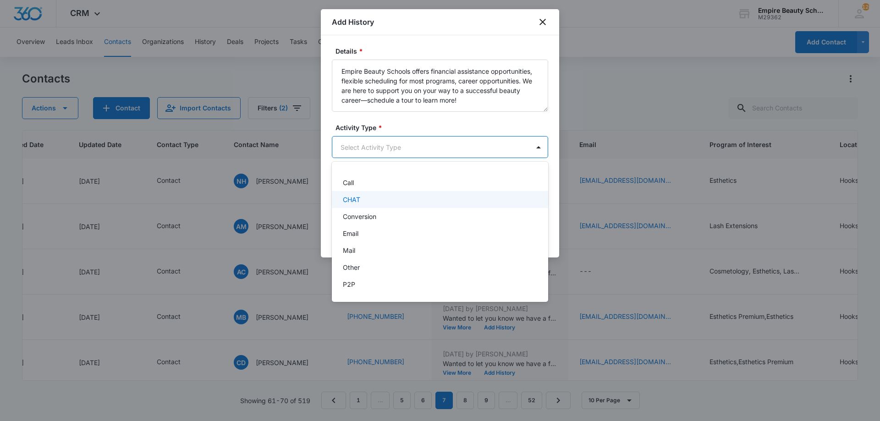
scroll to position [48, 0]
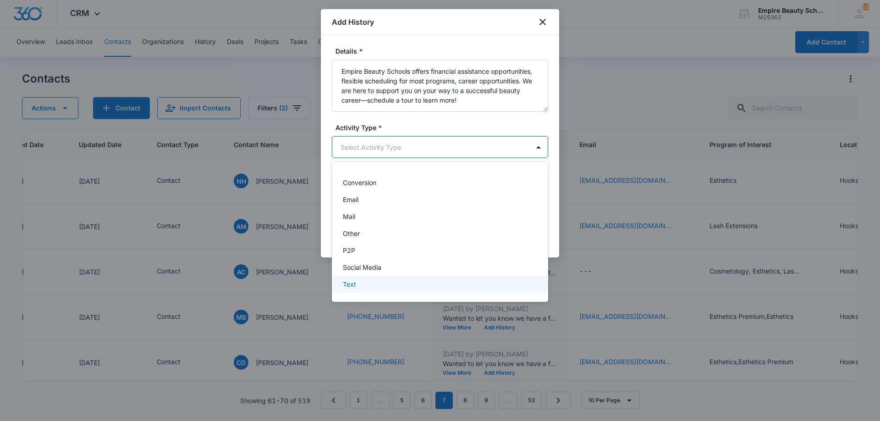
click at [362, 285] on div "Text" at bounding box center [439, 285] width 193 height 10
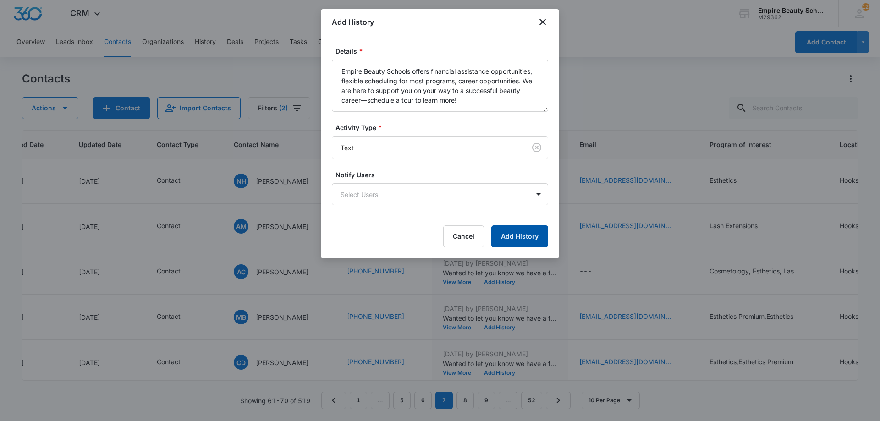
click at [523, 239] on button "Add History" at bounding box center [519, 237] width 57 height 22
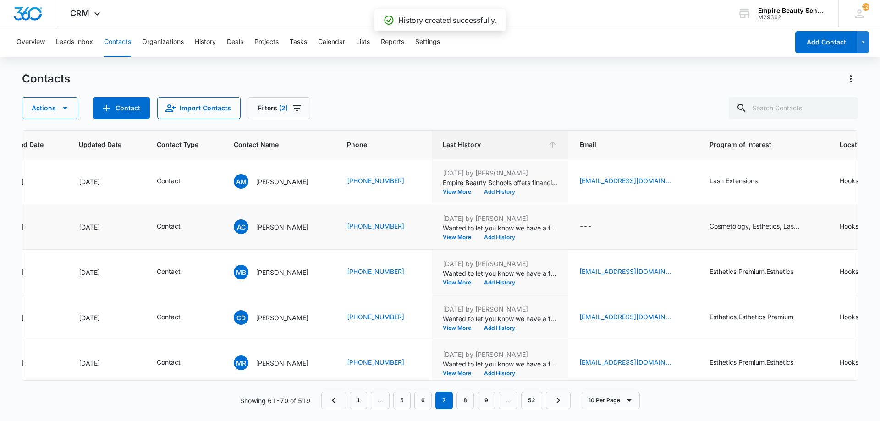
scroll to position [137, 109]
click at [493, 236] on button "Add History" at bounding box center [500, 237] width 44 height 6
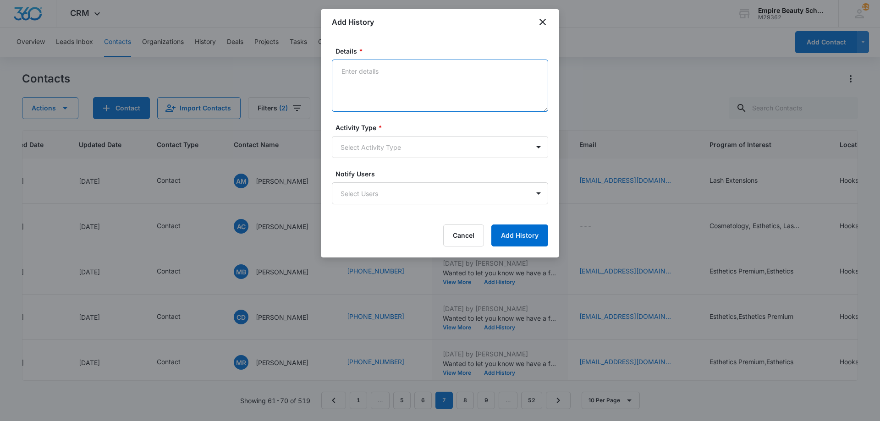
paste textarea "Empire Beauty Schools offers financial assistance opportunities, flexible sched…"
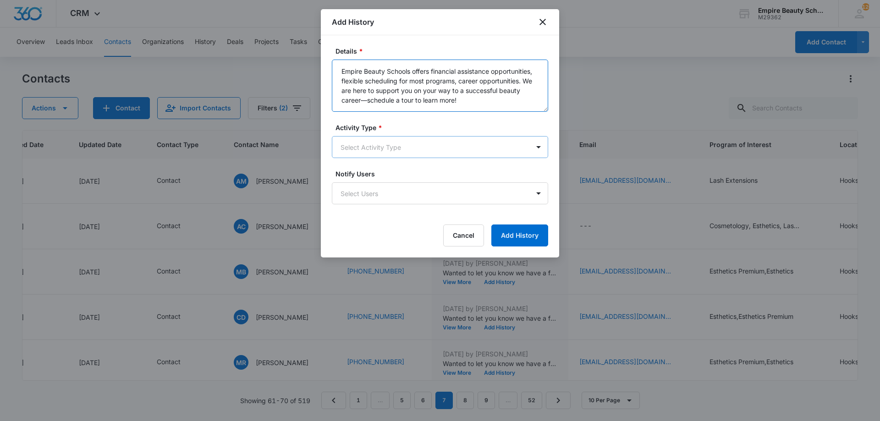
type textarea "Empire Beauty Schools offers financial assistance opportunities, flexible sched…"
click at [407, 152] on body "CRM Apps Forms CRM Email Shop Payments POS Files Brand Settings Empire Beauty S…" at bounding box center [440, 210] width 880 height 421
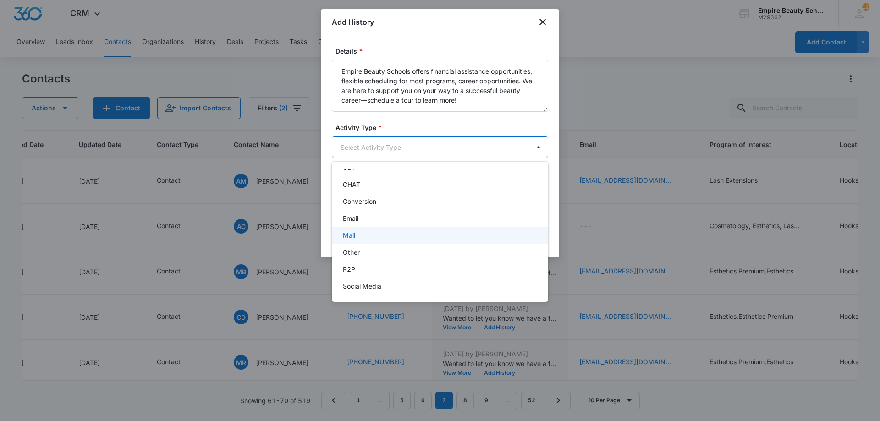
scroll to position [48, 0]
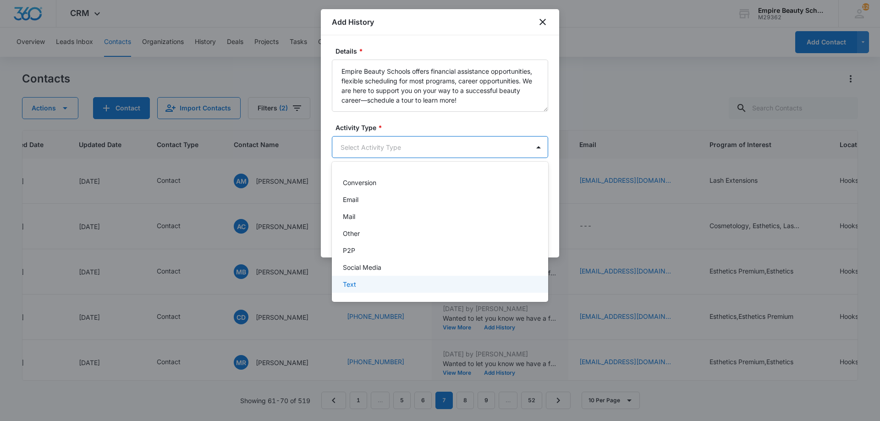
click at [388, 281] on div "Text" at bounding box center [439, 285] width 193 height 10
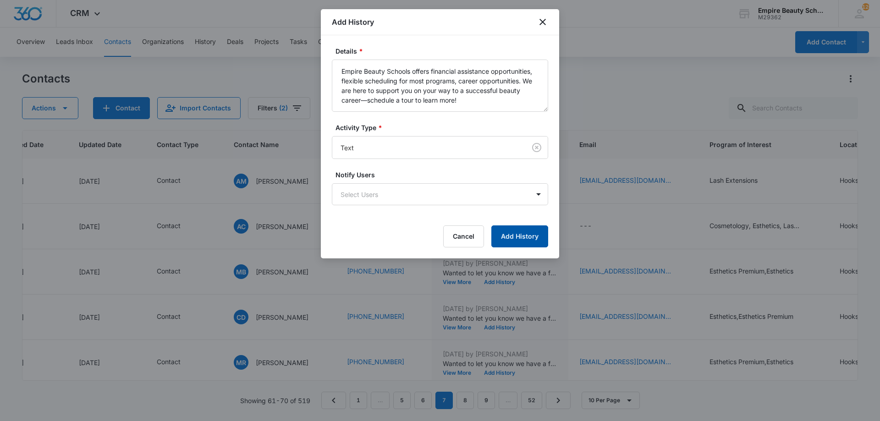
click at [527, 237] on button "Add History" at bounding box center [519, 237] width 57 height 22
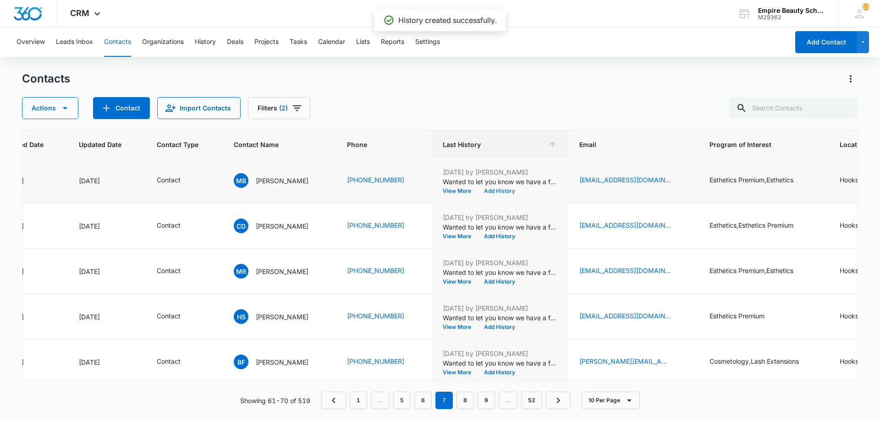
scroll to position [228, 109]
click at [492, 191] on button "Add History" at bounding box center [500, 191] width 44 height 6
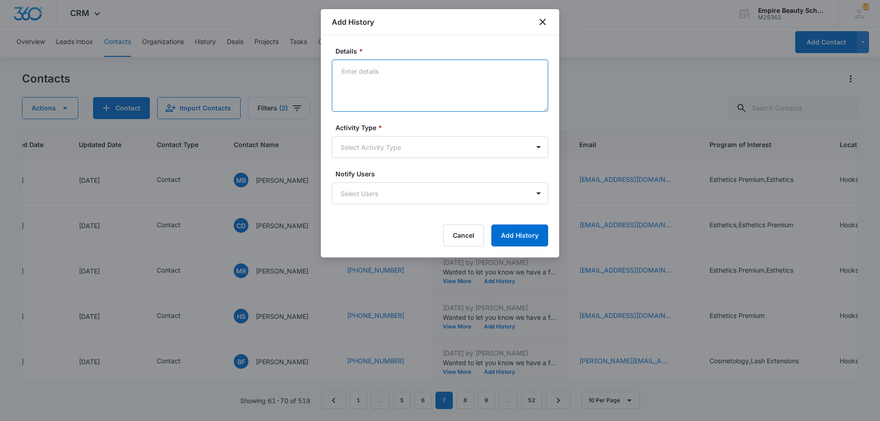
paste textarea "Empire Beauty Schools offers financial assistance opportunities, flexible sched…"
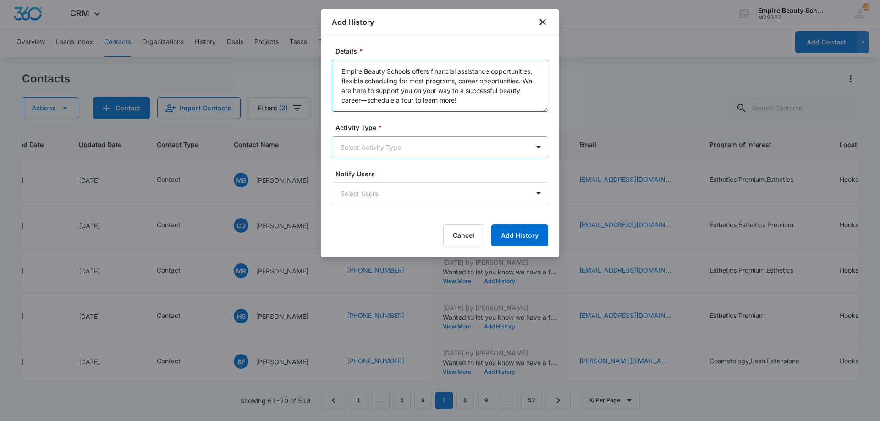
type textarea "Empire Beauty Schools offers financial assistance opportunities, flexible sched…"
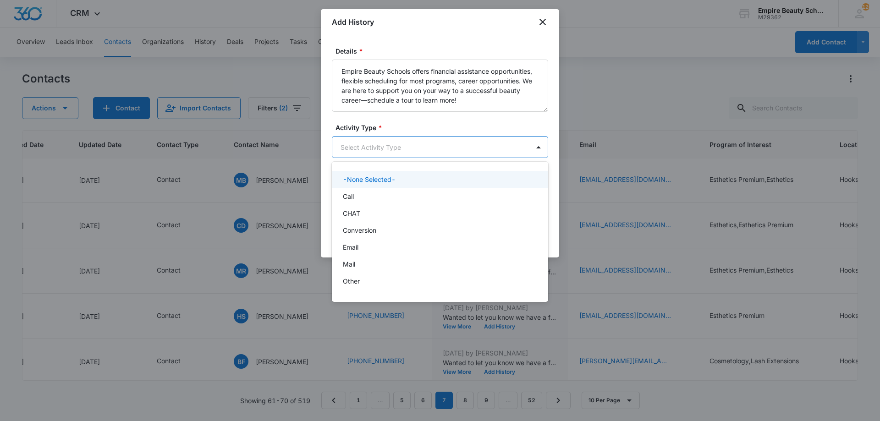
click at [409, 144] on body "CRM Apps Forms CRM Email Shop Payments POS Files Brand Settings Empire Beauty S…" at bounding box center [440, 210] width 880 height 421
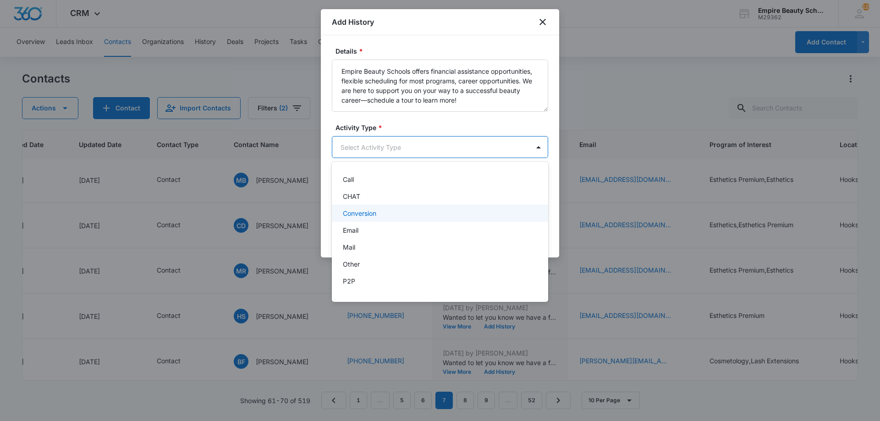
scroll to position [48, 0]
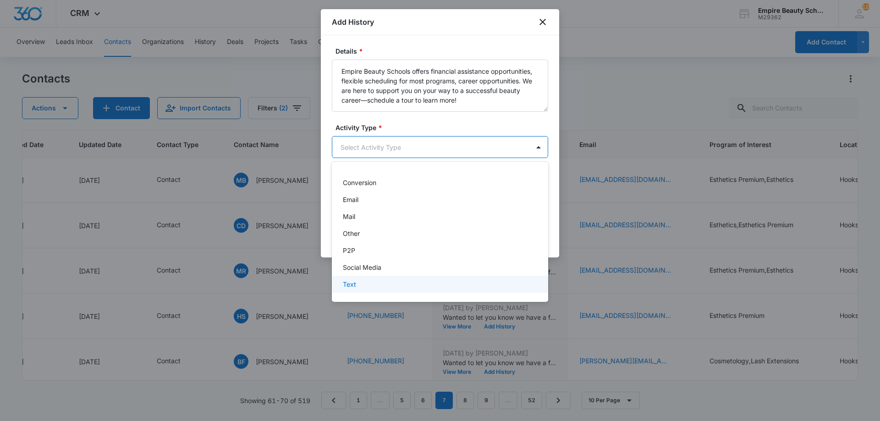
click at [354, 282] on p "Text" at bounding box center [349, 285] width 13 height 10
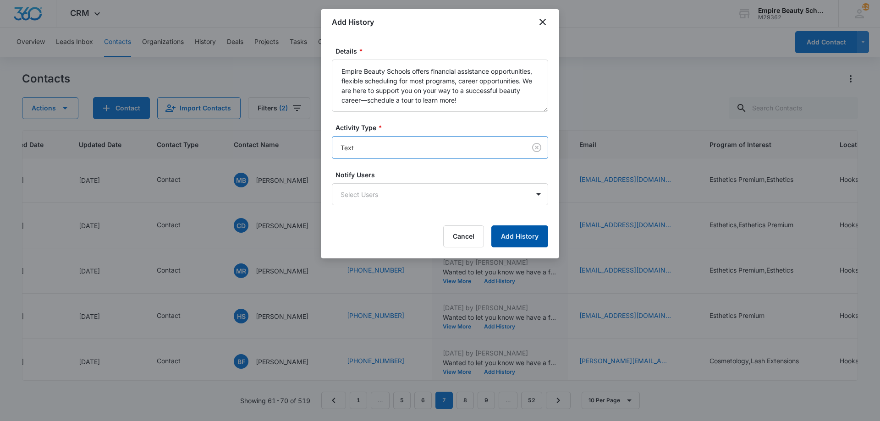
click at [505, 236] on button "Add History" at bounding box center [519, 237] width 57 height 22
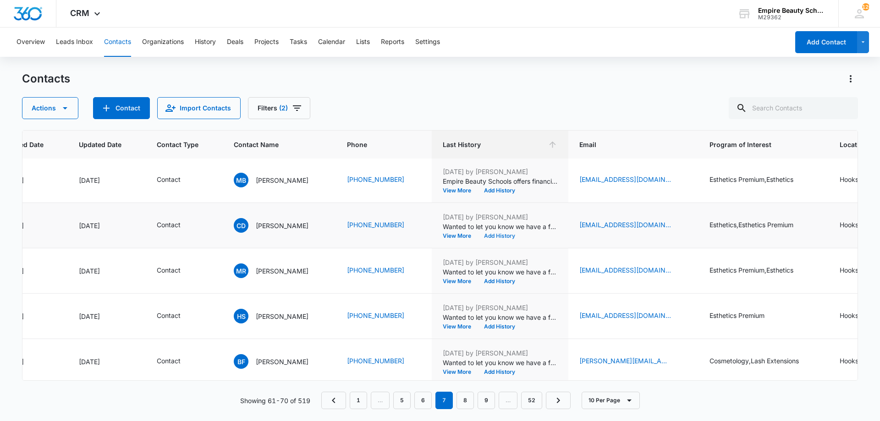
click at [492, 234] on button "Add History" at bounding box center [500, 236] width 44 height 6
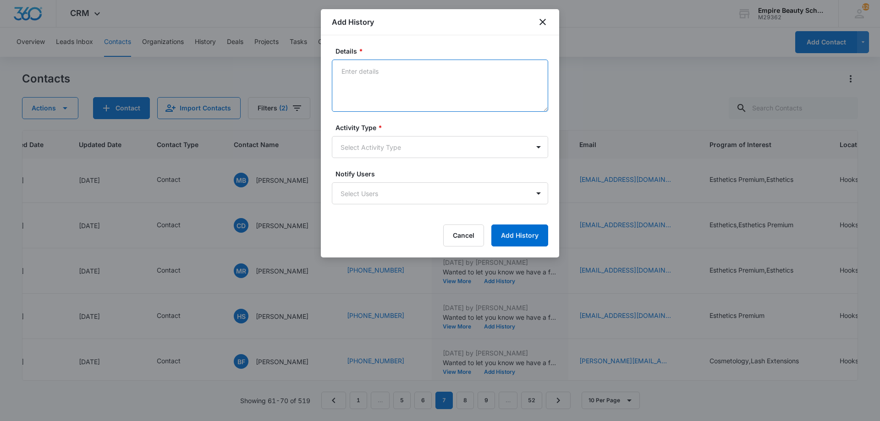
paste textarea "Empire Beauty Schools offers financial assistance opportunities, flexible sched…"
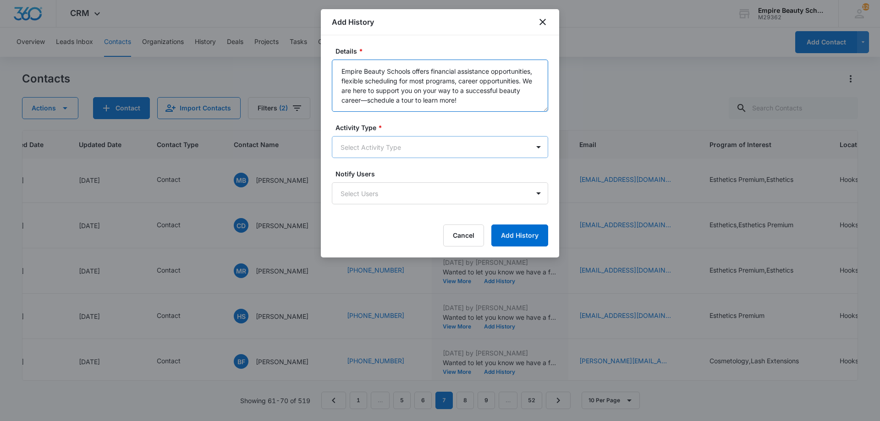
type textarea "Empire Beauty Schools offers financial assistance opportunities, flexible sched…"
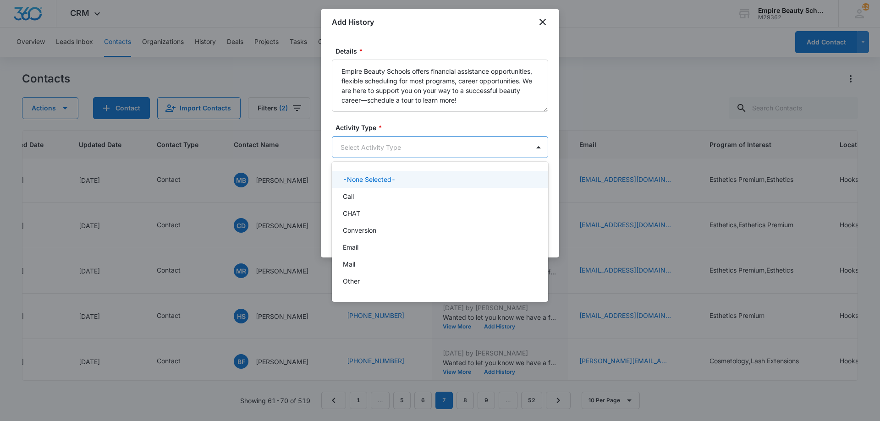
click at [404, 149] on body "CRM Apps Forms CRM Email Shop Payments POS Files Brand Settings Empire Beauty S…" at bounding box center [440, 210] width 880 height 421
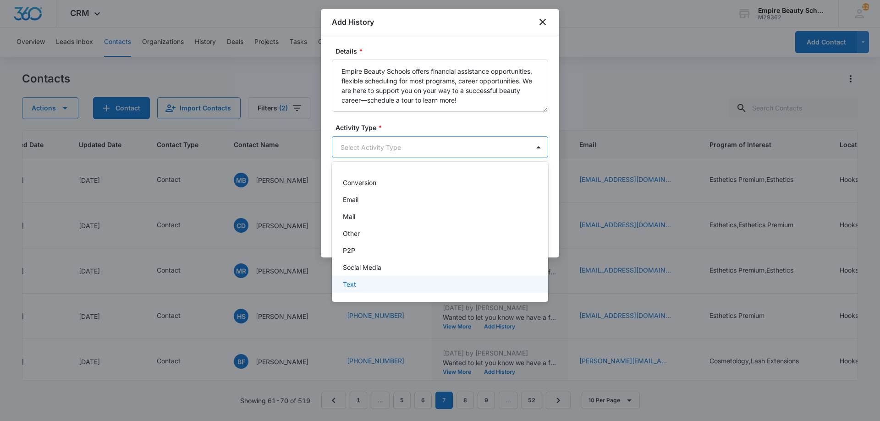
drag, startPoint x: 369, startPoint y: 270, endPoint x: 363, endPoint y: 286, distance: 16.7
click at [363, 286] on div "-None Selected- Call CHAT Conversion Email Mail Other P2P Social Media Text" at bounding box center [440, 232] width 216 height 126
click at [363, 286] on div "Text" at bounding box center [439, 285] width 193 height 10
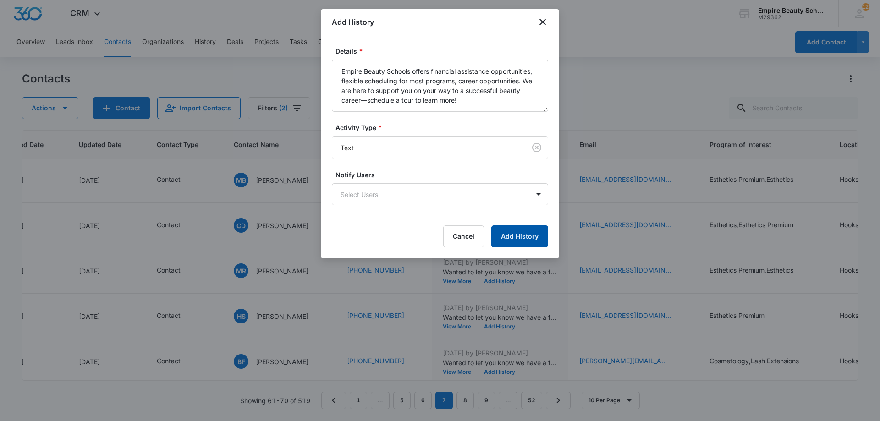
click at [512, 232] on button "Add History" at bounding box center [519, 237] width 57 height 22
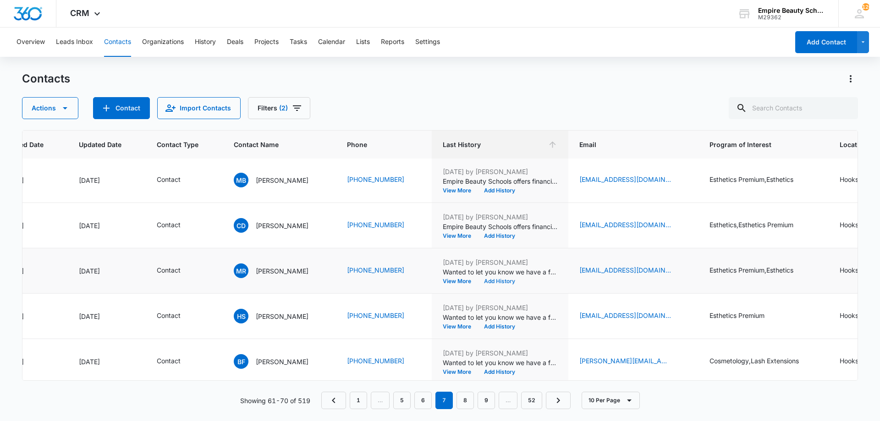
click at [490, 280] on button "Add History" at bounding box center [500, 282] width 44 height 6
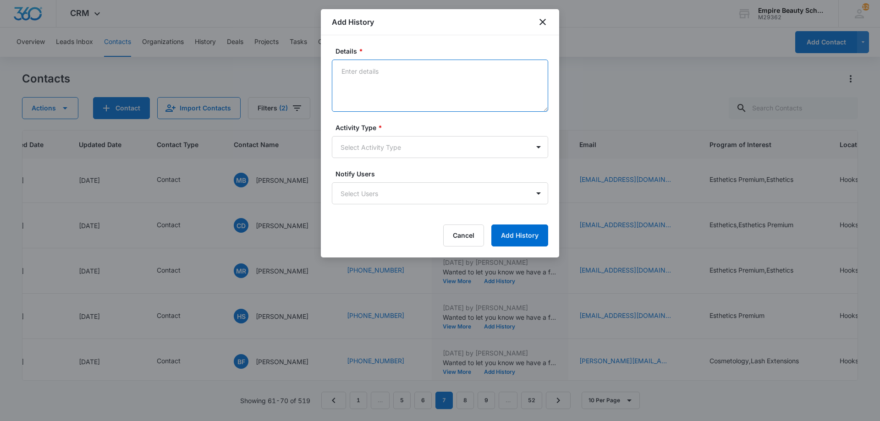
paste textarea "Empire Beauty Schools offers financial assistance opportunities, flexible sched…"
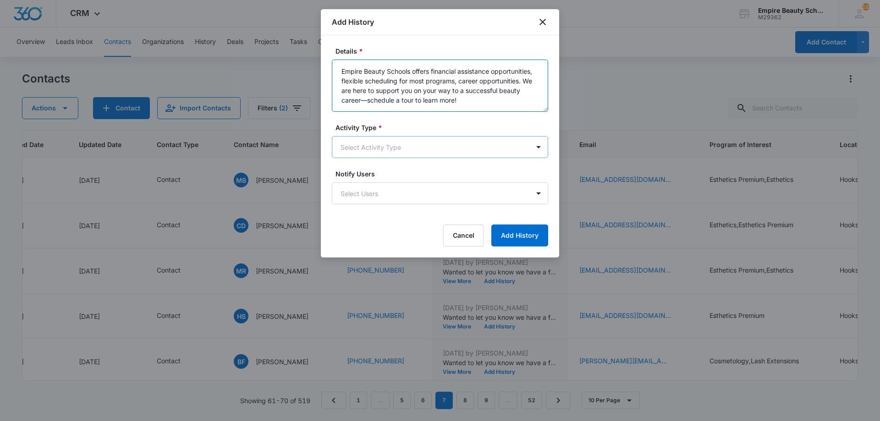
type textarea "Empire Beauty Schools offers financial assistance opportunities, flexible sched…"
click at [413, 144] on body "CRM Apps Forms CRM Email Shop Payments POS Files Brand Settings Empire Beauty S…" at bounding box center [440, 210] width 880 height 421
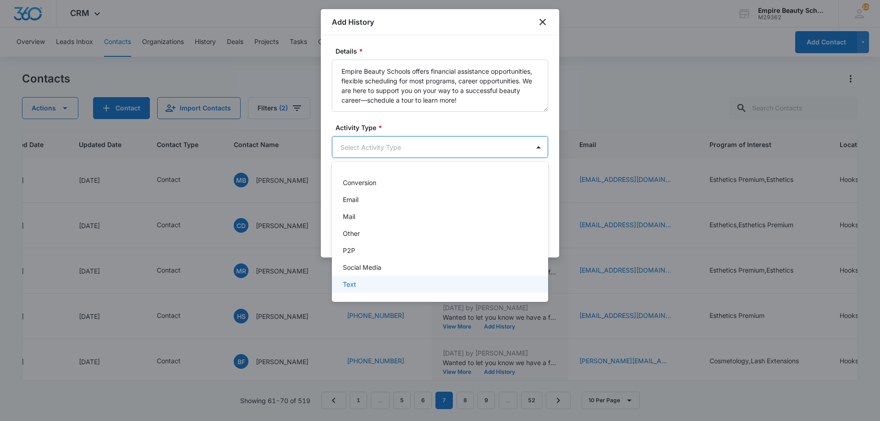
click at [350, 282] on p "Text" at bounding box center [349, 285] width 13 height 10
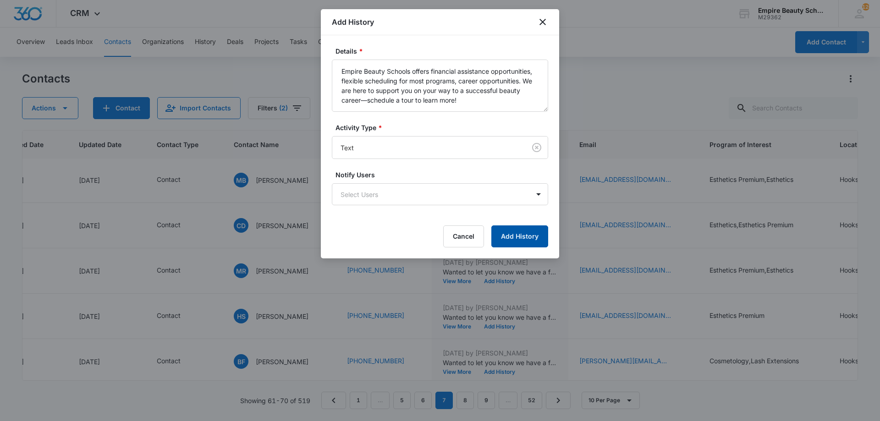
click at [523, 238] on button "Add History" at bounding box center [519, 237] width 57 height 22
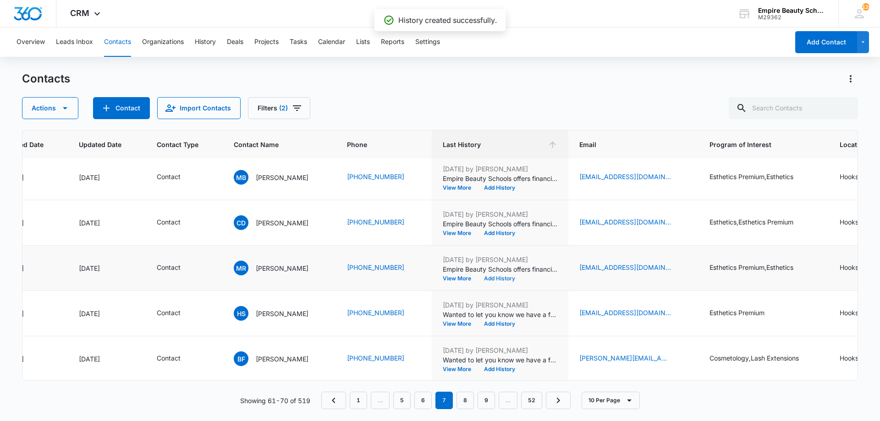
scroll to position [239, 109]
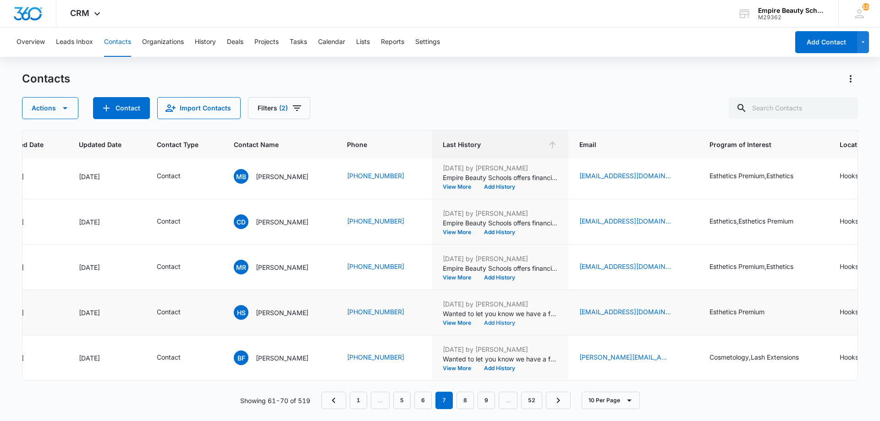
click at [495, 320] on button "Add History" at bounding box center [500, 323] width 44 height 6
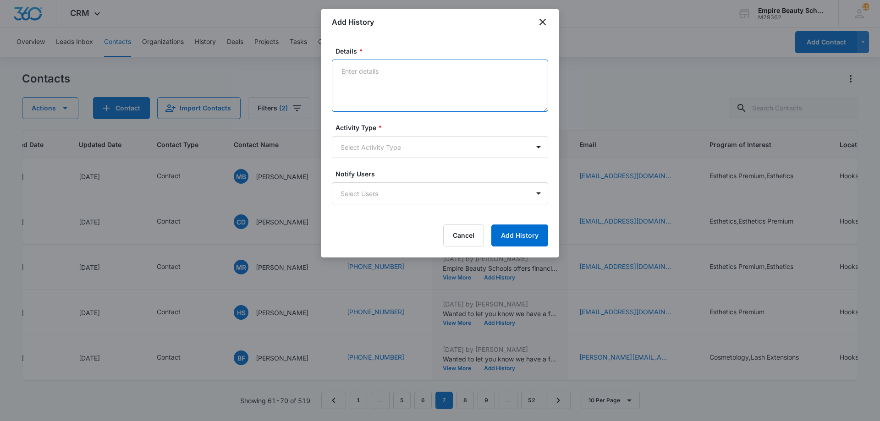
paste textarea "Empire Beauty Schools offers financial assistance opportunities, flexible sched…"
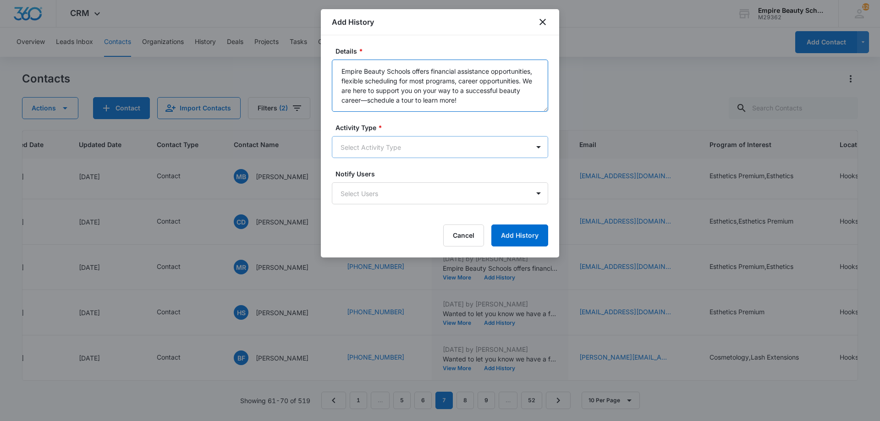
type textarea "Empire Beauty Schools offers financial assistance opportunities, flexible sched…"
click at [394, 144] on body "CRM Apps Forms CRM Email Shop Payments POS Files Brand Settings Empire Beauty S…" at bounding box center [440, 210] width 880 height 421
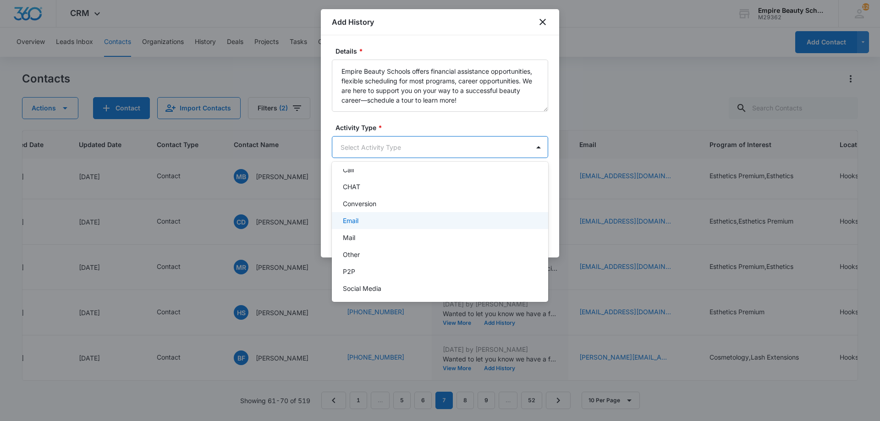
scroll to position [48, 0]
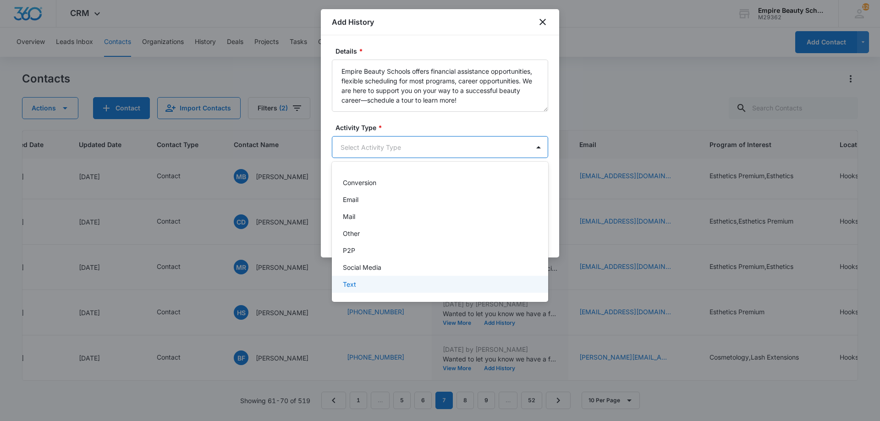
click at [392, 288] on div "Text" at bounding box center [439, 285] width 193 height 10
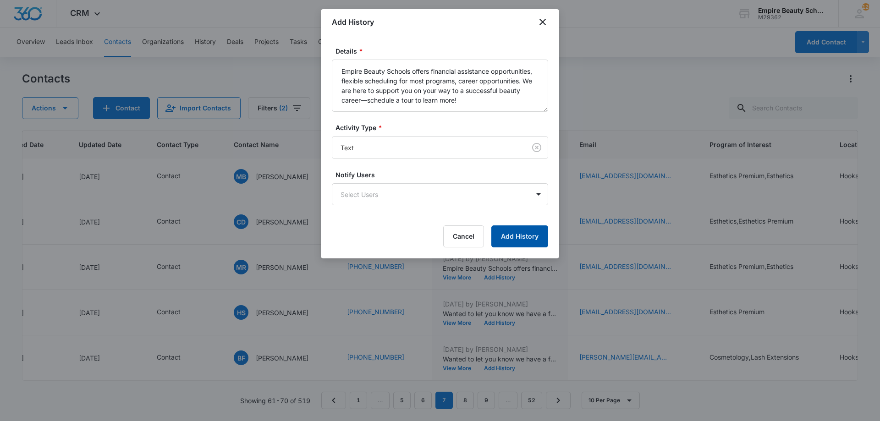
click at [504, 236] on button "Add History" at bounding box center [519, 237] width 57 height 22
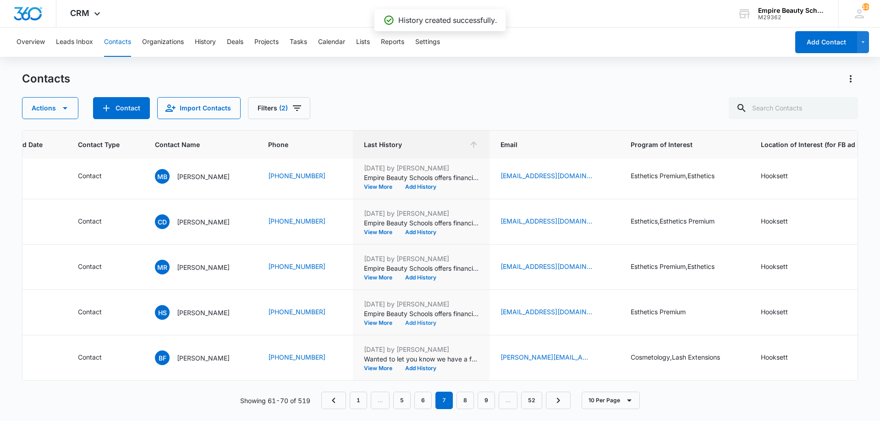
scroll to position [239, 198]
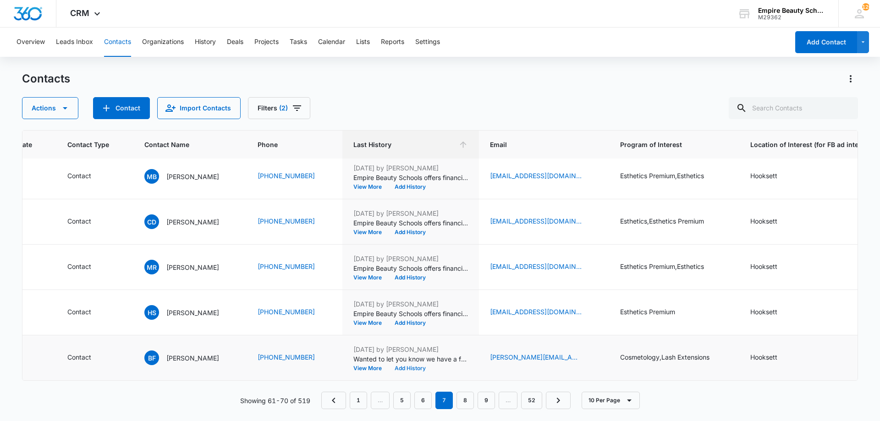
click at [414, 366] on button "Add History" at bounding box center [410, 369] width 44 height 6
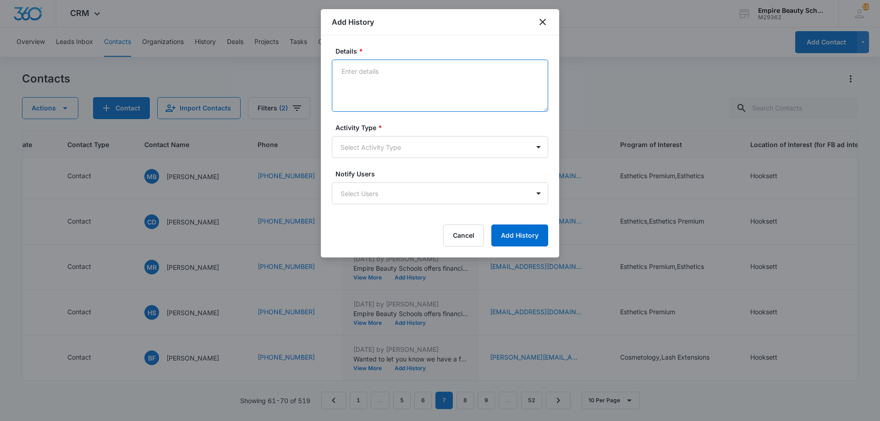
paste textarea "Empire Beauty Schools offers financial assistance opportunities, flexible sched…"
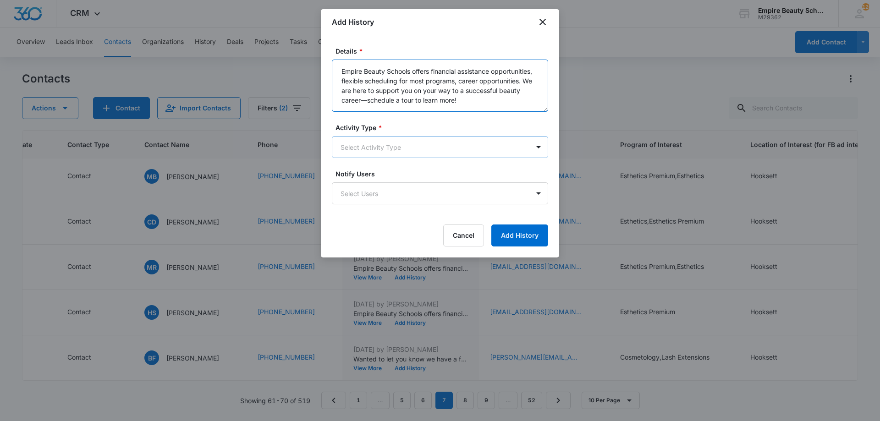
type textarea "Empire Beauty Schools offers financial assistance opportunities, flexible sched…"
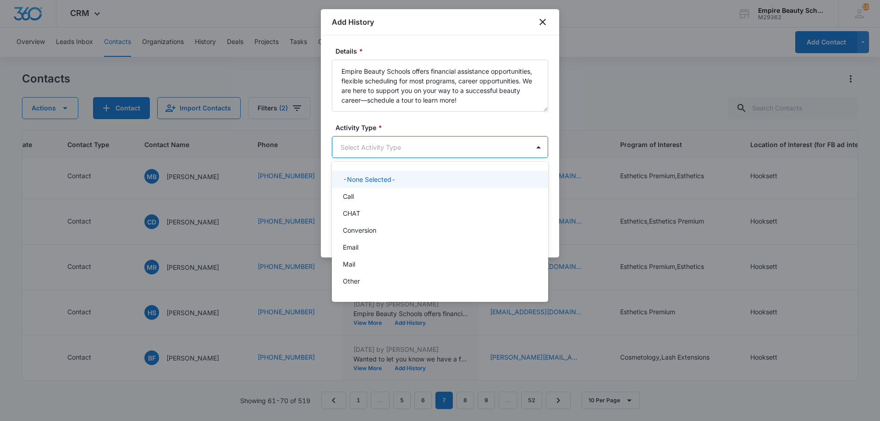
click at [420, 149] on body "CRM Apps Forms CRM Email Shop Payments POS Files Brand Settings Empire Beauty S…" at bounding box center [440, 210] width 880 height 421
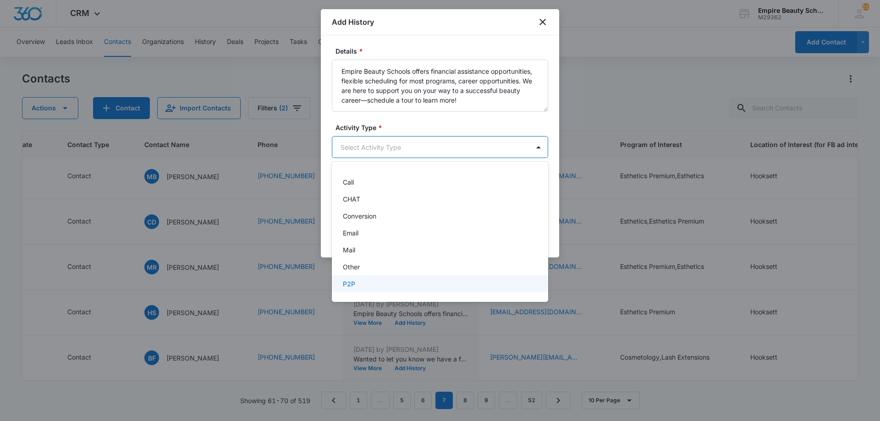
scroll to position [48, 0]
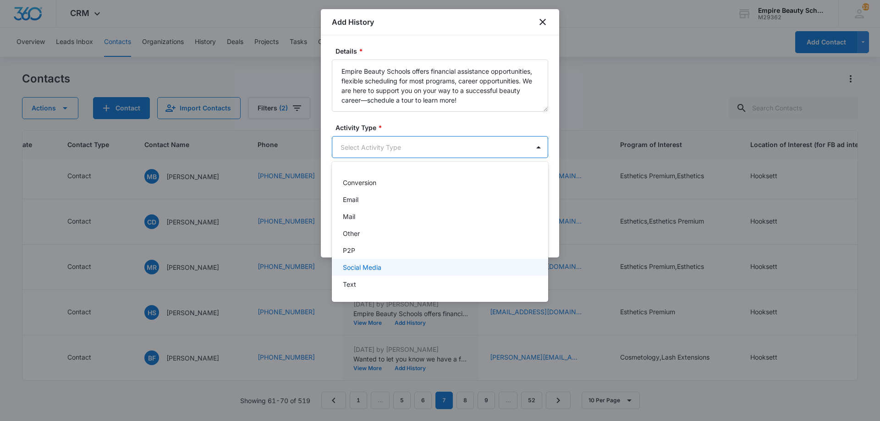
click at [369, 275] on div "Social Media" at bounding box center [440, 267] width 216 height 17
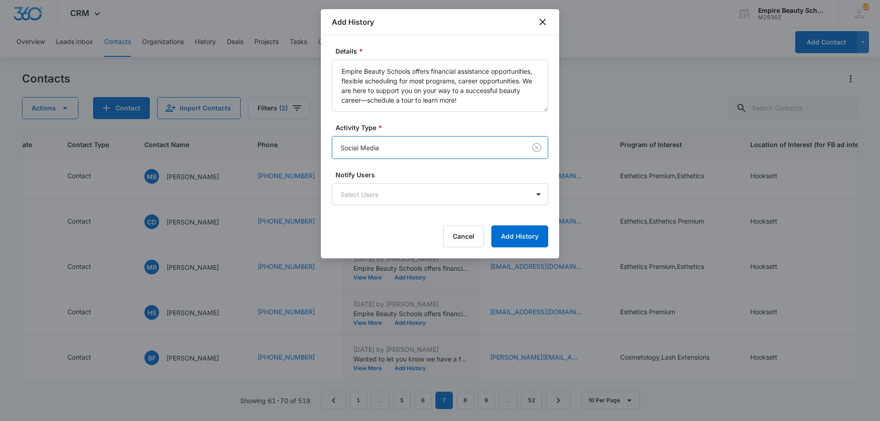
click at [383, 159] on form "Details * Empire Beauty Schools offers financial assistance opportunities, flex…" at bounding box center [440, 146] width 216 height 201
click at [386, 153] on body "CRM Apps Forms CRM Email Shop Payments POS Files Brand Settings Empire Beauty S…" at bounding box center [440, 210] width 880 height 421
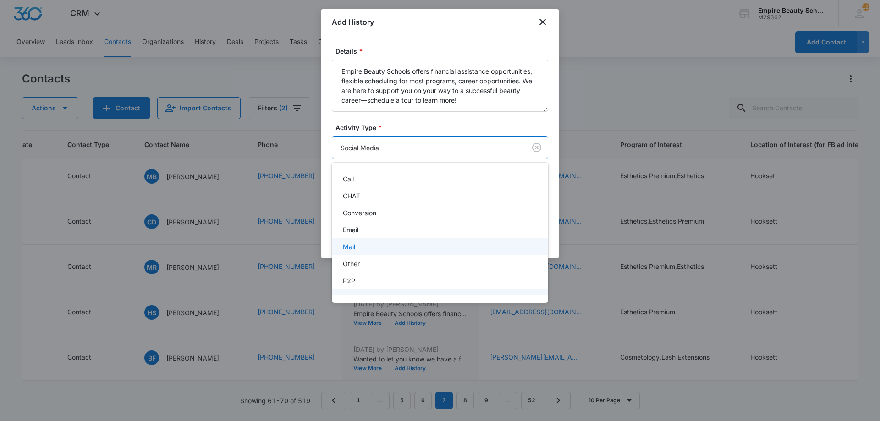
scroll to position [49, 0]
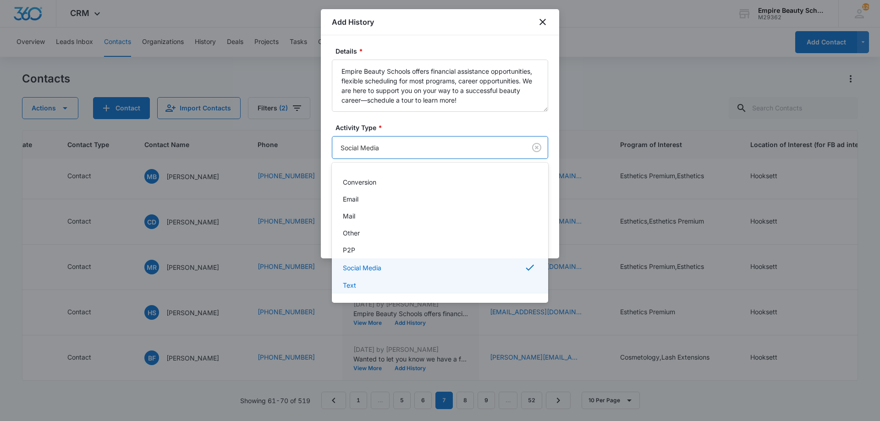
click at [346, 289] on p "Text" at bounding box center [349, 286] width 13 height 10
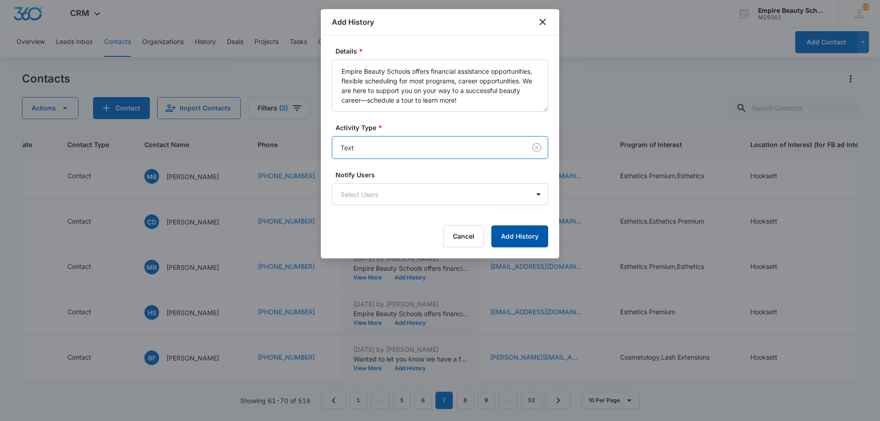
click at [511, 236] on button "Add History" at bounding box center [519, 237] width 57 height 22
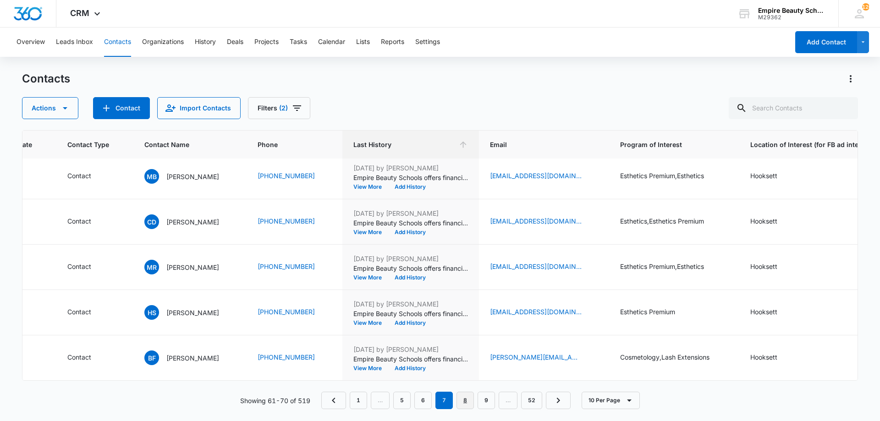
click at [467, 400] on link "8" at bounding box center [465, 400] width 17 height 17
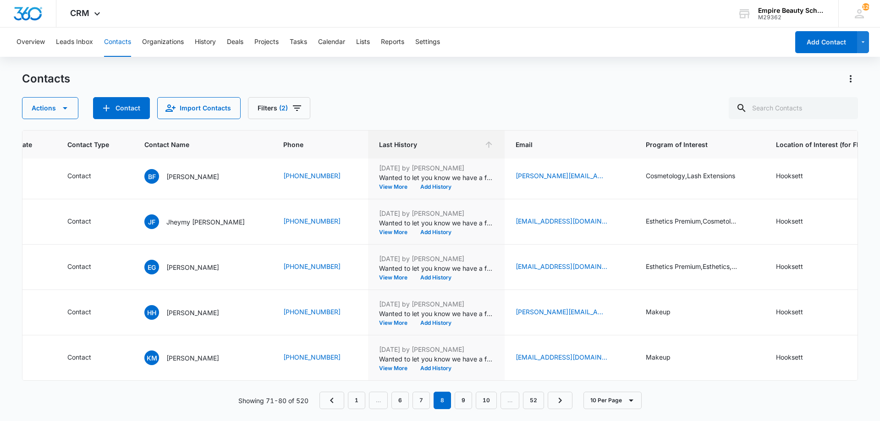
scroll to position [0, 198]
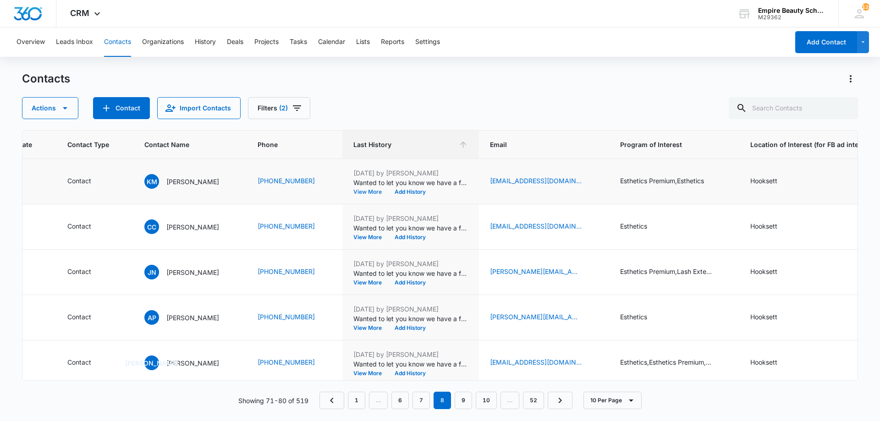
click at [361, 194] on button "View More" at bounding box center [370, 192] width 35 height 6
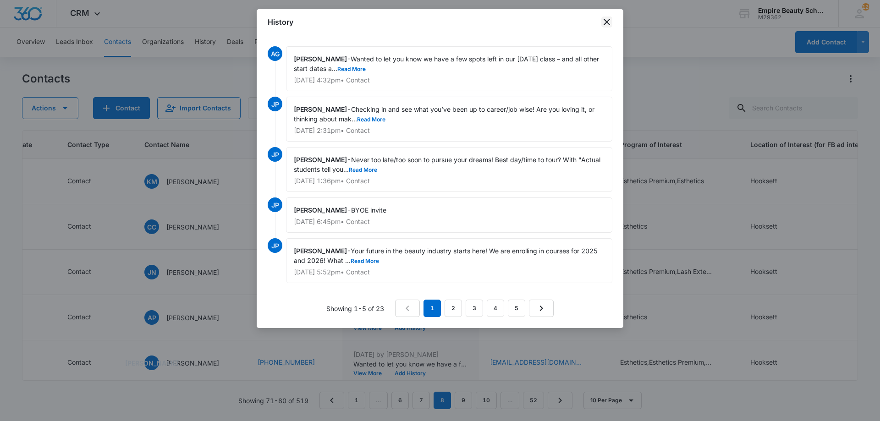
click at [610, 22] on icon "close" at bounding box center [606, 22] width 11 height 11
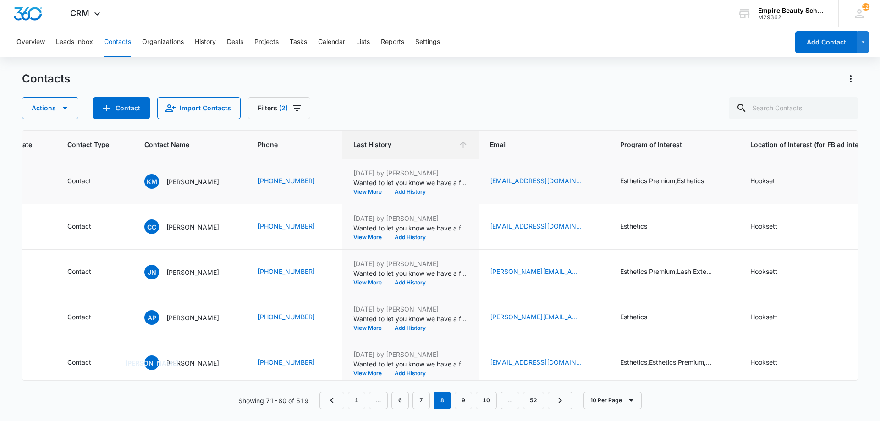
click at [396, 192] on button "Add History" at bounding box center [410, 192] width 44 height 6
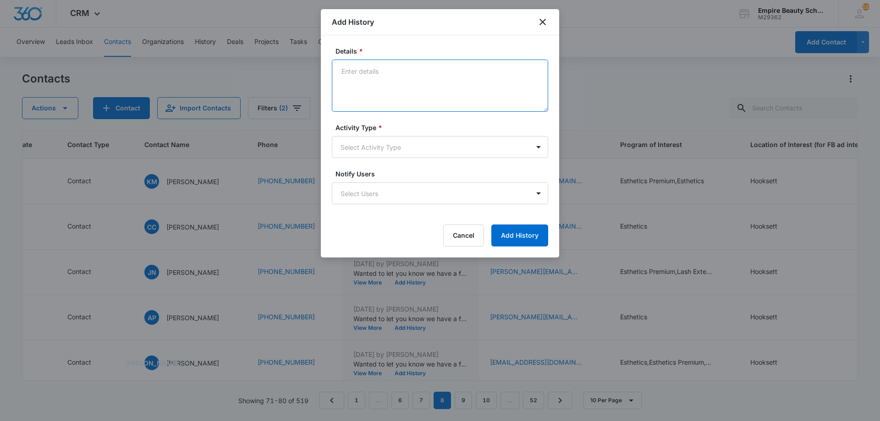
paste textarea "Empire Beauty Schools offers financial assistance opportunities, flexible sched…"
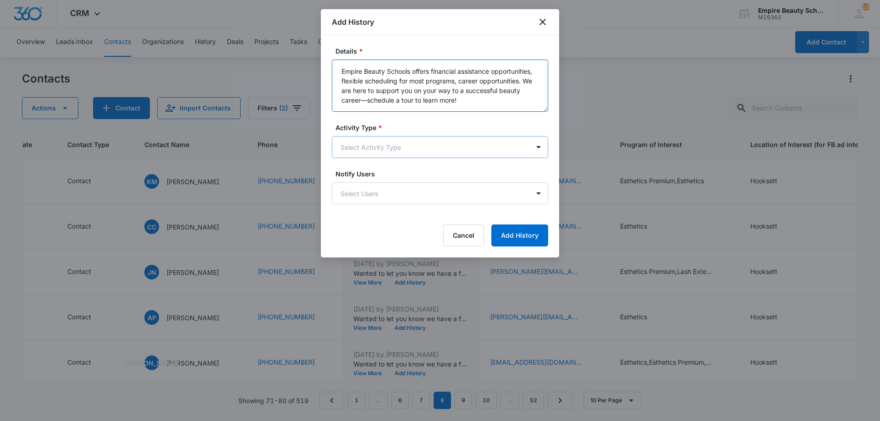
type textarea "Empire Beauty Schools offers financial assistance opportunities, flexible sched…"
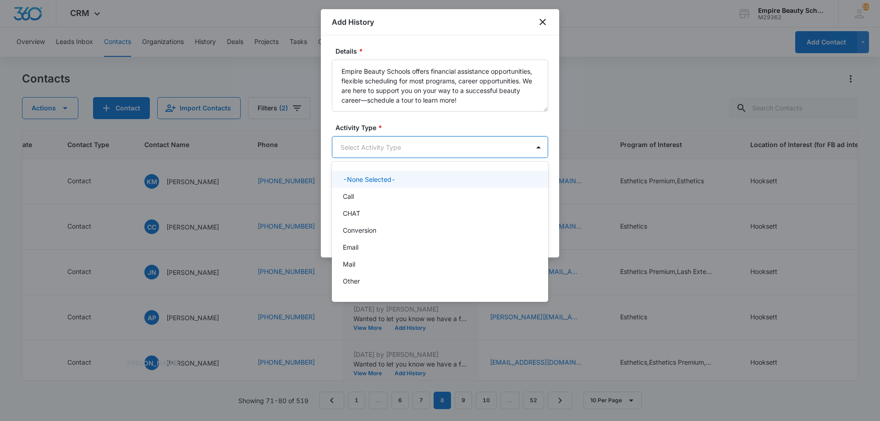
click at [397, 146] on body "CRM Apps Forms CRM Email Shop Payments POS Files Brand Settings Empire Beauty S…" at bounding box center [440, 210] width 880 height 421
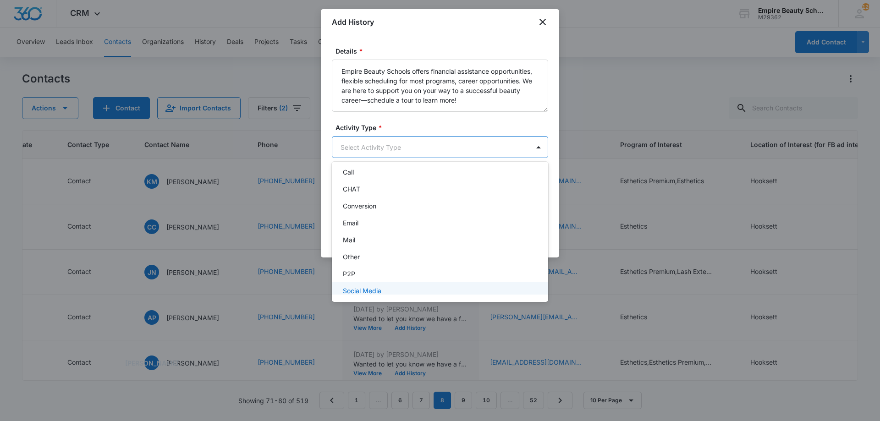
scroll to position [48, 0]
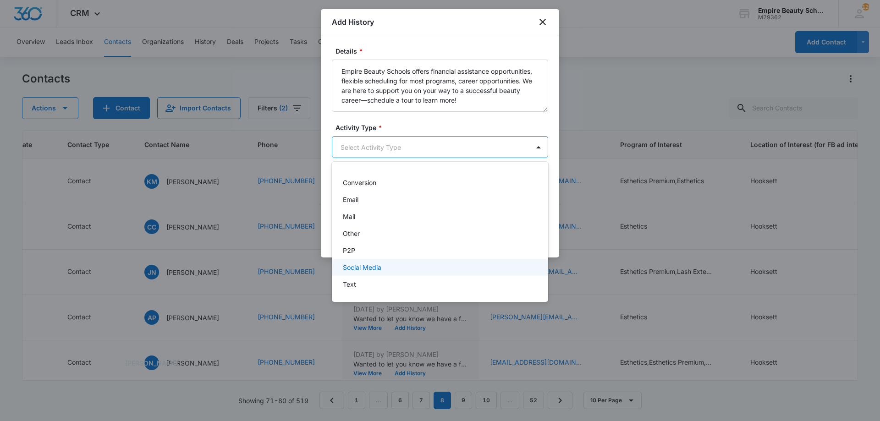
click at [373, 276] on div "Text" at bounding box center [440, 284] width 216 height 17
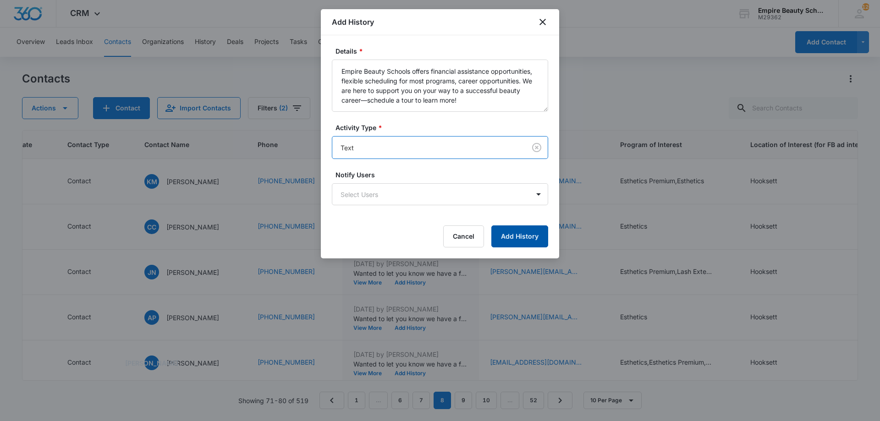
click at [522, 236] on button "Add History" at bounding box center [519, 237] width 57 height 22
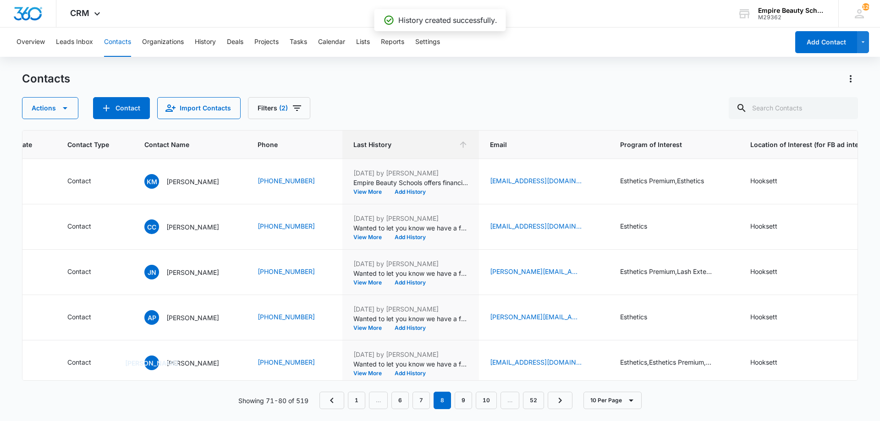
drag, startPoint x: 318, startPoint y: 371, endPoint x: 302, endPoint y: 374, distance: 15.9
click at [302, 374] on div "ID Created Date Updated Date Contact Type Contact Name Phone Last History Email…" at bounding box center [440, 255] width 836 height 251
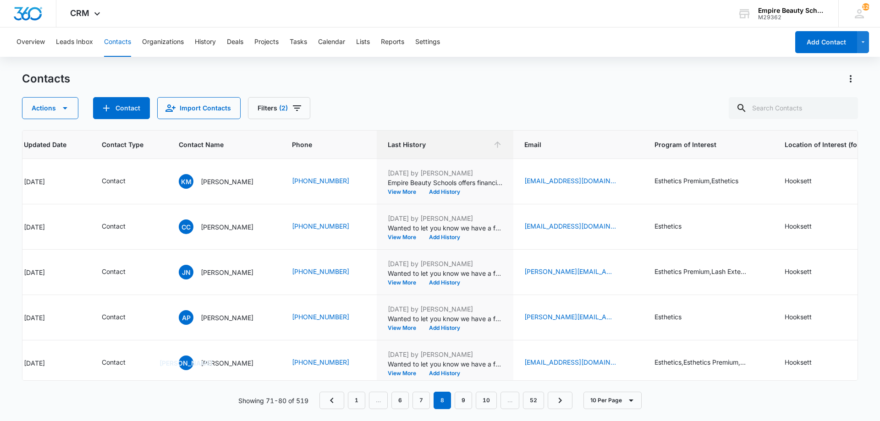
scroll to position [0, 220]
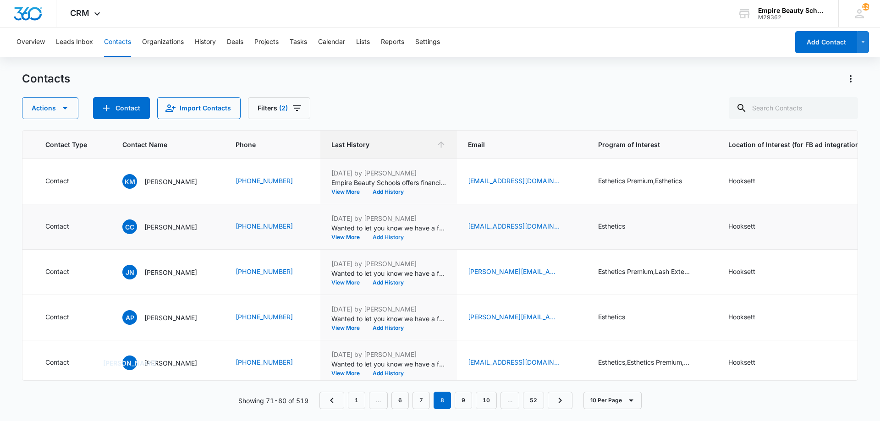
click at [375, 236] on button "Add History" at bounding box center [388, 238] width 44 height 6
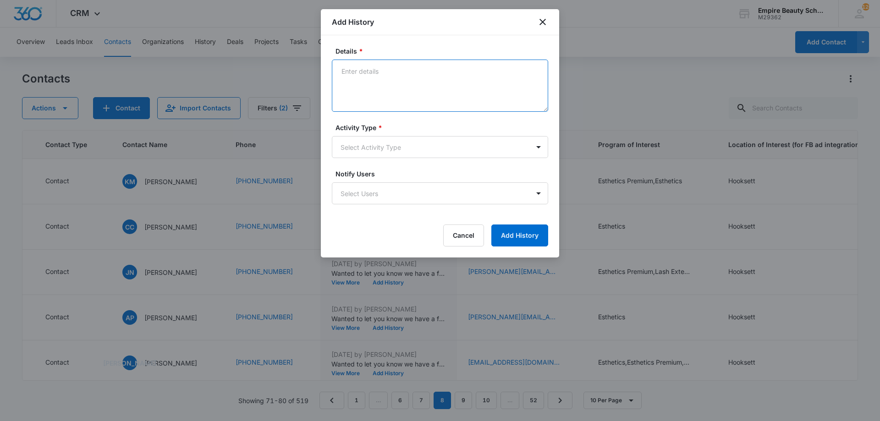
paste textarea "Empire Beauty Schools offers financial assistance opportunities, flexible sched…"
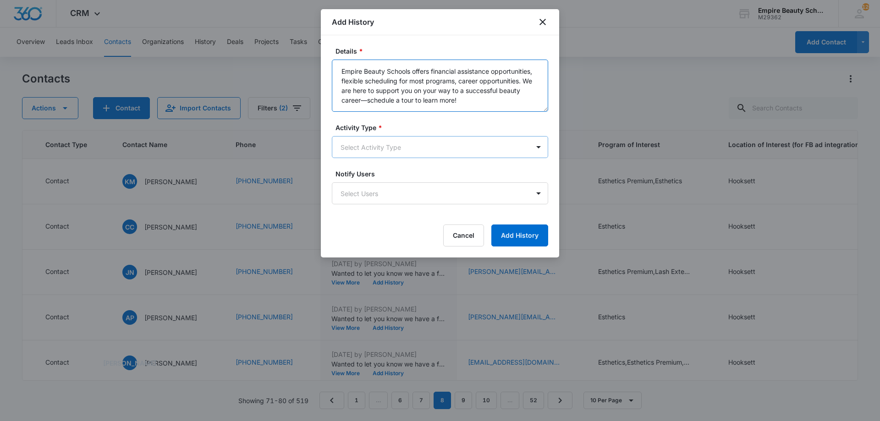
type textarea "Empire Beauty Schools offers financial assistance opportunities, flexible sched…"
click at [395, 143] on body "CRM Apps Forms CRM Email Shop Payments POS Files Brand Settings Empire Beauty S…" at bounding box center [440, 210] width 880 height 421
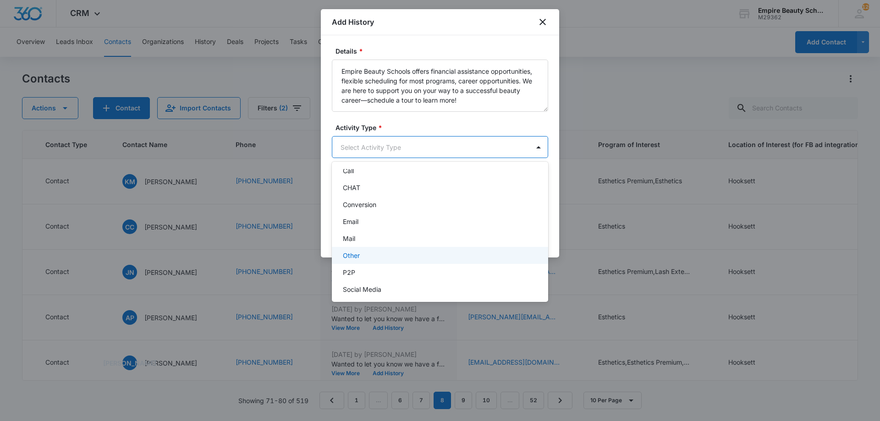
scroll to position [48, 0]
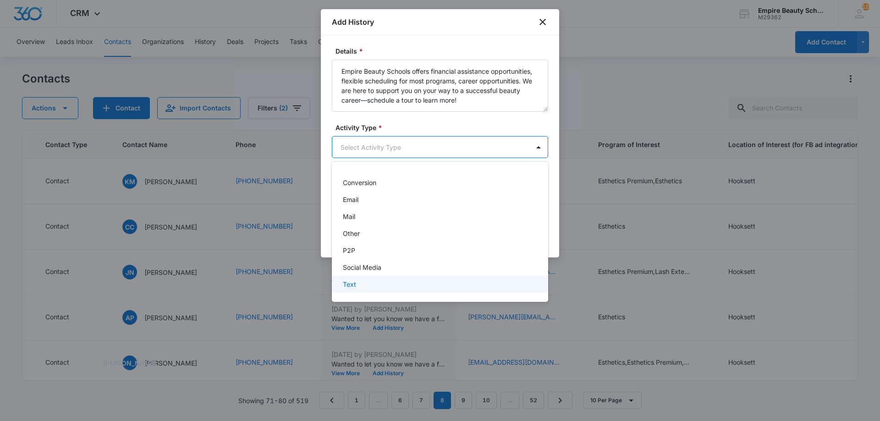
click at [375, 283] on div "Text" at bounding box center [439, 285] width 193 height 10
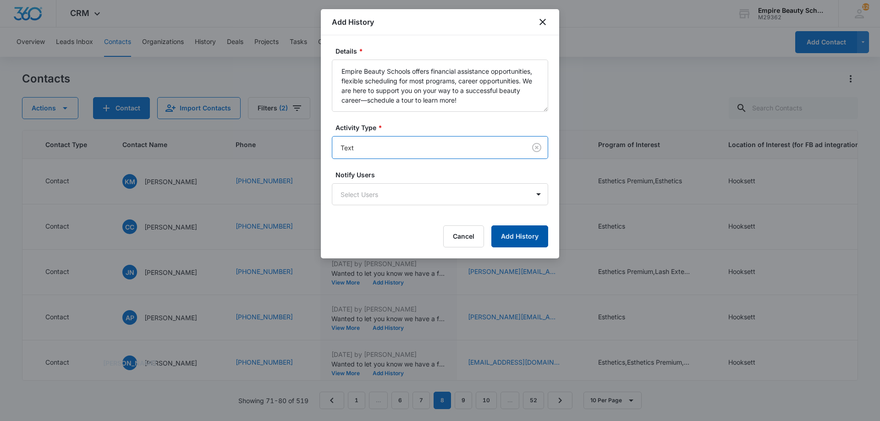
click at [531, 239] on button "Add History" at bounding box center [519, 237] width 57 height 22
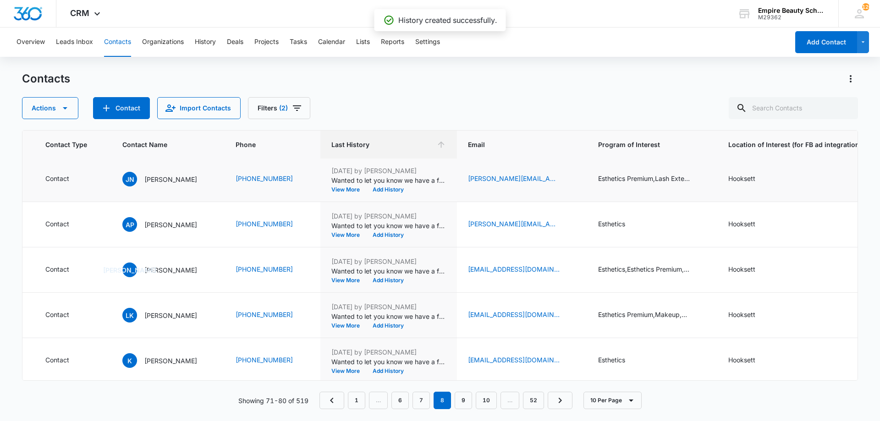
scroll to position [93, 220]
click at [380, 193] on button "Add History" at bounding box center [388, 190] width 44 height 6
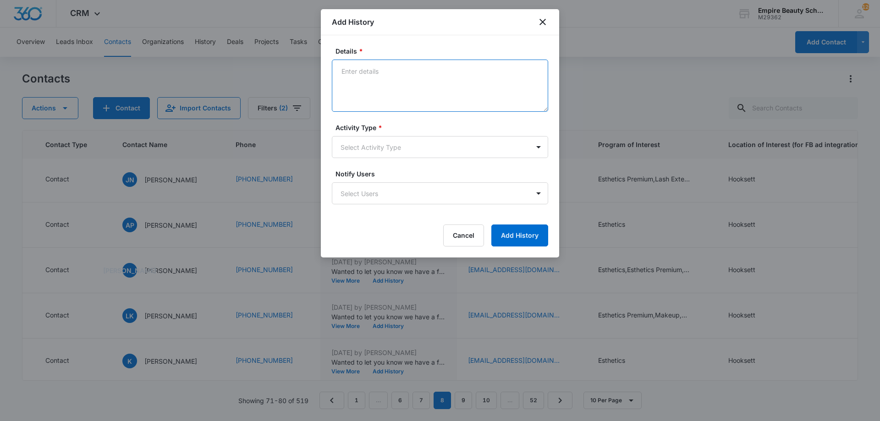
paste textarea "Empire Beauty Schools offers financial assistance opportunities, flexible sched…"
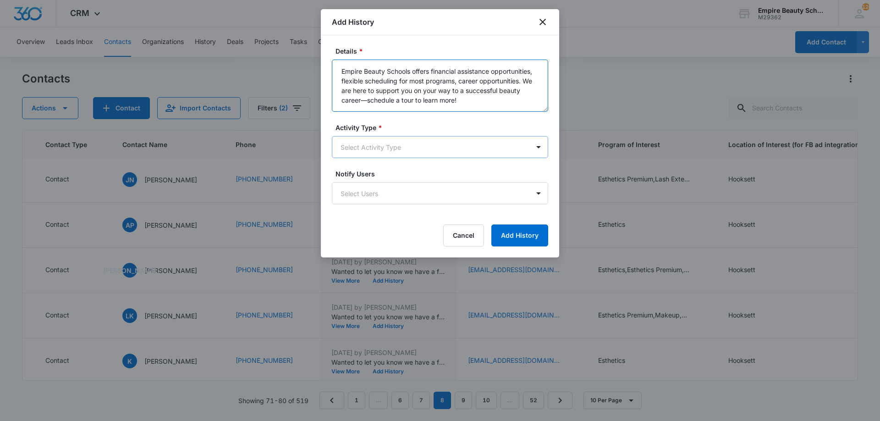
type textarea "Empire Beauty Schools offers financial assistance opportunities, flexible sched…"
click at [395, 154] on body "CRM Apps Forms CRM Email Shop Payments POS Files Brand Settings Empire Beauty S…" at bounding box center [440, 210] width 880 height 421
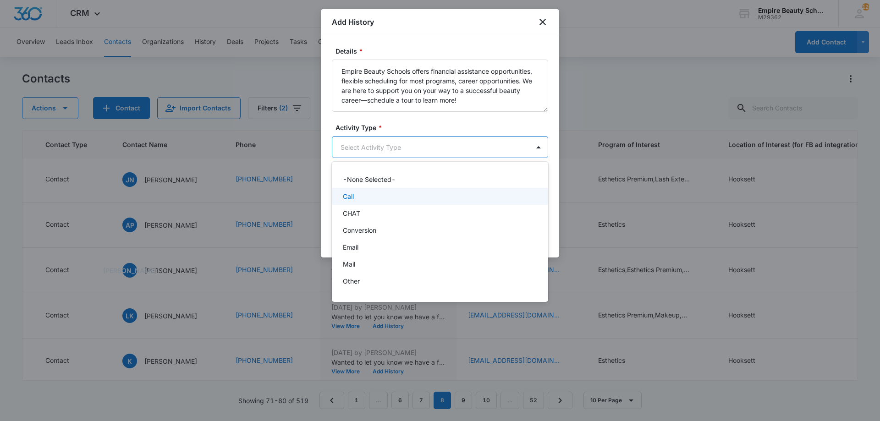
scroll to position [48, 0]
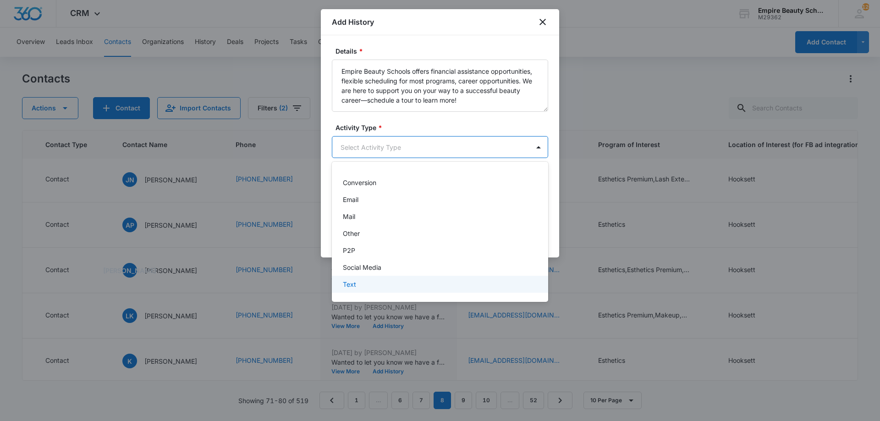
click at [392, 288] on div "Text" at bounding box center [439, 285] width 193 height 10
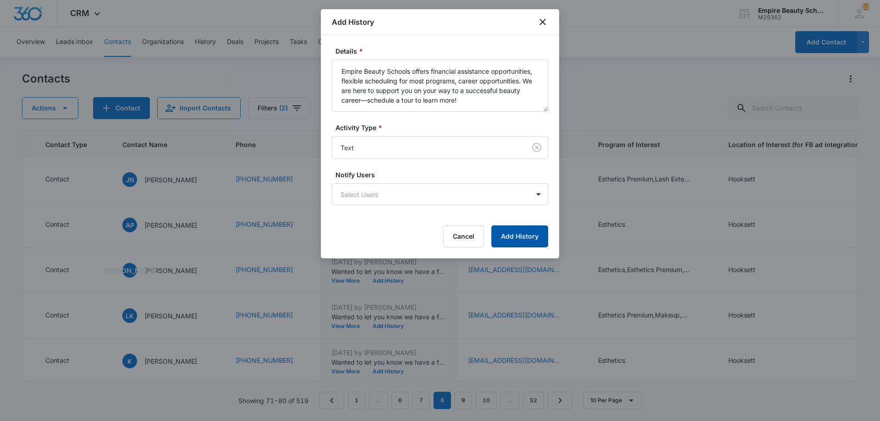
click at [510, 243] on button "Add History" at bounding box center [519, 237] width 57 height 22
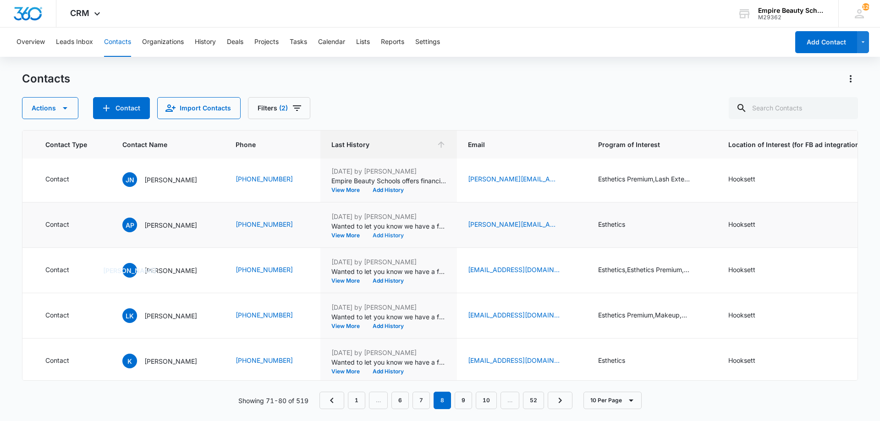
click at [386, 236] on button "Add History" at bounding box center [388, 236] width 44 height 6
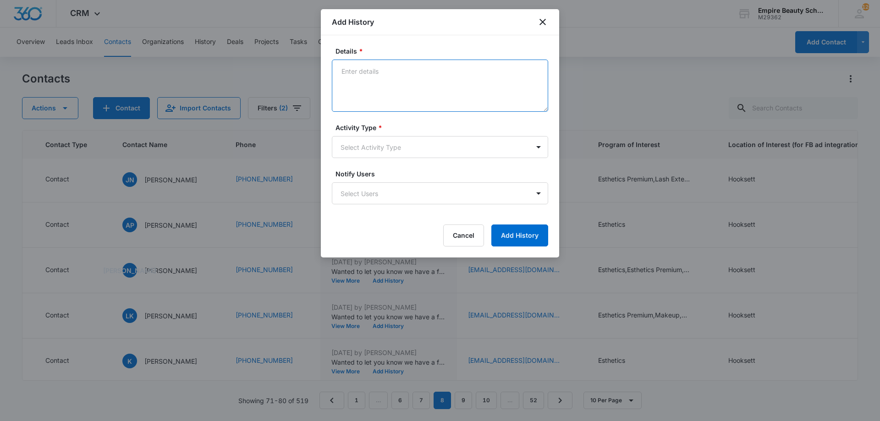
paste textarea "dad's account is locked and ID expired, he needs to correct and finish 25/26"
type textarea "dad's account is locked and ID expired, he needs to correct and finish 25/26"
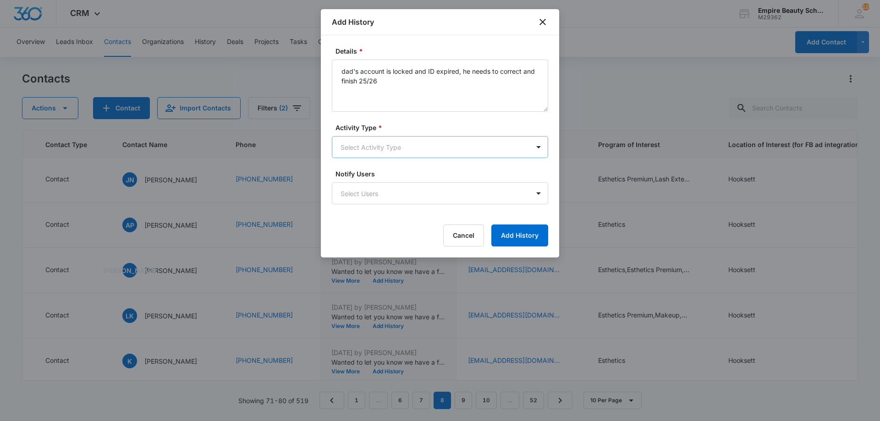
click at [394, 152] on body "CRM Apps Forms CRM Email Shop Payments POS Files Brand Settings Empire Beauty S…" at bounding box center [440, 210] width 880 height 421
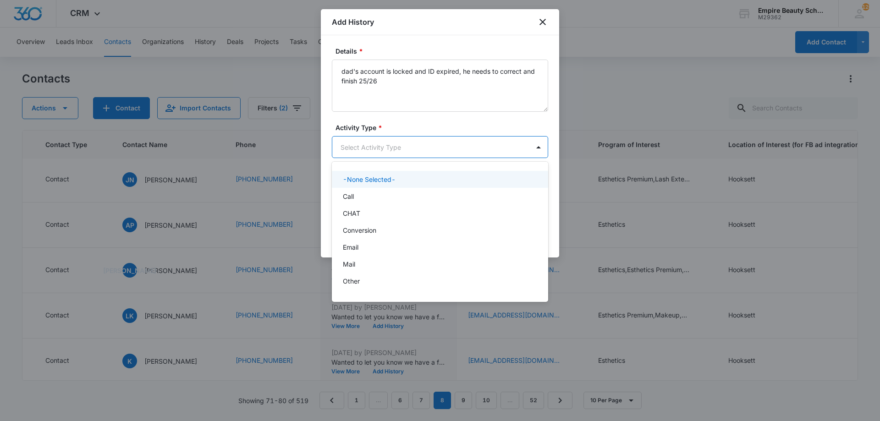
click at [402, 84] on div at bounding box center [440, 210] width 880 height 421
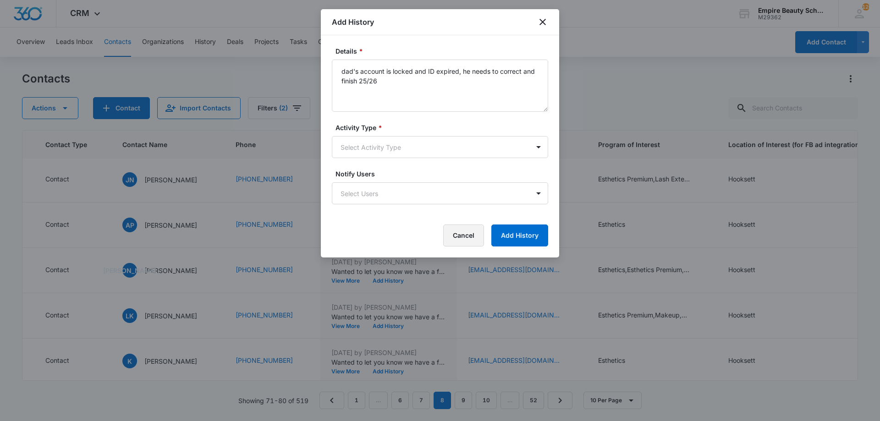
click at [473, 235] on button "Cancel" at bounding box center [463, 236] width 41 height 22
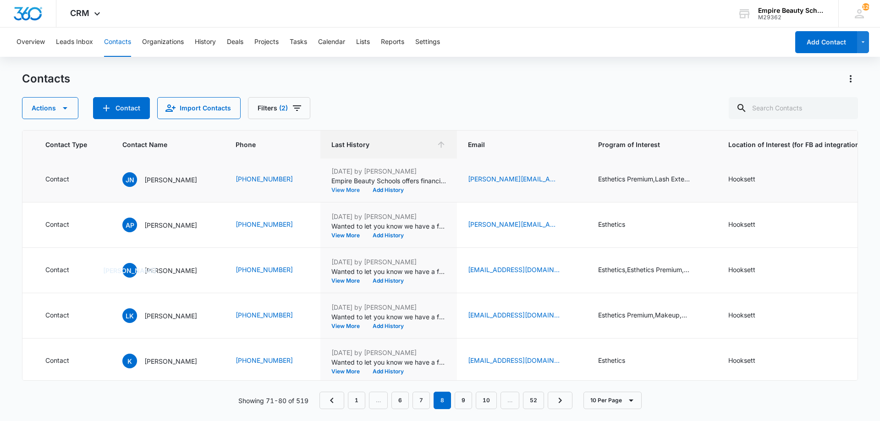
click at [344, 190] on button "View More" at bounding box center [348, 190] width 35 height 6
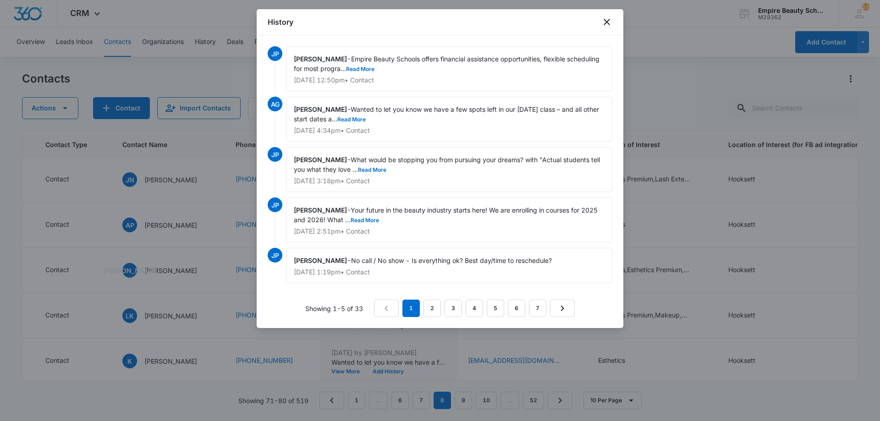
click at [398, 73] on div "Jess Peltonovich - Empire Beauty Schools offers financial assistance opportunit…" at bounding box center [449, 68] width 326 height 45
click at [398, 72] on div "Jess Peltonovich - Empire Beauty Schools offers financial assistance opportunit…" at bounding box center [449, 68] width 326 height 45
click at [375, 67] on button "Read More" at bounding box center [360, 69] width 28 height 6
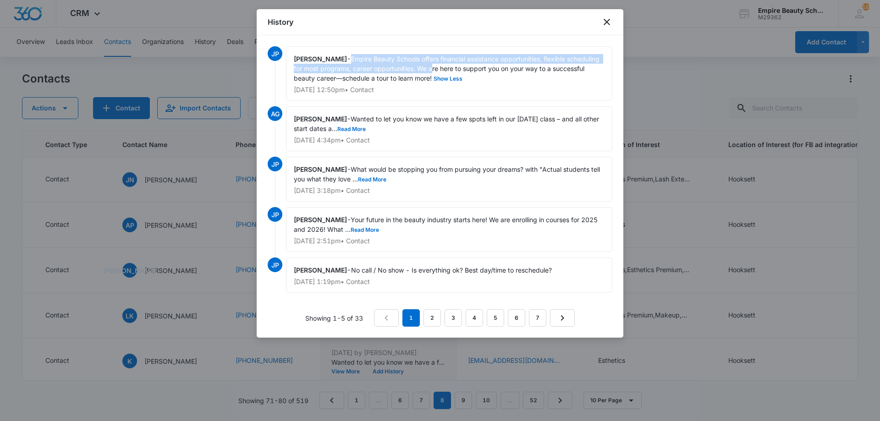
drag, startPoint x: 355, startPoint y: 58, endPoint x: 468, endPoint y: 71, distance: 113.9
click at [468, 71] on span "Empire Beauty Schools offers financial assistance opportunities, flexible sched…" at bounding box center [448, 68] width 308 height 27
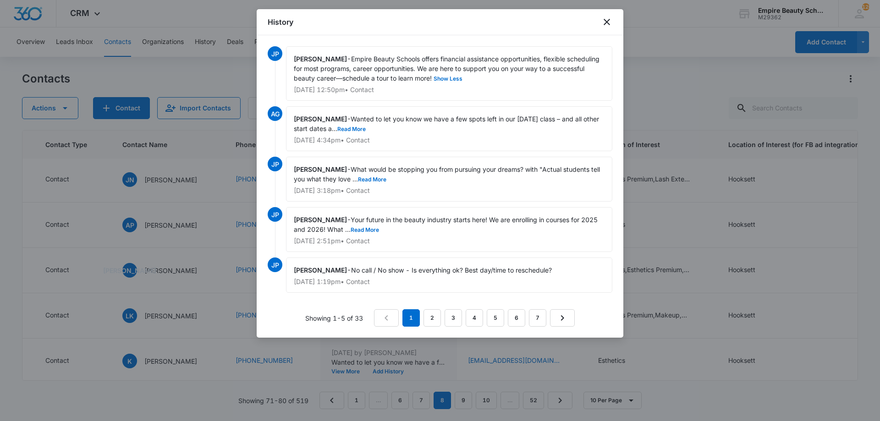
click at [461, 83] on div "Jess Peltonovich - Empire Beauty Schools offers financial assistance opportunit…" at bounding box center [449, 73] width 326 height 55
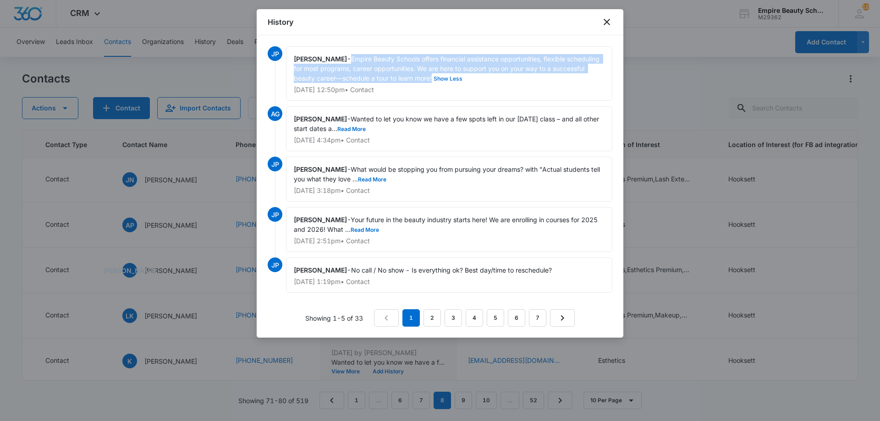
drag, startPoint x: 355, startPoint y: 58, endPoint x: 468, endPoint y: 80, distance: 115.3
click at [468, 80] on span "Empire Beauty Schools offers financial assistance opportunities, flexible sched…" at bounding box center [448, 68] width 308 height 27
copy span "Empire Beauty Schools offers financial assistance opportunities, flexible sched…"
click at [606, 20] on icon "close" at bounding box center [607, 22] width 6 height 6
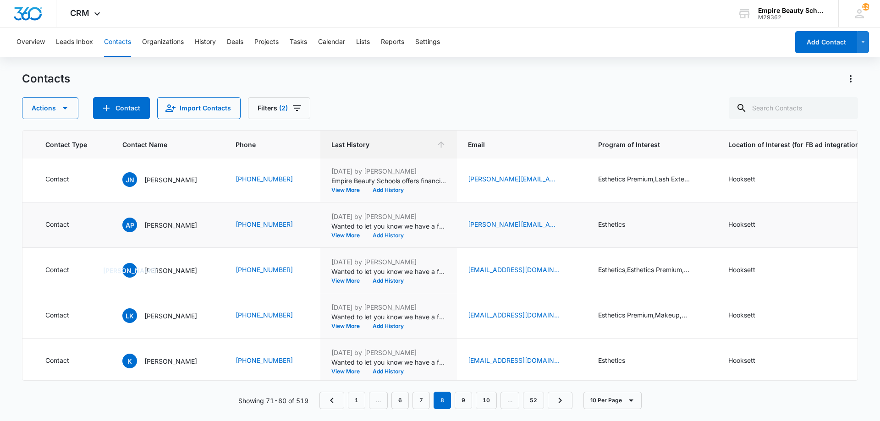
click at [385, 234] on button "Add History" at bounding box center [388, 236] width 44 height 6
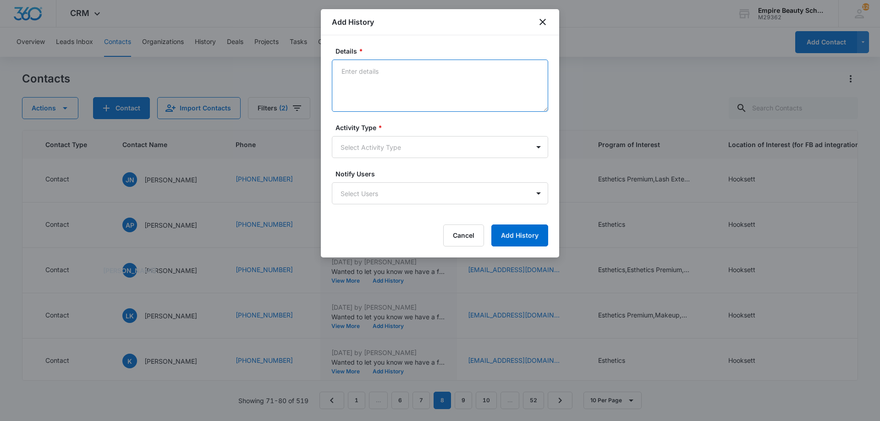
drag, startPoint x: 359, startPoint y: 88, endPoint x: 363, endPoint y: 86, distance: 5.1
paste textarea "Empire Beauty Schools offers financial assistance opportunities, flexible sched…"
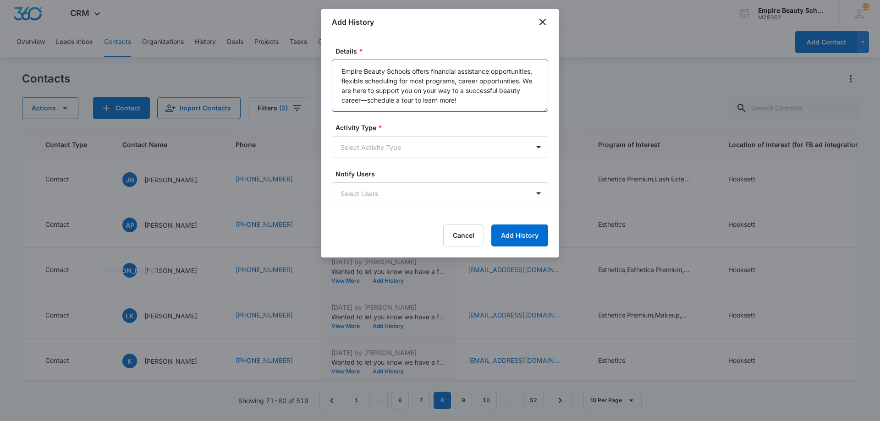
type textarea "Empire Beauty Schools offers financial assistance opportunities, flexible sched…"
drag, startPoint x: 373, startPoint y: 124, endPoint x: 370, endPoint y: 135, distance: 10.8
click at [373, 127] on label "Activity Type *" at bounding box center [444, 128] width 216 height 10
click at [369, 143] on body "CRM Apps Forms CRM Email Shop Payments POS Files Brand Settings Empire Beauty S…" at bounding box center [440, 210] width 880 height 421
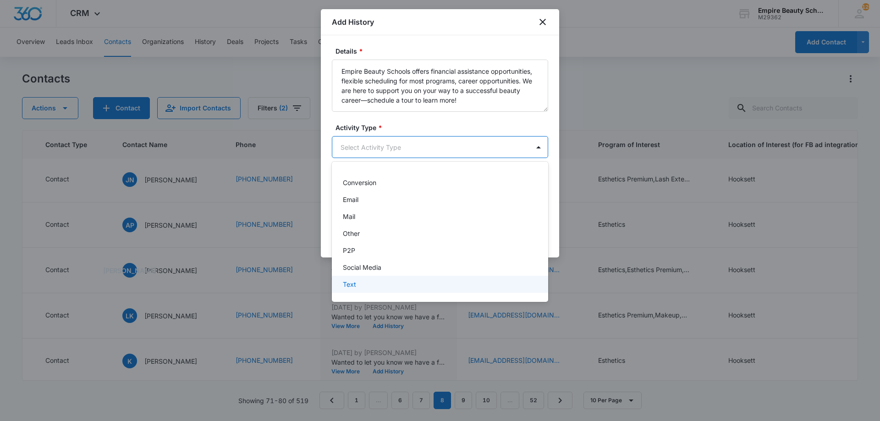
click at [361, 285] on div "Text" at bounding box center [439, 285] width 193 height 10
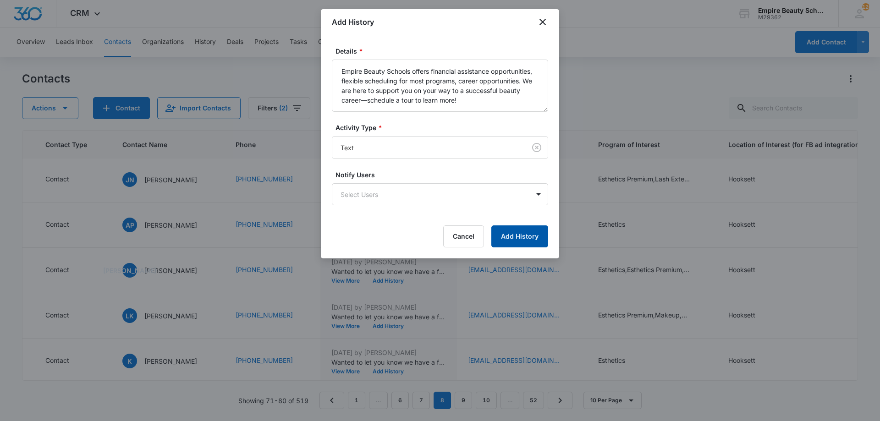
click at [530, 241] on button "Add History" at bounding box center [519, 237] width 57 height 22
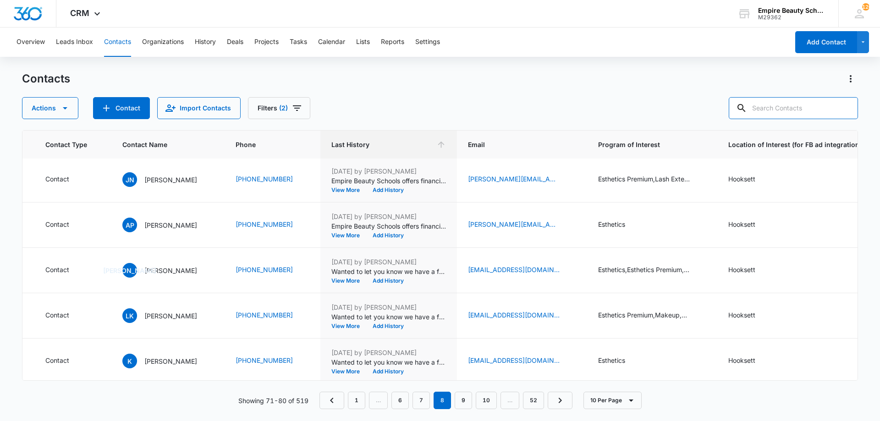
drag, startPoint x: 777, startPoint y: 105, endPoint x: 389, endPoint y: 66, distance: 390.2
click at [775, 105] on input "text" at bounding box center [793, 108] width 129 height 22
drag, startPoint x: 289, startPoint y: 110, endPoint x: 287, endPoint y: 116, distance: 5.4
click at [292, 111] on icon "Filters" at bounding box center [297, 108] width 11 height 11
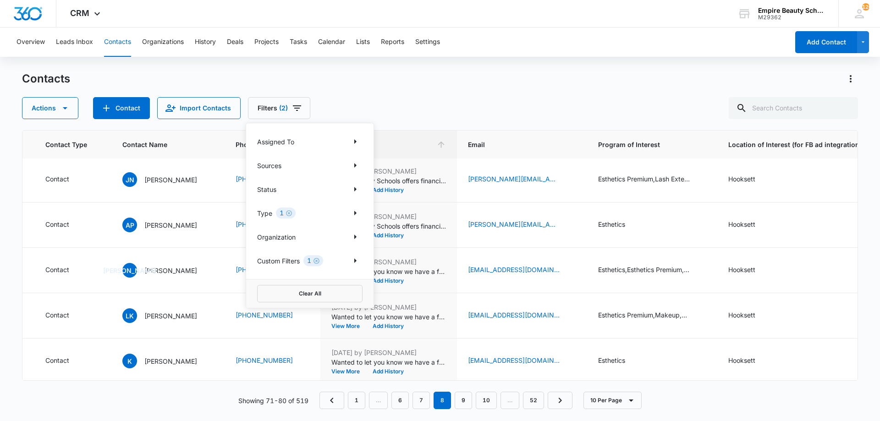
click at [290, 215] on icon "Clear" at bounding box center [289, 213] width 7 height 7
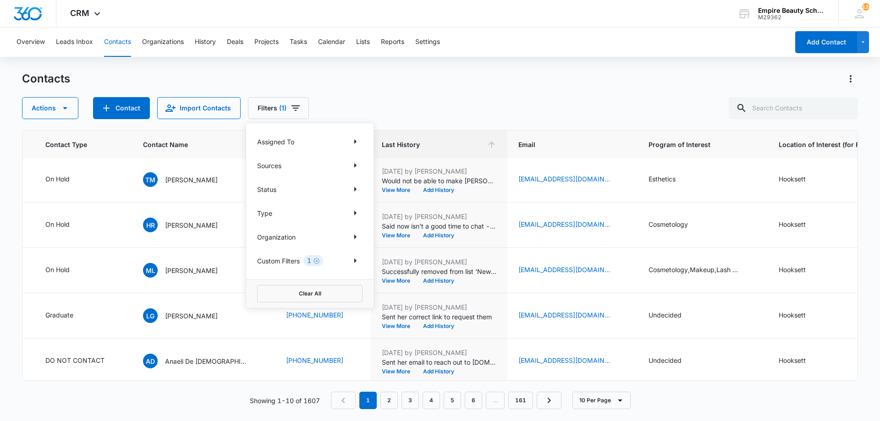
scroll to position [0, 220]
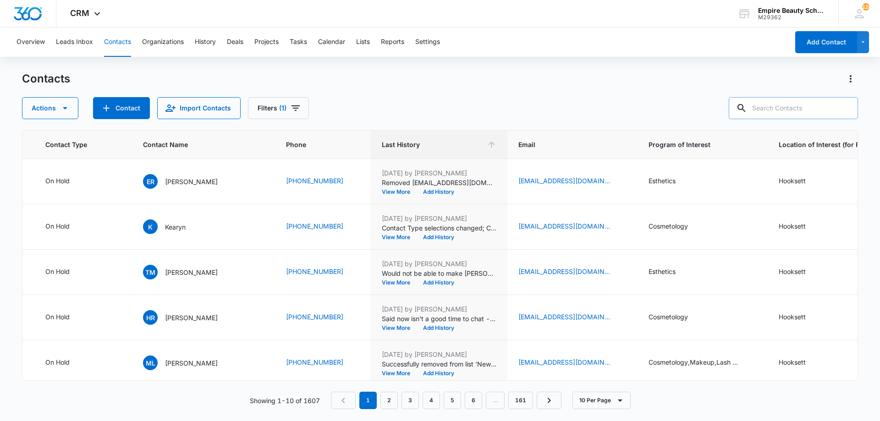
drag, startPoint x: 800, startPoint y: 108, endPoint x: 796, endPoint y: 112, distance: 5.5
click at [797, 112] on input "text" at bounding box center [793, 108] width 129 height 22
type input "jake"
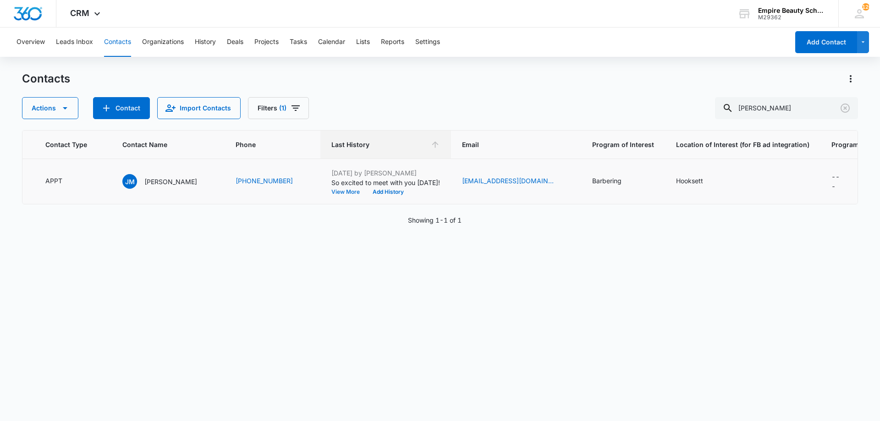
click at [331, 191] on button "View More" at bounding box center [348, 192] width 35 height 6
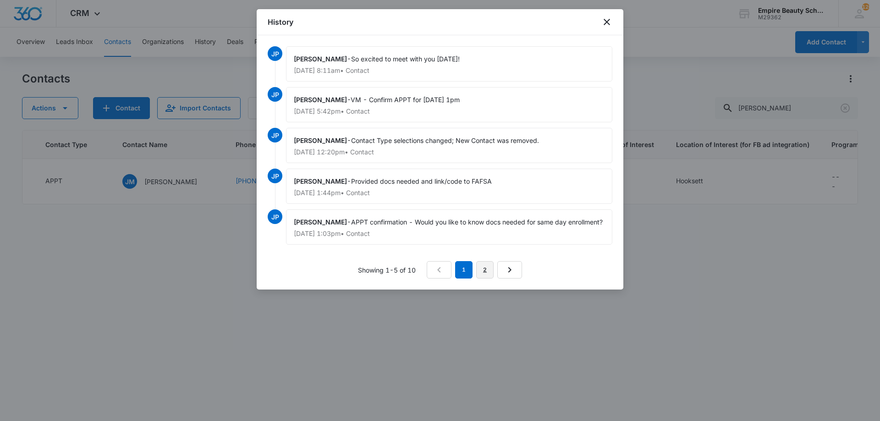
click at [480, 279] on link "2" at bounding box center [484, 269] width 17 height 17
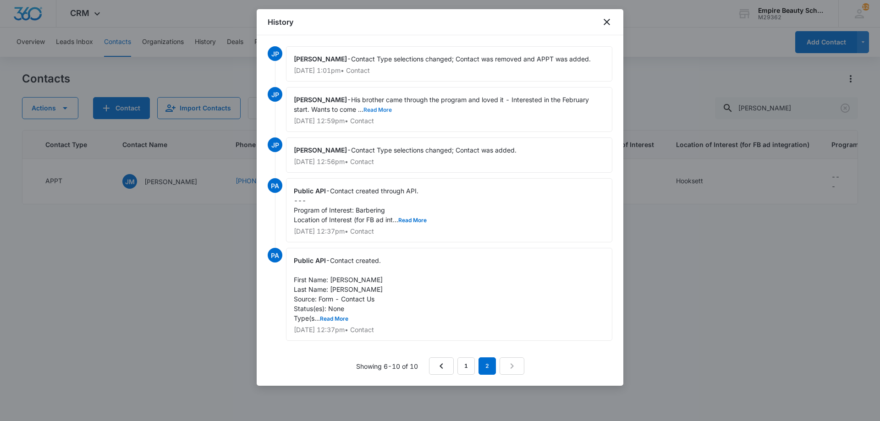
click at [375, 110] on button "Read More" at bounding box center [377, 110] width 28 height 6
click at [412, 220] on button "Read More" at bounding box center [412, 221] width 28 height 6
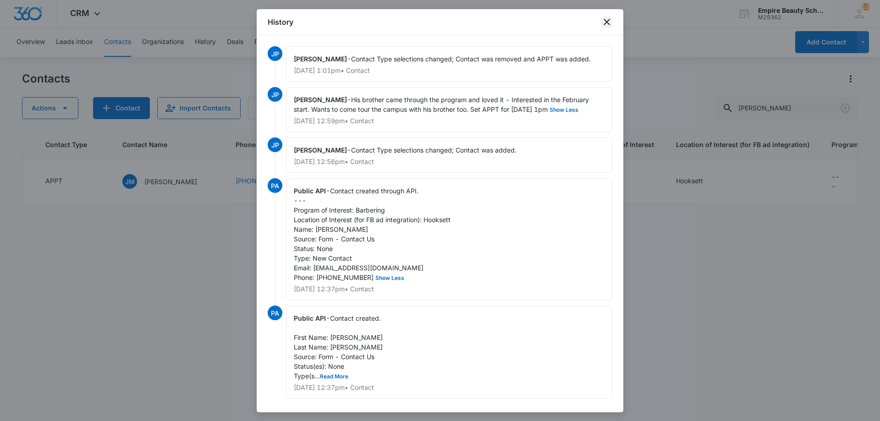
click at [605, 23] on icon "close" at bounding box center [606, 22] width 11 height 11
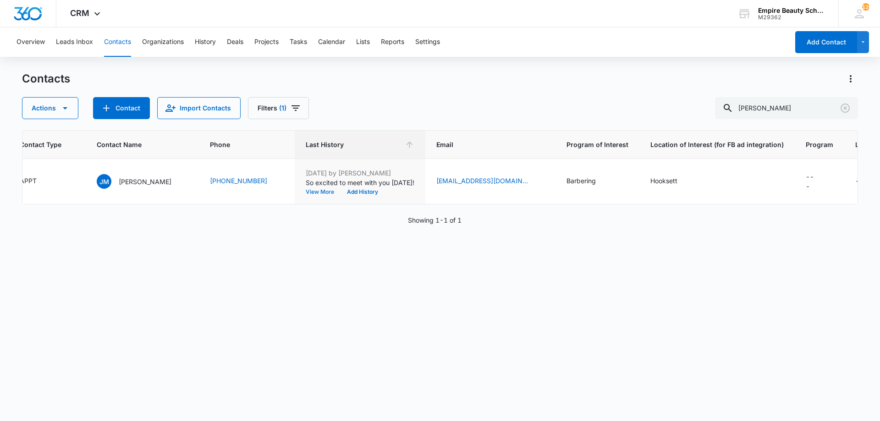
scroll to position [0, 247]
drag, startPoint x: 622, startPoint y: 106, endPoint x: 788, endPoint y: 116, distance: 166.6
click at [623, 106] on div "Actions Contact Import Contacts Filters (1) jake" at bounding box center [440, 108] width 836 height 22
click at [844, 109] on icon "Clear" at bounding box center [845, 108] width 9 height 9
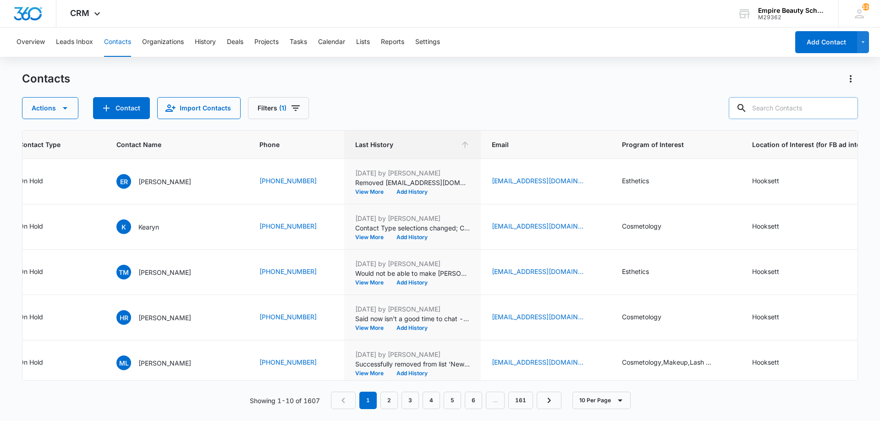
click at [659, 80] on div "Contacts" at bounding box center [440, 79] width 836 height 15
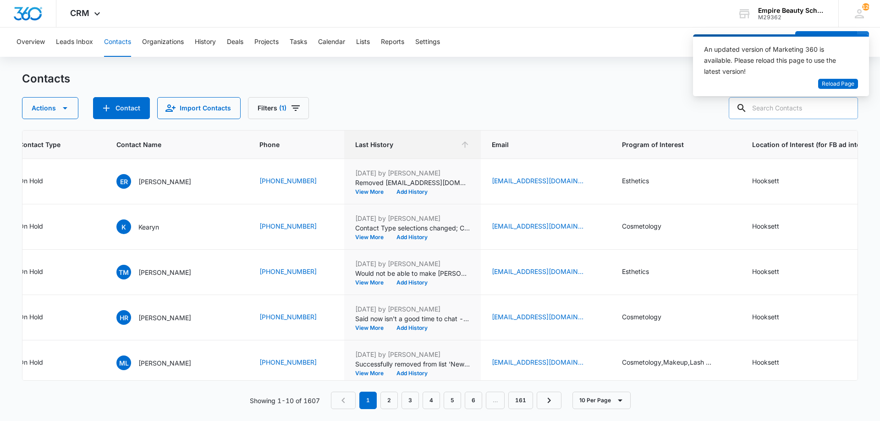
click at [601, 105] on div "Actions Contact Import Contacts Filters (1)" at bounding box center [440, 108] width 836 height 22
click at [428, 144] on span "Last History" at bounding box center [405, 145] width 101 height 10
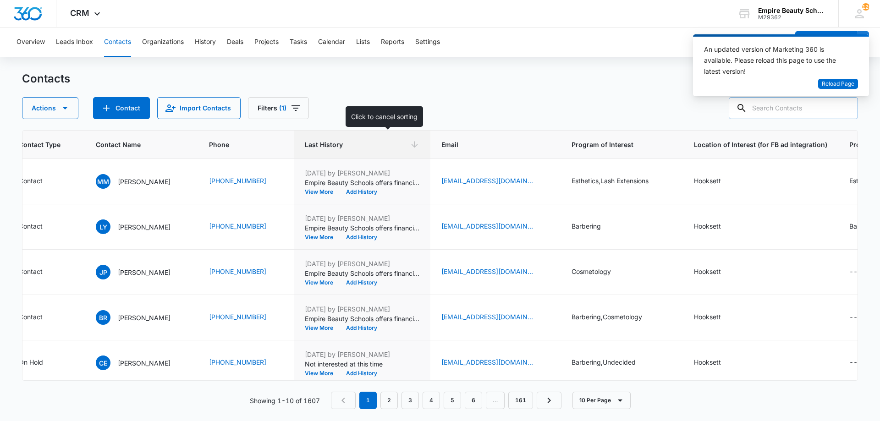
click at [428, 143] on th "Last History" at bounding box center [362, 145] width 137 height 28
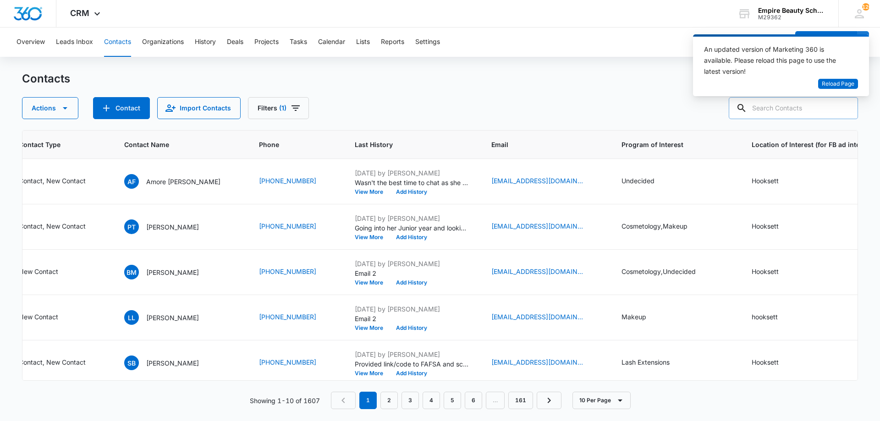
click at [789, 114] on input "text" at bounding box center [793, 108] width 129 height 22
type input "jake"
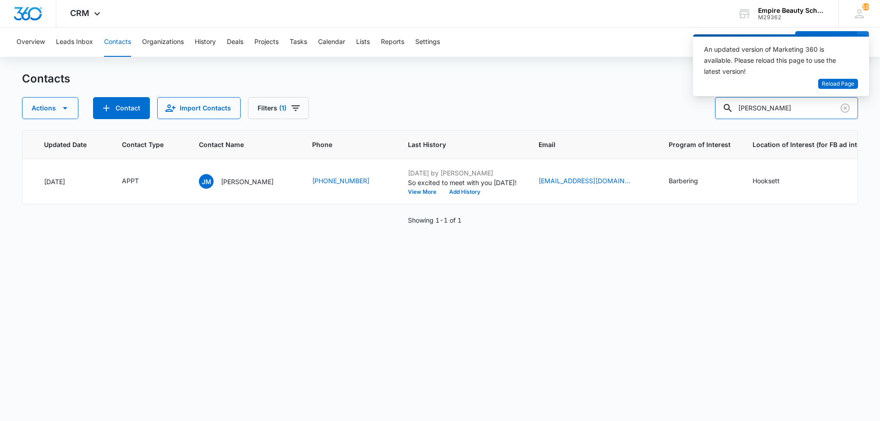
scroll to position [0, 135]
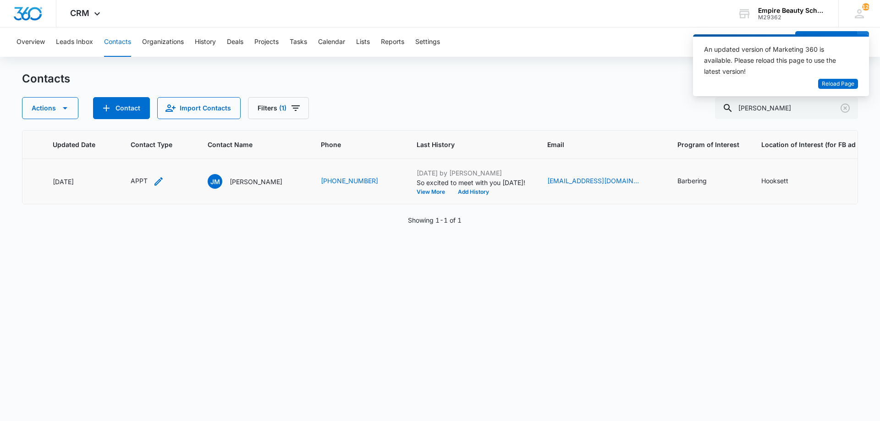
click at [162, 180] on icon "Contact Type - APPT - Select to Edit Field" at bounding box center [158, 181] width 11 height 11
click at [137, 120] on div "Remove APPT" at bounding box center [141, 122] width 8 height 6
click at [139, 121] on div at bounding box center [141, 122] width 41 height 11
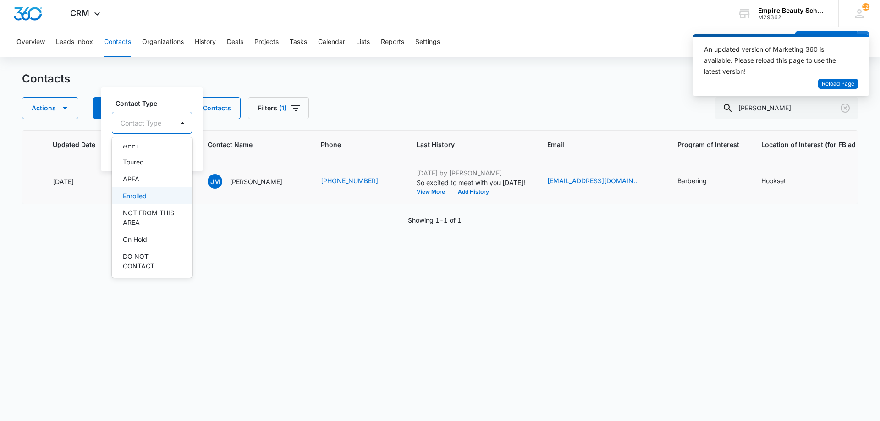
scroll to position [77, 0]
click at [147, 192] on p "Enrolled" at bounding box center [135, 197] width 24 height 10
click at [159, 110] on div "Contact Type Enrolled" at bounding box center [153, 116] width 83 height 36
click at [181, 154] on button "Save" at bounding box center [181, 151] width 27 height 17
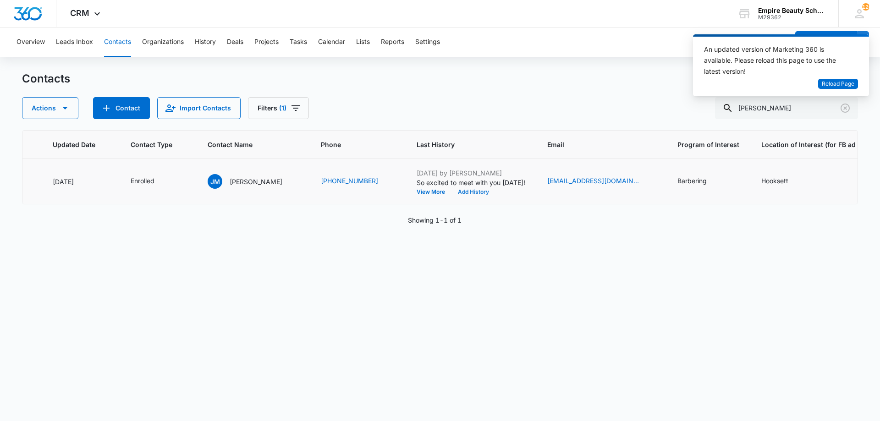
click at [452, 192] on button "Add History" at bounding box center [474, 192] width 44 height 6
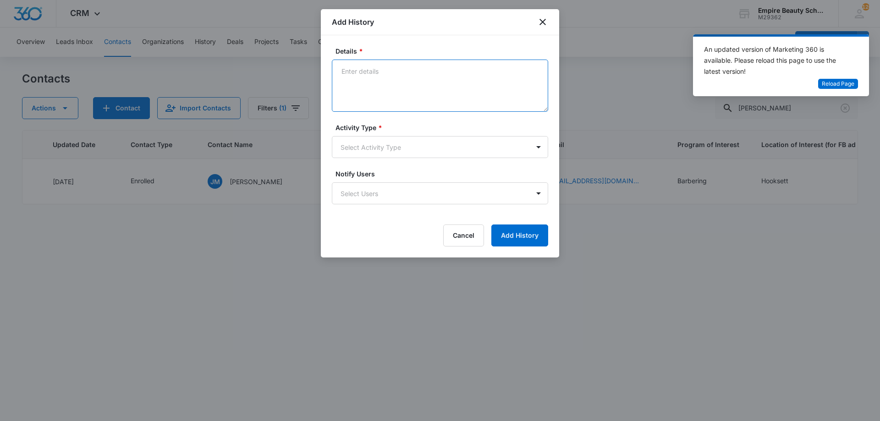
click at [418, 72] on textarea "Details *" at bounding box center [440, 86] width 216 height 52
click at [415, 70] on textarea "Details *" at bounding box center [440, 86] width 216 height 52
drag, startPoint x: 415, startPoint y: 70, endPoint x: 414, endPoint y: 88, distance: 18.3
click at [414, 88] on textarea "Details *" at bounding box center [440, 86] width 216 height 52
click at [399, 64] on textarea "Details *" at bounding box center [440, 86] width 216 height 52
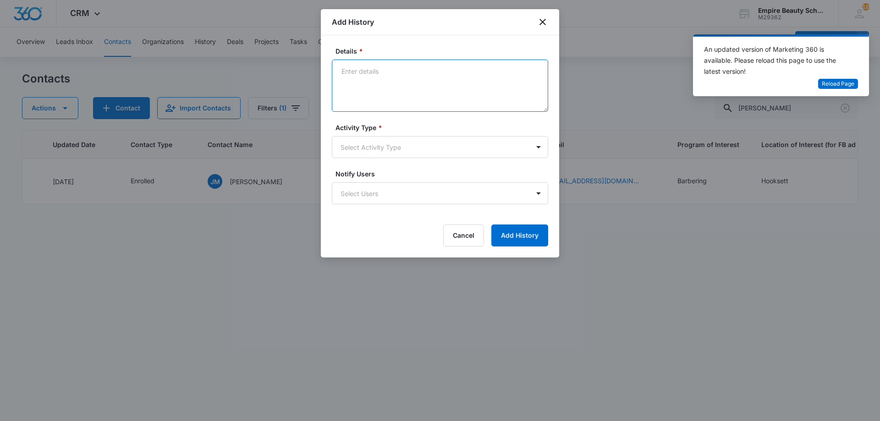
drag, startPoint x: 408, startPoint y: 66, endPoint x: 410, endPoint y: 73, distance: 6.6
click at [410, 73] on textarea "Details *" at bounding box center [440, 86] width 216 height 52
type textarea "Enrolled in BARB for Feb 2026"
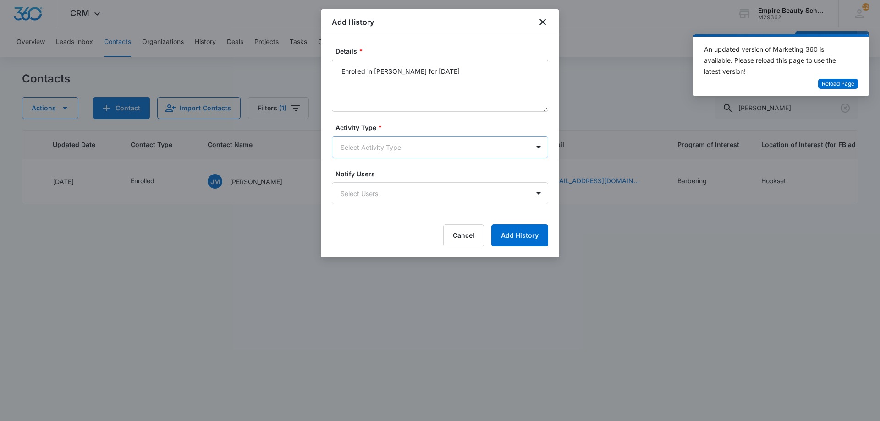
click at [387, 152] on body "CRM Apps Forms CRM Email Shop Payments POS Files Brand Settings Empire Beauty S…" at bounding box center [440, 210] width 880 height 421
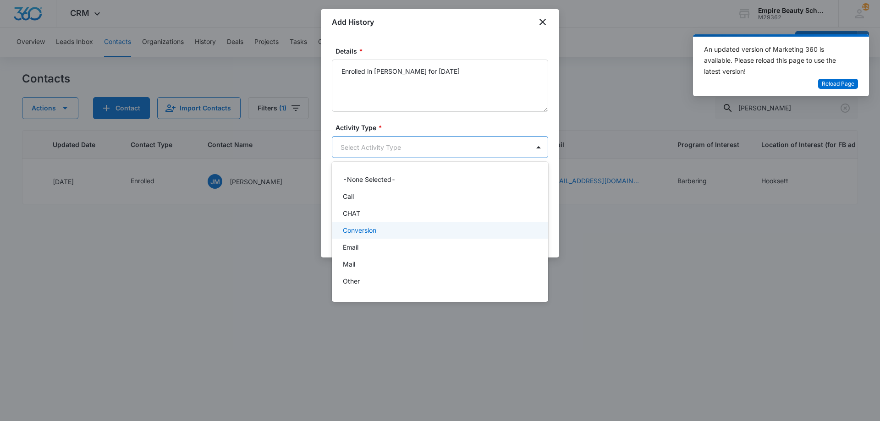
scroll to position [48, 0]
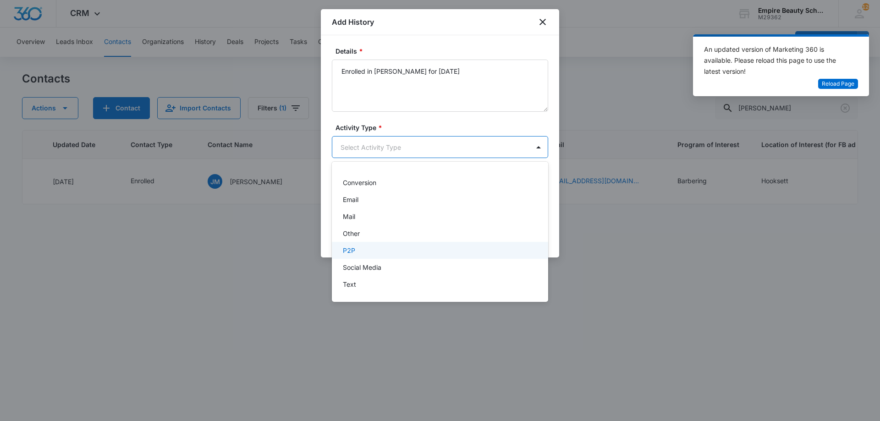
click at [354, 244] on div "P2P" at bounding box center [440, 250] width 216 height 17
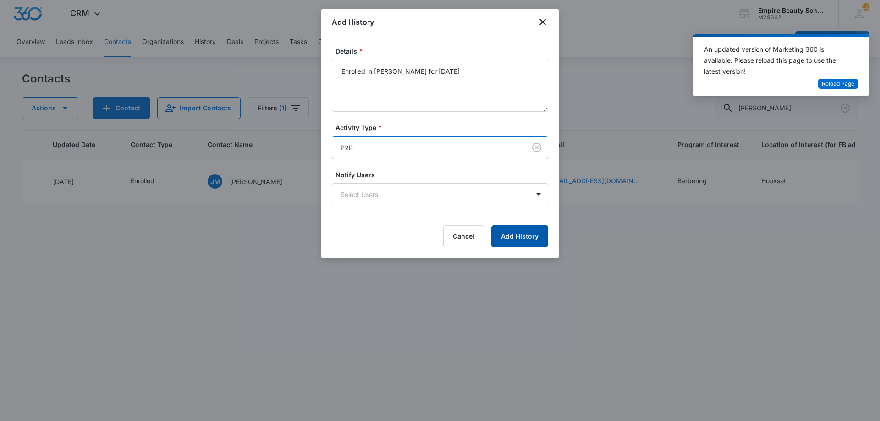
click at [498, 227] on button "Add History" at bounding box center [519, 237] width 57 height 22
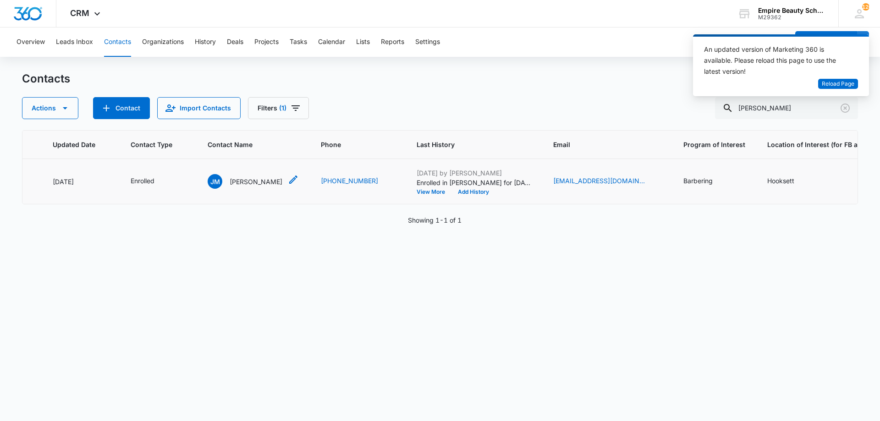
click at [243, 182] on p "[PERSON_NAME]" at bounding box center [256, 182] width 53 height 10
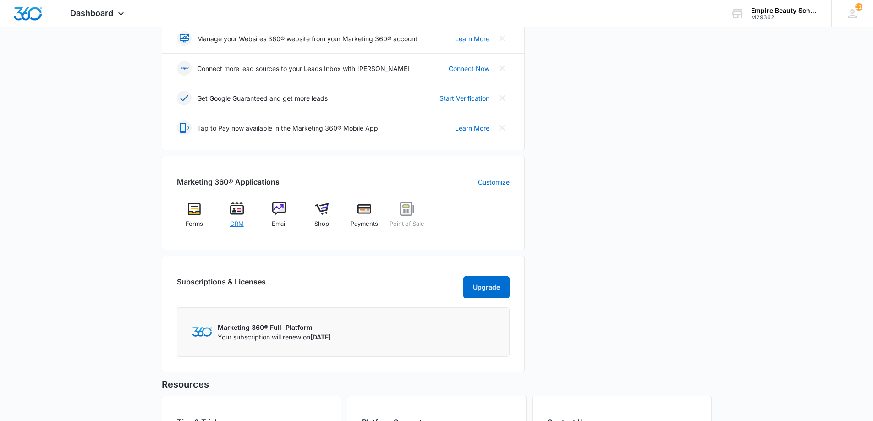
scroll to position [229, 0]
click at [230, 210] on img at bounding box center [237, 208] width 14 height 14
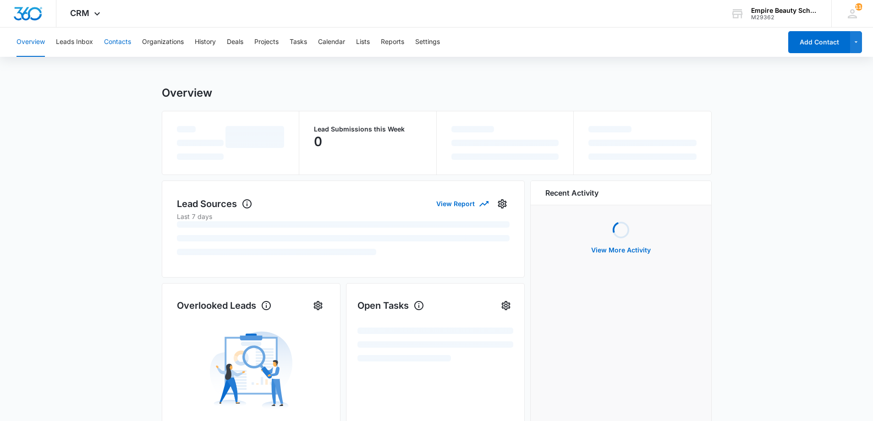
click at [124, 45] on button "Contacts" at bounding box center [117, 42] width 27 height 29
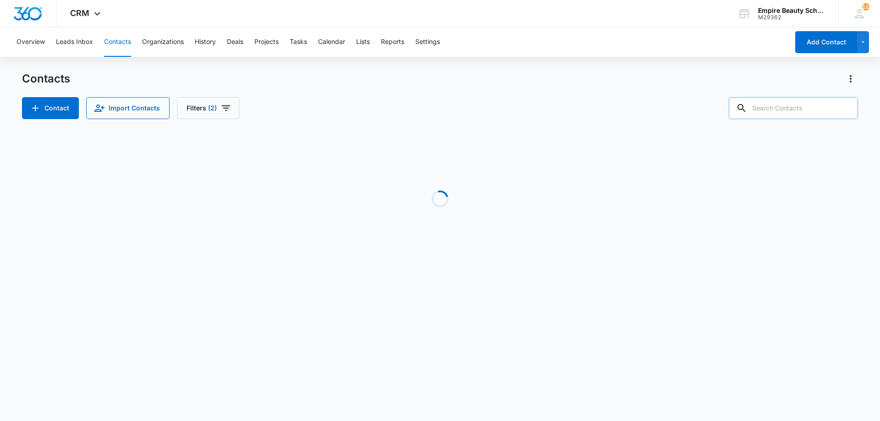
click at [824, 110] on input "text" at bounding box center [793, 108] width 129 height 22
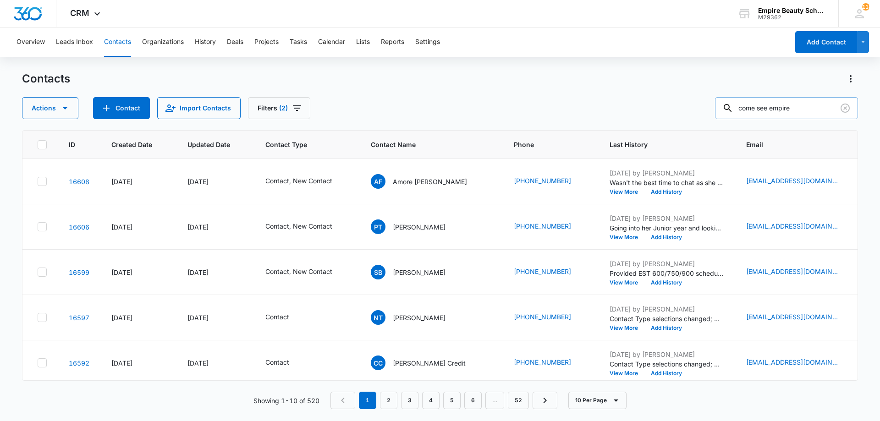
type input "come see empire"
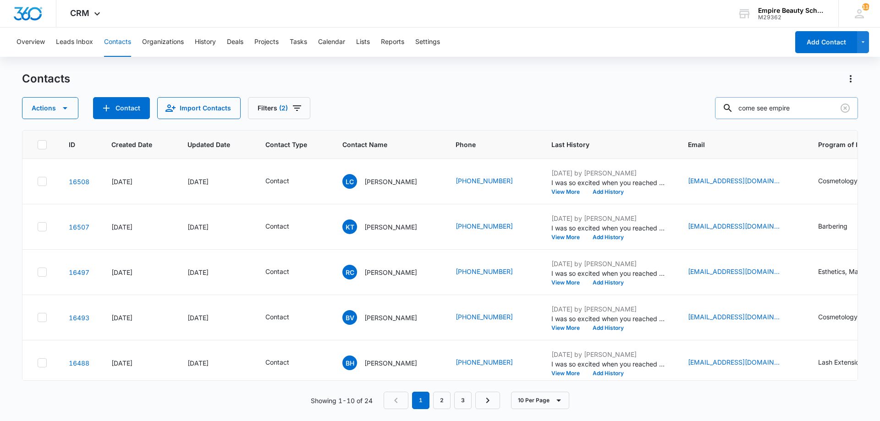
drag, startPoint x: 815, startPoint y: 105, endPoint x: 732, endPoint y: 113, distance: 83.8
click at [732, 113] on div "come see empire" at bounding box center [786, 108] width 143 height 22
click at [849, 107] on icon "Clear" at bounding box center [845, 108] width 9 height 9
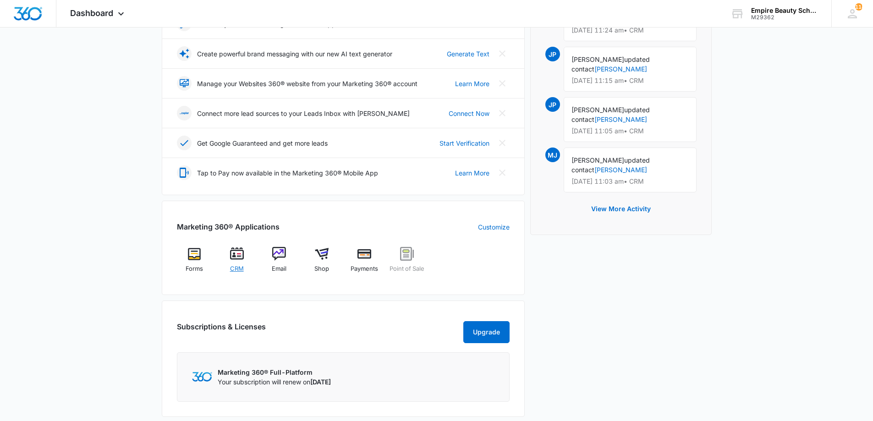
scroll to position [183, 0]
click at [238, 269] on span "CRM" at bounding box center [237, 268] width 14 height 9
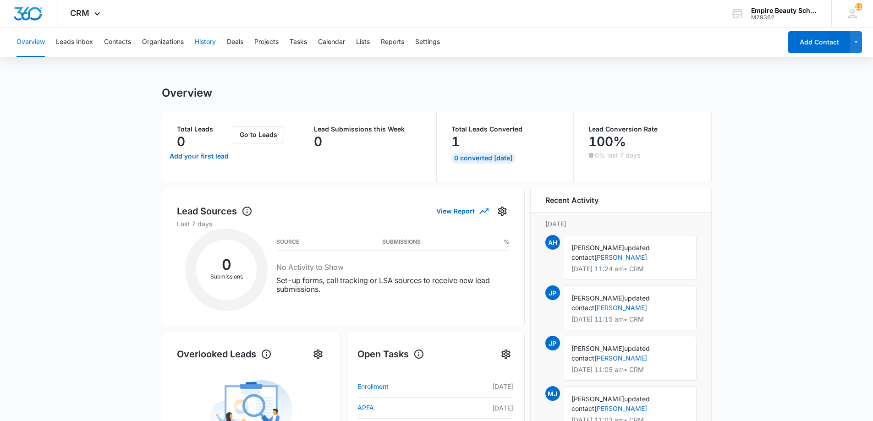
click at [212, 36] on button "History" at bounding box center [205, 42] width 21 height 29
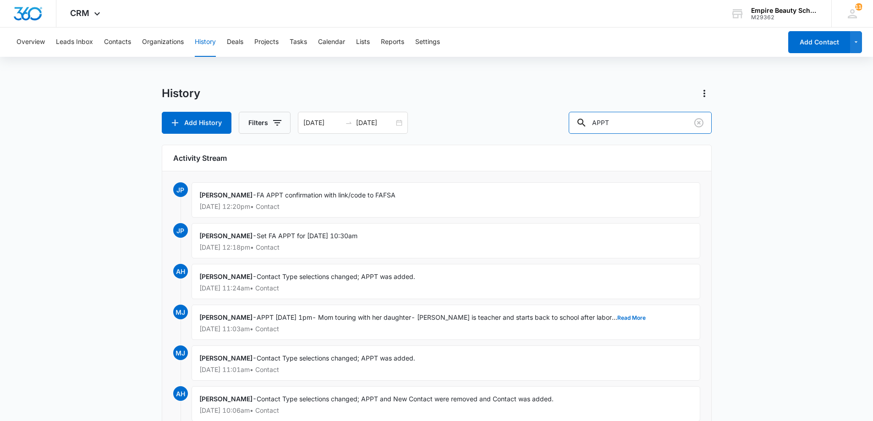
drag, startPoint x: 576, startPoint y: 110, endPoint x: 523, endPoint y: 104, distance: 52.6
click at [523, 105] on div "History Add History Filters 08/11/2025 08/12/2025 APPT" at bounding box center [437, 110] width 550 height 48
type input "VM from cell"
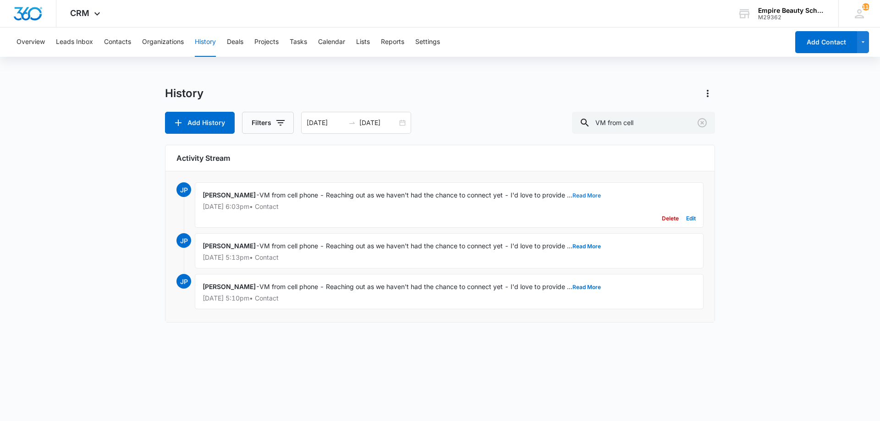
click at [592, 193] on button "Read More" at bounding box center [587, 196] width 28 height 6
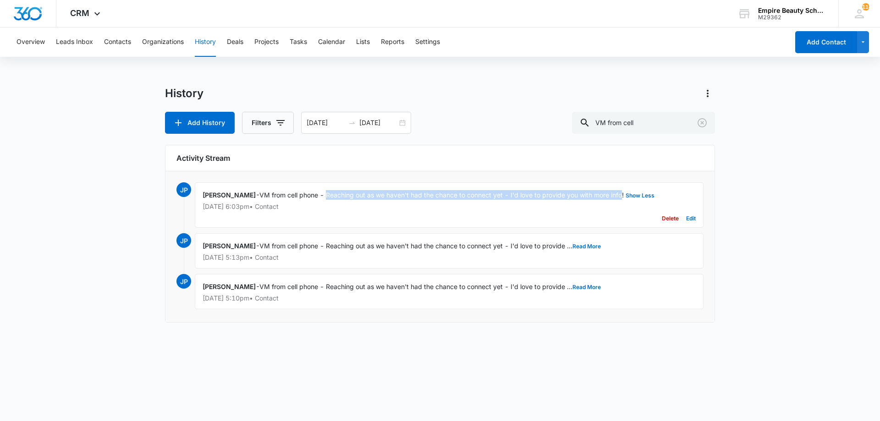
drag, startPoint x: 330, startPoint y: 194, endPoint x: 625, endPoint y: 195, distance: 295.7
click at [625, 195] on span "VM from cell phone - Reaching out as we haven't had the chance to connect yet -…" at bounding box center [457, 195] width 397 height 8
copy span "Reaching out as we haven't had the chance to connect yet - I'd love to provide …"
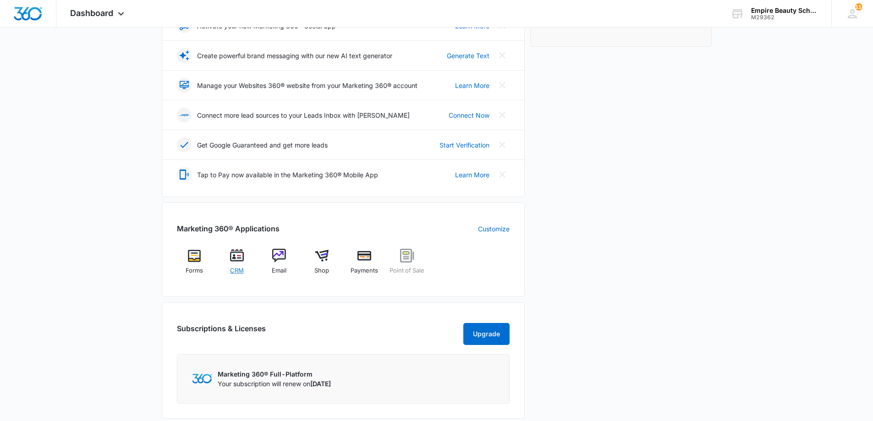
scroll to position [182, 0]
click at [243, 265] on div "CRM" at bounding box center [236, 264] width 35 height 33
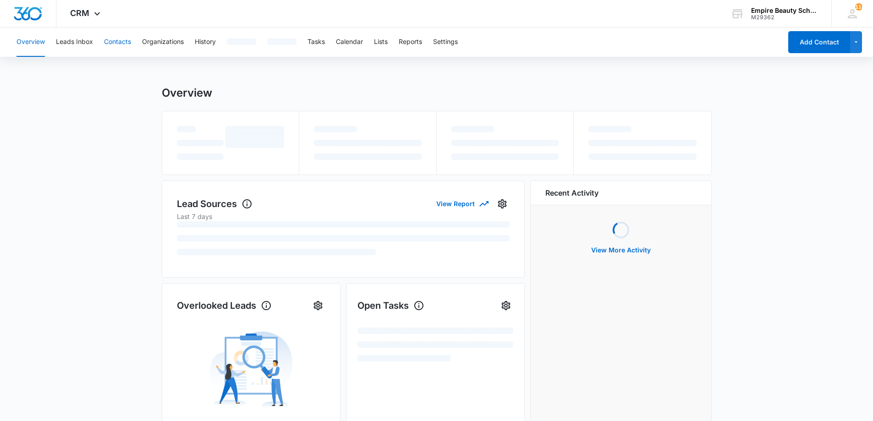
click at [105, 46] on button "Contacts" at bounding box center [117, 42] width 27 height 29
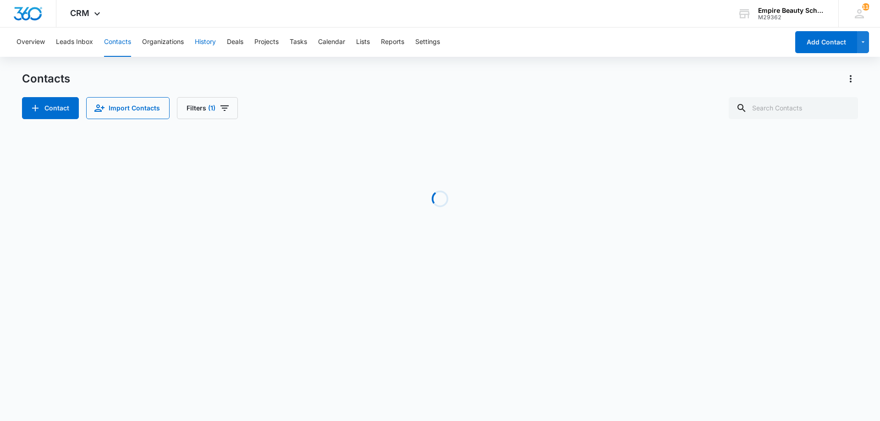
click at [196, 40] on button "History" at bounding box center [205, 42] width 21 height 29
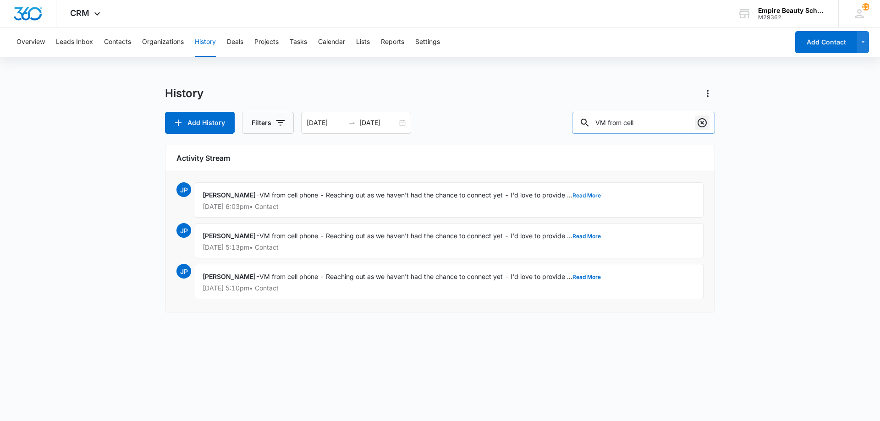
click at [703, 123] on icon "Clear" at bounding box center [702, 122] width 9 height 9
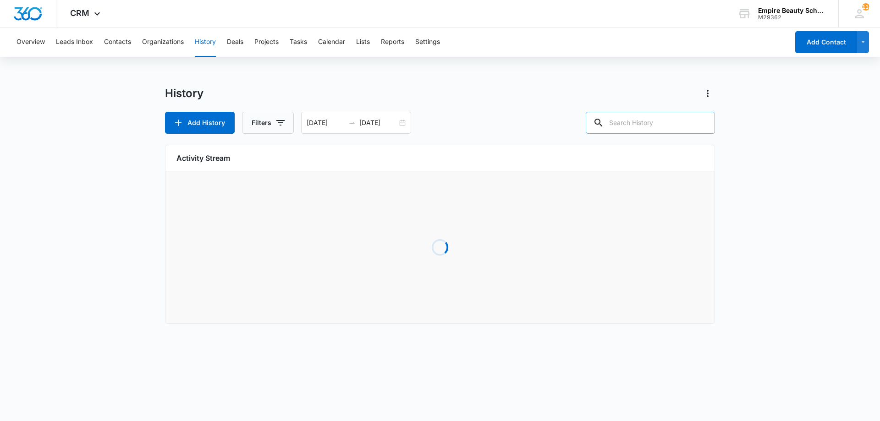
click at [531, 99] on div "History" at bounding box center [440, 93] width 550 height 15
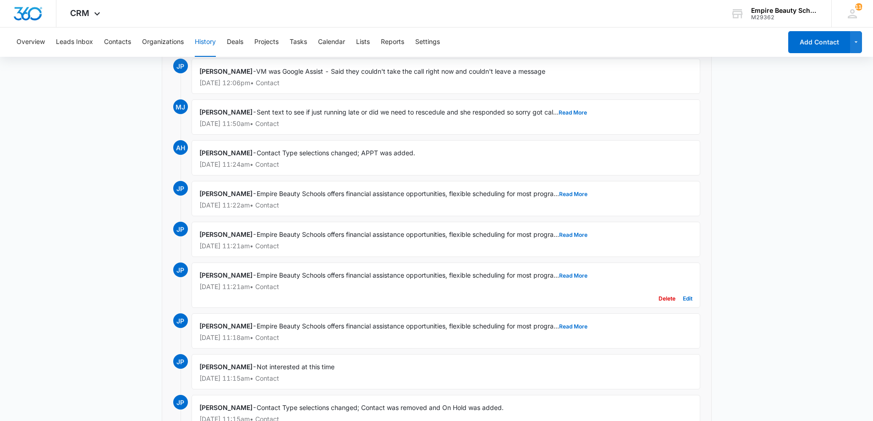
scroll to position [491, 0]
click at [570, 275] on button "Read More" at bounding box center [573, 276] width 28 height 6
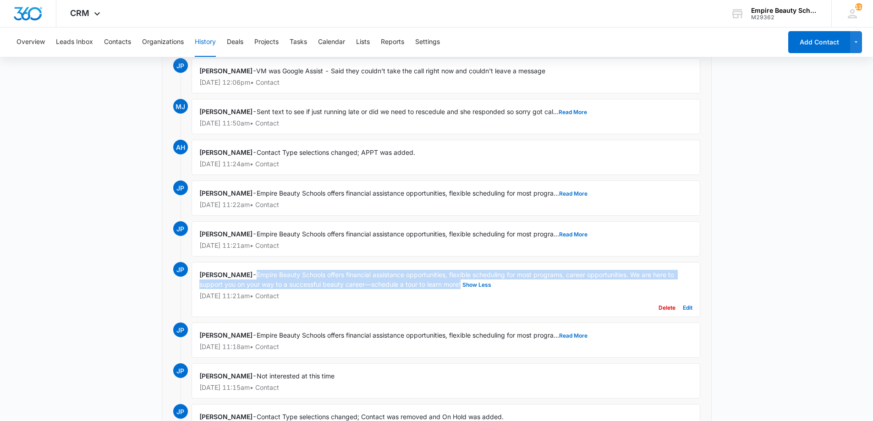
drag, startPoint x: 259, startPoint y: 274, endPoint x: 464, endPoint y: 282, distance: 204.6
click at [464, 282] on div "Jess Peltonovich - Empire Beauty Schools offers financial assistance opportunit…" at bounding box center [446, 289] width 509 height 55
copy span "Empire Beauty Schools offers financial assistance opportunities, flexible sched…"
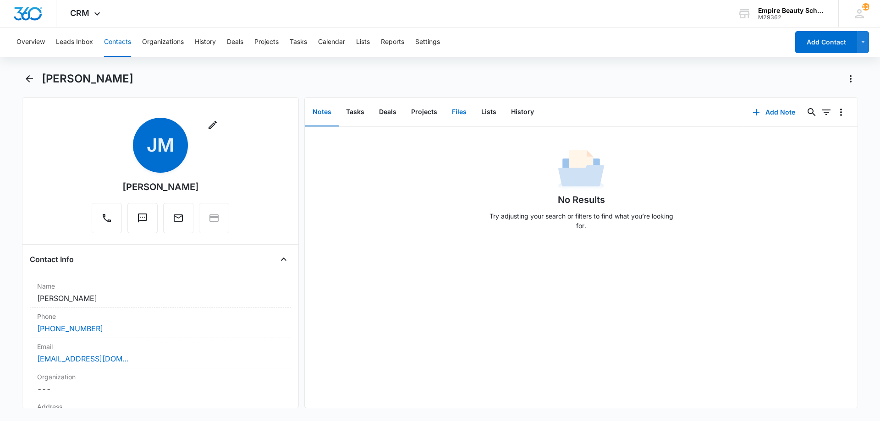
click at [456, 111] on button "Files" at bounding box center [459, 112] width 29 height 28
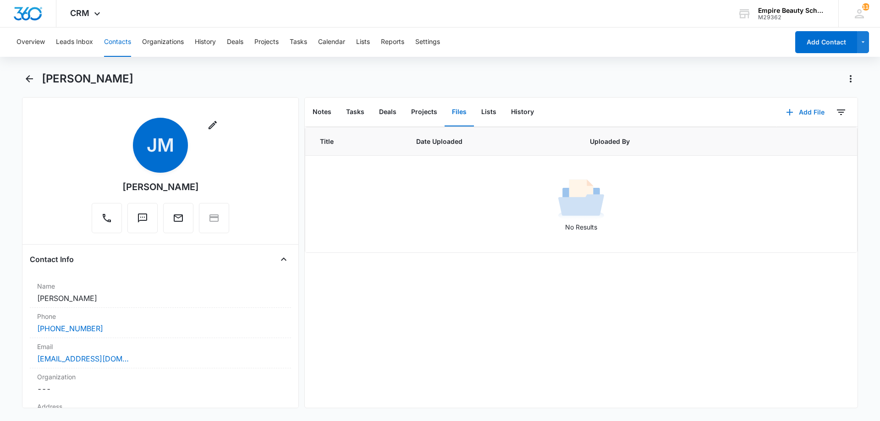
click at [810, 107] on button "Add File" at bounding box center [805, 112] width 57 height 22
click at [793, 143] on div "Upload Files" at bounding box center [793, 141] width 37 height 6
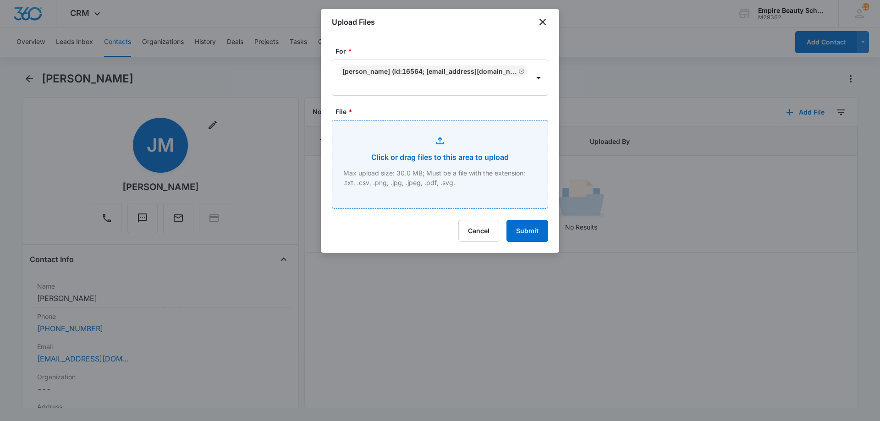
click at [435, 206] on input "File *" at bounding box center [439, 165] width 215 height 88
type input "C:\fakepath\Jake Melo BARB FEB 2026.pdf"
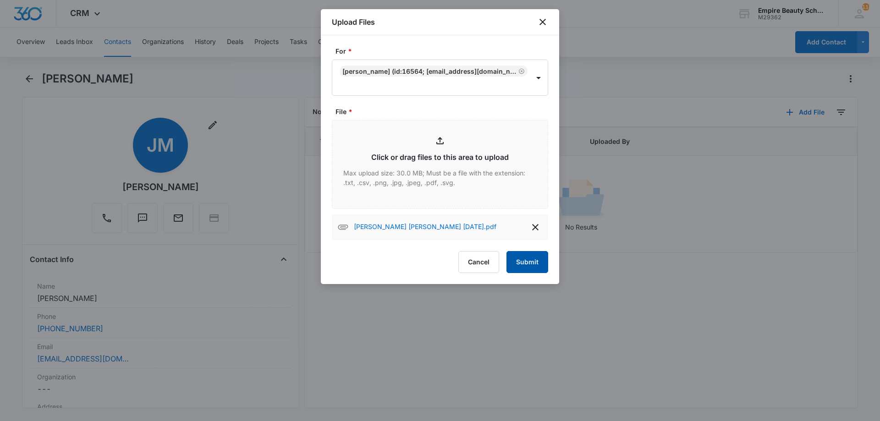
click at [520, 260] on button "Submit" at bounding box center [528, 262] width 42 height 22
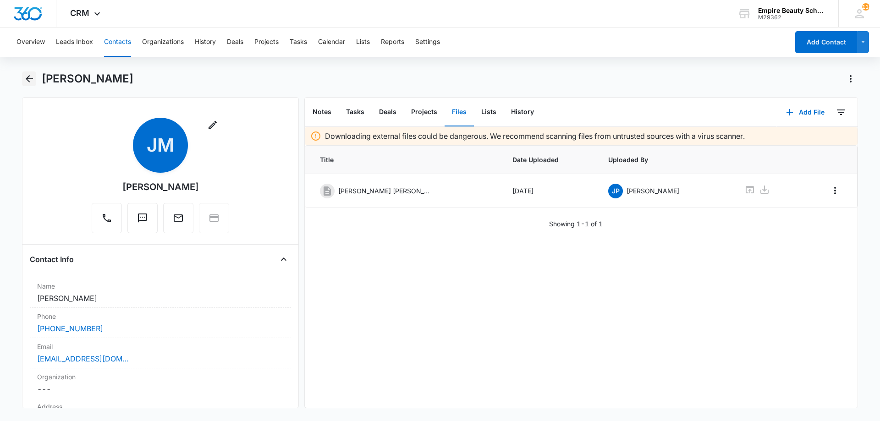
click at [27, 80] on icon "Back" at bounding box center [29, 78] width 7 height 7
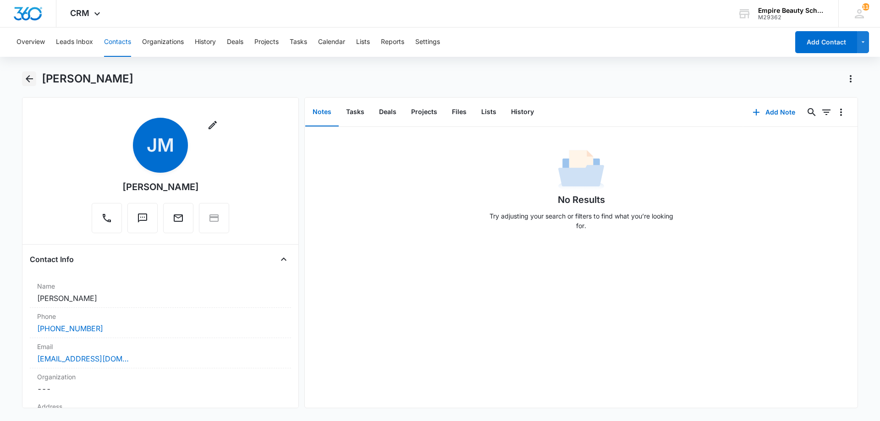
click at [33, 85] on button "Back" at bounding box center [29, 79] width 14 height 15
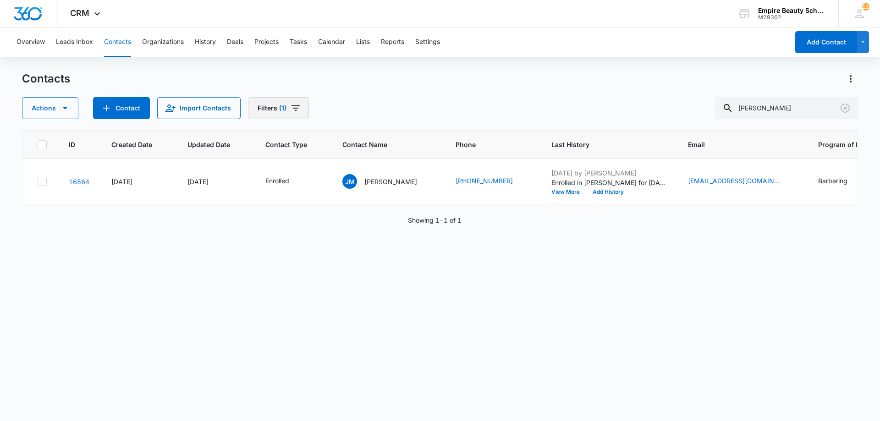
click at [299, 110] on button "Filters (1)" at bounding box center [278, 108] width 61 height 22
click at [315, 264] on icon "Clear" at bounding box center [316, 261] width 7 height 7
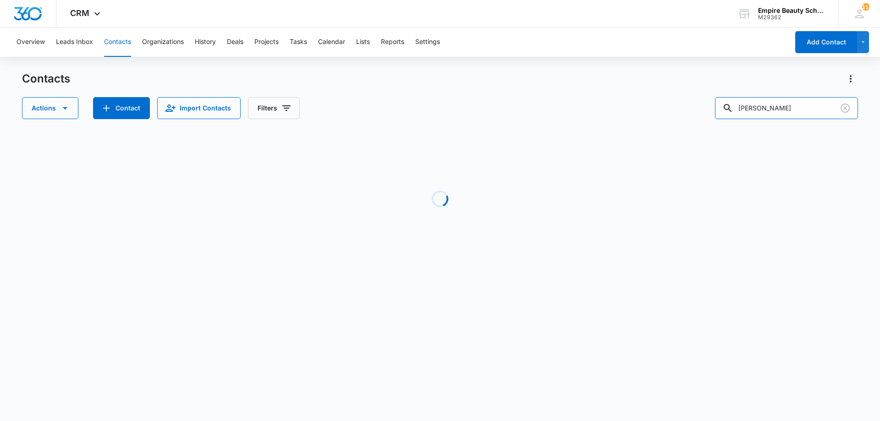
drag, startPoint x: 786, startPoint y: 102, endPoint x: 677, endPoint y: 90, distance: 108.8
click at [681, 104] on div "Actions Contact Import Contacts Filters jake" at bounding box center [440, 108] width 836 height 22
type input "todd bris"
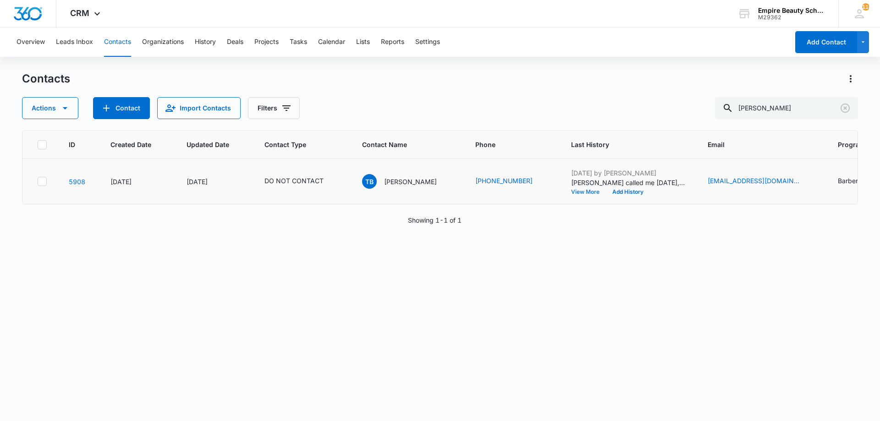
click at [579, 193] on button "View More" at bounding box center [588, 192] width 35 height 6
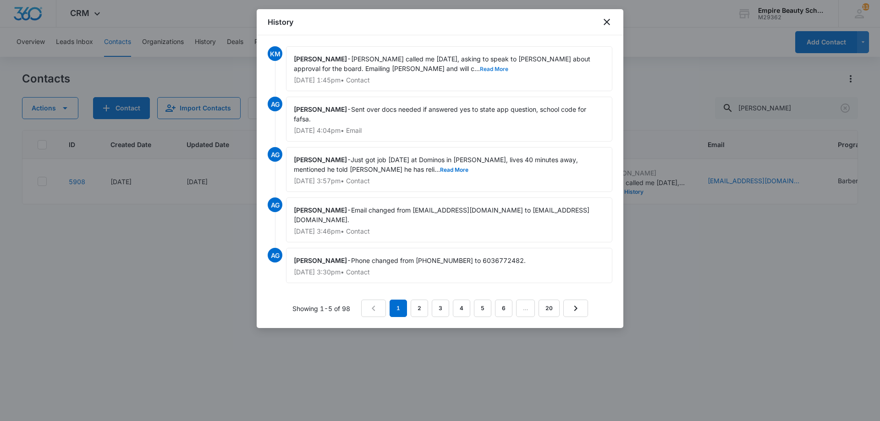
click at [480, 69] on button "Read More" at bounding box center [494, 69] width 28 height 6
drag, startPoint x: 609, startPoint y: 25, endPoint x: 380, endPoint y: 178, distance: 275.4
click at [392, 236] on div "History KM Kate Maleski - Todd called me today, asking to speak to Matt about a…" at bounding box center [440, 168] width 367 height 319
click at [363, 171] on span "Just got job today at Dominos in Meredith, lives 40 minutes away, mentioned he …" at bounding box center [437, 164] width 286 height 17
click at [440, 169] on button "Read More" at bounding box center [454, 170] width 28 height 6
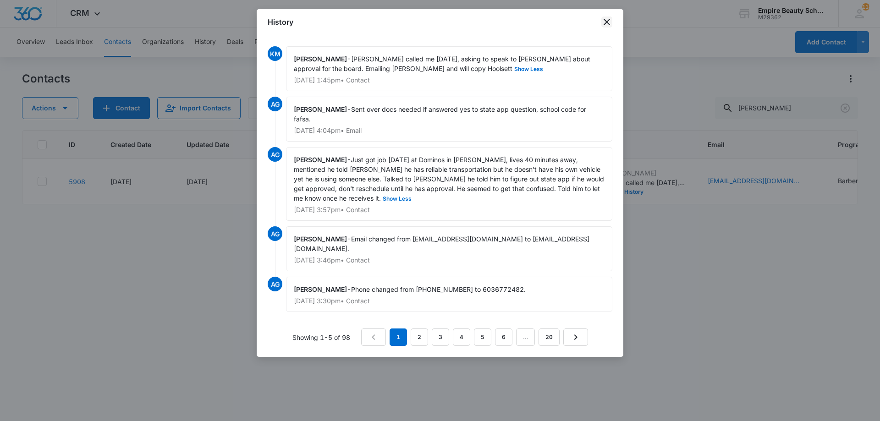
click at [610, 21] on icon "close" at bounding box center [606, 22] width 11 height 11
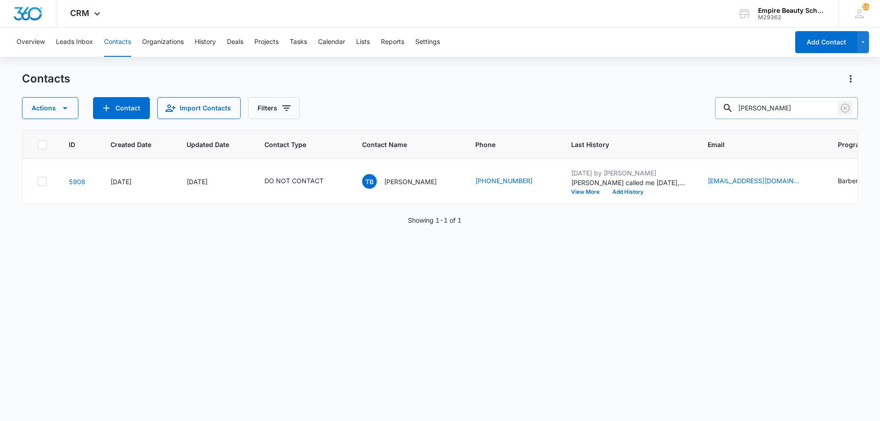
drag, startPoint x: 848, startPoint y: 109, endPoint x: 843, endPoint y: 111, distance: 5.1
click at [848, 109] on icon "Clear" at bounding box center [845, 108] width 11 height 11
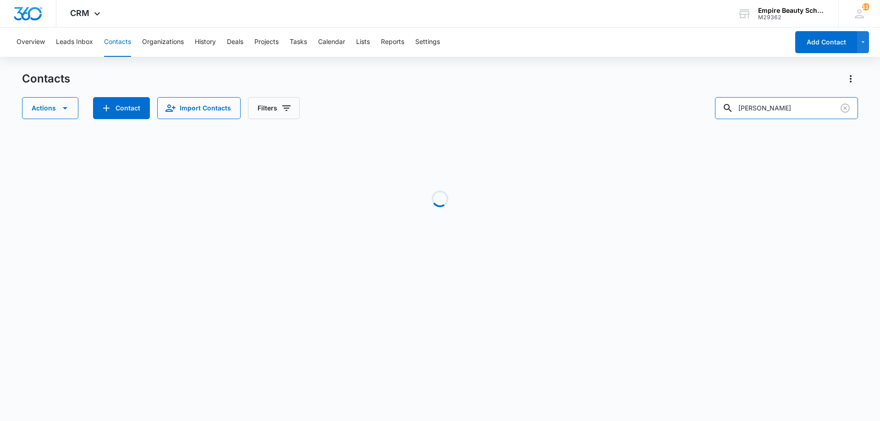
type input "rebecca bandy"
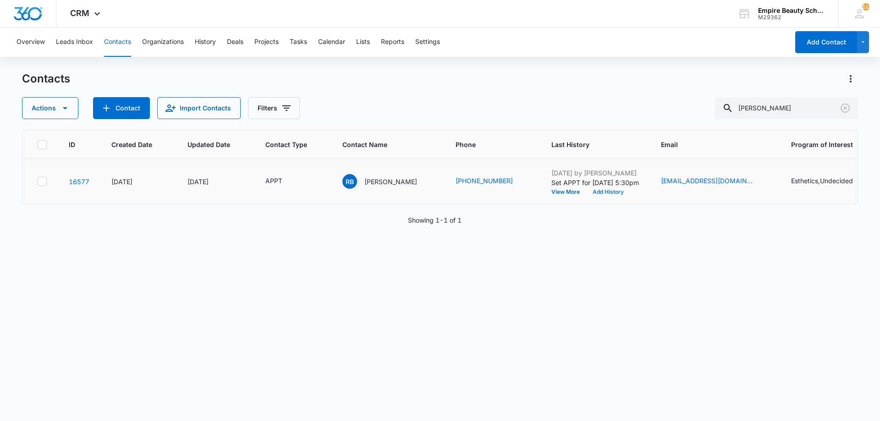
click at [608, 193] on button "Add History" at bounding box center [608, 192] width 44 height 6
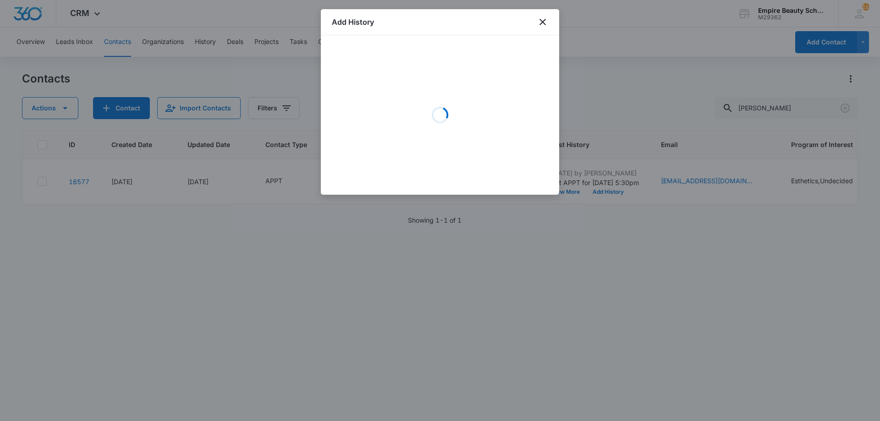
click at [397, 91] on div "Loading" at bounding box center [440, 115] width 216 height 138
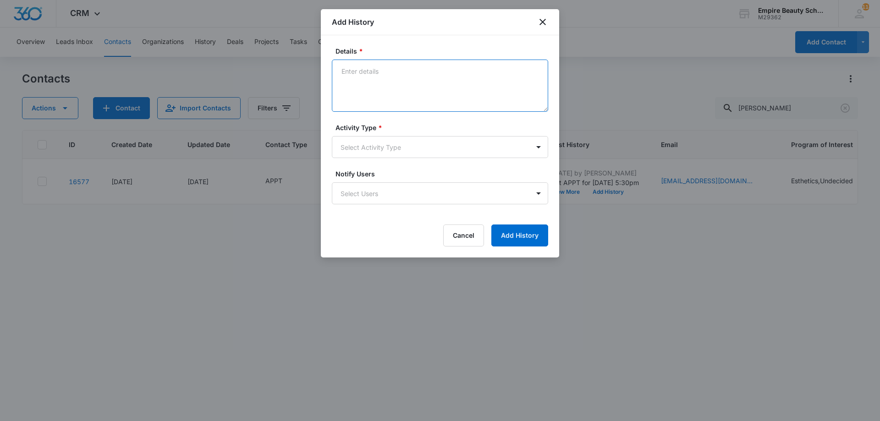
click at [397, 91] on textarea "Details *" at bounding box center [440, 86] width 216 height 52
type textarea "So excited to meet with you!"
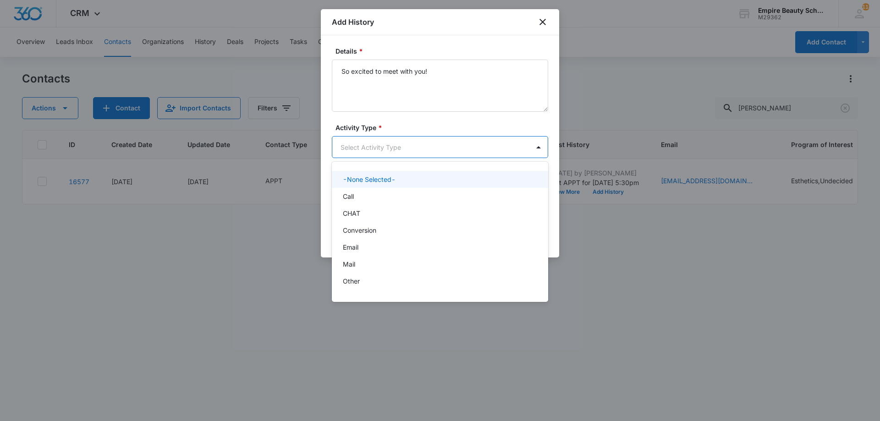
click at [408, 138] on body "CRM Apps Forms CRM Email Shop Payments POS Files Brand Settings Empire Beauty S…" at bounding box center [440, 210] width 880 height 421
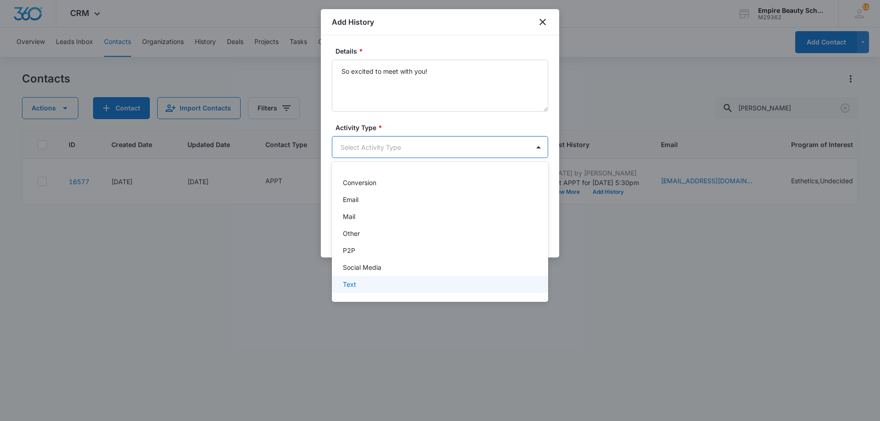
click at [375, 277] on div "Text" at bounding box center [440, 284] width 216 height 17
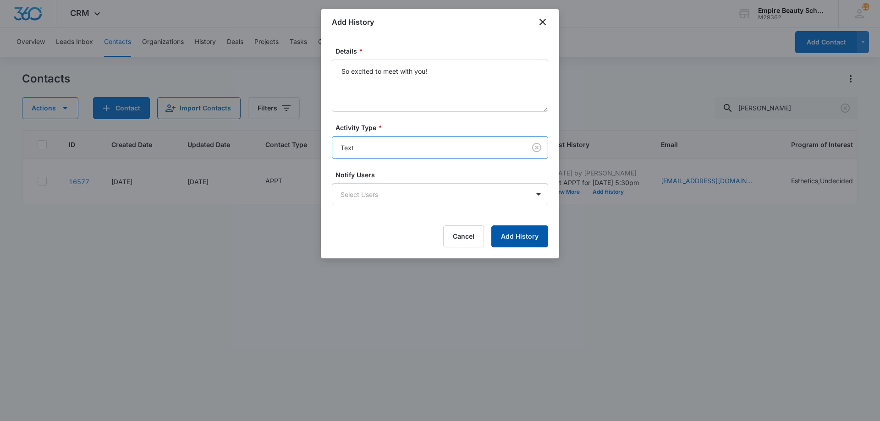
click at [503, 236] on button "Add History" at bounding box center [519, 237] width 57 height 22
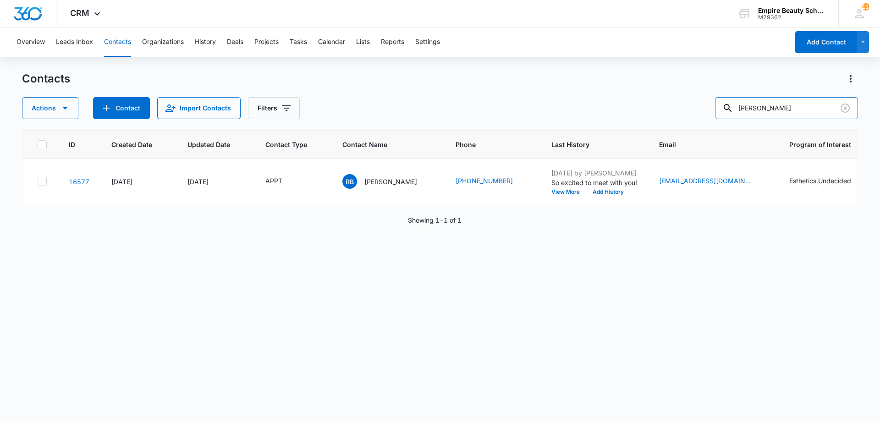
drag, startPoint x: 789, startPoint y: 111, endPoint x: 648, endPoint y: 108, distance: 141.2
click at [648, 108] on div "Actions Contact Import Contacts Filters rebecca bandy" at bounding box center [440, 108] width 836 height 22
type input "0419"
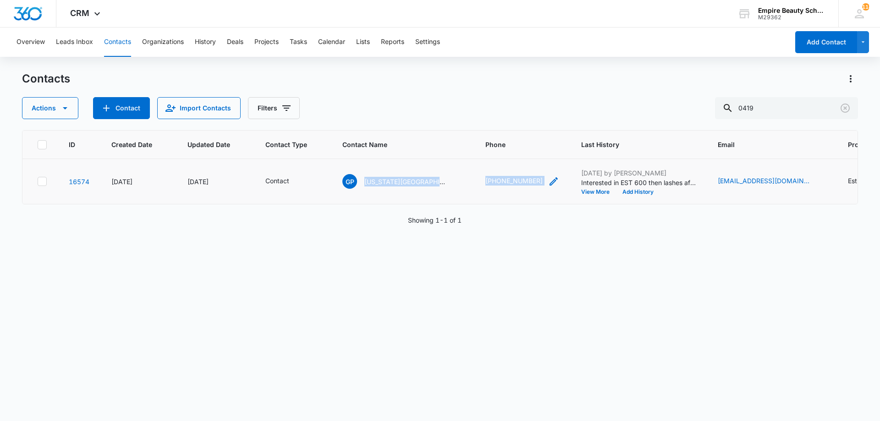
drag, startPoint x: 380, startPoint y: 181, endPoint x: 502, endPoint y: 181, distance: 121.9
click at [502, 181] on tr "16574 Aug 6, 2025 Aug 11, 2025 Contact GP Georgia Park (603) 519-0419 Aug 12, 2…" at bounding box center [641, 181] width 1238 height 45
copy tr "Georgia Park (603) 519-0419"
click at [292, 181] on div "Contact" at bounding box center [285, 181] width 40 height 11
click at [280, 121] on div "Remove Contact" at bounding box center [284, 122] width 8 height 6
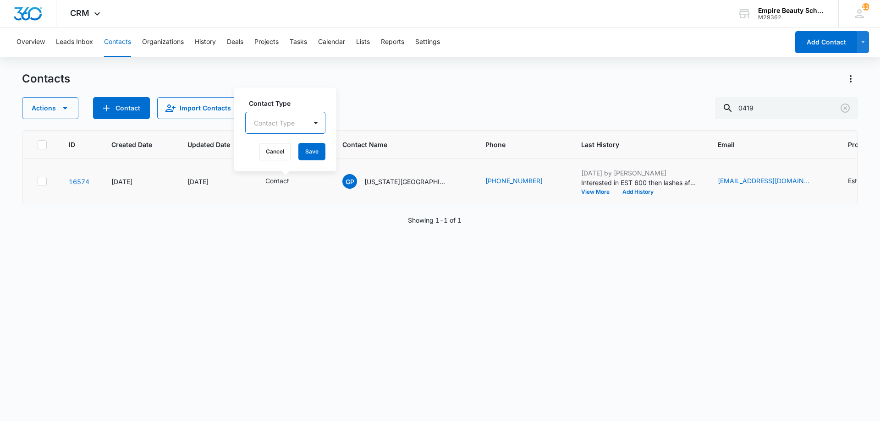
click at [280, 122] on div at bounding box center [274, 122] width 41 height 11
click at [275, 220] on div "APPT" at bounding box center [285, 223] width 80 height 17
click at [295, 112] on div "APPT" at bounding box center [272, 122] width 52 height 22
click at [306, 143] on div "Contact Type option APPT, selected. APPT Cancel Save" at bounding box center [280, 129] width 93 height 85
click at [306, 148] on button "Save" at bounding box center [302, 151] width 27 height 17
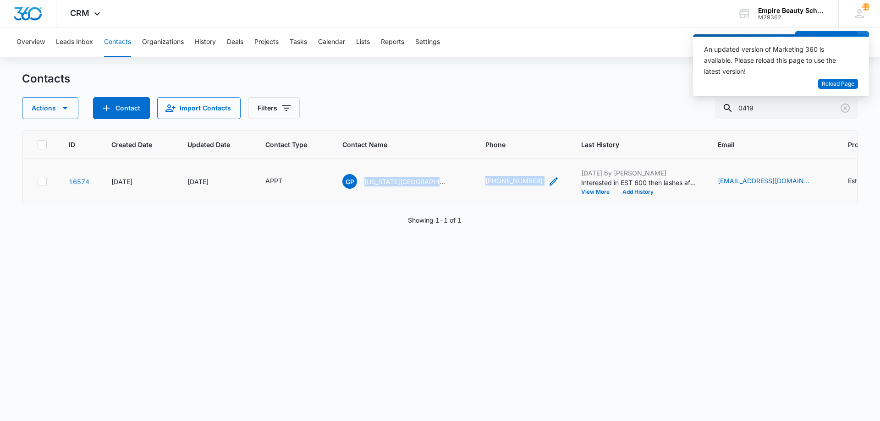
drag, startPoint x: 360, startPoint y: 180, endPoint x: 499, endPoint y: 184, distance: 138.5
click at [499, 184] on tr "16574 Aug 6, 2025 Aug 11, 2025 APPT GP Georgia Park (603) 519-0419 Aug 12, 2025…" at bounding box center [641, 181] width 1238 height 45
copy tr "Georgia Park (603) 519-0419"
click at [616, 190] on button "Add History" at bounding box center [638, 192] width 44 height 6
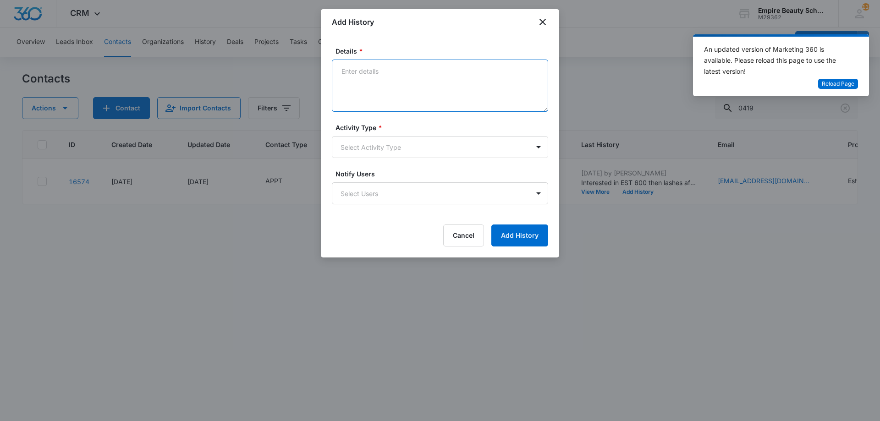
click at [408, 83] on textarea "Details *" at bounding box center [440, 86] width 216 height 52
click at [381, 198] on body "CRM Apps Forms CRM Email Shop Payments POS Files Brand Settings Empire Beauty S…" at bounding box center [440, 210] width 880 height 421
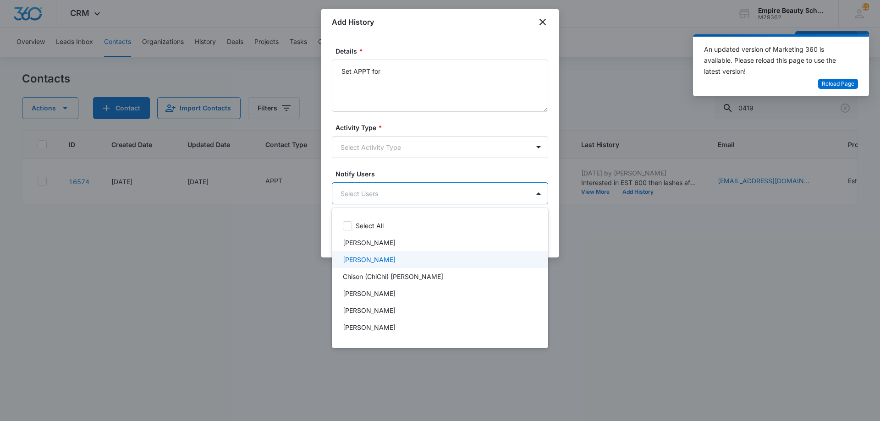
click at [387, 263] on p "Amelia Gauthier" at bounding box center [369, 260] width 53 height 10
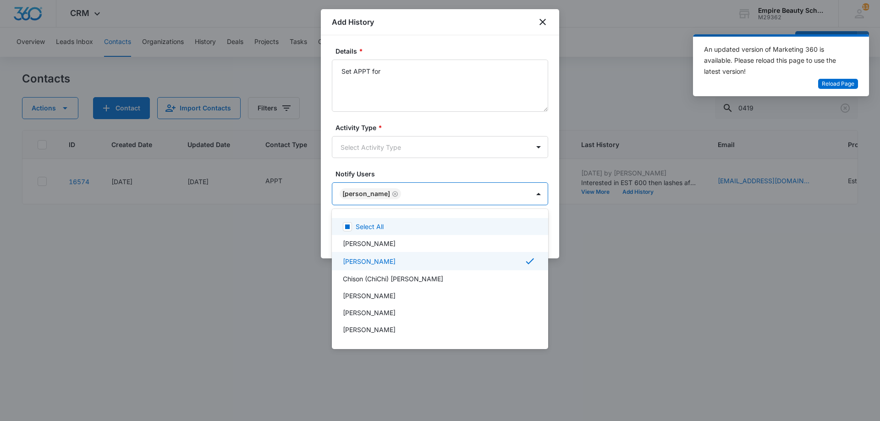
click at [402, 151] on div at bounding box center [440, 210] width 880 height 421
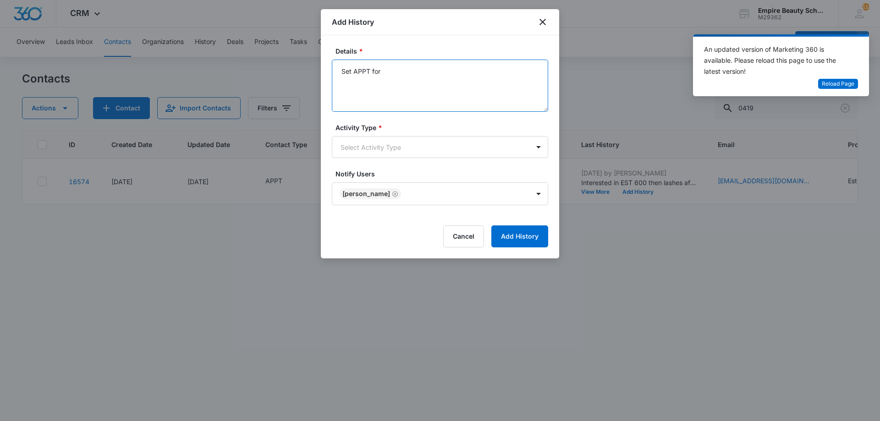
click at [402, 79] on textarea "Set APPT for" at bounding box center [440, 86] width 216 height 52
type textarea "Set APPT for 8/23 at 1pm with Amelia - Interested in the 4/27/26 class. Would y…"
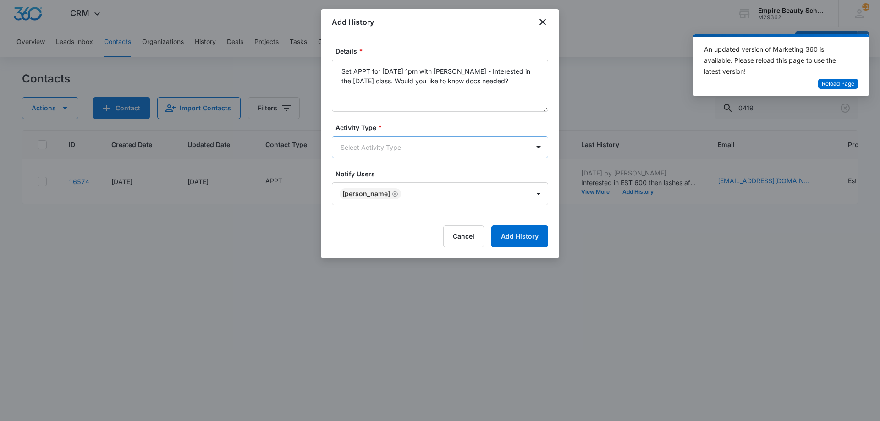
click at [389, 143] on body "CRM Apps Forms CRM Email Shop Payments POS Files Brand Settings Empire Beauty S…" at bounding box center [440, 210] width 880 height 421
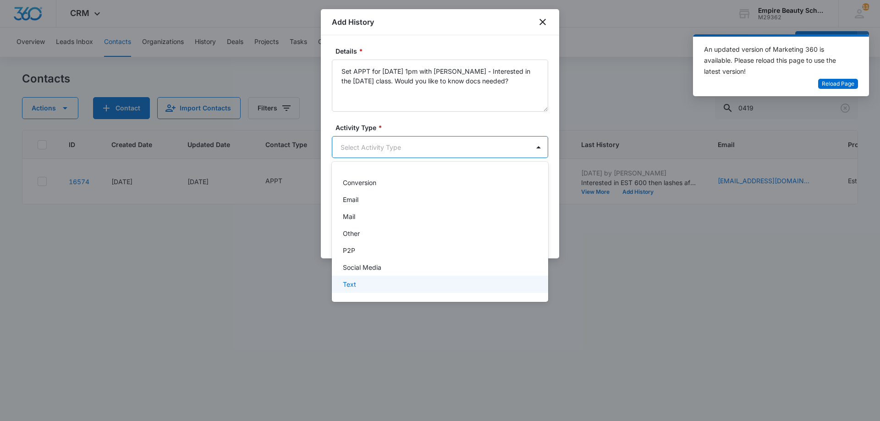
click at [381, 287] on div "Text" at bounding box center [439, 285] width 193 height 10
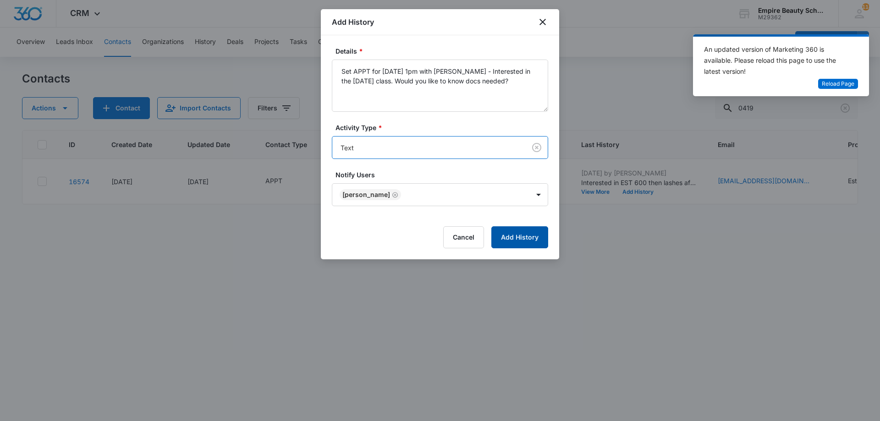
click at [527, 231] on button "Add History" at bounding box center [519, 237] width 57 height 22
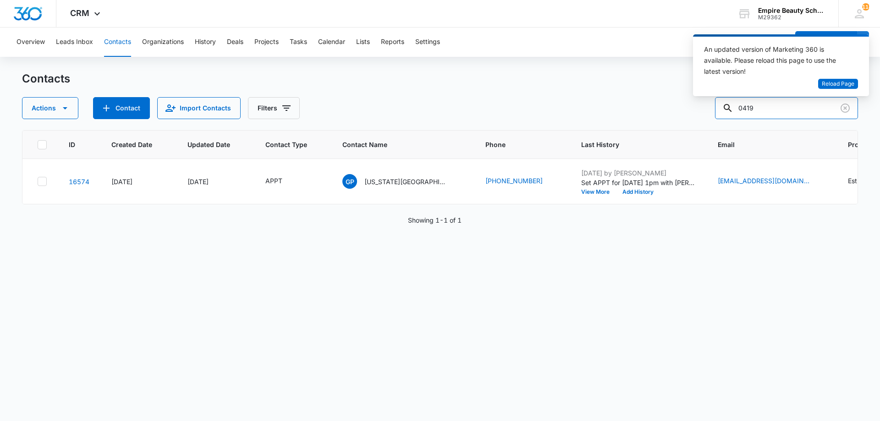
drag, startPoint x: 743, startPoint y: 105, endPoint x: 668, endPoint y: 97, distance: 75.2
click at [668, 97] on div "Contacts Actions Contact Import Contacts Filters 0419" at bounding box center [440, 96] width 836 height 48
type input "samuel"
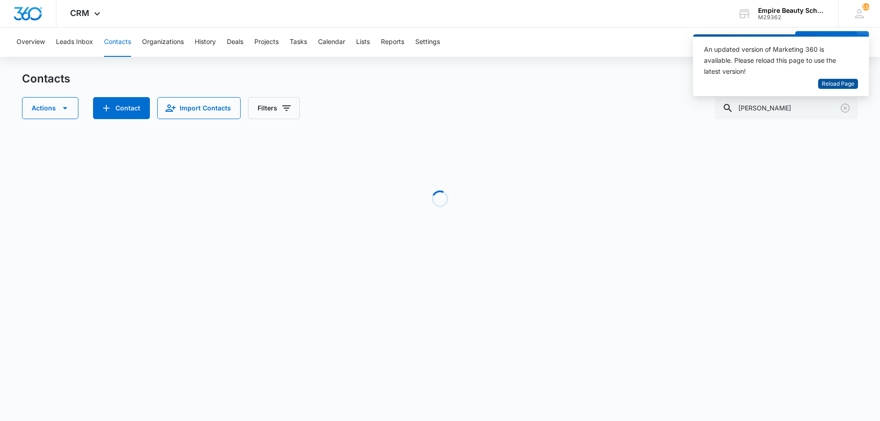
click at [842, 83] on span "Reload Page" at bounding box center [838, 84] width 33 height 9
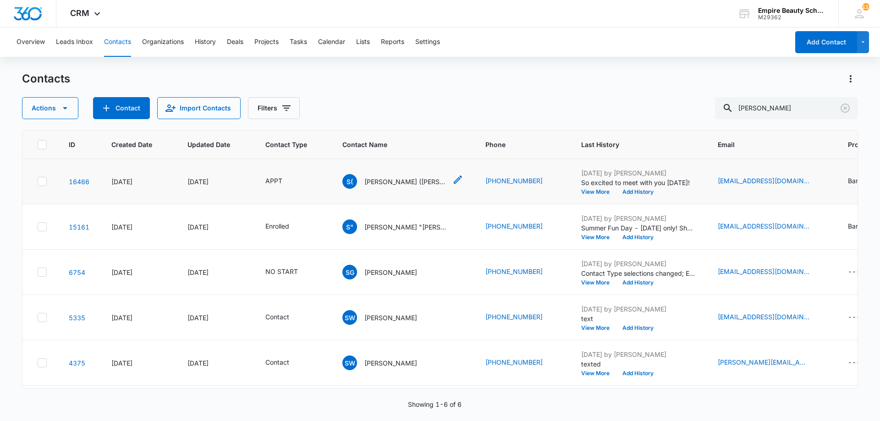
click at [452, 180] on icon "Contact Name - Samuel (Sam) Bermudez - Select to Edit Field" at bounding box center [457, 179] width 11 height 11
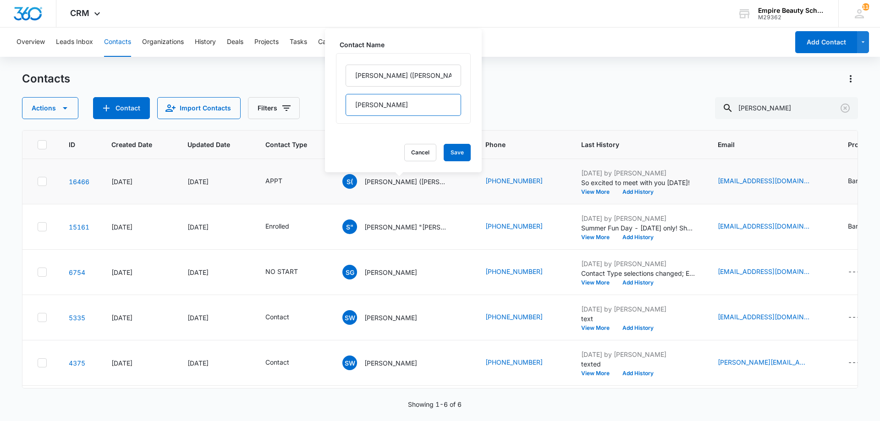
drag, startPoint x: 396, startPoint y: 103, endPoint x: 342, endPoint y: 104, distance: 53.6
click at [342, 105] on div "[PERSON_NAME] ([PERSON_NAME]) [PERSON_NAME]" at bounding box center [403, 88] width 135 height 71
click at [532, 103] on div "Actions Contact Import Contacts Filters [PERSON_NAME]" at bounding box center [440, 108] width 836 height 22
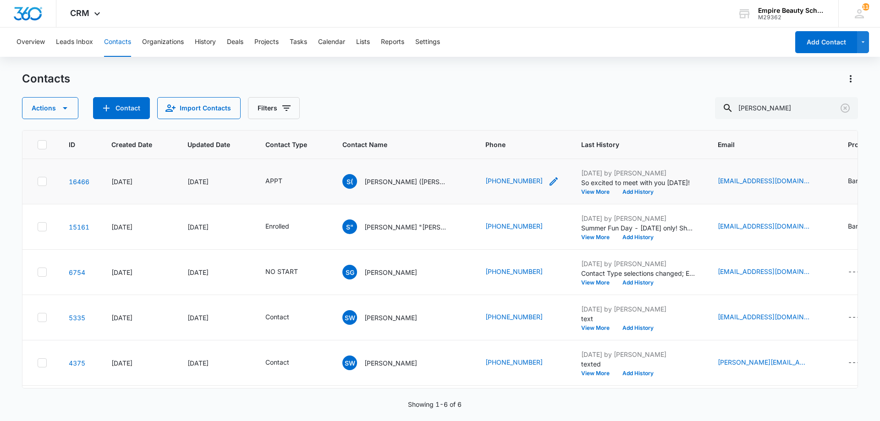
click at [548, 180] on icon "Phone - (603) 213-9834 - Select to Edit Field" at bounding box center [553, 181] width 11 height 11
click at [515, 130] on input "Phone" at bounding box center [517, 123] width 116 height 22
click at [815, 179] on icon "Email - staceyquintana33@gmail.com - Select to Edit Field" at bounding box center [820, 181] width 11 height 11
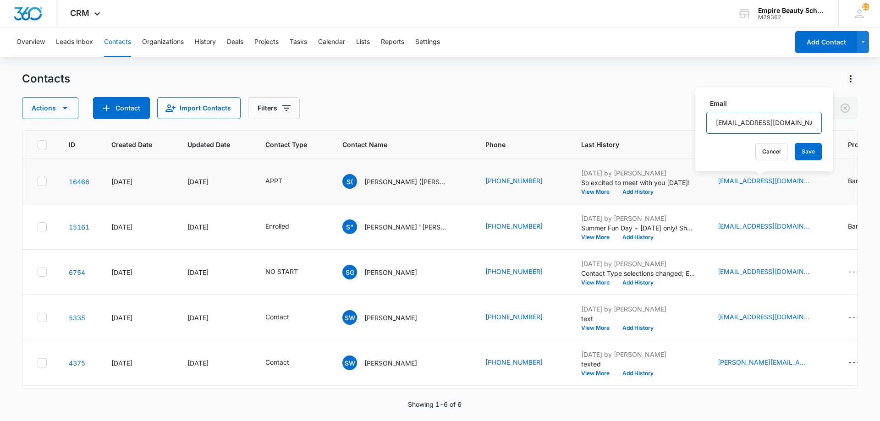
click at [753, 123] on input "[EMAIL_ADDRESS][DOMAIN_NAME]" at bounding box center [764, 123] width 116 height 22
click at [666, 75] on div "Contacts" at bounding box center [440, 79] width 836 height 15
click at [267, 104] on button "Filters" at bounding box center [274, 108] width 52 height 22
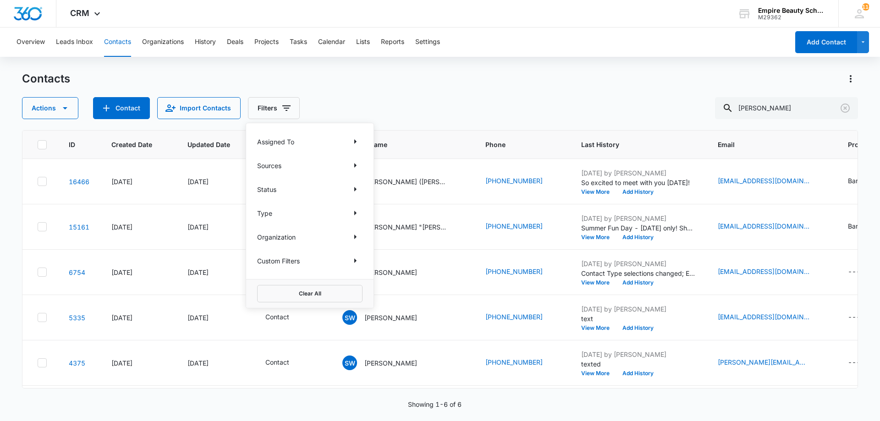
click at [345, 258] on div "Custom Filters" at bounding box center [309, 260] width 105 height 15
click at [353, 260] on icon "Show Custom Filters filters" at bounding box center [355, 260] width 11 height 11
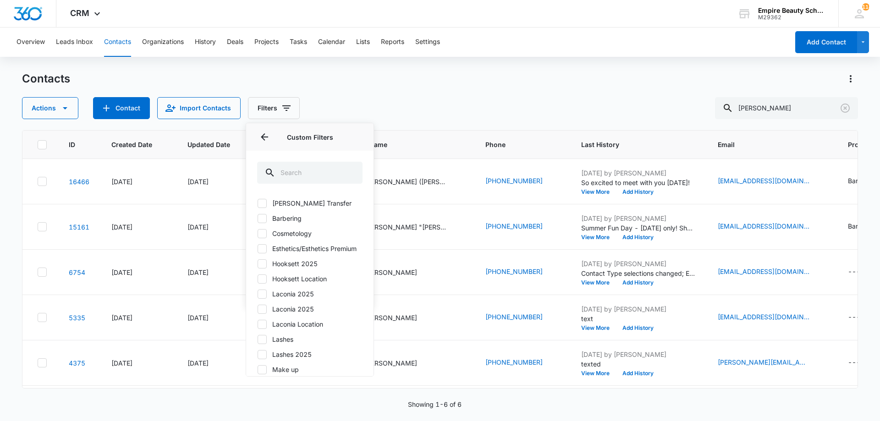
click at [281, 269] on label "Hooksett 2025" at bounding box center [309, 264] width 105 height 10
click at [258, 264] on input "Hooksett 2025" at bounding box center [257, 264] width 0 height 0
checkbox input "true"
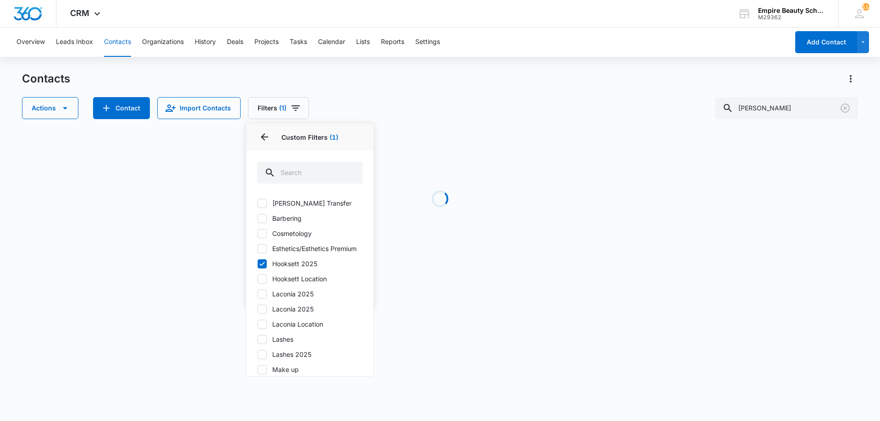
click at [459, 111] on div "Actions Contact Import Contacts Filters (1) Assigned To Sources Status Type Org…" at bounding box center [440, 108] width 836 height 22
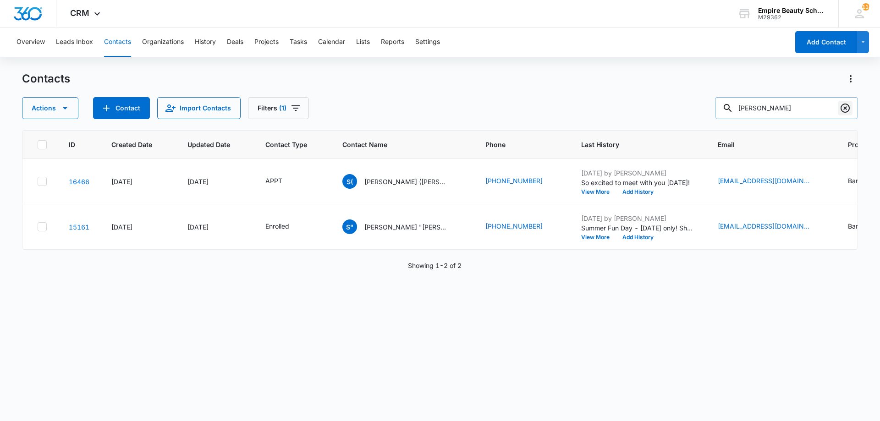
click at [848, 110] on icon "Clear" at bounding box center [845, 108] width 9 height 9
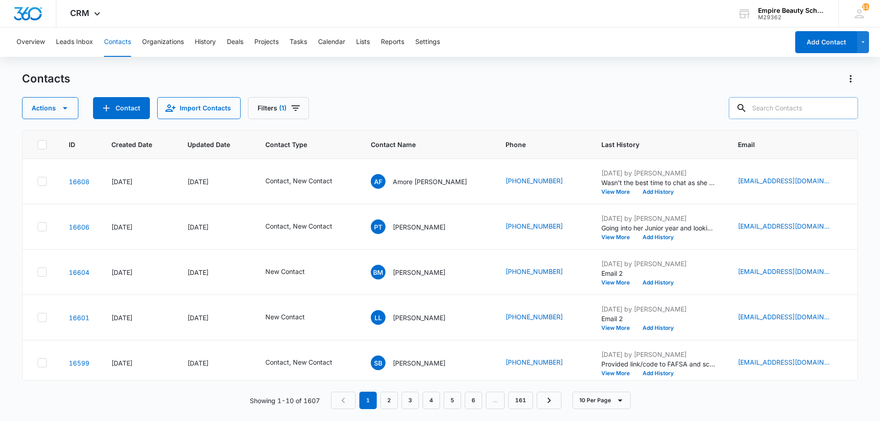
click at [312, 112] on div "Actions Contact Import Contacts Filters (1)" at bounding box center [440, 108] width 836 height 22
click at [273, 113] on button "Filters (1)" at bounding box center [278, 108] width 61 height 22
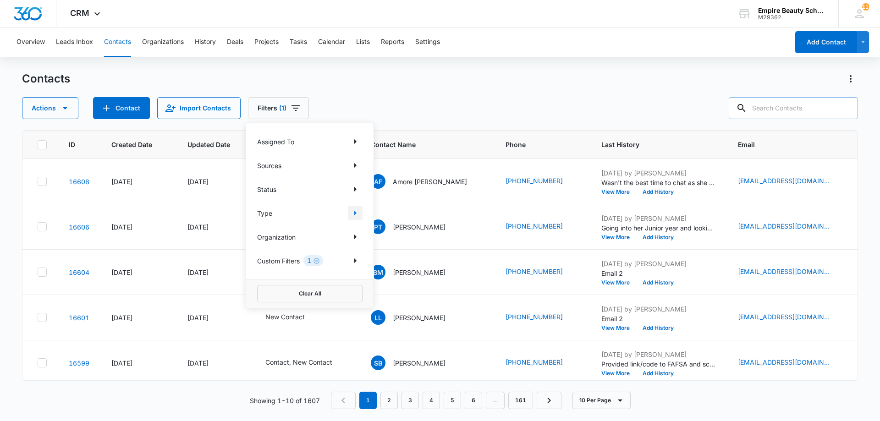
click at [353, 212] on icon "Show Type filters" at bounding box center [355, 213] width 11 height 11
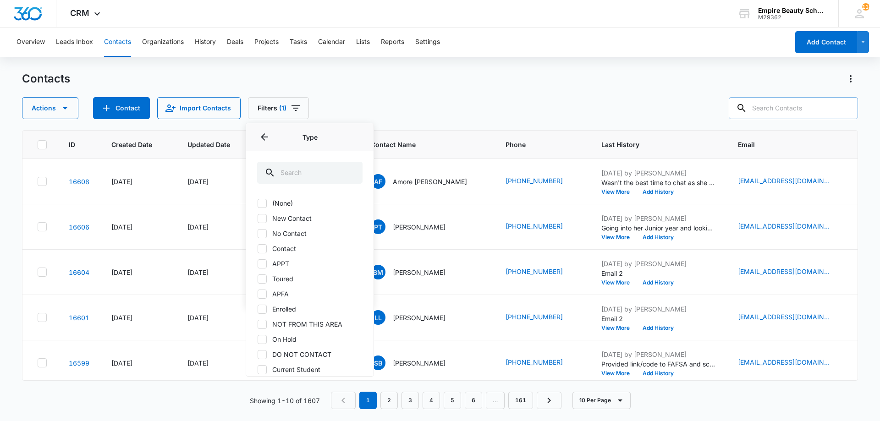
click at [281, 245] on label "Contact" at bounding box center [309, 249] width 105 height 10
click at [258, 248] on input "Contact" at bounding box center [257, 248] width 0 height 0
checkbox input "true"
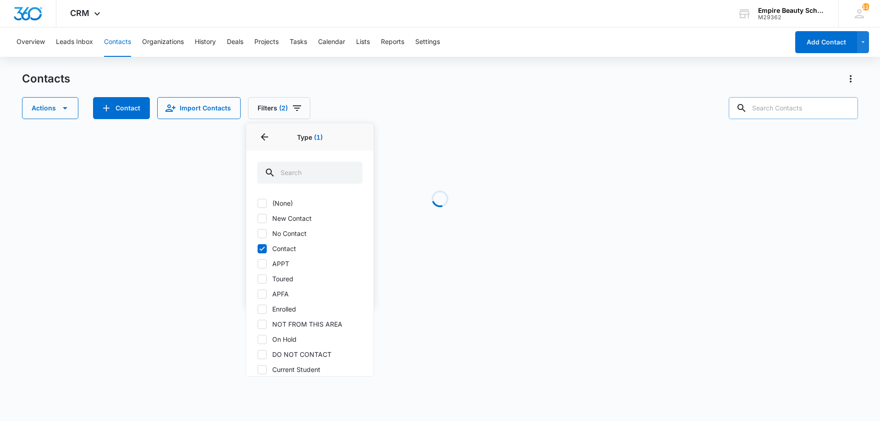
click at [430, 80] on div "Contacts" at bounding box center [440, 79] width 836 height 15
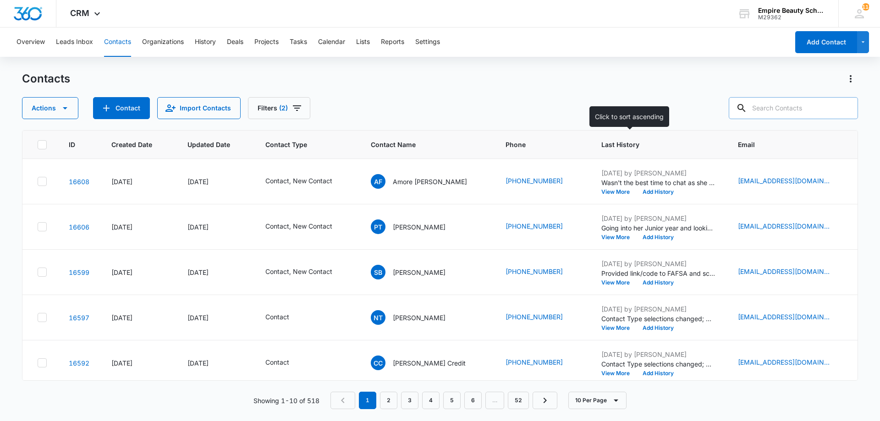
click at [601, 144] on span "Last History" at bounding box center [651, 145] width 101 height 10
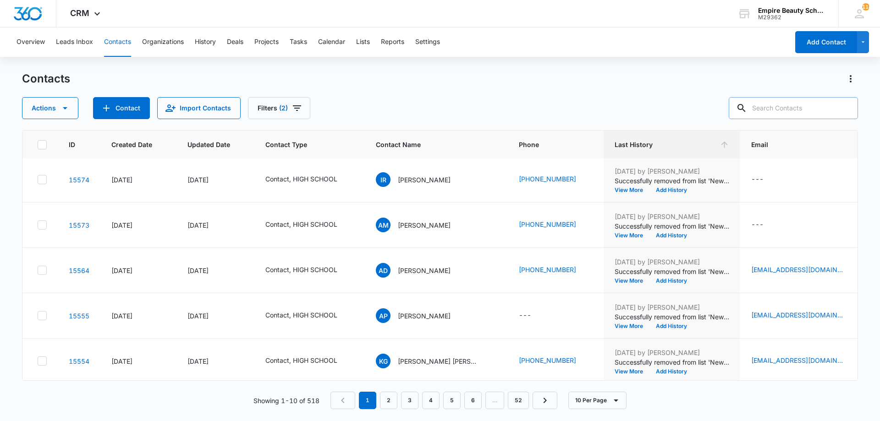
scroll to position [239, 0]
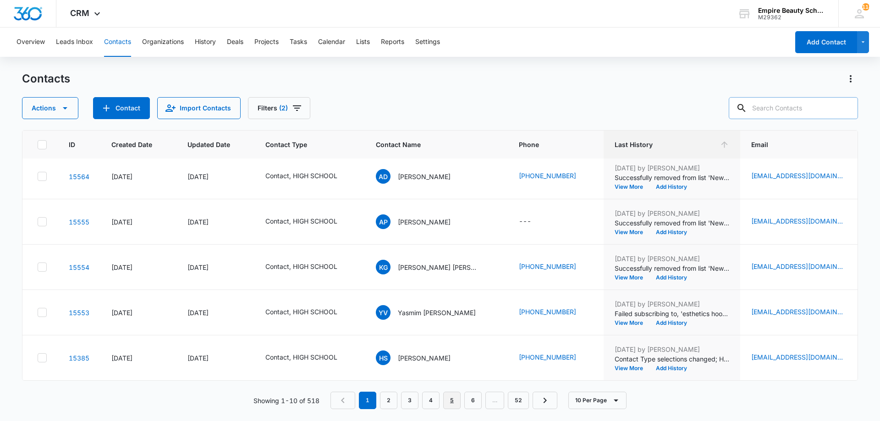
click at [446, 404] on link "5" at bounding box center [451, 400] width 17 height 17
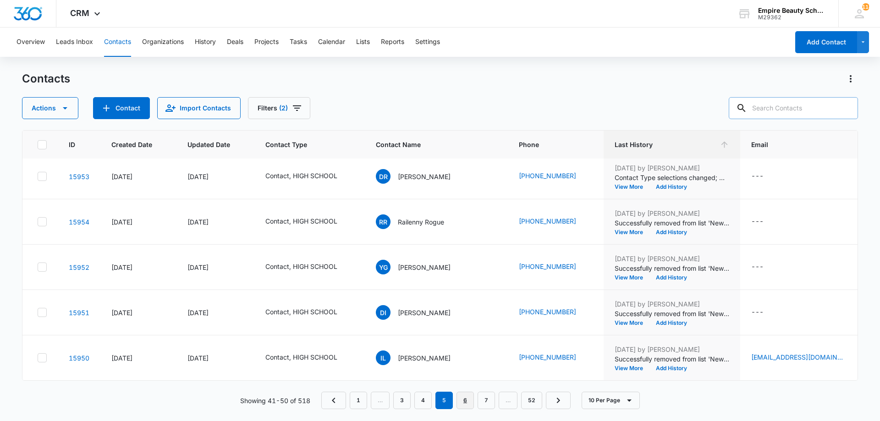
click at [472, 402] on link "6" at bounding box center [465, 400] width 17 height 17
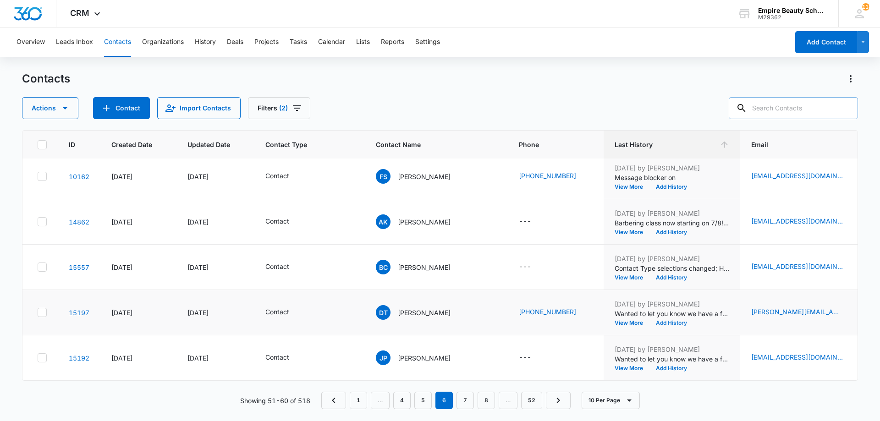
click at [677, 320] on button "Add History" at bounding box center [672, 323] width 44 height 6
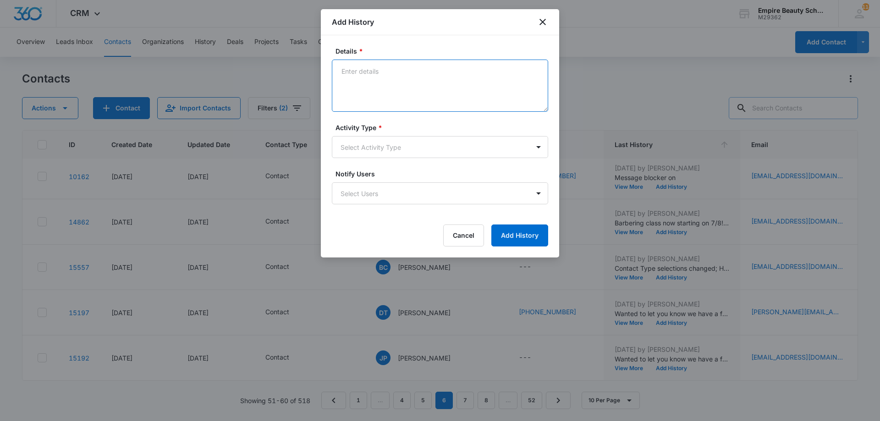
paste textarea "Empire Beauty Schools offers financial assistance opportunities, flexible sched…"
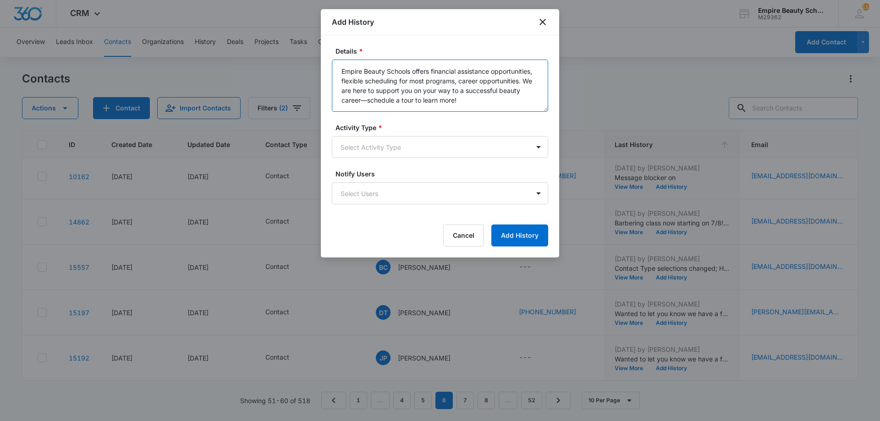
type textarea "Empire Beauty Schools offers financial assistance opportunities, flexible sched…"
click at [425, 165] on form "Details * Empire Beauty Schools offers financial assistance opportunities, flex…" at bounding box center [440, 146] width 216 height 200
click at [431, 157] on body "CRM Apps Forms CRM Email Shop Payments POS Files Brand Settings Empire Beauty S…" at bounding box center [440, 210] width 880 height 421
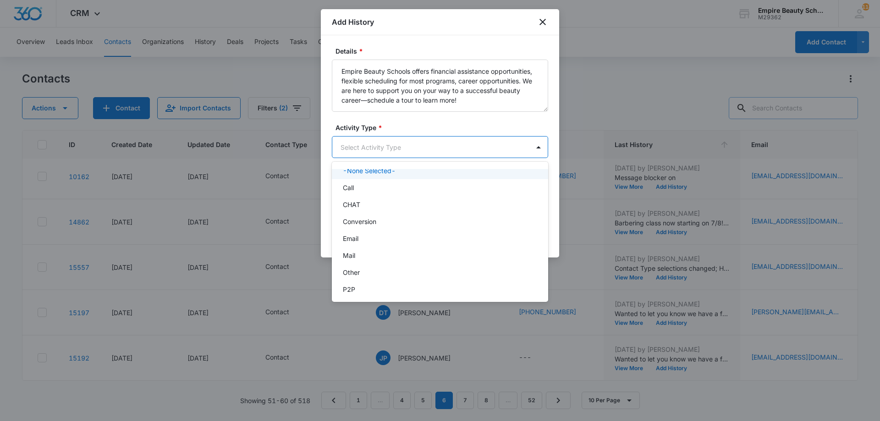
scroll to position [48, 0]
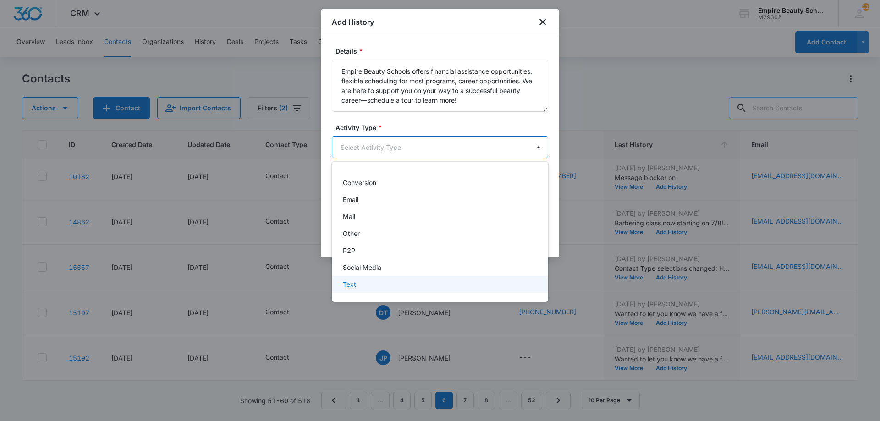
click at [397, 282] on div "Text" at bounding box center [439, 285] width 193 height 10
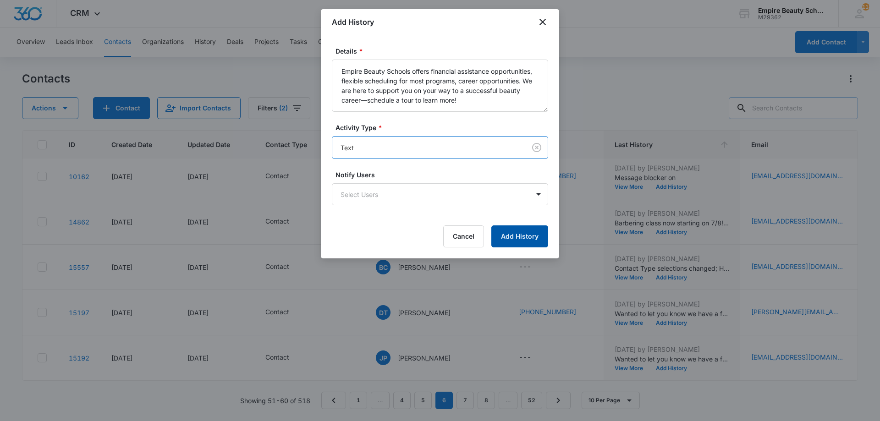
click at [506, 242] on button "Add History" at bounding box center [519, 237] width 57 height 22
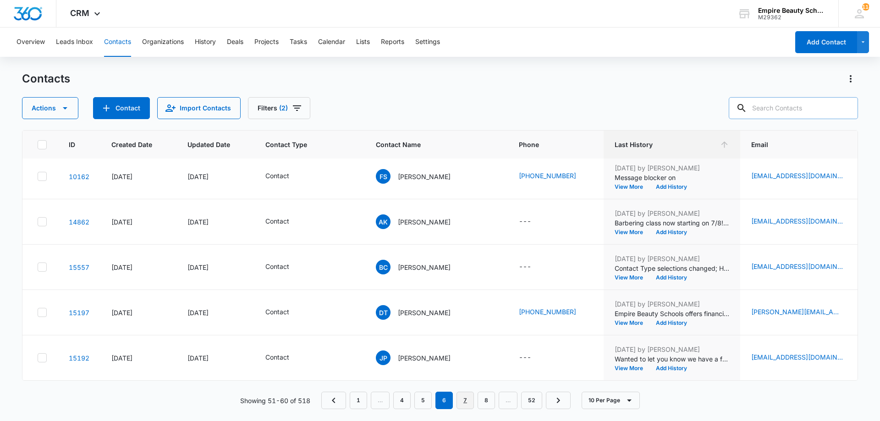
click at [462, 408] on link "7" at bounding box center [465, 400] width 17 height 17
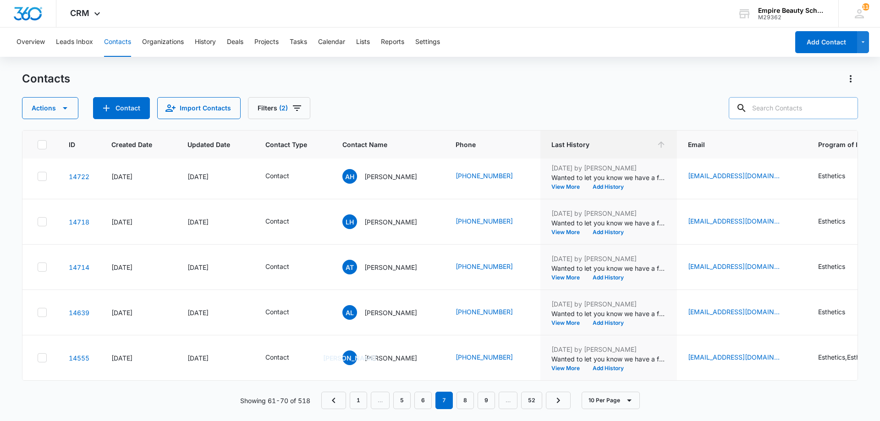
scroll to position [0, 0]
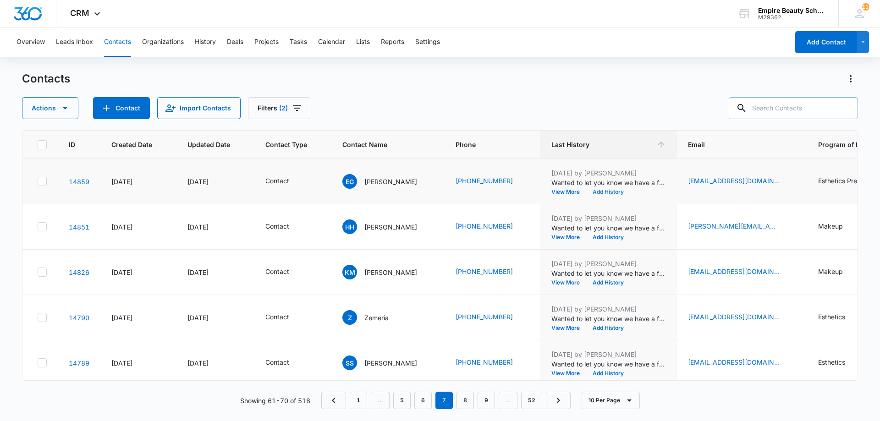
click at [624, 190] on button "Add History" at bounding box center [608, 192] width 44 height 6
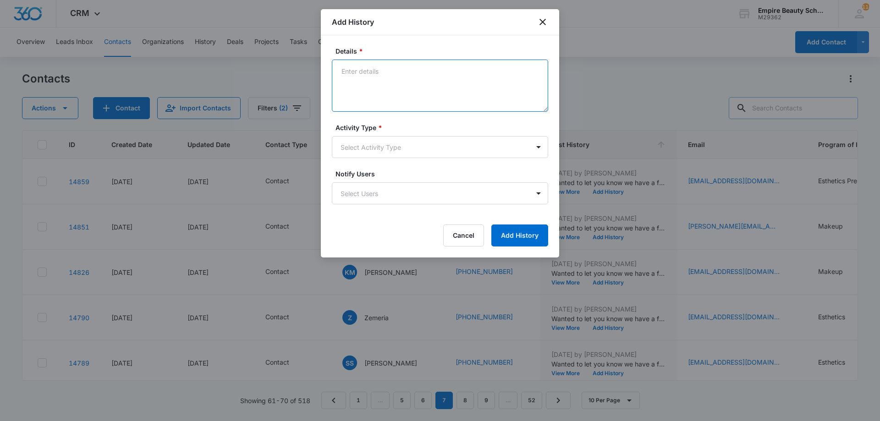
paste textarea "Empire Beauty Schools offers financial assistance opportunities, flexible sched…"
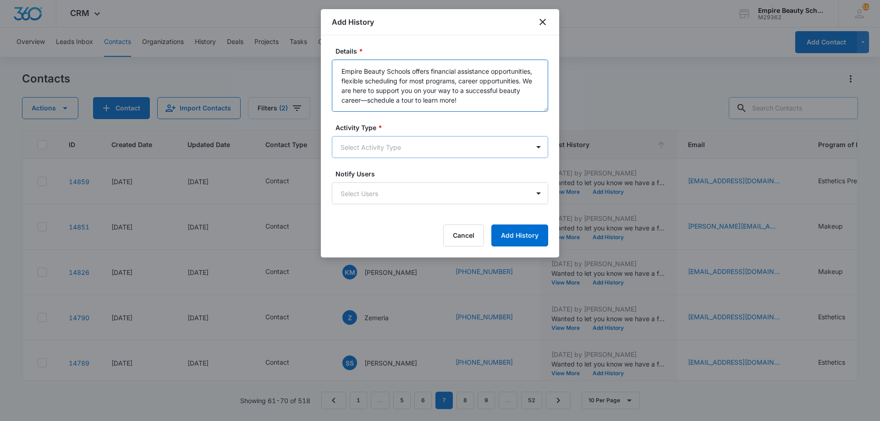
type textarea "Empire Beauty Schools offers financial assistance opportunities, flexible sched…"
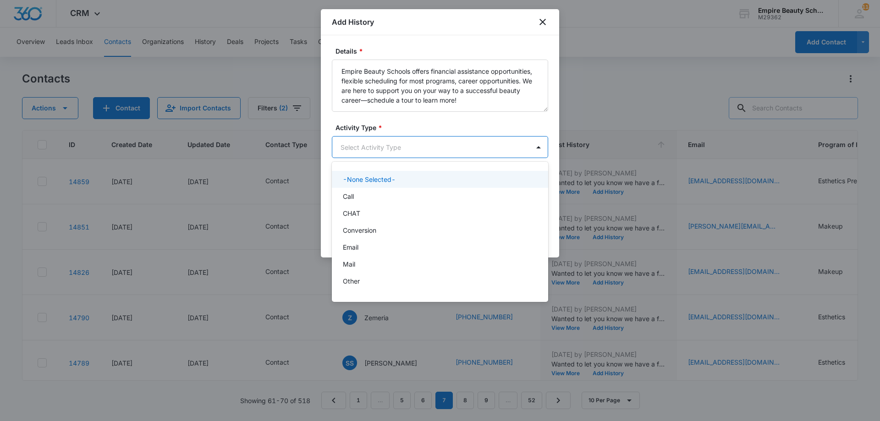
click at [423, 141] on body "CRM Apps Forms CRM Email Shop Payments POS Files Brand Settings Empire Beauty S…" at bounding box center [440, 210] width 880 height 421
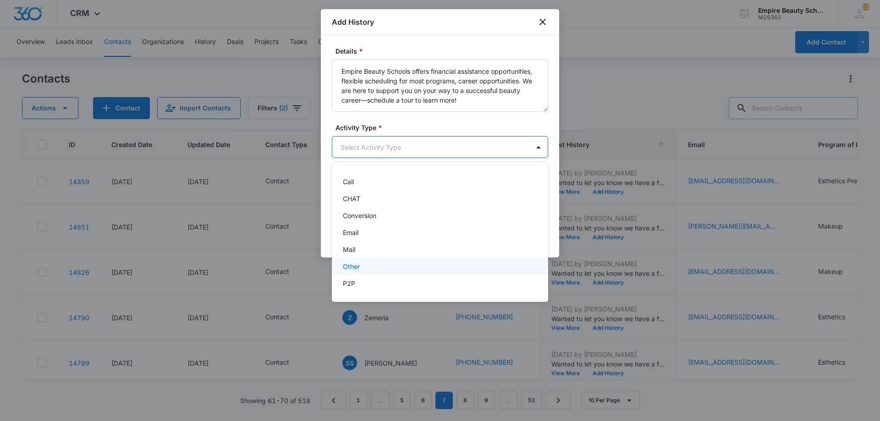
scroll to position [48, 0]
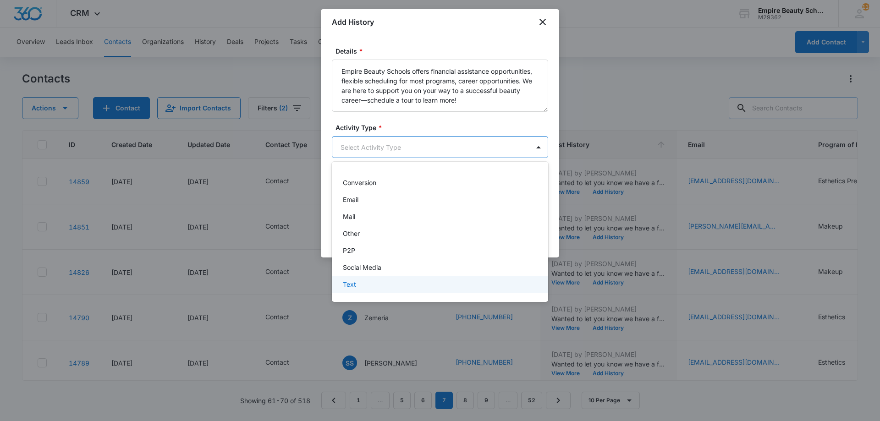
click at [419, 290] on div "Text" at bounding box center [440, 284] width 216 height 17
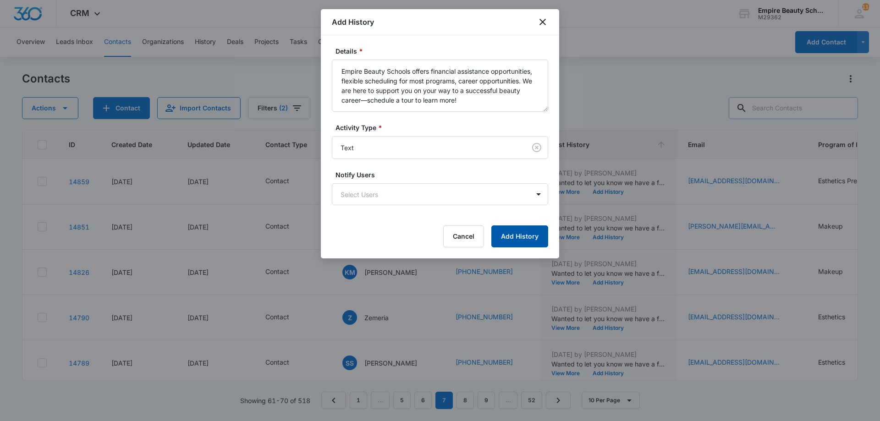
click at [521, 241] on button "Add History" at bounding box center [519, 237] width 57 height 22
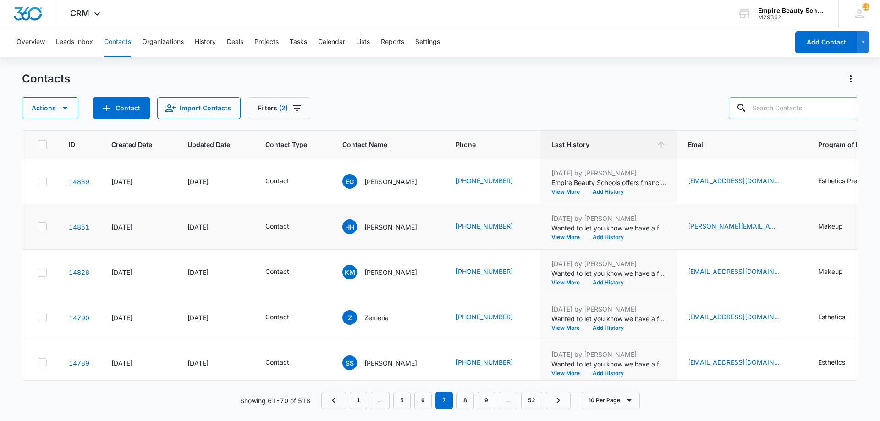
click at [622, 237] on button "Add History" at bounding box center [608, 238] width 44 height 6
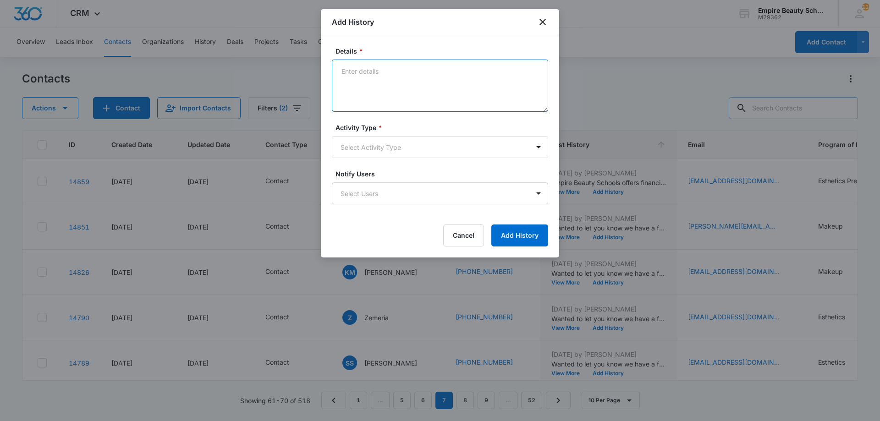
paste textarea "Empire Beauty Schools offers financial assistance opportunities, flexible sched…"
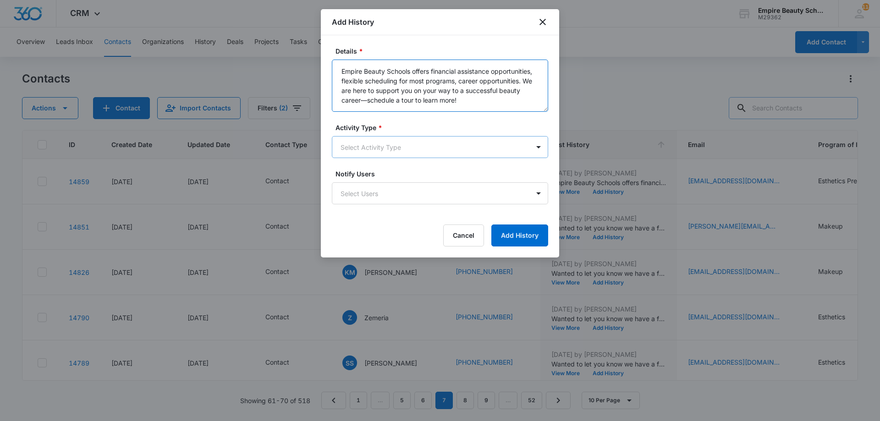
type textarea "Empire Beauty Schools offers financial assistance opportunities, flexible sched…"
click at [393, 140] on body "CRM Apps Forms CRM Email Shop Payments POS Files Brand Settings Empire Beauty S…" at bounding box center [440, 210] width 880 height 421
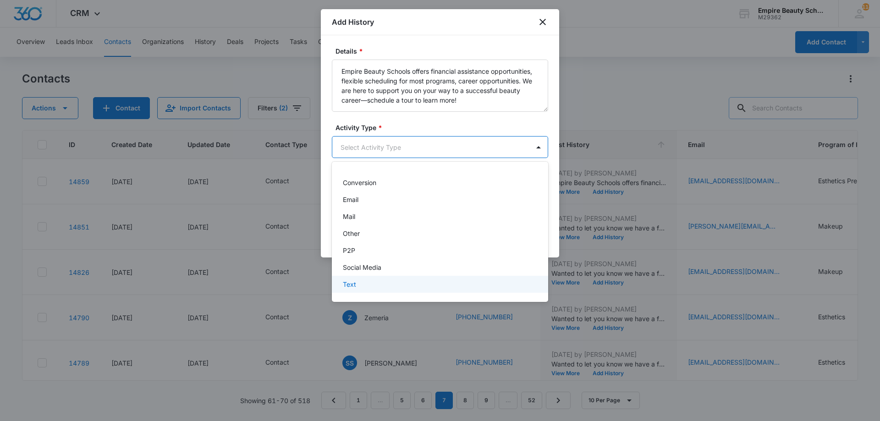
click at [369, 286] on div "Text" at bounding box center [439, 285] width 193 height 10
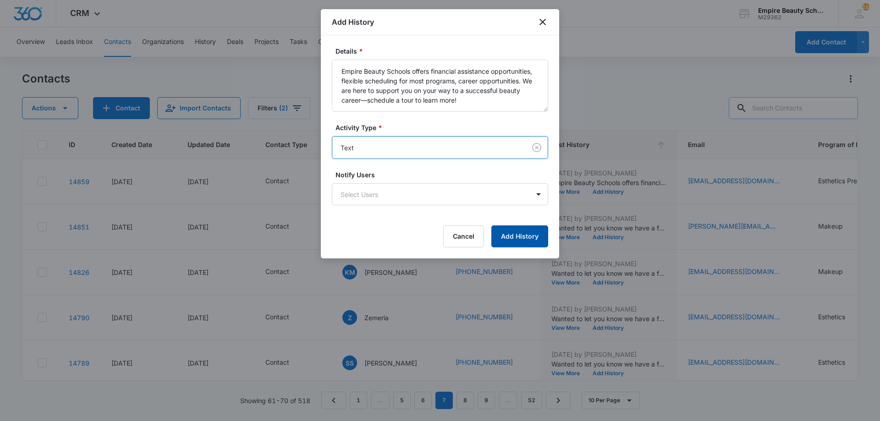
click at [500, 239] on button "Add History" at bounding box center [519, 237] width 57 height 22
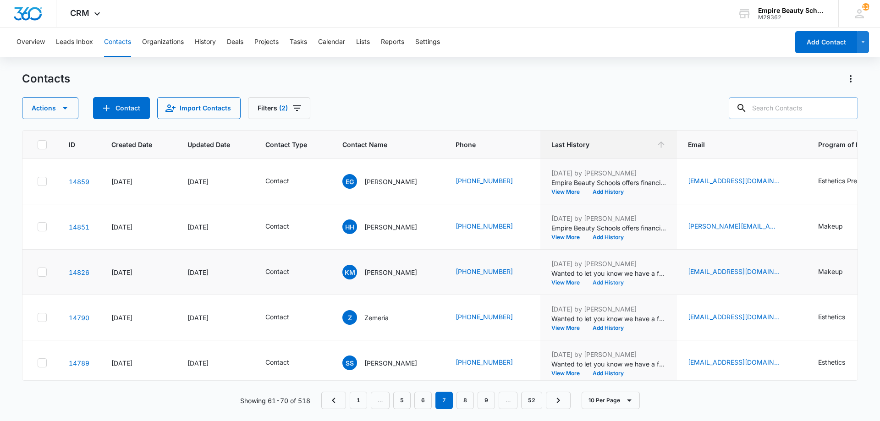
click at [607, 281] on button "Add History" at bounding box center [608, 283] width 44 height 6
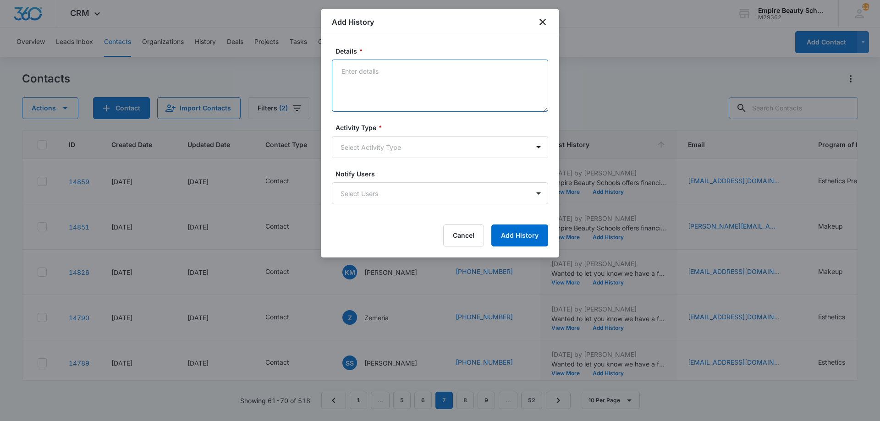
paste textarea "Empire Beauty Schools offers financial assistance opportunities, flexible sched…"
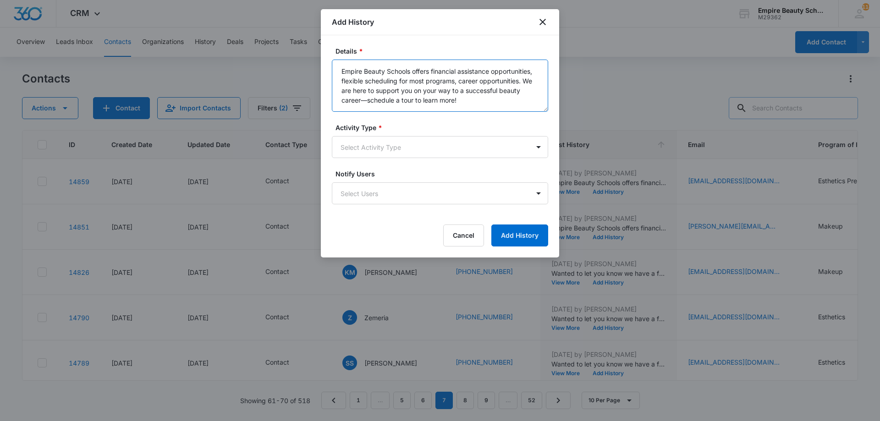
type textarea "Empire Beauty Schools offers financial assistance opportunities, flexible sched…"
click at [411, 164] on form "Details * Empire Beauty Schools offers financial assistance opportunities, flex…" at bounding box center [440, 146] width 216 height 200
click at [413, 151] on body "CRM Apps Forms CRM Email Shop Payments POS Files Brand Settings Empire Beauty S…" at bounding box center [440, 210] width 880 height 421
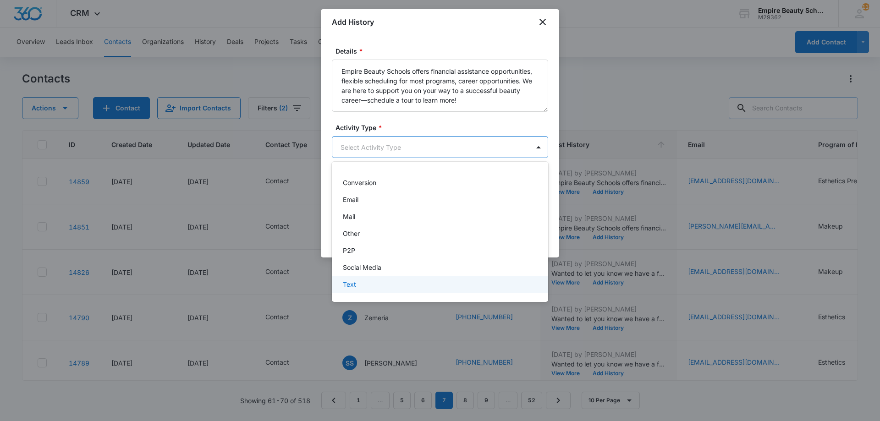
drag, startPoint x: 364, startPoint y: 281, endPoint x: 377, endPoint y: 280, distance: 13.4
click at [364, 282] on div "Text" at bounding box center [439, 285] width 193 height 10
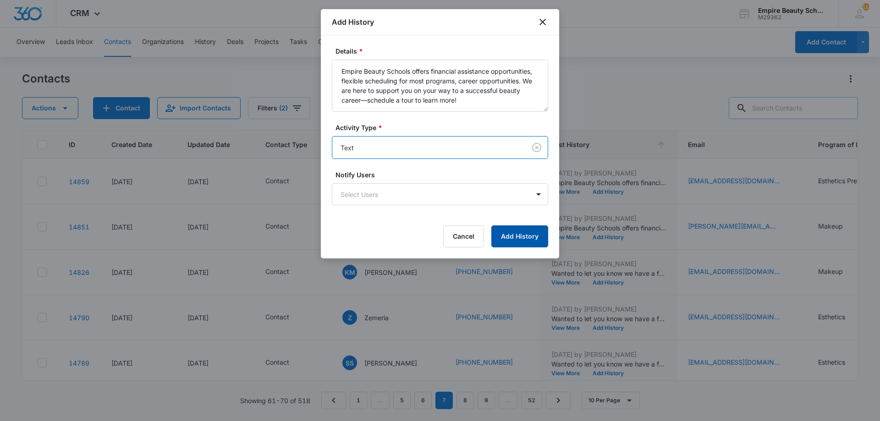
click at [516, 240] on button "Add History" at bounding box center [519, 237] width 57 height 22
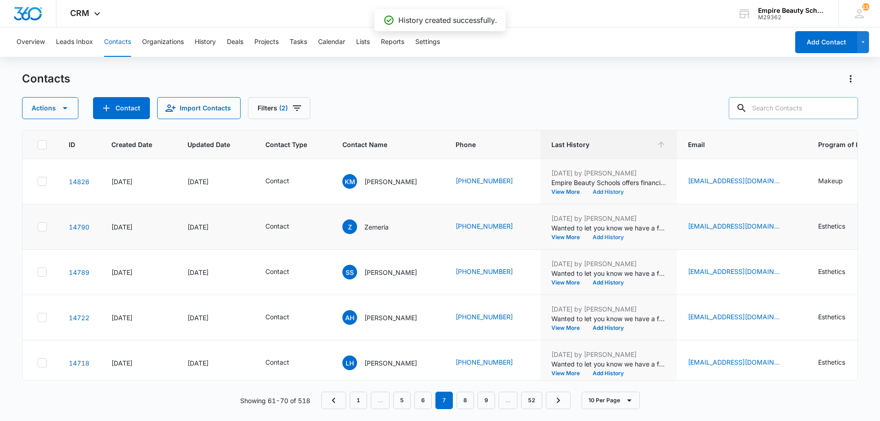
scroll to position [91, 0]
click at [614, 236] on button "Add History" at bounding box center [608, 237] width 44 height 6
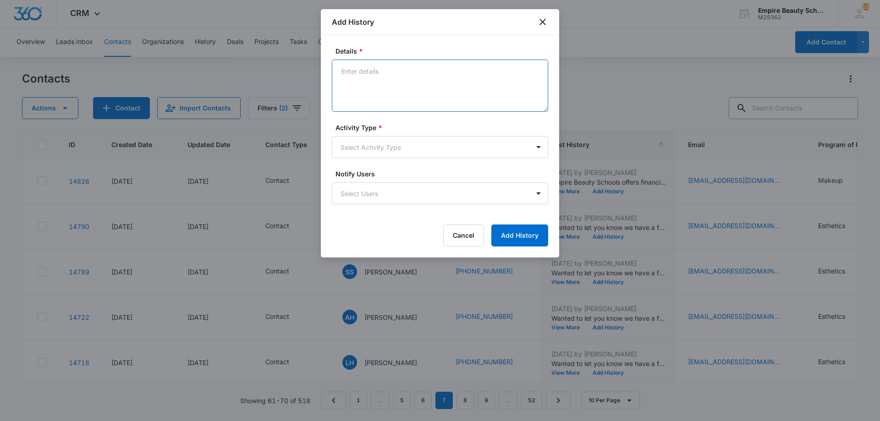
paste textarea "Empire Beauty Schools offers financial assistance opportunities, flexible sched…"
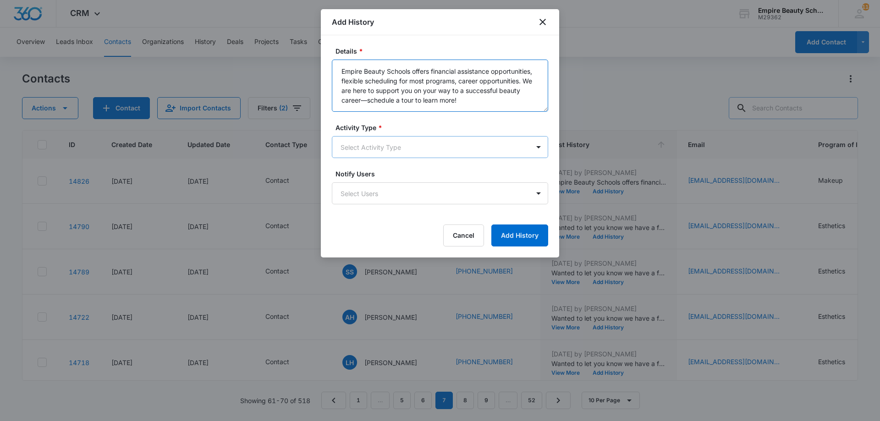
type textarea "Empire Beauty Schools offers financial assistance opportunities, flexible sched…"
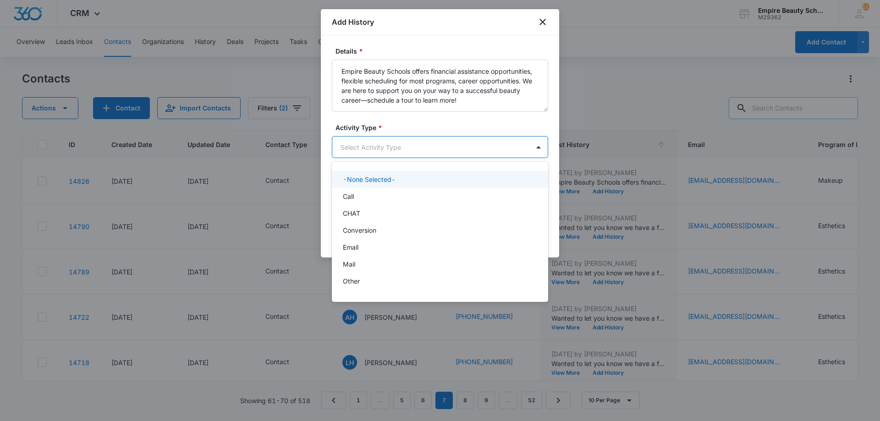
drag, startPoint x: 408, startPoint y: 151, endPoint x: 404, endPoint y: 161, distance: 10.6
click at [408, 154] on body "CRM Apps Forms CRM Email Shop Payments POS Files Brand Settings Empire Beauty S…" at bounding box center [440, 210] width 880 height 421
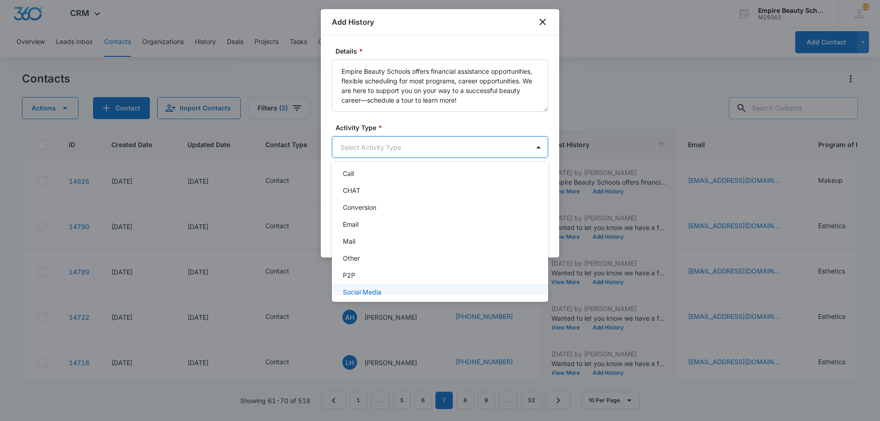
scroll to position [48, 0]
click at [385, 291] on div "Text" at bounding box center [440, 284] width 216 height 17
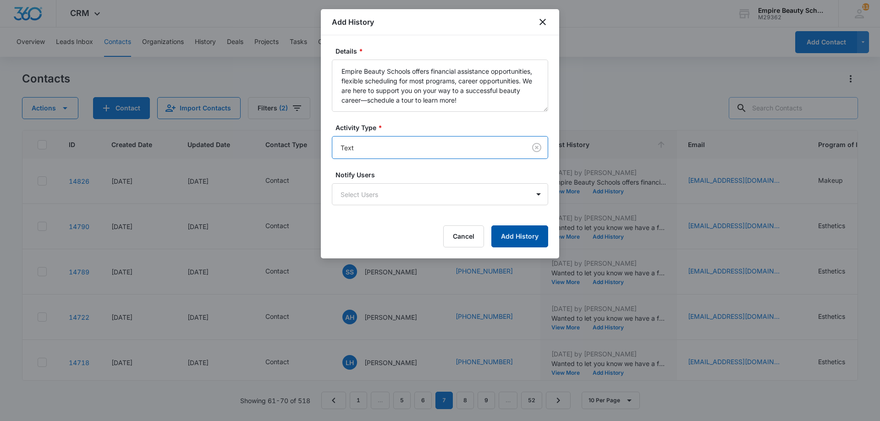
click at [511, 231] on button "Add History" at bounding box center [519, 237] width 57 height 22
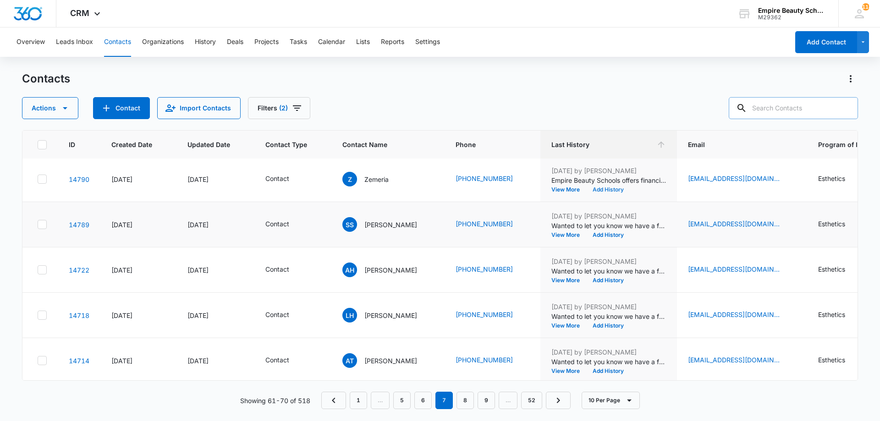
scroll to position [138, 0]
click at [619, 237] on button "Add History" at bounding box center [608, 236] width 44 height 6
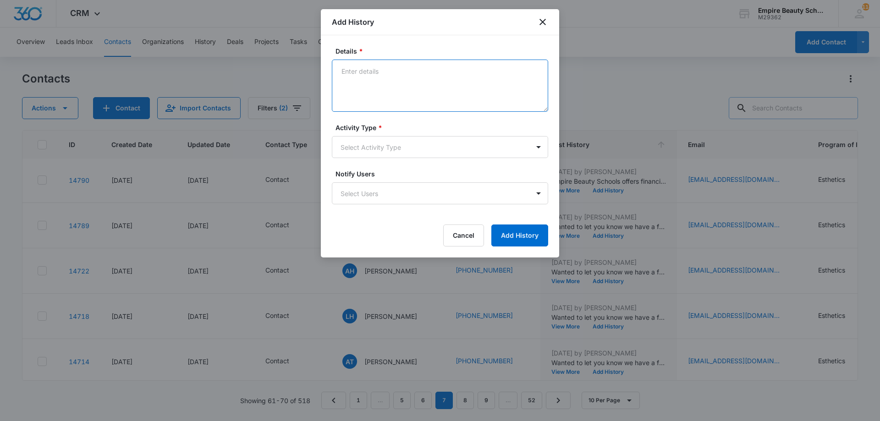
paste textarea "Empire Beauty Schools offers financial assistance opportunities, flexible sched…"
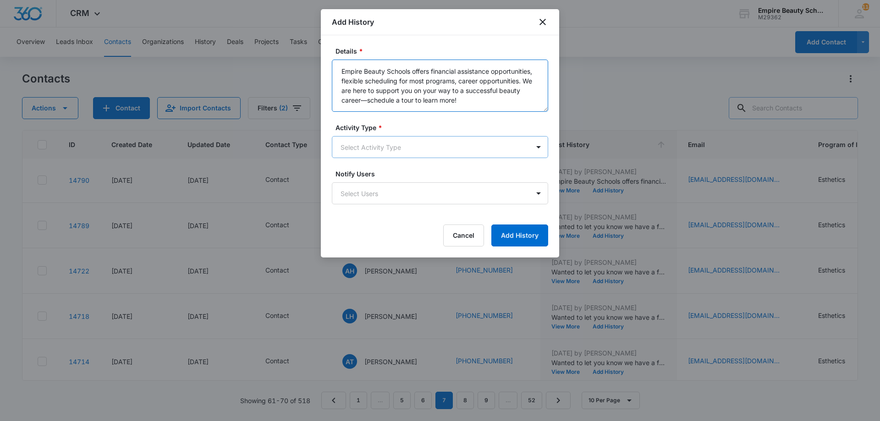
type textarea "Empire Beauty Schools offers financial assistance opportunities, flexible sched…"
click at [470, 138] on body "CRM Apps Forms CRM Email Shop Payments POS Files Brand Settings Empire Beauty S…" at bounding box center [440, 210] width 880 height 421
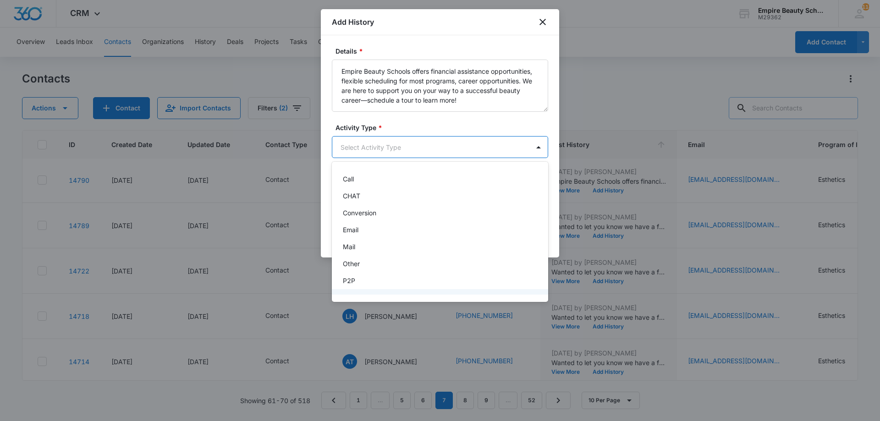
scroll to position [48, 0]
click at [428, 280] on div "Text" at bounding box center [439, 285] width 193 height 10
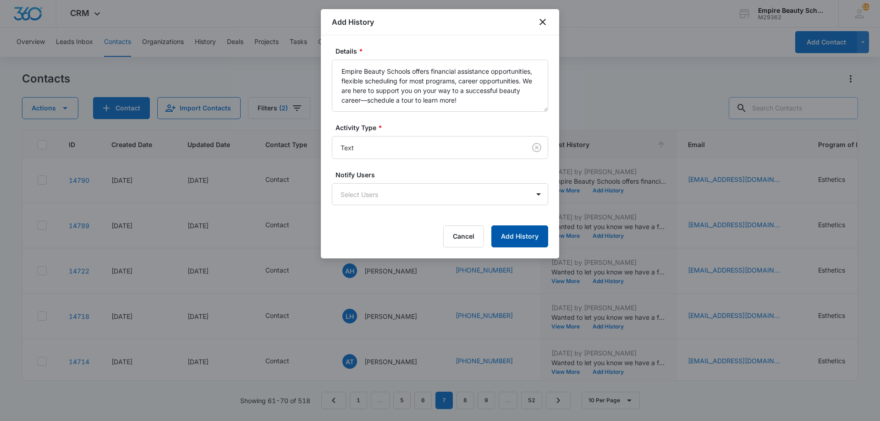
click at [518, 239] on button "Add History" at bounding box center [519, 237] width 57 height 22
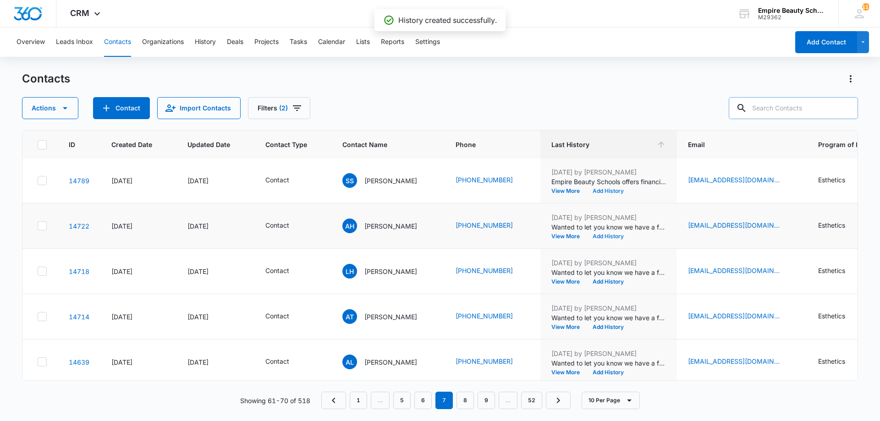
scroll to position [183, 0]
click at [616, 231] on p "Wanted to let you know we have a few spots left in our July 21st class – and al…" at bounding box center [608, 227] width 115 height 10
click at [613, 233] on button "Add History" at bounding box center [608, 236] width 44 height 6
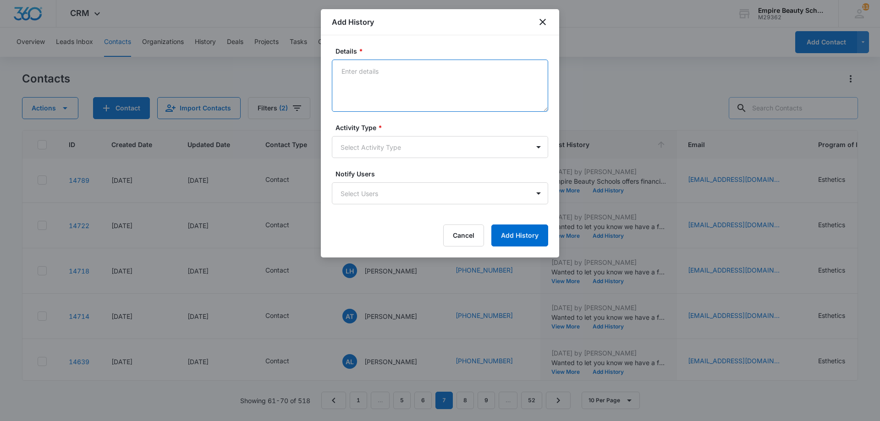
paste textarea "Empire Beauty Schools offers financial assistance opportunities, flexible sched…"
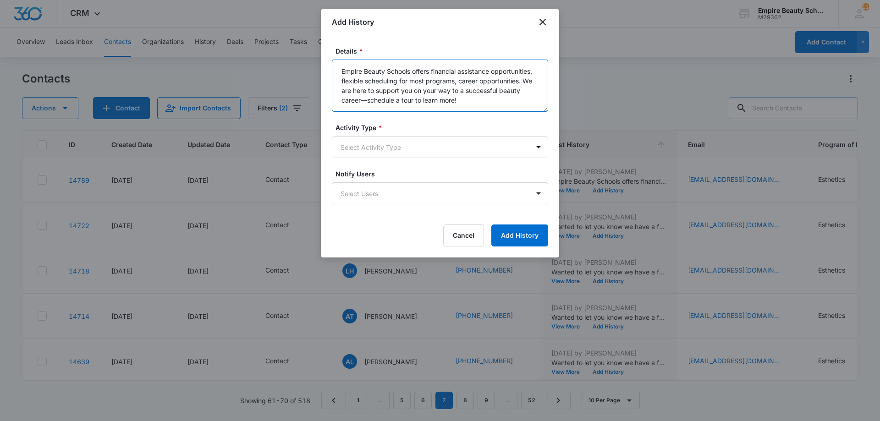
type textarea "Empire Beauty Schools offers financial assistance opportunities, flexible sched…"
click at [357, 134] on div "Activity Type * Select Activity Type" at bounding box center [440, 140] width 216 height 35
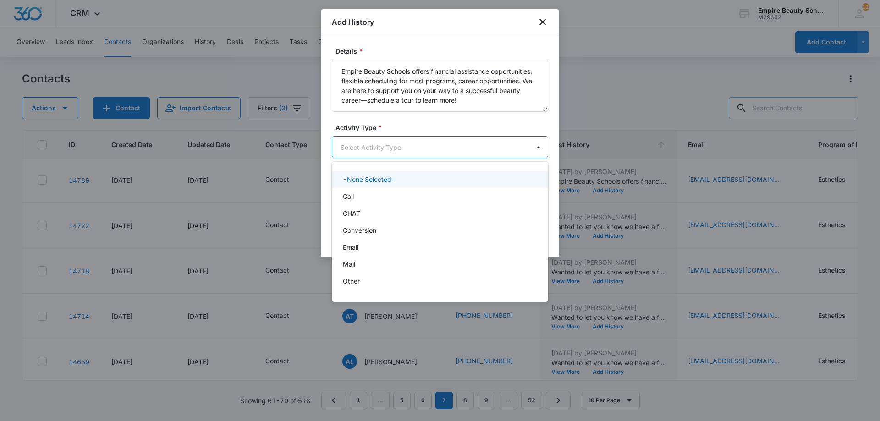
click at [361, 144] on body "CRM Apps Forms CRM Email Shop Payments POS Files Brand Settings Empire Beauty S…" at bounding box center [440, 210] width 880 height 421
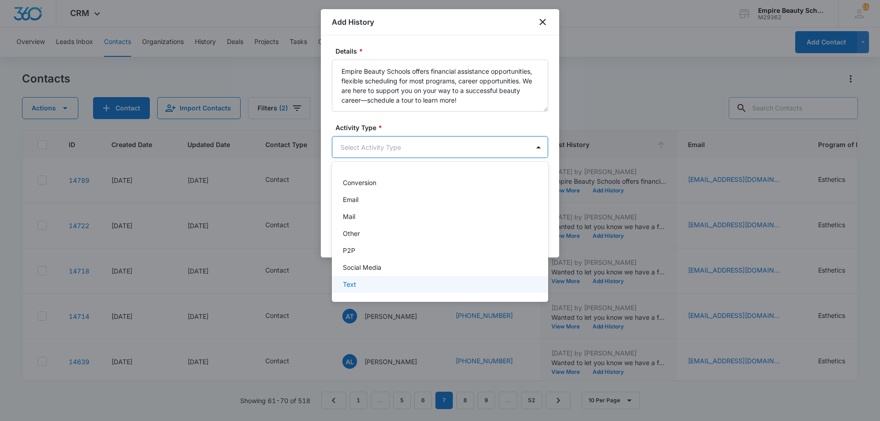
click at [404, 287] on div "Text" at bounding box center [439, 285] width 193 height 10
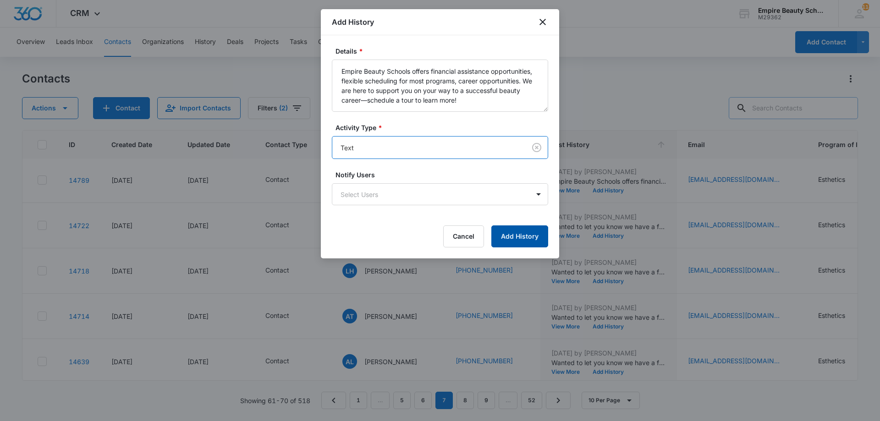
click at [525, 237] on button "Add History" at bounding box center [519, 237] width 57 height 22
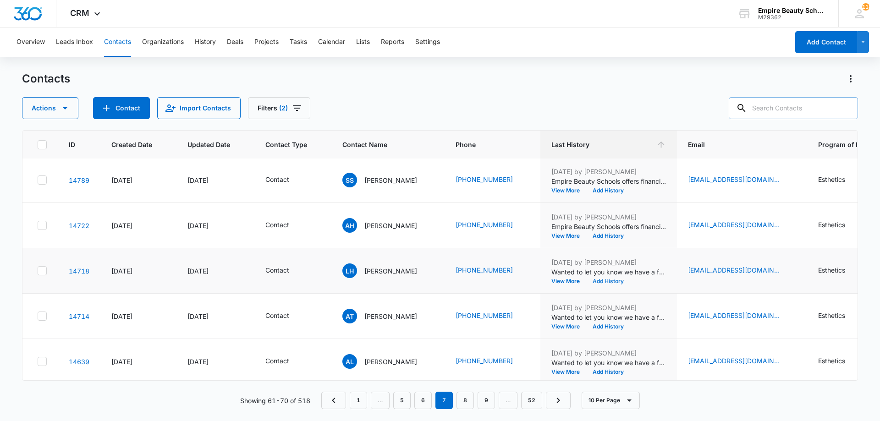
click at [606, 283] on button "Add History" at bounding box center [608, 282] width 44 height 6
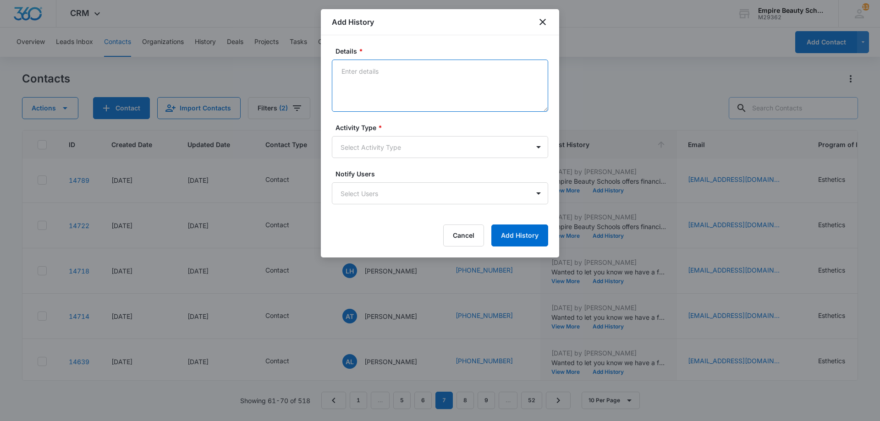
paste textarea "Empire Beauty Schools offers financial assistance opportunities, flexible sched…"
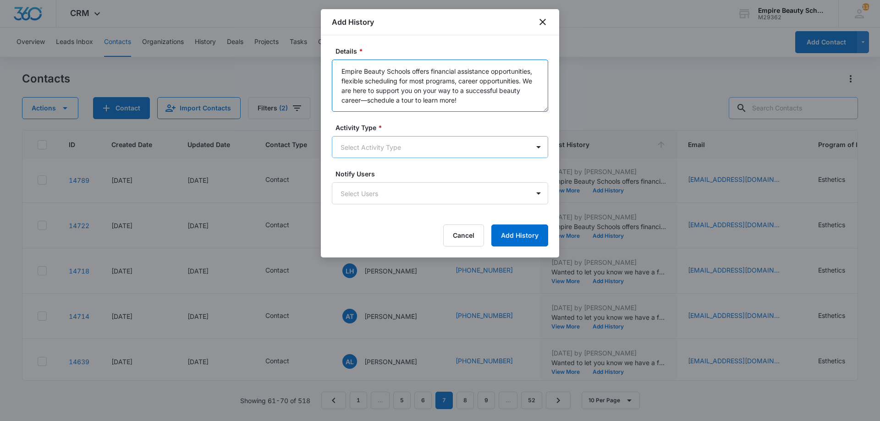
type textarea "Empire Beauty Schools offers financial assistance opportunities, flexible sched…"
click at [397, 142] on body "CRM Apps Forms CRM Email Shop Payments POS Files Brand Settings Empire Beauty S…" at bounding box center [440, 210] width 880 height 421
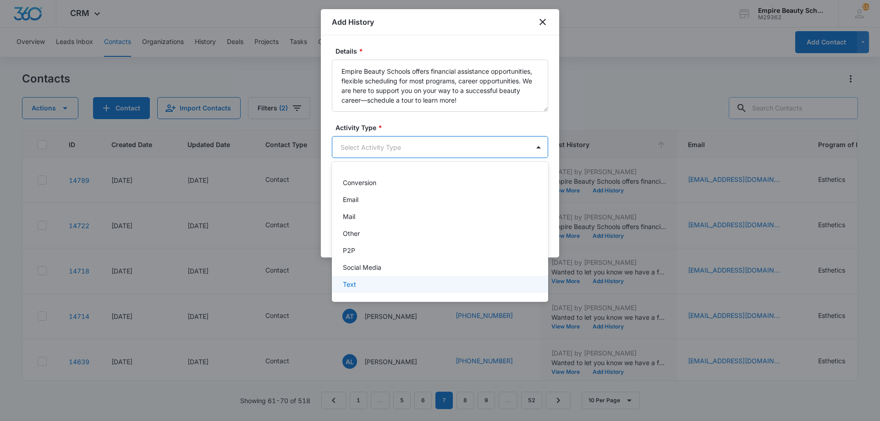
click at [369, 286] on div "Text" at bounding box center [439, 285] width 193 height 10
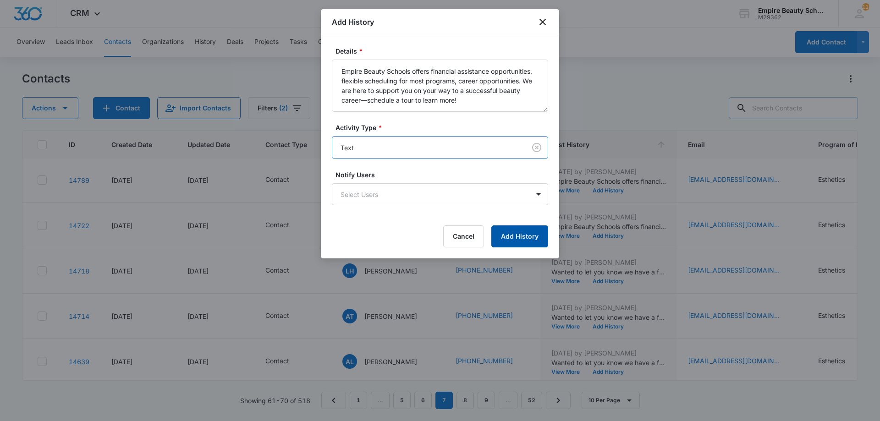
click at [522, 239] on button "Add History" at bounding box center [519, 237] width 57 height 22
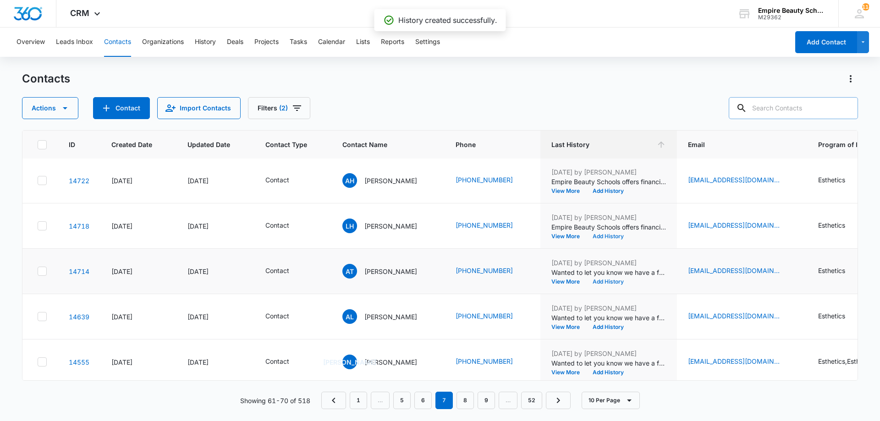
scroll to position [228, 0]
click at [612, 281] on button "Add History" at bounding box center [608, 282] width 44 height 6
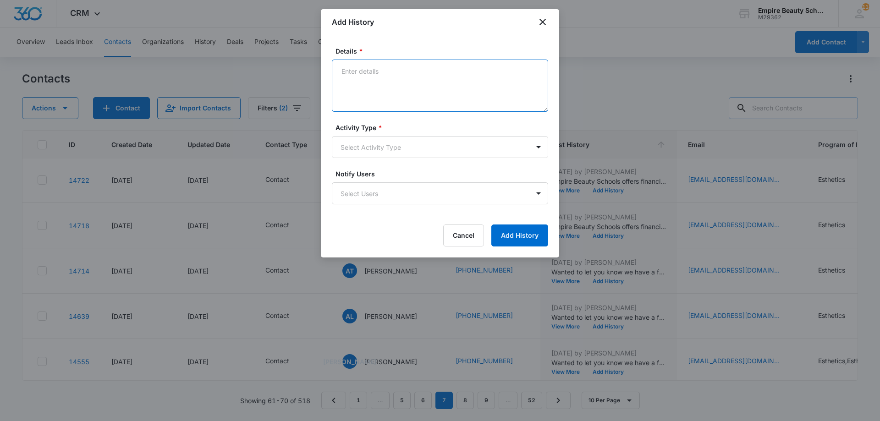
paste textarea "Empire Beauty Schools offers financial assistance opportunities, flexible sched…"
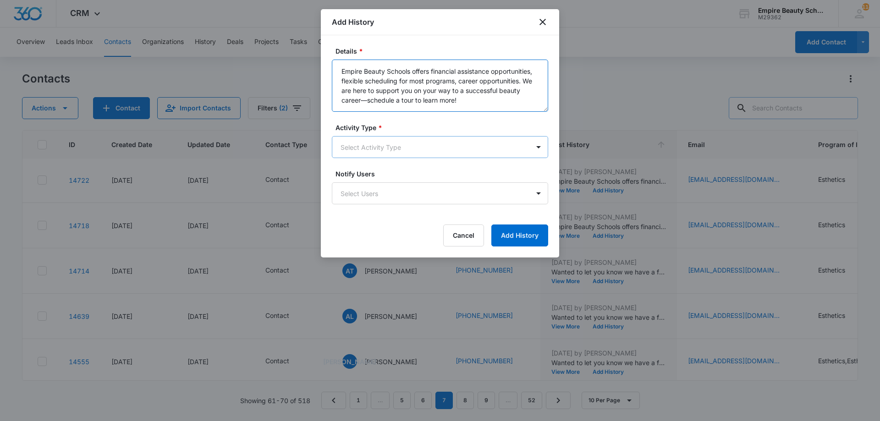
type textarea "Empire Beauty Schools offers financial assistance opportunities, flexible sched…"
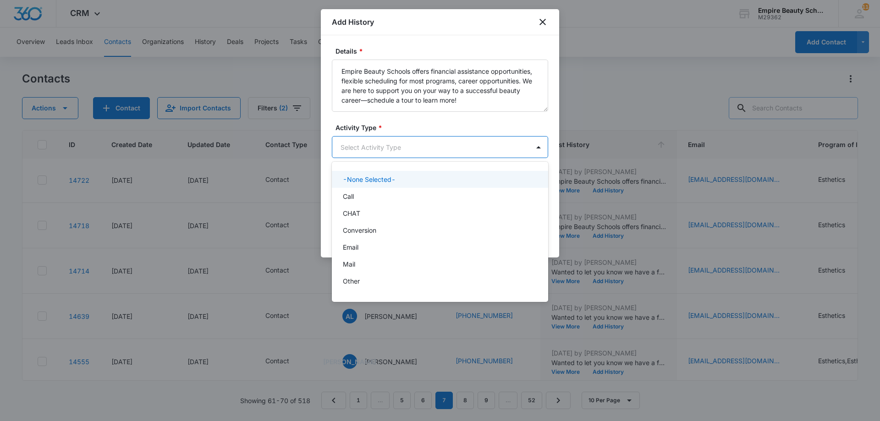
click at [429, 152] on body "CRM Apps Forms CRM Email Shop Payments POS Files Brand Settings Empire Beauty S…" at bounding box center [440, 210] width 880 height 421
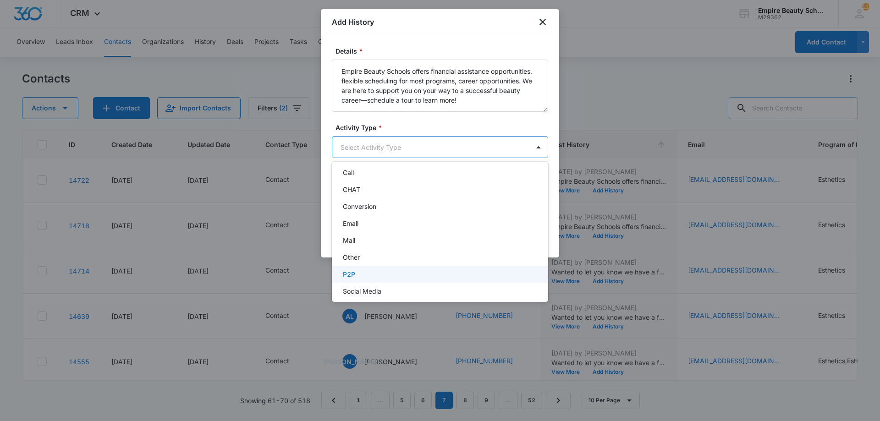
scroll to position [48, 0]
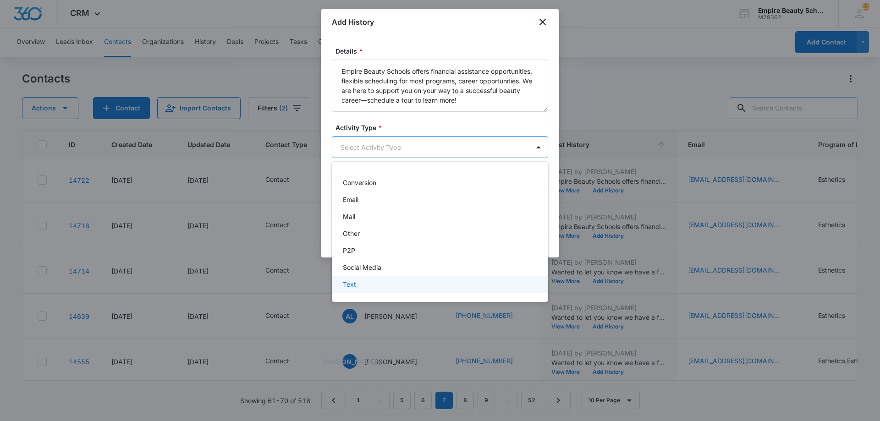
click at [352, 285] on p "Text" at bounding box center [349, 285] width 13 height 10
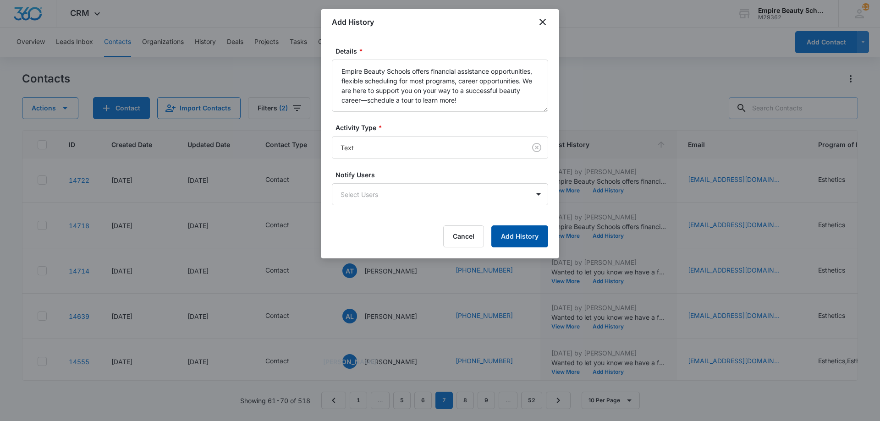
click at [512, 242] on button "Add History" at bounding box center [519, 237] width 57 height 22
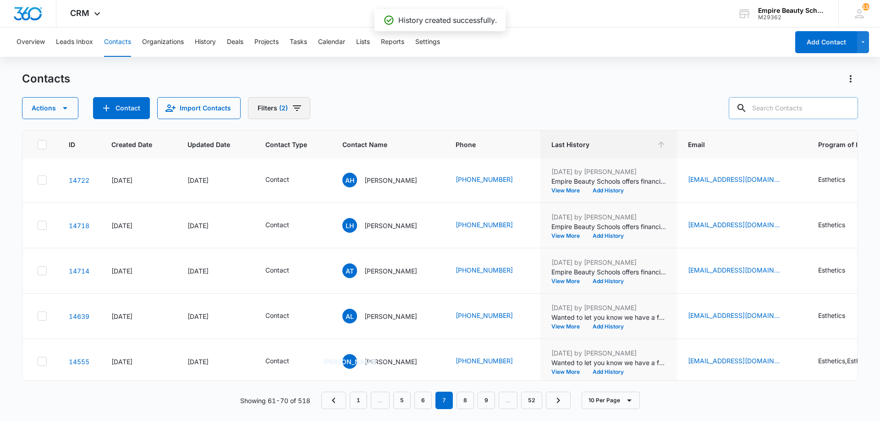
click at [297, 111] on icon "Filters" at bounding box center [297, 108] width 11 height 11
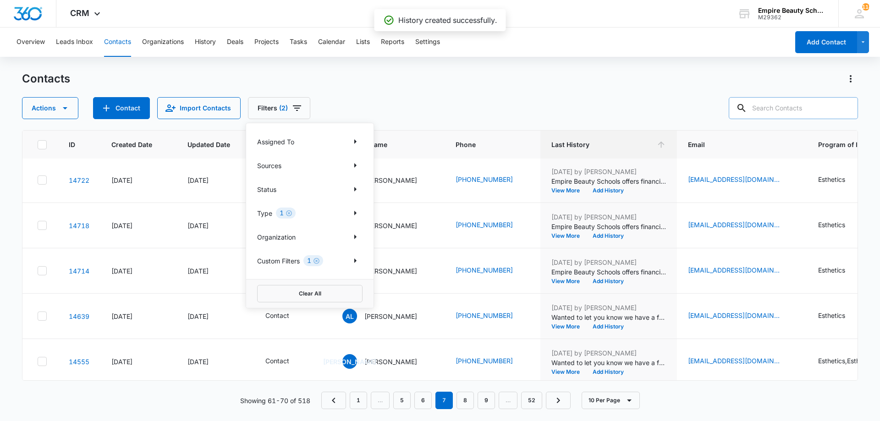
click at [557, 92] on div "Contacts Actions Contact Import Contacts Filters (2) Assigned To Sources Status…" at bounding box center [440, 96] width 836 height 48
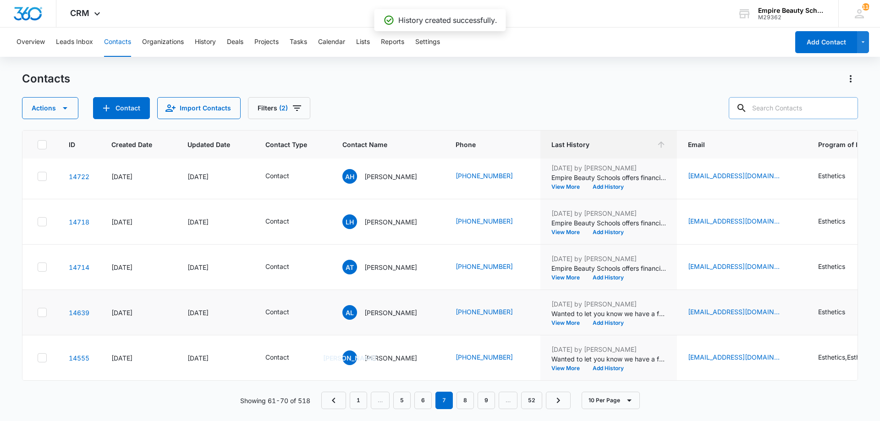
scroll to position [239, 0]
click at [600, 320] on button "Add History" at bounding box center [608, 323] width 44 height 6
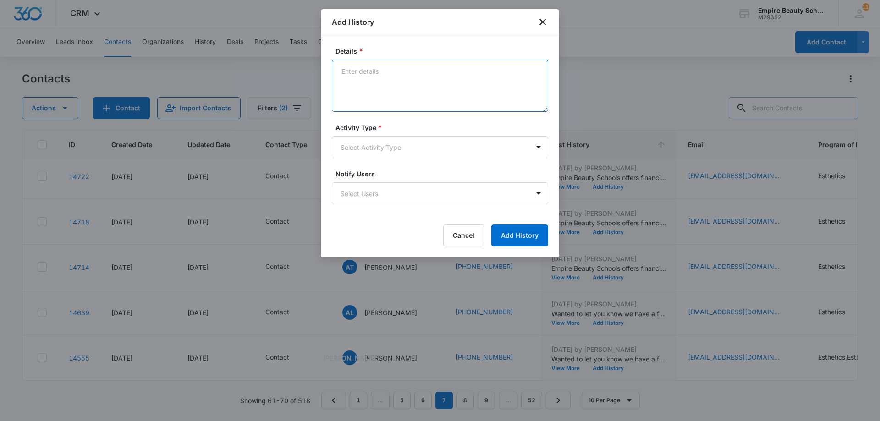
paste textarea "Empire Beauty Schools offers financial assistance opportunities, flexible sched…"
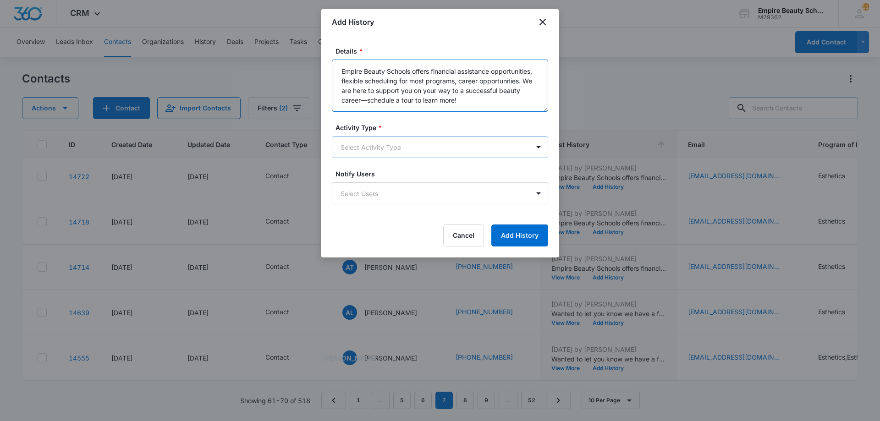
type textarea "Empire Beauty Schools offers financial assistance opportunities, flexible sched…"
click at [447, 138] on body "CRM Apps Forms CRM Email Shop Payments POS Files Brand Settings Empire Beauty S…" at bounding box center [440, 210] width 880 height 421
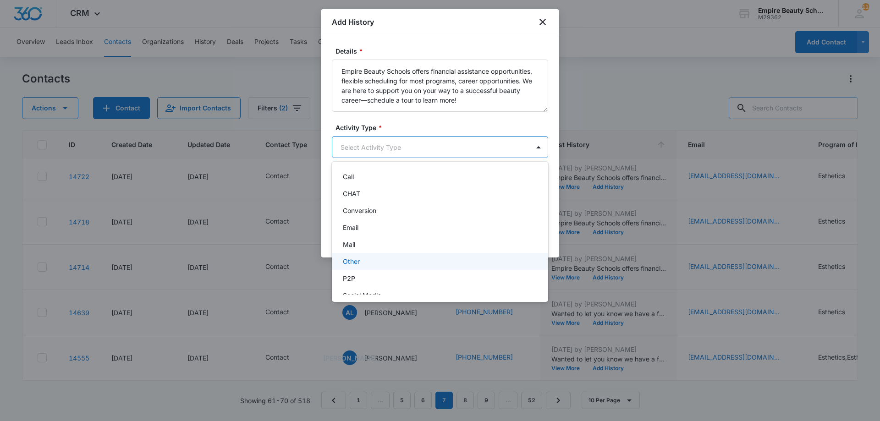
scroll to position [48, 0]
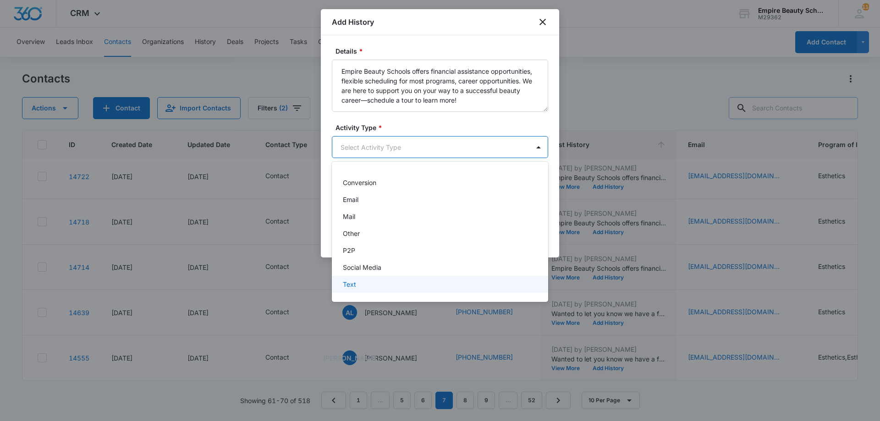
click at [351, 288] on p "Text" at bounding box center [349, 285] width 13 height 10
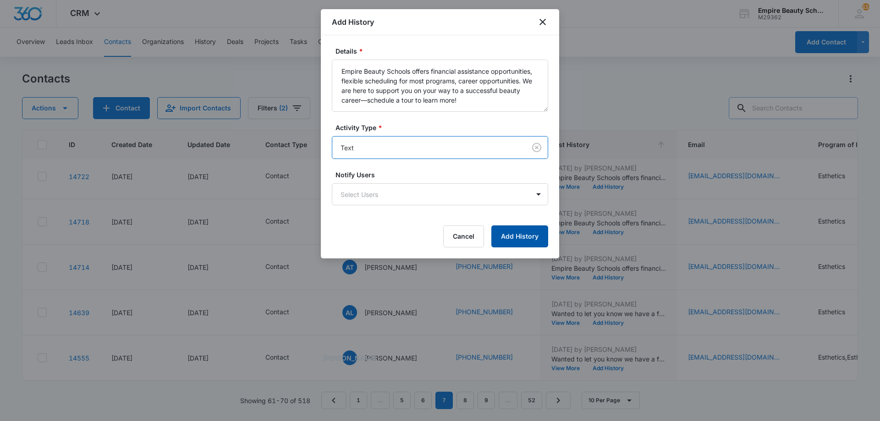
click at [533, 231] on button "Add History" at bounding box center [519, 237] width 57 height 22
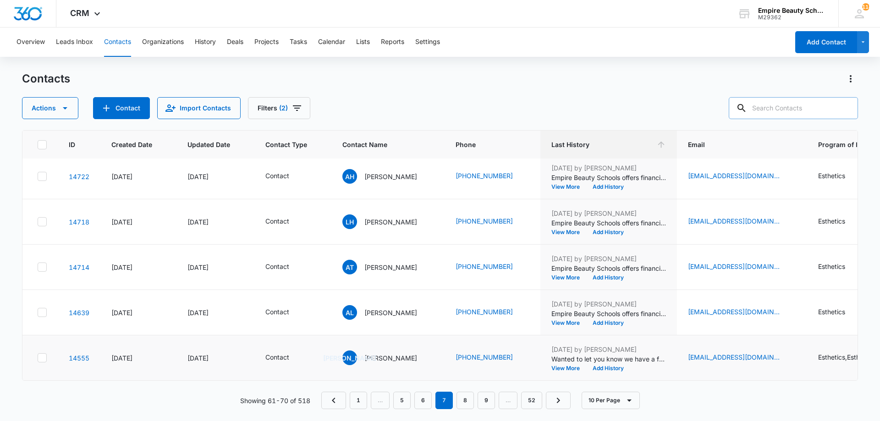
click at [614, 354] on p "Wanted to let you know we have a few spots left in our July 21st class – and al…" at bounding box center [608, 359] width 115 height 10
click at [605, 366] on td "Jun 19, 2025 by Amelia Gauthier Wanted to let you know we have a few spots left…" at bounding box center [608, 358] width 137 height 45
click at [604, 366] on button "Add History" at bounding box center [608, 369] width 44 height 6
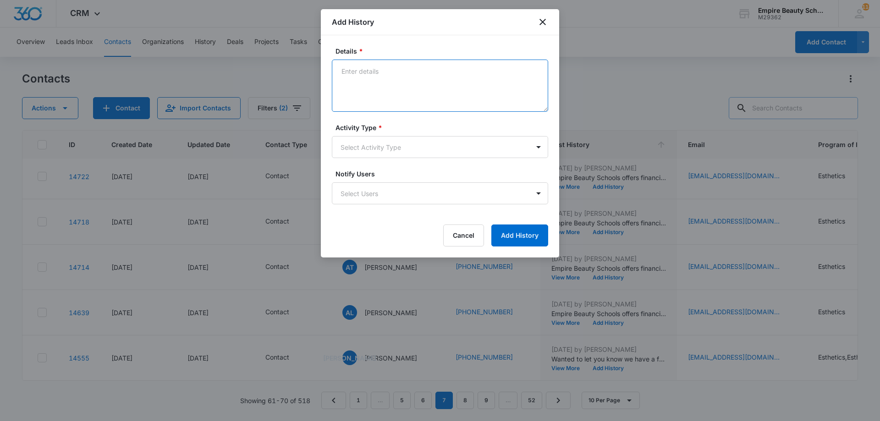
paste textarea "Empire Beauty Schools offers financial assistance opportunities, flexible sched…"
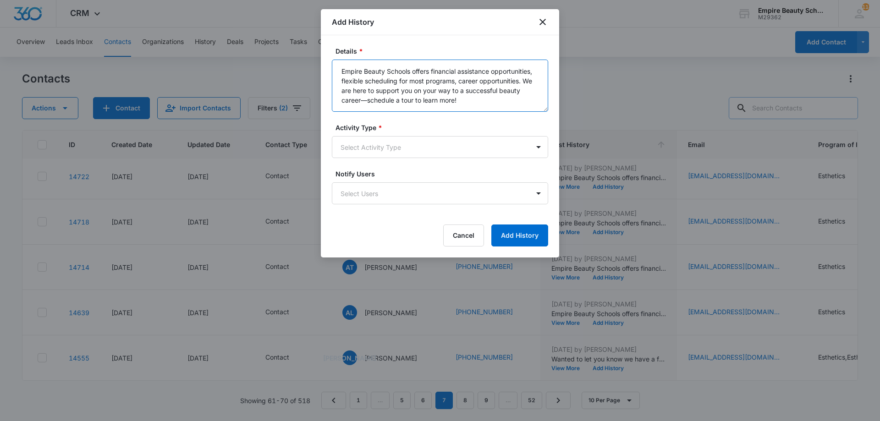
type textarea "Empire Beauty Schools offers financial assistance opportunities, flexible sched…"
click at [402, 129] on label "Activity Type *" at bounding box center [444, 128] width 216 height 10
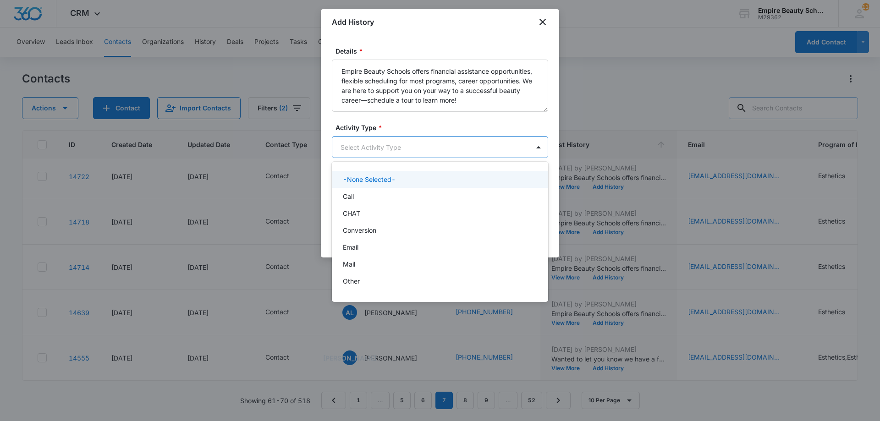
click at [400, 152] on body "CRM Apps Forms CRM Email Shop Payments POS Files Brand Settings Empire Beauty S…" at bounding box center [440, 210] width 880 height 421
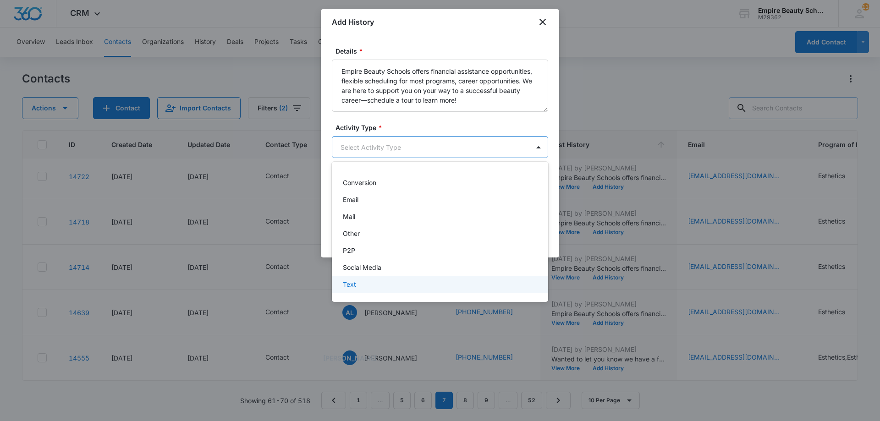
click at [363, 281] on div "Text" at bounding box center [439, 285] width 193 height 10
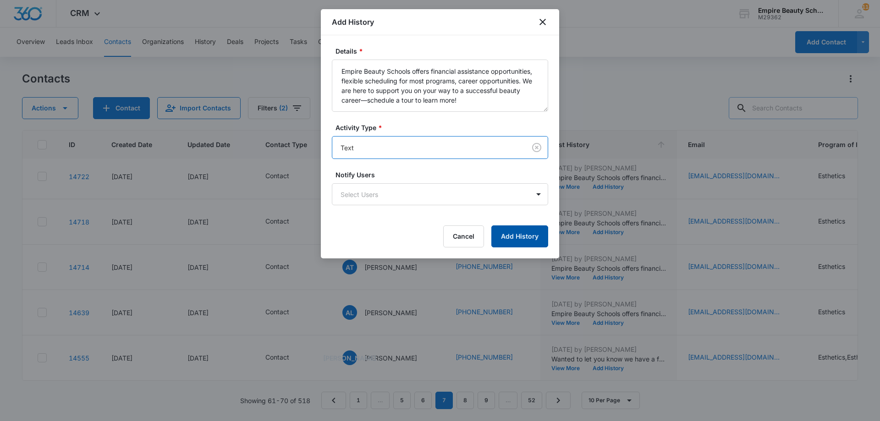
click at [519, 244] on button "Add History" at bounding box center [519, 237] width 57 height 22
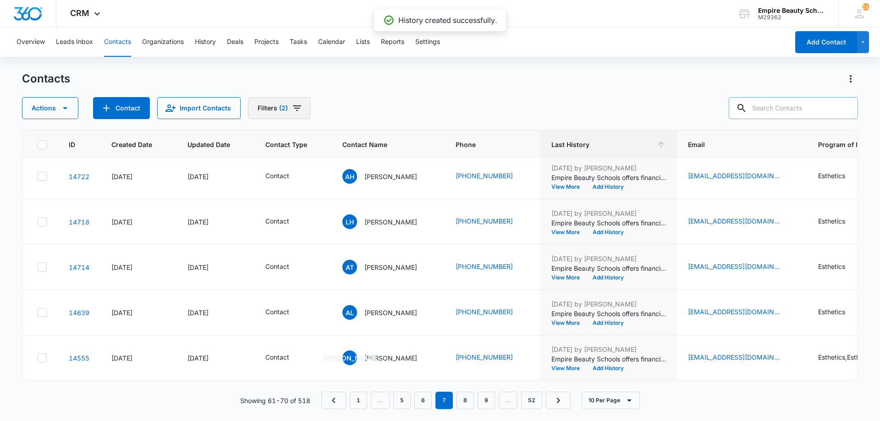
click at [293, 110] on icon "Filters" at bounding box center [297, 108] width 11 height 11
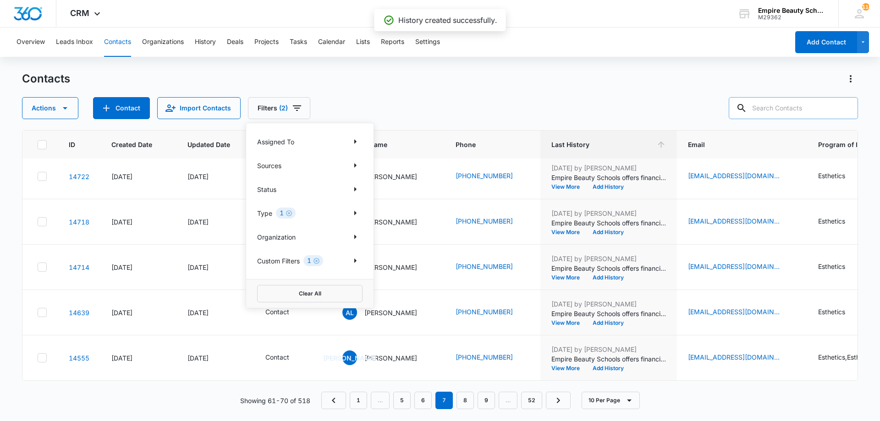
click at [289, 211] on icon "Clear" at bounding box center [289, 213] width 7 height 7
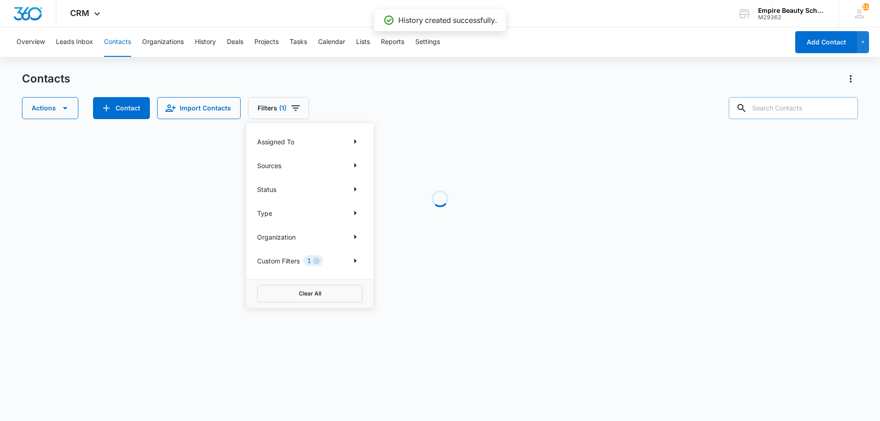
click at [545, 126] on div "Contacts Actions Contact Import Contacts Filters (1) Assigned To Sources Status…" at bounding box center [440, 175] width 836 height 207
click at [770, 113] on input "text" at bounding box center [793, 108] width 129 height 22
type input "sam"
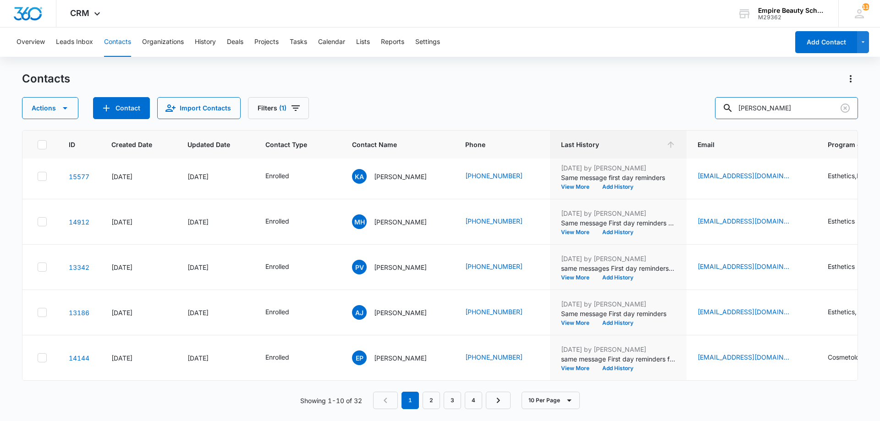
scroll to position [0, 0]
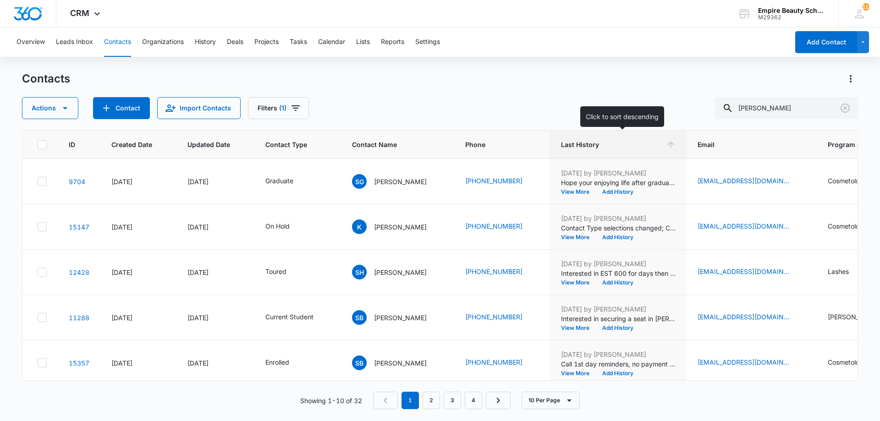
click at [639, 143] on span "Last History" at bounding box center [611, 145] width 101 height 10
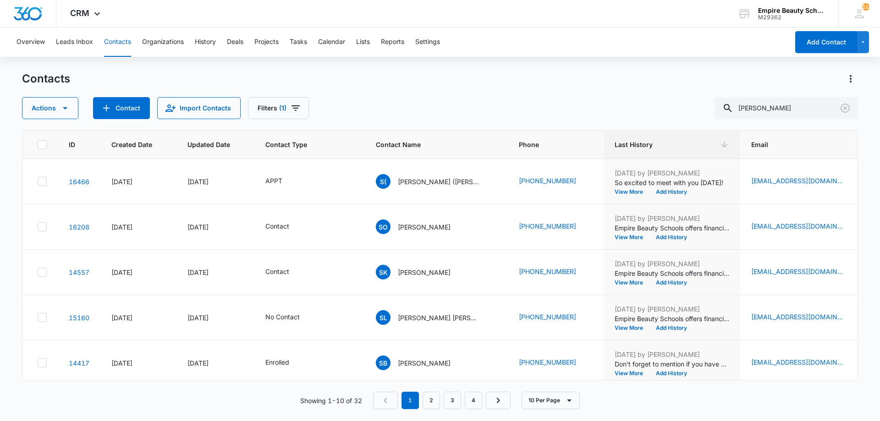
click at [573, 73] on div "Contacts" at bounding box center [440, 79] width 836 height 15
click at [290, 182] on icon "Contact Type - APPT - Select to Edit Field" at bounding box center [293, 181] width 11 height 11
click at [275, 122] on icon "Remove APPT" at bounding box center [276, 122] width 6 height 7
click at [275, 122] on div at bounding box center [275, 122] width 41 height 11
click at [275, 202] on p "Contact" at bounding box center [270, 206] width 24 height 10
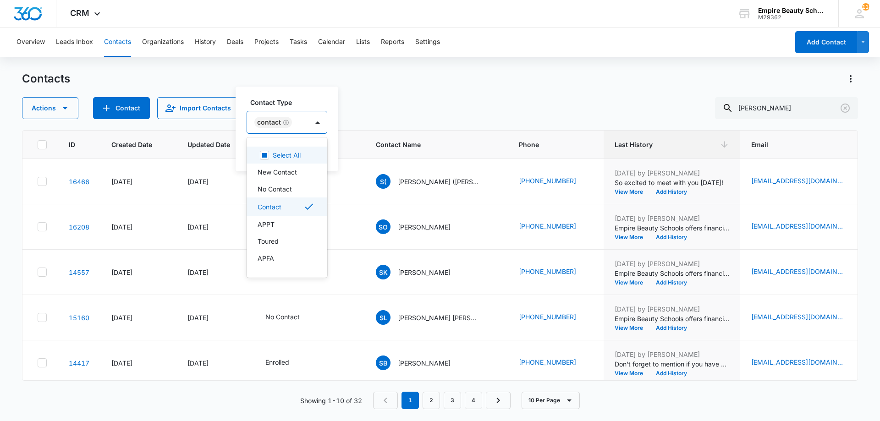
click at [303, 114] on div "Contact" at bounding box center [277, 122] width 61 height 22
click at [323, 152] on button "Save" at bounding box center [313, 151] width 27 height 17
click at [660, 187] on div "Aug 12, 2025 by Jess Peltonovich So excited to meet with you today! View More A…" at bounding box center [672, 181] width 115 height 27
click at [659, 190] on button "Add History" at bounding box center [672, 192] width 44 height 6
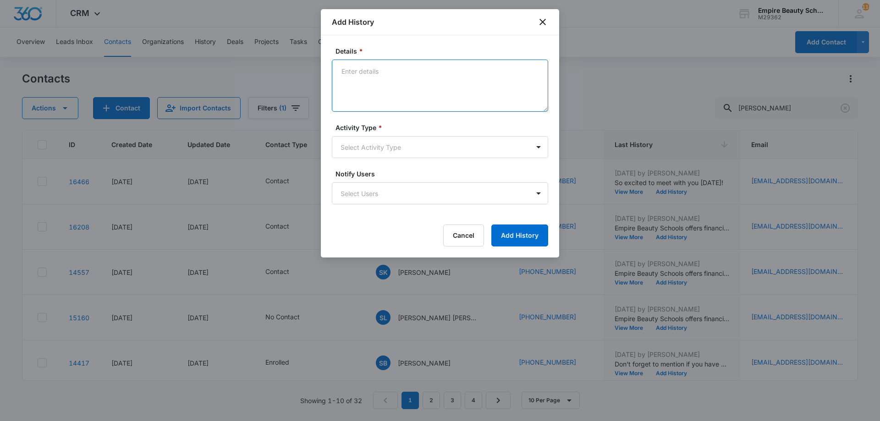
click at [465, 91] on textarea "Details *" at bounding box center [440, 86] width 216 height 52
type textarea "No call / No show - VM to see if everything is OK? I would love to reschedule f…"
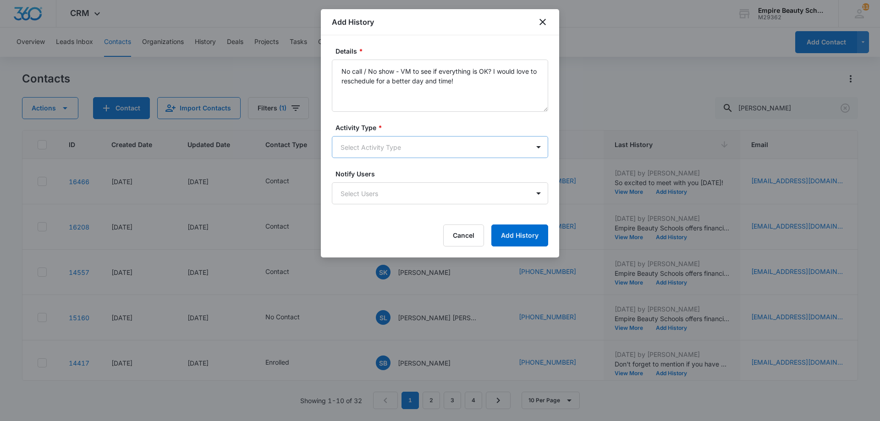
click at [428, 146] on body "CRM Apps Forms CRM Email Shop Payments POS Files Brand Settings Empire Beauty S…" at bounding box center [440, 210] width 880 height 421
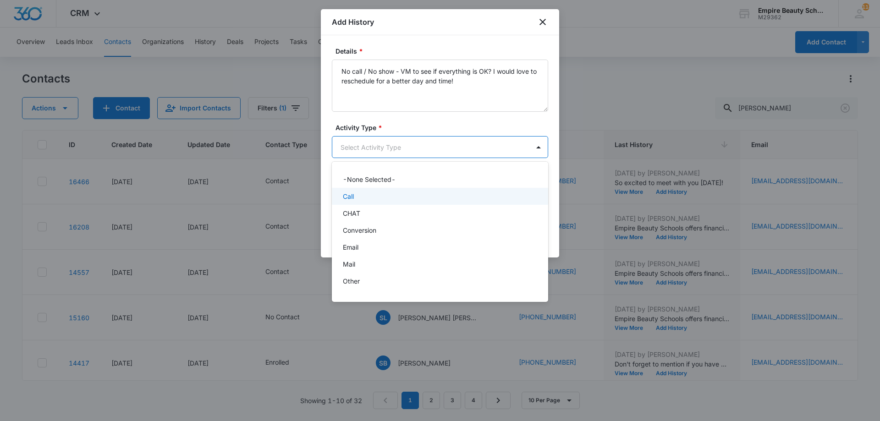
click at [363, 200] on div "Call" at bounding box center [439, 197] width 193 height 10
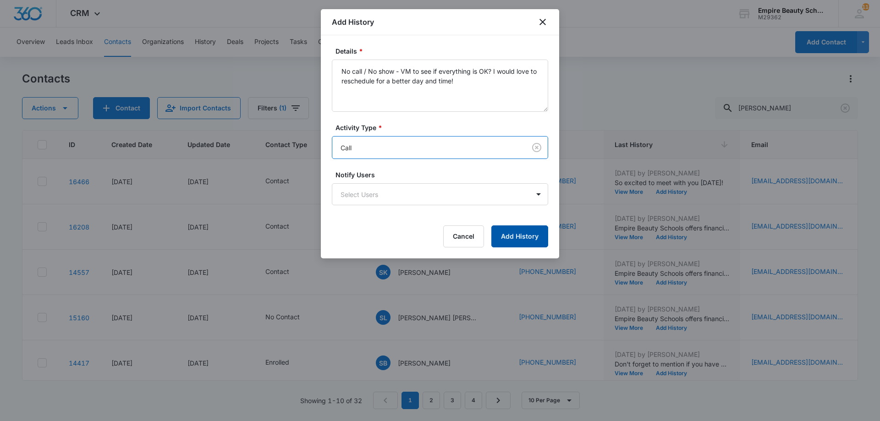
click at [534, 234] on button "Add History" at bounding box center [519, 237] width 57 height 22
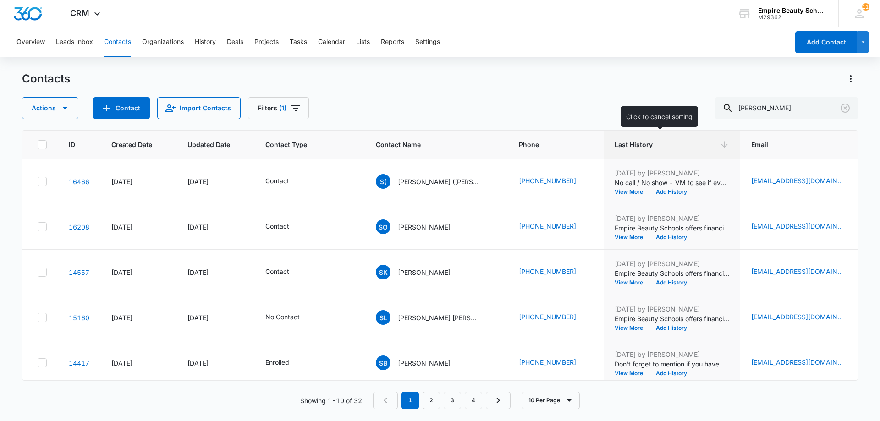
click at [657, 141] on span "Last History" at bounding box center [665, 145] width 101 height 10
click at [626, 146] on span "Last History" at bounding box center [665, 145] width 101 height 10
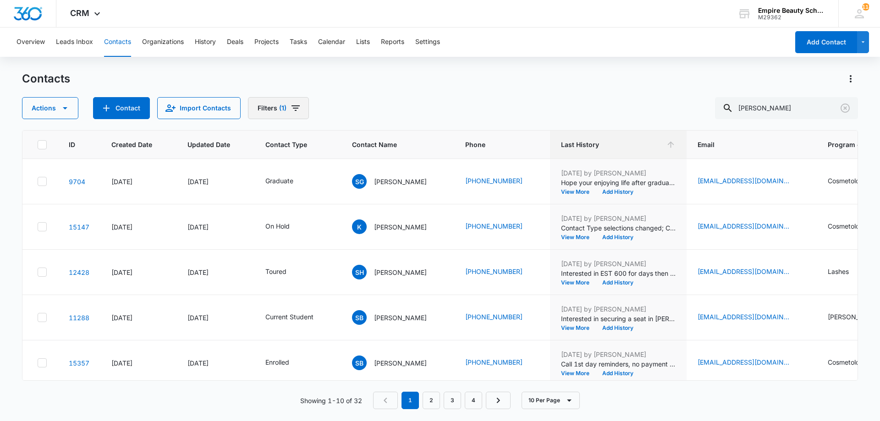
click at [248, 111] on button "Filters (1)" at bounding box center [278, 108] width 61 height 22
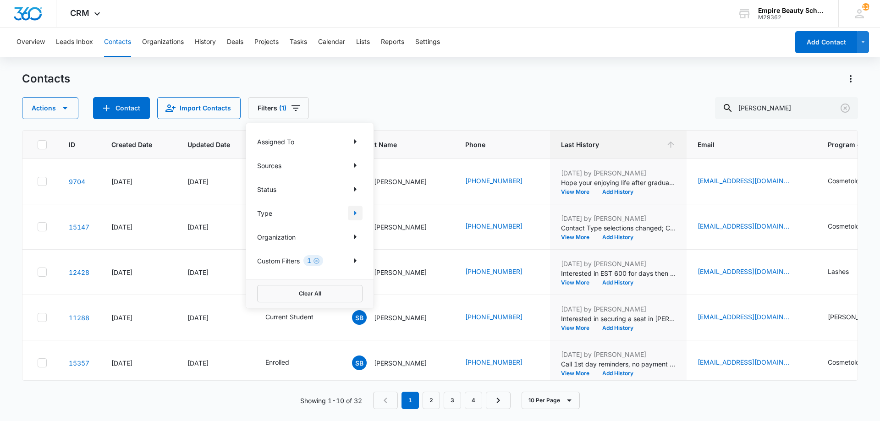
click at [358, 216] on icon "Show Type filters" at bounding box center [355, 213] width 11 height 11
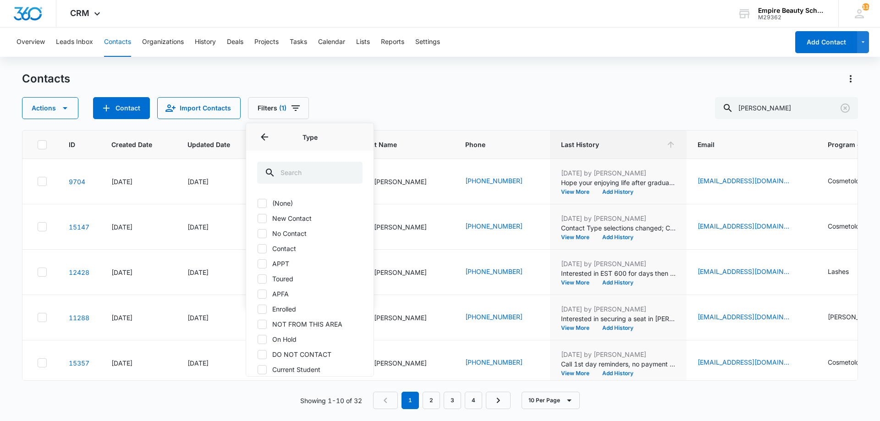
click at [294, 249] on label "Contact" at bounding box center [309, 249] width 105 height 10
click at [258, 249] on input "Contact" at bounding box center [257, 248] width 0 height 0
checkbox input "true"
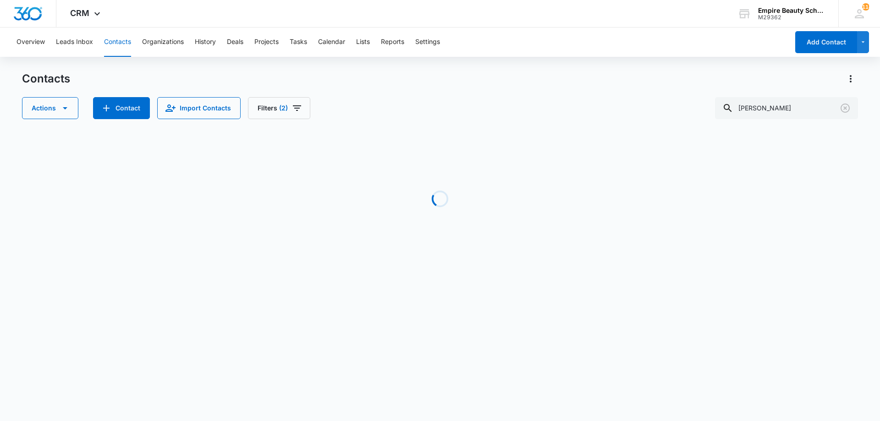
drag, startPoint x: 465, startPoint y: 121, endPoint x: 467, endPoint y: 126, distance: 5.2
click at [467, 126] on div "Contacts Actions Contact Import Contacts Filters (2) sam Loading No Results Sho…" at bounding box center [440, 175] width 836 height 207
drag, startPoint x: 847, startPoint y: 109, endPoint x: 810, endPoint y: 129, distance: 41.9
click at [846, 109] on icon "Clear" at bounding box center [845, 108] width 11 height 11
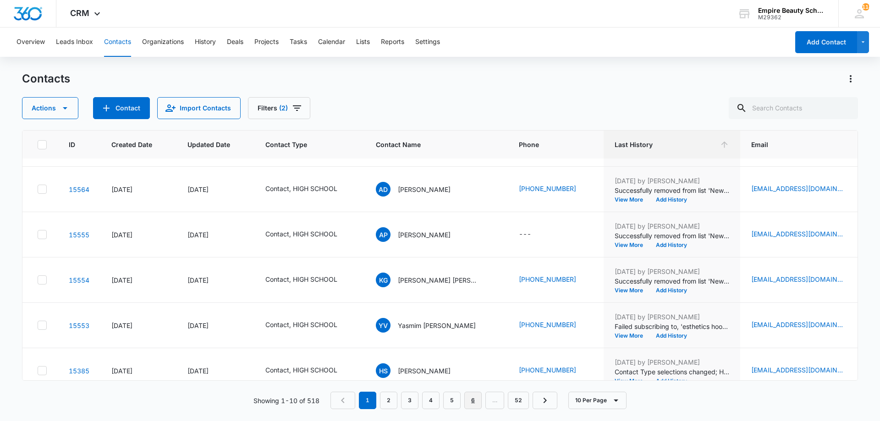
click at [473, 400] on link "6" at bounding box center [472, 400] width 17 height 17
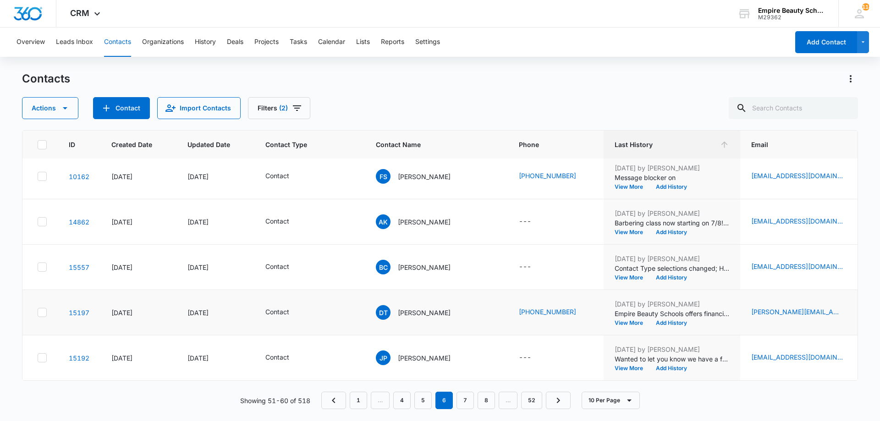
scroll to position [239, 0]
click at [447, 373] on td "JF Jheymy Funes" at bounding box center [436, 358] width 143 height 45
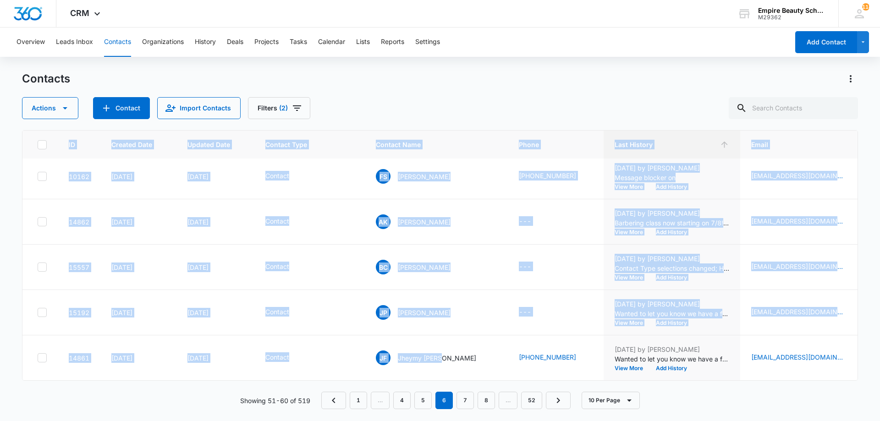
drag, startPoint x: 447, startPoint y: 373, endPoint x: 456, endPoint y: 379, distance: 10.6
click at [456, 379] on div "ID Created Date Updated Date Contact Type Contact Name Phone Last History Email…" at bounding box center [440, 255] width 836 height 251
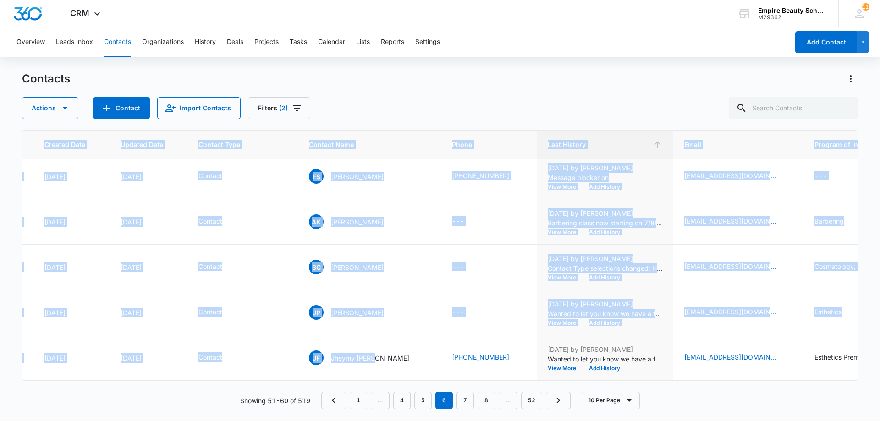
scroll to position [239, 72]
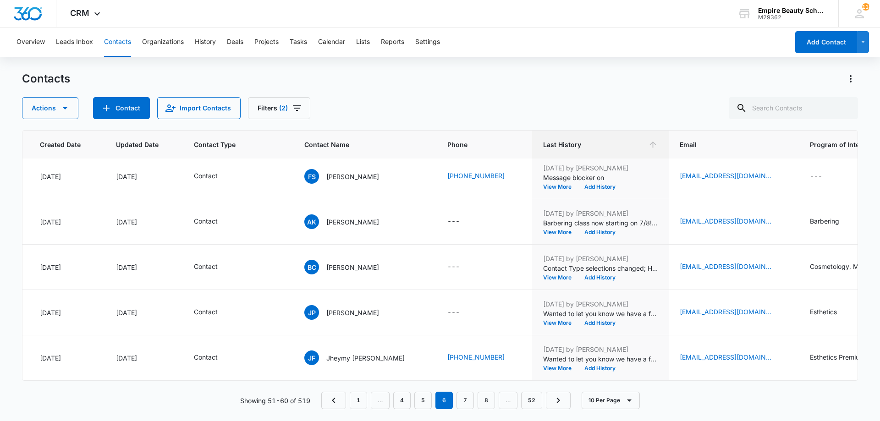
click at [499, 107] on div "Actions Contact Import Contacts Filters (2)" at bounding box center [440, 108] width 836 height 22
click at [588, 366] on button "Add History" at bounding box center [600, 369] width 44 height 6
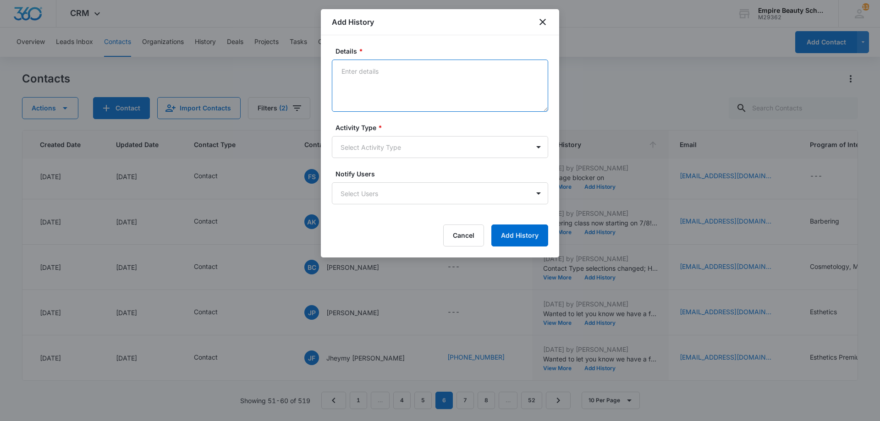
paste textarea "Empire Beauty Schools offers financial assistance opportunities, flexible sched…"
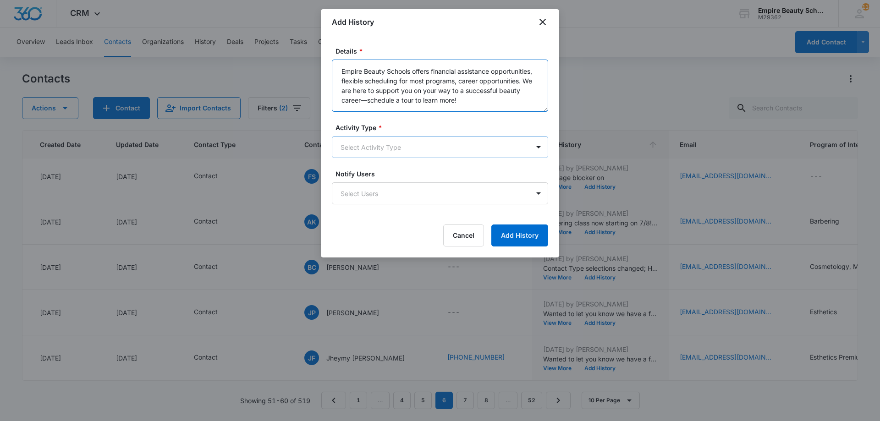
type textarea "Empire Beauty Schools offers financial assistance opportunities, flexible sched…"
click at [375, 140] on body "CRM Apps Forms CRM Email Shop Payments POS Files Brand Settings Empire Beauty S…" at bounding box center [440, 210] width 880 height 421
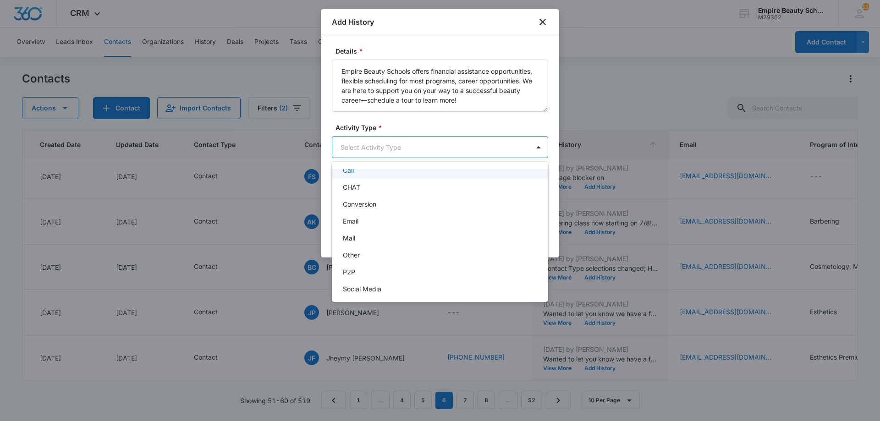
scroll to position [48, 0]
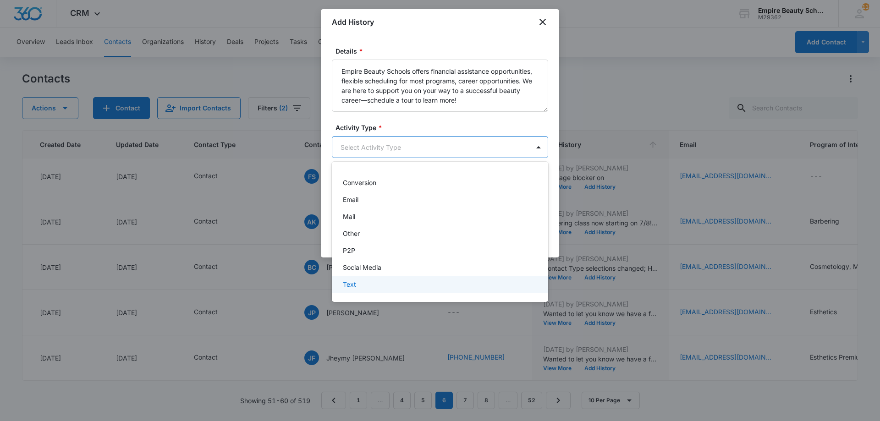
click at [365, 285] on div "Text" at bounding box center [439, 285] width 193 height 10
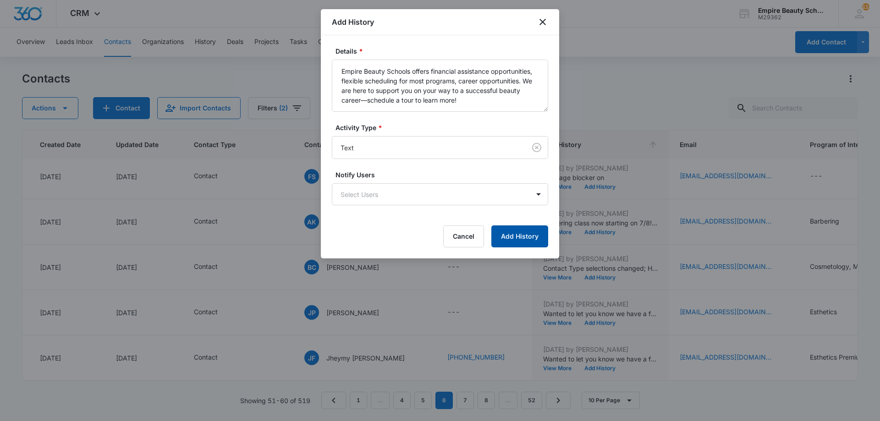
click at [512, 241] on button "Add History" at bounding box center [519, 237] width 57 height 22
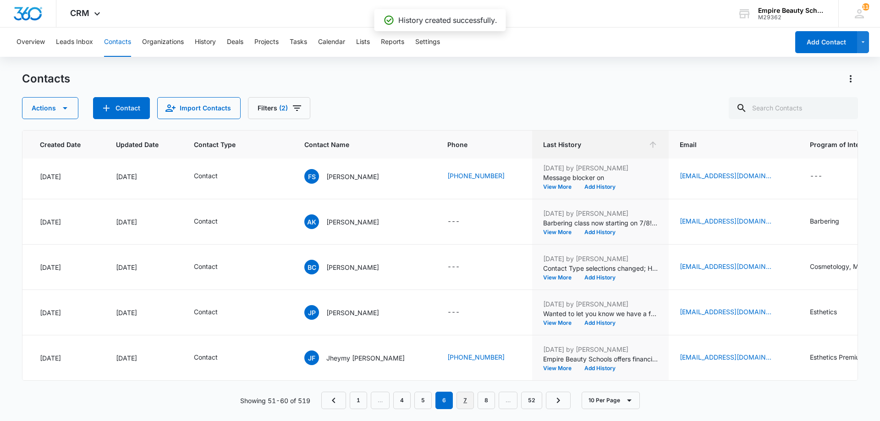
click at [472, 396] on link "7" at bounding box center [465, 400] width 17 height 17
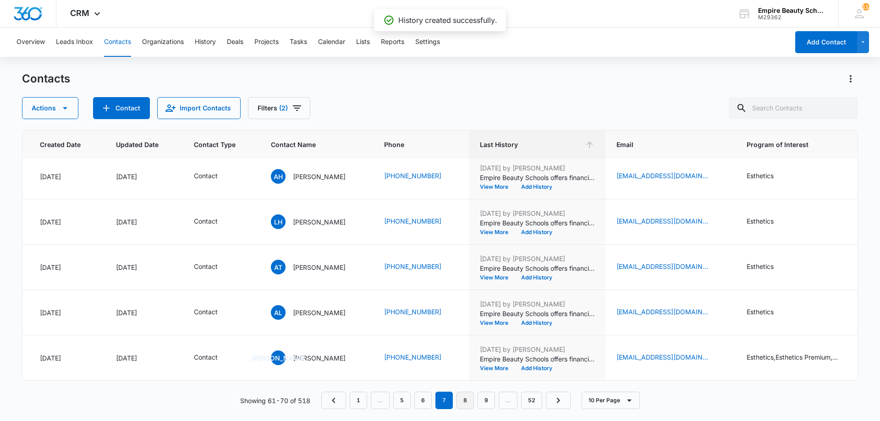
scroll to position [0, 72]
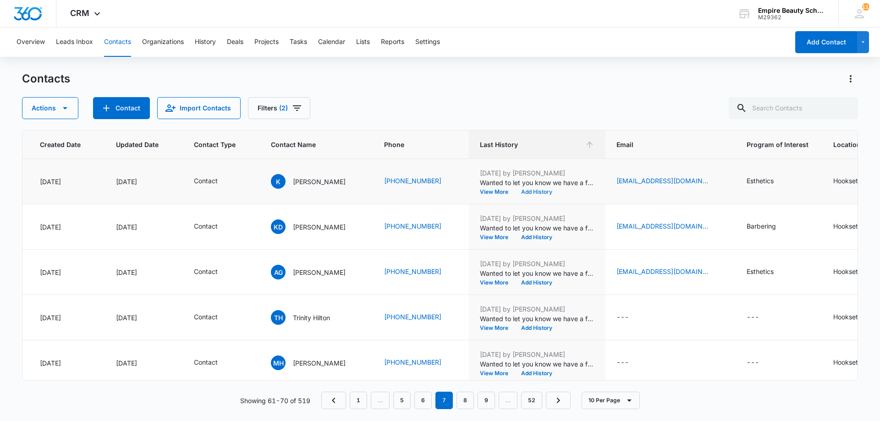
click at [547, 193] on button "Add History" at bounding box center [537, 192] width 44 height 6
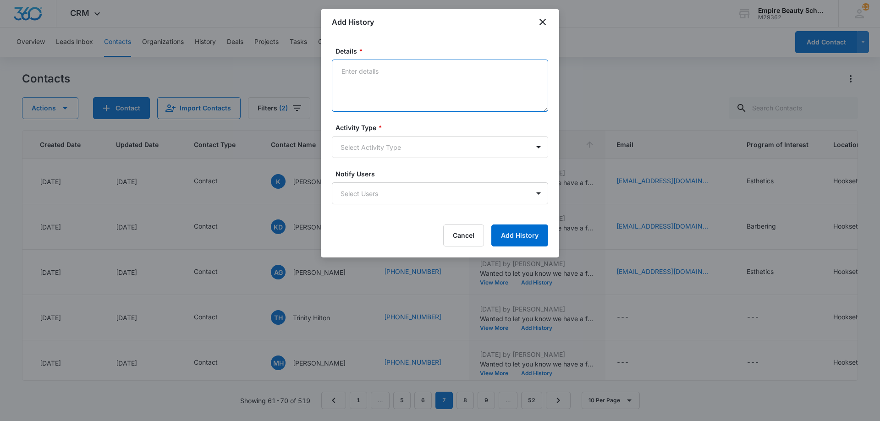
paste textarea "Empire Beauty Schools offers financial assistance opportunities, flexible sched…"
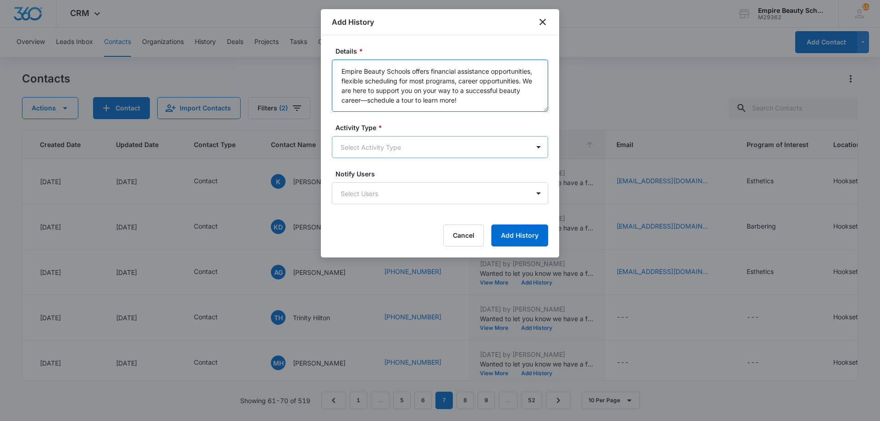
type textarea "Empire Beauty Schools offers financial assistance opportunities, flexible sched…"
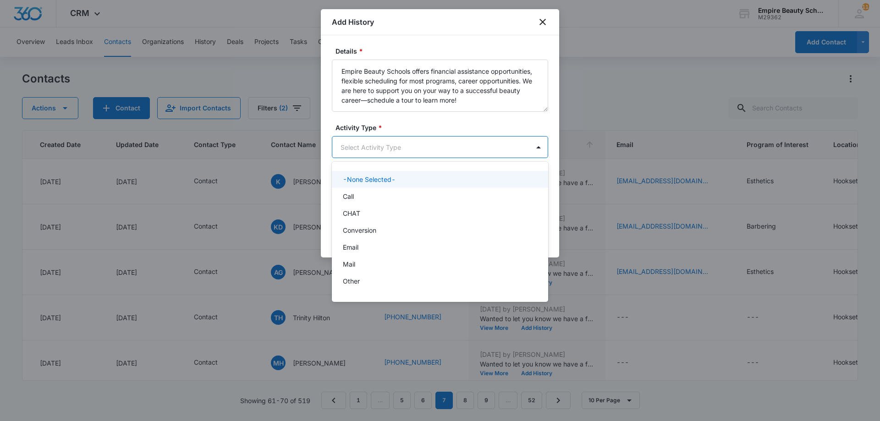
click at [400, 144] on body "CRM Apps Forms CRM Email Shop Payments POS Files Brand Settings Empire Beauty S…" at bounding box center [440, 210] width 880 height 421
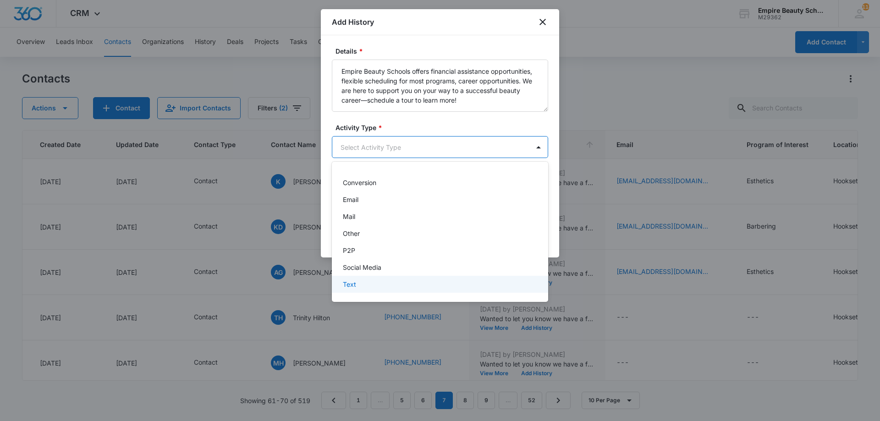
drag, startPoint x: 358, startPoint y: 291, endPoint x: 409, endPoint y: 254, distance: 62.7
click at [358, 292] on div "Text" at bounding box center [440, 284] width 216 height 17
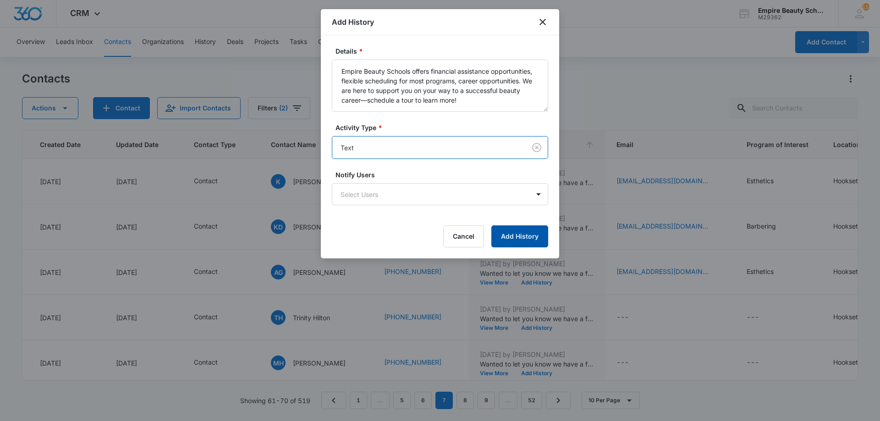
click at [514, 233] on button "Add History" at bounding box center [519, 237] width 57 height 22
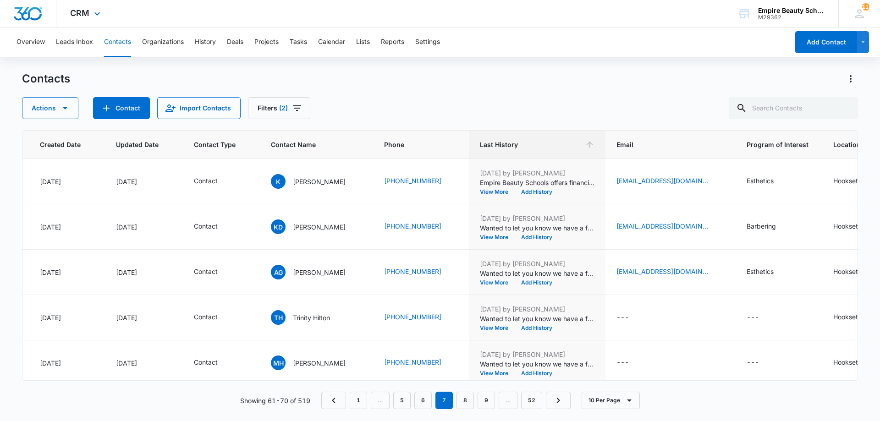
click at [348, 13] on div "CRM Apps Forms CRM Email Shop Payments POS Files Brand Settings Empire Beauty S…" at bounding box center [440, 14] width 880 height 28
click at [499, 103] on div "Actions Contact Import Contacts Filters (2)" at bounding box center [440, 108] width 836 height 22
click at [616, 77] on div "Contacts" at bounding box center [440, 79] width 836 height 15
click at [572, 156] on th "Last History" at bounding box center [537, 145] width 137 height 28
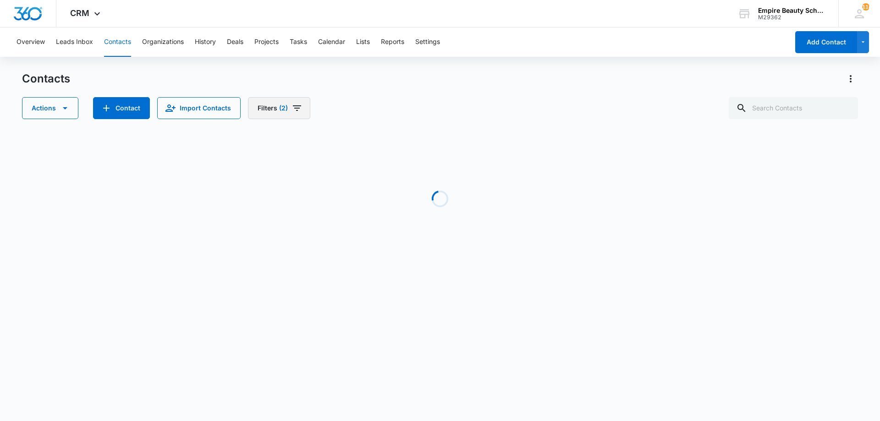
click at [301, 108] on button "Filters (2)" at bounding box center [279, 108] width 62 height 22
click at [287, 214] on icon "Clear" at bounding box center [289, 213] width 7 height 7
click at [484, 130] on div "Loading" at bounding box center [440, 199] width 836 height 138
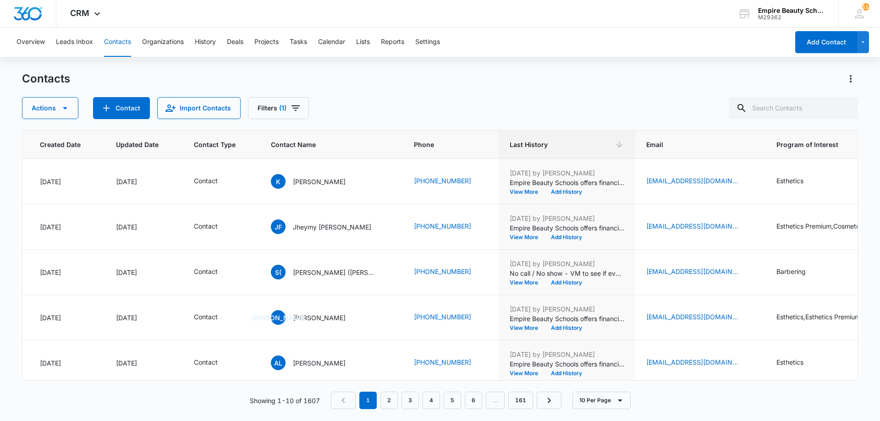
click at [613, 138] on th "Last History" at bounding box center [567, 145] width 137 height 28
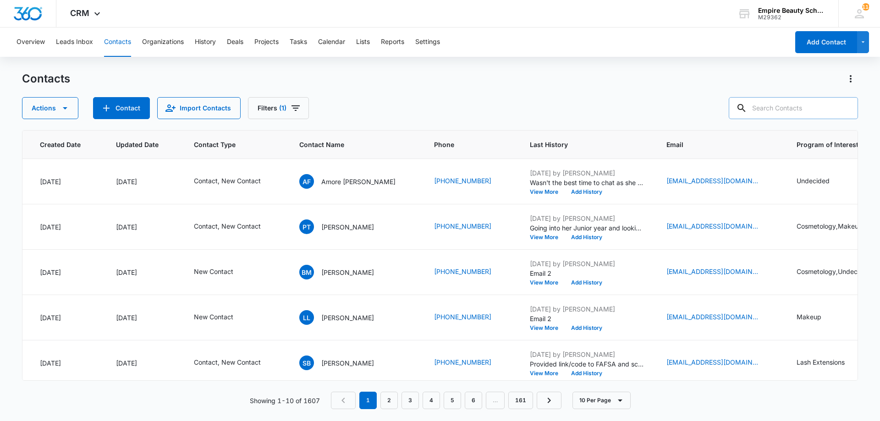
click at [780, 109] on input "text" at bounding box center [793, 108] width 129 height 22
type input "georgia"
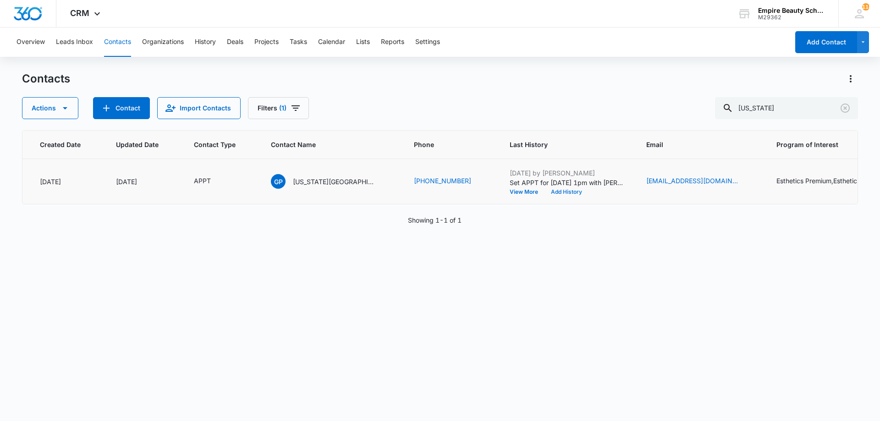
click at [545, 193] on button "Add History" at bounding box center [567, 192] width 44 height 6
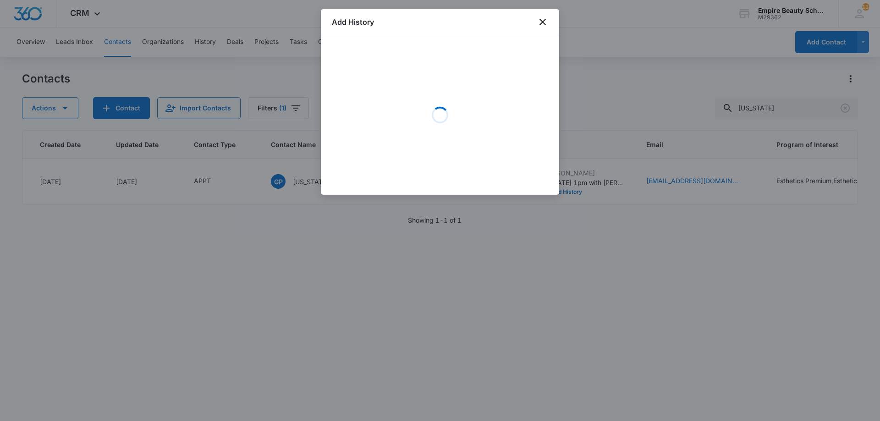
click at [408, 66] on div "Loading" at bounding box center [440, 115] width 216 height 138
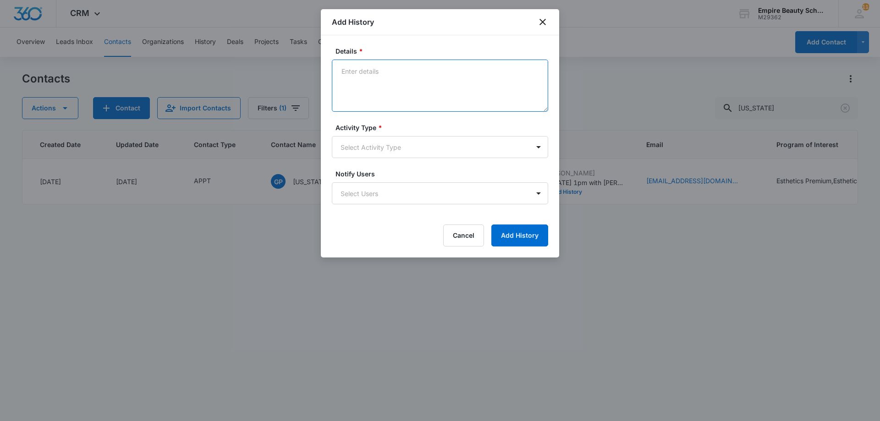
click at [403, 74] on textarea "Details *" at bounding box center [440, 86] width 216 height 52
type textarea "Provided docs needed"
click at [375, 152] on body "CRM Apps Forms CRM Email Shop Payments POS Files Brand Settings Empire Beauty S…" at bounding box center [440, 210] width 880 height 421
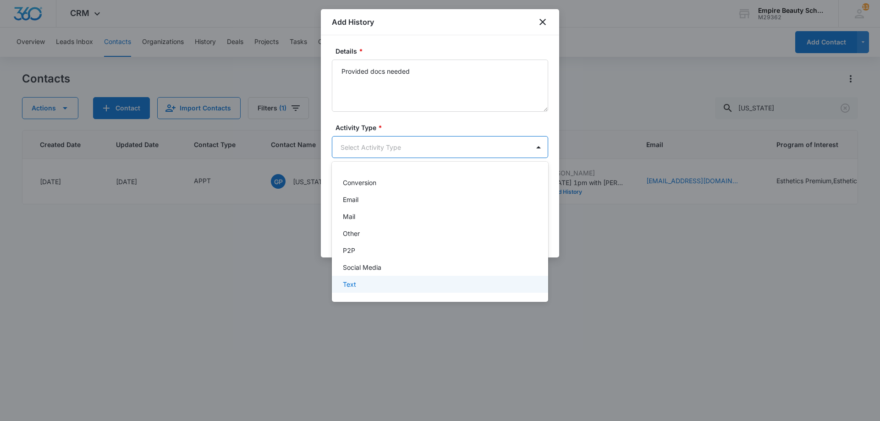
click at [361, 290] on div "Text" at bounding box center [440, 284] width 216 height 17
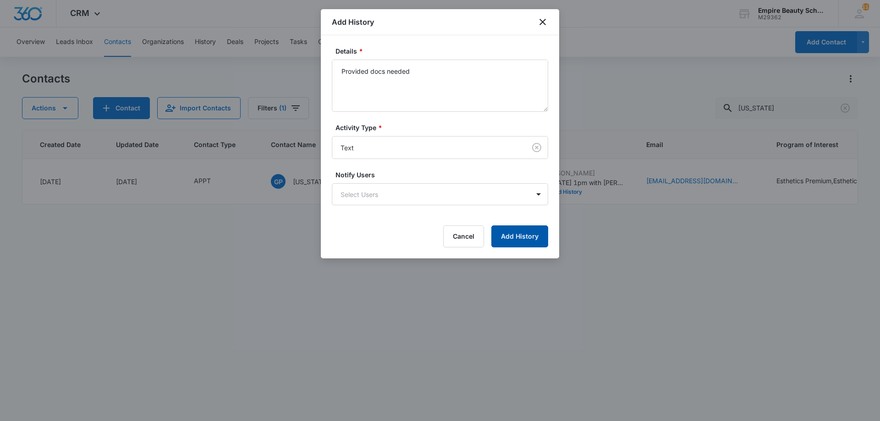
click at [532, 226] on button "Add History" at bounding box center [519, 237] width 57 height 22
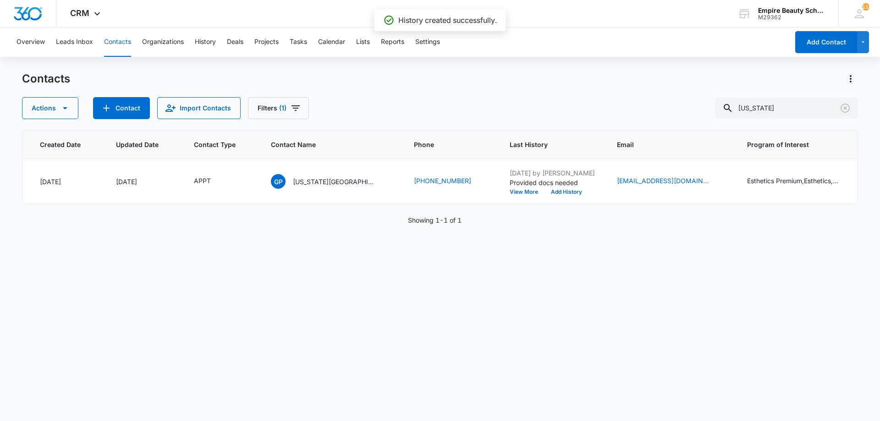
click at [848, 110] on icon "Clear" at bounding box center [845, 108] width 11 height 11
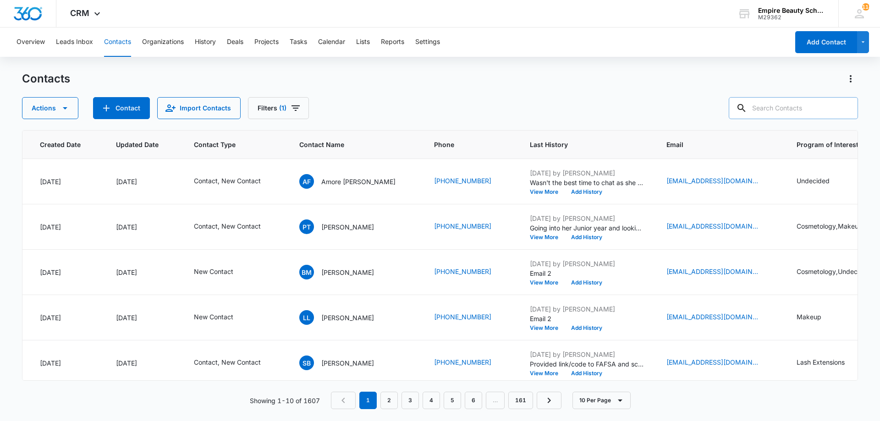
click at [786, 108] on input "text" at bounding box center [793, 108] width 129 height 22
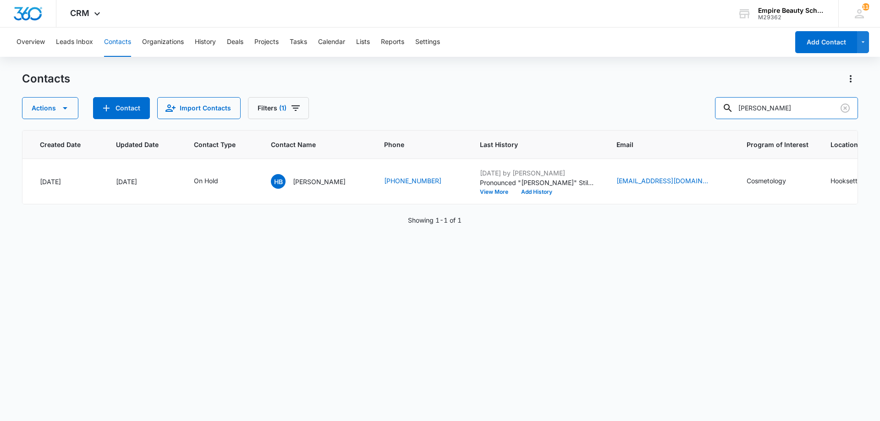
drag, startPoint x: 792, startPoint y: 113, endPoint x: 723, endPoint y: 98, distance: 70.3
click at [723, 98] on div "Actions Contact Import Contacts Filters (1) haley thi" at bounding box center [440, 108] width 836 height 22
type input "h"
type input "hailey thi"
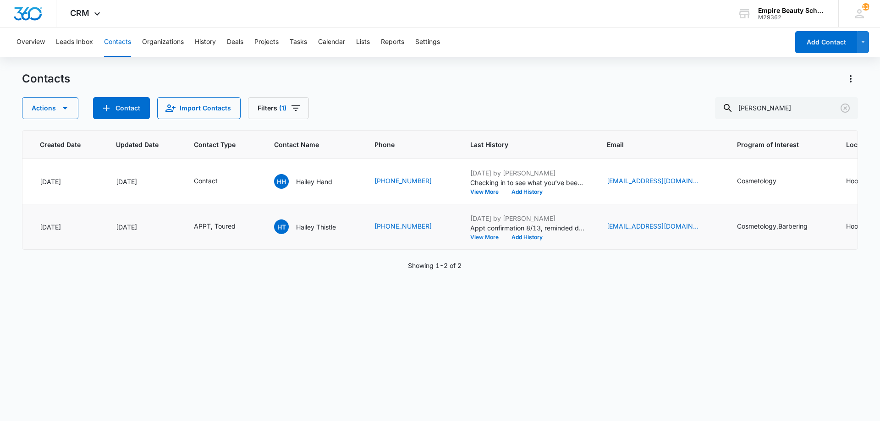
click at [482, 240] on button "View More" at bounding box center [487, 238] width 35 height 6
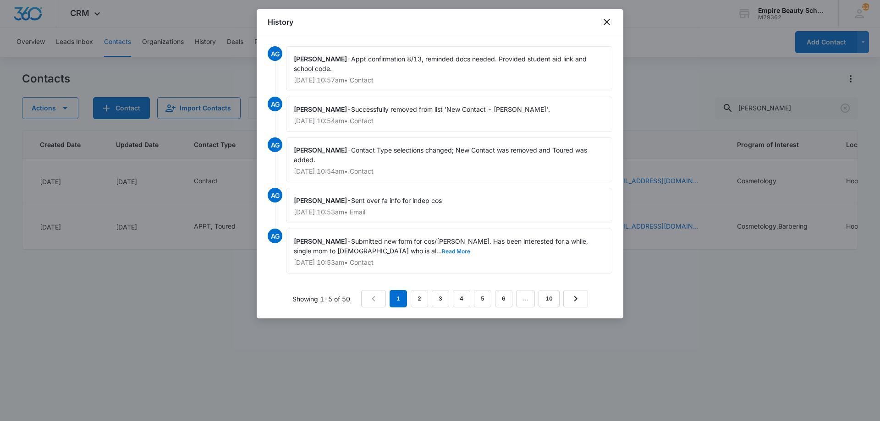
click at [442, 250] on button "Read More" at bounding box center [456, 252] width 28 height 6
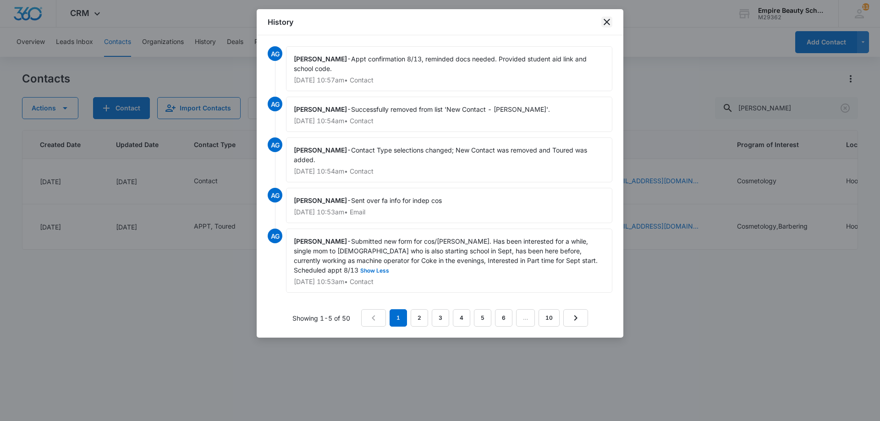
click at [609, 20] on icon "close" at bounding box center [607, 22] width 6 height 6
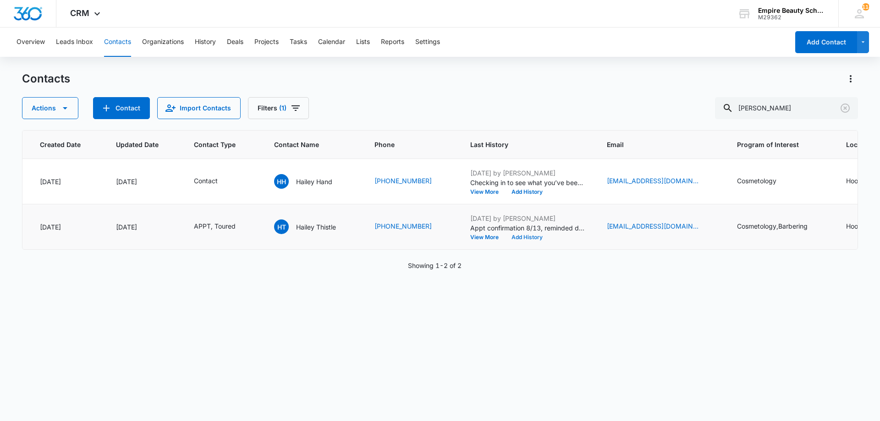
click at [522, 240] on button "Add History" at bounding box center [527, 238] width 44 height 6
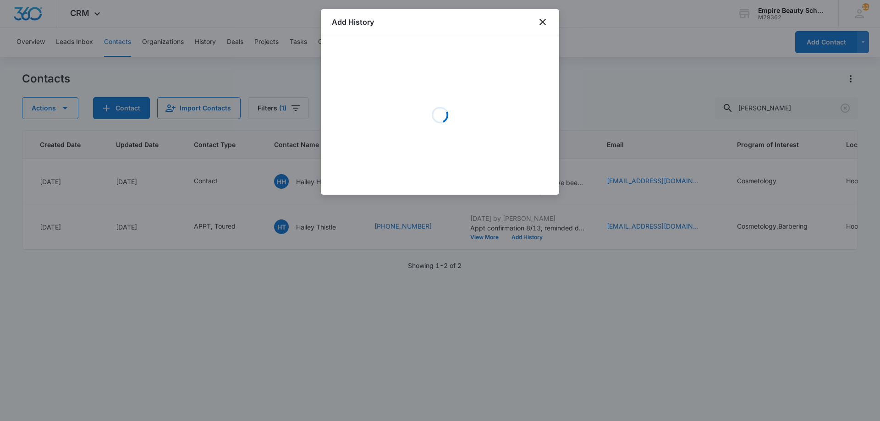
click at [386, 104] on div "Loading" at bounding box center [440, 115] width 216 height 138
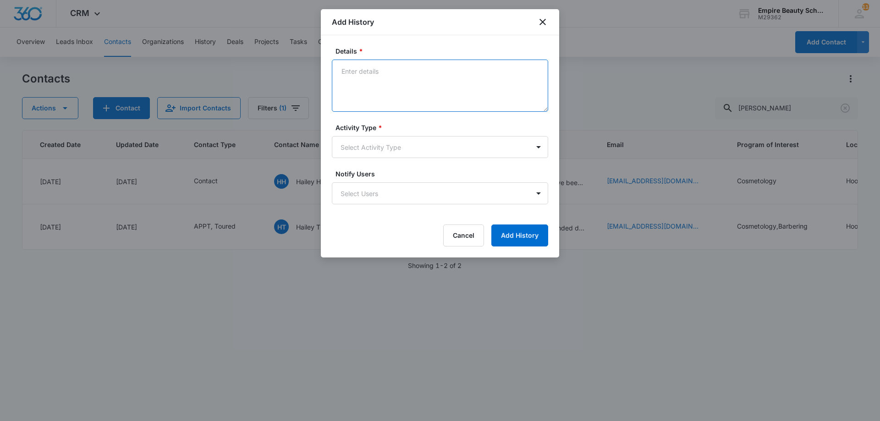
click at [388, 74] on textarea "Details *" at bounding box center [440, 86] width 216 height 52
type textarea "Confirmed APPT for 8/13 at 3pm with Amelia"
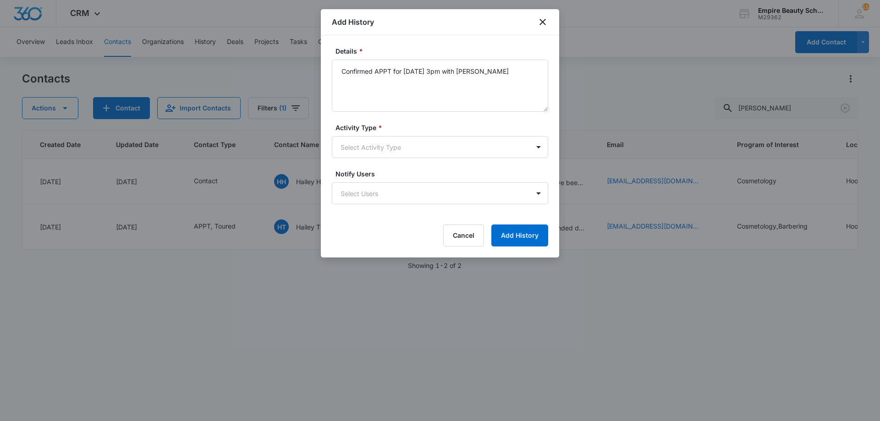
click at [361, 134] on div "Activity Type * Select Activity Type" at bounding box center [440, 140] width 216 height 35
click at [362, 142] on body "CRM Apps Forms CRM Email Shop Payments POS Files Brand Settings Empire Beauty S…" at bounding box center [440, 210] width 880 height 421
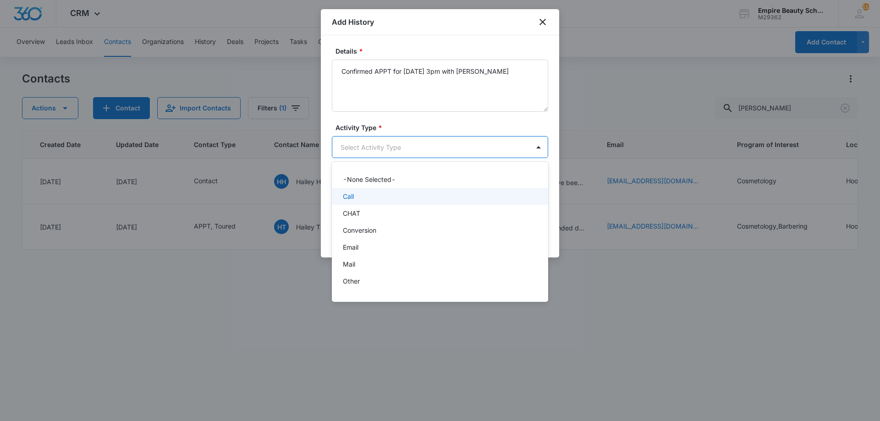
click at [353, 200] on p "Call" at bounding box center [348, 197] width 11 height 10
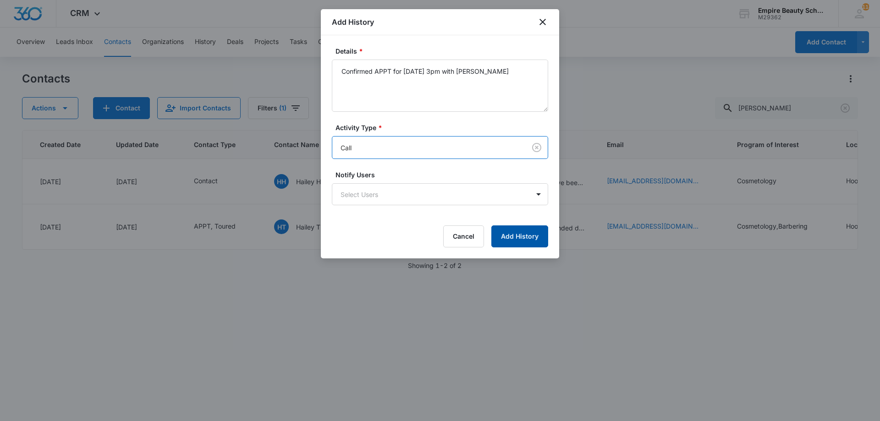
click at [527, 239] on button "Add History" at bounding box center [519, 237] width 57 height 22
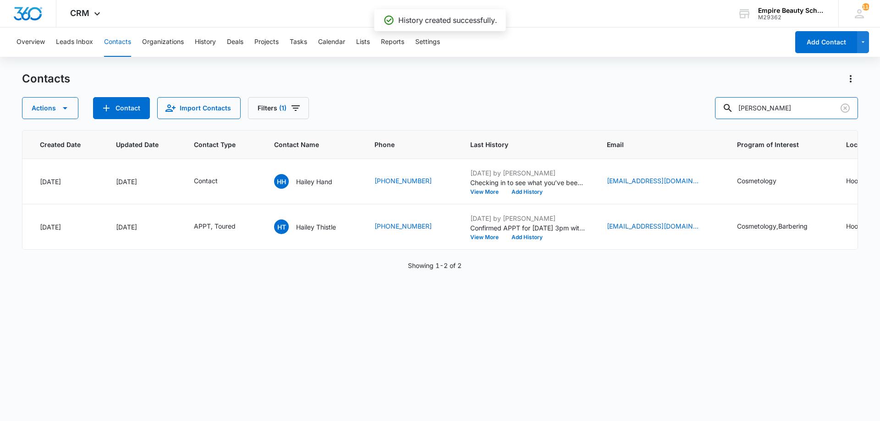
drag, startPoint x: 815, startPoint y: 105, endPoint x: 695, endPoint y: 97, distance: 120.0
click at [695, 97] on div "Contacts Actions Contact Import Contacts Filters (1) hailey thi" at bounding box center [440, 96] width 836 height 48
type input "caylie"
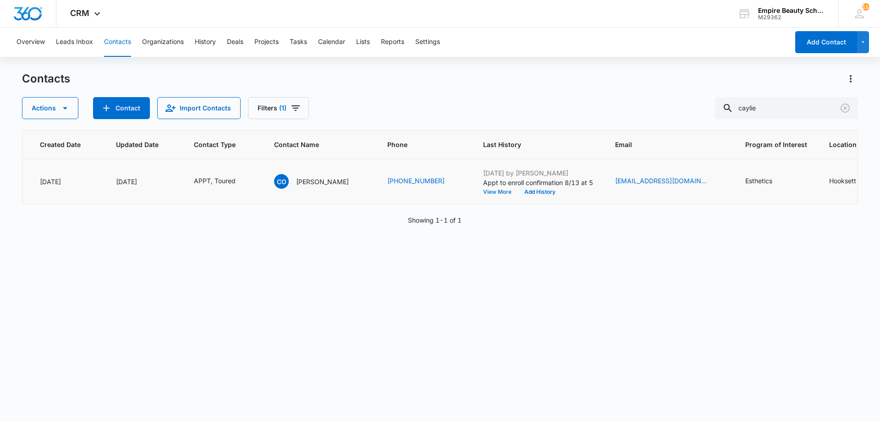
click at [486, 189] on button "View More" at bounding box center [500, 192] width 35 height 6
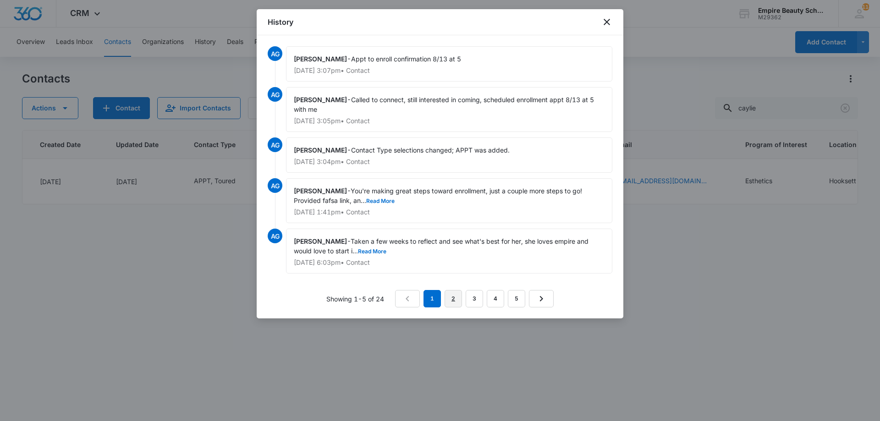
click at [460, 295] on link "2" at bounding box center [453, 298] width 17 height 17
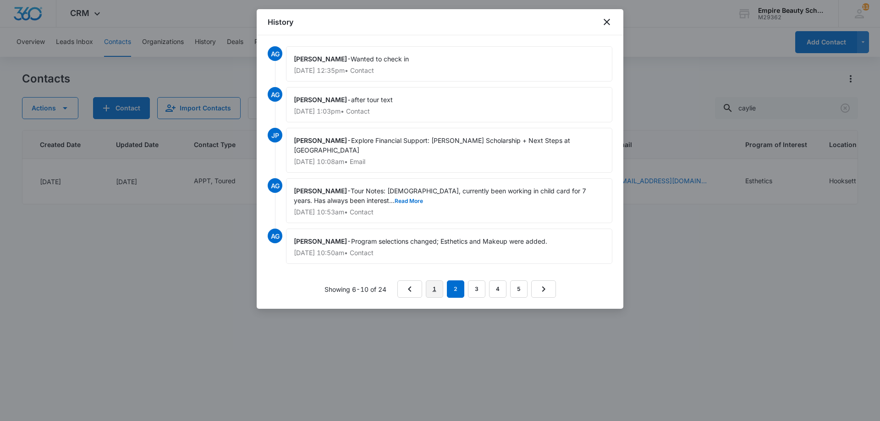
click at [439, 292] on link "1" at bounding box center [434, 289] width 17 height 17
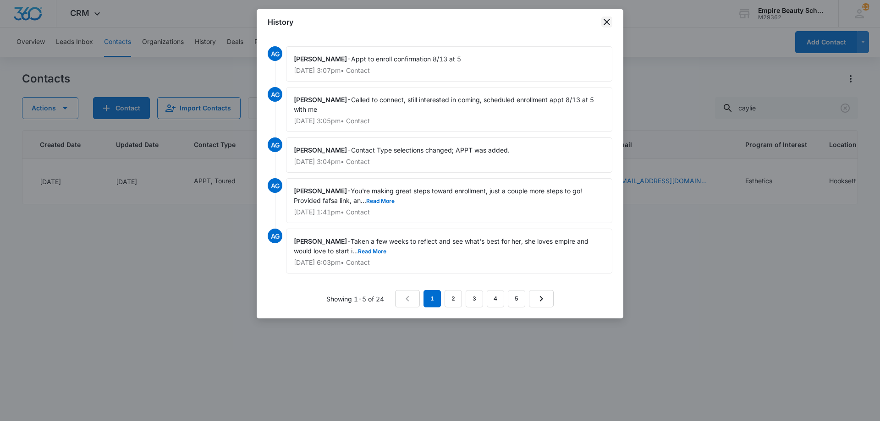
click at [603, 19] on icon "close" at bounding box center [606, 22] width 11 height 11
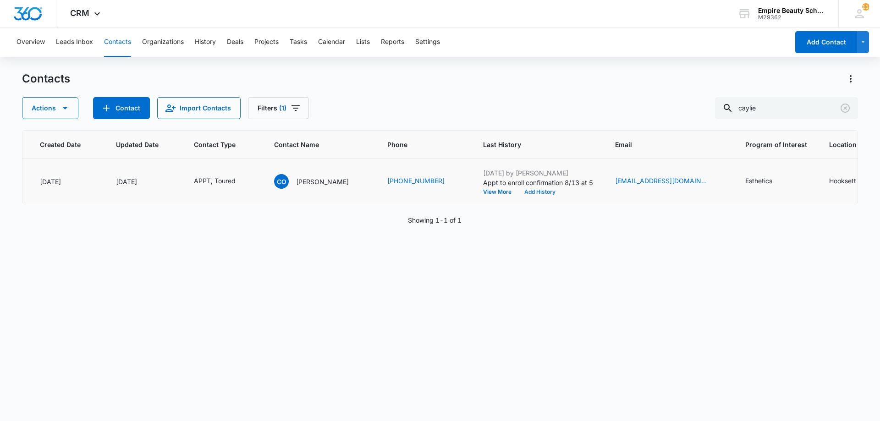
click at [523, 195] on button "Add History" at bounding box center [540, 192] width 44 height 6
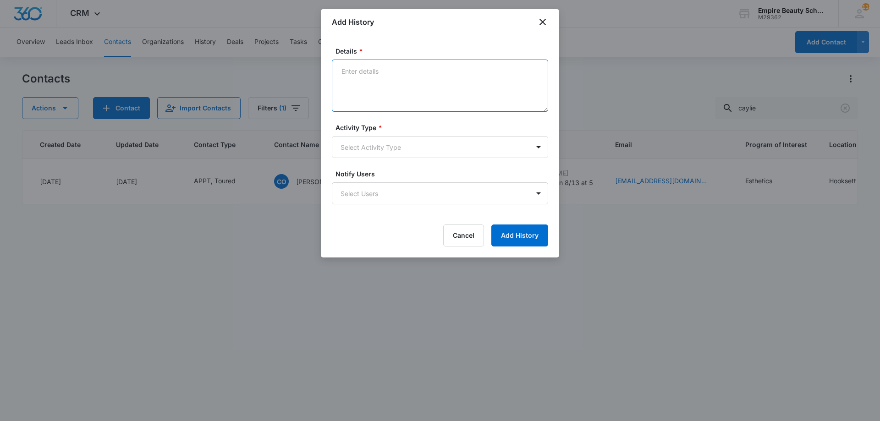
click at [418, 78] on textarea "Details *" at bounding box center [440, 86] width 216 height 52
type textarea "VM - Confirm APPT for 8/13 at 5pm with Amelia"
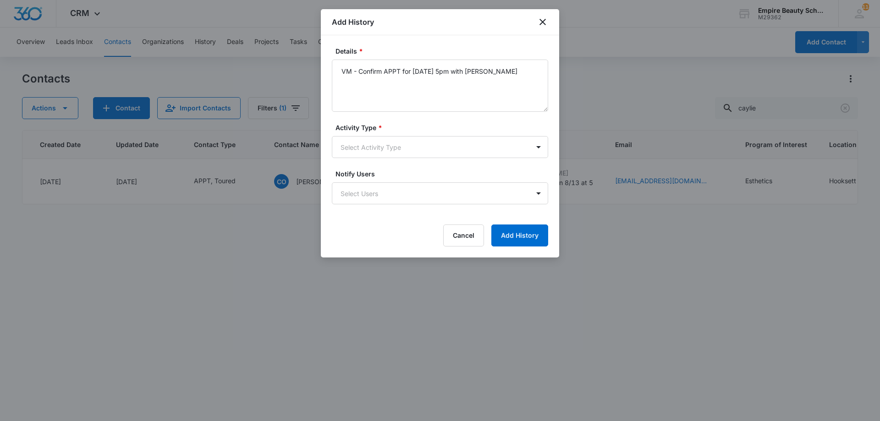
click at [408, 158] on form "Details * VM - Confirm APPT for 8/13 at 5pm with Amelia Activity Type * Select …" at bounding box center [440, 146] width 216 height 200
click at [408, 155] on body "CRM Apps Forms CRM Email Shop Payments POS Files Brand Settings Empire Beauty S…" at bounding box center [440, 210] width 880 height 421
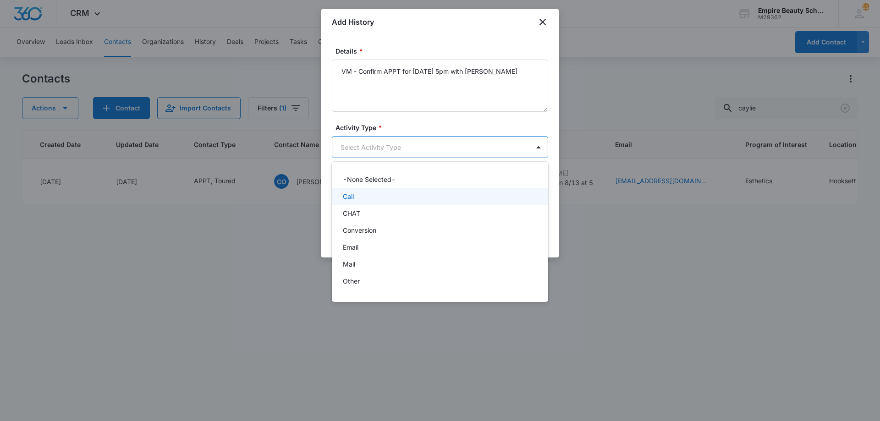
click at [387, 193] on div "Call" at bounding box center [439, 197] width 193 height 10
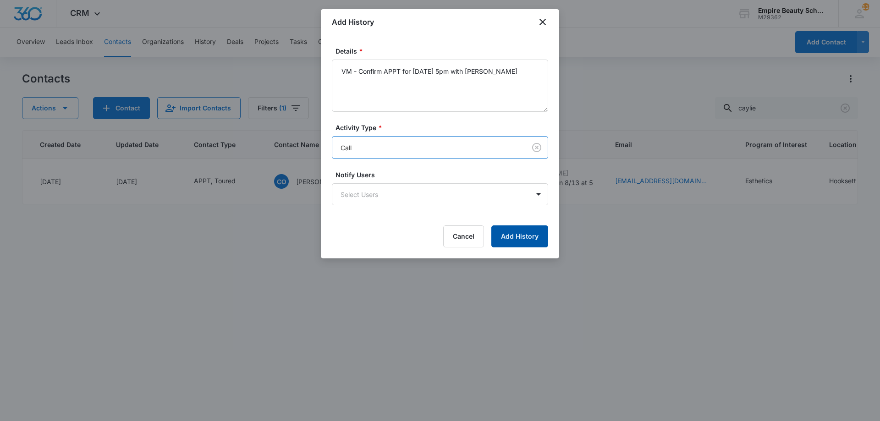
click at [533, 233] on button "Add History" at bounding box center [519, 237] width 57 height 22
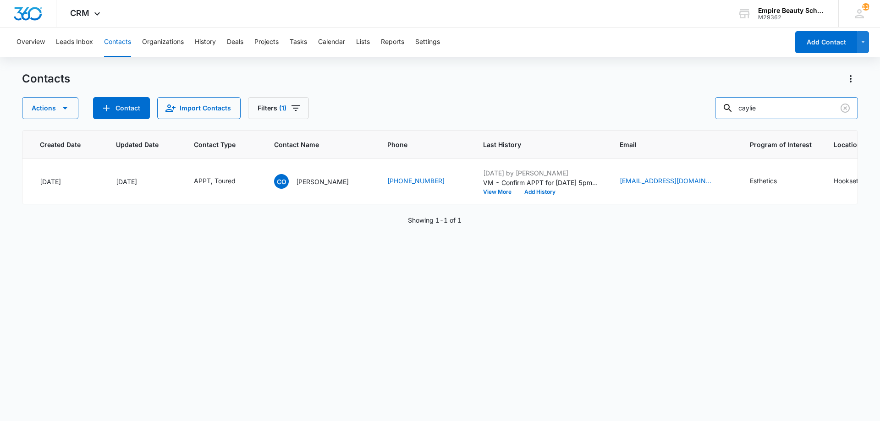
drag, startPoint x: 796, startPoint y: 105, endPoint x: 573, endPoint y: 115, distance: 222.5
click at [594, 113] on div "Actions Contact Import Contacts Filters (1) caylie" at bounding box center [440, 108] width 836 height 22
type input "correia"
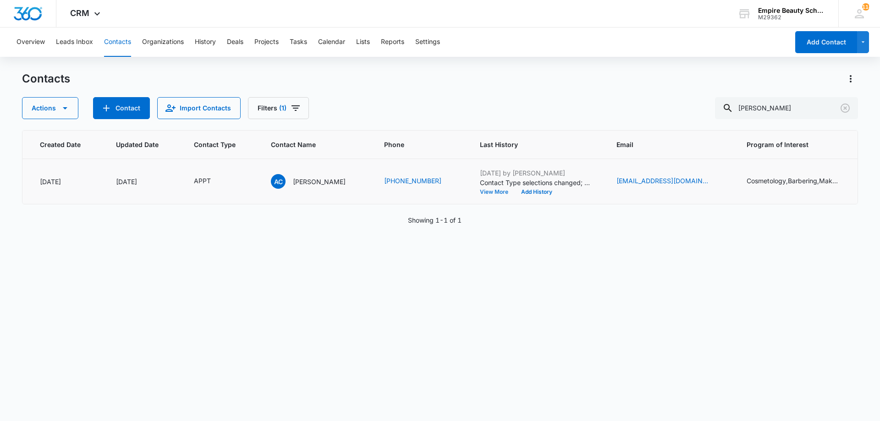
click at [486, 189] on button "View More" at bounding box center [497, 192] width 35 height 6
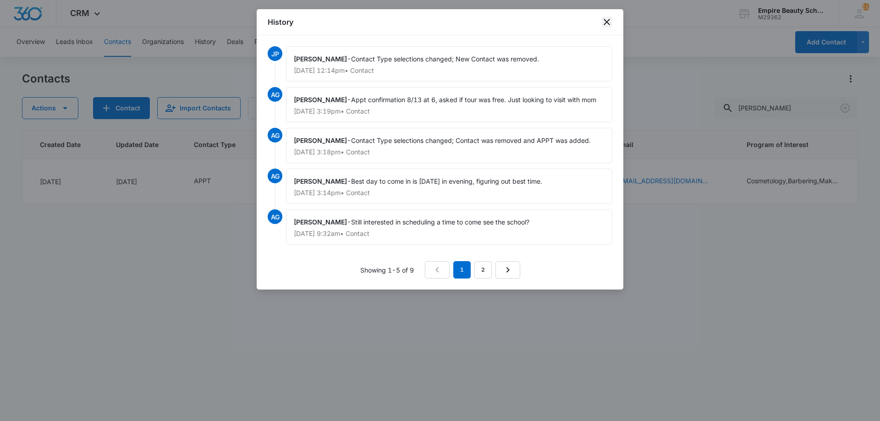
click at [612, 18] on icon "close" at bounding box center [606, 22] width 11 height 11
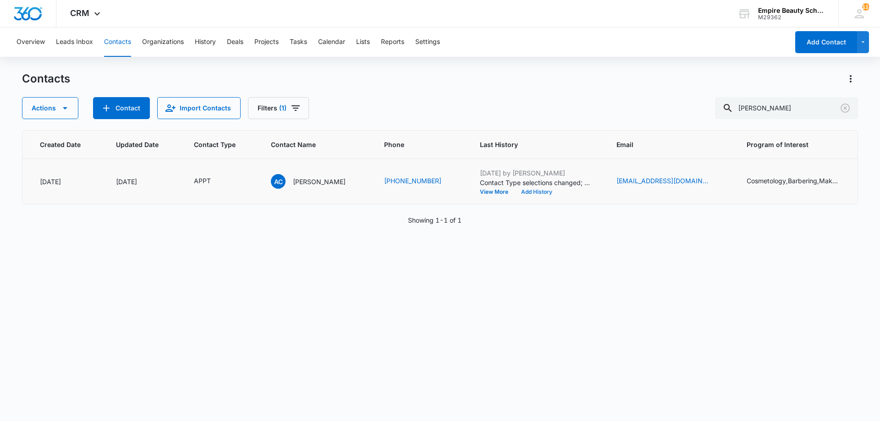
click at [522, 193] on button "Add History" at bounding box center [537, 192] width 44 height 6
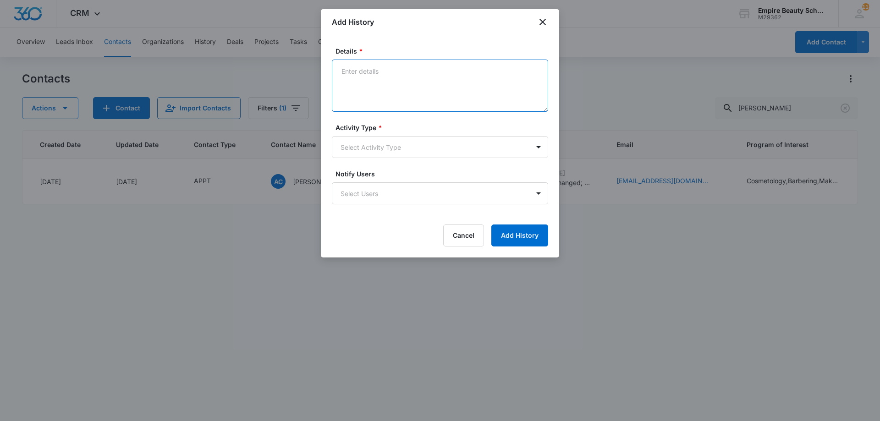
click at [423, 89] on textarea "Details *" at bounding box center [440, 86] width 216 height 52
type textarea "Confirmed APPT for 8/13 at 6pm with Amelia"
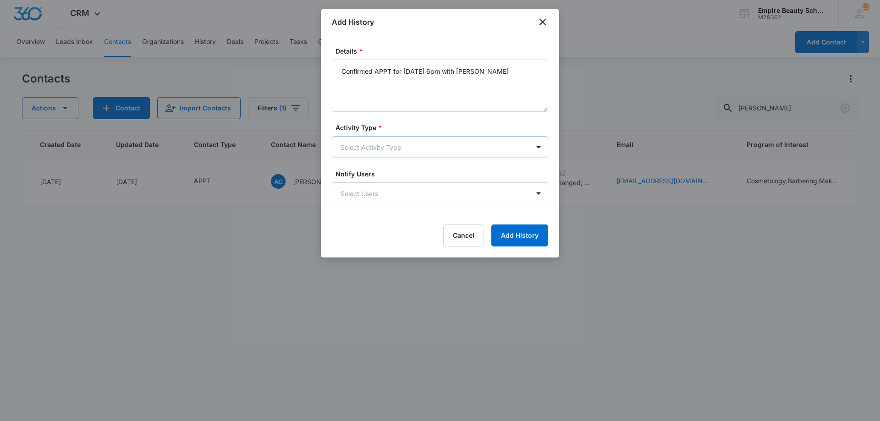
click at [408, 149] on body "CRM Apps Forms CRM Email Shop Payments POS Files Brand Settings Empire Beauty S…" at bounding box center [440, 210] width 880 height 421
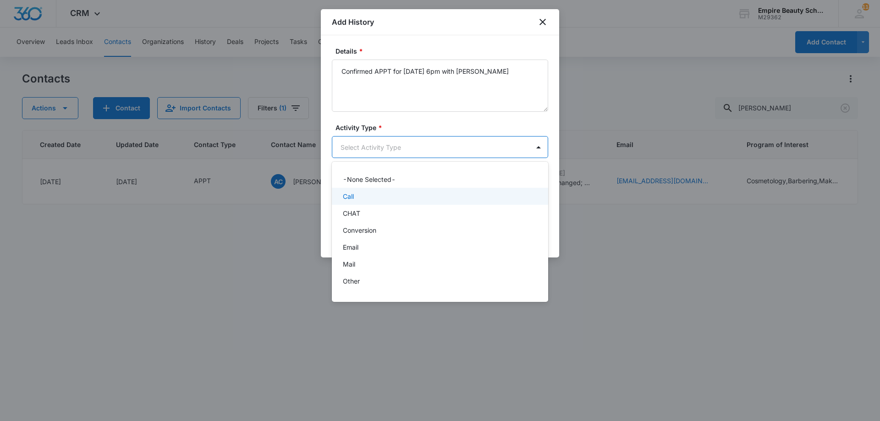
click at [391, 200] on div "Call" at bounding box center [439, 197] width 193 height 10
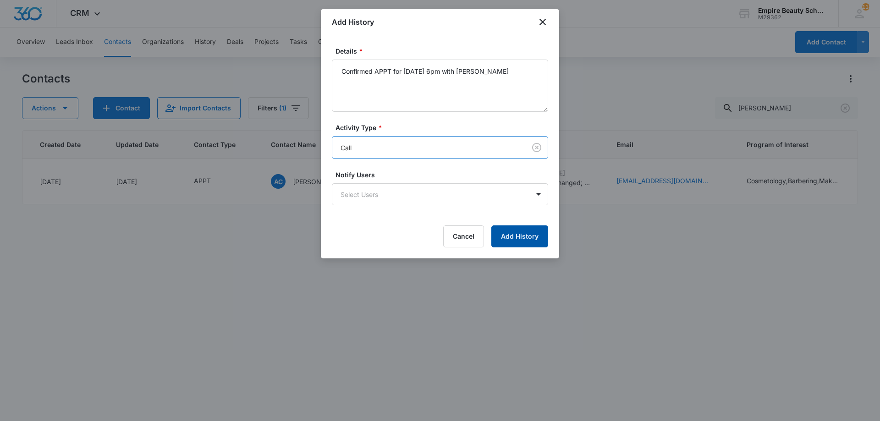
click at [501, 231] on button "Add History" at bounding box center [519, 237] width 57 height 22
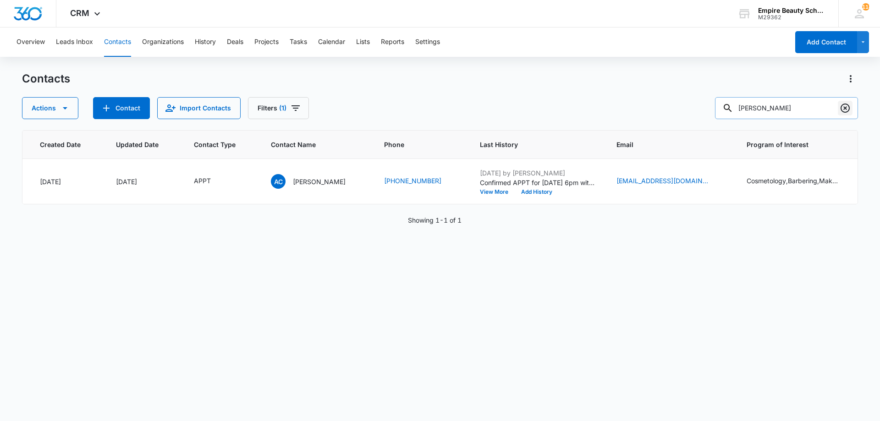
click at [842, 106] on icon "Clear" at bounding box center [845, 108] width 9 height 9
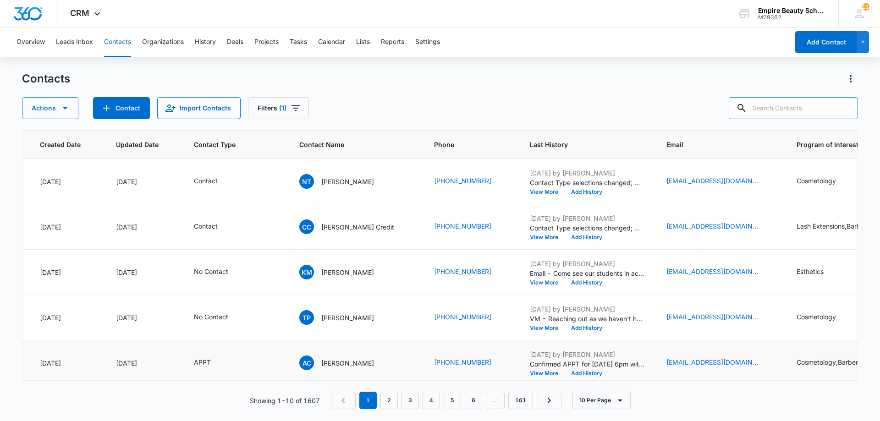
scroll to position [239, 72]
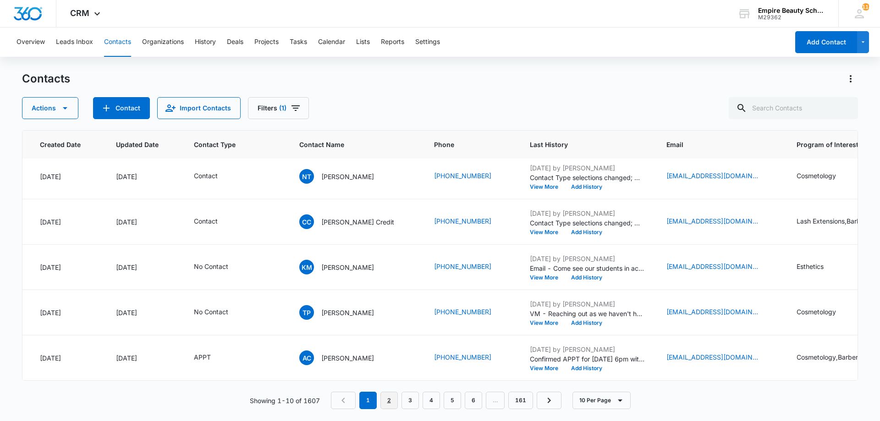
click at [385, 402] on link "2" at bounding box center [388, 400] width 17 height 17
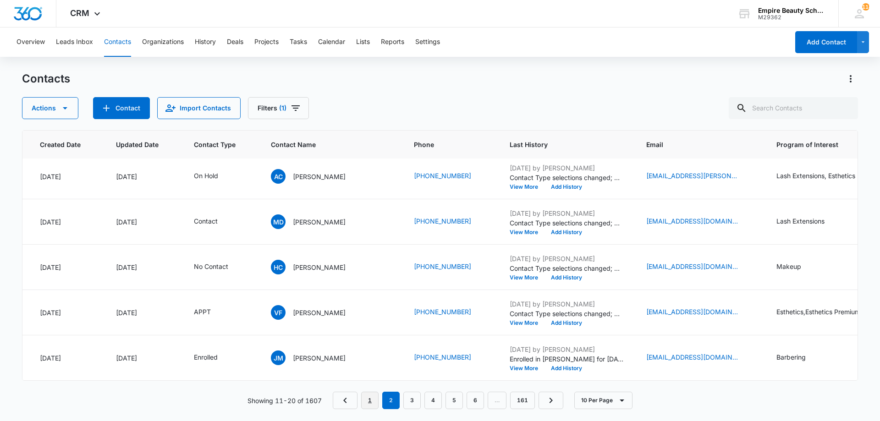
click at [378, 395] on link "1" at bounding box center [369, 400] width 17 height 17
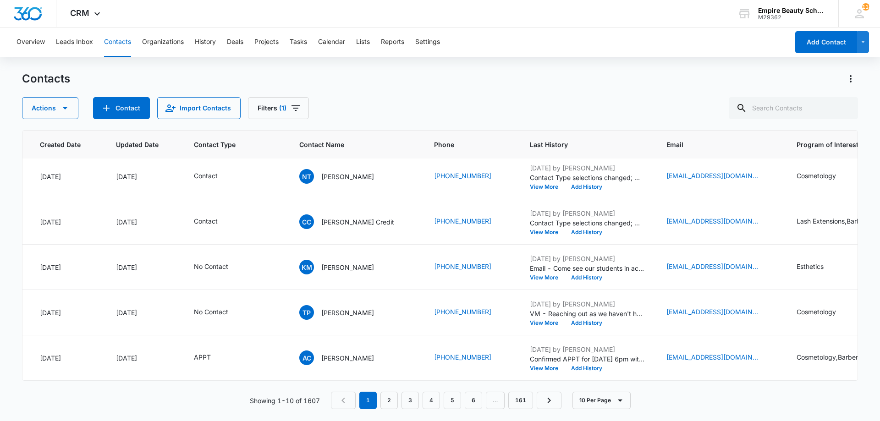
scroll to position [0, 72]
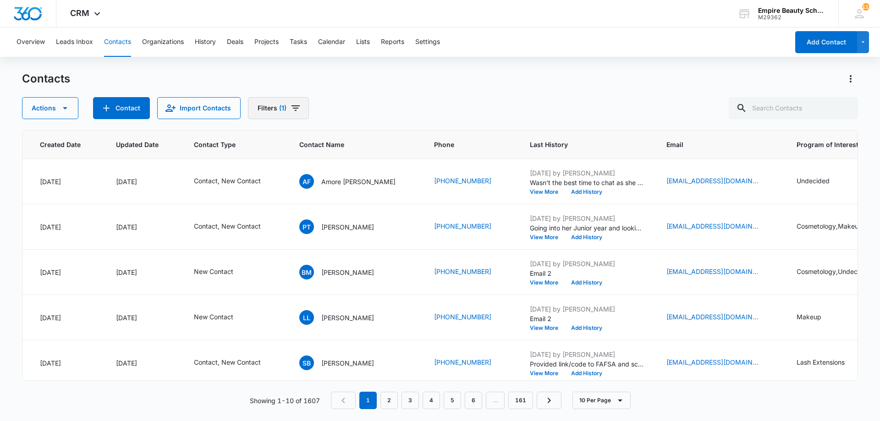
click at [294, 115] on button "Filters (1)" at bounding box center [278, 108] width 61 height 22
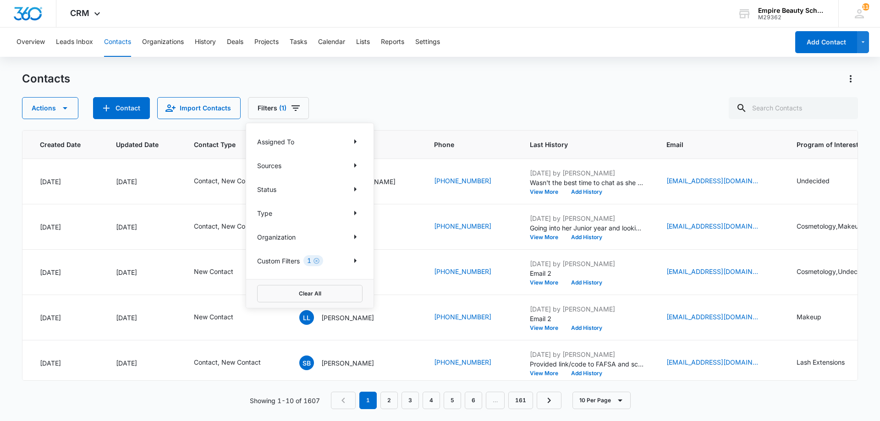
click at [346, 212] on div "Type" at bounding box center [309, 213] width 105 height 15
click at [357, 214] on icon "Show Type filters" at bounding box center [355, 213] width 11 height 11
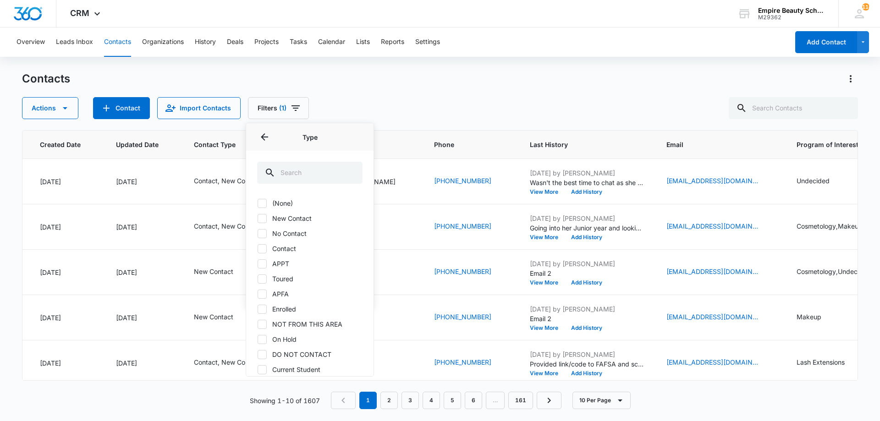
click at [287, 250] on label "Contact" at bounding box center [309, 249] width 105 height 10
click at [258, 249] on input "Contact" at bounding box center [257, 248] width 0 height 0
checkbox input "true"
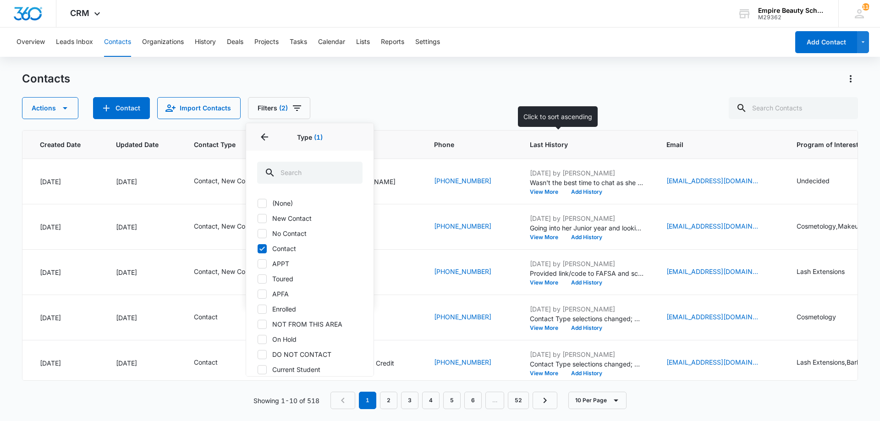
click at [553, 107] on div "Actions Contact Import Contacts Filters (2) Assigned To Sources Status Type 1 T…" at bounding box center [440, 108] width 836 height 22
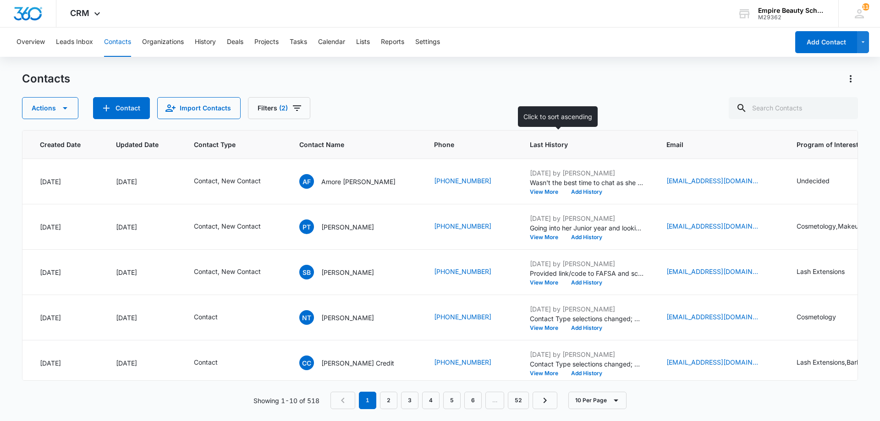
click at [530, 149] on span "Last History" at bounding box center [580, 145] width 101 height 10
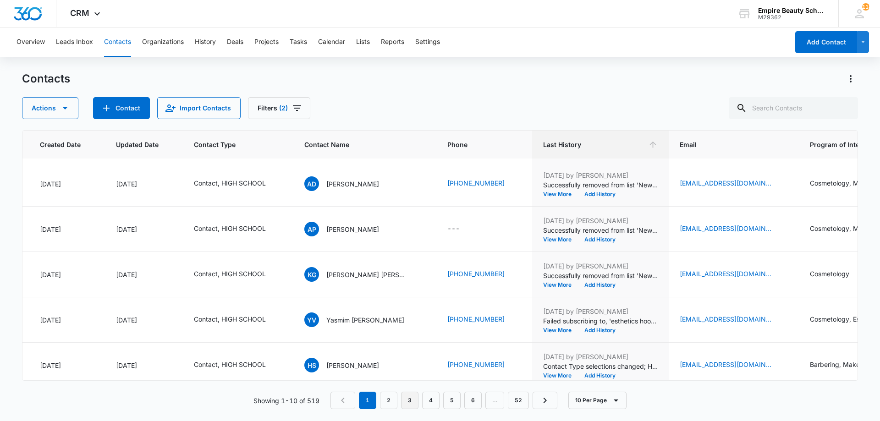
scroll to position [239, 72]
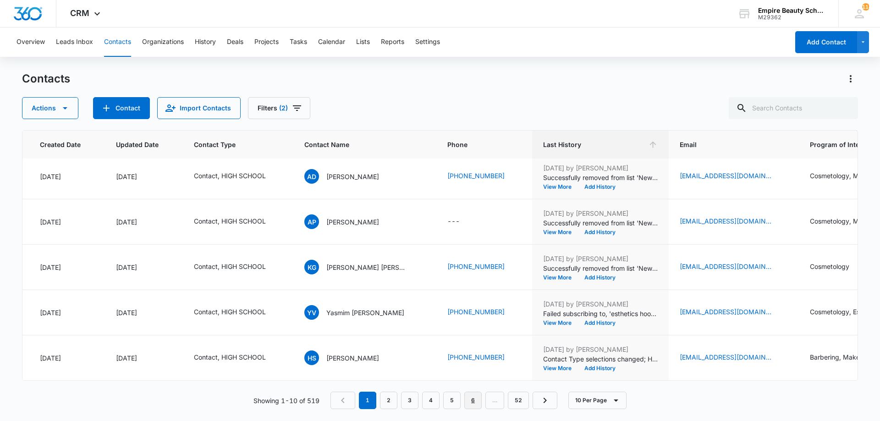
click at [473, 403] on link "6" at bounding box center [472, 400] width 17 height 17
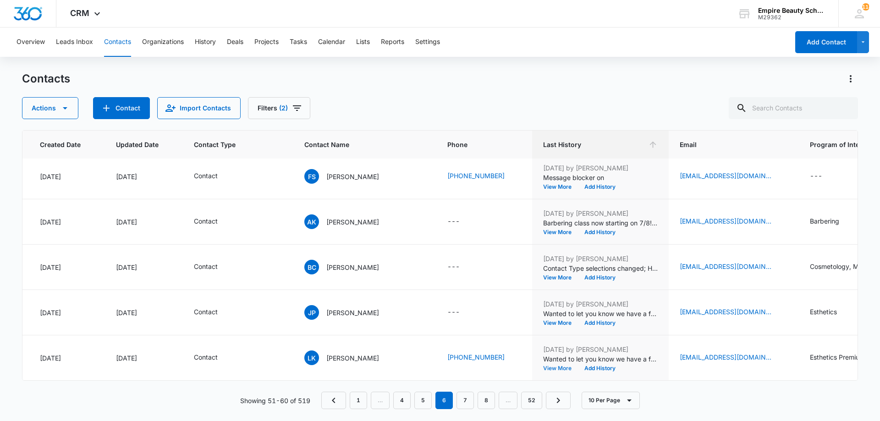
drag, startPoint x: 558, startPoint y: 361, endPoint x: 510, endPoint y: 417, distance: 73.4
click at [510, 417] on div "Contacts Actions Contact Import Contacts Filters (2) ID Created Date Updated Da…" at bounding box center [440, 246] width 836 height 349
click at [595, 366] on button "Add History" at bounding box center [600, 369] width 44 height 6
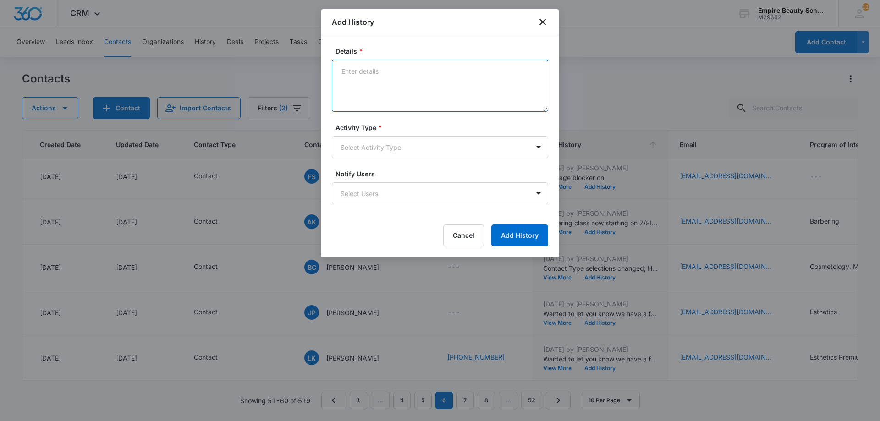
paste textarea "Empire Beauty Schools offers financial assistance opportunities, flexible sched…"
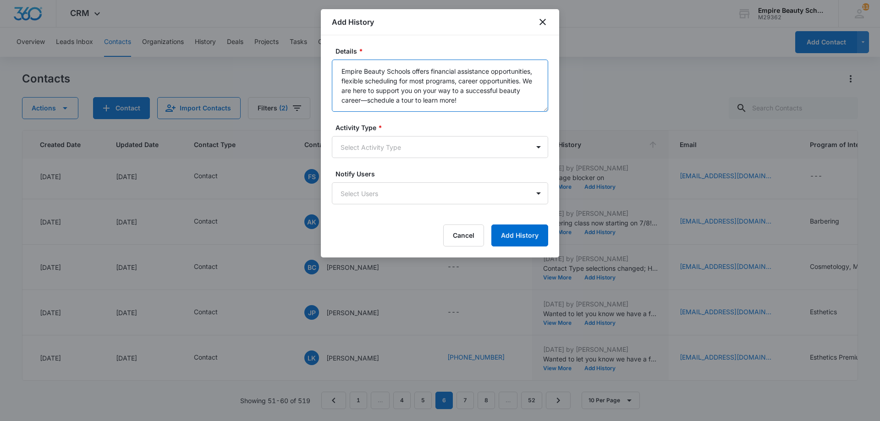
type textarea "Empire Beauty Schools offers financial assistance opportunities, flexible sched…"
click at [357, 160] on form "Details * Empire Beauty Schools offers financial assistance opportunities, flex…" at bounding box center [440, 146] width 216 height 200
click at [380, 141] on body "CRM Apps Forms CRM Email Shop Payments POS Files Brand Settings Empire Beauty S…" at bounding box center [440, 210] width 880 height 421
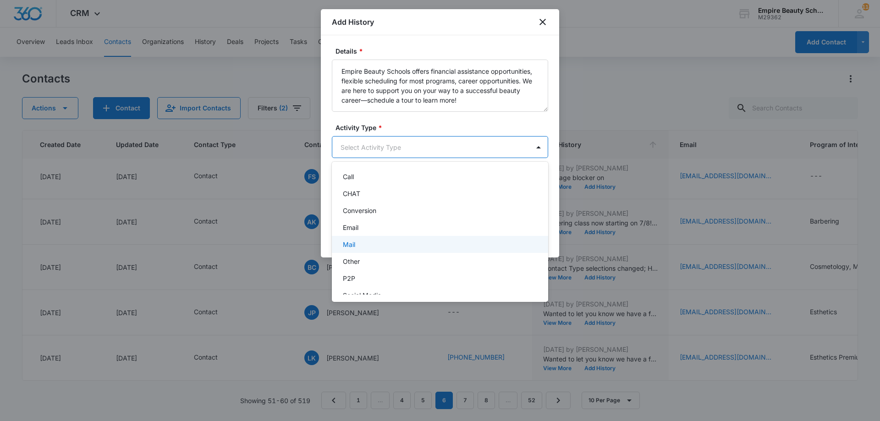
scroll to position [48, 0]
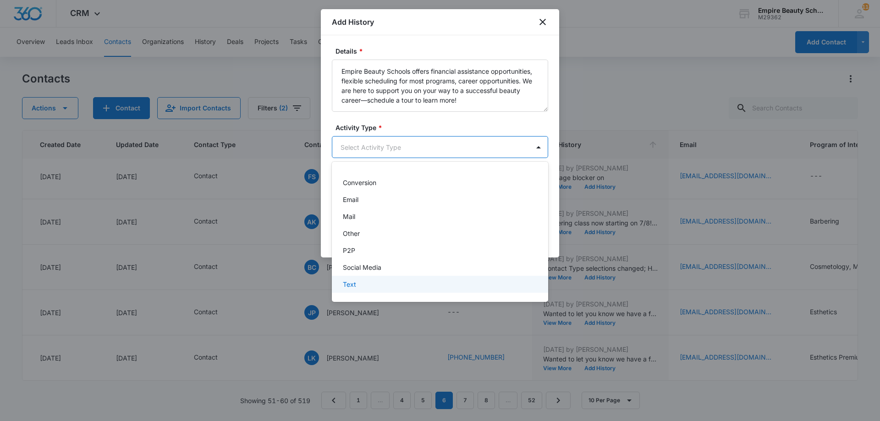
click at [362, 286] on div "Text" at bounding box center [439, 285] width 193 height 10
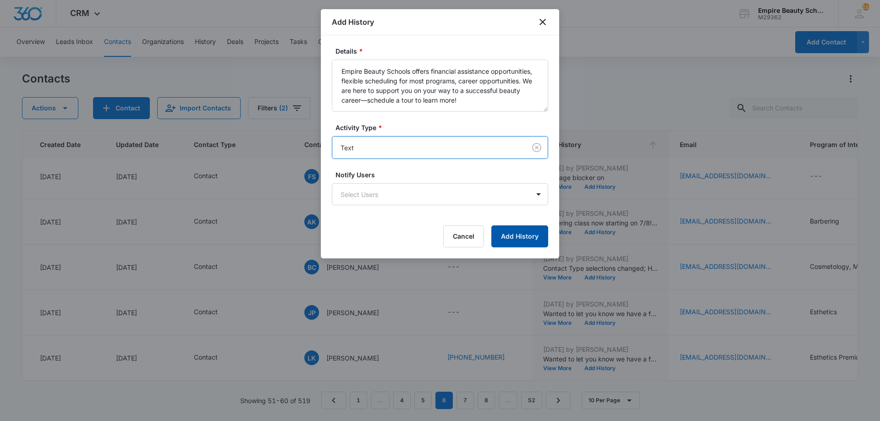
click at [515, 242] on button "Add History" at bounding box center [519, 237] width 57 height 22
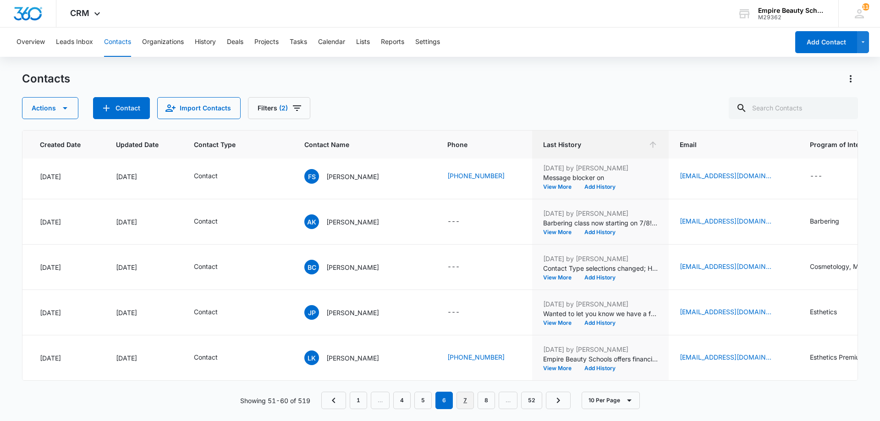
drag, startPoint x: 470, startPoint y: 401, endPoint x: 487, endPoint y: 420, distance: 26.0
click at [470, 402] on link "7" at bounding box center [465, 400] width 17 height 17
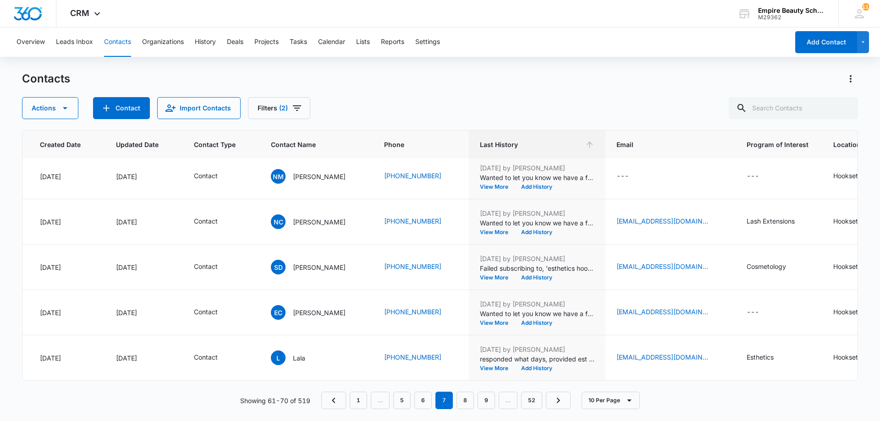
scroll to position [0, 72]
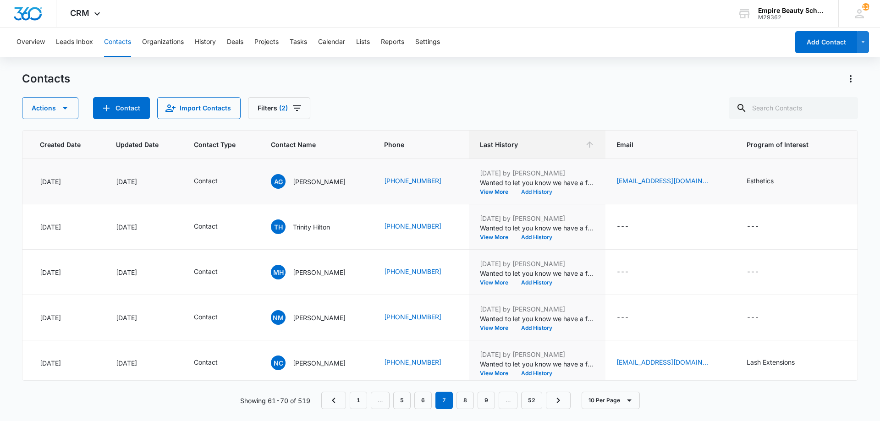
click at [538, 190] on button "Add History" at bounding box center [537, 192] width 44 height 6
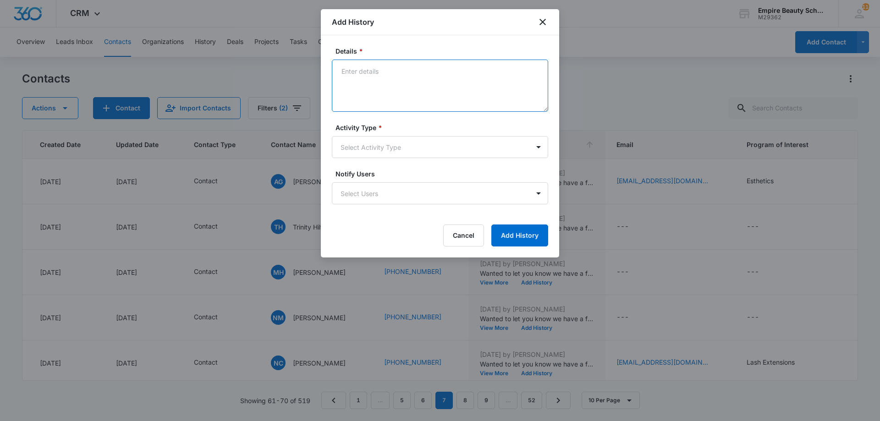
paste textarea "Empire Beauty Schools offers financial assistance opportunities, flexible sched…"
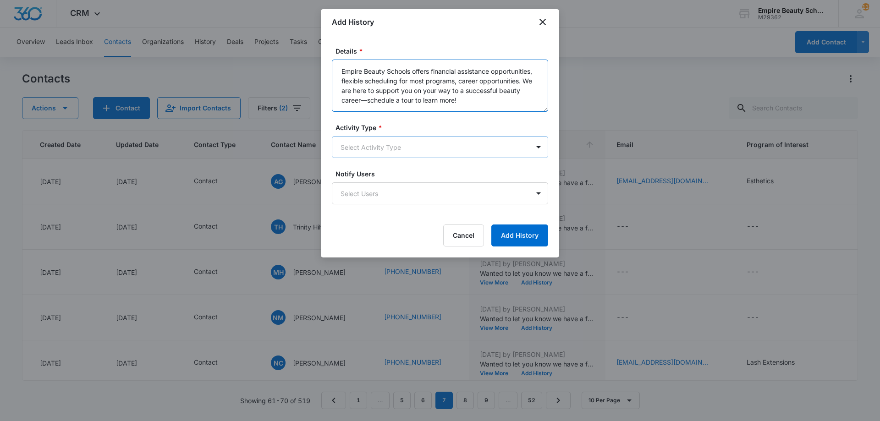
type textarea "Empire Beauty Schools offers financial assistance opportunities, flexible sched…"
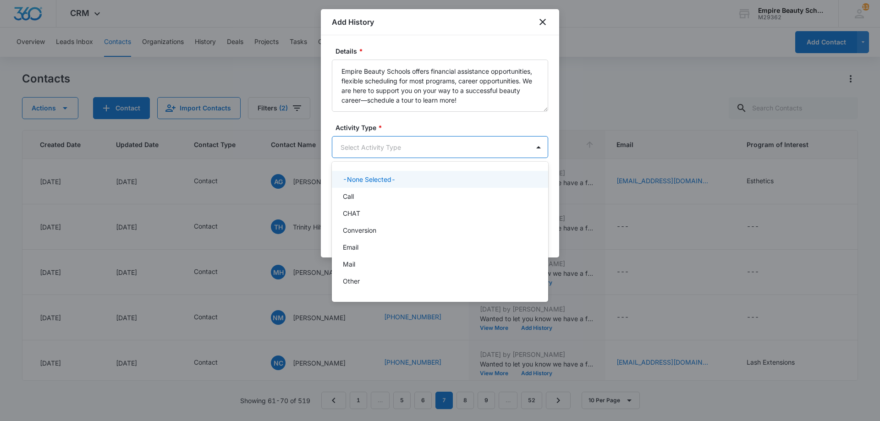
drag, startPoint x: 424, startPoint y: 156, endPoint x: 421, endPoint y: 180, distance: 24.1
click at [424, 156] on body "CRM Apps Forms CRM Email Shop Payments POS Files Brand Settings Empire Beauty S…" at bounding box center [440, 210] width 880 height 421
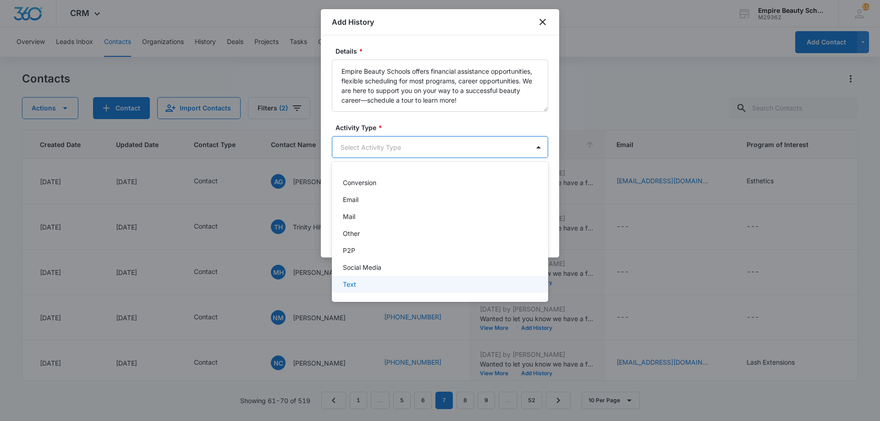
click at [400, 285] on div "Text" at bounding box center [439, 285] width 193 height 10
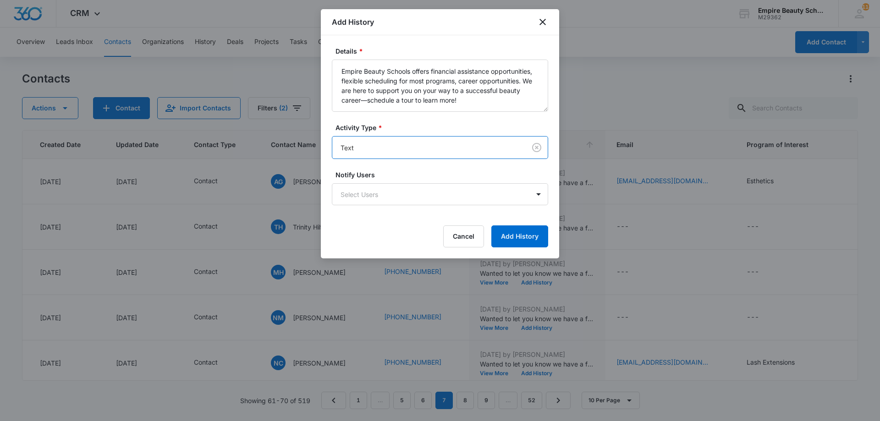
click at [527, 222] on form "Details * Empire Beauty Schools offers financial assistance opportunities, flex…" at bounding box center [440, 146] width 216 height 201
click at [514, 234] on button "Add History" at bounding box center [519, 237] width 57 height 22
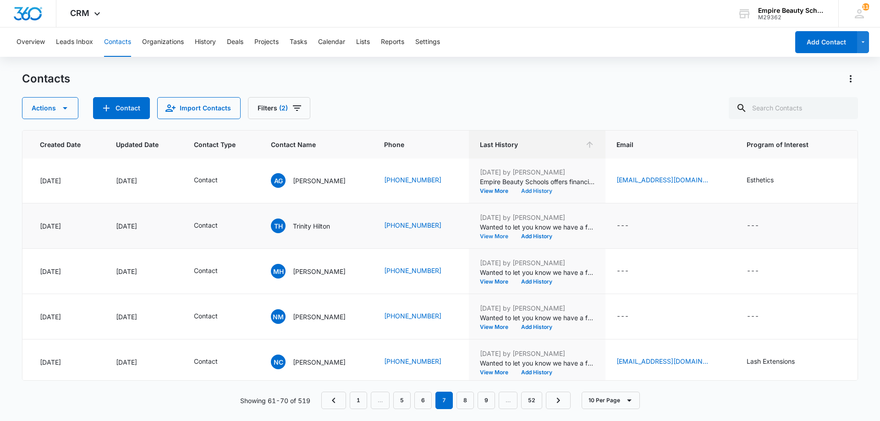
scroll to position [0, 72]
click at [545, 239] on button "Add History" at bounding box center [537, 237] width 44 height 6
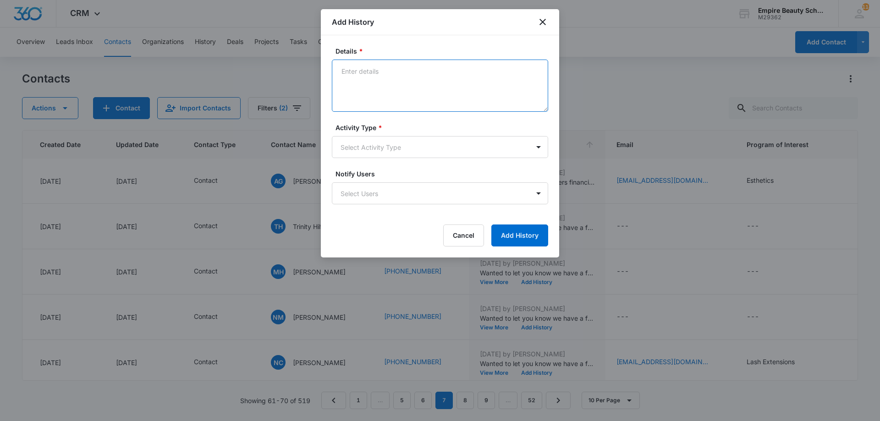
paste textarea "Empire Beauty Schools offers financial assistance opportunities, flexible sched…"
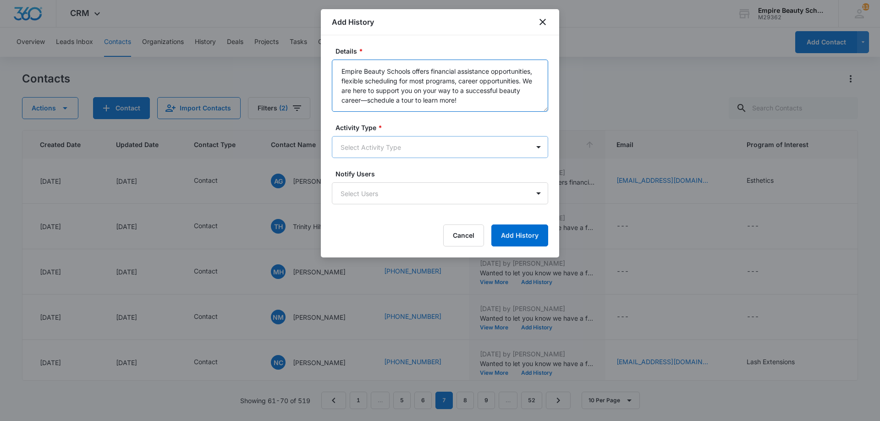
type textarea "Empire Beauty Schools offers financial assistance opportunities, flexible sched…"
click at [399, 143] on body "CRM Apps Forms CRM Email Shop Payments POS Files Brand Settings Empire Beauty S…" at bounding box center [440, 210] width 880 height 421
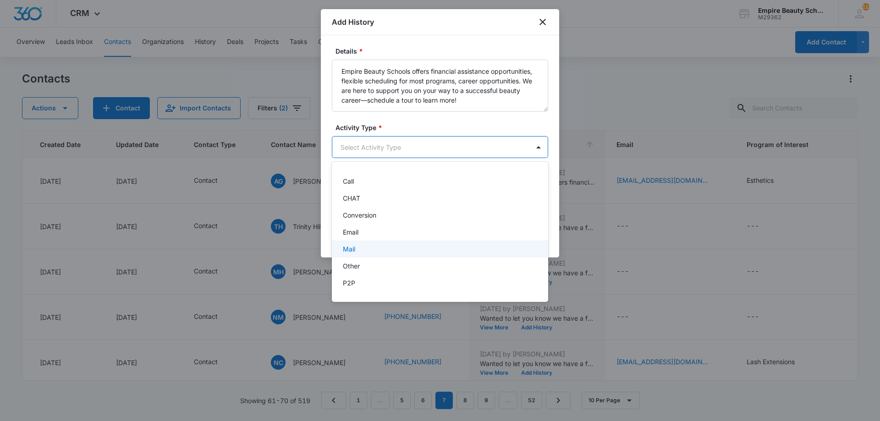
scroll to position [48, 0]
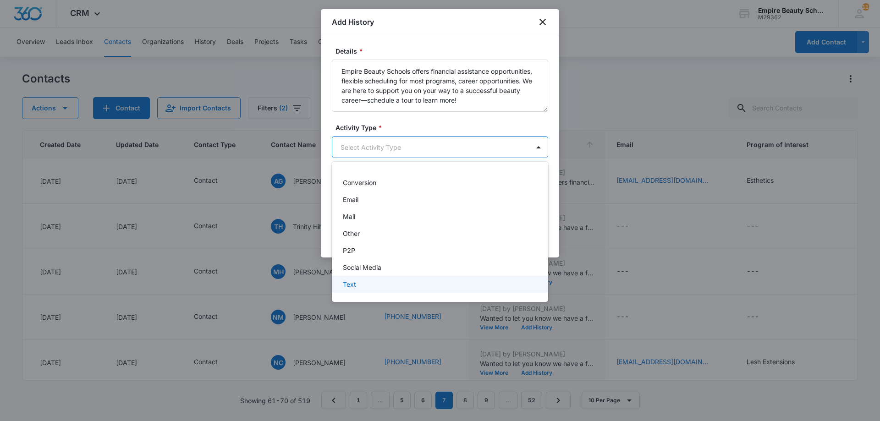
click at [347, 283] on p "Text" at bounding box center [349, 285] width 13 height 10
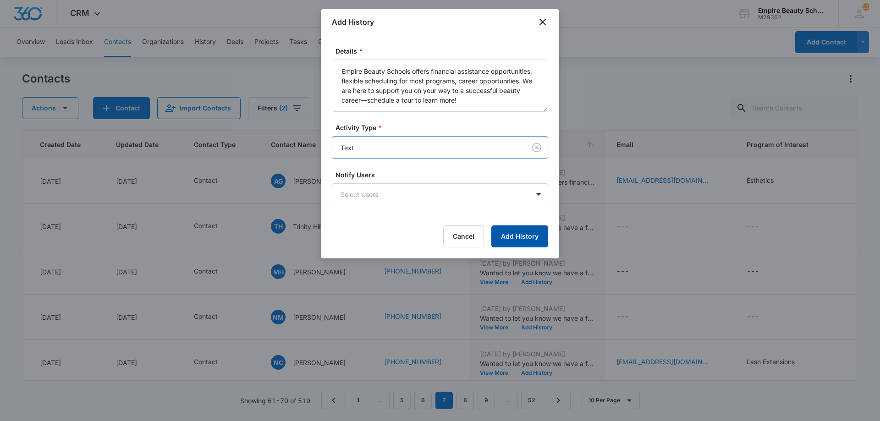
click at [534, 236] on button "Add History" at bounding box center [519, 237] width 57 height 22
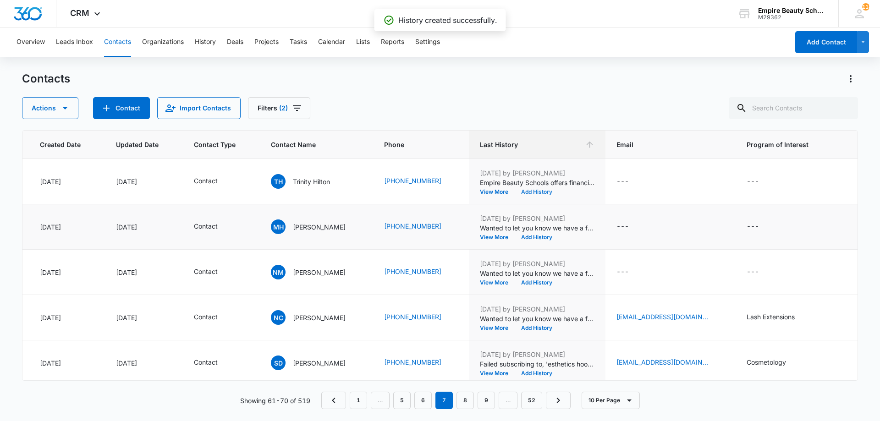
scroll to position [46, 72]
click at [548, 237] on button "Add History" at bounding box center [537, 237] width 44 height 6
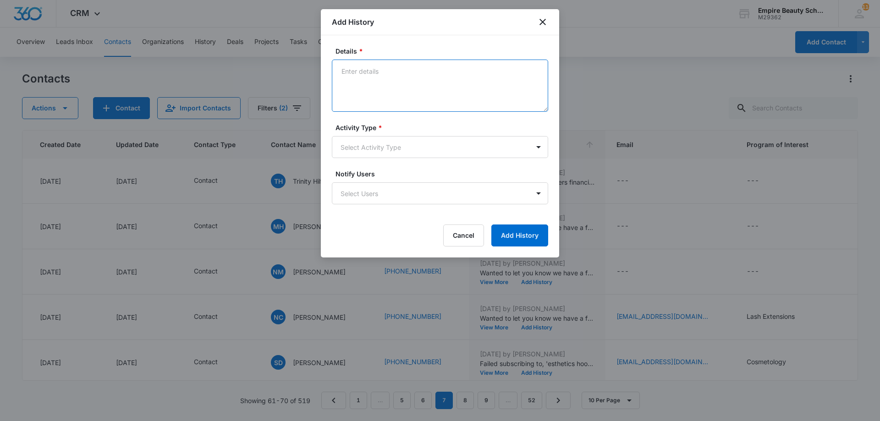
paste textarea "Empire Beauty Schools offers financial assistance opportunities, flexible sched…"
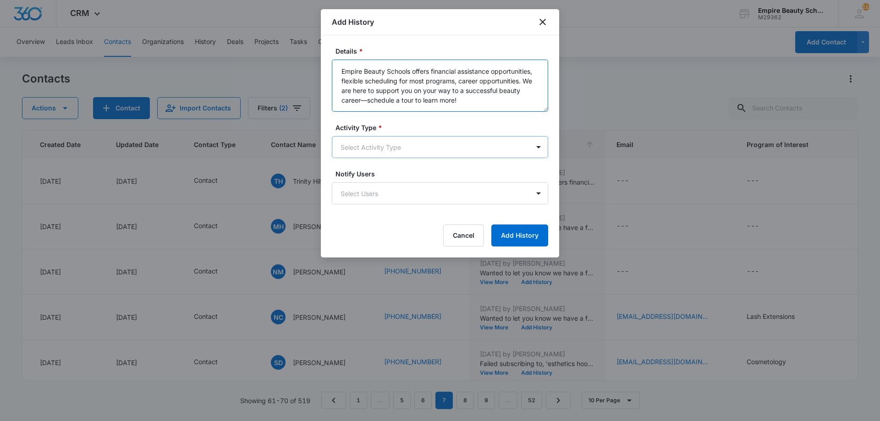
type textarea "Empire Beauty Schools offers financial assistance opportunities, flexible sched…"
click at [403, 148] on body "CRM Apps Forms CRM Email Shop Payments POS Files Brand Settings Empire Beauty S…" at bounding box center [440, 210] width 880 height 421
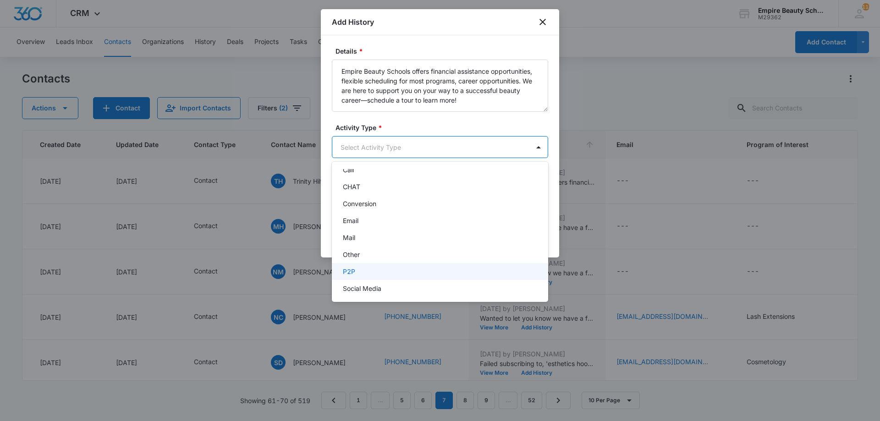
scroll to position [48, 0]
click at [380, 286] on div "Text" at bounding box center [439, 285] width 193 height 10
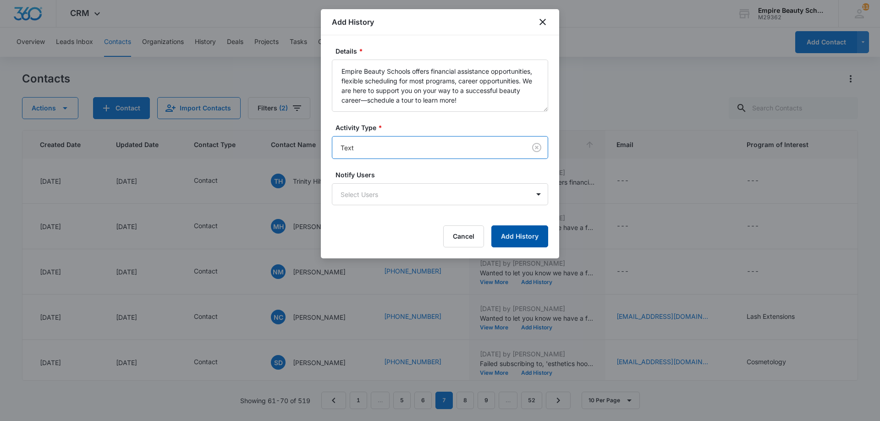
click at [518, 239] on button "Add History" at bounding box center [519, 237] width 57 height 22
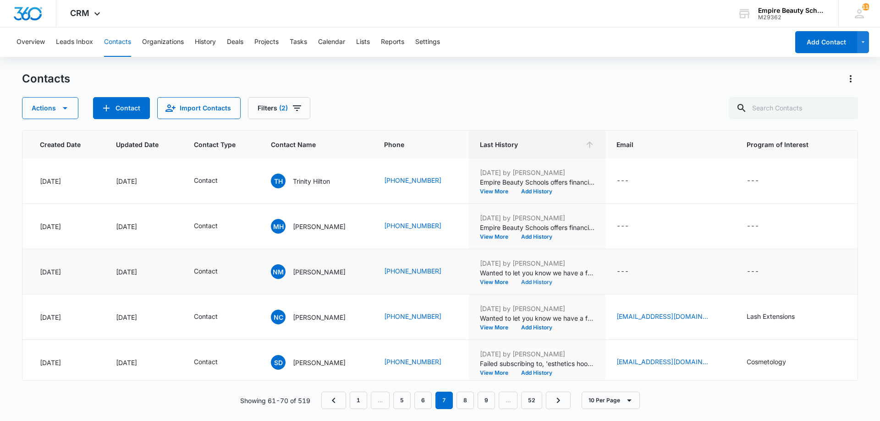
click at [540, 280] on button "Add History" at bounding box center [537, 283] width 44 height 6
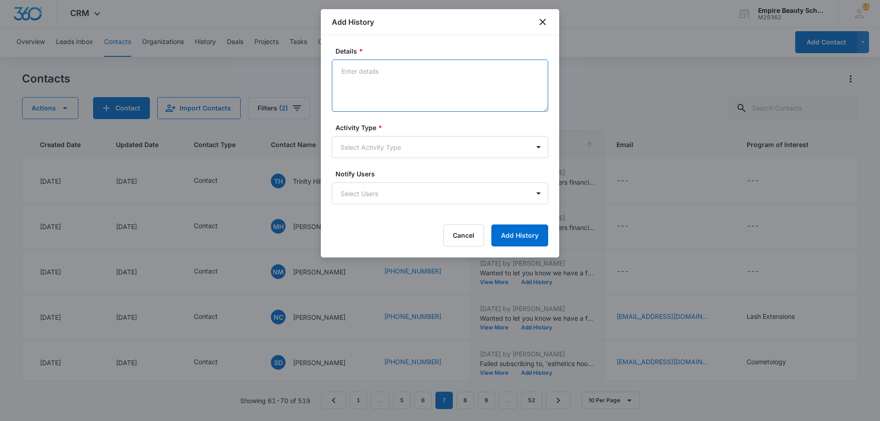
paste textarea "Empire Beauty Schools offers financial assistance opportunities, flexible sched…"
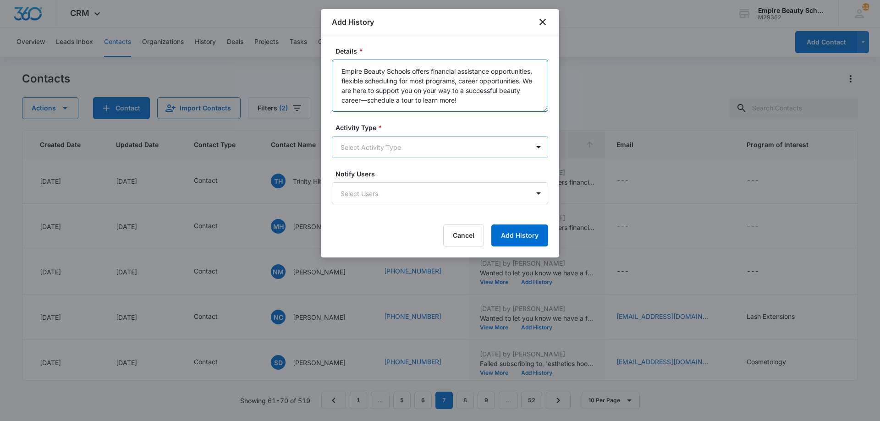
type textarea "Empire Beauty Schools offers financial assistance opportunities, flexible sched…"
click at [386, 140] on body "CRM Apps Forms CRM Email Shop Payments POS Files Brand Settings Empire Beauty S…" at bounding box center [440, 210] width 880 height 421
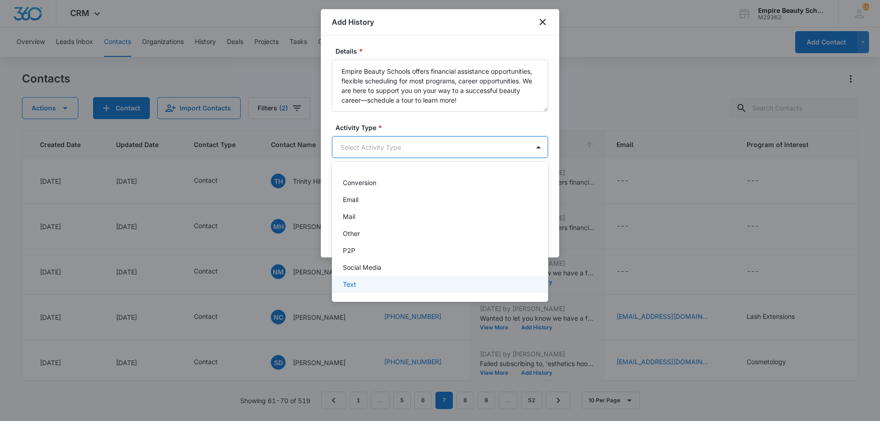
click at [364, 281] on div "Text" at bounding box center [439, 285] width 193 height 10
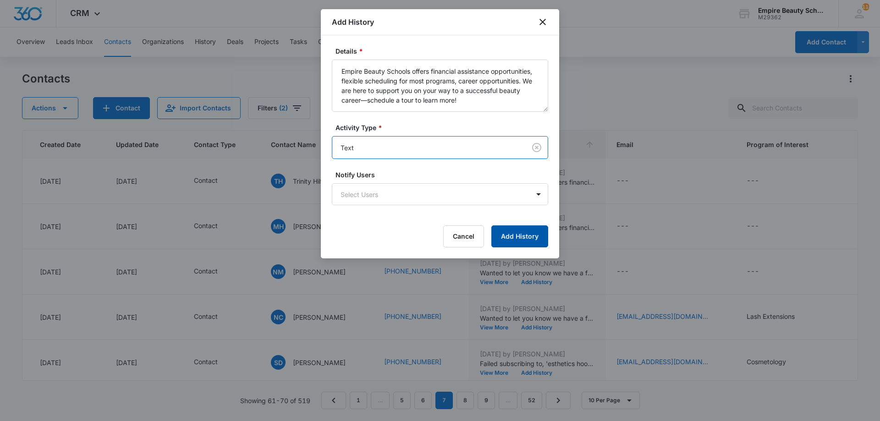
click at [519, 237] on button "Add History" at bounding box center [519, 237] width 57 height 22
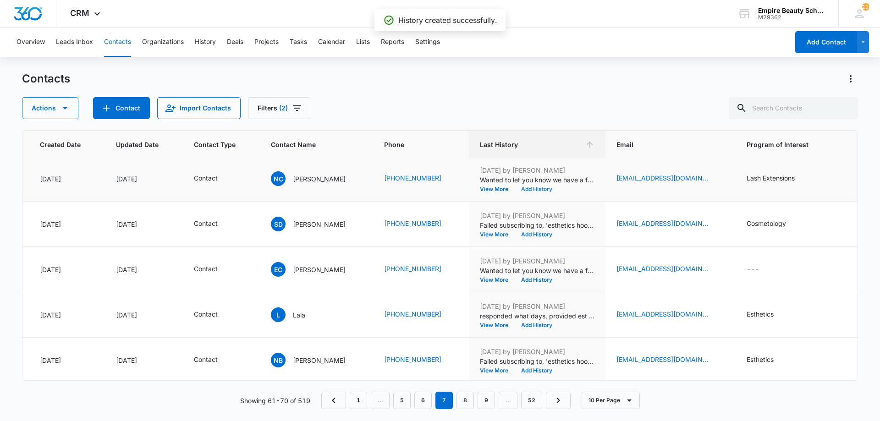
scroll to position [184, 72]
click at [538, 188] on button "Add History" at bounding box center [537, 190] width 44 height 6
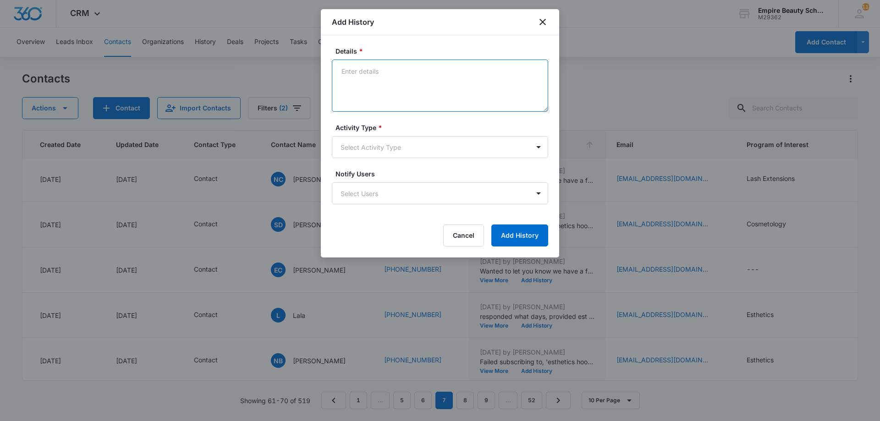
paste textarea "Empire Beauty Schools offers financial assistance opportunities, flexible sched…"
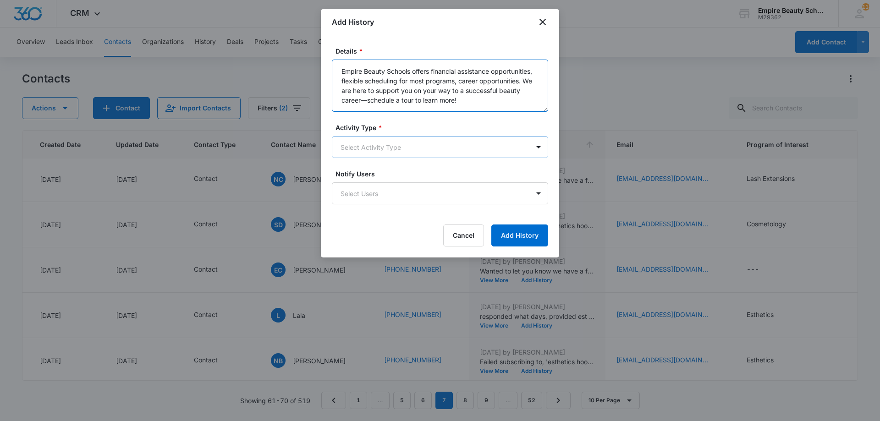
type textarea "Empire Beauty Schools offers financial assistance opportunities, flexible sched…"
click at [431, 154] on body "CRM Apps Forms CRM Email Shop Payments POS Files Brand Settings Empire Beauty S…" at bounding box center [440, 210] width 880 height 421
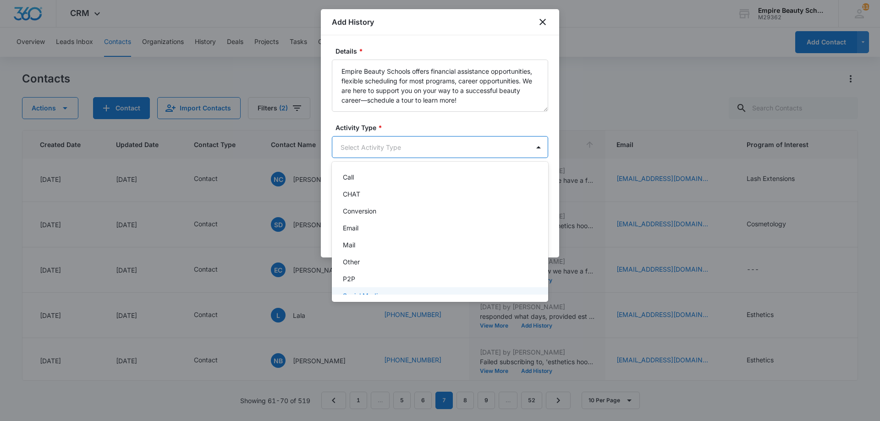
scroll to position [48, 0]
click at [365, 280] on div "Text" at bounding box center [439, 285] width 193 height 10
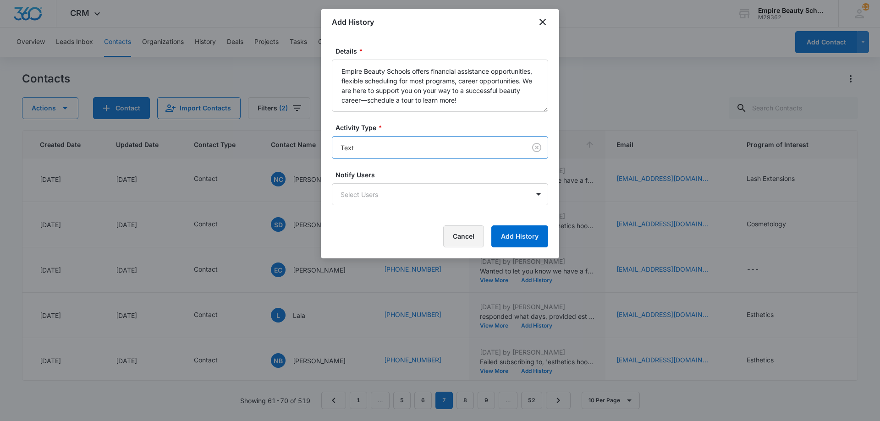
click at [479, 238] on button "Cancel" at bounding box center [463, 237] width 41 height 22
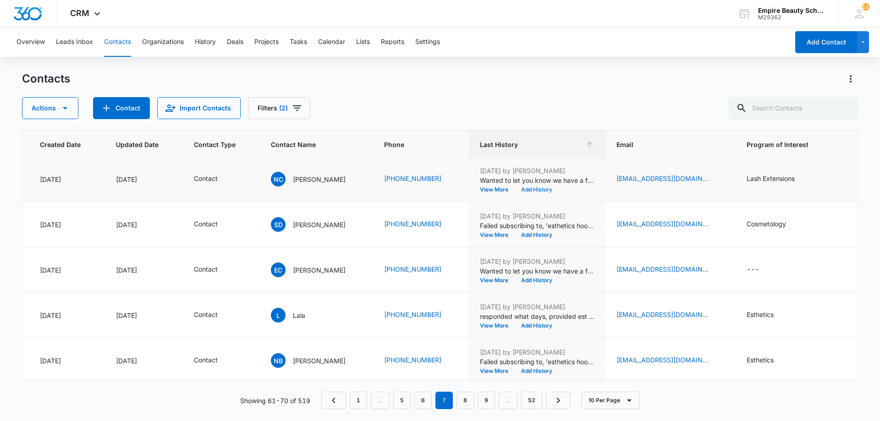
click at [547, 193] on button "Add History" at bounding box center [537, 190] width 44 height 6
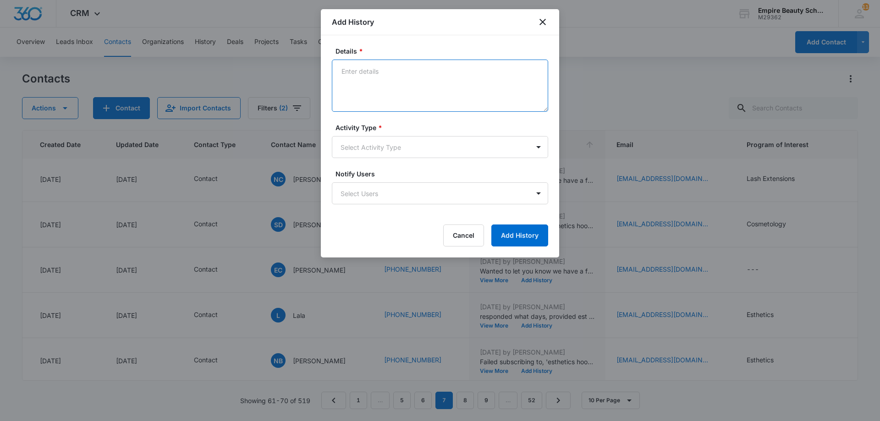
paste textarea "Empire Beauty Schools offers financial assistance opportunities, flexible sched…"
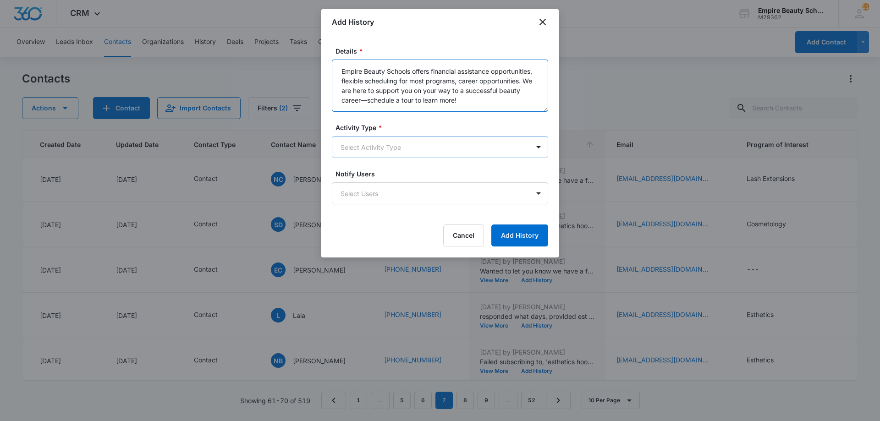
type textarea "Empire Beauty Schools offers financial assistance opportunities, flexible sched…"
click at [407, 150] on body "CRM Apps Forms CRM Email Shop Payments POS Files Brand Settings Empire Beauty S…" at bounding box center [440, 210] width 880 height 421
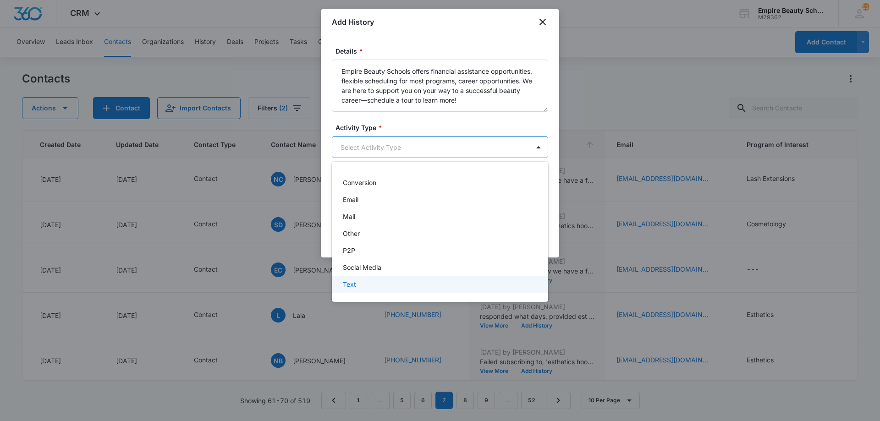
click at [347, 279] on div "Text" at bounding box center [440, 284] width 216 height 17
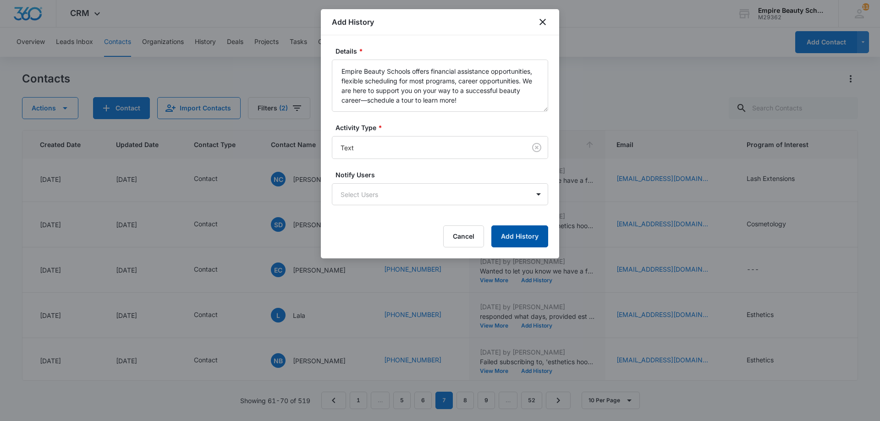
click at [498, 247] on button "Add History" at bounding box center [519, 237] width 57 height 22
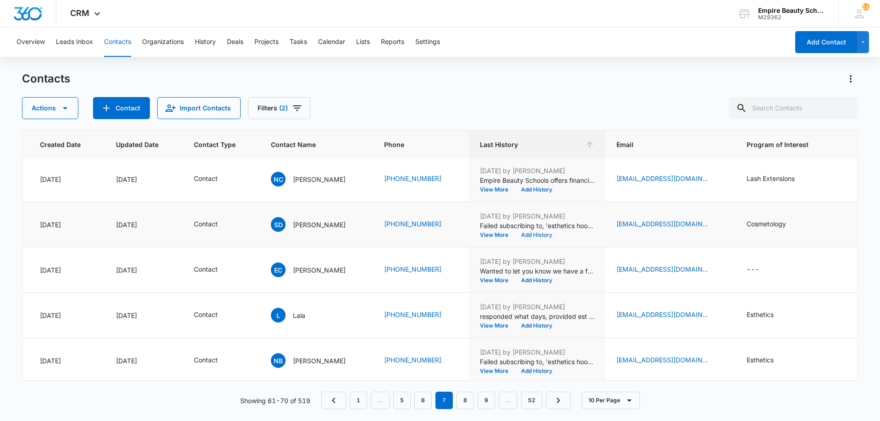
click at [536, 233] on button "Add History" at bounding box center [537, 235] width 44 height 6
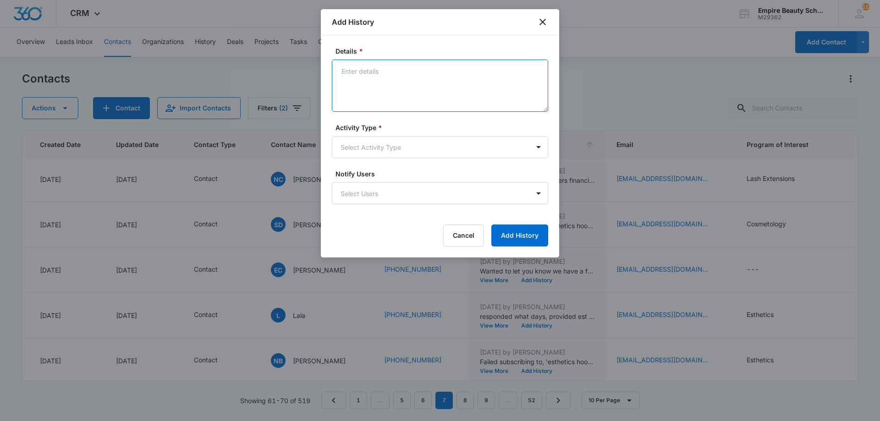
paste textarea "Empire Beauty Schools offers financial assistance opportunities, flexible sched…"
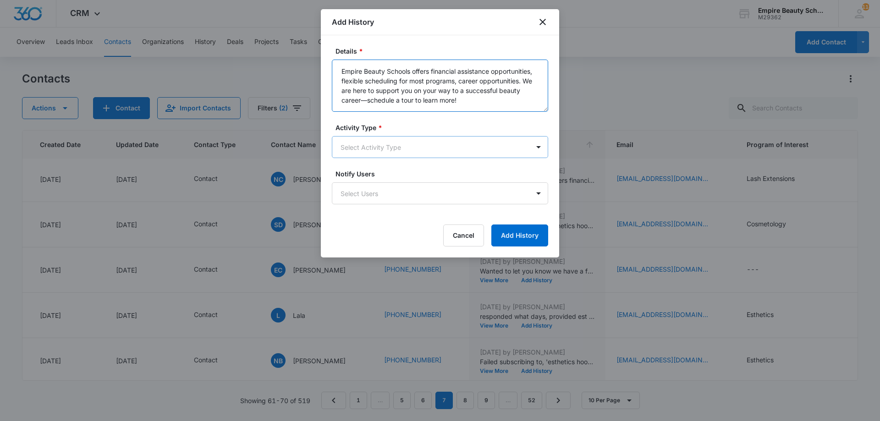
type textarea "Empire Beauty Schools offers financial assistance opportunities, flexible sched…"
click at [396, 152] on body "CRM Apps Forms CRM Email Shop Payments POS Files Brand Settings Empire Beauty S…" at bounding box center [440, 210] width 880 height 421
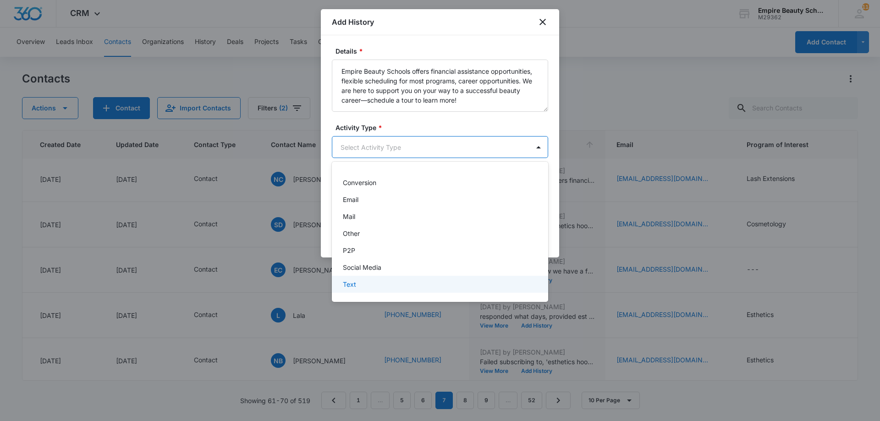
click at [363, 281] on div "Text" at bounding box center [439, 285] width 193 height 10
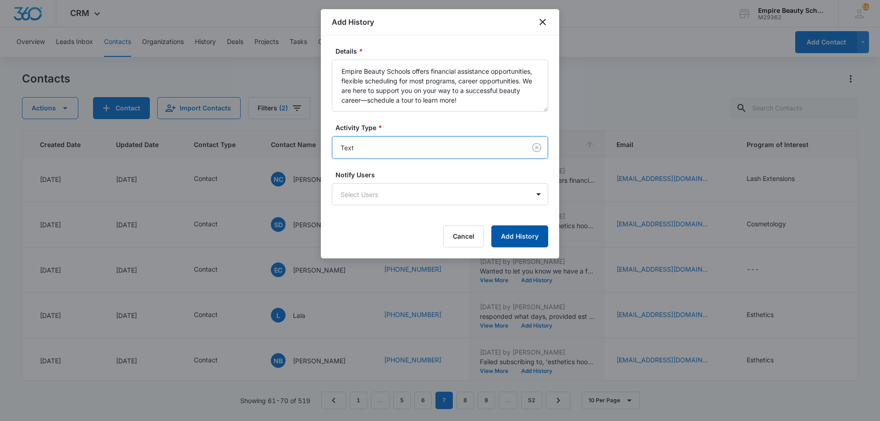
click at [535, 236] on button "Add History" at bounding box center [519, 237] width 57 height 22
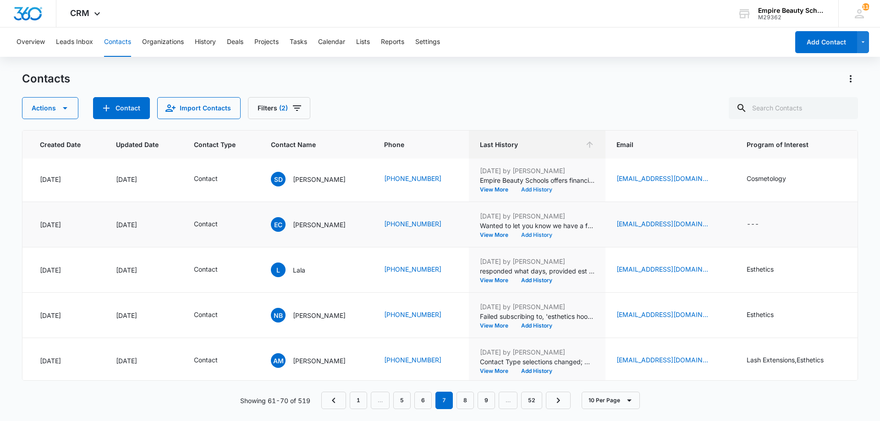
scroll to position [230, 72]
click at [539, 235] on button "Add History" at bounding box center [537, 235] width 44 height 6
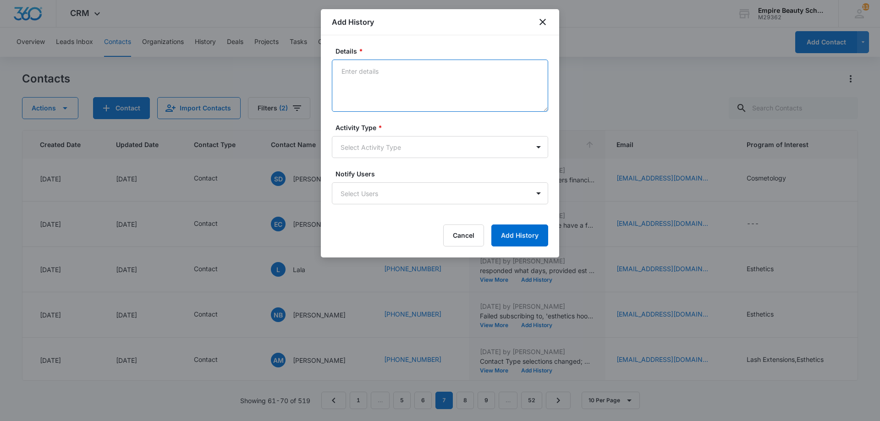
paste textarea "Empire Beauty Schools offers financial assistance opportunities, flexible sched…"
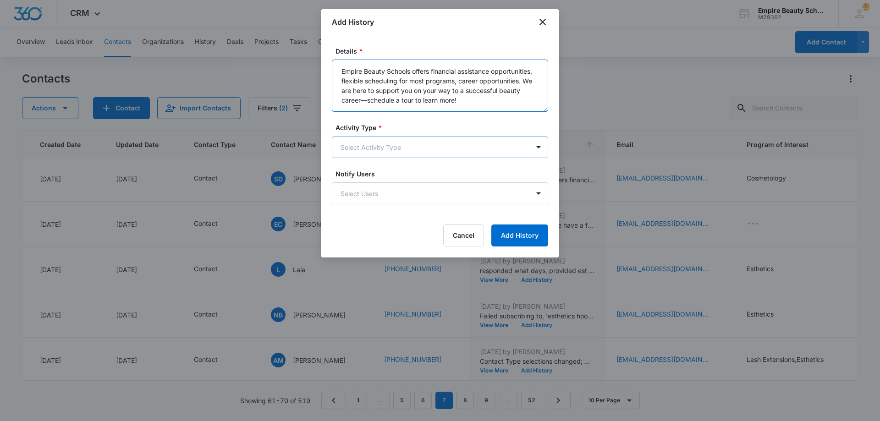
type textarea "Empire Beauty Schools offers financial assistance opportunities, flexible sched…"
click at [417, 152] on body "CRM Apps Forms CRM Email Shop Payments POS Files Brand Settings Empire Beauty S…" at bounding box center [440, 210] width 880 height 421
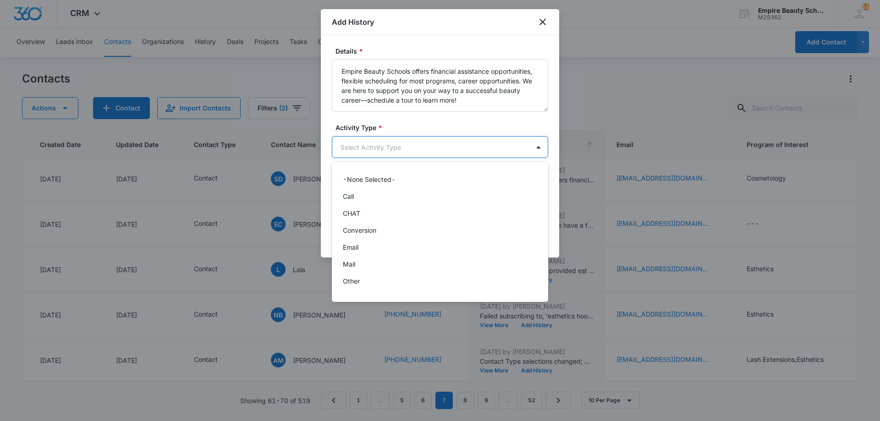
scroll to position [48, 0]
click at [375, 285] on div "Text" at bounding box center [439, 285] width 193 height 10
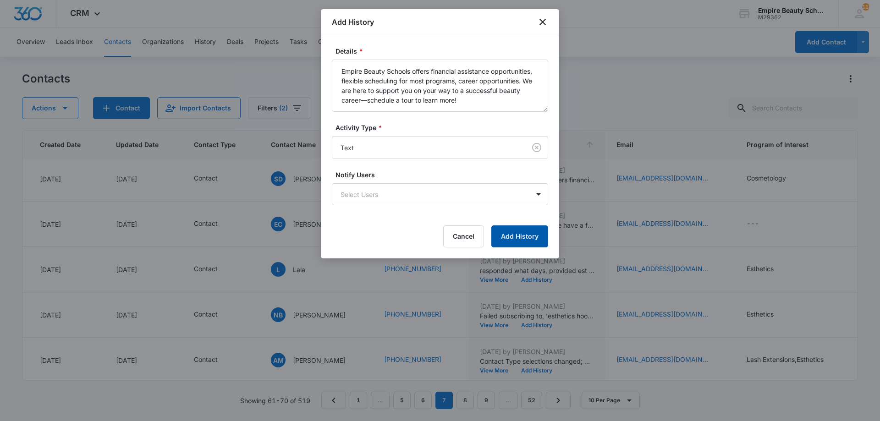
drag, startPoint x: 511, startPoint y: 242, endPoint x: 518, endPoint y: 245, distance: 7.0
click at [511, 244] on button "Add History" at bounding box center [519, 237] width 57 height 22
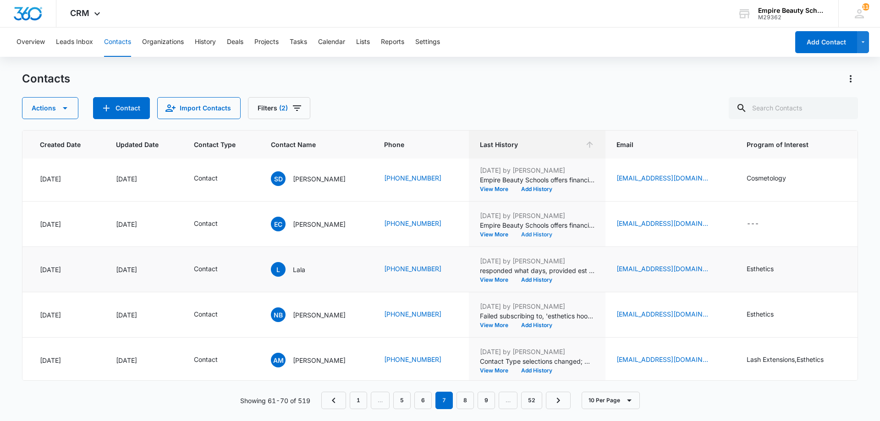
scroll to position [239, 72]
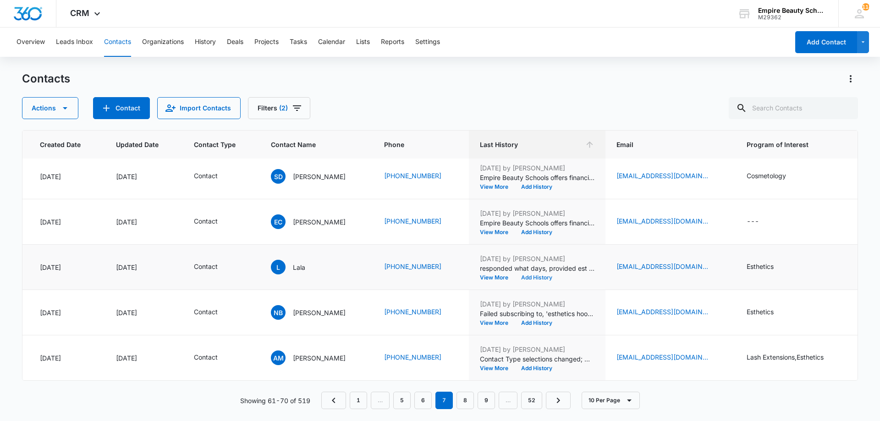
click at [540, 275] on button "Add History" at bounding box center [537, 278] width 44 height 6
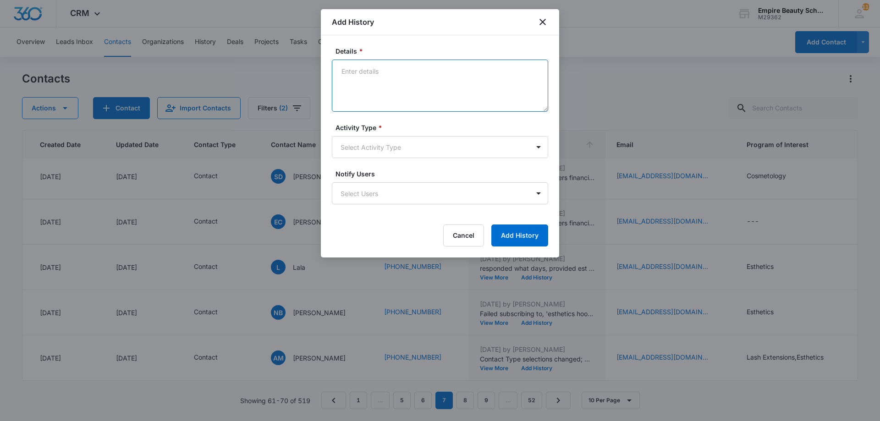
paste textarea "Empire Beauty Schools offers financial assistance opportunities, flexible sched…"
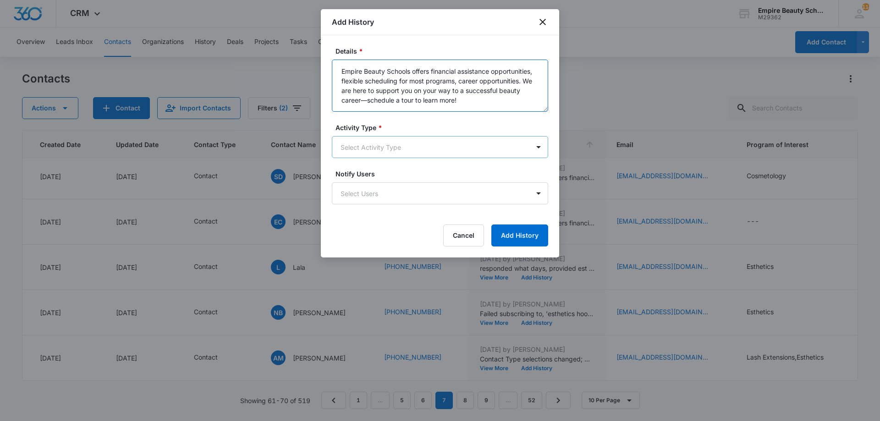
type textarea "Empire Beauty Schools offers financial assistance opportunities, flexible sched…"
click at [384, 138] on body "CRM Apps Forms CRM Email Shop Payments POS Files Brand Settings Empire Beauty S…" at bounding box center [440, 210] width 880 height 421
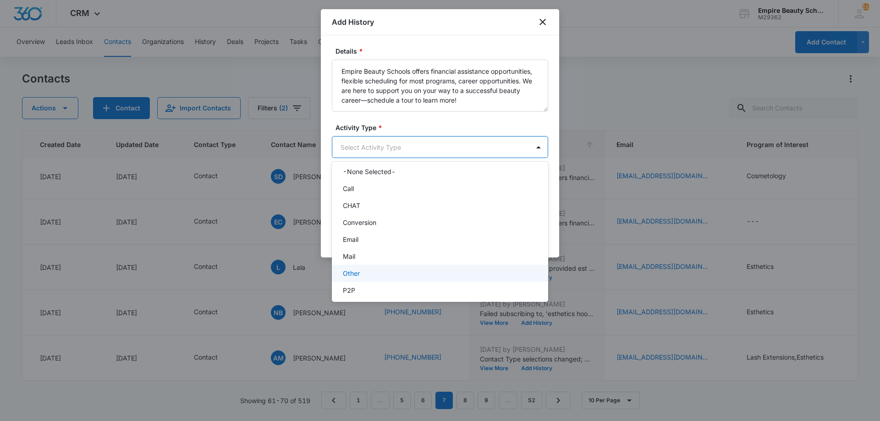
scroll to position [48, 0]
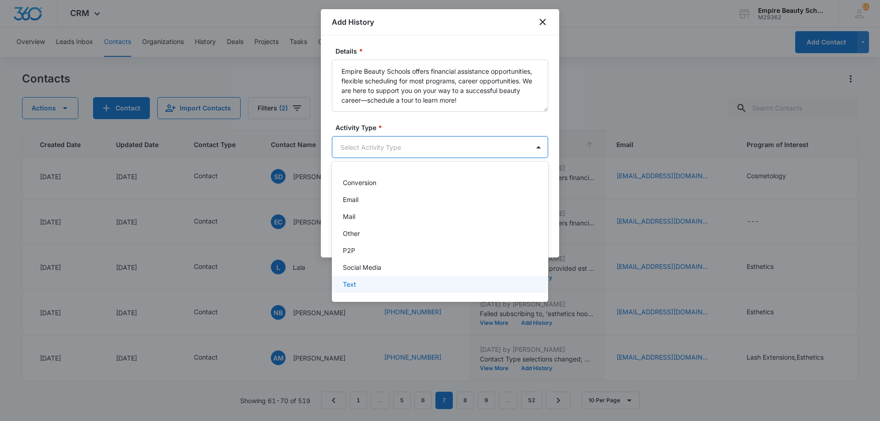
click at [366, 284] on div "Text" at bounding box center [439, 285] width 193 height 10
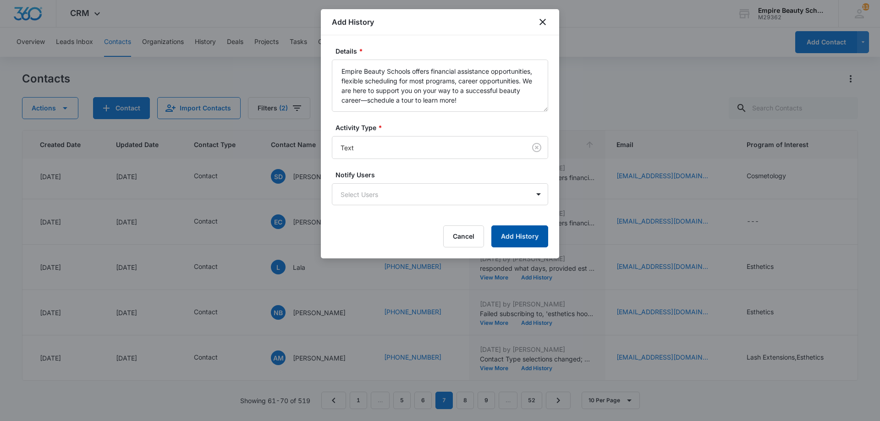
click at [516, 235] on button "Add History" at bounding box center [519, 237] width 57 height 22
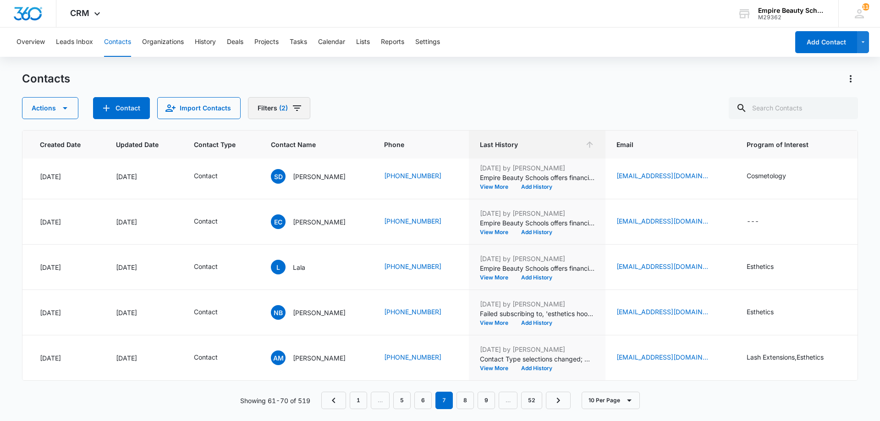
click at [303, 110] on button "Filters (2)" at bounding box center [279, 108] width 62 height 22
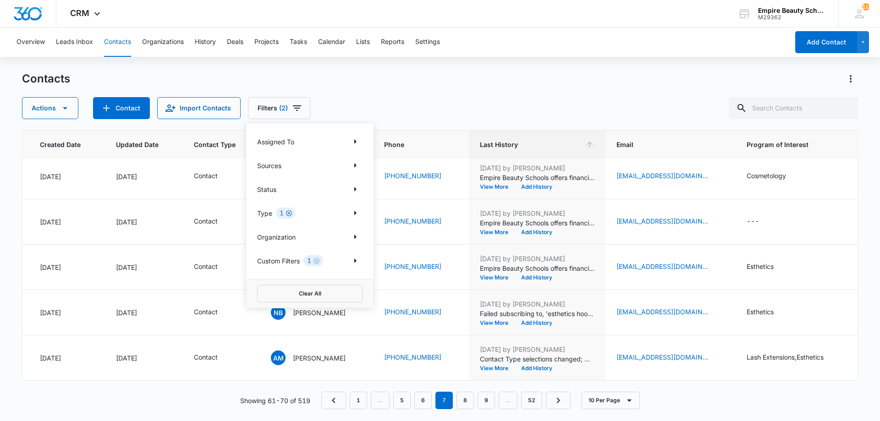
click at [286, 214] on icon "Clear" at bounding box center [289, 213] width 7 height 7
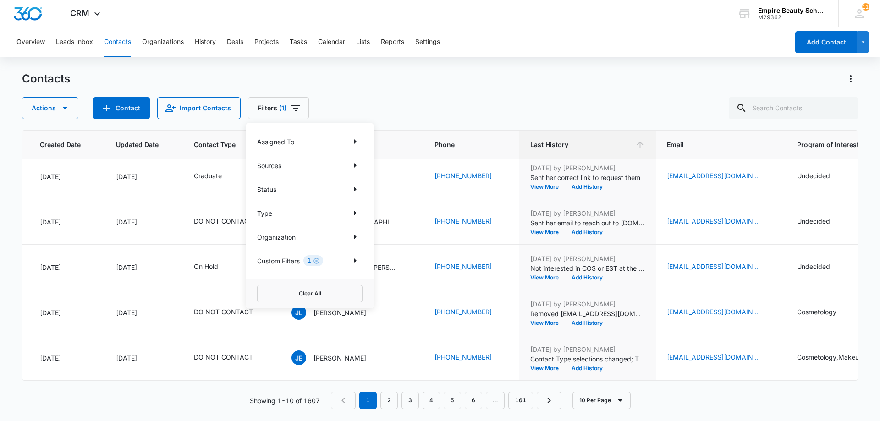
scroll to position [0, 72]
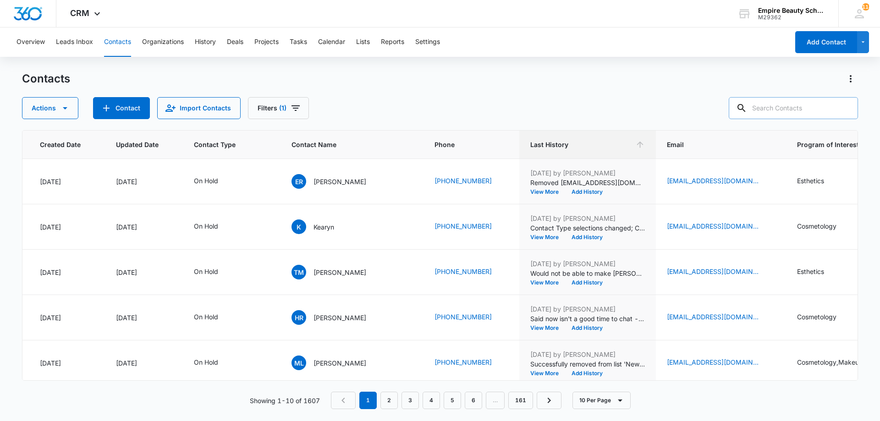
click at [797, 111] on input "text" at bounding box center [793, 108] width 129 height 22
type input "ashley"
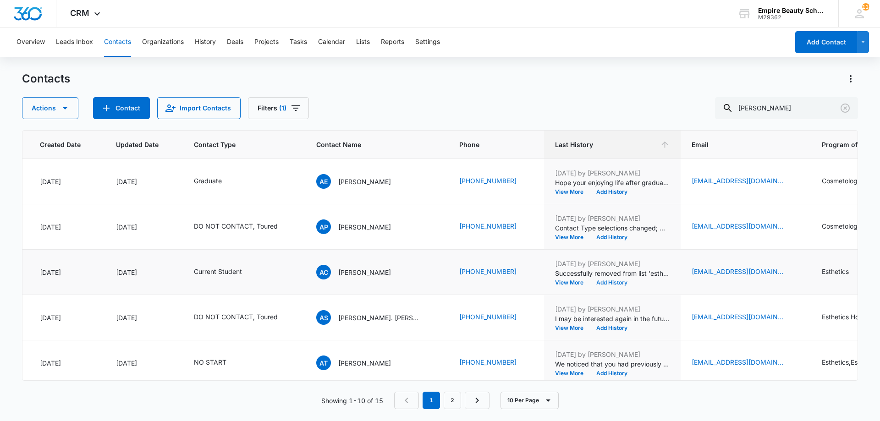
click at [590, 284] on button "Add History" at bounding box center [612, 283] width 44 height 6
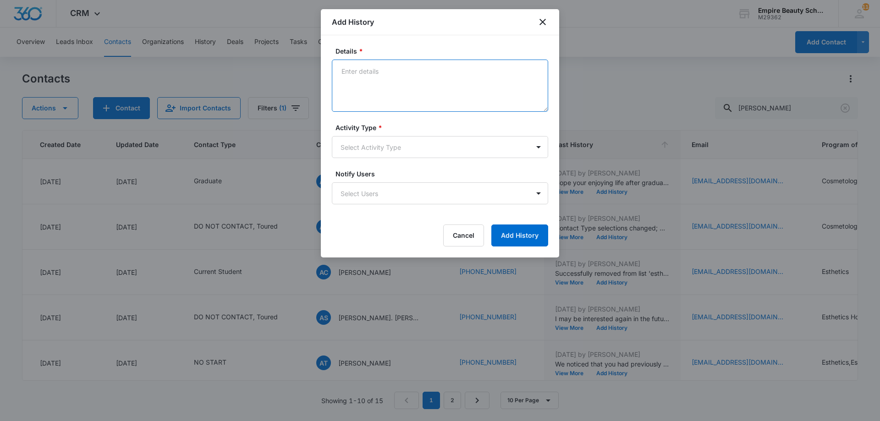
click at [393, 80] on textarea "Details *" at bounding box center [440, 86] width 216 height 52
type textarea "Need to call out - Let her know Tirra received your message and passed along to…"
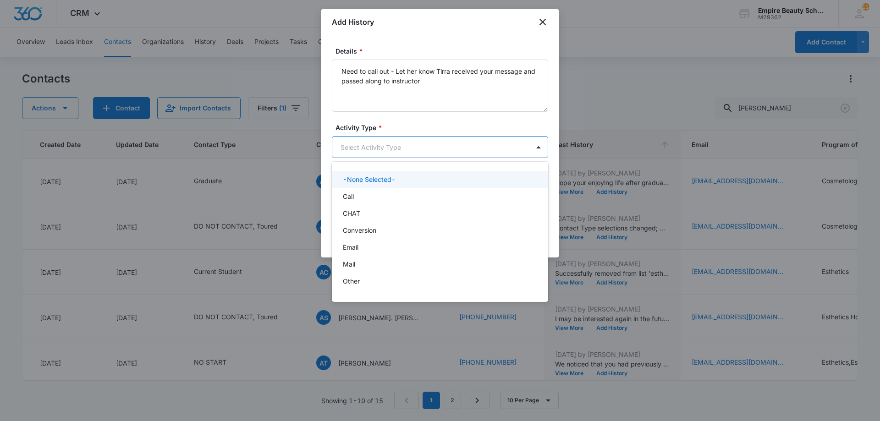
click at [381, 148] on body "CRM Apps Forms CRM Email Shop Payments POS Files Brand Settings Empire Beauty S…" at bounding box center [440, 210] width 880 height 421
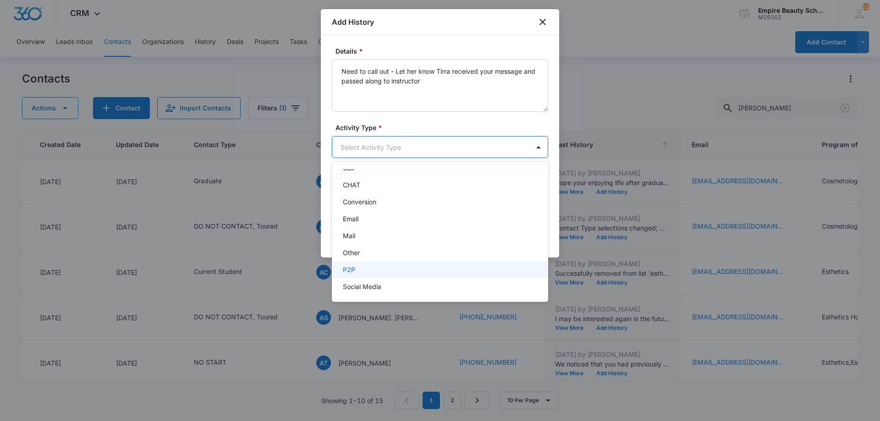
scroll to position [48, 0]
click at [380, 283] on div "Text" at bounding box center [439, 285] width 193 height 10
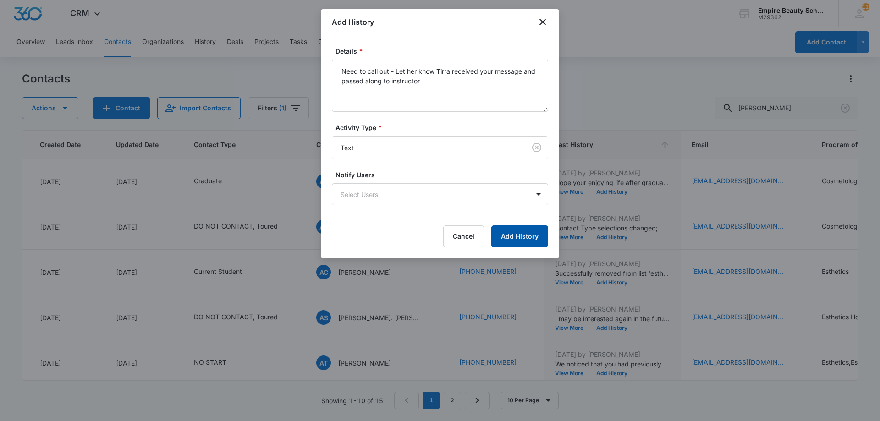
click at [530, 238] on button "Add History" at bounding box center [519, 237] width 57 height 22
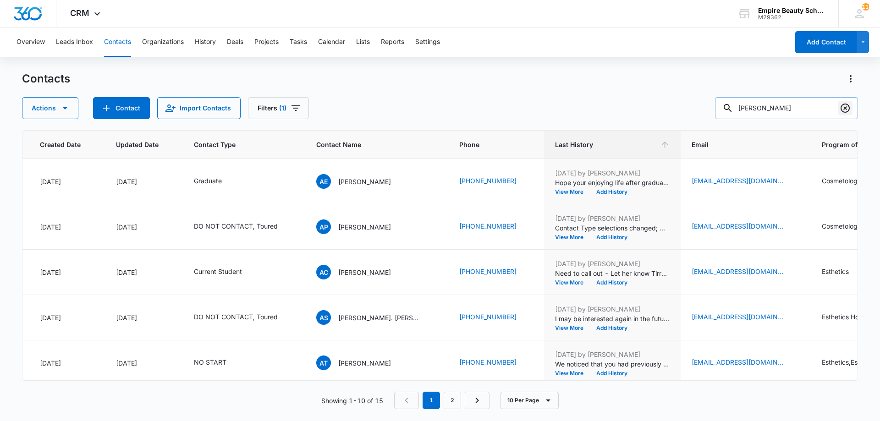
click at [848, 109] on icon "Clear" at bounding box center [845, 108] width 11 height 11
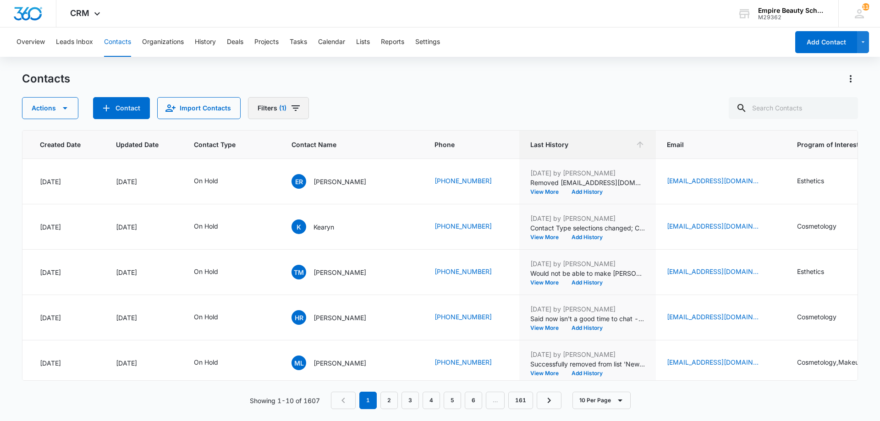
click at [292, 108] on icon "Filters" at bounding box center [296, 108] width 8 height 6
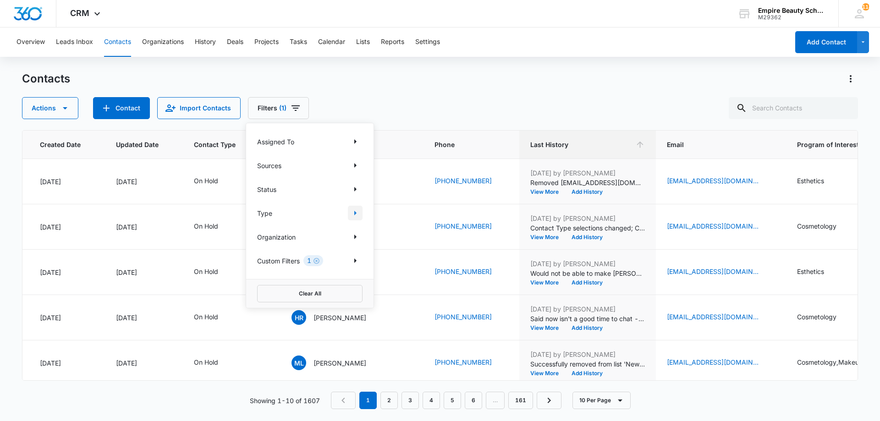
click at [353, 212] on icon "Show Type filters" at bounding box center [355, 213] width 11 height 11
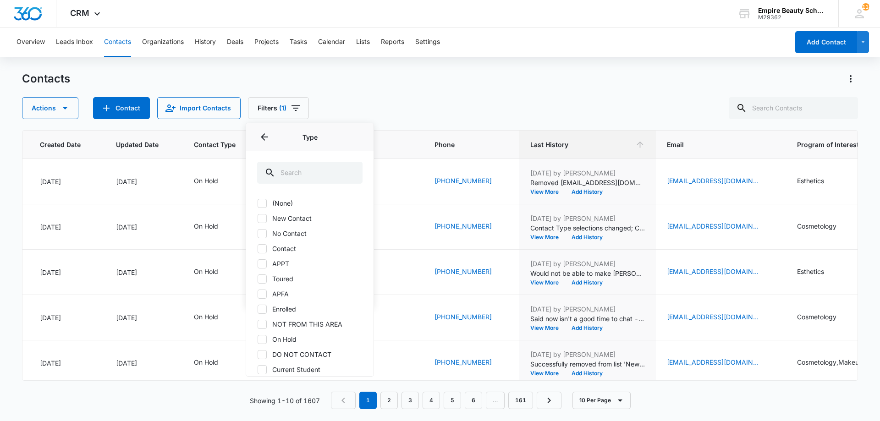
click at [290, 251] on label "Contact" at bounding box center [309, 249] width 105 height 10
click at [258, 249] on input "Contact" at bounding box center [257, 248] width 0 height 0
checkbox input "true"
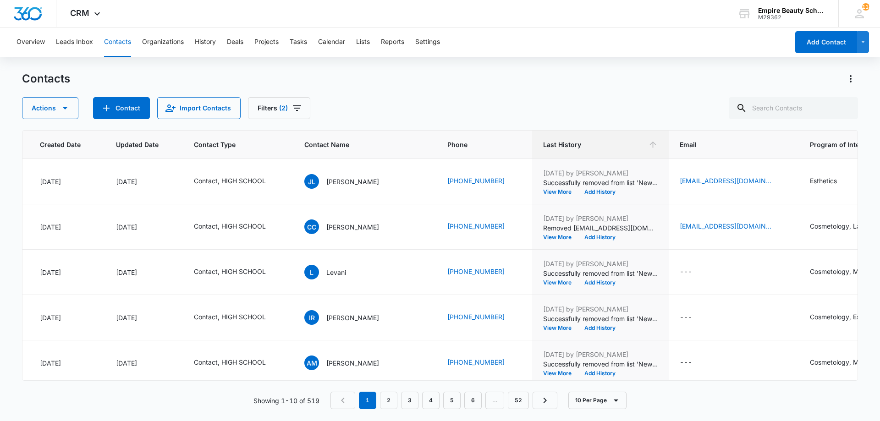
click at [469, 110] on div "Actions Contact Import Contacts Filters (2)" at bounding box center [440, 108] width 836 height 22
click at [476, 400] on link "6" at bounding box center [472, 400] width 17 height 17
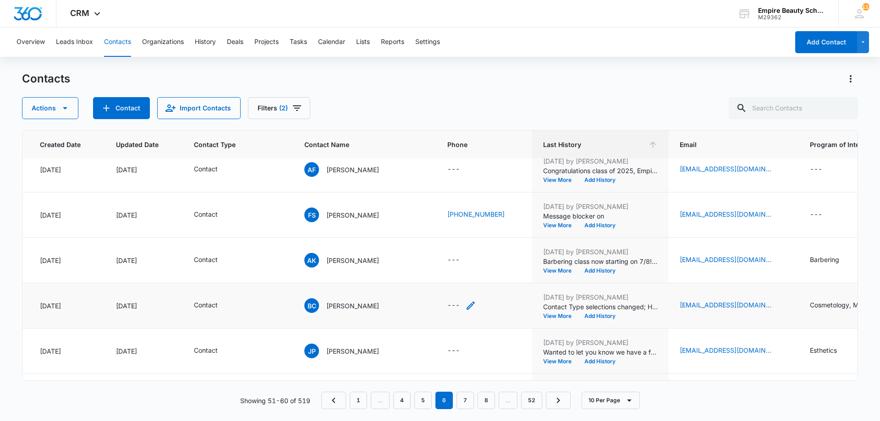
scroll to position [239, 72]
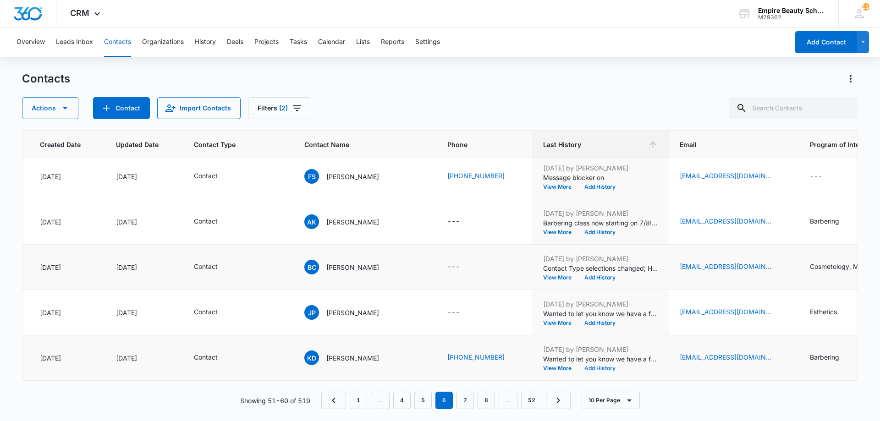
click at [602, 366] on button "Add History" at bounding box center [600, 369] width 44 height 6
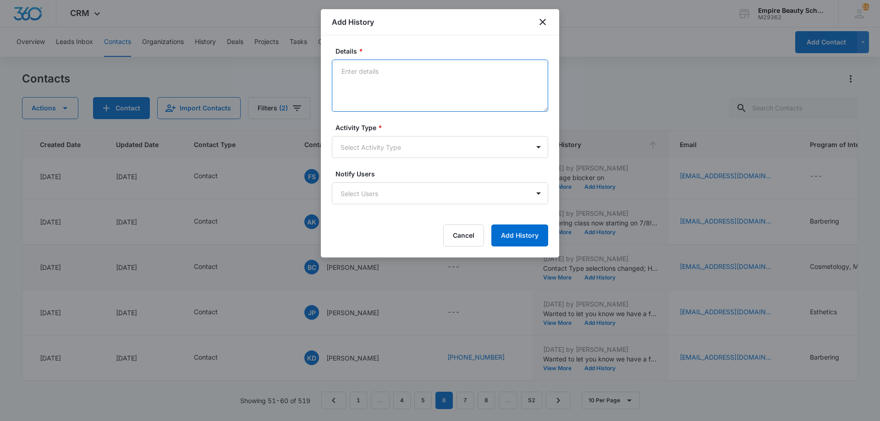
paste textarea "Empire Beauty Schools offers financial assistance opportunities, flexible sched…"
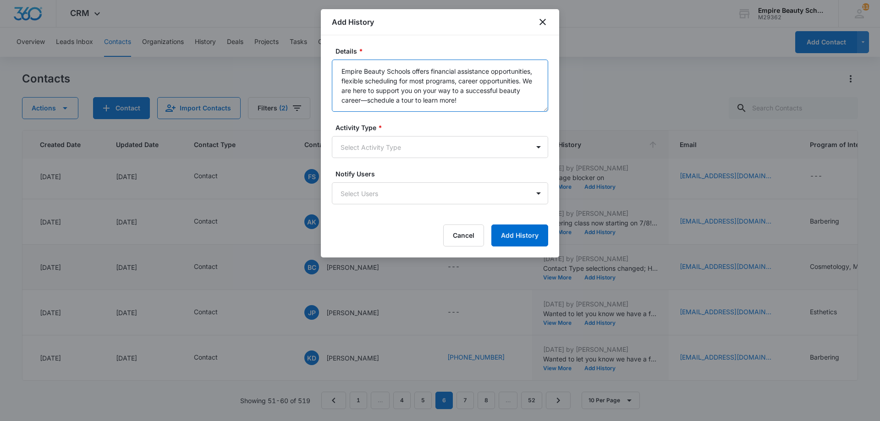
type textarea "Empire Beauty Schools offers financial assistance opportunities, flexible sched…"
click at [403, 170] on label "Notify Users" at bounding box center [444, 174] width 216 height 10
click at [409, 154] on body "CRM Apps Forms CRM Email Shop Payments POS Files Brand Settings Empire Beauty S…" at bounding box center [440, 210] width 880 height 421
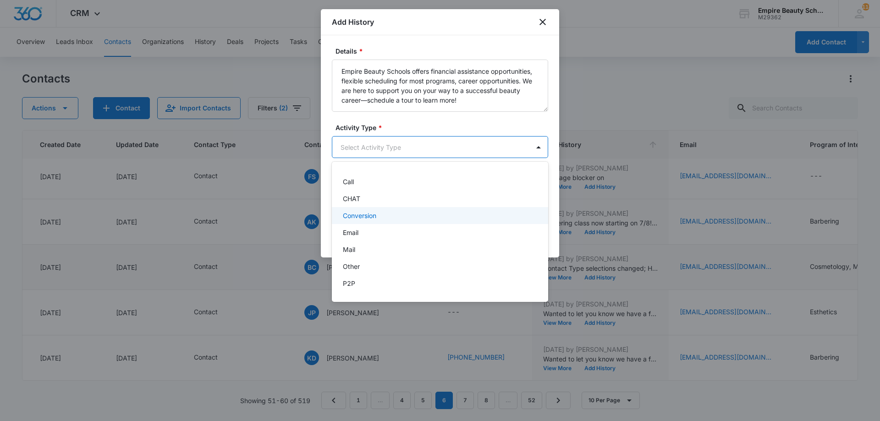
scroll to position [48, 0]
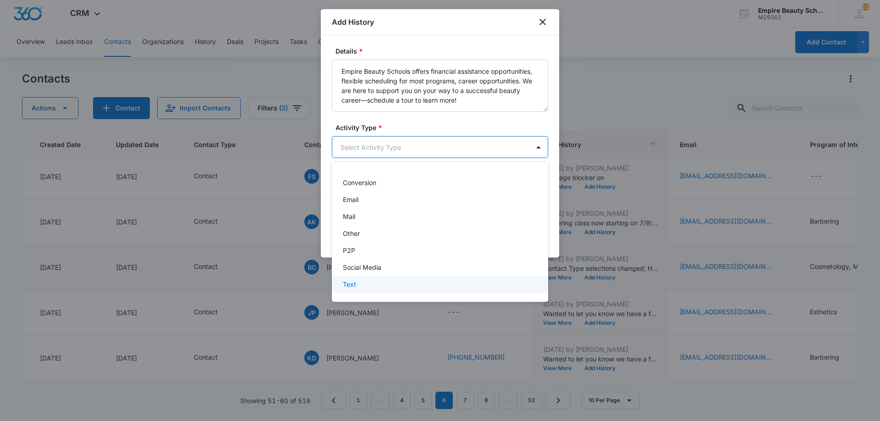
click at [407, 287] on div "Text" at bounding box center [439, 285] width 193 height 10
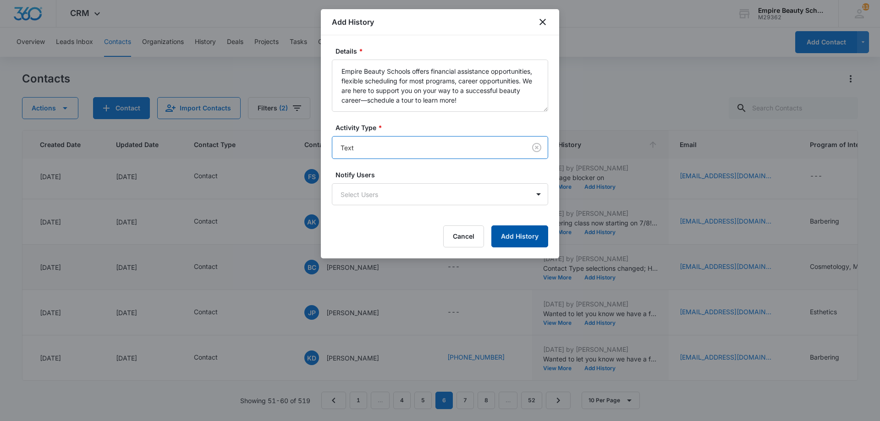
click at [522, 238] on button "Add History" at bounding box center [519, 237] width 57 height 22
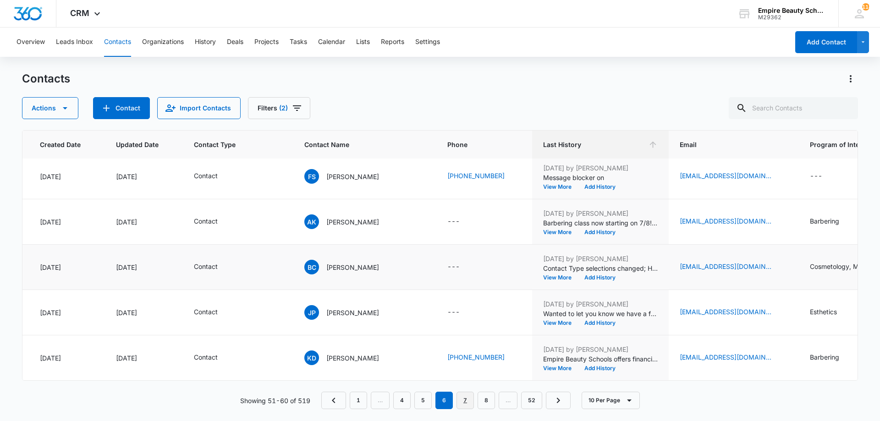
click at [458, 401] on link "7" at bounding box center [465, 400] width 17 height 17
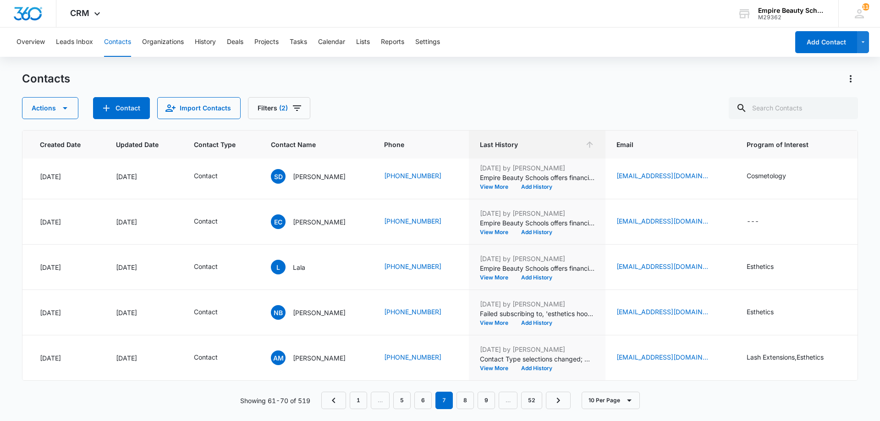
scroll to position [0, 72]
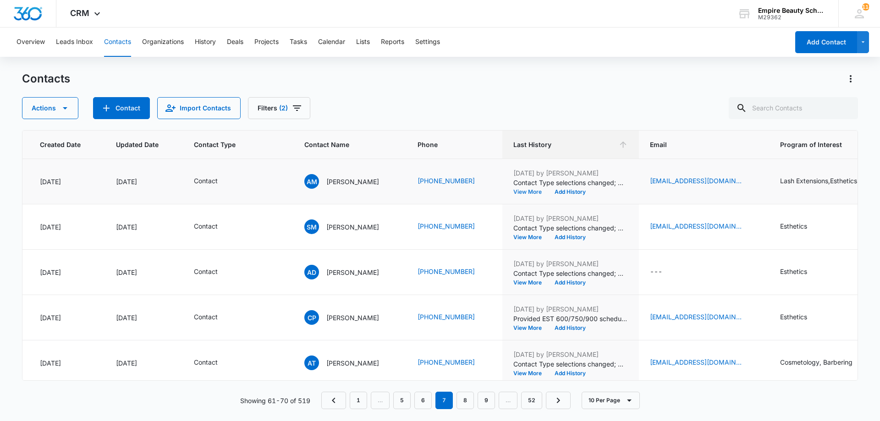
click at [548, 193] on button "View More" at bounding box center [530, 192] width 35 height 6
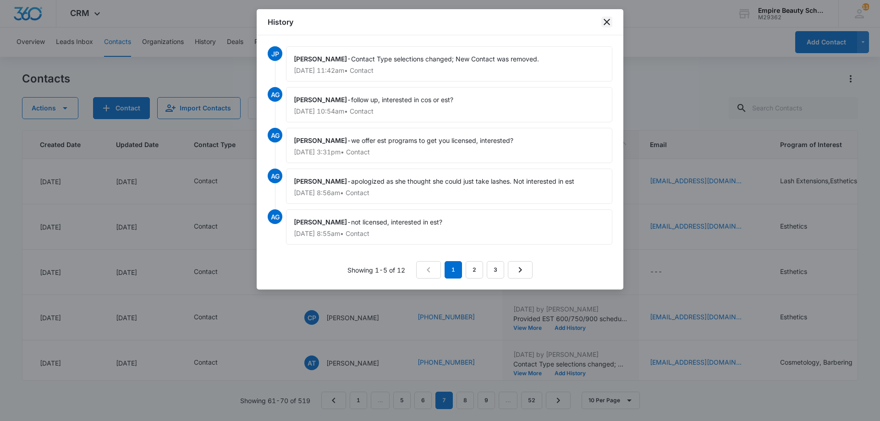
click at [609, 22] on icon "close" at bounding box center [606, 22] width 11 height 11
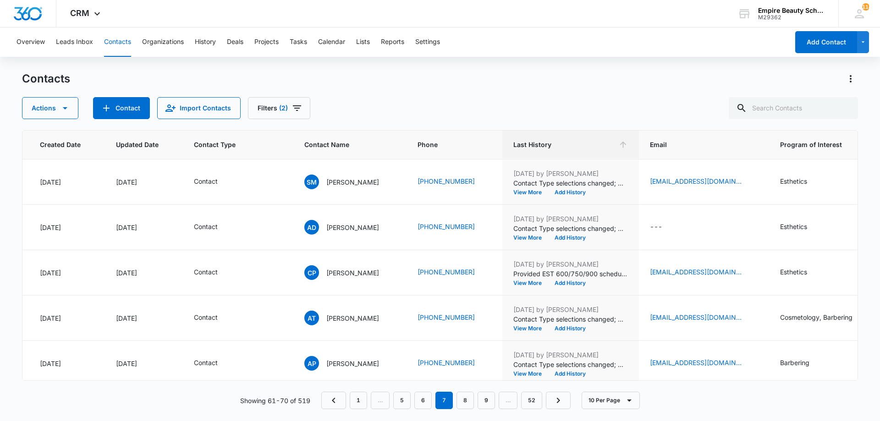
scroll to position [45, 72]
click at [568, 190] on button "Add History" at bounding box center [570, 192] width 44 height 6
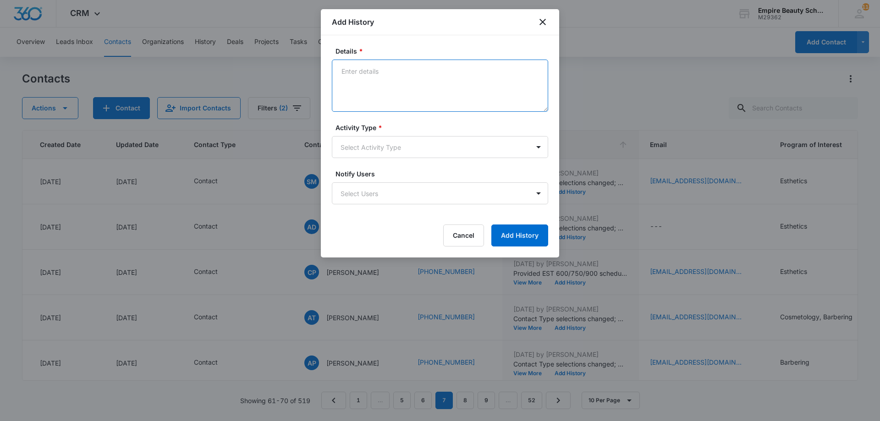
paste textarea "Empire Beauty Schools offers financial assistance opportunities, flexible sched…"
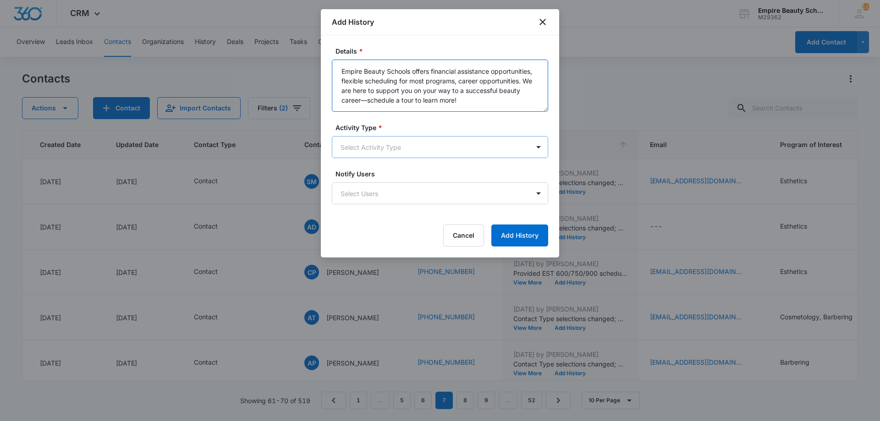
type textarea "Empire Beauty Schools offers financial assistance opportunities, flexible sched…"
click at [384, 141] on body "CRM Apps Forms CRM Email Shop Payments POS Files Brand Settings Empire Beauty S…" at bounding box center [440, 210] width 880 height 421
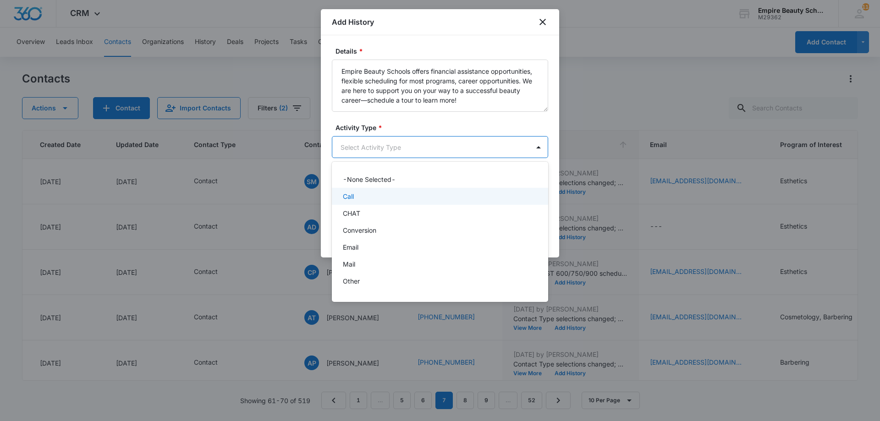
scroll to position [48, 0]
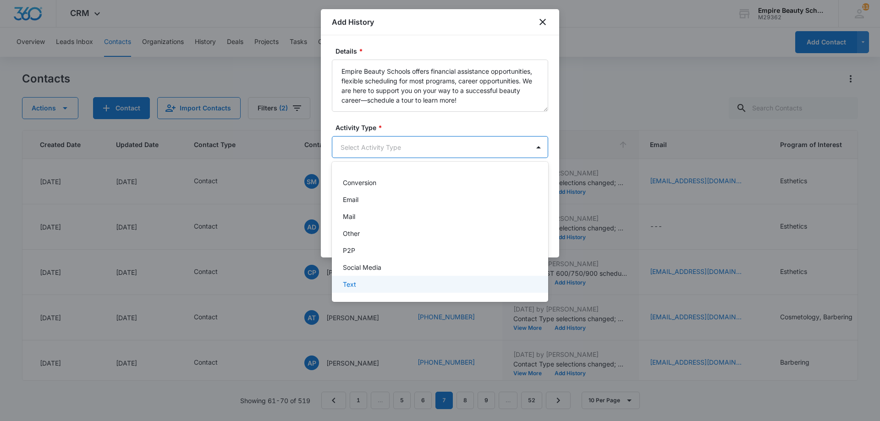
click at [370, 286] on div "Text" at bounding box center [439, 285] width 193 height 10
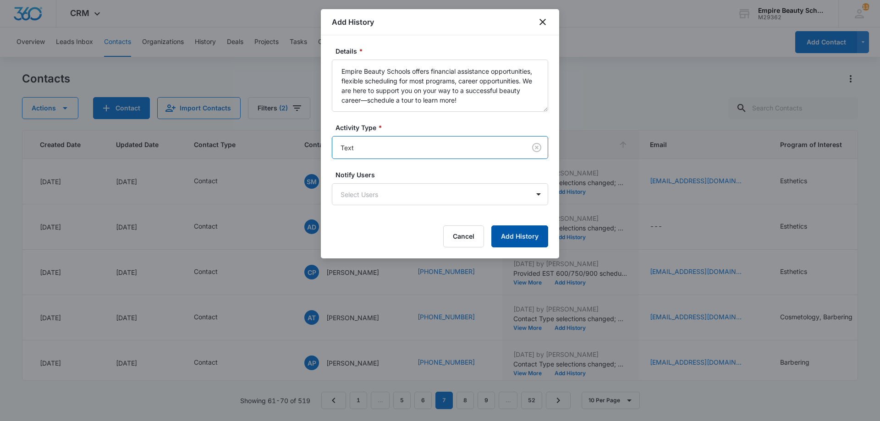
click at [518, 241] on button "Add History" at bounding box center [519, 237] width 57 height 22
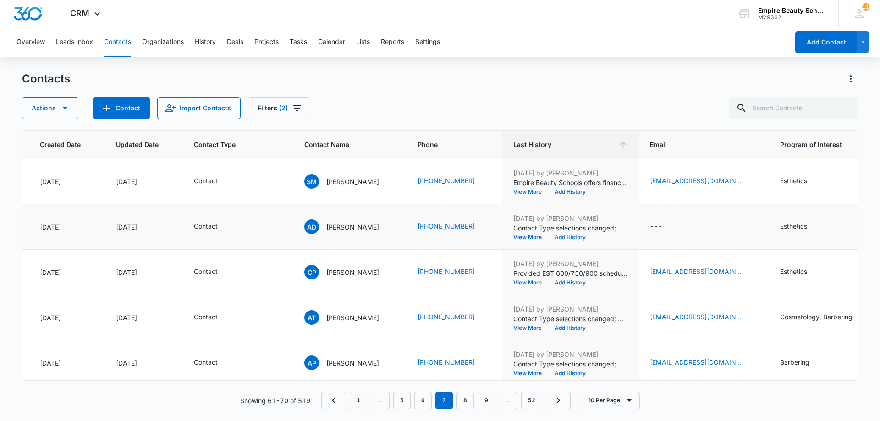
click at [578, 235] on button "Add History" at bounding box center [570, 238] width 44 height 6
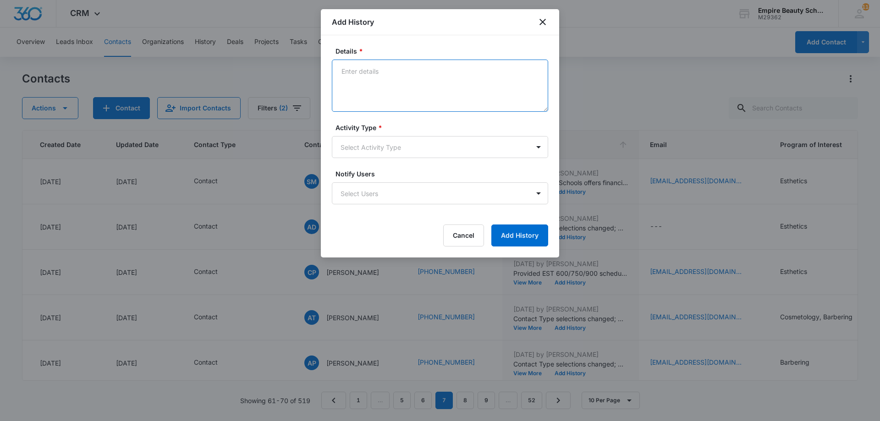
drag, startPoint x: 433, startPoint y: 90, endPoint x: 426, endPoint y: 87, distance: 7.8
paste textarea "Empire Beauty Schools offers financial assistance opportunities, flexible sched…"
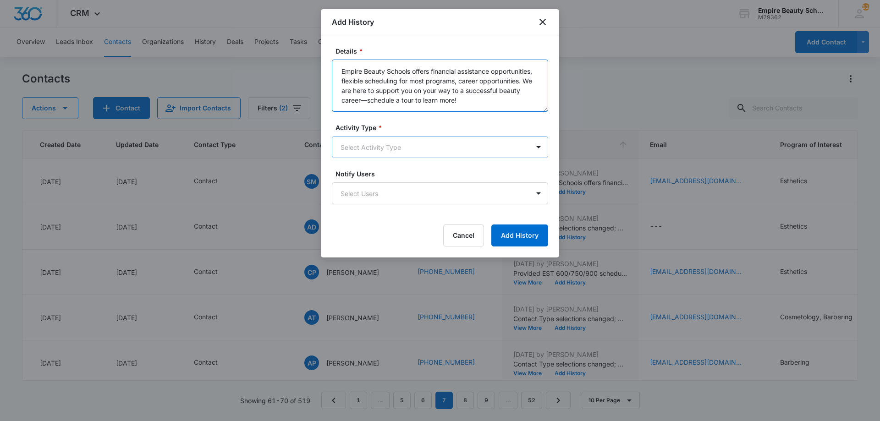
type textarea "Empire Beauty Schools offers financial assistance opportunities, flexible sched…"
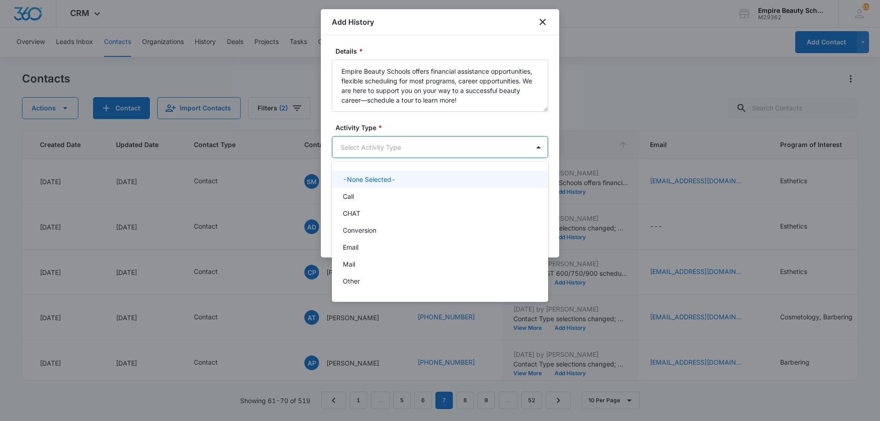
click at [409, 139] on body "CRM Apps Forms CRM Email Shop Payments POS Files Brand Settings Empire Beauty S…" at bounding box center [440, 210] width 880 height 421
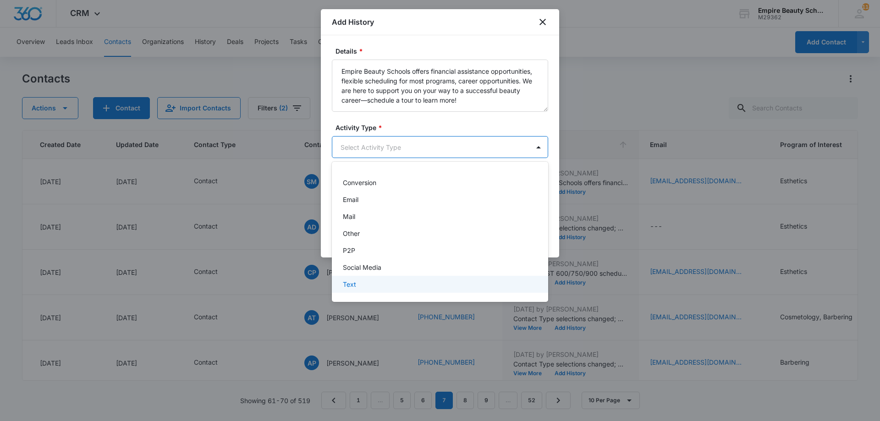
click at [361, 280] on div "Text" at bounding box center [440, 284] width 216 height 17
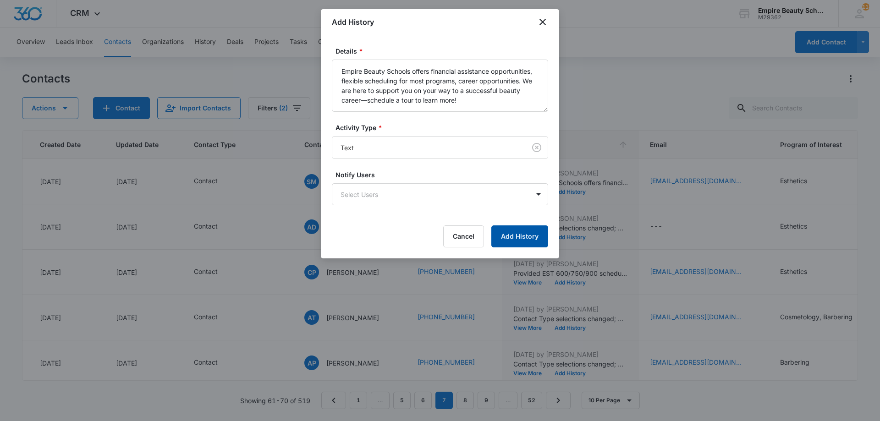
click at [516, 237] on button "Add History" at bounding box center [519, 237] width 57 height 22
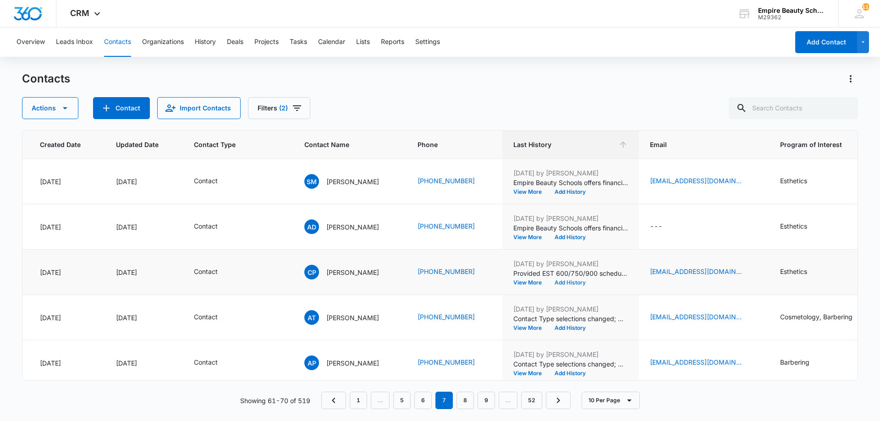
click at [564, 280] on button "Add History" at bounding box center [570, 283] width 44 height 6
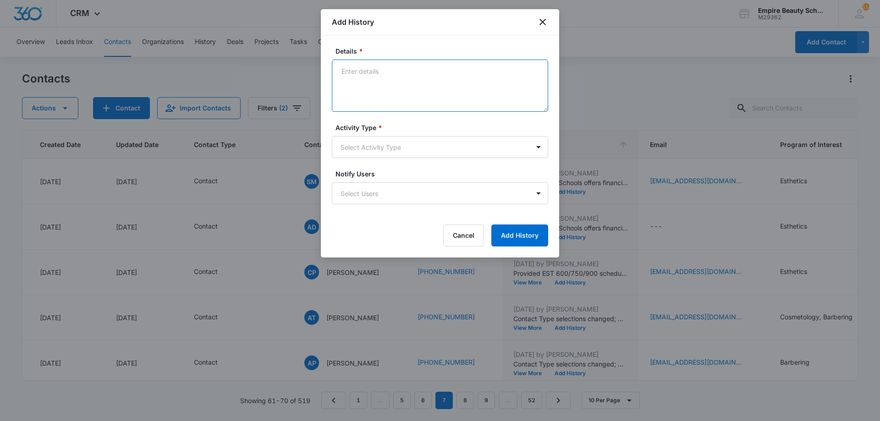
paste textarea "Empire Beauty Schools offers financial assistance opportunities, flexible sched…"
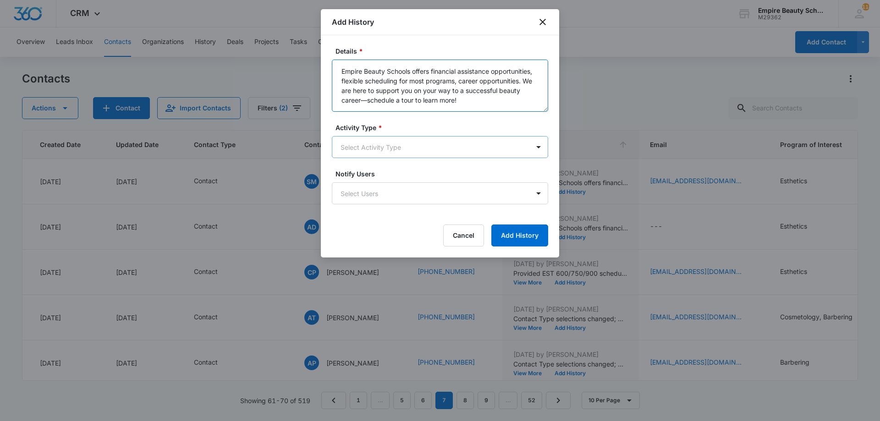
type textarea "Empire Beauty Schools offers financial assistance opportunities, flexible sched…"
click at [468, 149] on body "CRM Apps Forms CRM Email Shop Payments POS Files Brand Settings Empire Beauty S…" at bounding box center [440, 210] width 880 height 421
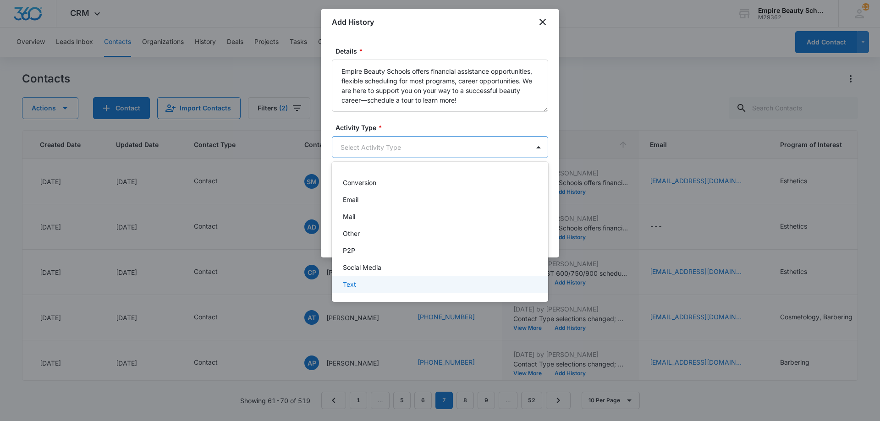
click at [408, 282] on div "Text" at bounding box center [439, 285] width 193 height 10
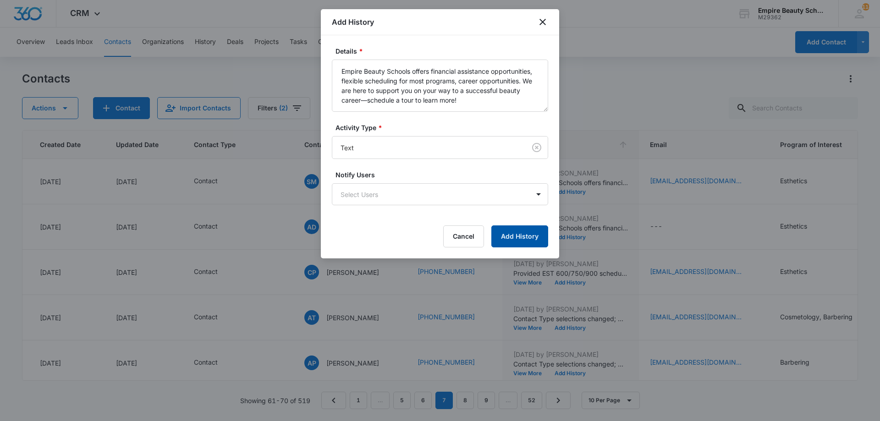
click at [527, 239] on button "Add History" at bounding box center [519, 237] width 57 height 22
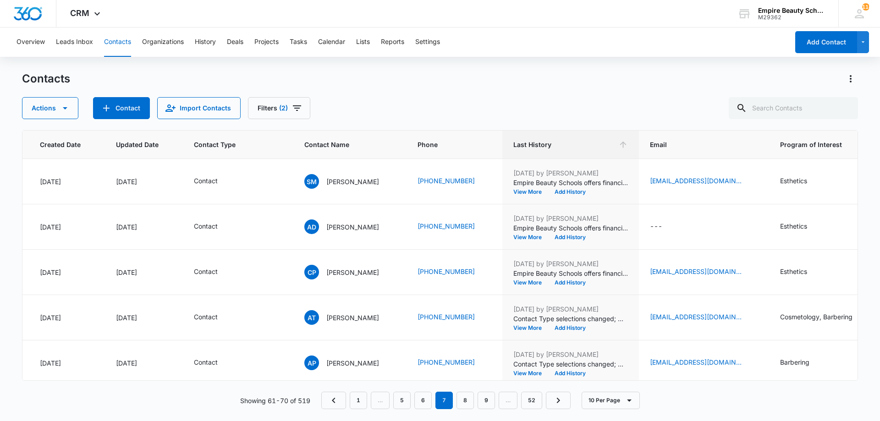
click at [625, 110] on div "Actions Contact Import Contacts Filters (2)" at bounding box center [440, 108] width 836 height 22
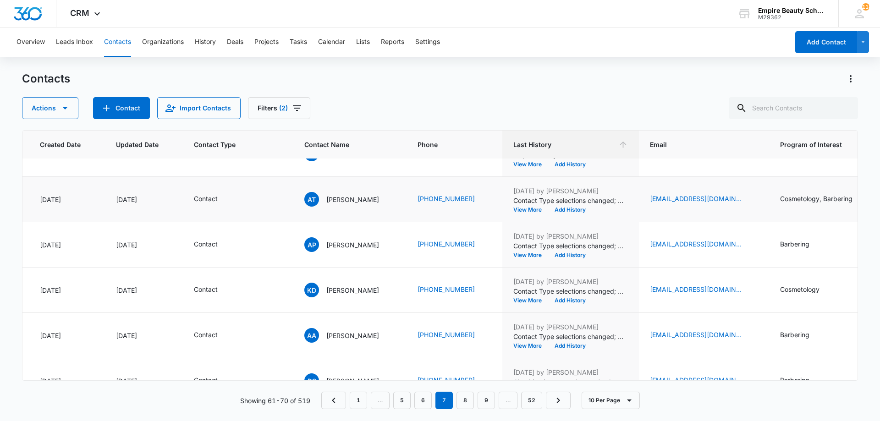
scroll to position [164, 72]
click at [575, 211] on button "Add History" at bounding box center [570, 210] width 44 height 6
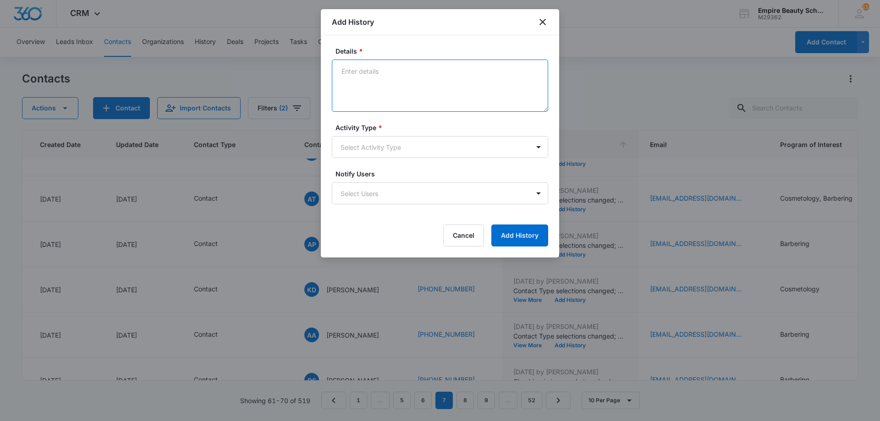
drag, startPoint x: 418, startPoint y: 71, endPoint x: 402, endPoint y: 81, distance: 18.6
click at [402, 81] on textarea "Details *" at bounding box center [440, 86] width 216 height 52
paste textarea "Empire Beauty Schools offers financial assistance opportunities, flexible sched…"
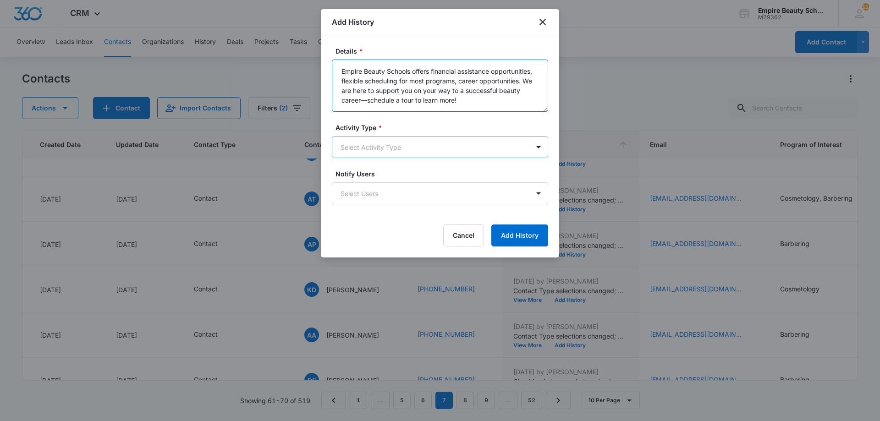
type textarea "Empire Beauty Schools offers financial assistance opportunities, flexible sched…"
click at [397, 146] on body "CRM Apps Forms CRM Email Shop Payments POS Files Brand Settings Empire Beauty S…" at bounding box center [440, 210] width 880 height 421
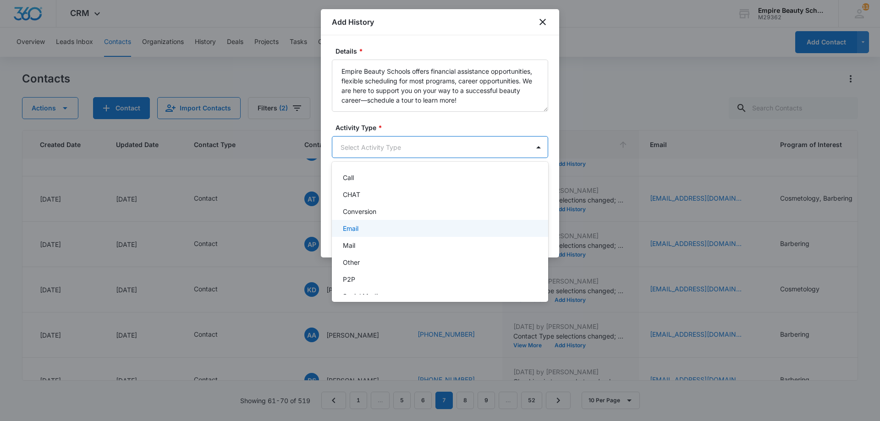
scroll to position [48, 0]
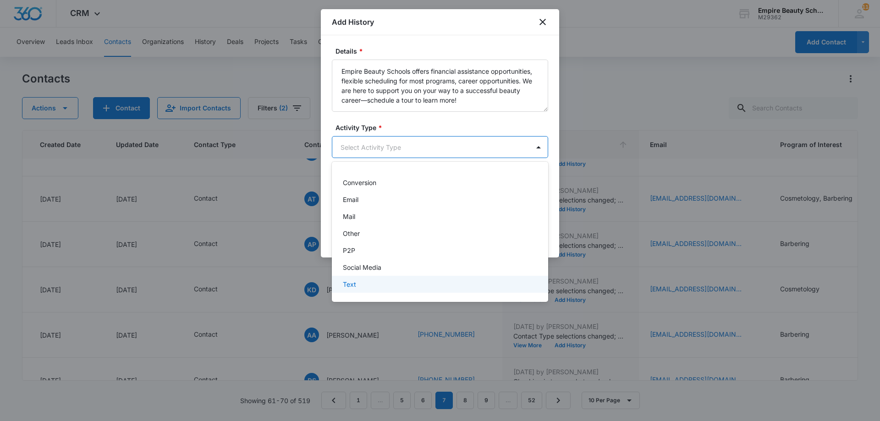
click at [360, 283] on div "Text" at bounding box center [439, 285] width 193 height 10
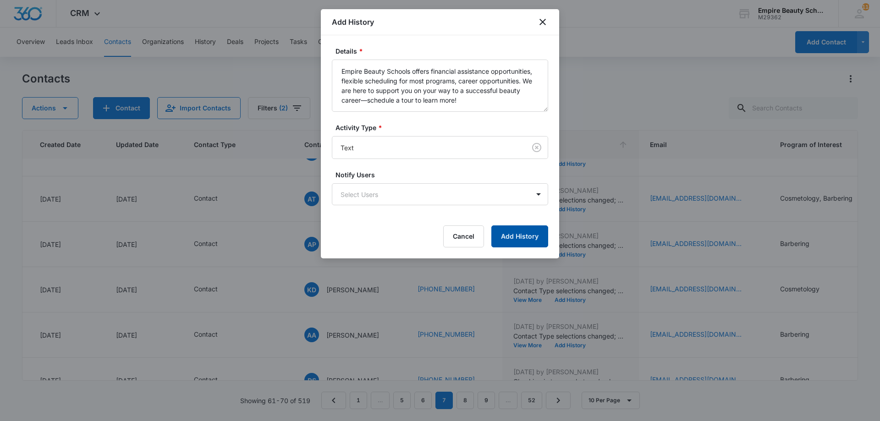
click at [521, 232] on button "Add History" at bounding box center [519, 237] width 57 height 22
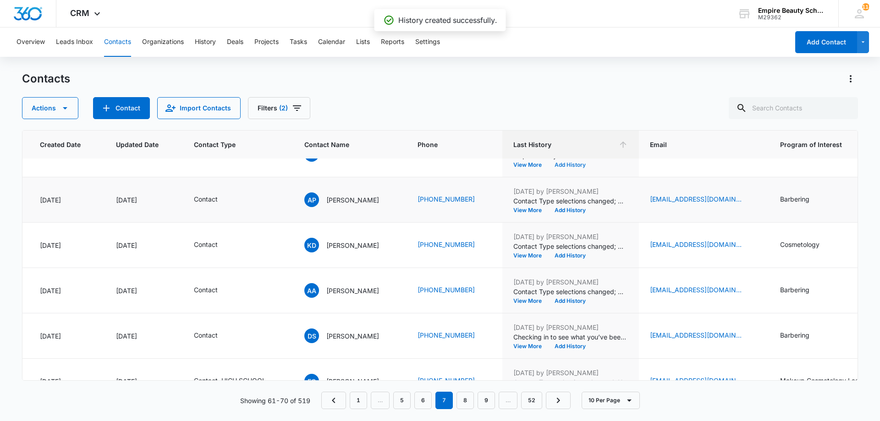
scroll to position [209, 72]
click at [572, 213] on button "Add History" at bounding box center [570, 210] width 44 height 6
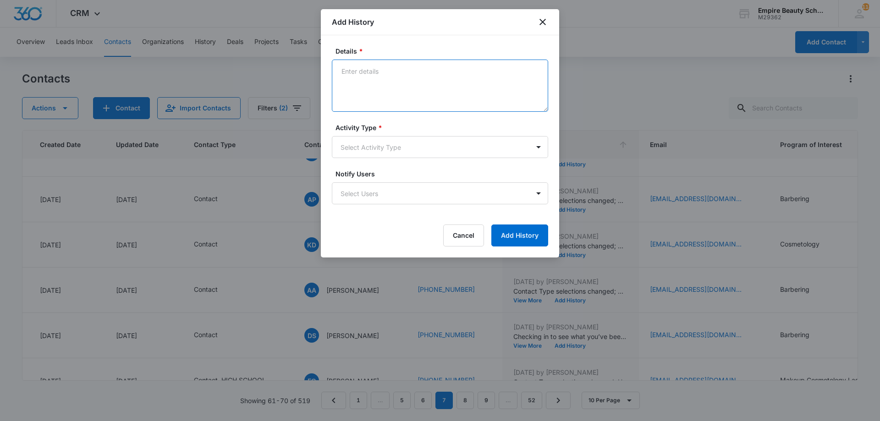
click at [443, 69] on textarea "Details *" at bounding box center [440, 86] width 216 height 52
paste textarea "Empire Beauty Schools offers financial assistance opportunities, flexible sched…"
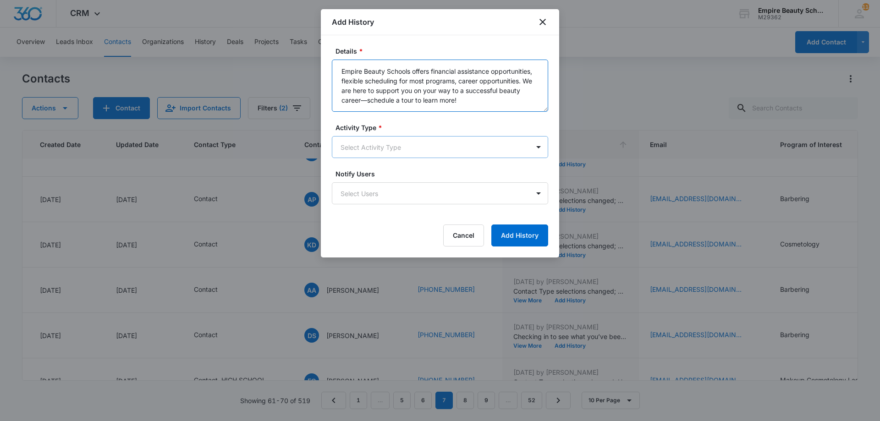
type textarea "Empire Beauty Schools offers financial assistance opportunities, flexible sched…"
click at [445, 144] on body "CRM Apps Forms CRM Email Shop Payments POS Files Brand Settings Empire Beauty S…" at bounding box center [440, 210] width 880 height 421
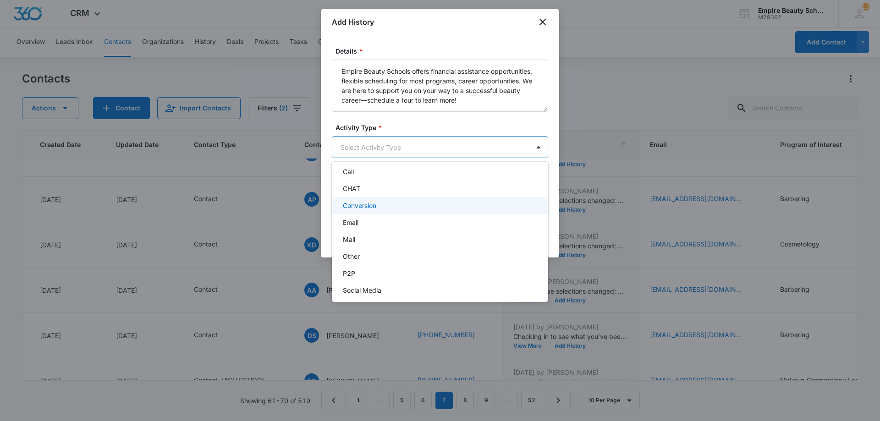
scroll to position [48, 0]
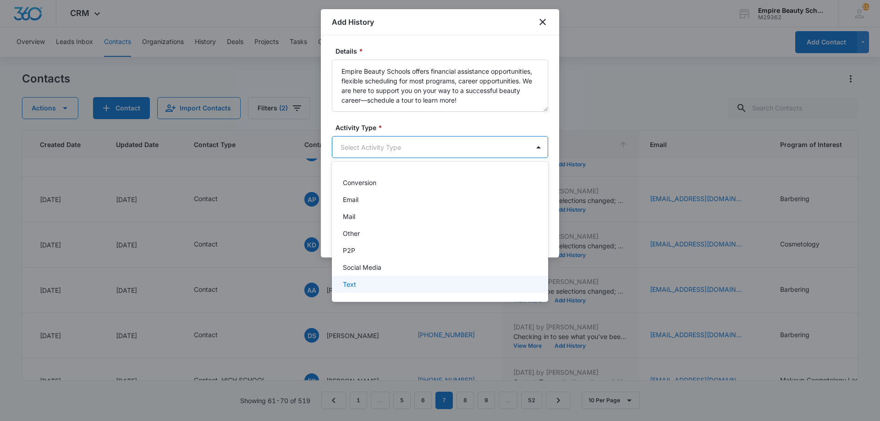
click at [370, 282] on div "Text" at bounding box center [439, 285] width 193 height 10
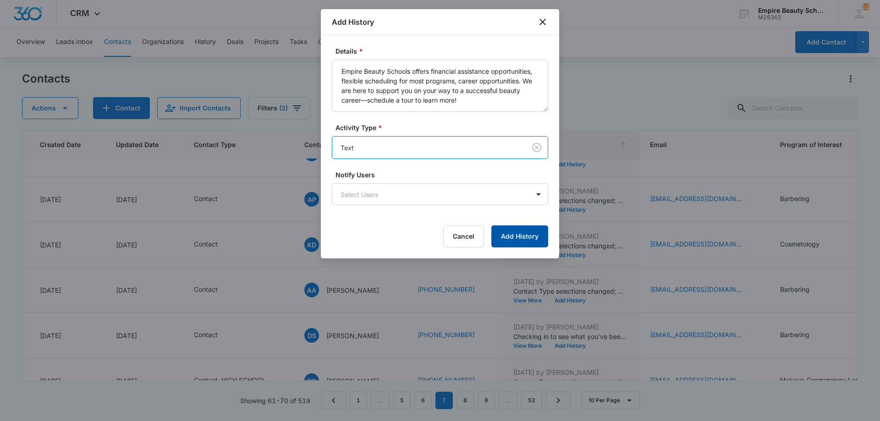
click at [504, 227] on button "Add History" at bounding box center [519, 237] width 57 height 22
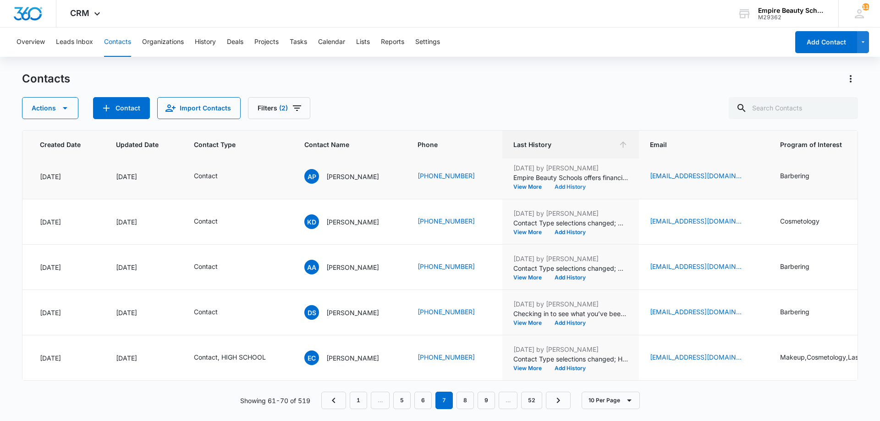
scroll to position [239, 72]
click at [576, 230] on button "Add History" at bounding box center [570, 233] width 44 height 6
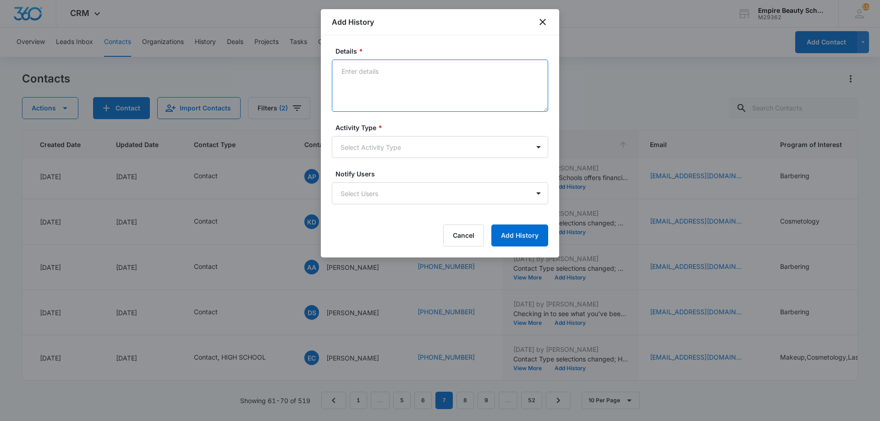
paste textarea "Empire Beauty Schools offers financial assistance opportunities, flexible sched…"
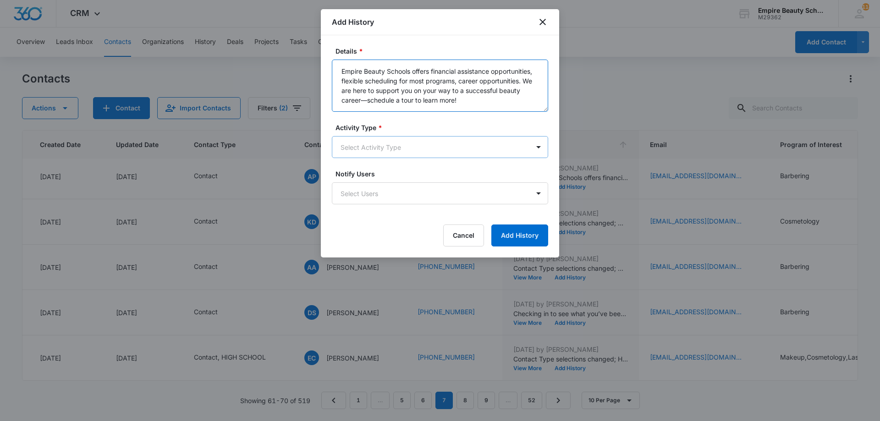
type textarea "Empire Beauty Schools offers financial assistance opportunities, flexible sched…"
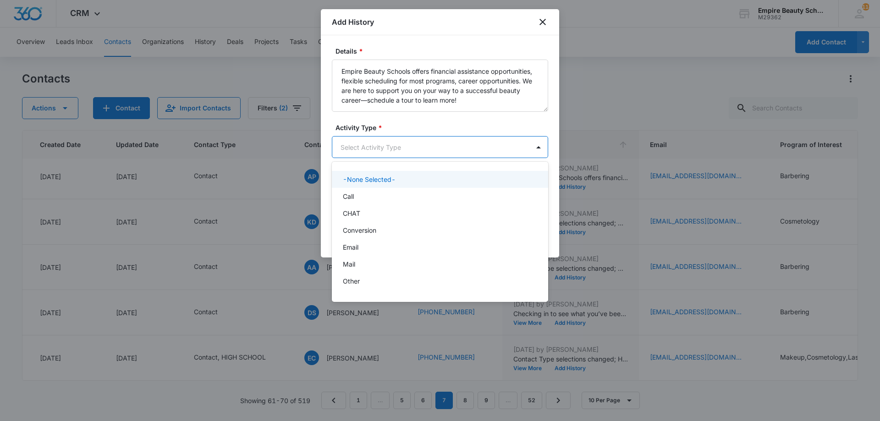
click at [425, 146] on body "CRM Apps Forms CRM Email Shop Payments POS Files Brand Settings Empire Beauty S…" at bounding box center [440, 210] width 880 height 421
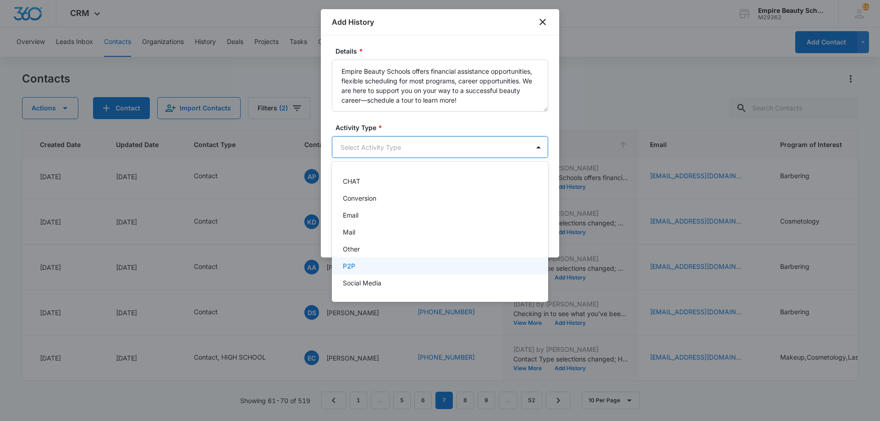
scroll to position [48, 0]
click at [391, 284] on div "Text" at bounding box center [439, 285] width 193 height 10
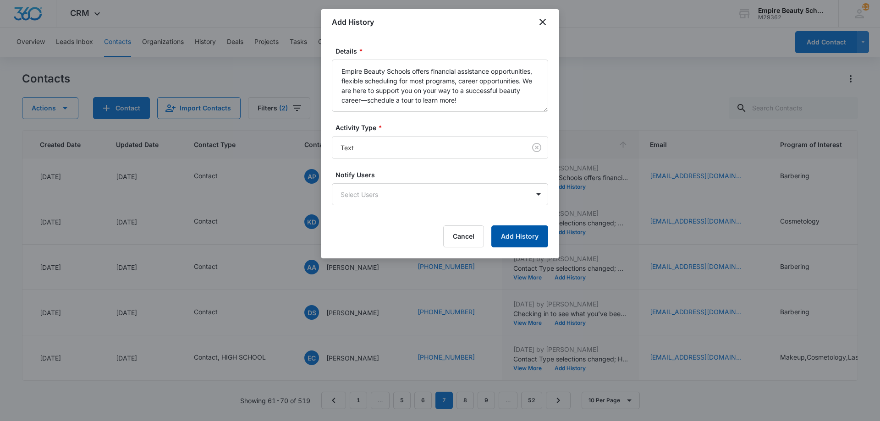
click at [494, 239] on button "Add History" at bounding box center [519, 237] width 57 height 22
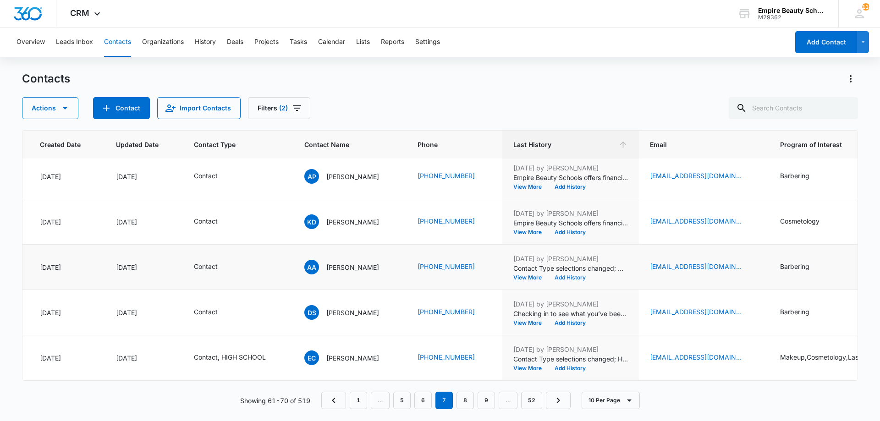
click at [591, 275] on button "Add History" at bounding box center [570, 278] width 44 height 6
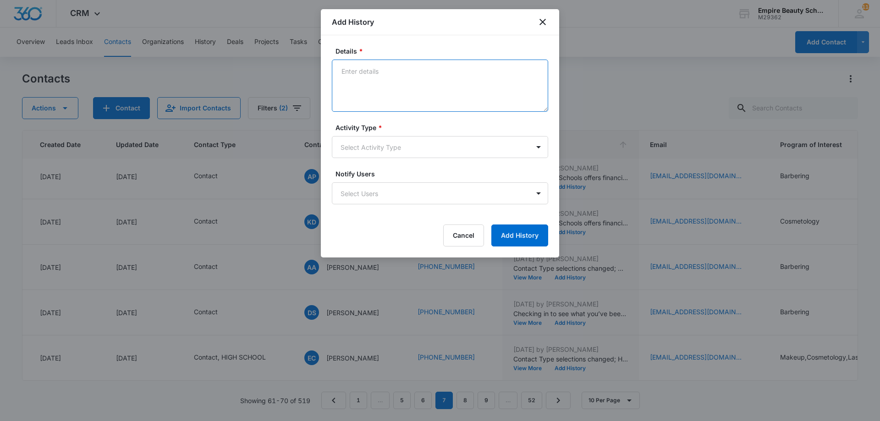
click at [403, 83] on textarea "Details *" at bounding box center [440, 86] width 216 height 52
paste textarea "Empire Beauty Schools offers financial assistance opportunities, flexible sched…"
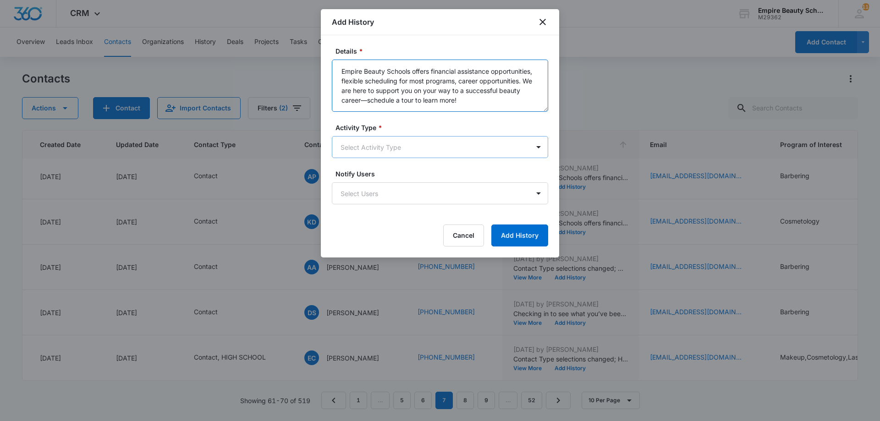
type textarea "Empire Beauty Schools offers financial assistance opportunities, flexible sched…"
click at [396, 152] on body "CRM Apps Forms CRM Email Shop Payments POS Files Brand Settings Empire Beauty S…" at bounding box center [440, 210] width 880 height 421
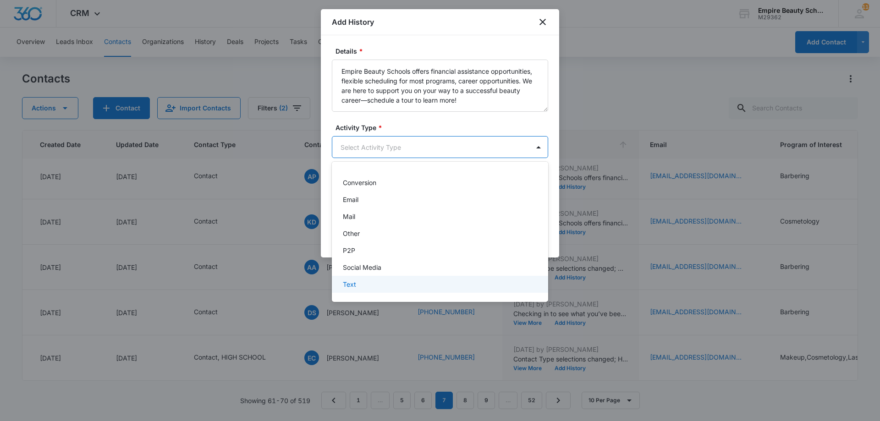
click at [385, 288] on div "Text" at bounding box center [439, 285] width 193 height 10
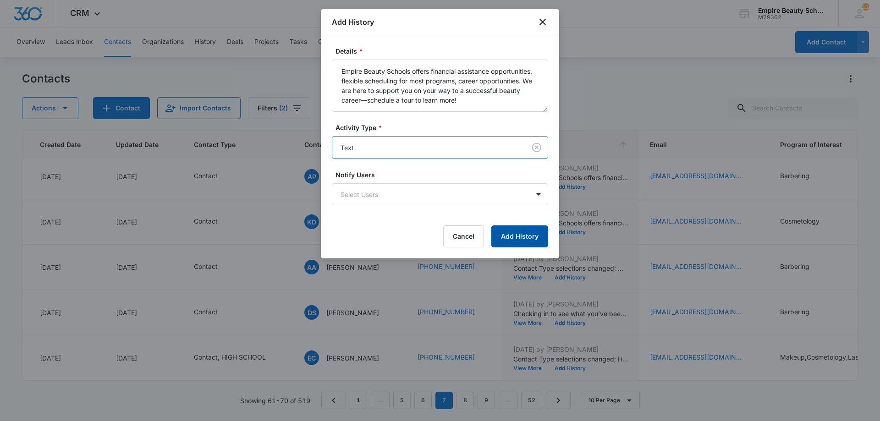
click at [518, 237] on button "Add History" at bounding box center [519, 237] width 57 height 22
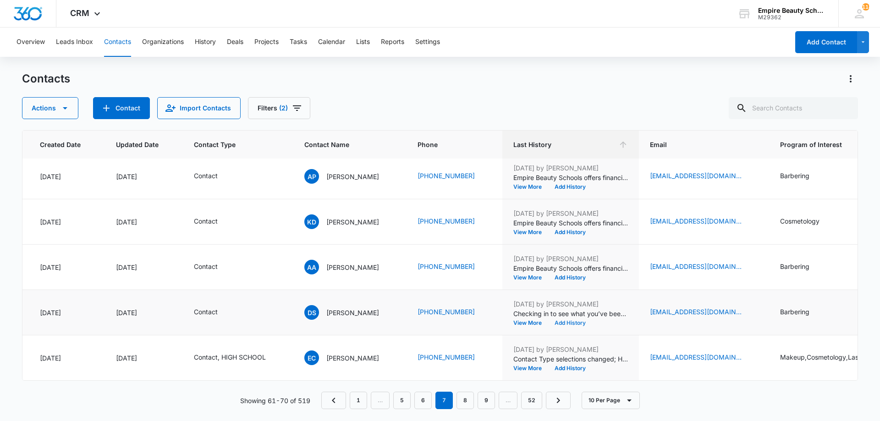
click at [573, 320] on button "Add History" at bounding box center [570, 323] width 44 height 6
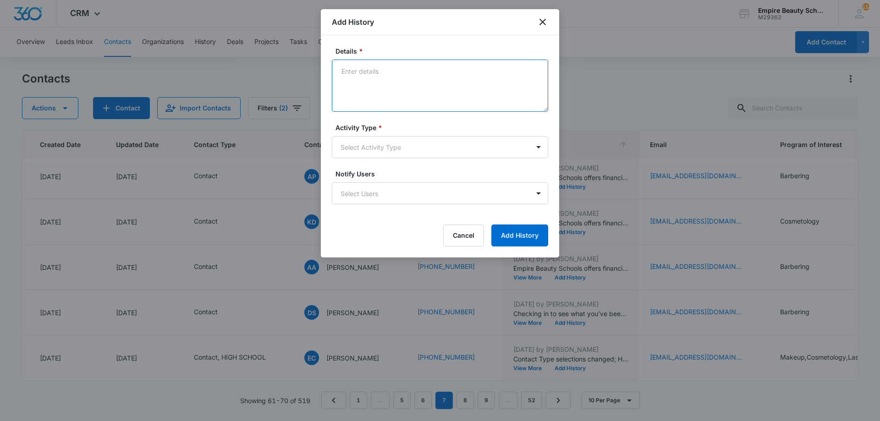
drag, startPoint x: 401, startPoint y: 90, endPoint x: 395, endPoint y: 87, distance: 6.6
paste textarea "Empire Beauty Schools offers financial assistance opportunities, flexible sched…"
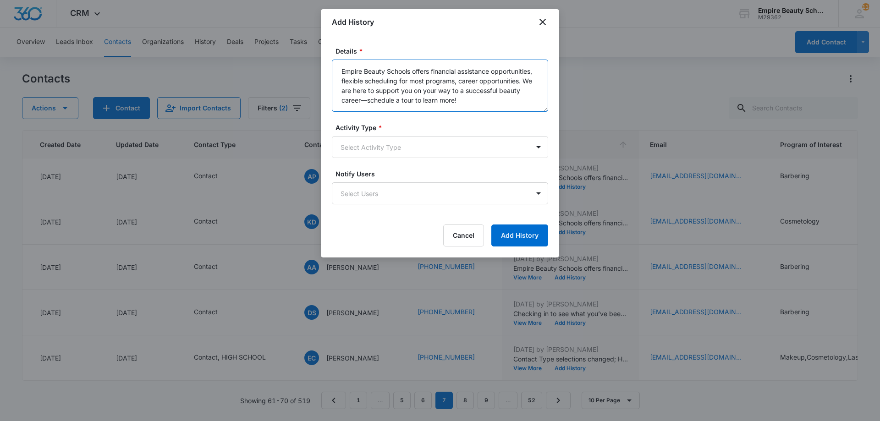
type textarea "Empire Beauty Schools offers financial assistance opportunities, flexible sched…"
click at [430, 160] on form "Details * Empire Beauty Schools offers financial assistance opportunities, flex…" at bounding box center [440, 146] width 216 height 200
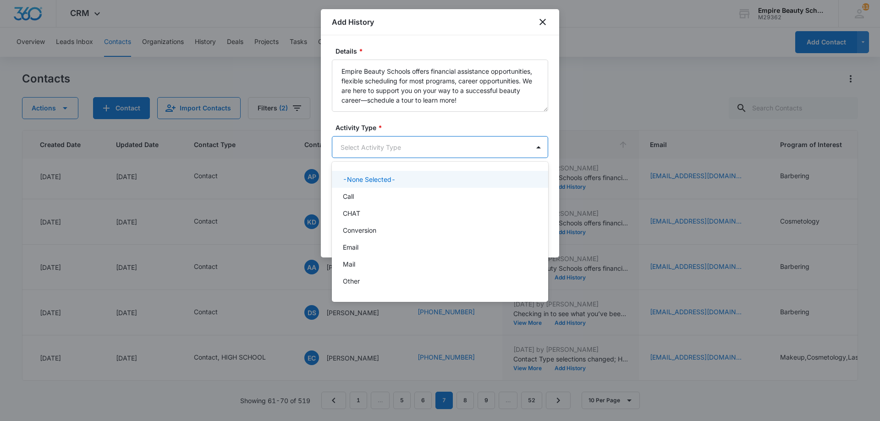
click at [435, 149] on body "CRM Apps Forms CRM Email Shop Payments POS Files Brand Settings Empire Beauty S…" at bounding box center [440, 210] width 880 height 421
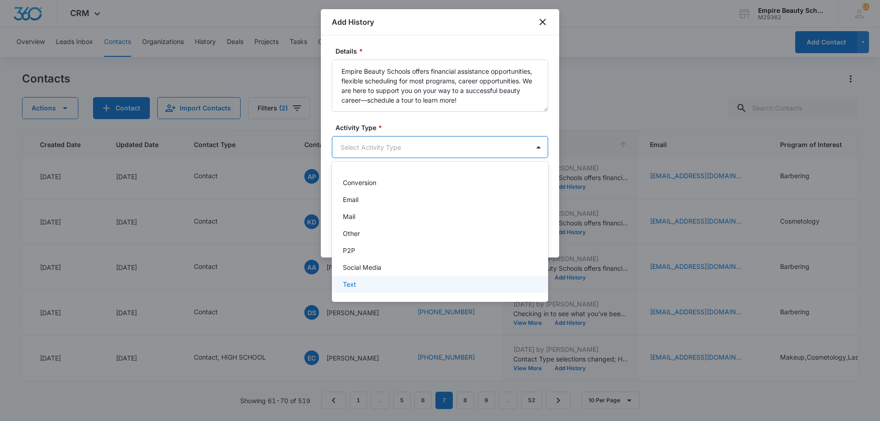
click at [379, 284] on div "Text" at bounding box center [439, 285] width 193 height 10
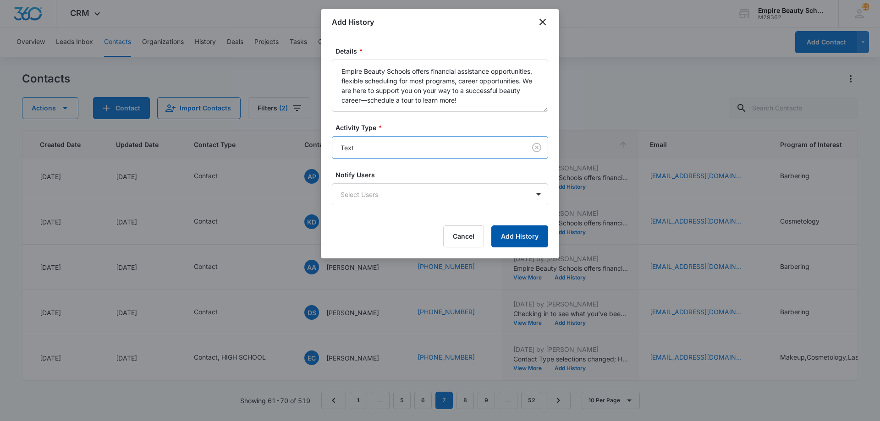
click at [519, 228] on button "Add History" at bounding box center [519, 237] width 57 height 22
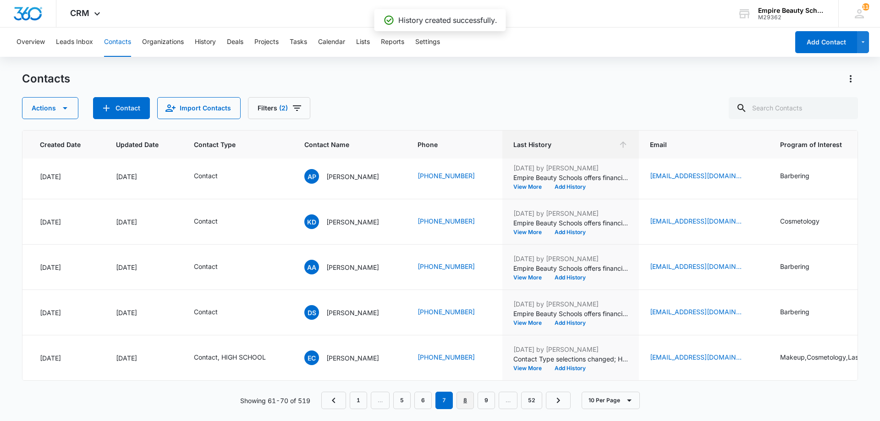
click at [463, 400] on link "8" at bounding box center [465, 400] width 17 height 17
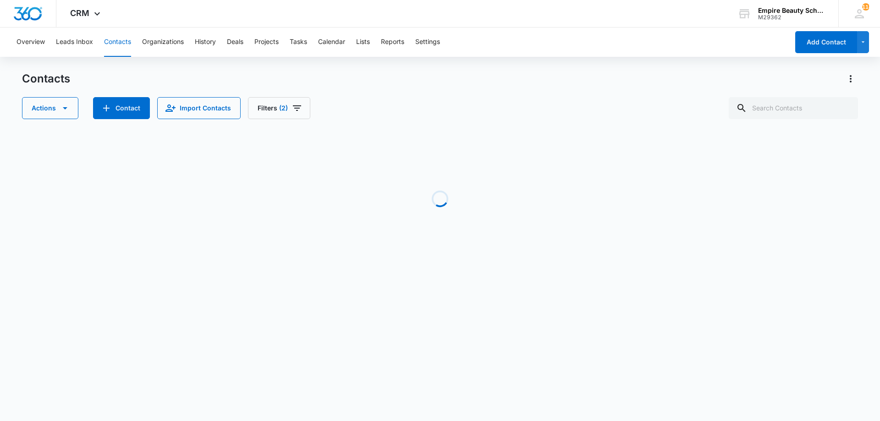
scroll to position [0, 72]
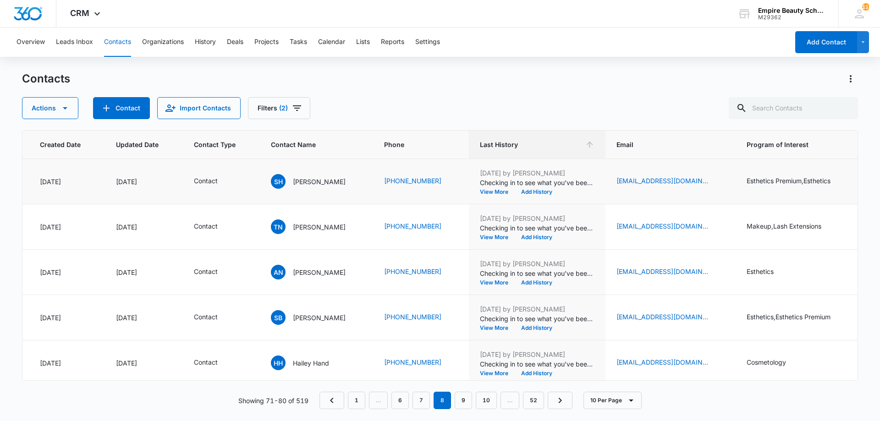
click at [532, 186] on p "Checking in to see what you’ve been up to career/job wise! Are you loving it, o…" at bounding box center [537, 183] width 115 height 10
click at [529, 190] on button "Add History" at bounding box center [537, 192] width 44 height 6
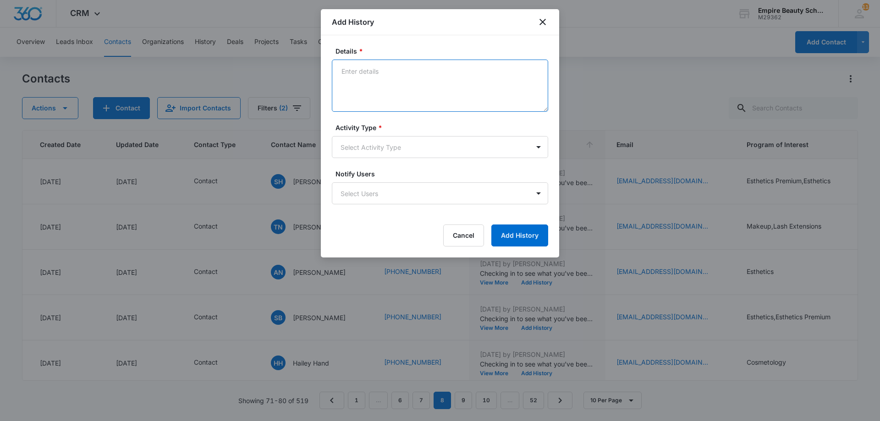
paste textarea "Empire Beauty Schools offers financial assistance opportunities, flexible sched…"
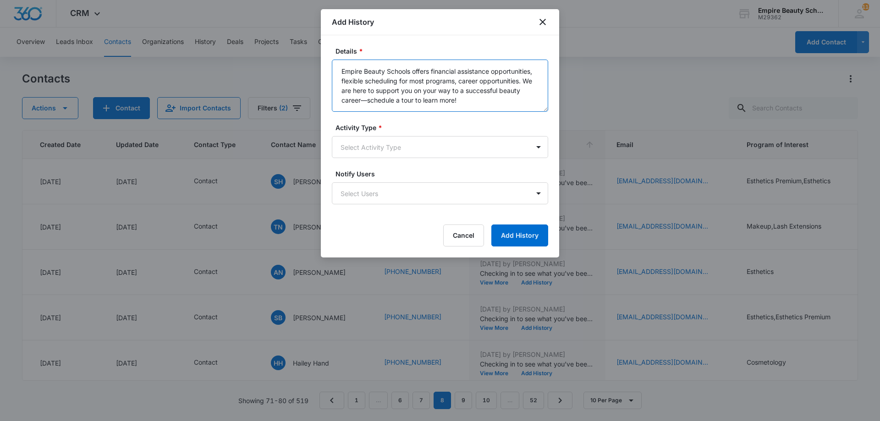
type textarea "Empire Beauty Schools offers financial assistance opportunities, flexible sched…"
click at [438, 161] on form "Details * Empire Beauty Schools offers financial assistance opportunities, flex…" at bounding box center [440, 146] width 216 height 200
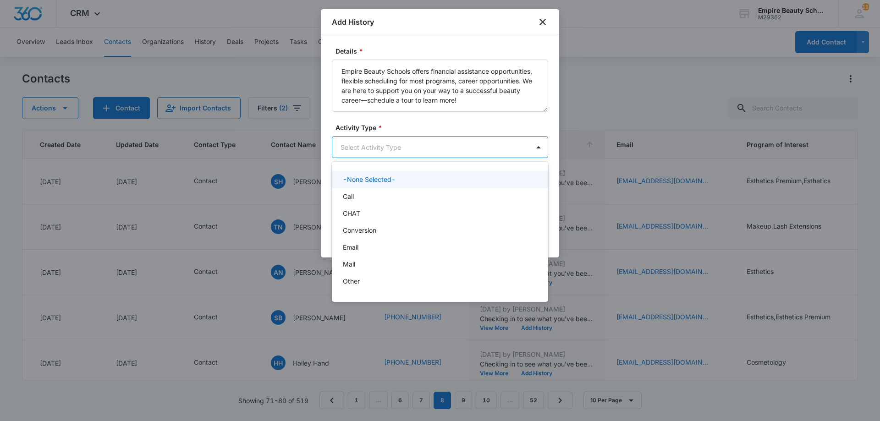
click at [445, 150] on body "CRM Apps Forms CRM Email Shop Payments POS Files Brand Settings Empire Beauty S…" at bounding box center [440, 210] width 880 height 421
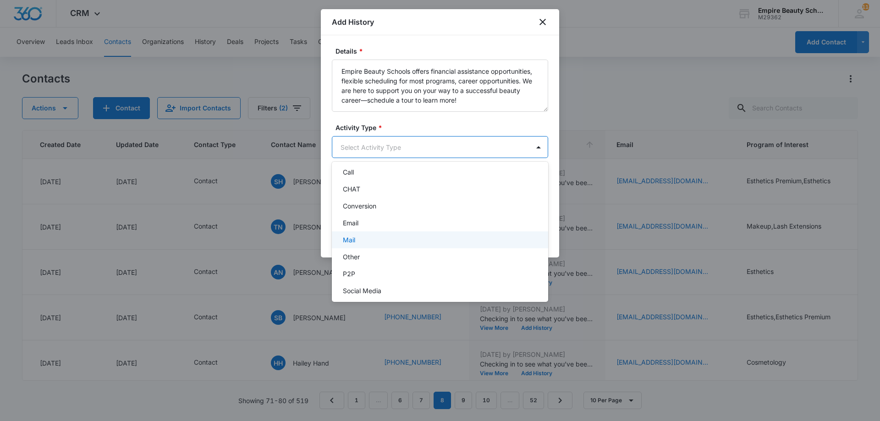
scroll to position [48, 0]
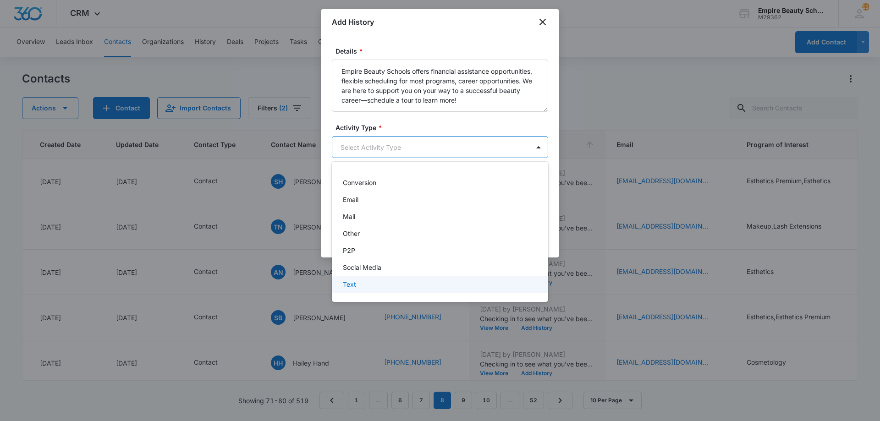
click at [368, 286] on div "Text" at bounding box center [439, 285] width 193 height 10
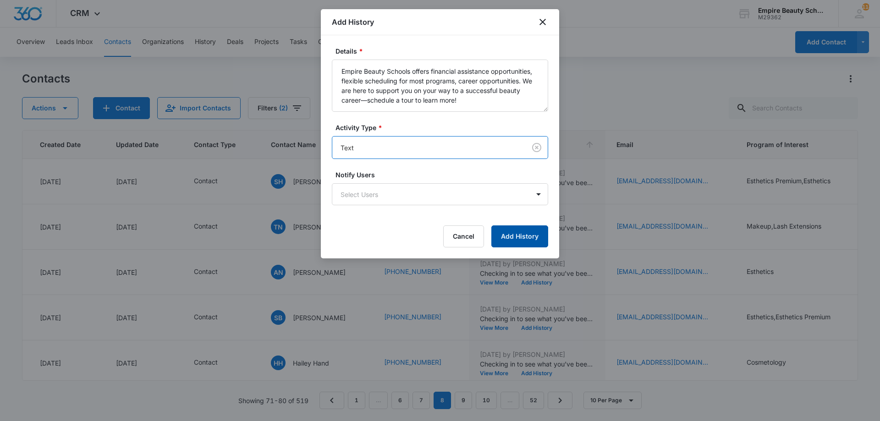
click at [496, 240] on button "Add History" at bounding box center [519, 237] width 57 height 22
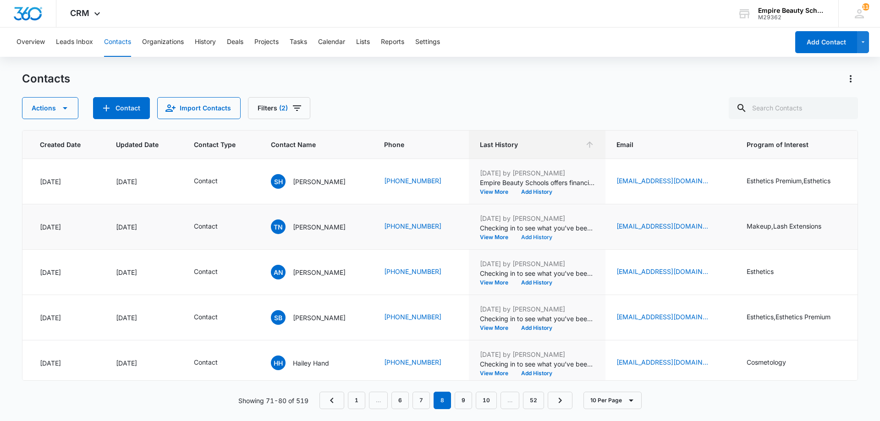
click at [529, 237] on button "Add History" at bounding box center [537, 238] width 44 height 6
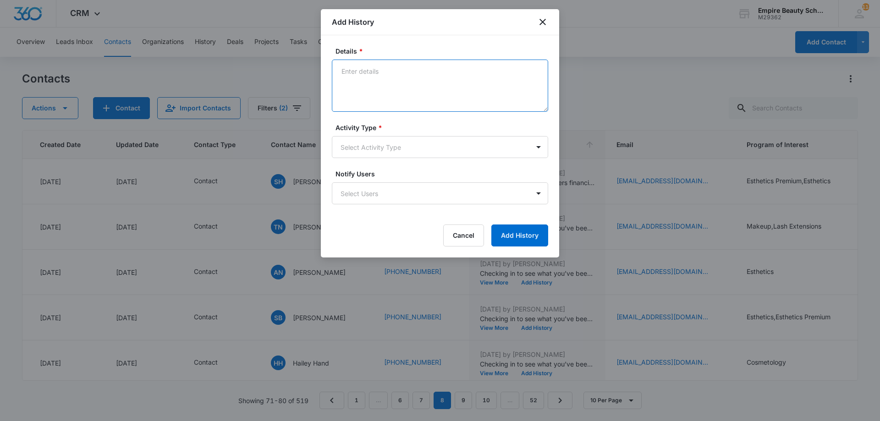
paste textarea "Empire Beauty Schools offers financial assistance opportunities, flexible sched…"
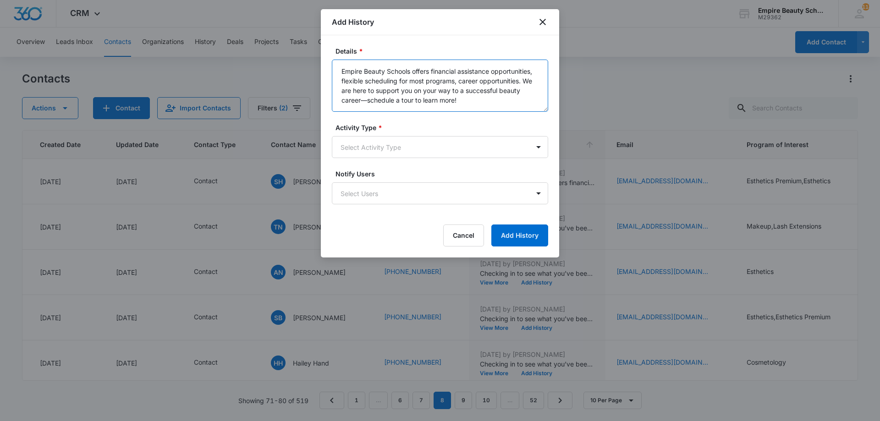
type textarea "Empire Beauty Schools offers financial assistance opportunities, flexible sched…"
click at [365, 134] on div "Activity Type * Select Activity Type" at bounding box center [440, 140] width 216 height 35
click at [360, 144] on body "CRM Apps Forms CRM Email Shop Payments POS Files Brand Settings Empire Beauty S…" at bounding box center [440, 210] width 880 height 421
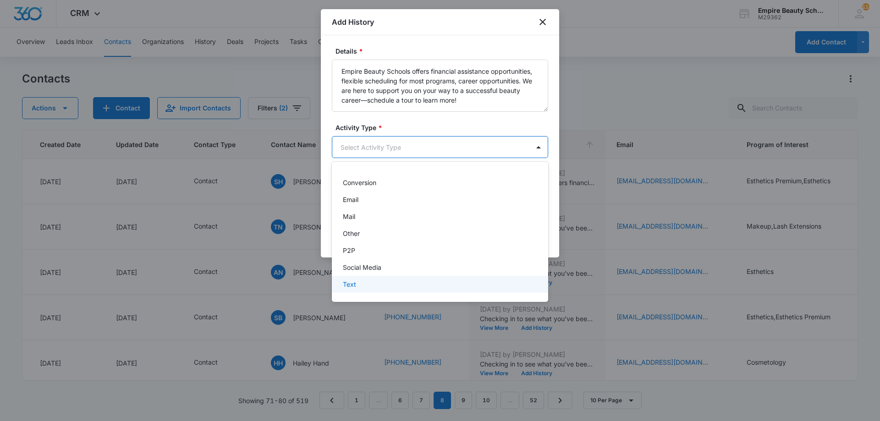
click at [388, 285] on div "Text" at bounding box center [439, 285] width 193 height 10
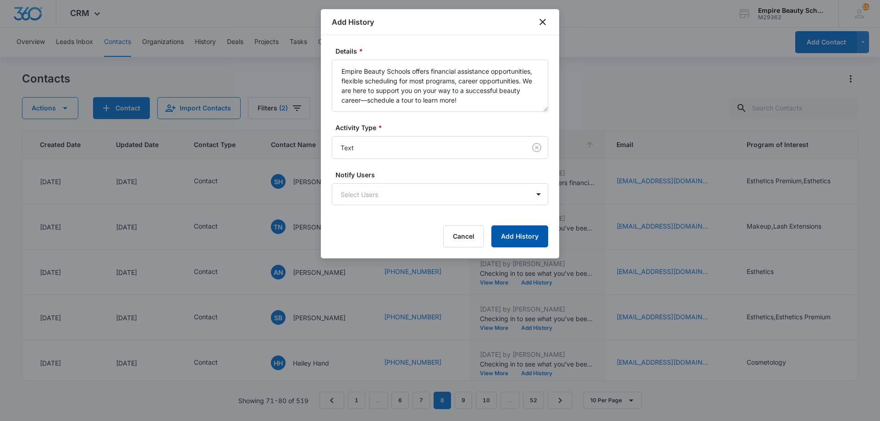
click at [511, 240] on button "Add History" at bounding box center [519, 237] width 57 height 22
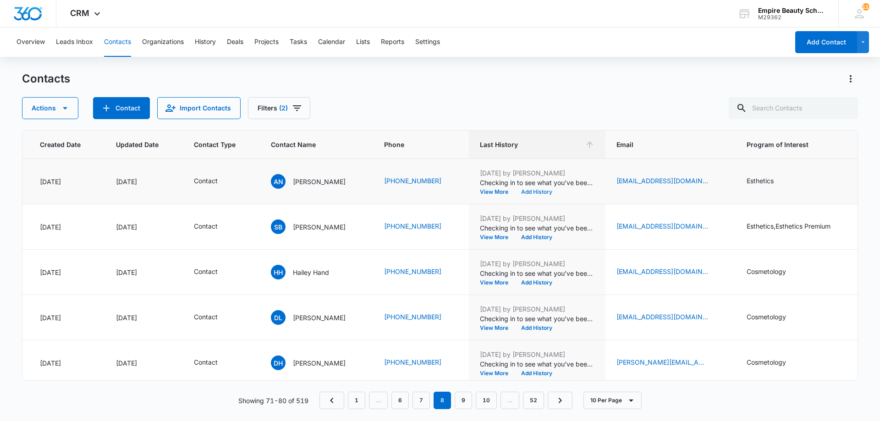
scroll to position [91, 72]
click at [534, 189] on button "Add History" at bounding box center [537, 192] width 44 height 6
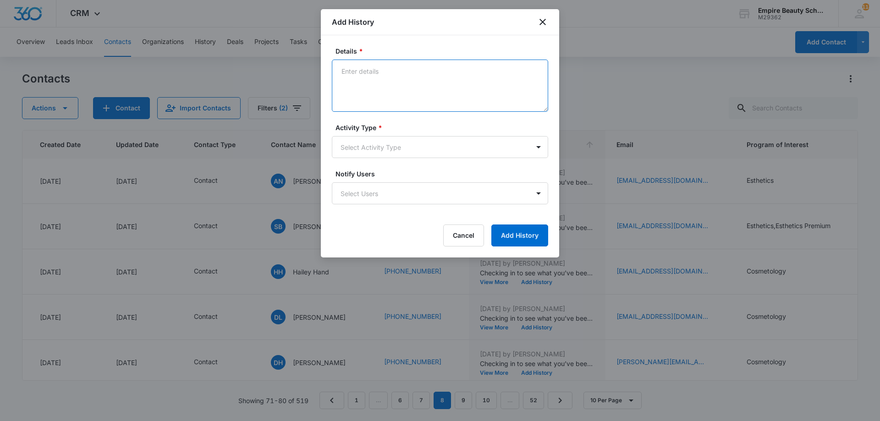
paste textarea "Empire Beauty Schools offers financial assistance opportunities, flexible sched…"
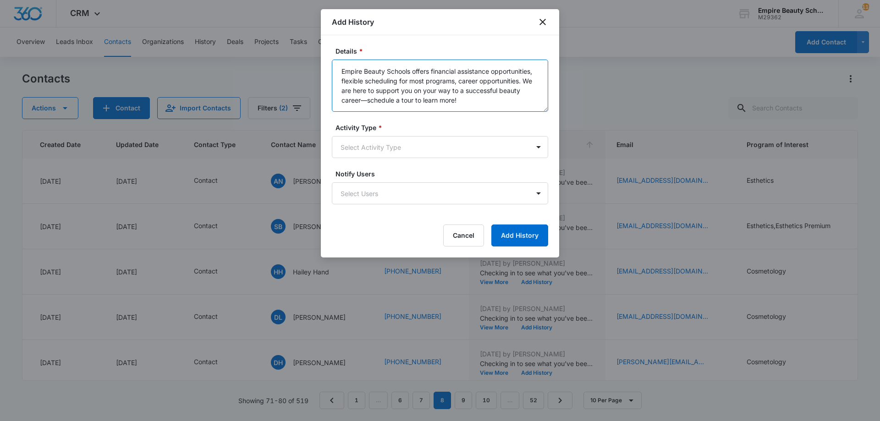
type textarea "Empire Beauty Schools offers financial assistance opportunities, flexible sched…"
click at [432, 159] on form "Details * Empire Beauty Schools offers financial assistance opportunities, flex…" at bounding box center [440, 146] width 216 height 200
click at [435, 153] on body "CRM Apps Forms CRM Email Shop Payments POS Files Brand Settings Empire Beauty S…" at bounding box center [440, 210] width 880 height 421
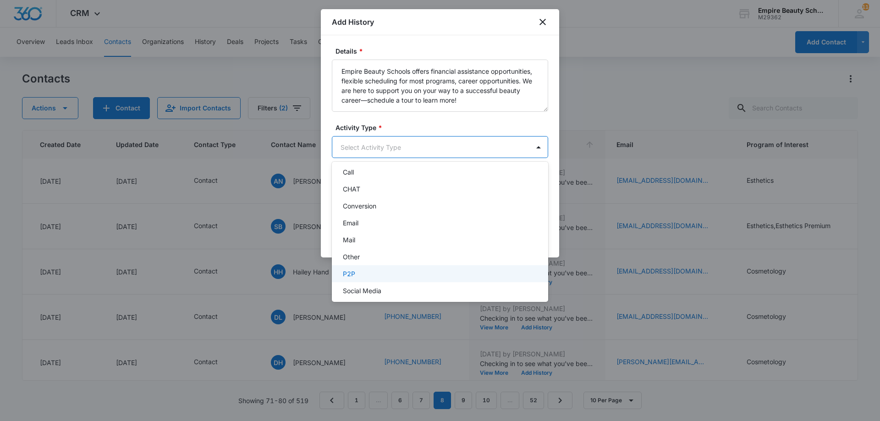
scroll to position [48, 0]
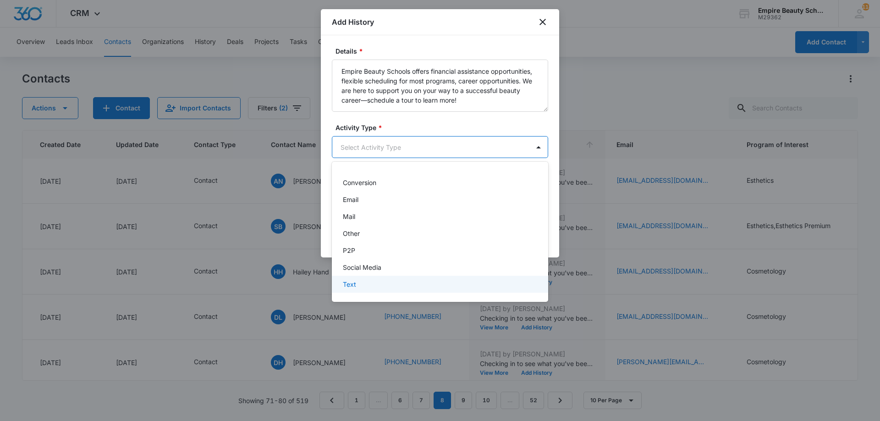
click at [404, 283] on div "Text" at bounding box center [439, 285] width 193 height 10
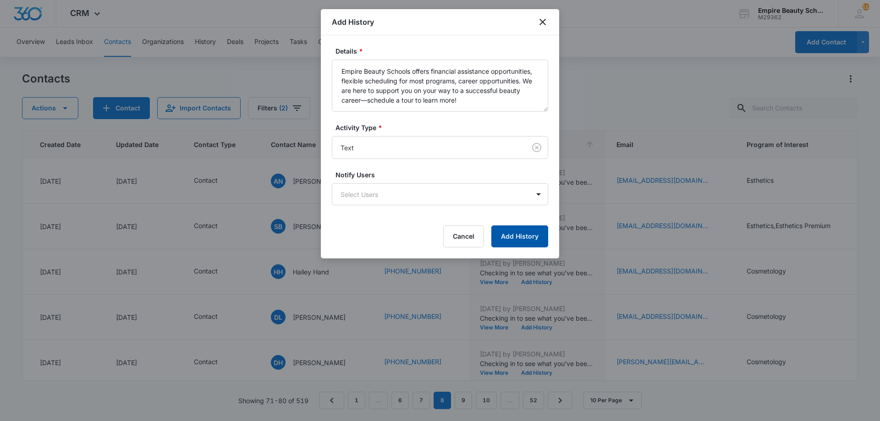
click at [524, 242] on button "Add History" at bounding box center [519, 237] width 57 height 22
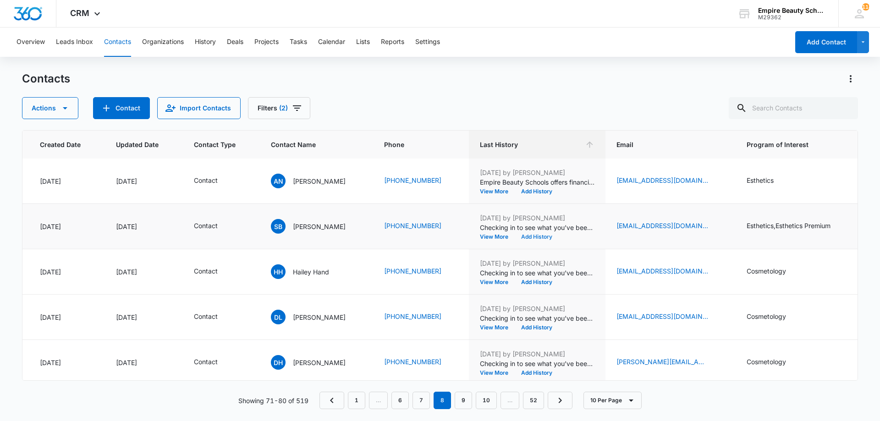
click at [520, 237] on button "Add History" at bounding box center [537, 237] width 44 height 6
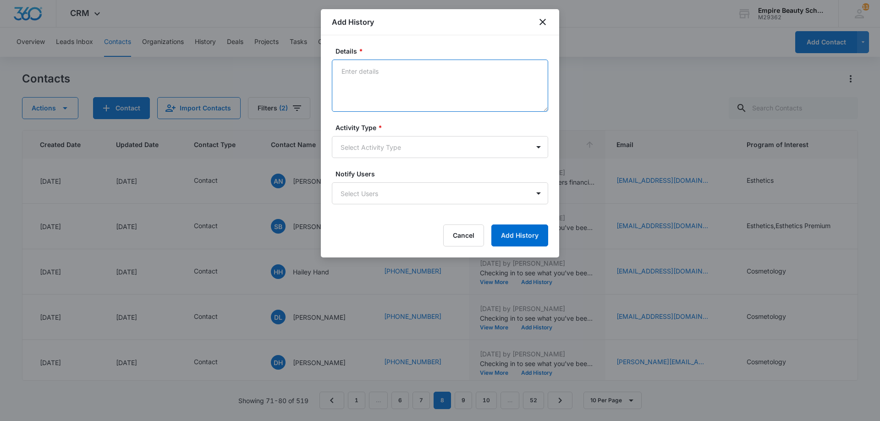
paste textarea "Empire Beauty Schools offers financial assistance opportunities, flexible sched…"
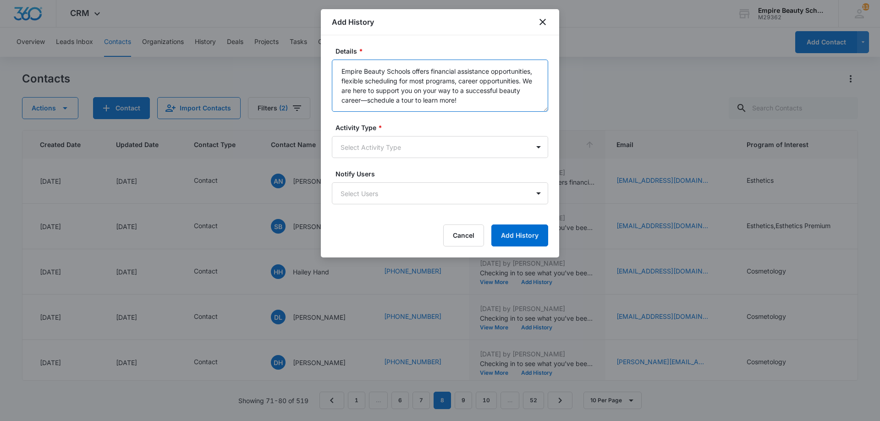
type textarea "Empire Beauty Schools offers financial assistance opportunities, flexible sched…"
click at [415, 160] on form "Details * Empire Beauty Schools offers financial assistance opportunities, flex…" at bounding box center [440, 146] width 216 height 200
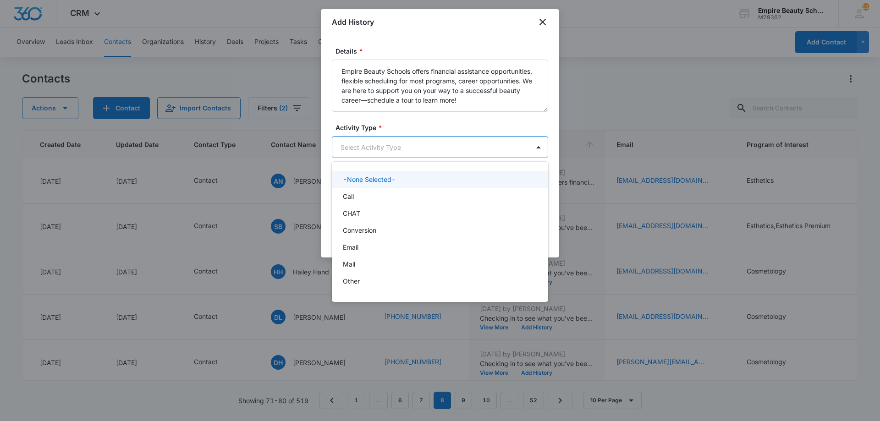
click at [409, 149] on body "CRM Apps Forms CRM Email Shop Payments POS Files Brand Settings Empire Beauty S…" at bounding box center [440, 210] width 880 height 421
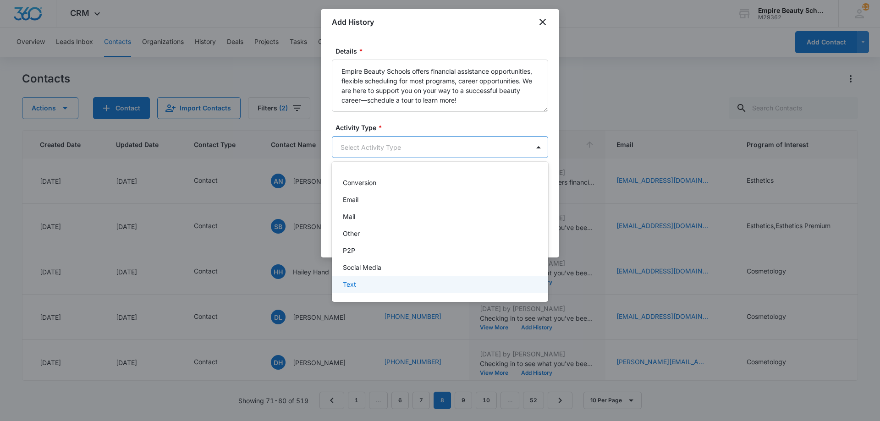
click at [394, 290] on div "Text" at bounding box center [440, 284] width 216 height 17
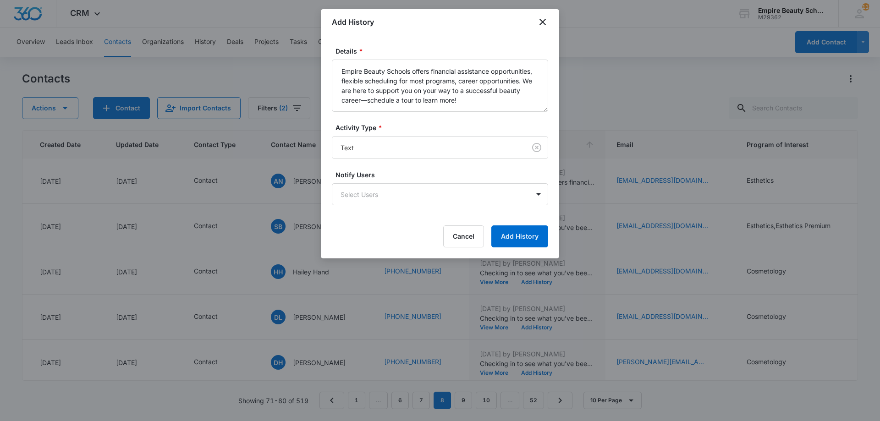
click at [527, 249] on div "Details * Empire Beauty Schools offers financial assistance opportunities, flex…" at bounding box center [440, 146] width 238 height 223
click at [524, 241] on button "Add History" at bounding box center [519, 237] width 57 height 22
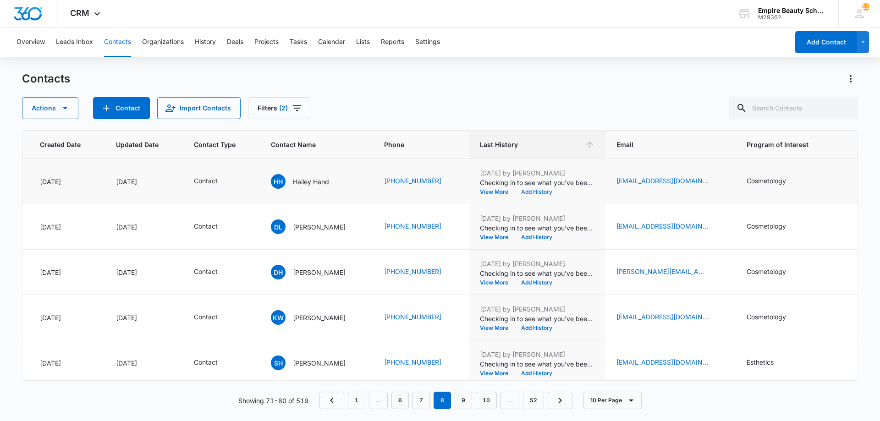
scroll to position [182, 72]
click at [529, 192] on button "Add History" at bounding box center [537, 191] width 44 height 6
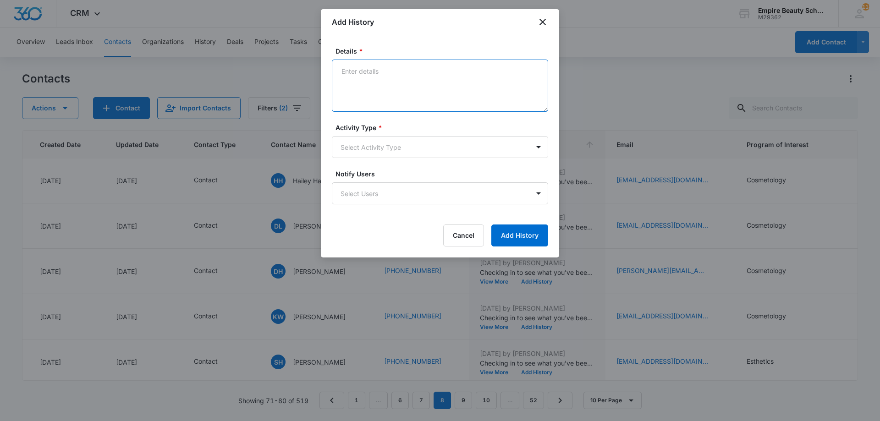
paste textarea "Empire Beauty Schools offers financial assistance opportunities, flexible sched…"
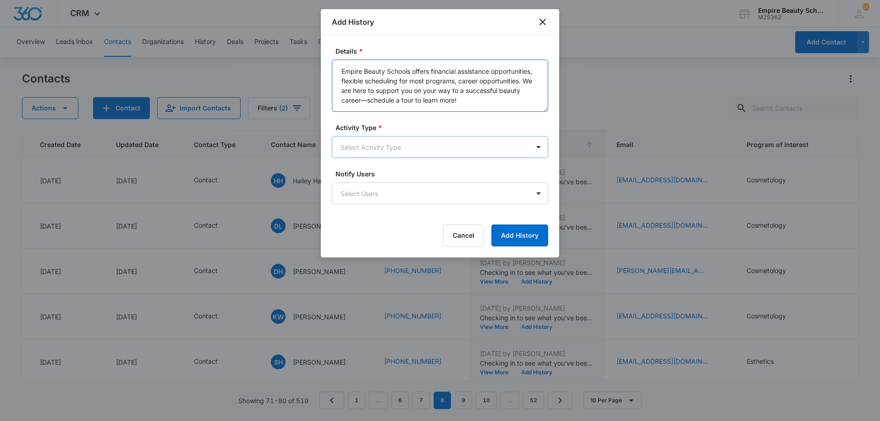
type textarea "Empire Beauty Schools offers financial assistance opportunities, flexible sched…"
click at [410, 149] on body "CRM Apps Forms CRM Email Shop Payments POS Files Brand Settings Empire Beauty S…" at bounding box center [440, 210] width 880 height 421
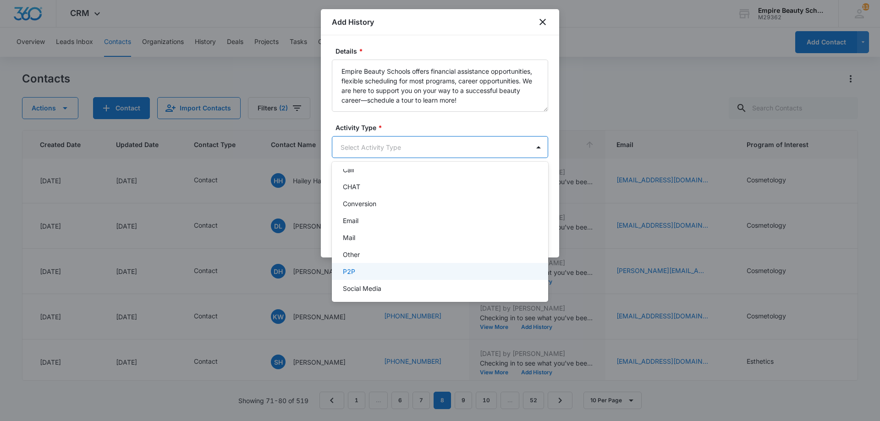
scroll to position [48, 0]
click at [362, 281] on div "Text" at bounding box center [439, 285] width 193 height 10
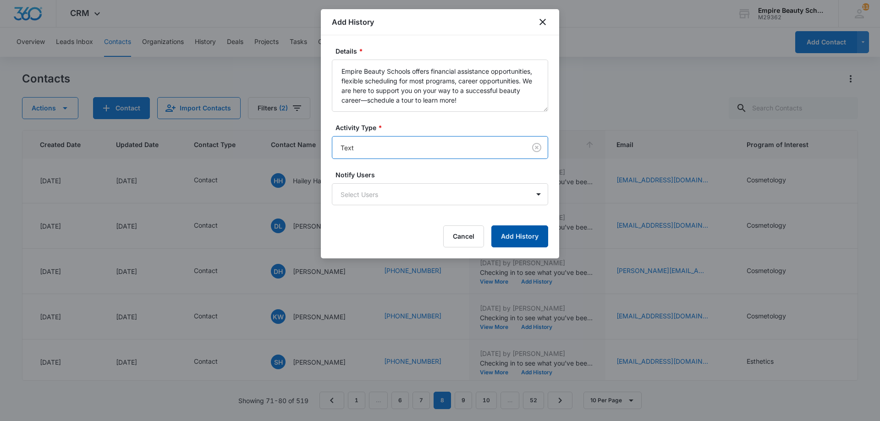
click at [537, 227] on button "Add History" at bounding box center [519, 237] width 57 height 22
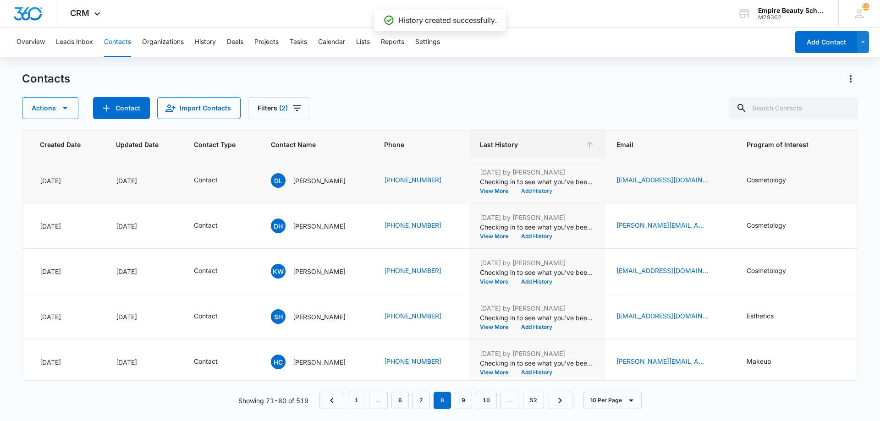
scroll to position [228, 72]
click at [527, 193] on button "Add History" at bounding box center [537, 191] width 44 height 6
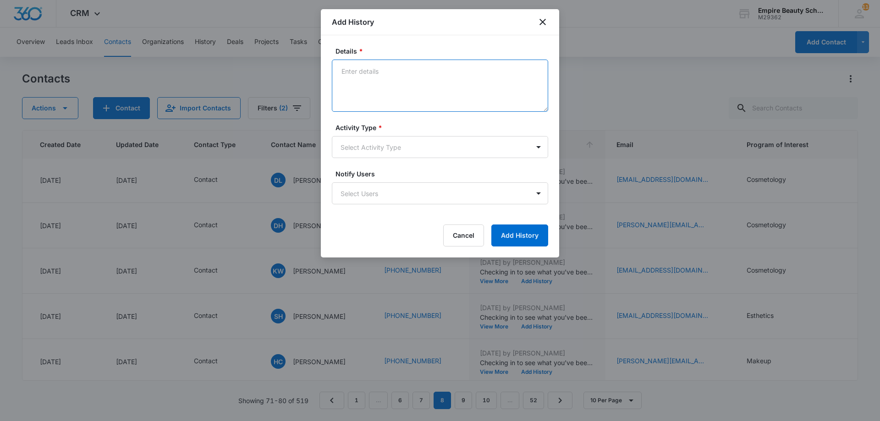
paste textarea "Empire Beauty Schools offers financial assistance opportunities, flexible sched…"
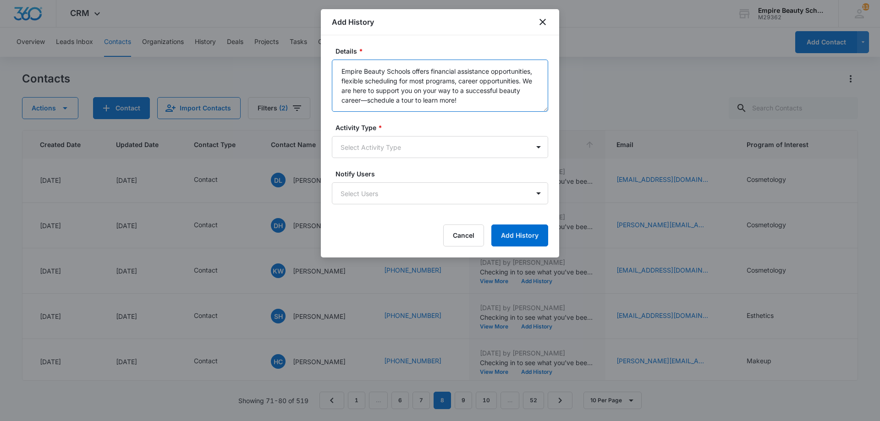
type textarea "Empire Beauty Schools offers financial assistance opportunities, flexible sched…"
click at [424, 162] on form "Details * Empire Beauty Schools offers financial assistance opportunities, flex…" at bounding box center [440, 146] width 216 height 200
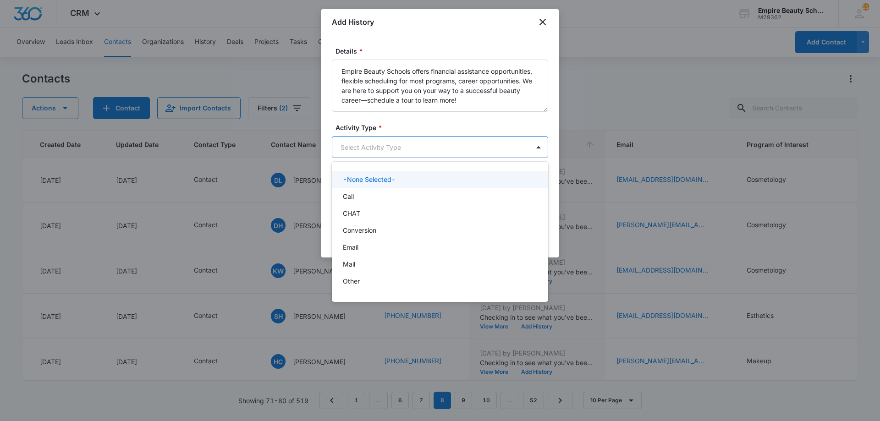
click at [427, 152] on body "CRM Apps Forms CRM Email Shop Payments POS Files Brand Settings Empire Beauty S…" at bounding box center [440, 210] width 880 height 421
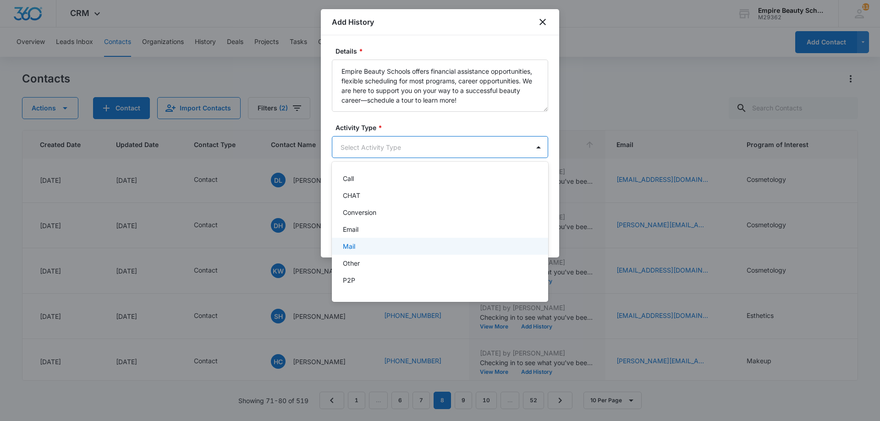
scroll to position [48, 0]
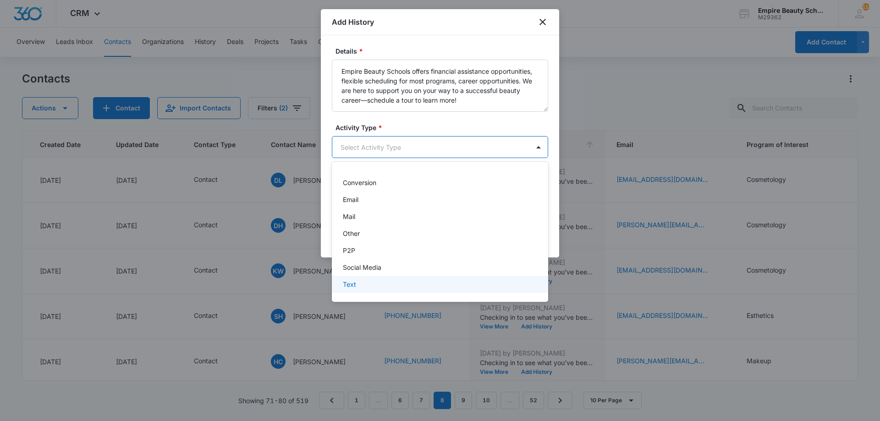
click at [391, 280] on div "Text" at bounding box center [439, 285] width 193 height 10
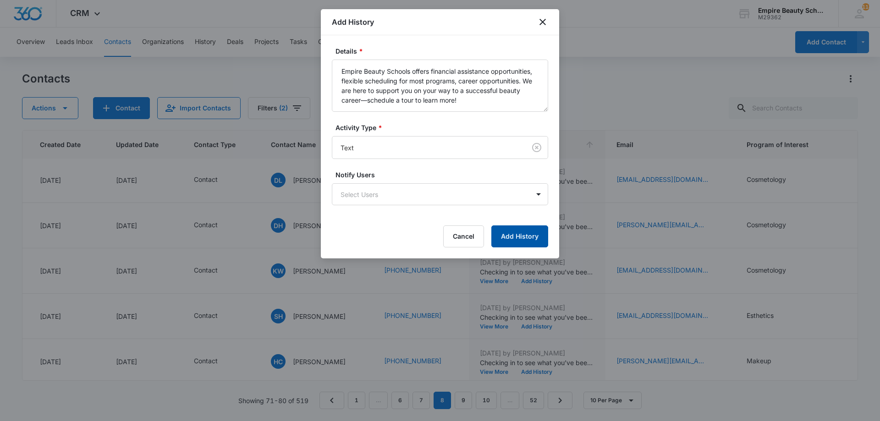
click at [529, 239] on button "Add History" at bounding box center [519, 237] width 57 height 22
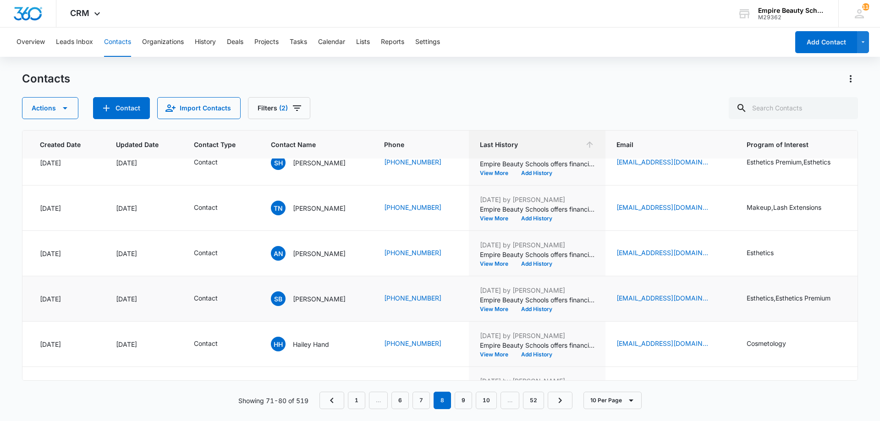
scroll to position [0, 72]
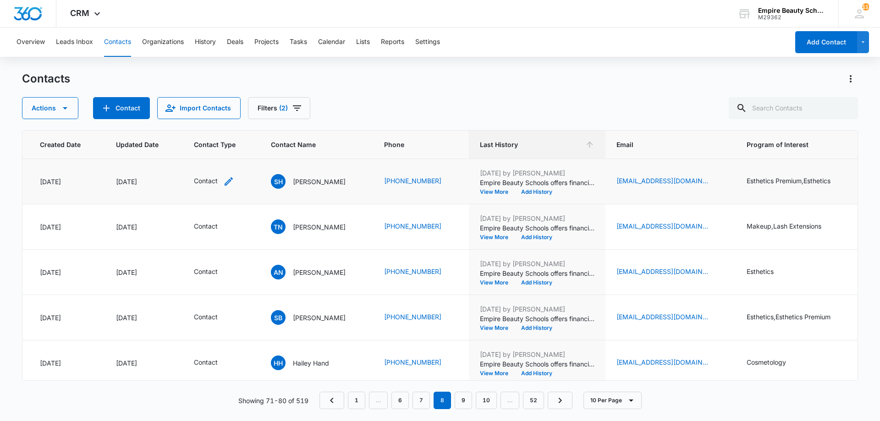
click at [227, 181] on icon "Contact Type - Contact - Select to Edit Field" at bounding box center [228, 181] width 11 height 11
click at [210, 123] on icon "Remove Contact" at bounding box center [213, 123] width 6 height 6
click at [210, 123] on div at bounding box center [202, 122] width 41 height 11
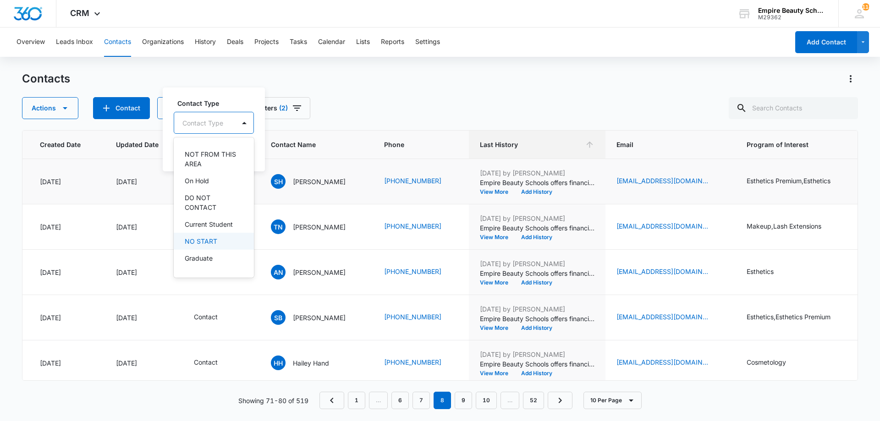
scroll to position [137, 0]
click at [209, 213] on div "DO NOT CONTACT" at bounding box center [214, 202] width 80 height 27
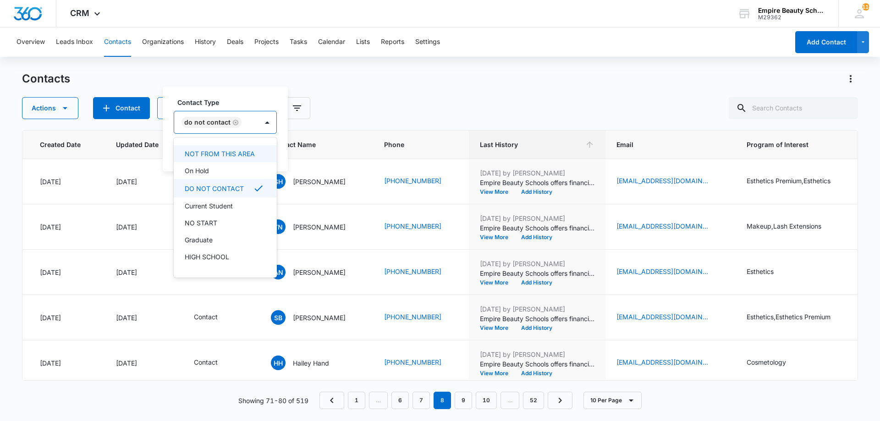
click at [231, 113] on div "DO NOT CONTACT" at bounding box center [216, 122] width 84 height 22
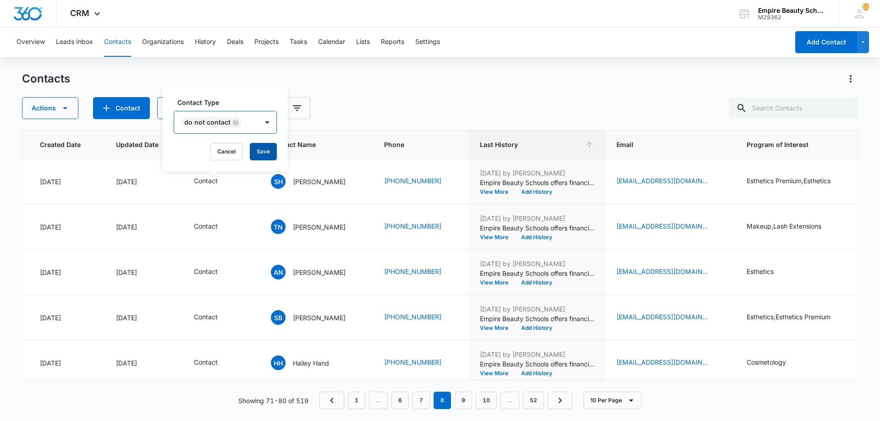
click at [258, 154] on button "Save" at bounding box center [263, 151] width 27 height 17
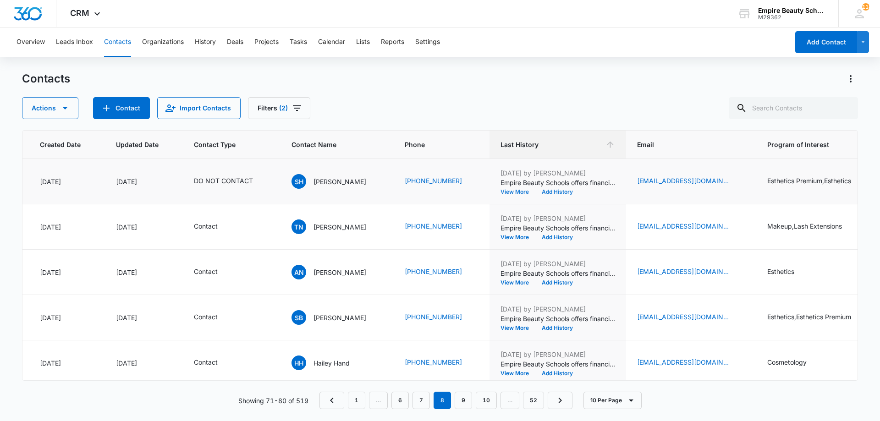
drag, startPoint x: 525, startPoint y: 193, endPoint x: 543, endPoint y: 189, distance: 18.7
click at [543, 189] on div "View More Add History" at bounding box center [558, 192] width 115 height 6
click at [545, 192] on button "Add History" at bounding box center [557, 192] width 44 height 6
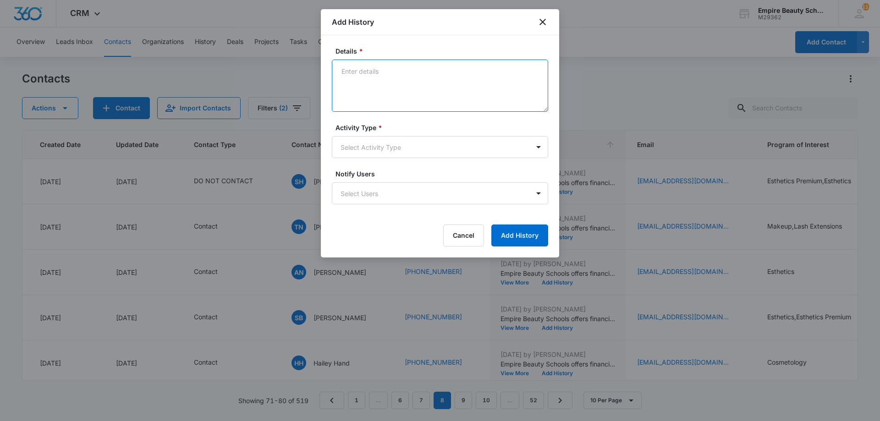
click at [430, 87] on textarea "Details *" at bounding box center [440, 86] width 216 height 52
type textarea "Replied STOP"
click at [406, 135] on div "Activity Type * Select Activity Type" at bounding box center [440, 140] width 216 height 35
click at [403, 141] on body "CRM Apps Forms CRM Email Shop Payments POS Files Brand Settings Empire Beauty S…" at bounding box center [440, 210] width 880 height 421
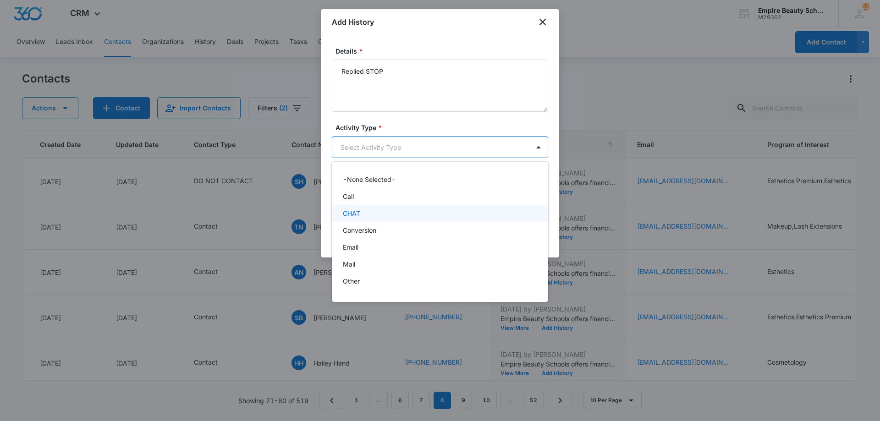
scroll to position [48, 0]
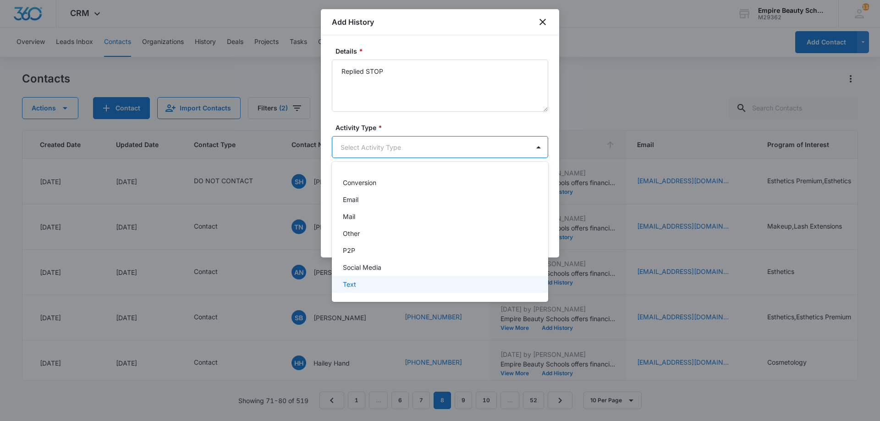
click at [361, 284] on div "Text" at bounding box center [439, 285] width 193 height 10
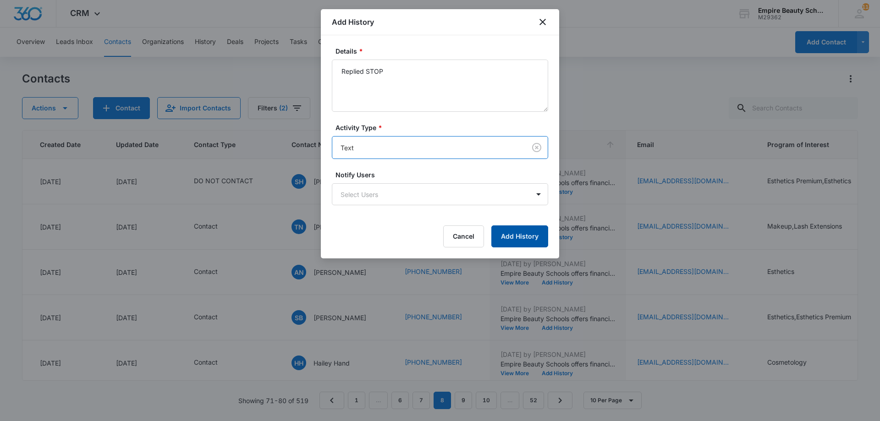
click at [518, 237] on button "Add History" at bounding box center [519, 237] width 57 height 22
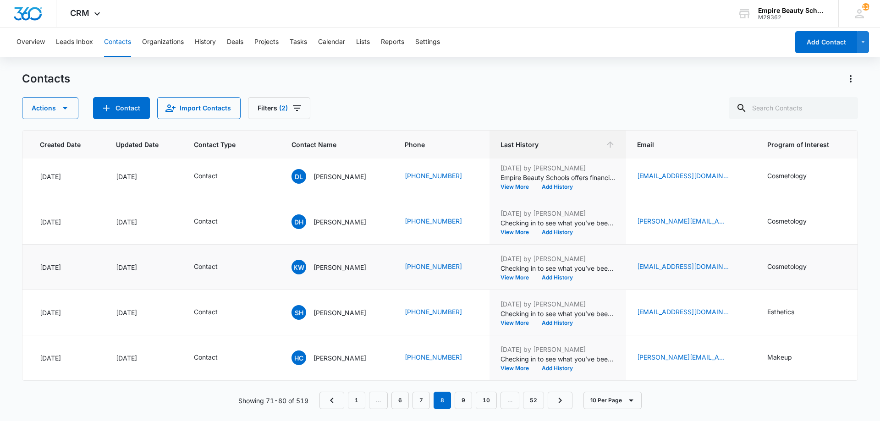
scroll to position [239, 72]
click at [535, 230] on button "Add History" at bounding box center [557, 233] width 44 height 6
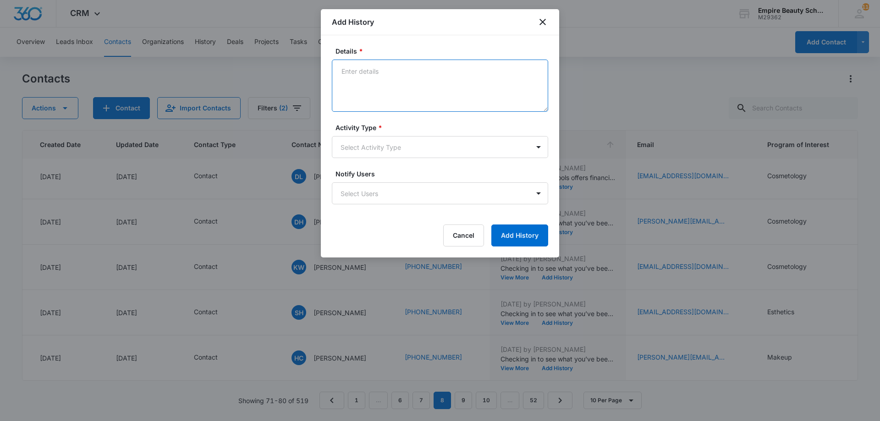
paste textarea "Empire Beauty Schools offers financial assistance opportunities, flexible sched…"
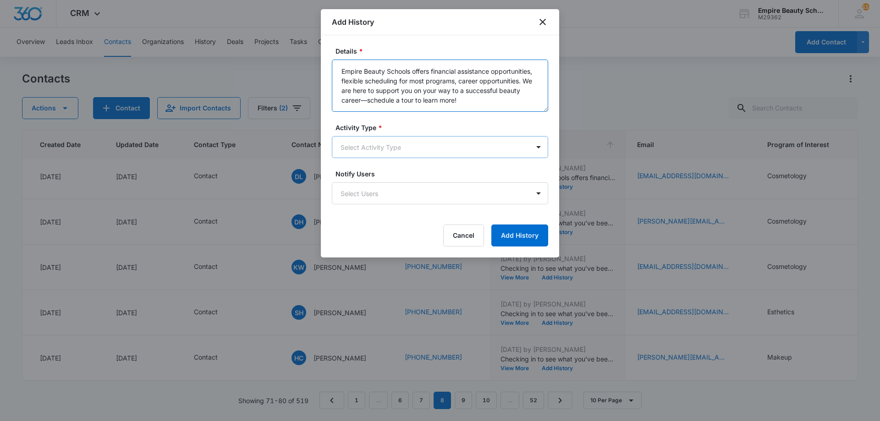
type textarea "Empire Beauty Schools offers financial assistance opportunities, flexible sched…"
click at [390, 137] on body "CRM Apps Forms CRM Email Shop Payments POS Files Brand Settings Empire Beauty S…" at bounding box center [440, 210] width 880 height 421
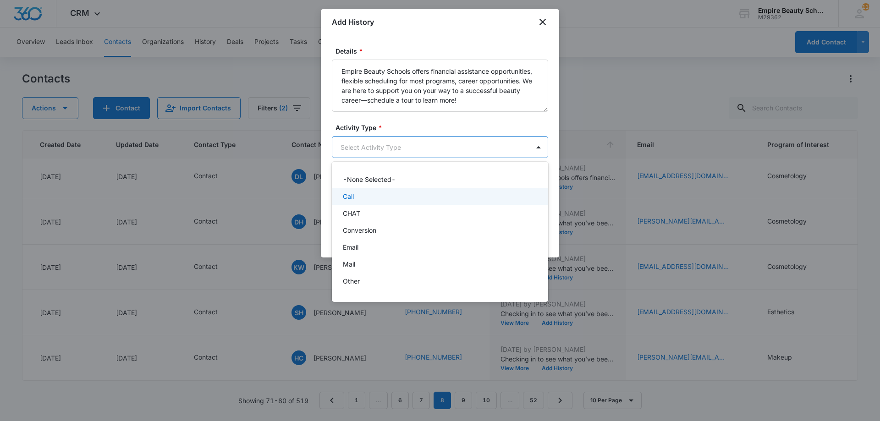
scroll to position [48, 0]
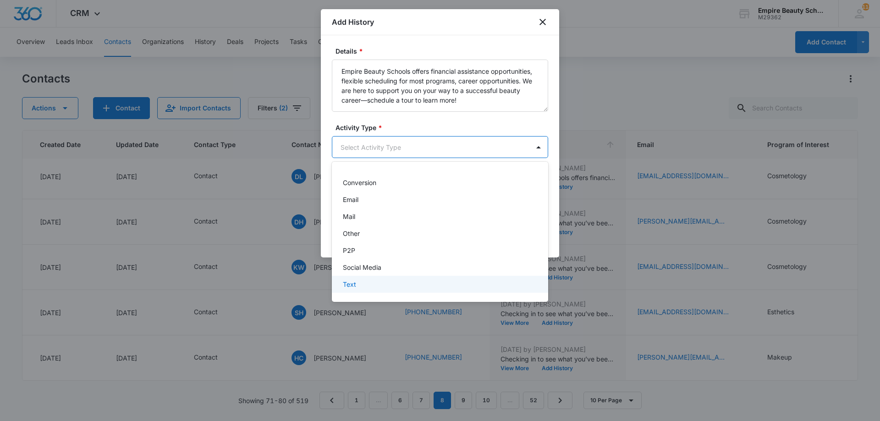
click at [368, 286] on div "Text" at bounding box center [439, 285] width 193 height 10
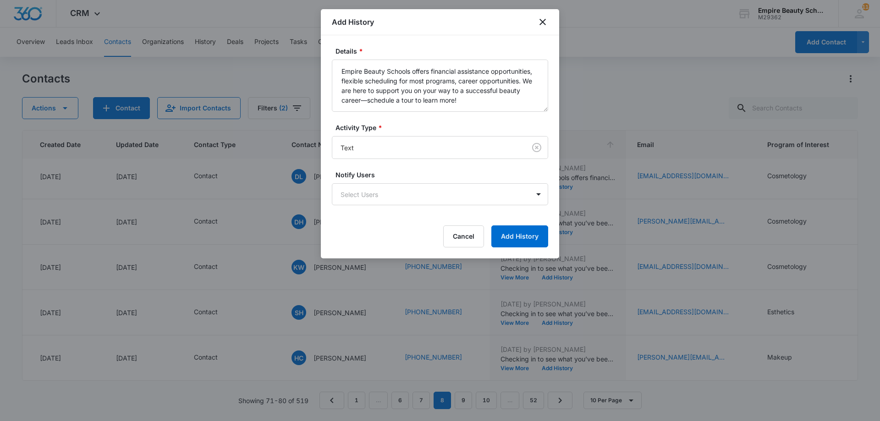
click at [520, 250] on div "Details * Empire Beauty Schools offers financial assistance opportunities, flex…" at bounding box center [440, 146] width 238 height 223
click at [516, 244] on button "Add History" at bounding box center [519, 237] width 57 height 22
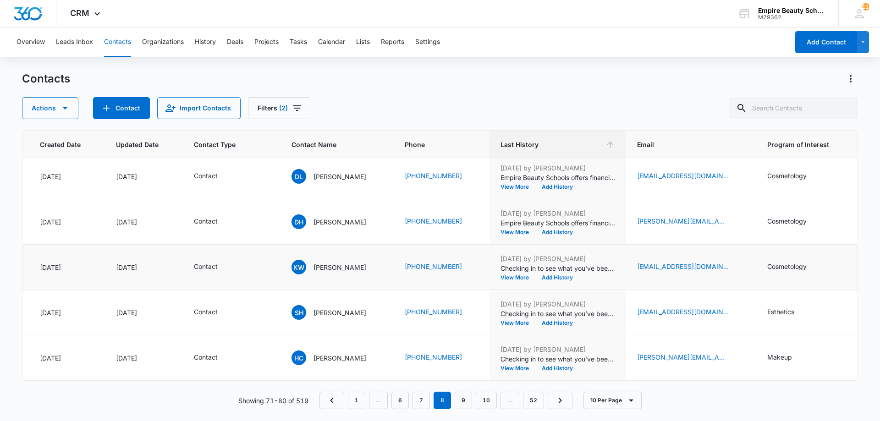
click at [548, 265] on p "Checking in to see what you’ve been up to career/job wise! Are you loving it, o…" at bounding box center [558, 269] width 115 height 10
click at [551, 276] on td "Jun 24, 2025 by Jess Peltonovich Checking in to see what you’ve been up to care…" at bounding box center [558, 267] width 137 height 45
click at [550, 275] on button "Add History" at bounding box center [557, 278] width 44 height 6
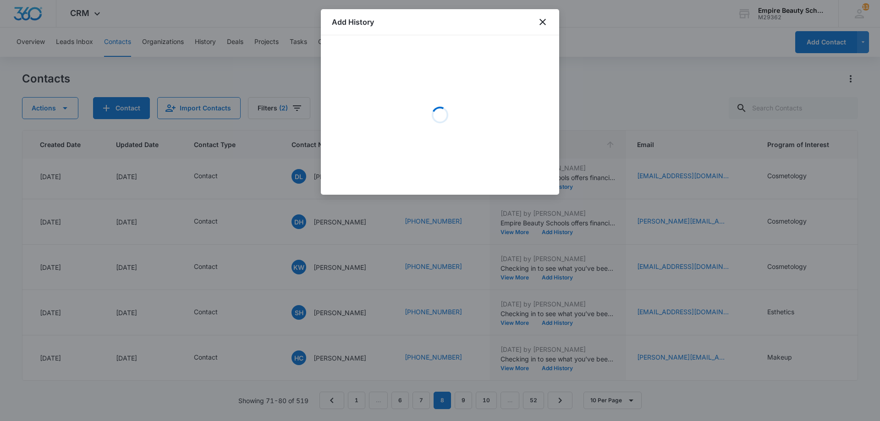
click at [402, 80] on div "Loading" at bounding box center [440, 115] width 216 height 138
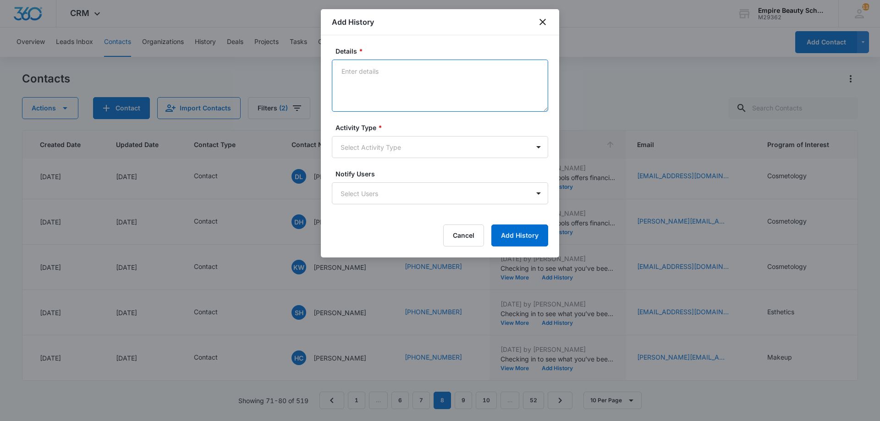
paste textarea "Empire Beauty Schools offers financial assistance opportunities, flexible sched…"
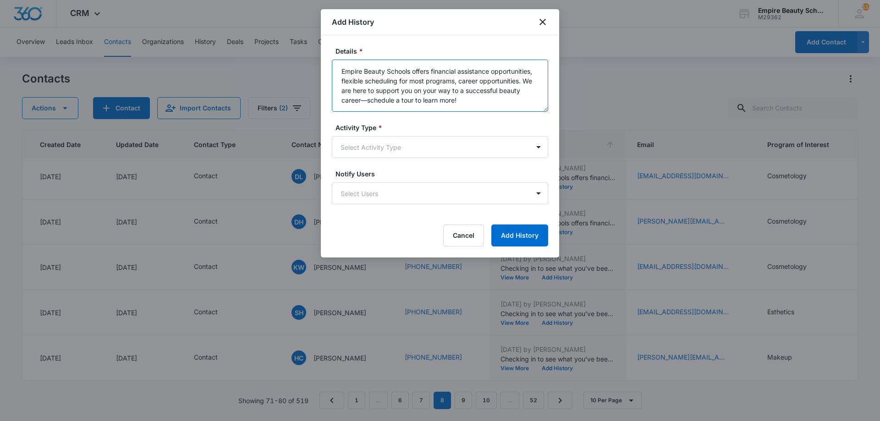
type textarea "Empire Beauty Schools offers financial assistance opportunities, flexible sched…"
click at [418, 135] on div "Activity Type * Select Activity Type" at bounding box center [440, 140] width 216 height 35
click at [408, 145] on body "CRM Apps Forms CRM Email Shop Payments POS Files Brand Settings Empire Beauty S…" at bounding box center [440, 210] width 880 height 421
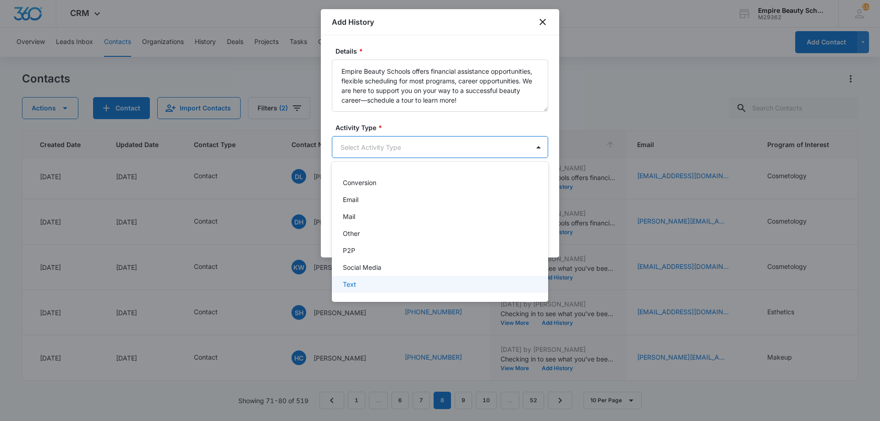
click at [350, 280] on p "Text" at bounding box center [349, 285] width 13 height 10
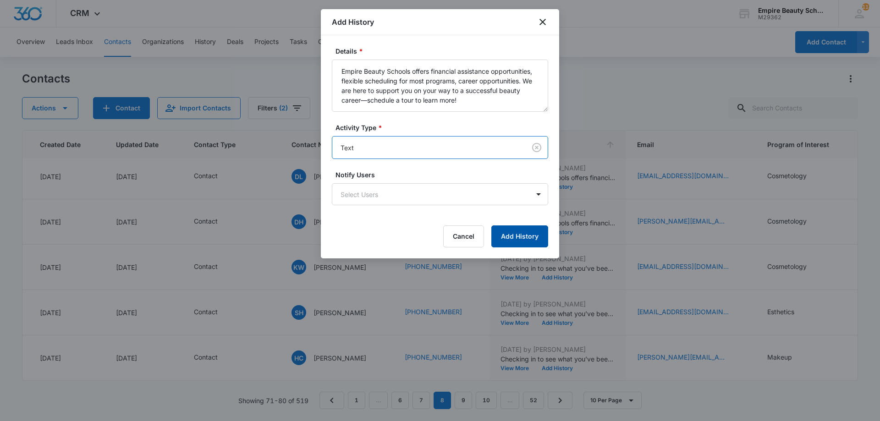
click at [507, 239] on button "Add History" at bounding box center [519, 237] width 57 height 22
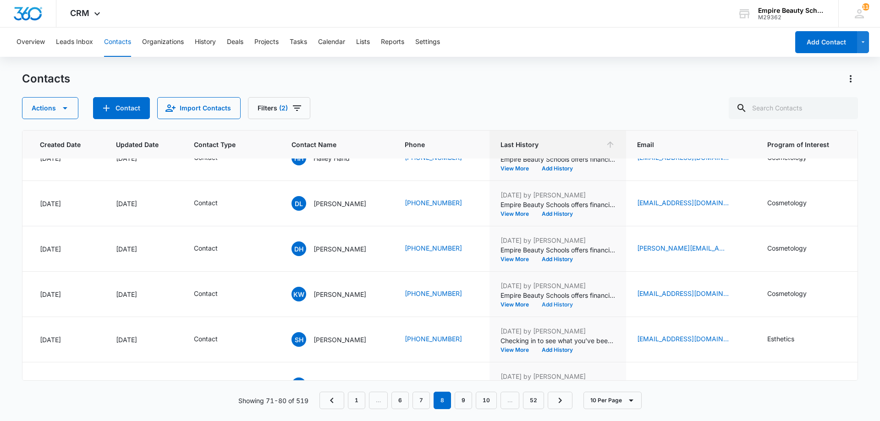
scroll to position [239, 72]
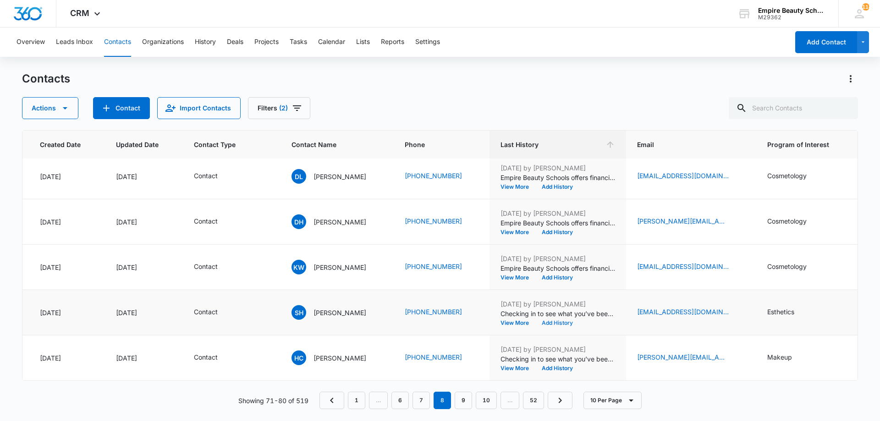
click at [535, 320] on button "Add History" at bounding box center [557, 323] width 44 height 6
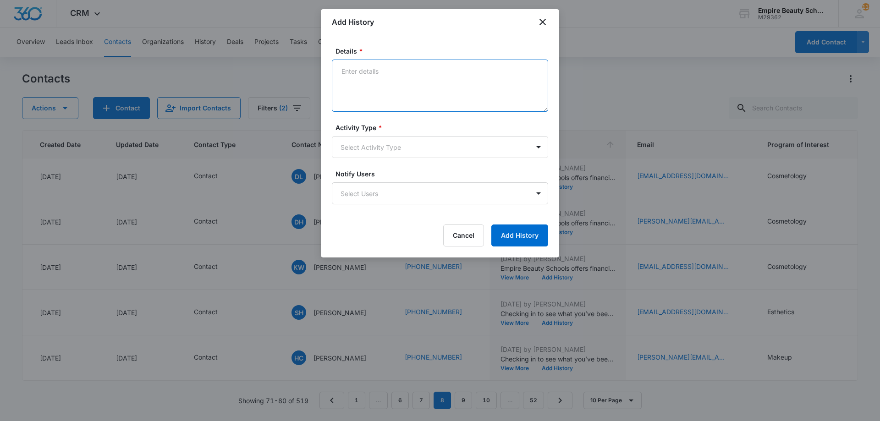
drag, startPoint x: 445, startPoint y: 113, endPoint x: 438, endPoint y: 105, distance: 10.4
paste textarea "Empire Beauty Schools offers financial assistance opportunities, flexible sched…"
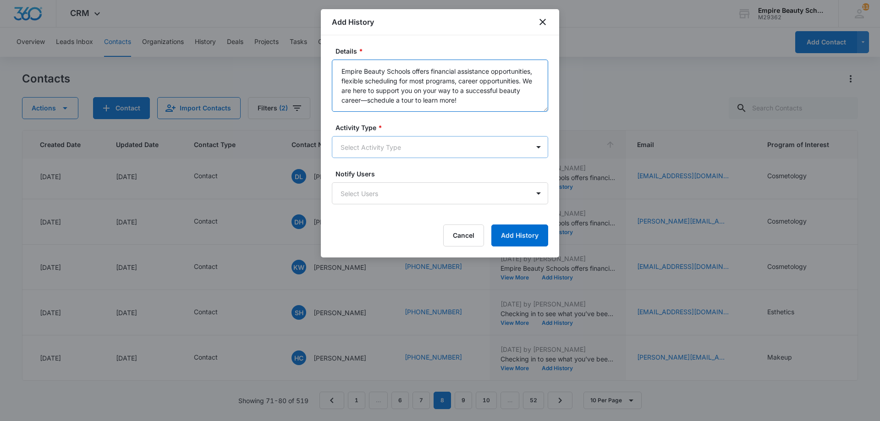
type textarea "Empire Beauty Schools offers financial assistance opportunities, flexible sched…"
click at [454, 152] on body "CRM Apps Forms CRM Email Shop Payments POS Files Brand Settings Empire Beauty S…" at bounding box center [440, 210] width 880 height 421
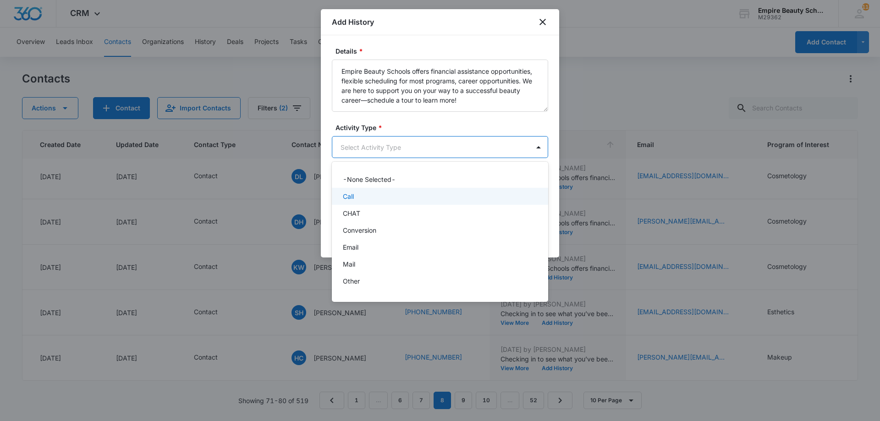
scroll to position [48, 0]
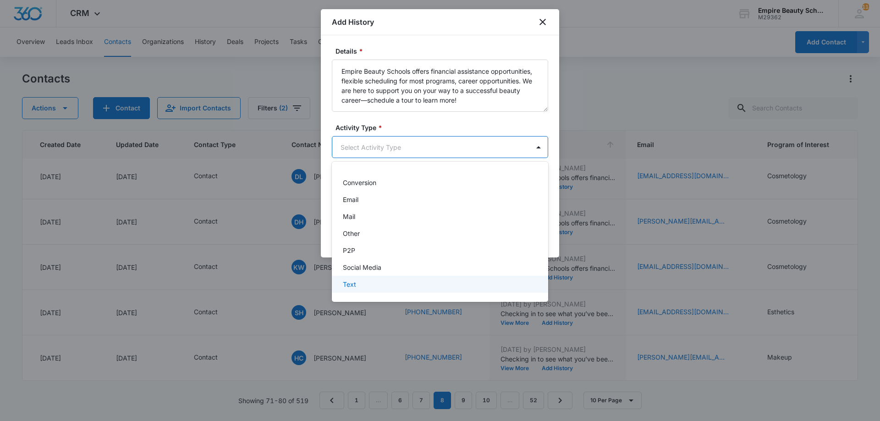
click at [422, 288] on div "Text" at bounding box center [439, 285] width 193 height 10
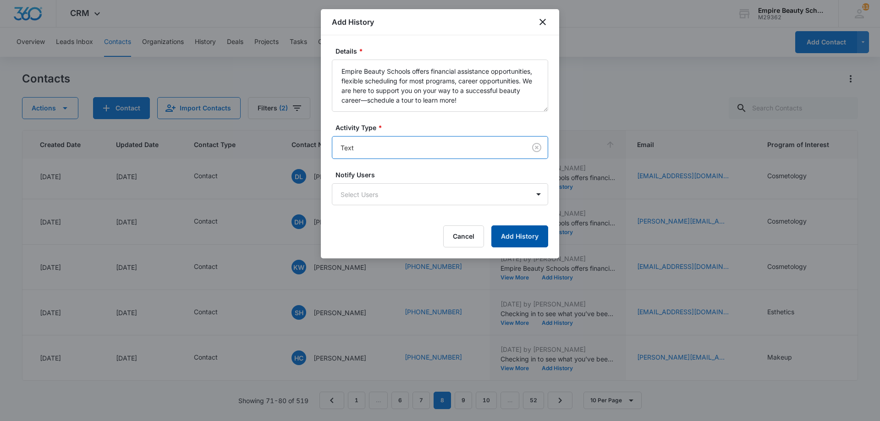
click at [533, 241] on button "Add History" at bounding box center [519, 237] width 57 height 22
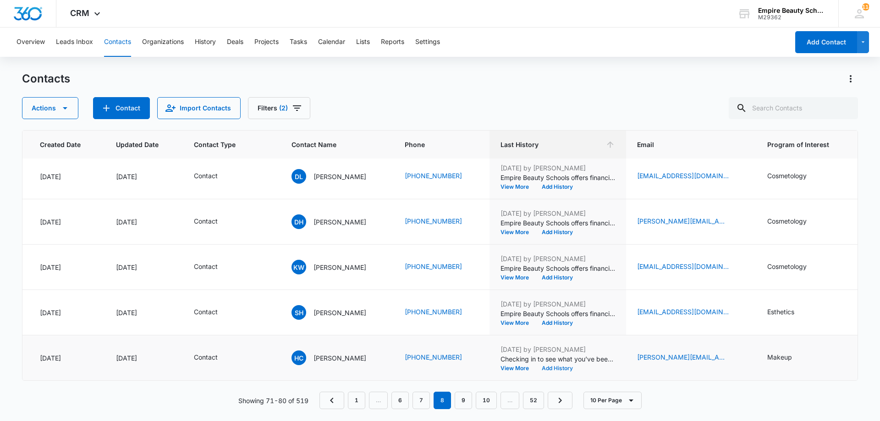
click at [551, 366] on button "Add History" at bounding box center [557, 369] width 44 height 6
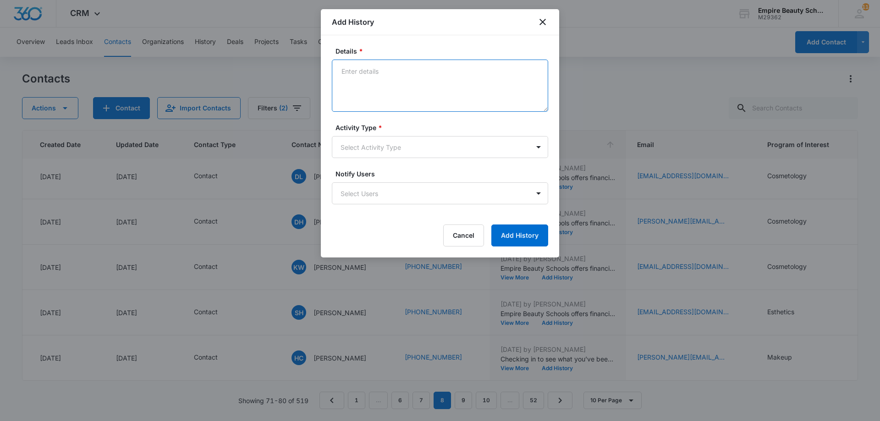
paste textarea "Empire Beauty Schools offers financial assistance opportunities, flexible sched…"
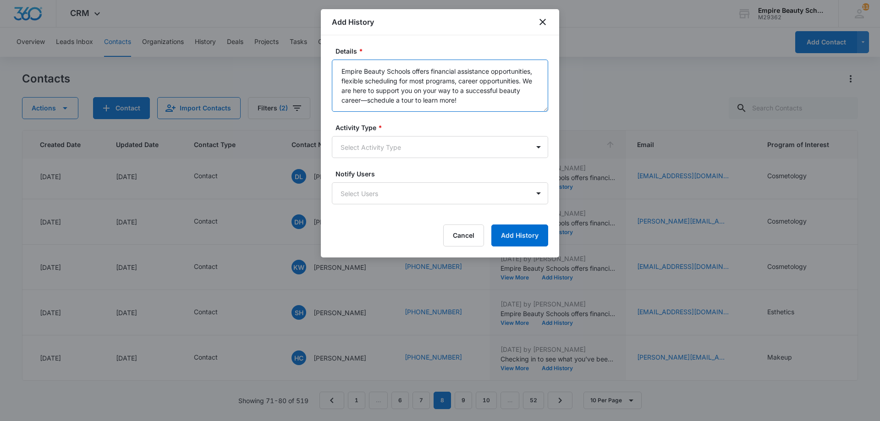
type textarea "Empire Beauty Schools offers financial assistance opportunities, flexible sched…"
click at [436, 167] on form "Details * Empire Beauty Schools offers financial assistance opportunities, flex…" at bounding box center [440, 146] width 216 height 200
click at [429, 151] on body "CRM Apps Forms CRM Email Shop Payments POS Files Brand Settings Empire Beauty S…" at bounding box center [440, 210] width 880 height 421
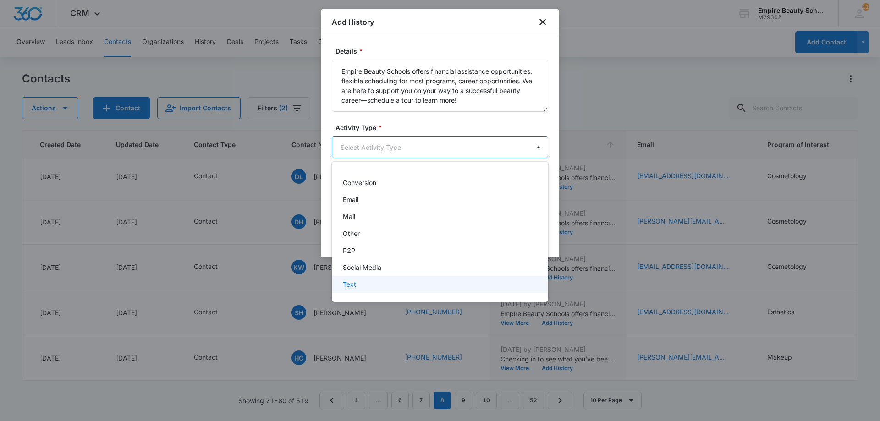
click at [403, 290] on div "Text" at bounding box center [440, 284] width 216 height 17
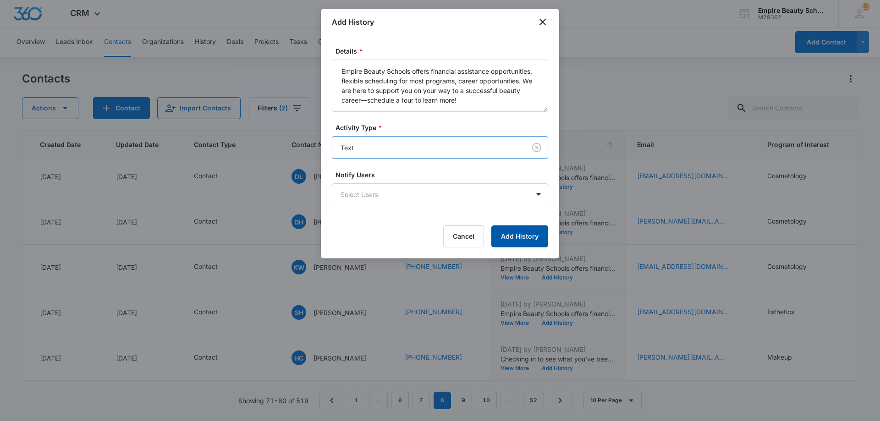
click at [512, 239] on button "Add History" at bounding box center [519, 237] width 57 height 22
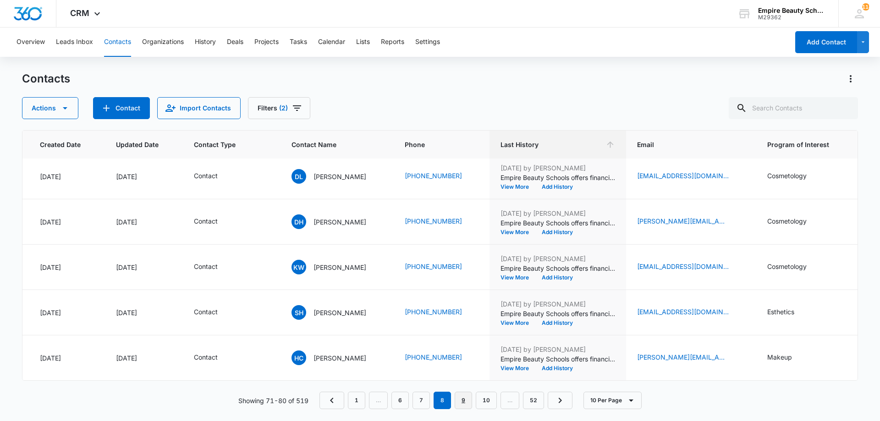
click at [472, 404] on link "9" at bounding box center [463, 400] width 17 height 17
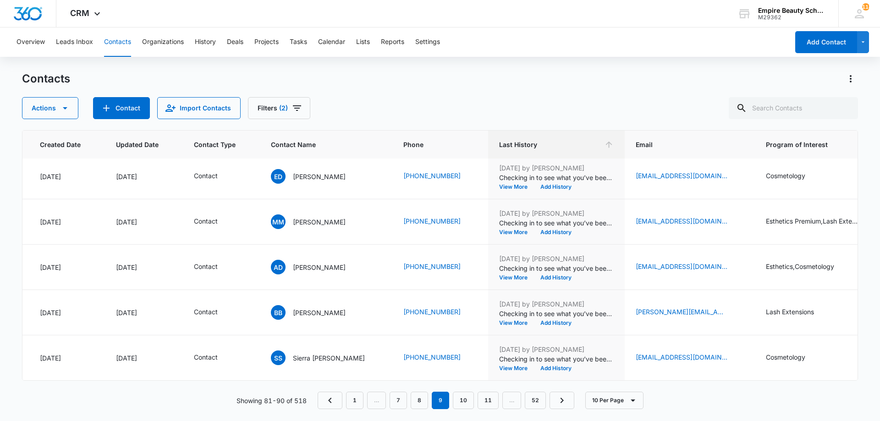
scroll to position [0, 72]
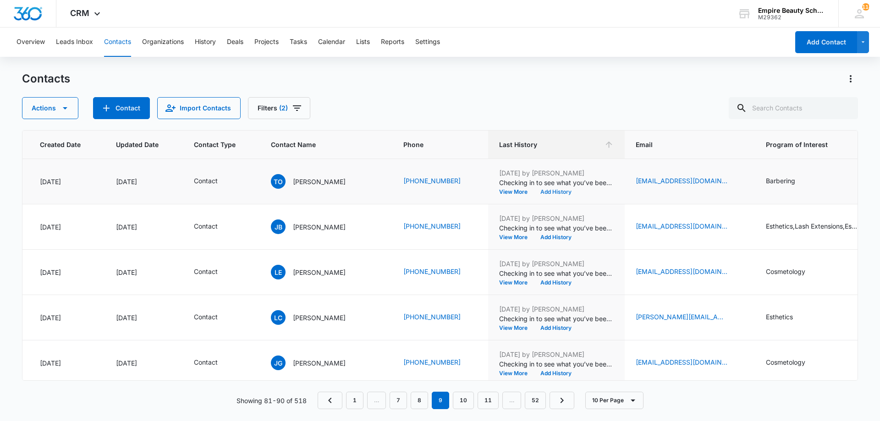
click at [534, 193] on button "Add History" at bounding box center [556, 192] width 44 height 6
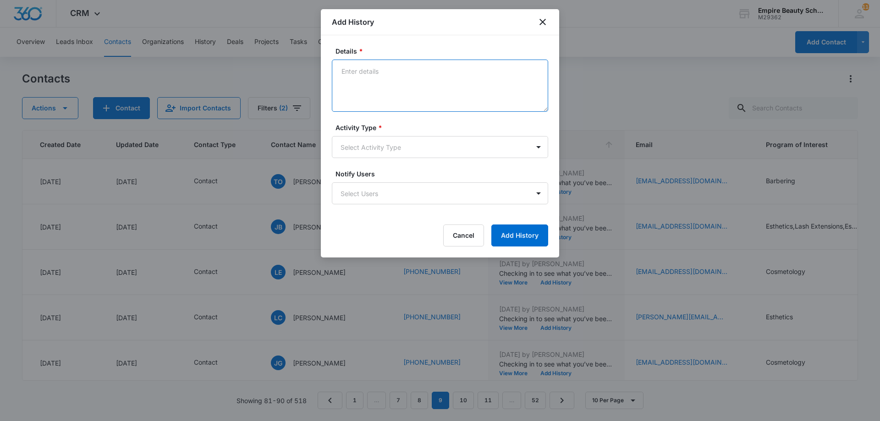
paste textarea "Empire Beauty Schools offers financial assistance opportunities, flexible sched…"
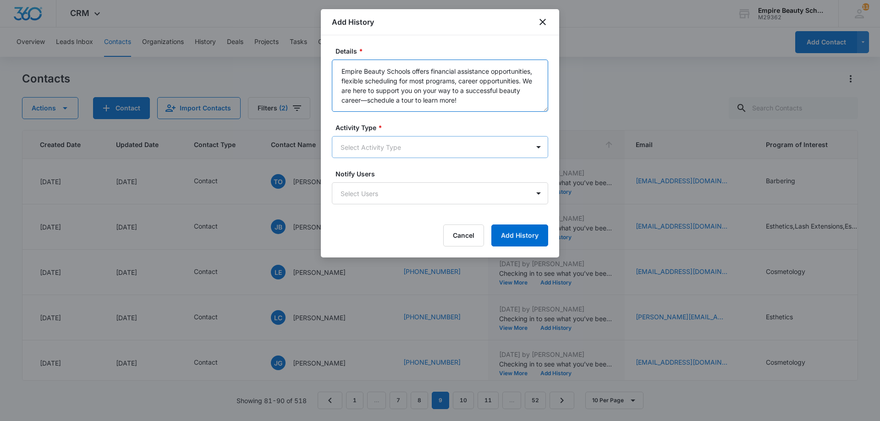
type textarea "Empire Beauty Schools offers financial assistance opportunities, flexible sched…"
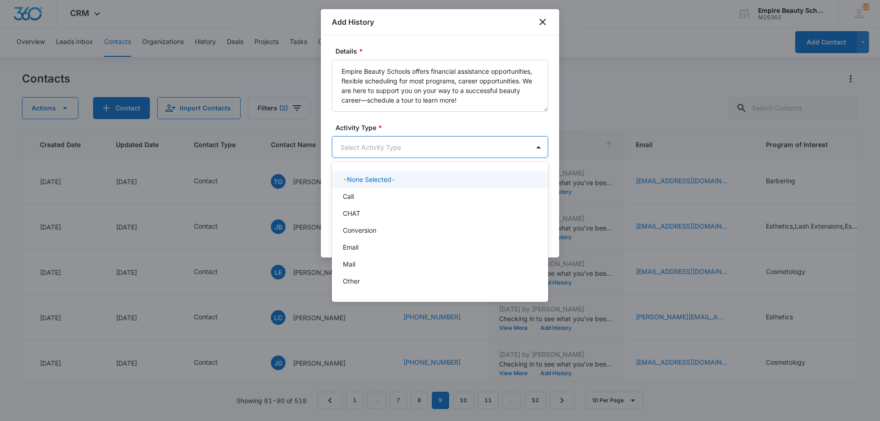
drag, startPoint x: 409, startPoint y: 141, endPoint x: 414, endPoint y: 145, distance: 6.5
click at [414, 145] on body "CRM Apps Forms CRM Email Shop Payments POS Files Brand Settings Empire Beauty S…" at bounding box center [440, 210] width 880 height 421
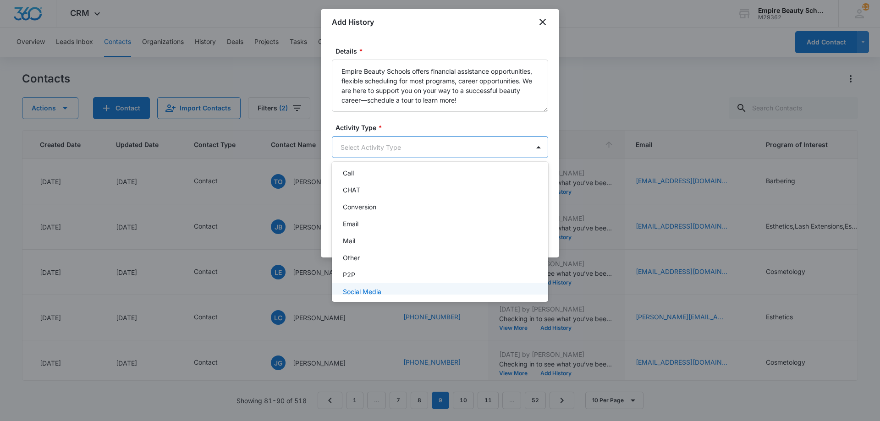
scroll to position [48, 0]
click at [404, 281] on div "Text" at bounding box center [439, 285] width 193 height 10
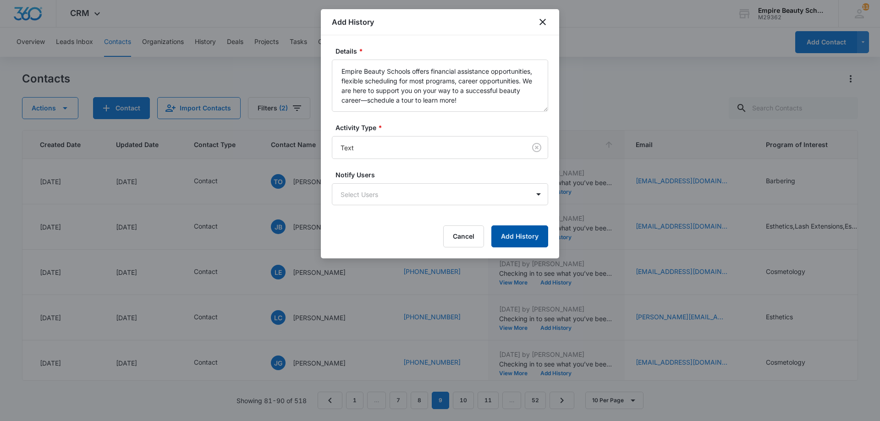
drag, startPoint x: 519, startPoint y: 234, endPoint x: 494, endPoint y: 256, distance: 34.1
click at [520, 234] on button "Add History" at bounding box center [519, 237] width 57 height 22
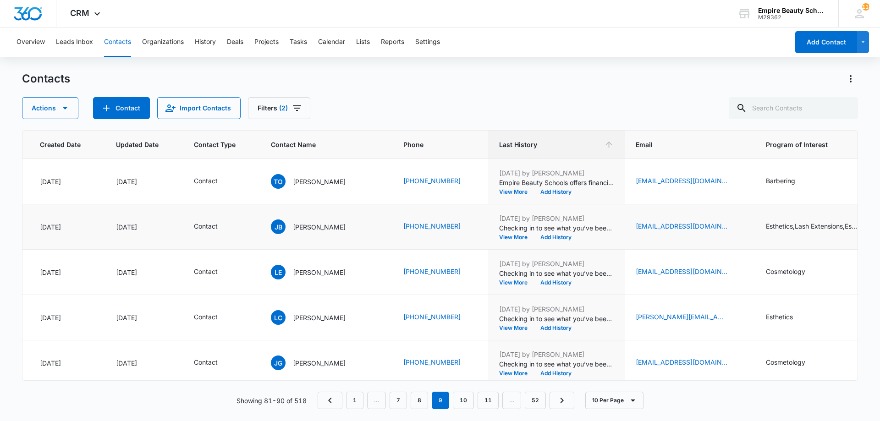
scroll to position [46, 72]
click at [538, 187] on div "Jun 24, 2025 by Jess Peltonovich Checking in to see what you’ve been up to care…" at bounding box center [556, 181] width 115 height 27
click at [534, 194] on button "Add History" at bounding box center [556, 192] width 44 height 6
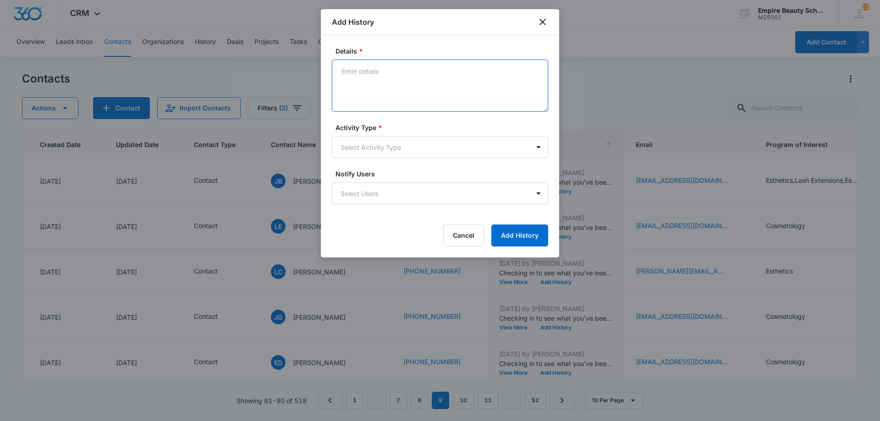
paste textarea "Empire Beauty Schools offers financial assistance opportunities, flexible sched…"
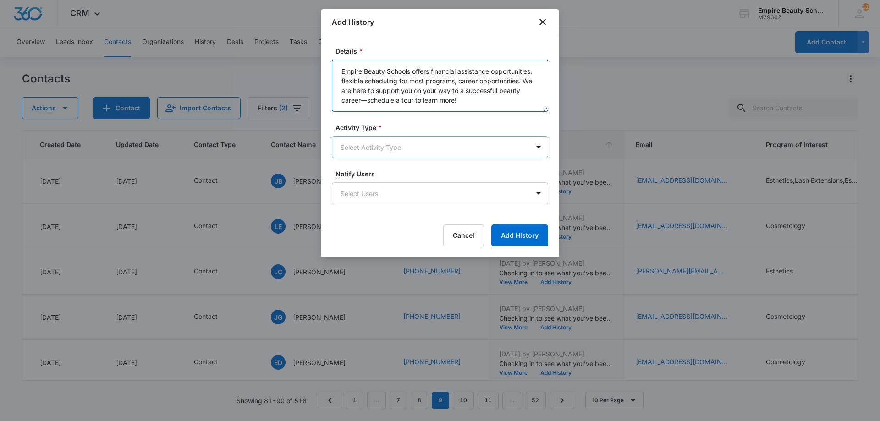
type textarea "Empire Beauty Schools offers financial assistance opportunities, flexible sched…"
click at [425, 151] on body "CRM Apps Forms CRM Email Shop Payments POS Files Brand Settings Empire Beauty S…" at bounding box center [440, 210] width 880 height 421
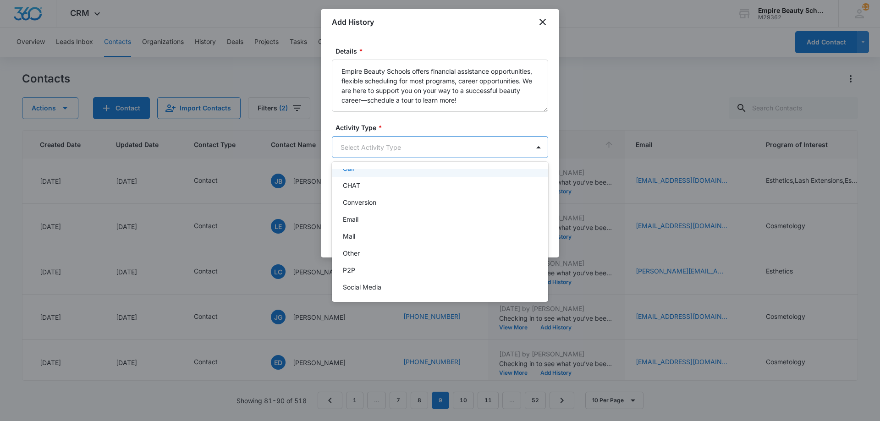
scroll to position [48, 0]
click at [420, 283] on div "Text" at bounding box center [439, 285] width 193 height 10
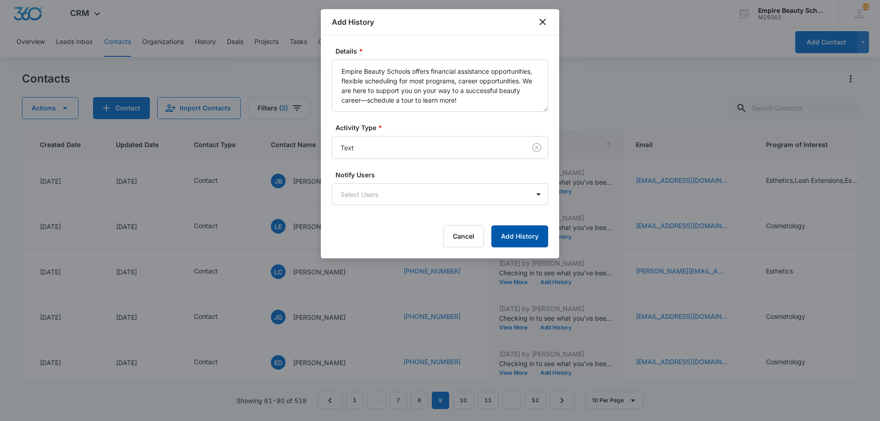
click at [530, 227] on button "Add History" at bounding box center [519, 237] width 57 height 22
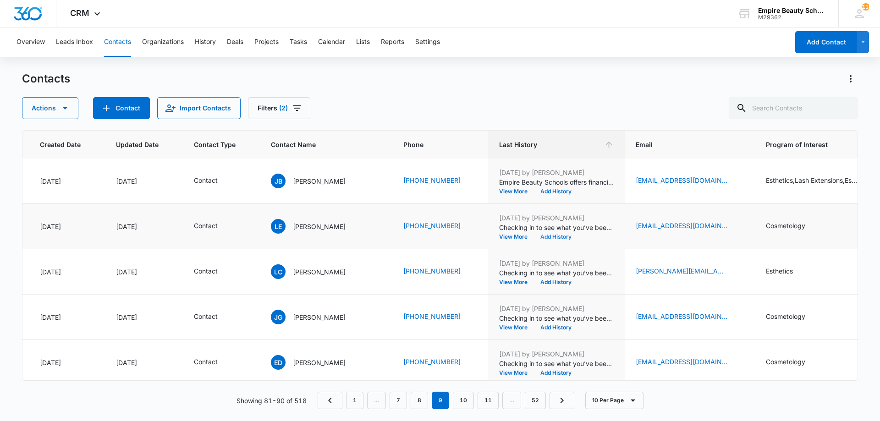
click at [534, 234] on button "Add History" at bounding box center [556, 237] width 44 height 6
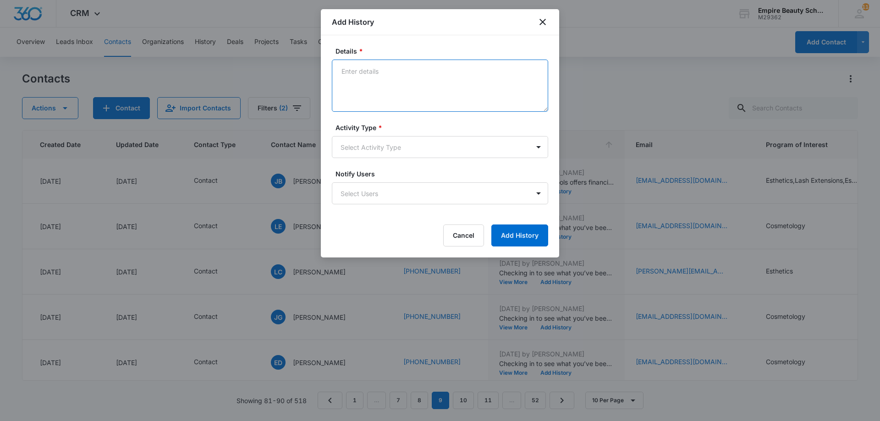
paste textarea "Empire Beauty Schools offers financial assistance opportunities, flexible sched…"
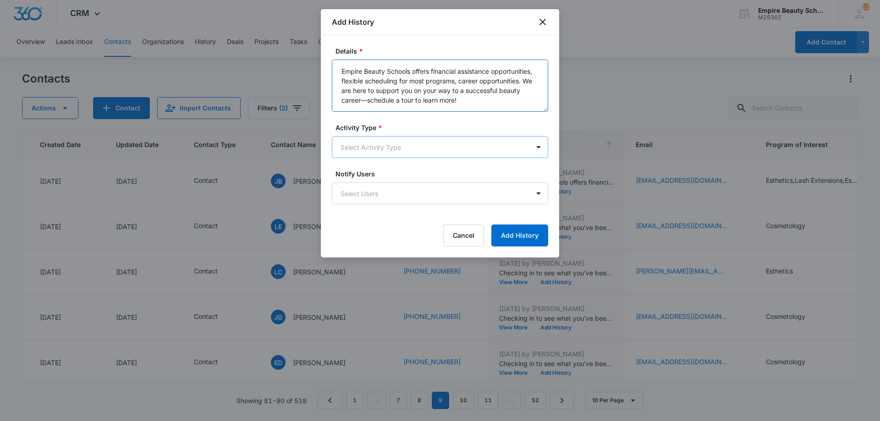
type textarea "Empire Beauty Schools offers financial assistance opportunities, flexible sched…"
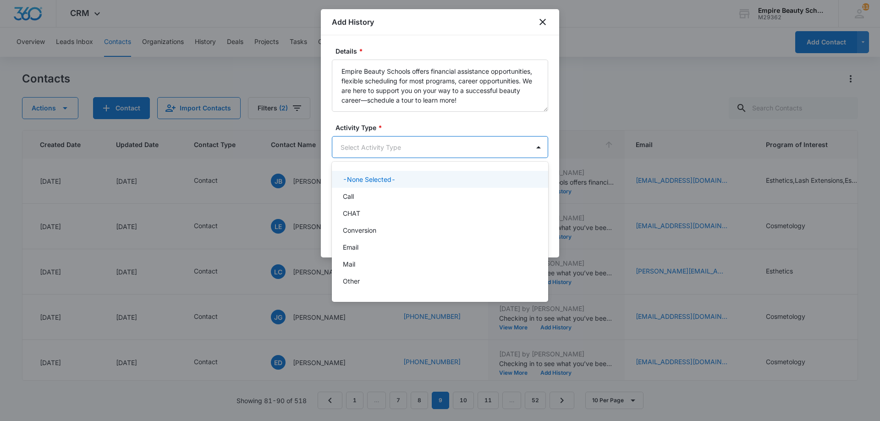
click at [389, 143] on body "CRM Apps Forms CRM Email Shop Payments POS Files Brand Settings Empire Beauty S…" at bounding box center [440, 210] width 880 height 421
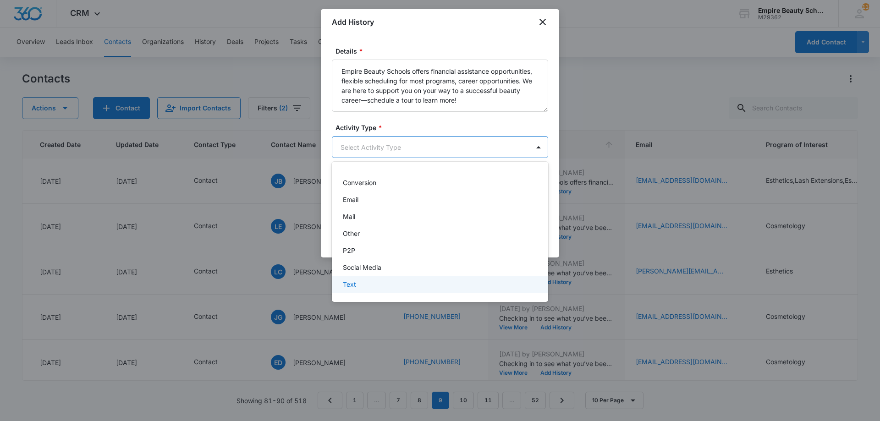
click at [353, 287] on p "Text" at bounding box center [349, 285] width 13 height 10
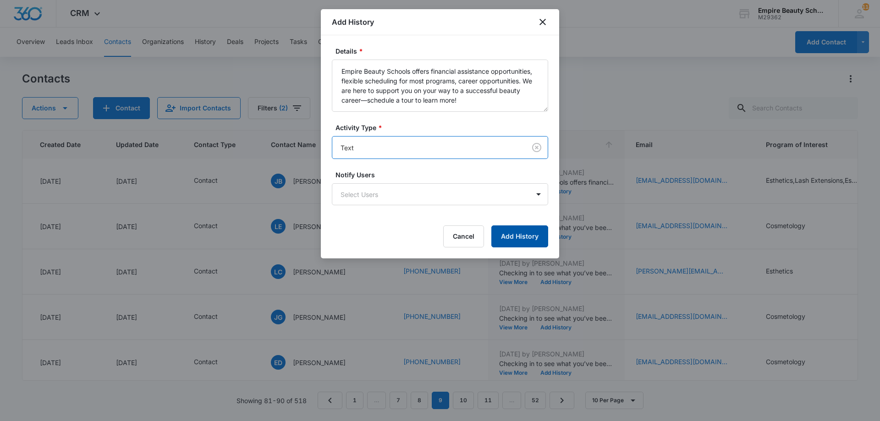
click at [527, 235] on button "Add History" at bounding box center [519, 237] width 57 height 22
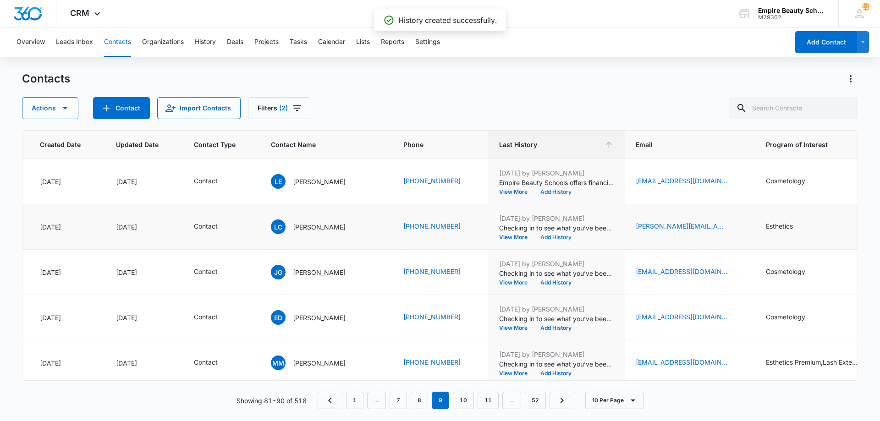
scroll to position [91, 72]
click at [534, 236] on button "Add History" at bounding box center [556, 237] width 44 height 6
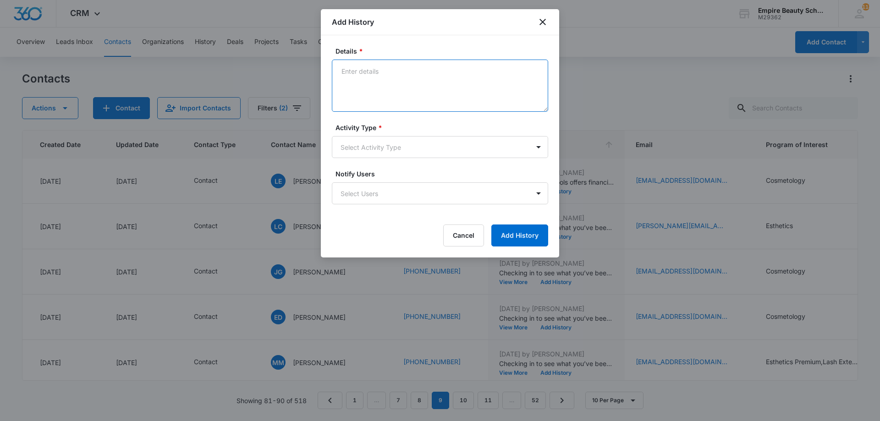
paste textarea "Empire Beauty Schools offers financial assistance opportunities, flexible sched…"
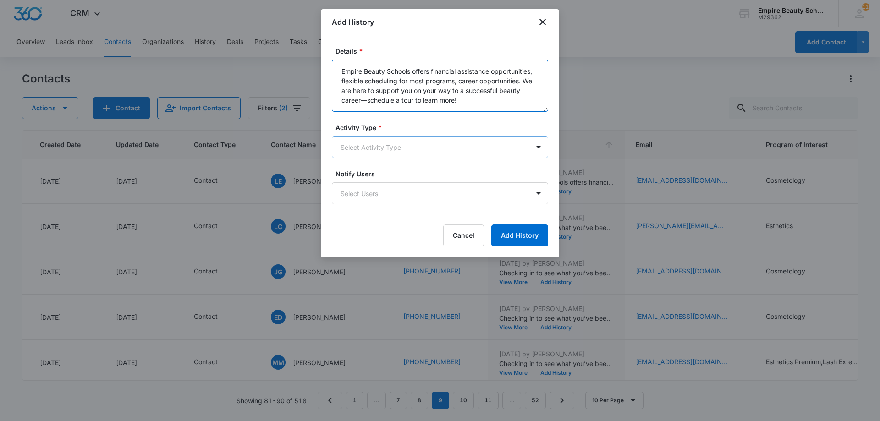
type textarea "Empire Beauty Schools offers financial assistance opportunities, flexible sched…"
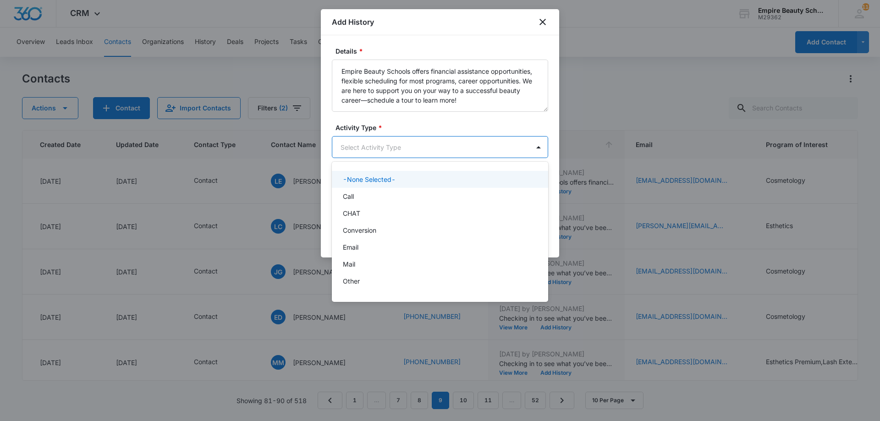
drag, startPoint x: 396, startPoint y: 140, endPoint x: 391, endPoint y: 146, distance: 7.2
click at [395, 140] on body "CRM Apps Forms CRM Email Shop Payments POS Files Brand Settings Empire Beauty S…" at bounding box center [440, 210] width 880 height 421
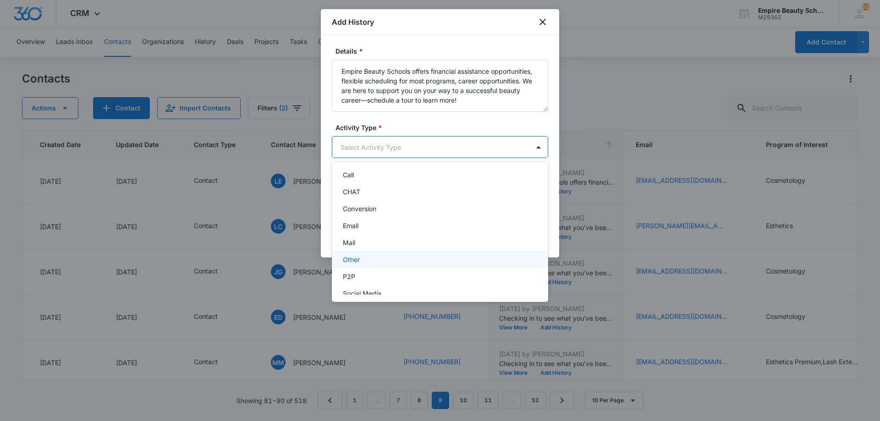
scroll to position [48, 0]
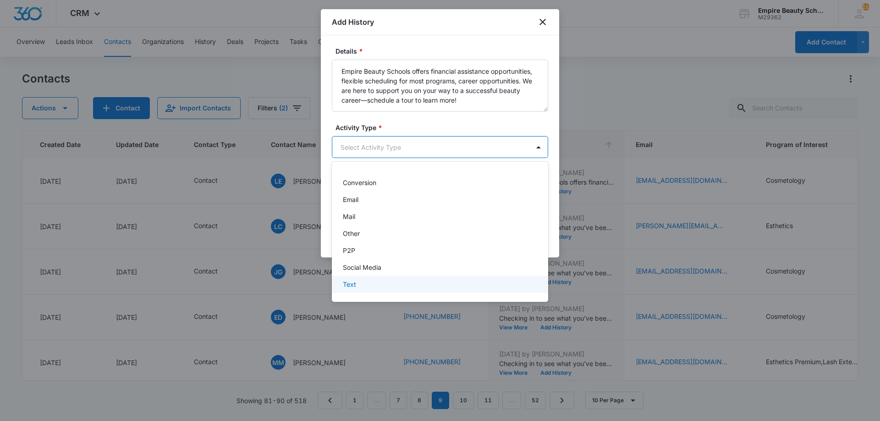
click at [372, 282] on div "Text" at bounding box center [439, 285] width 193 height 10
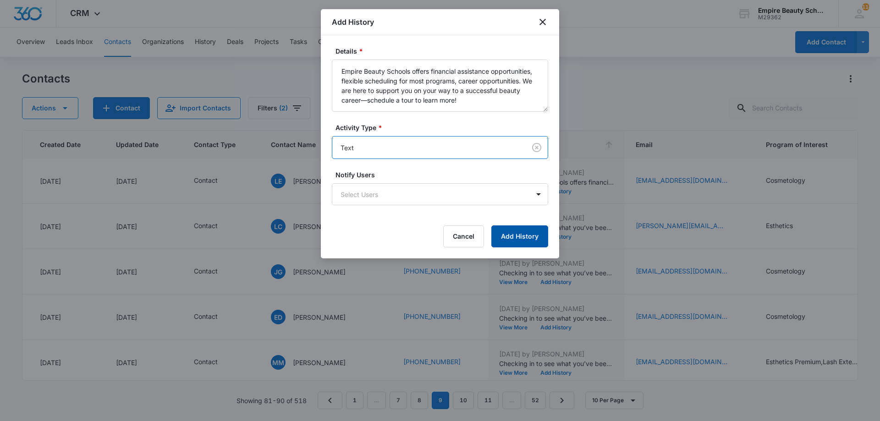
click at [512, 236] on button "Add History" at bounding box center [519, 237] width 57 height 22
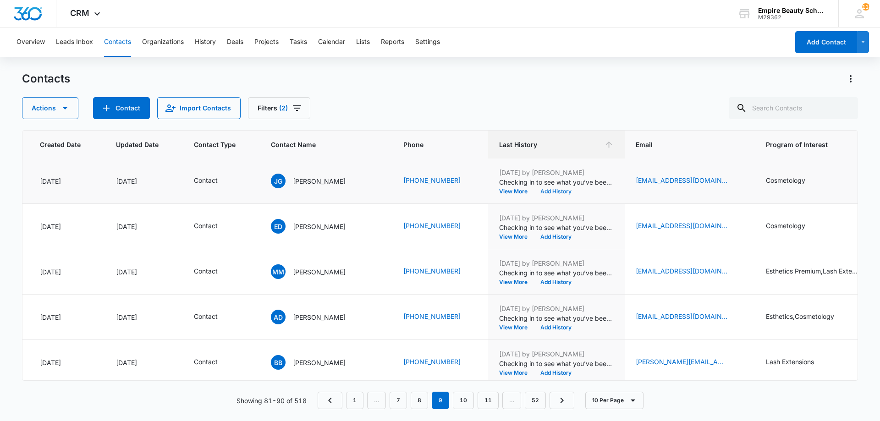
scroll to position [182, 72]
click at [534, 190] on button "Add History" at bounding box center [556, 191] width 44 height 6
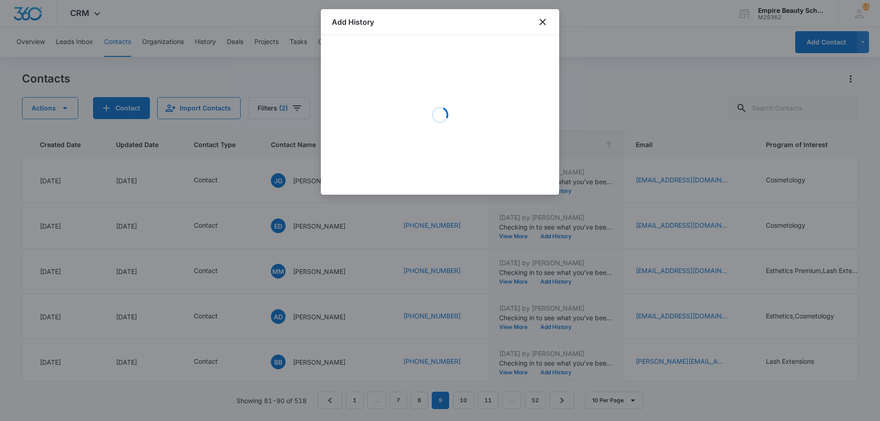
drag, startPoint x: 432, startPoint y: 87, endPoint x: 382, endPoint y: 74, distance: 51.6
click at [382, 74] on div "Loading" at bounding box center [440, 115] width 216 height 138
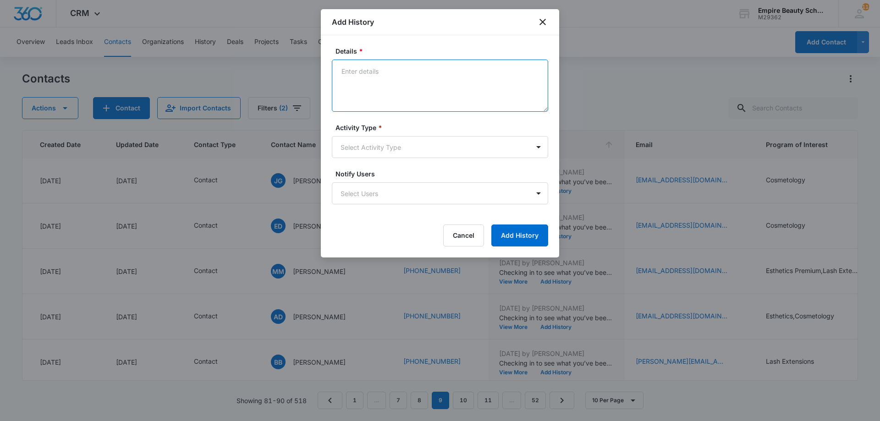
paste textarea "Empire Beauty Schools offers financial assistance opportunities, flexible sched…"
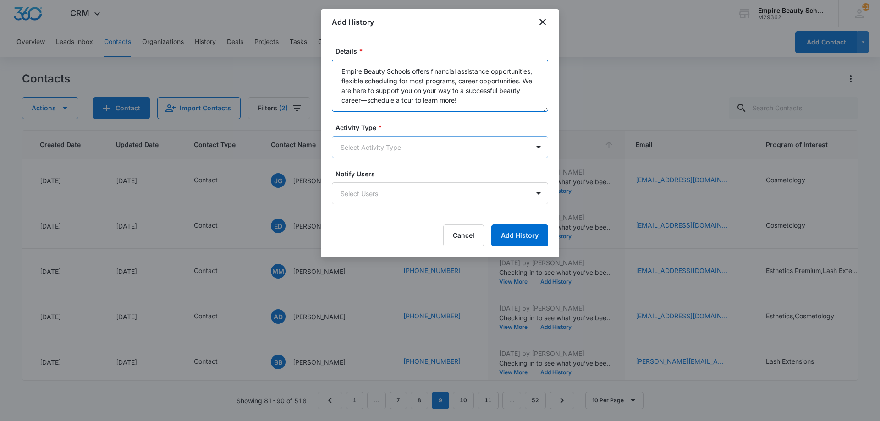
type textarea "Empire Beauty Schools offers financial assistance opportunities, flexible sched…"
click at [367, 138] on body "CRM Apps Forms CRM Email Shop Payments POS Files Brand Settings Empire Beauty S…" at bounding box center [440, 210] width 880 height 421
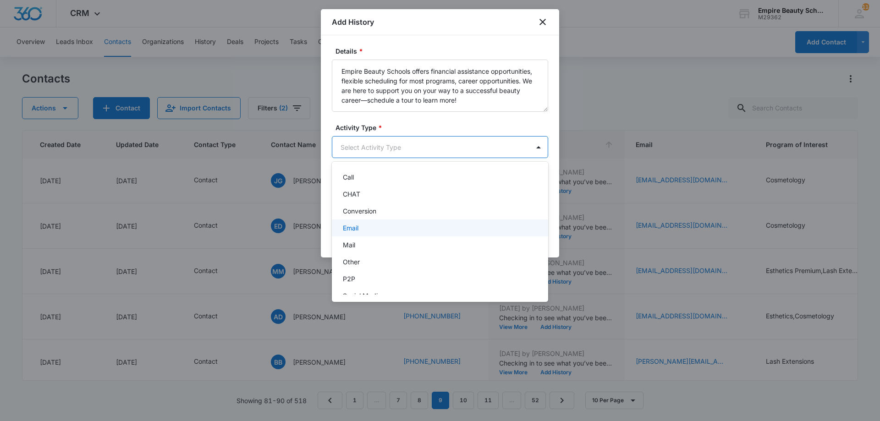
scroll to position [48, 0]
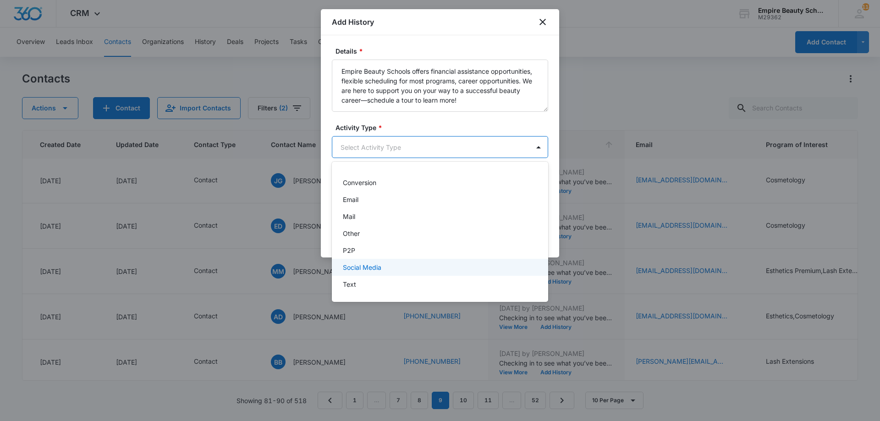
click at [376, 277] on div "Text" at bounding box center [440, 284] width 216 height 17
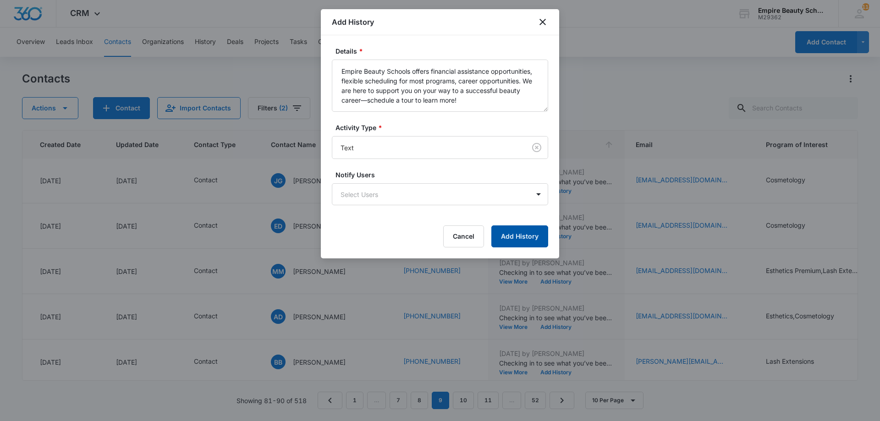
click at [537, 237] on button "Add History" at bounding box center [519, 237] width 57 height 22
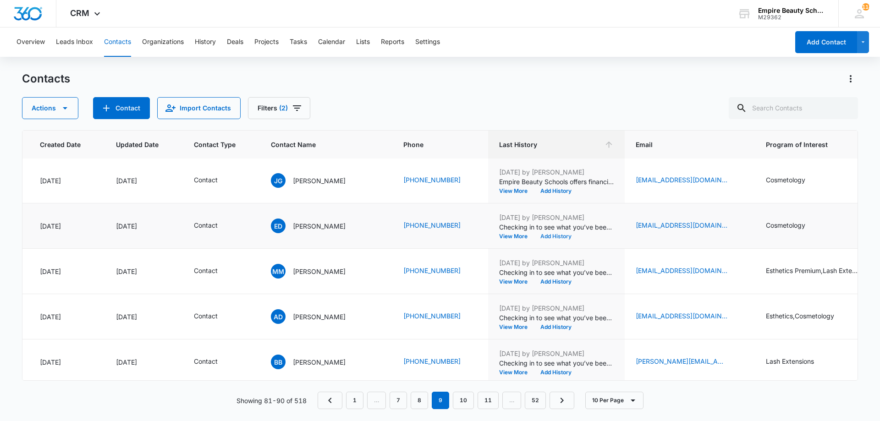
click at [535, 237] on button "Add History" at bounding box center [556, 237] width 44 height 6
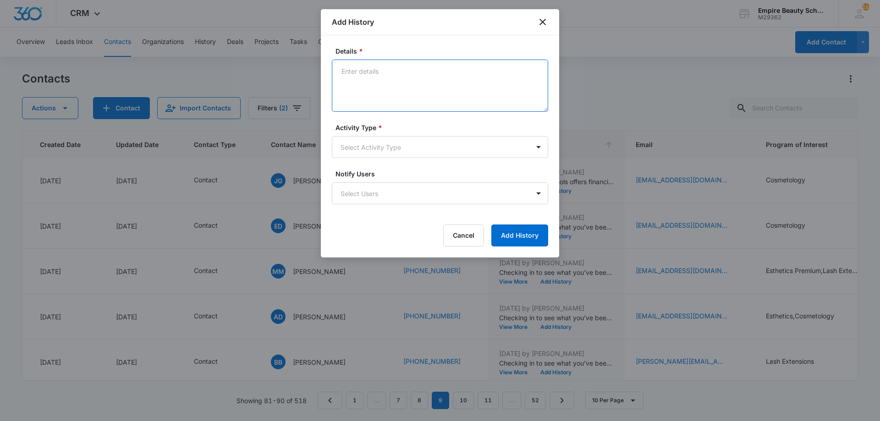
paste textarea "Empire Beauty Schools offers financial assistance opportunities, flexible sched…"
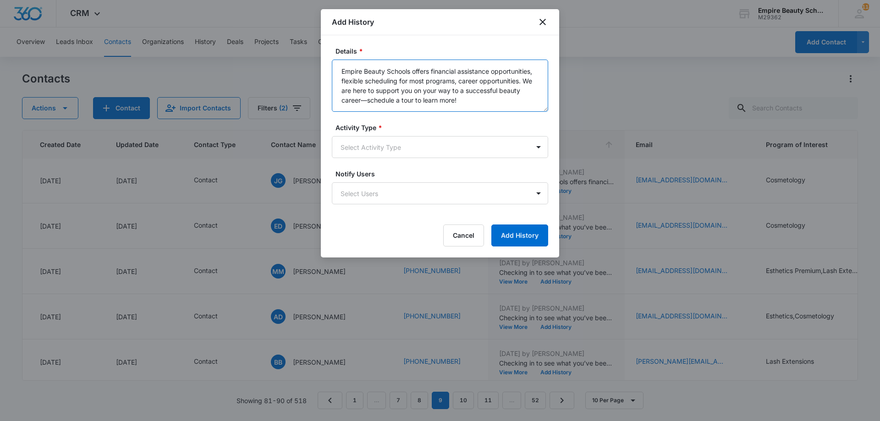
type textarea "Empire Beauty Schools offers financial assistance opportunities, flexible sched…"
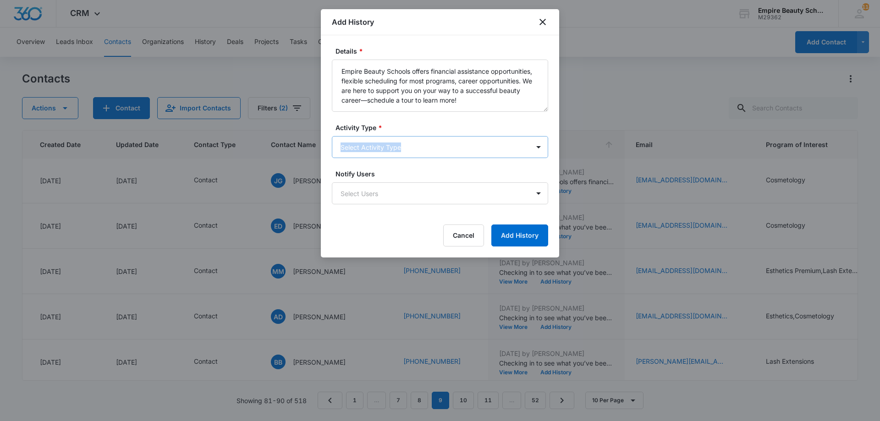
drag, startPoint x: 421, startPoint y: 130, endPoint x: 418, endPoint y: 142, distance: 11.8
click at [422, 136] on div "Activity Type * Select Activity Type" at bounding box center [440, 140] width 216 height 35
click at [409, 157] on body "CRM Apps Forms CRM Email Shop Payments POS Files Brand Settings Empire Beauty S…" at bounding box center [440, 210] width 880 height 421
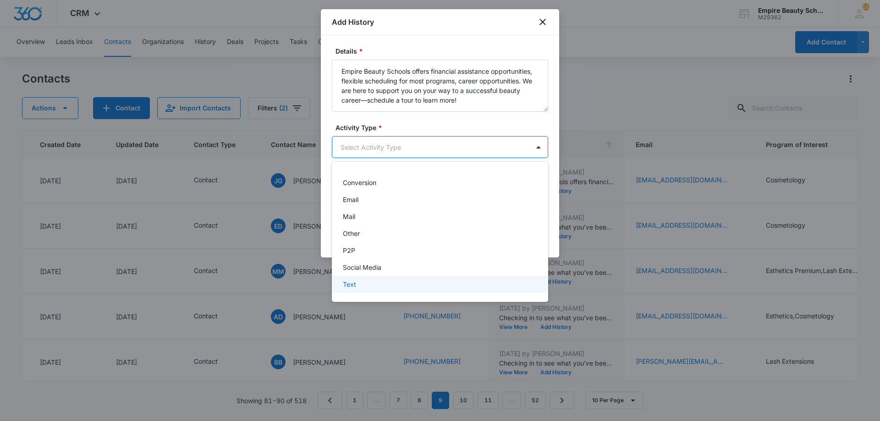
click at [358, 284] on div "Text" at bounding box center [439, 285] width 193 height 10
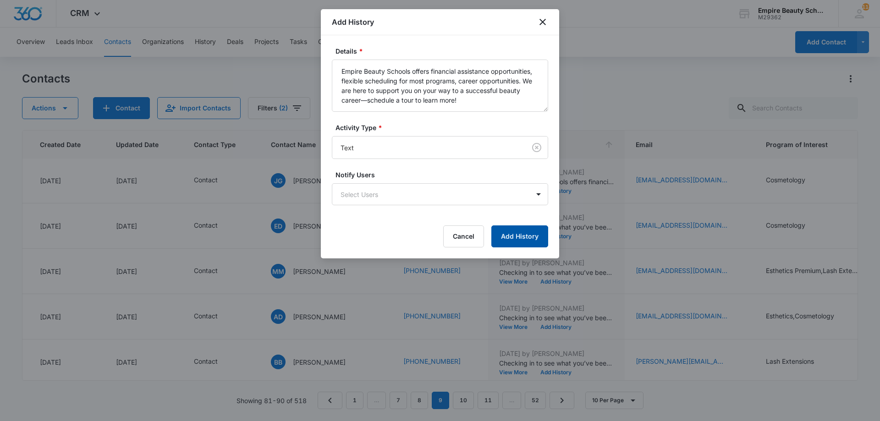
click at [510, 246] on button "Add History" at bounding box center [519, 237] width 57 height 22
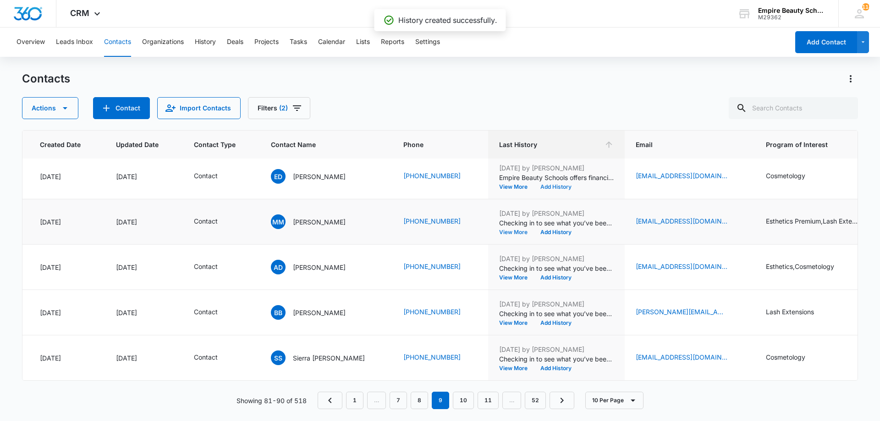
scroll to position [239, 72]
click at [536, 230] on button "Add History" at bounding box center [556, 233] width 44 height 6
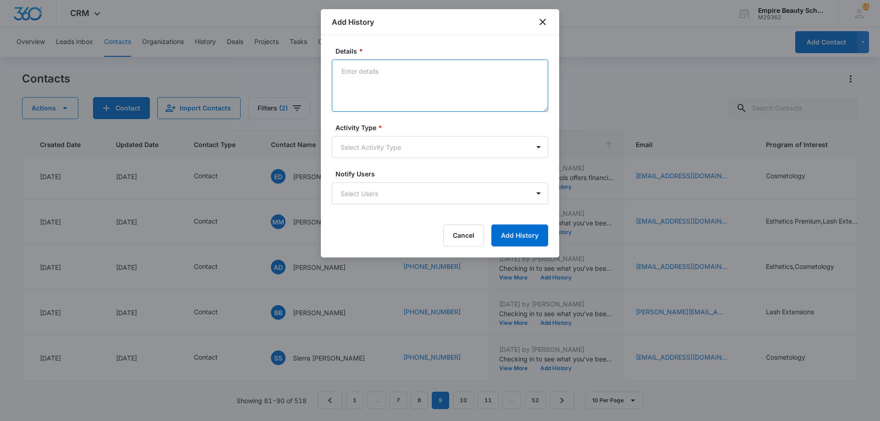
paste textarea "Empire Beauty Schools offers financial assistance opportunities, flexible sched…"
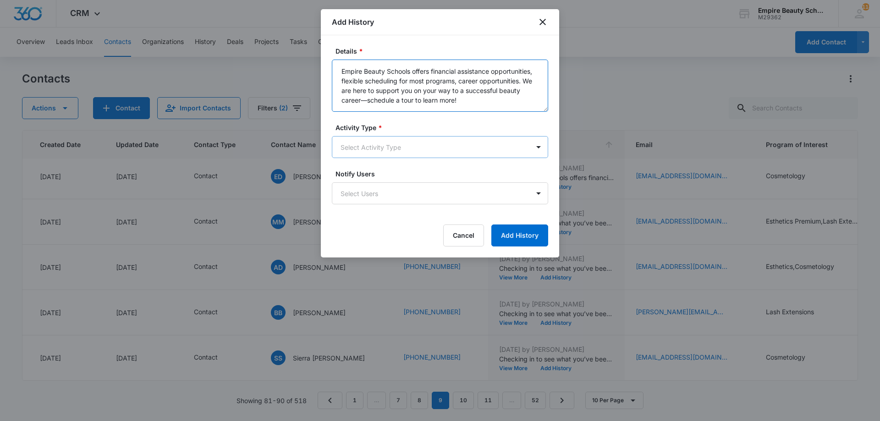
type textarea "Empire Beauty Schools offers financial assistance opportunities, flexible sched…"
click at [411, 146] on body "CRM Apps Forms CRM Email Shop Payments POS Files Brand Settings Empire Beauty S…" at bounding box center [440, 210] width 880 height 421
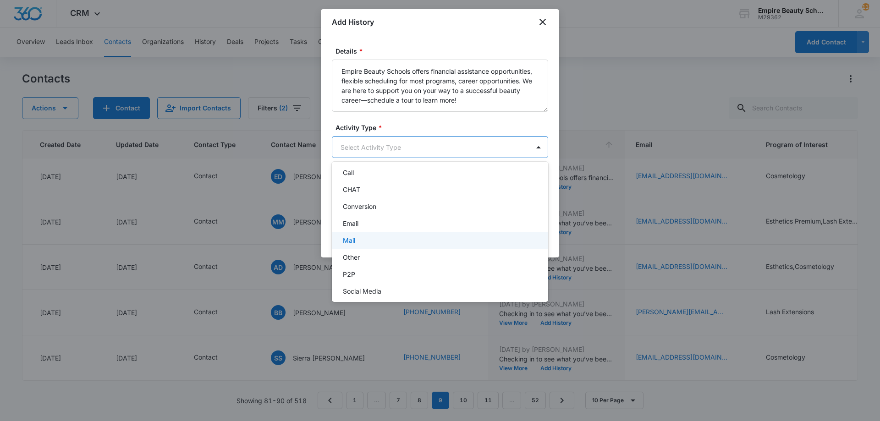
scroll to position [48, 0]
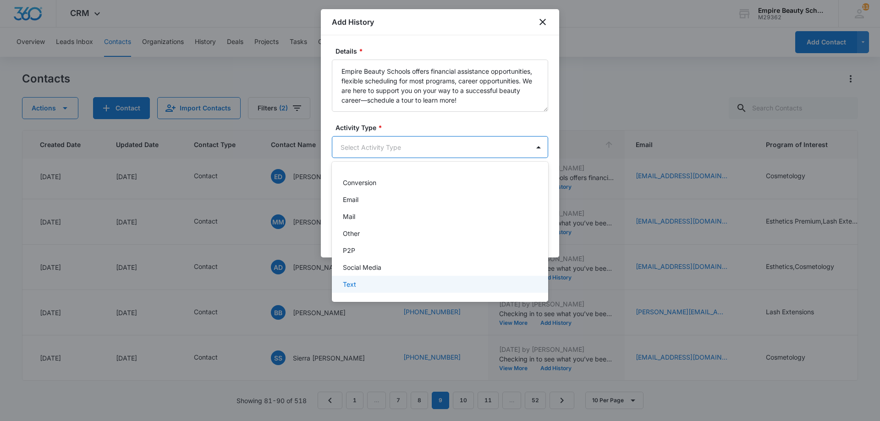
click at [368, 283] on div "Text" at bounding box center [439, 285] width 193 height 10
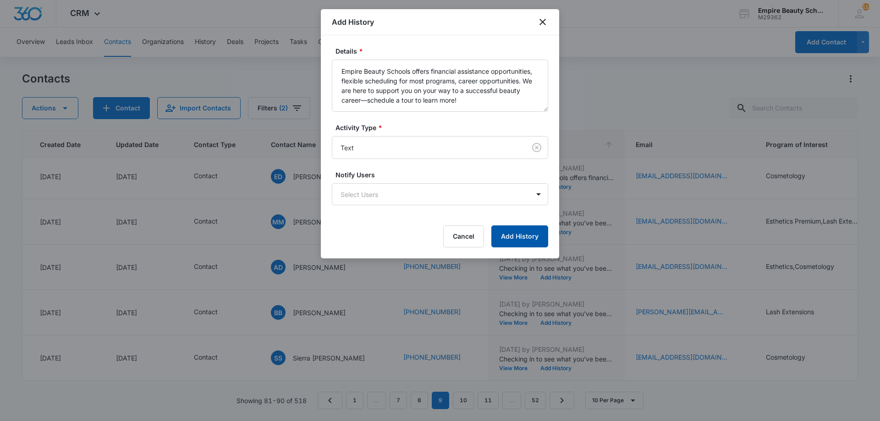
click at [538, 233] on button "Add History" at bounding box center [519, 237] width 57 height 22
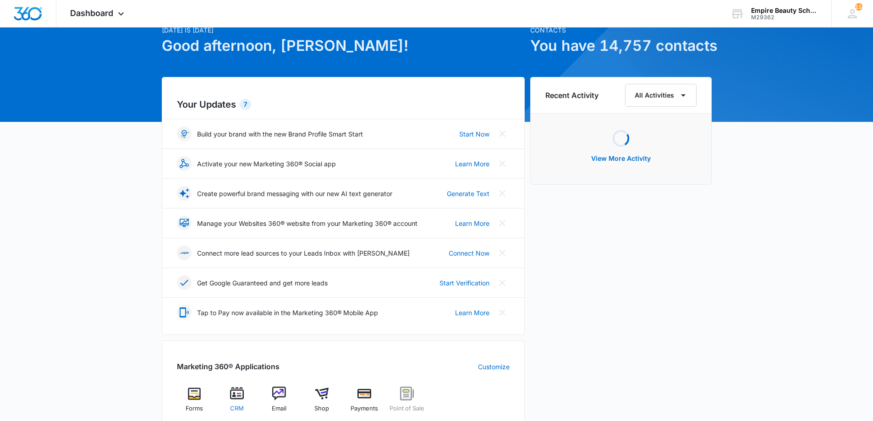
scroll to position [44, 0]
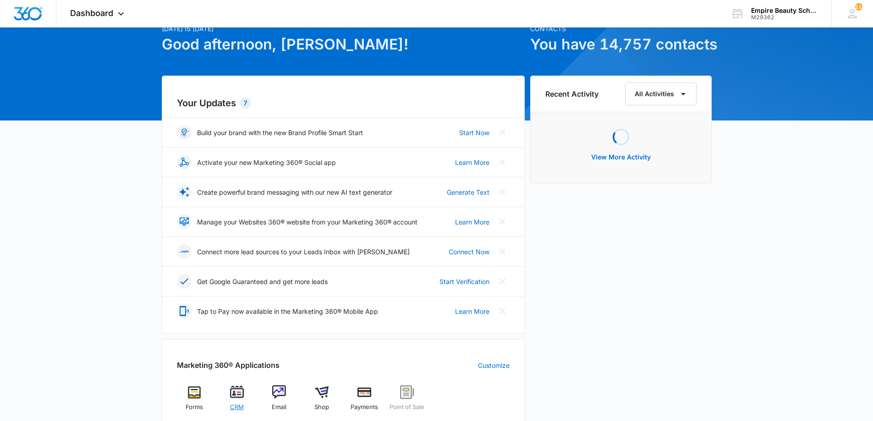
click at [231, 394] on img at bounding box center [237, 393] width 14 height 14
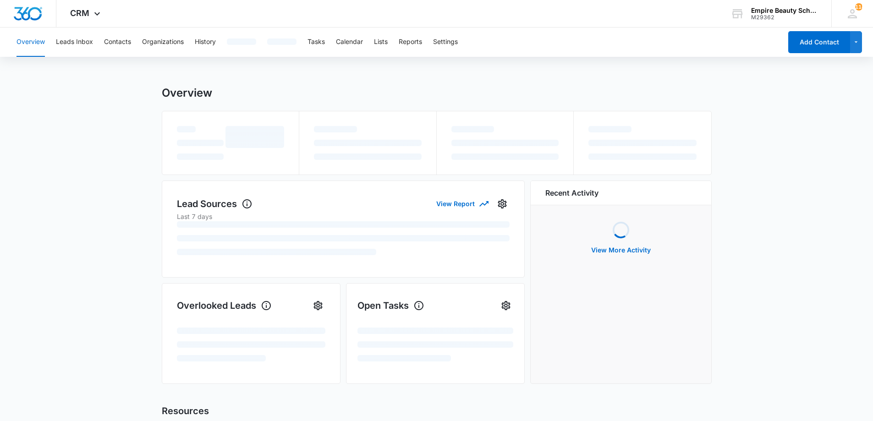
scroll to position [0, 0]
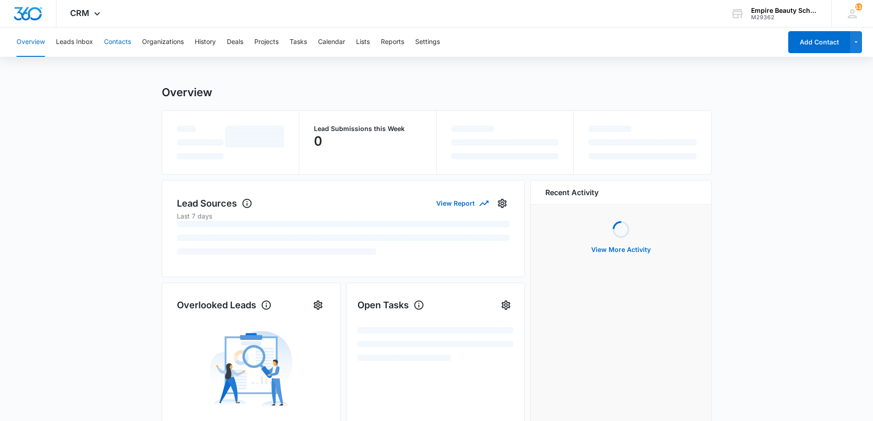
click at [127, 50] on button "Contacts" at bounding box center [117, 42] width 27 height 29
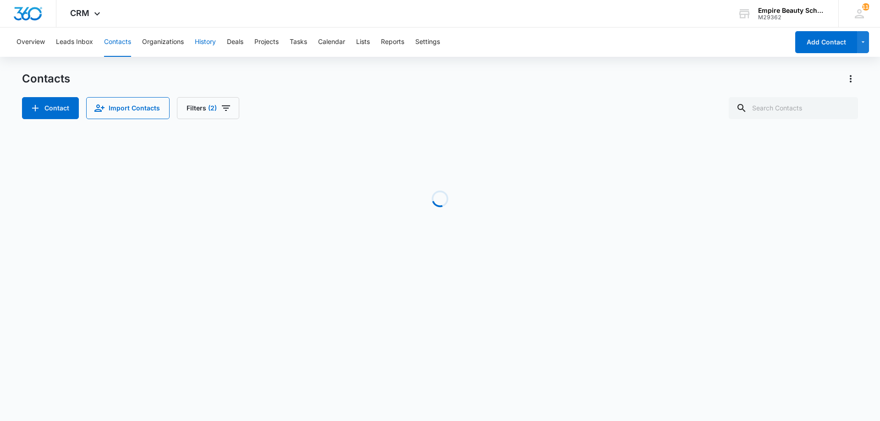
click at [204, 42] on button "History" at bounding box center [205, 42] width 21 height 29
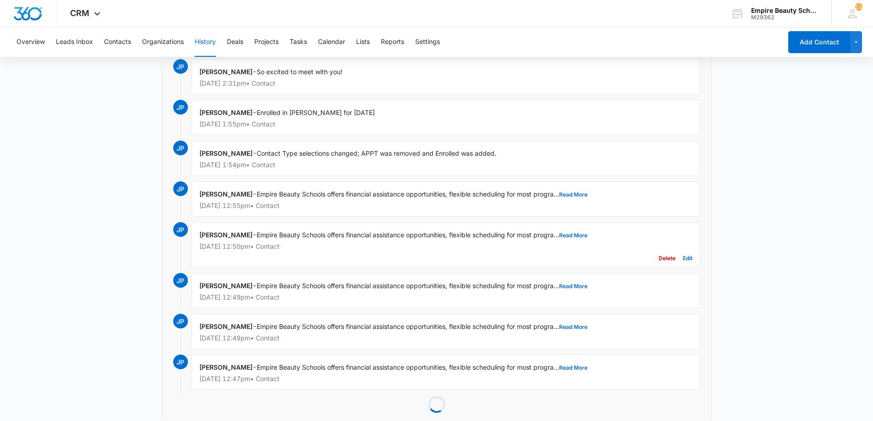
scroll to position [216, 0]
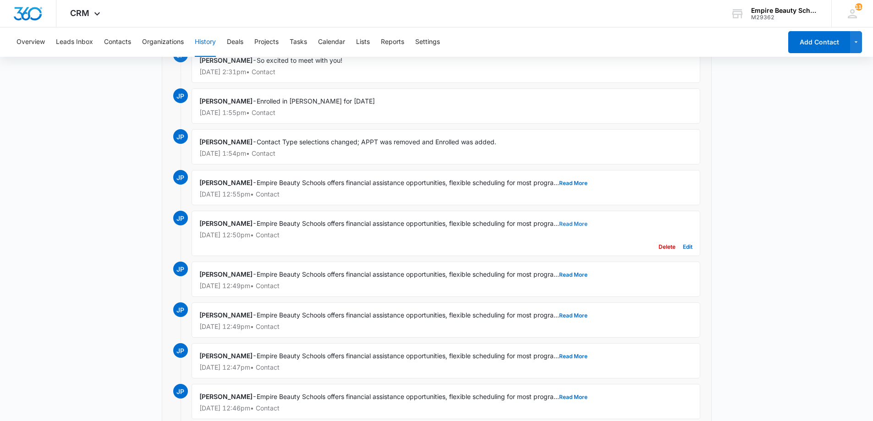
click at [583, 224] on button "Read More" at bounding box center [573, 224] width 28 height 6
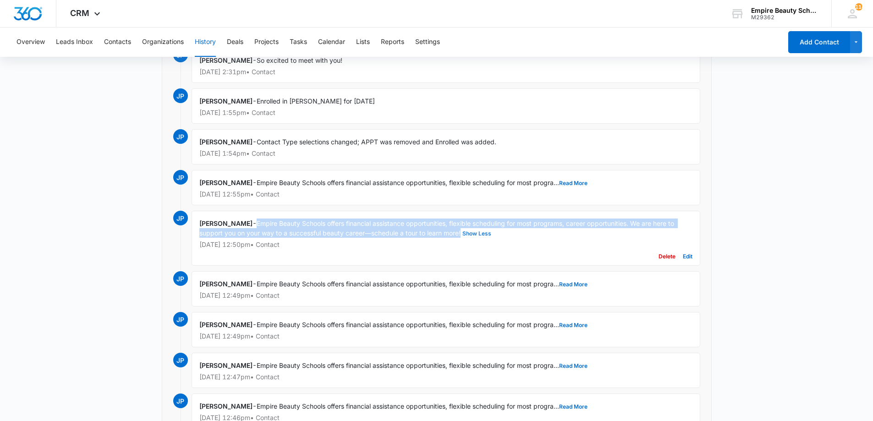
drag, startPoint x: 260, startPoint y: 223, endPoint x: 465, endPoint y: 232, distance: 205.1
click at [465, 232] on span "Empire Beauty Schools offers financial assistance opportunities, flexible sched…" at bounding box center [437, 228] width 477 height 17
copy span "Empire Beauty Schools offers financial assistance opportunities, flexible sched…"
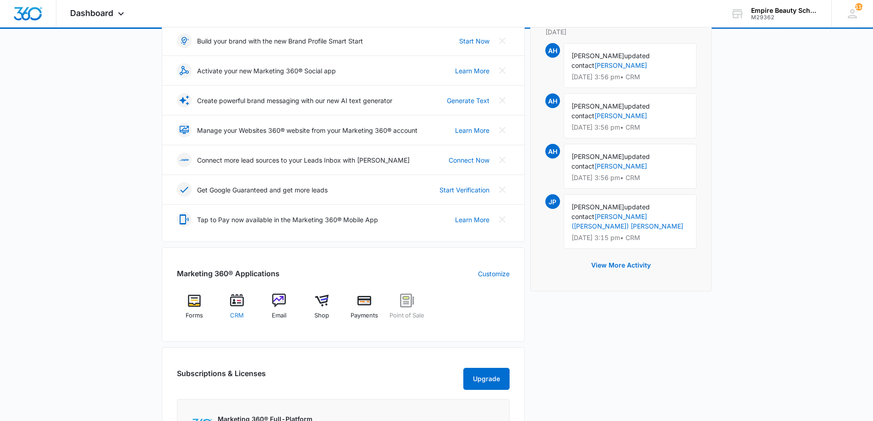
scroll to position [137, 0]
click at [230, 307] on img at bounding box center [237, 300] width 14 height 14
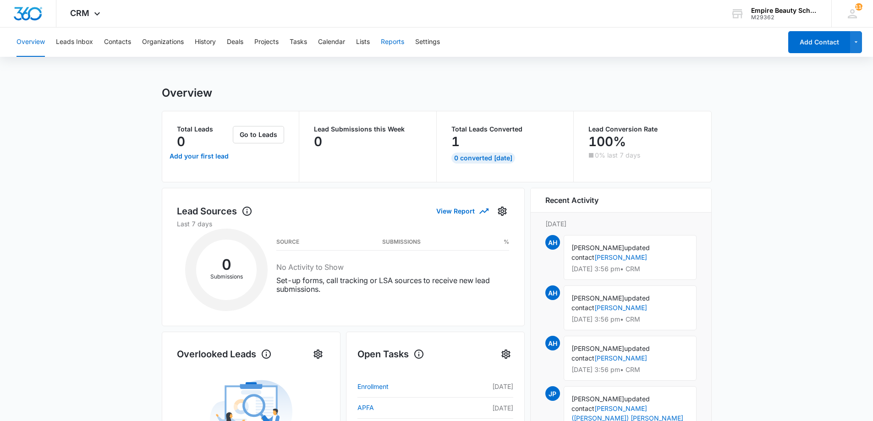
click at [395, 39] on button "Reports" at bounding box center [392, 42] width 23 height 29
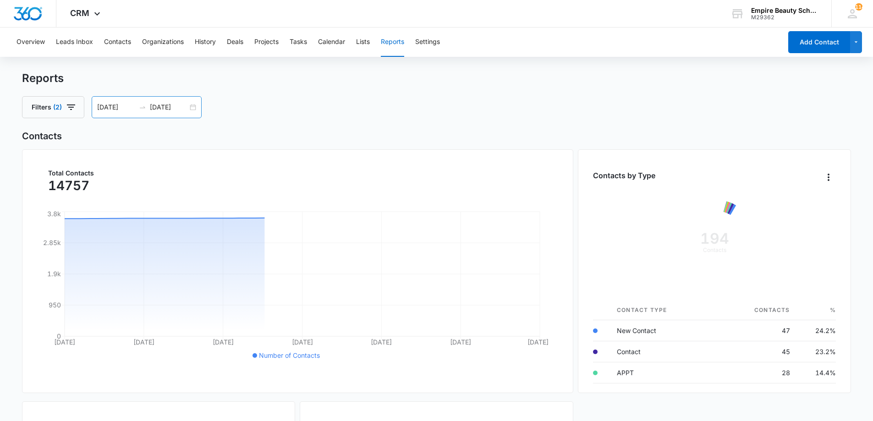
click at [183, 109] on input "[DATE]" at bounding box center [169, 107] width 38 height 10
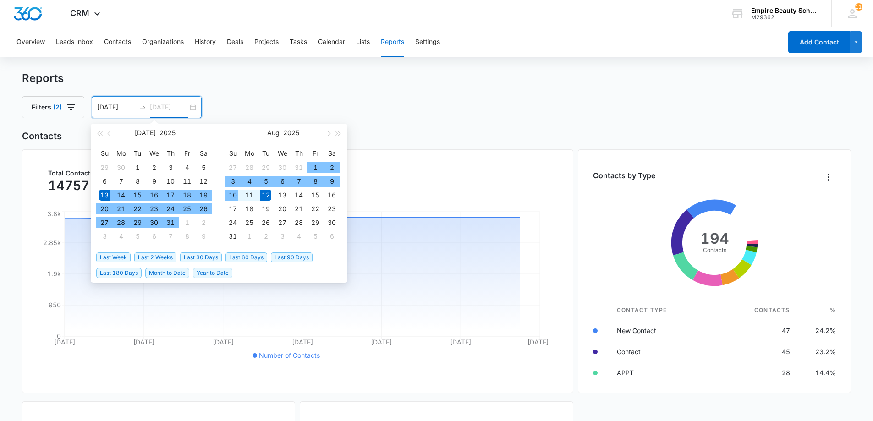
type input "[DATE]"
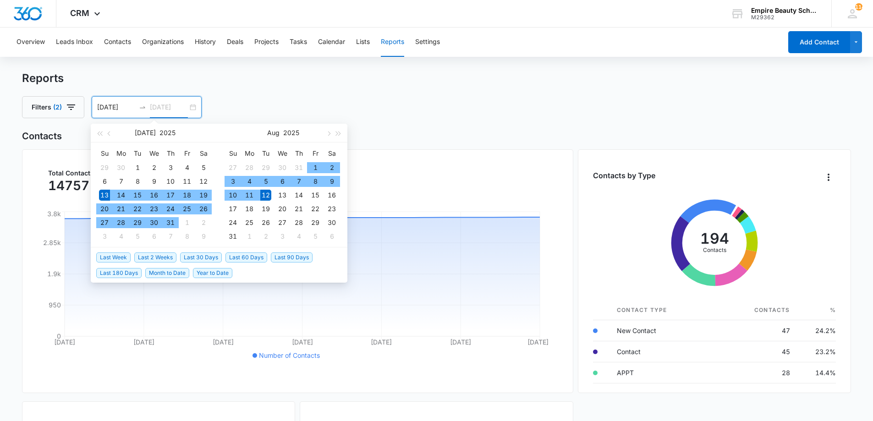
click at [264, 195] on div "12" at bounding box center [265, 195] width 11 height 11
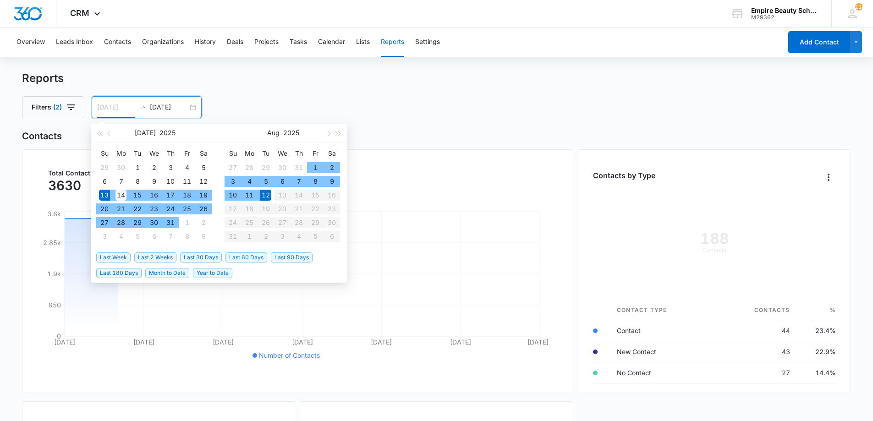
type input "[DATE]"
click at [119, 195] on div "14" at bounding box center [121, 195] width 11 height 11
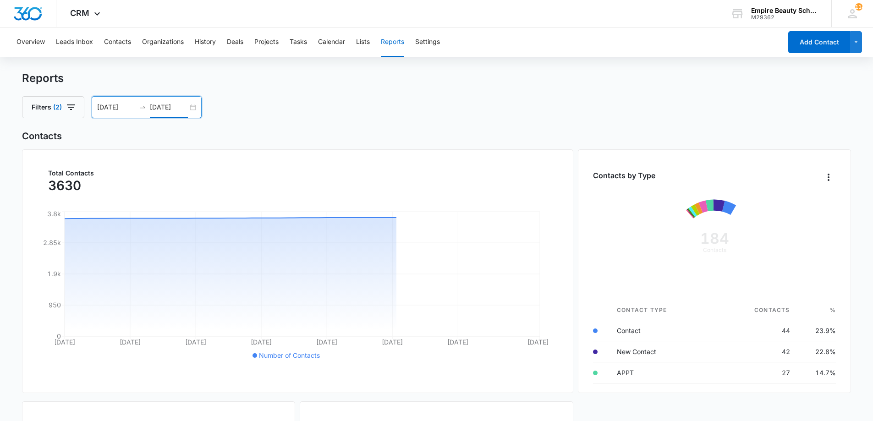
click at [185, 107] on input "[DATE]" at bounding box center [169, 107] width 38 height 10
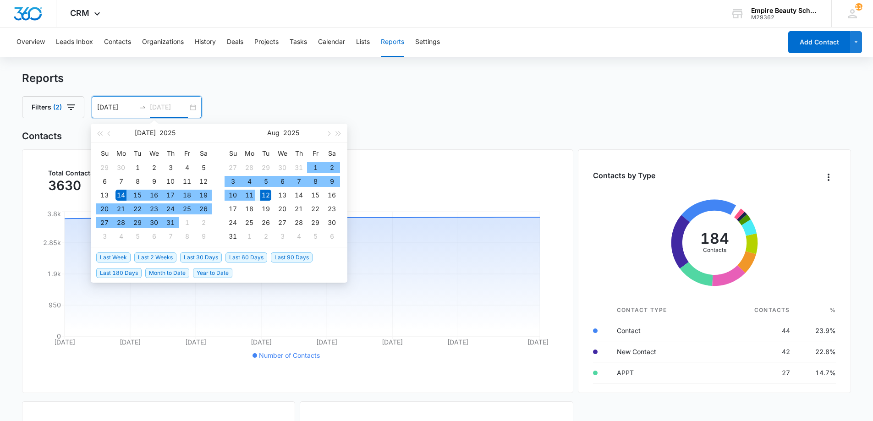
type input "[DATE]"
click at [264, 195] on div "12" at bounding box center [265, 195] width 11 height 11
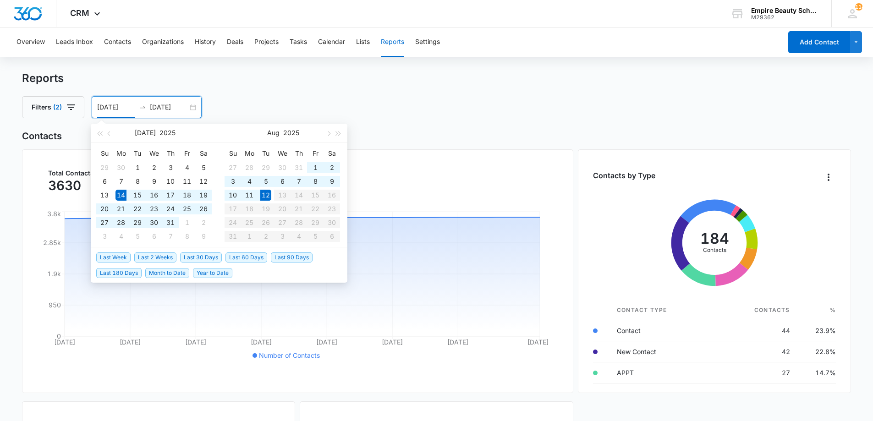
click at [281, 195] on table "Su Mo Tu We Th Fr Sa 27 28 29 30 31 1 2 3 4 5 6 7 8 9 10 11 12 13 14 15 16 17 1…" at bounding box center [283, 194] width 116 height 97
click at [287, 195] on table "Su Mo Tu We Th Fr Sa 27 28 29 30 31 1 2 3 4 5 6 7 8 9 10 11 12 13 14 15 16 17 1…" at bounding box center [283, 194] width 116 height 97
drag, startPoint x: 287, startPoint y: 195, endPoint x: 277, endPoint y: 199, distance: 10.7
click at [283, 198] on table "Su Mo Tu We Th Fr Sa 27 28 29 30 31 1 2 3 4 5 6 7 8 9 10 11 12 13 14 15 16 17 1…" at bounding box center [283, 194] width 116 height 97
type input "[DATE]"
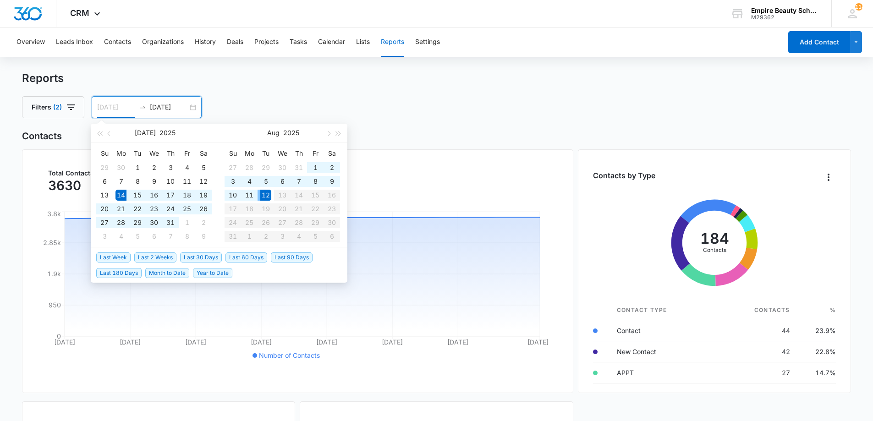
click at [266, 197] on div "12" at bounding box center [265, 195] width 11 height 11
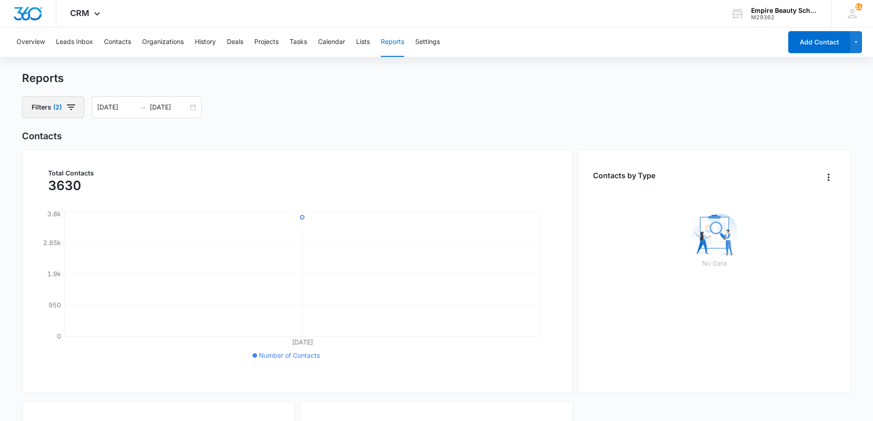
click at [73, 105] on icon "button" at bounding box center [71, 108] width 8 height 6
click at [133, 140] on icon "Show Assigned To filters" at bounding box center [131, 140] width 11 height 11
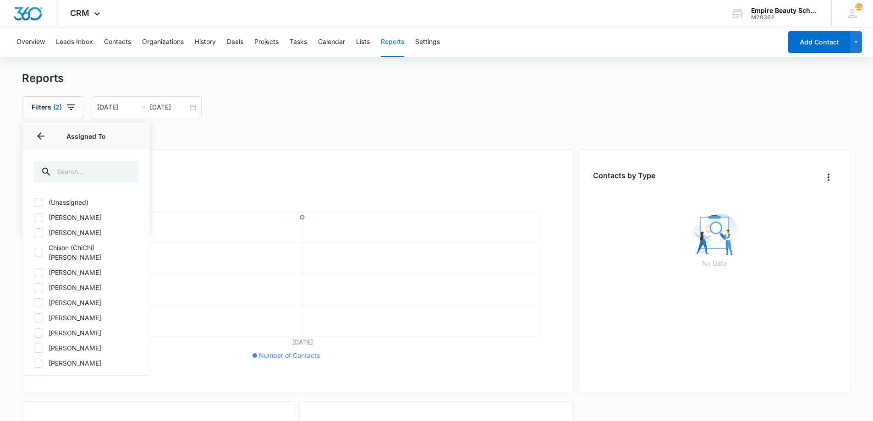
click at [68, 298] on label "[PERSON_NAME]" at bounding box center [85, 303] width 105 height 10
click at [34, 303] on input "[PERSON_NAME]" at bounding box center [33, 303] width 0 height 0
checkbox input "true"
drag, startPoint x: 72, startPoint y: 104, endPoint x: 72, endPoint y: 110, distance: 6.0
click at [72, 105] on icon "button" at bounding box center [71, 107] width 11 height 11
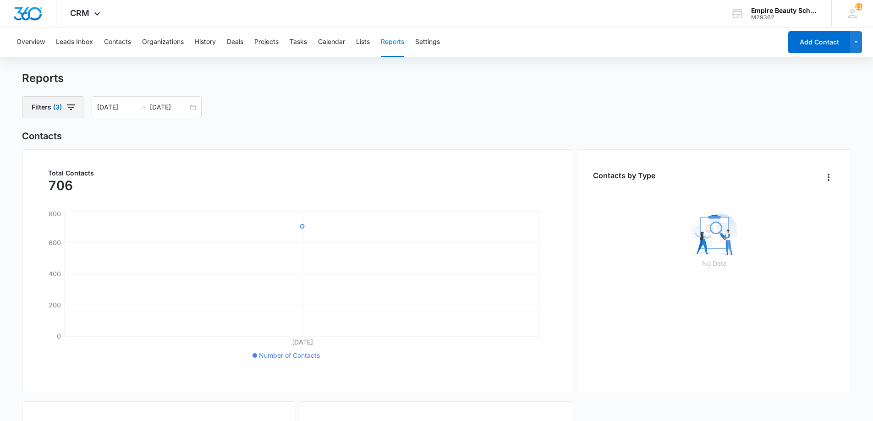
click at [70, 111] on icon "button" at bounding box center [71, 107] width 11 height 11
click at [90, 190] on icon "Clear" at bounding box center [91, 188] width 7 height 7
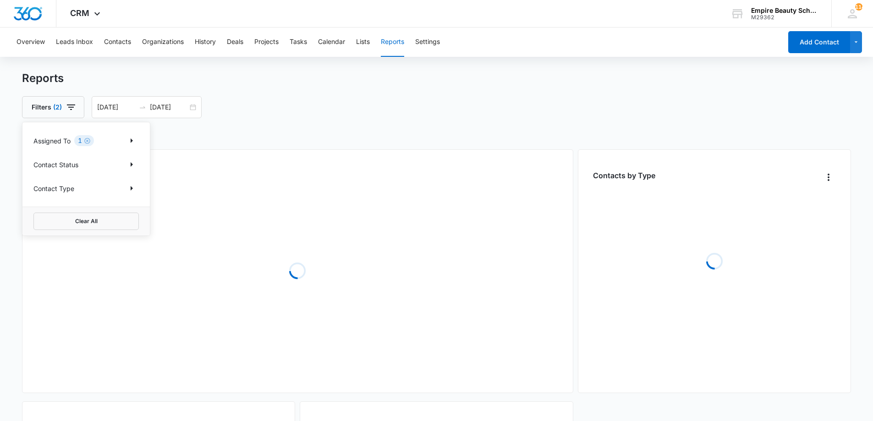
click at [341, 139] on h2 "Contacts" at bounding box center [437, 136] width 830 height 14
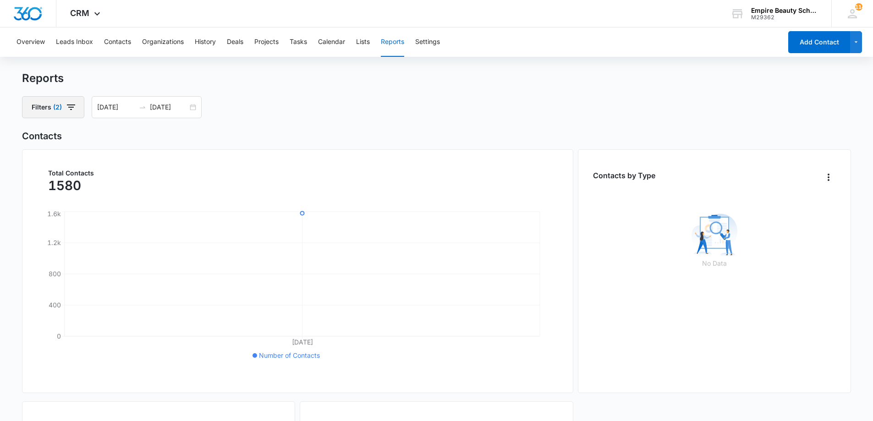
click at [61, 110] on span "(2)" at bounding box center [57, 107] width 9 height 6
click at [219, 137] on h2 "Contacts" at bounding box center [437, 136] width 830 height 14
click at [193, 108] on div "[DATE] [DATE]" at bounding box center [147, 107] width 110 height 22
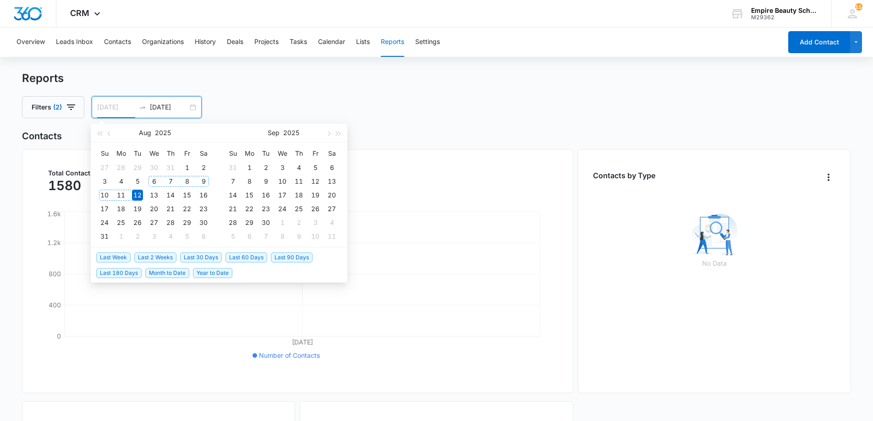
type input "[DATE]"
click at [137, 194] on div "12" at bounding box center [137, 195] width 11 height 11
type input "[DATE]"
click at [155, 195] on div "13" at bounding box center [154, 195] width 11 height 11
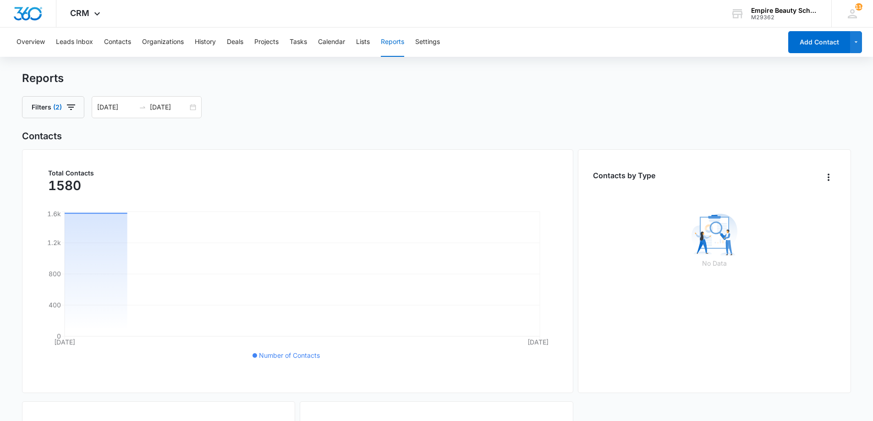
click at [279, 106] on div "Filters (2) [DATE] [DATE] [DATE] Su Mo Tu We Th Fr Sa 27 28 29 30 31 1 2 3 4 5 …" at bounding box center [437, 107] width 830 height 22
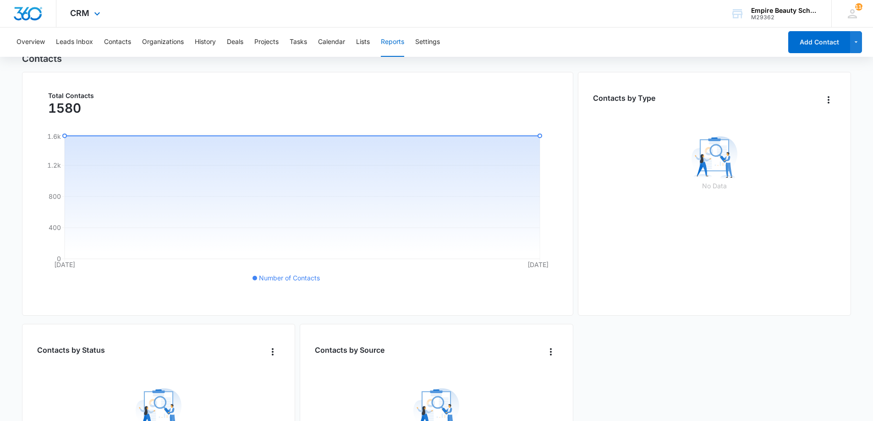
scroll to position [65, 0]
